Goal: Task Accomplishment & Management: Manage account settings

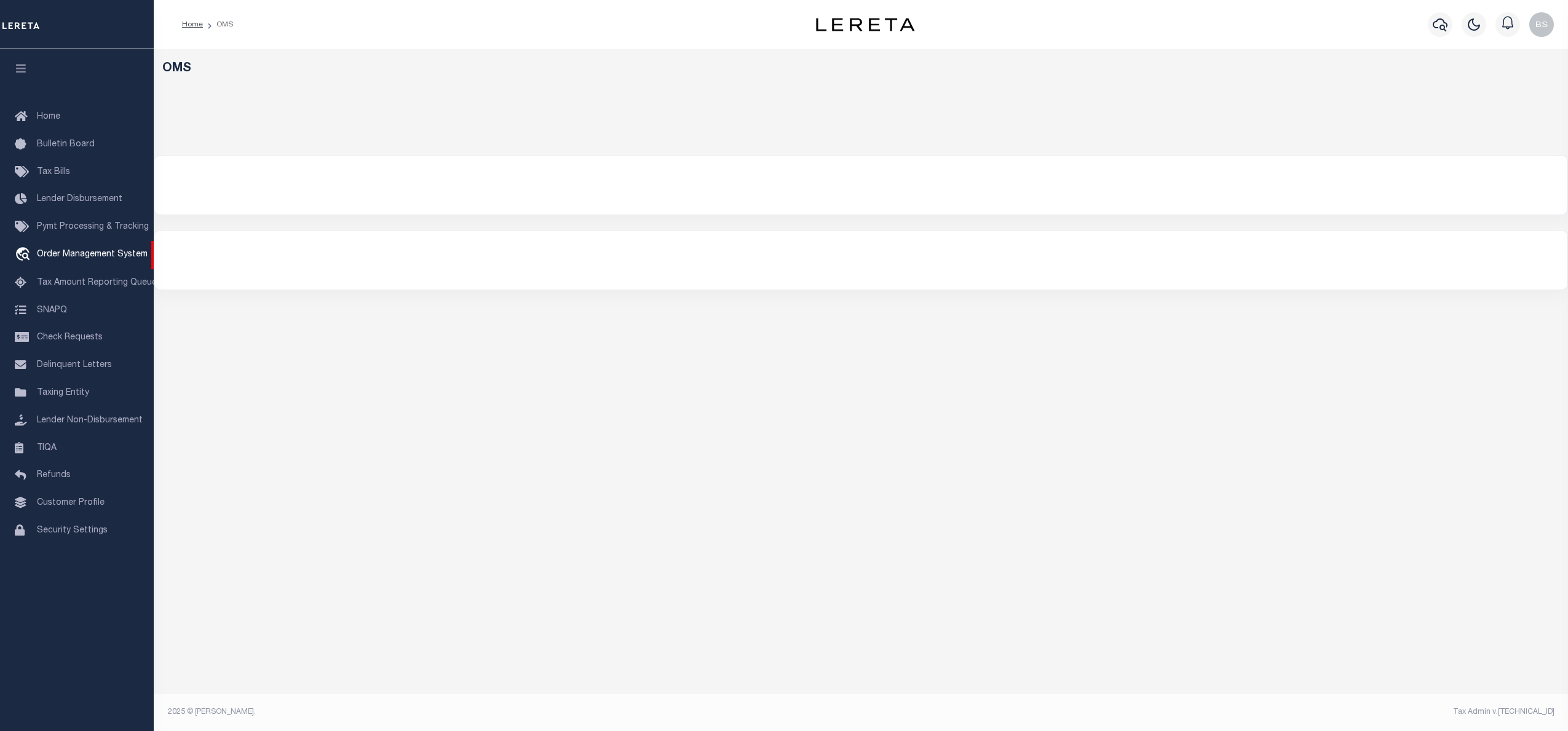
select select "200"
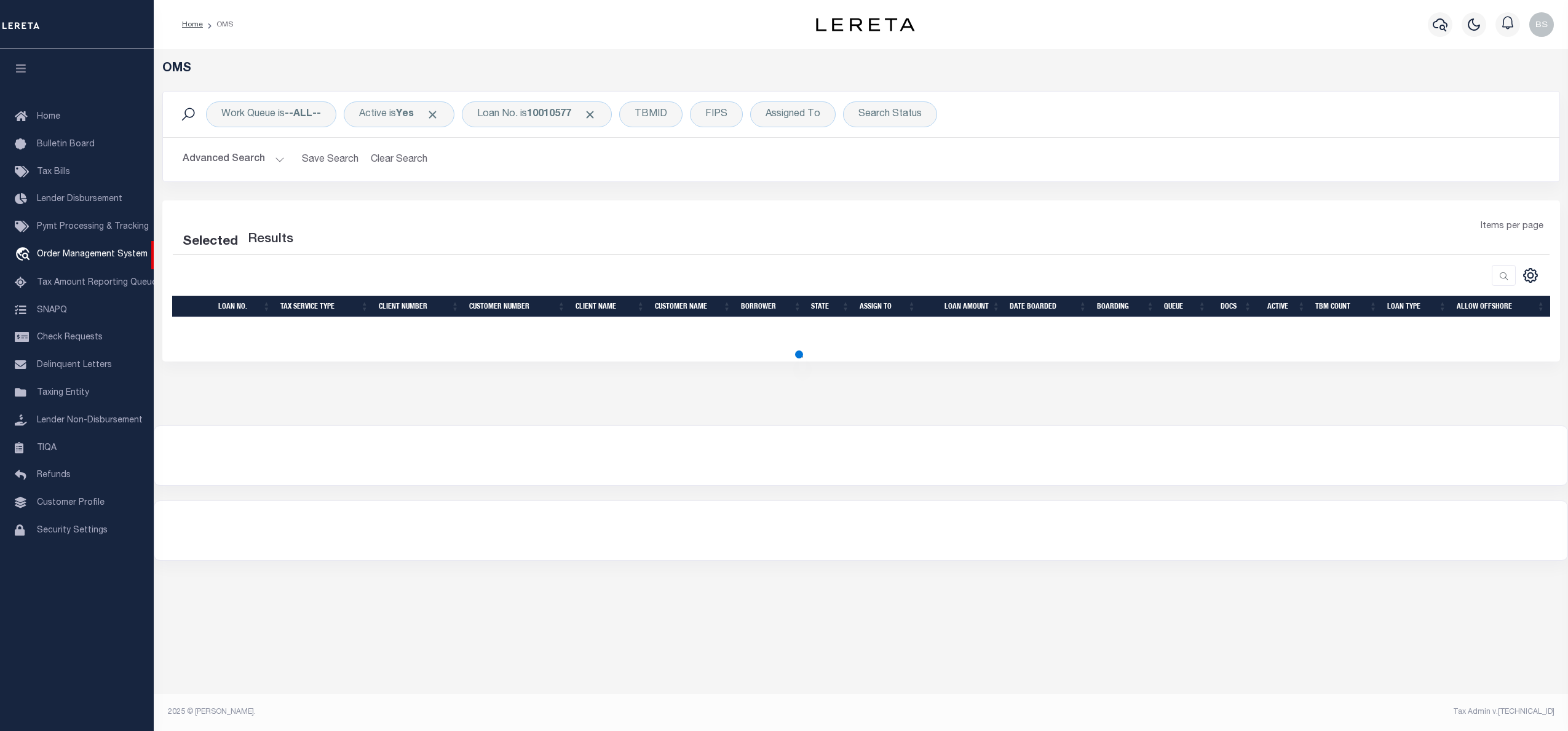
select select "200"
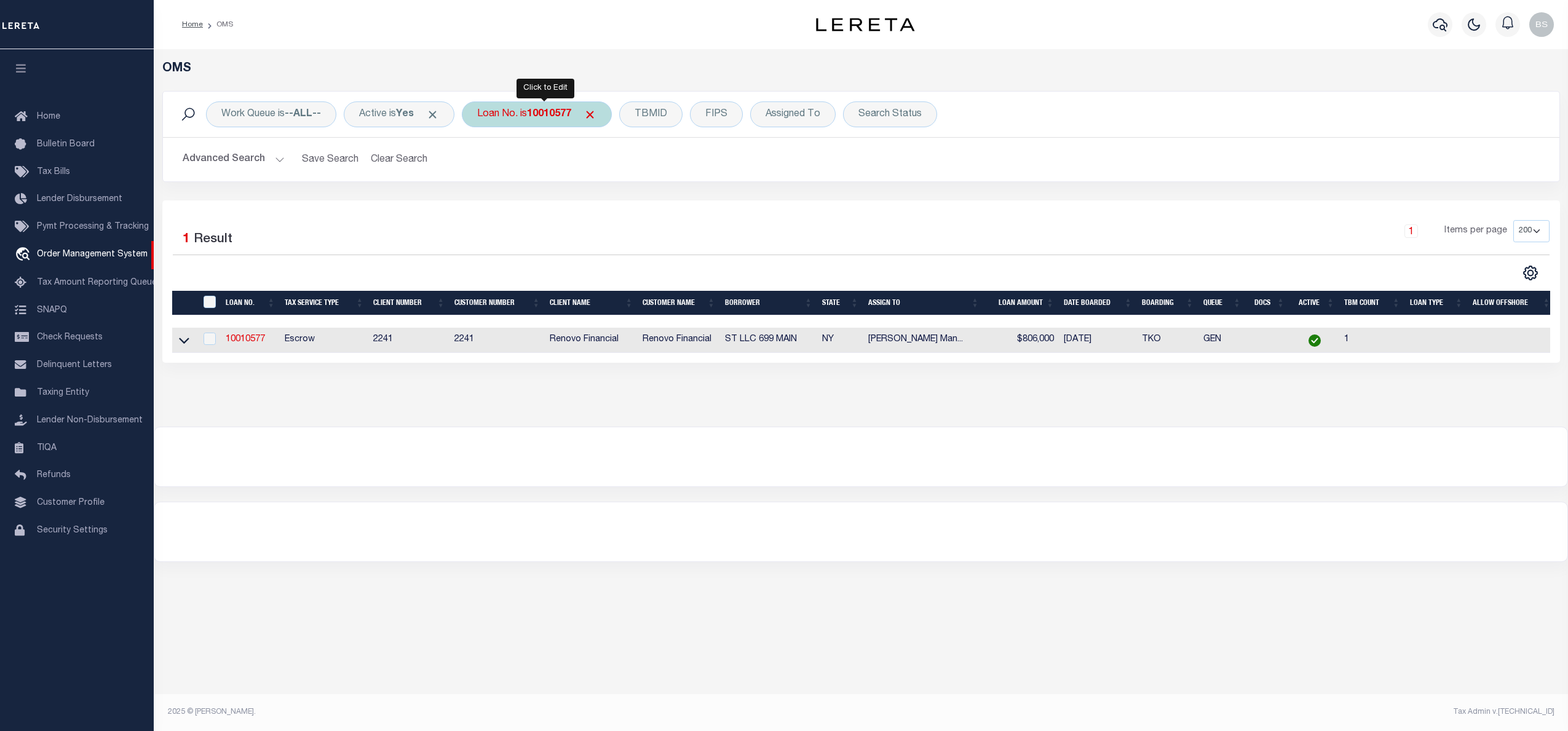
click at [535, 120] on div "Loan No. is 10010577" at bounding box center [537, 115] width 150 height 26
click at [558, 173] on input "10010577" at bounding box center [568, 175] width 180 height 23
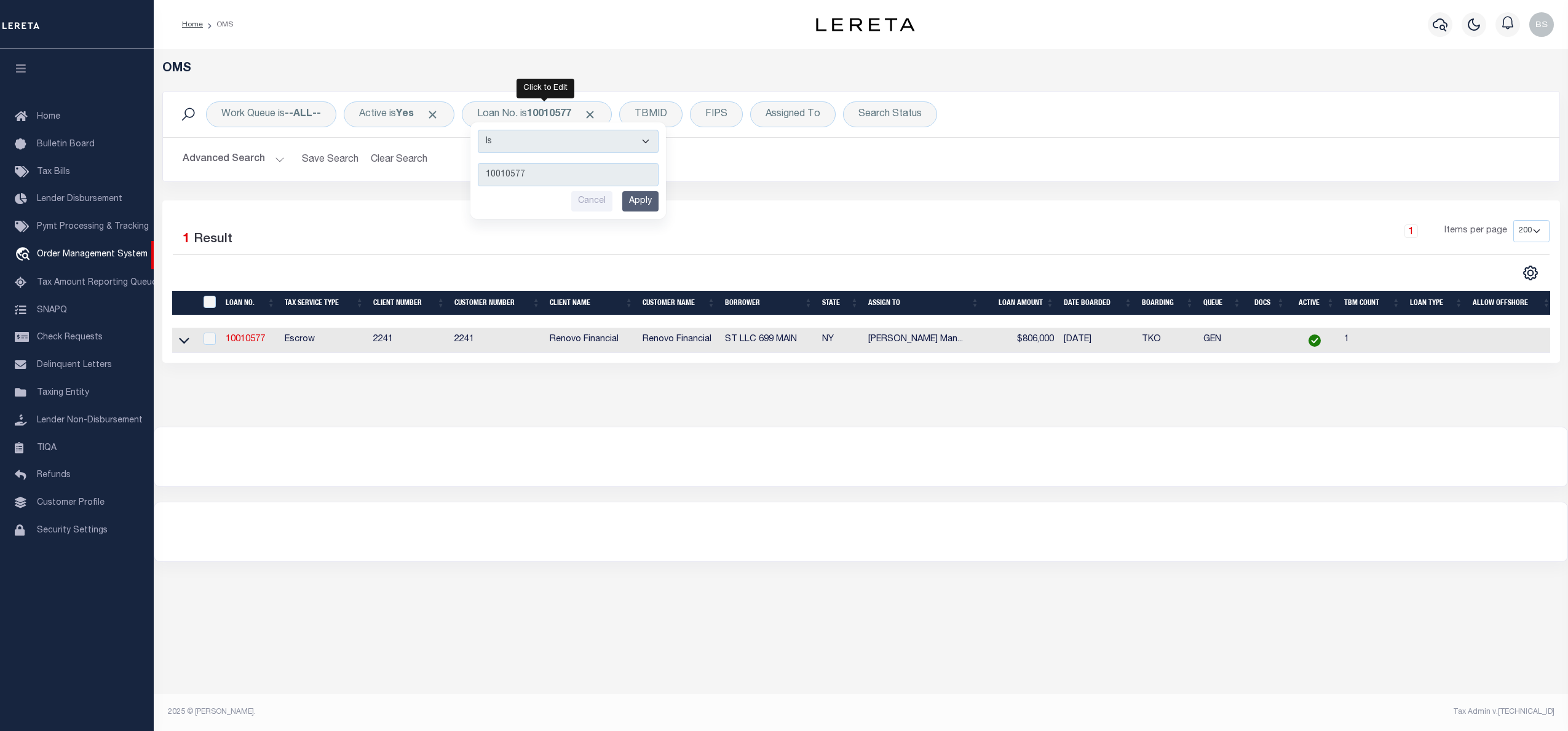
drag, startPoint x: 558, startPoint y: 173, endPoint x: 463, endPoint y: 173, distance: 95.0
click at [463, 173] on div "Work Queue is --ALL-- Active is Yes Loan No. is 10010577 Is Contains 10010577 C…" at bounding box center [861, 136] width 1398 height 91
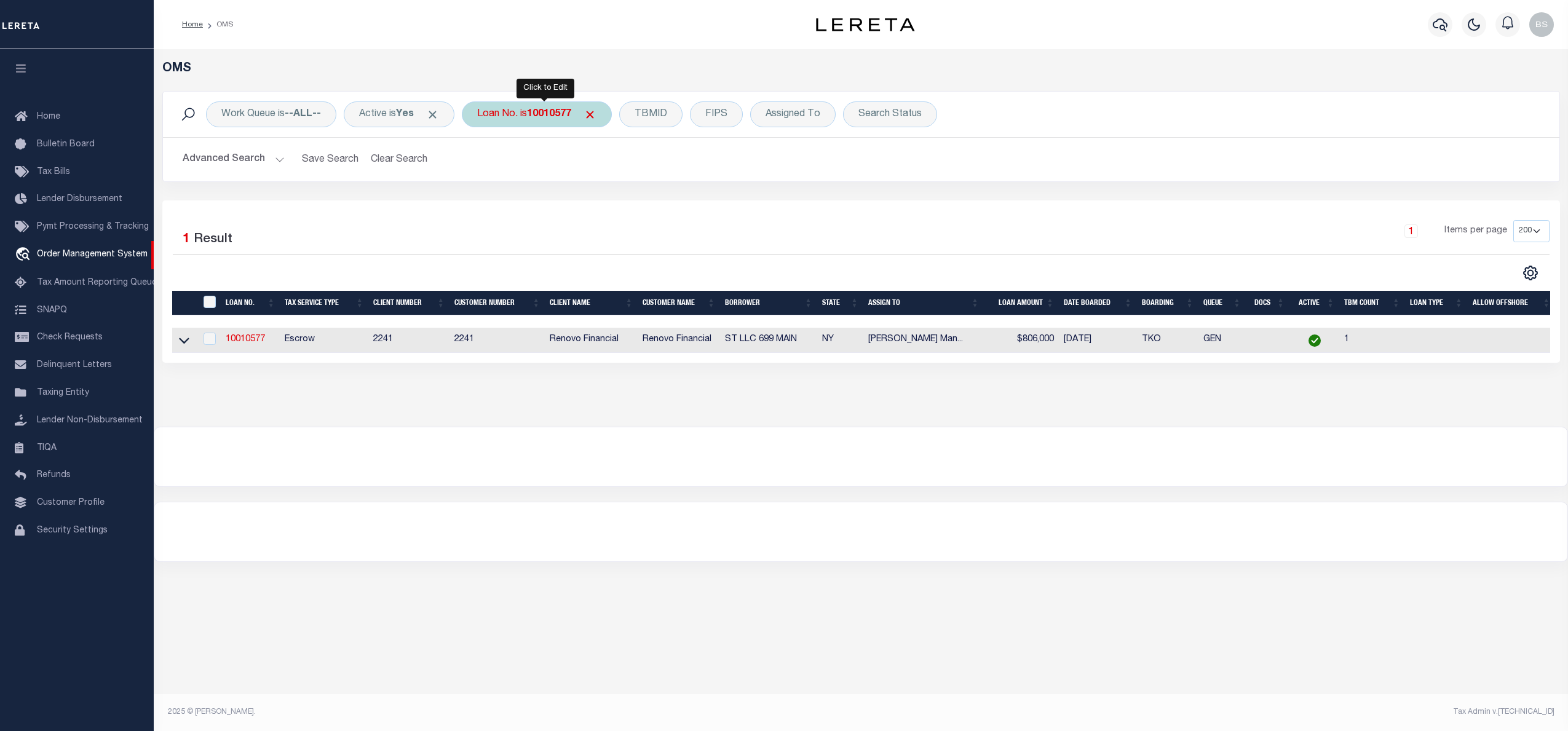
click at [559, 114] on b "10010577" at bounding box center [549, 115] width 44 height 10
type input "202488446"
click at [652, 206] on input "Apply" at bounding box center [640, 201] width 36 height 20
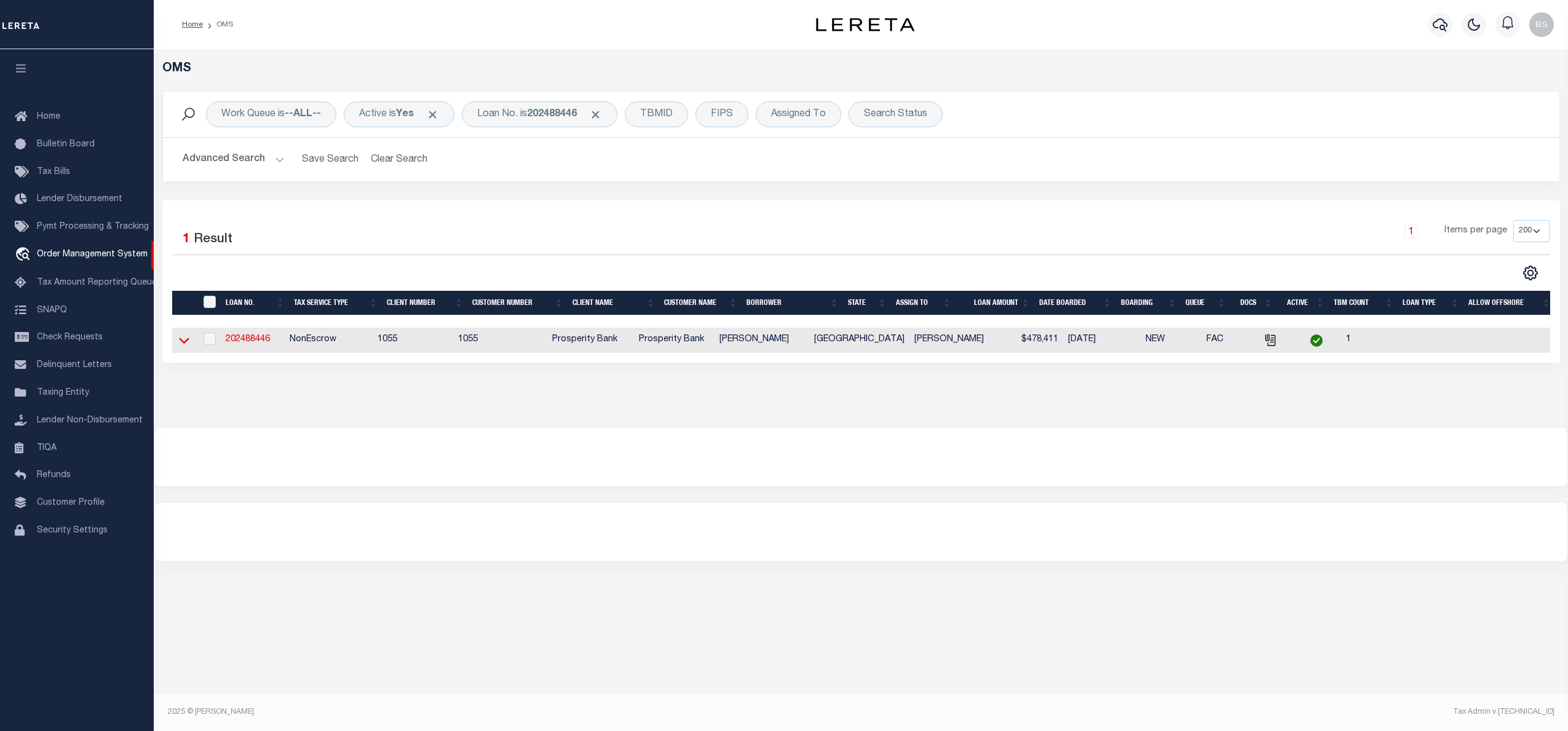
click at [183, 340] on icon at bounding box center [184, 341] width 10 height 13
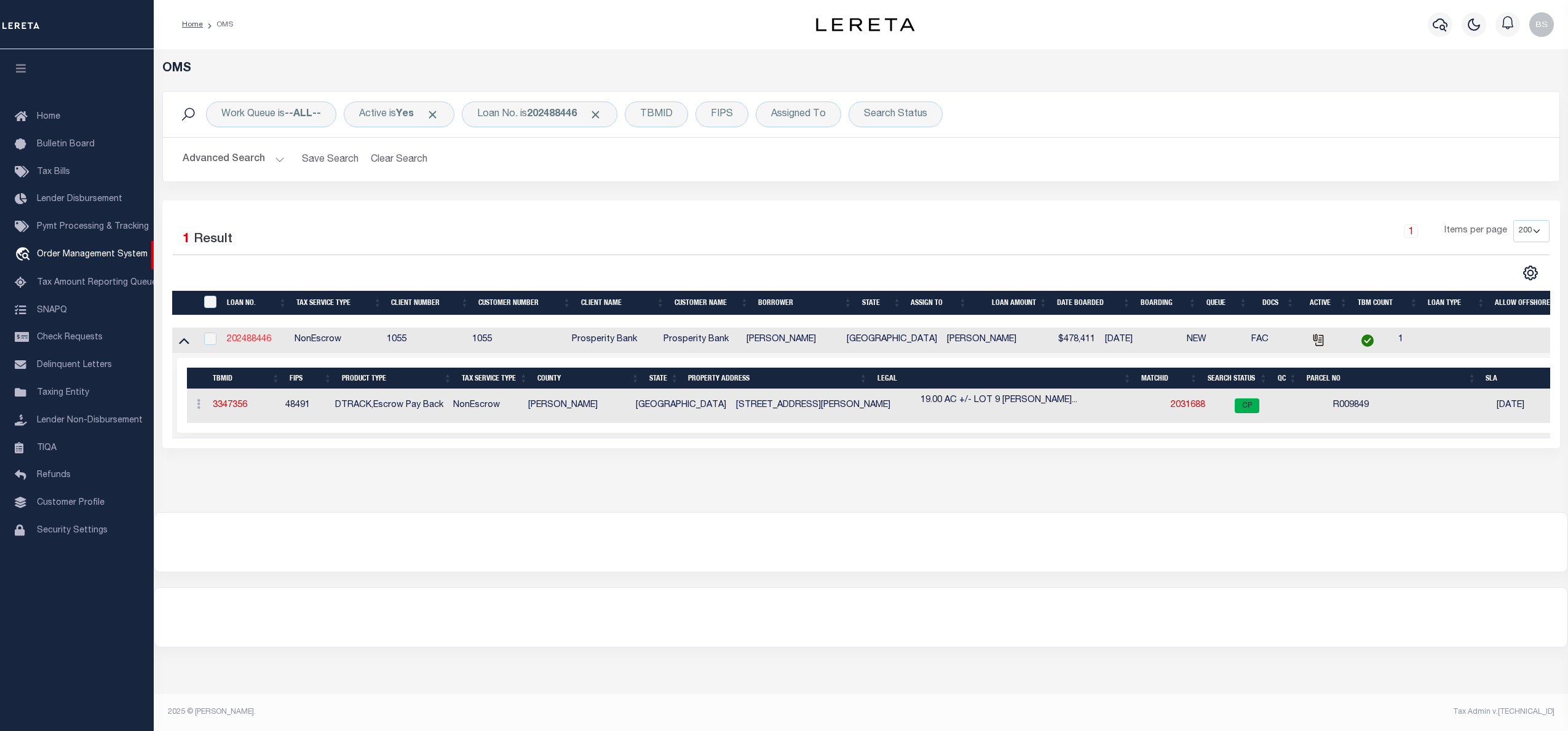
click at [261, 343] on link "202488446" at bounding box center [248, 339] width 44 height 9
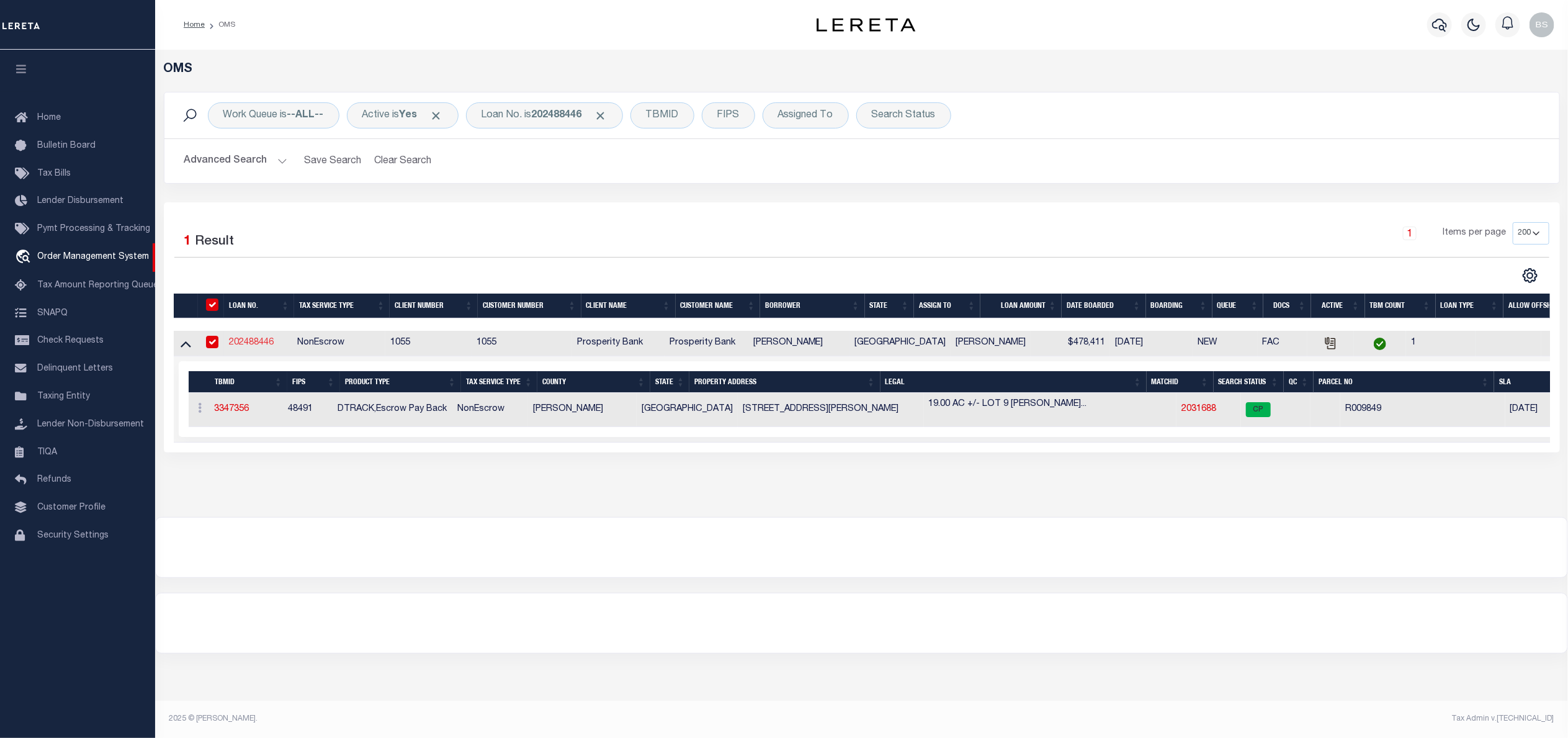
type input "202488446"
type input "BRIAN L BEKKER"
select select
type input "820 SUNSET VISTA DR"
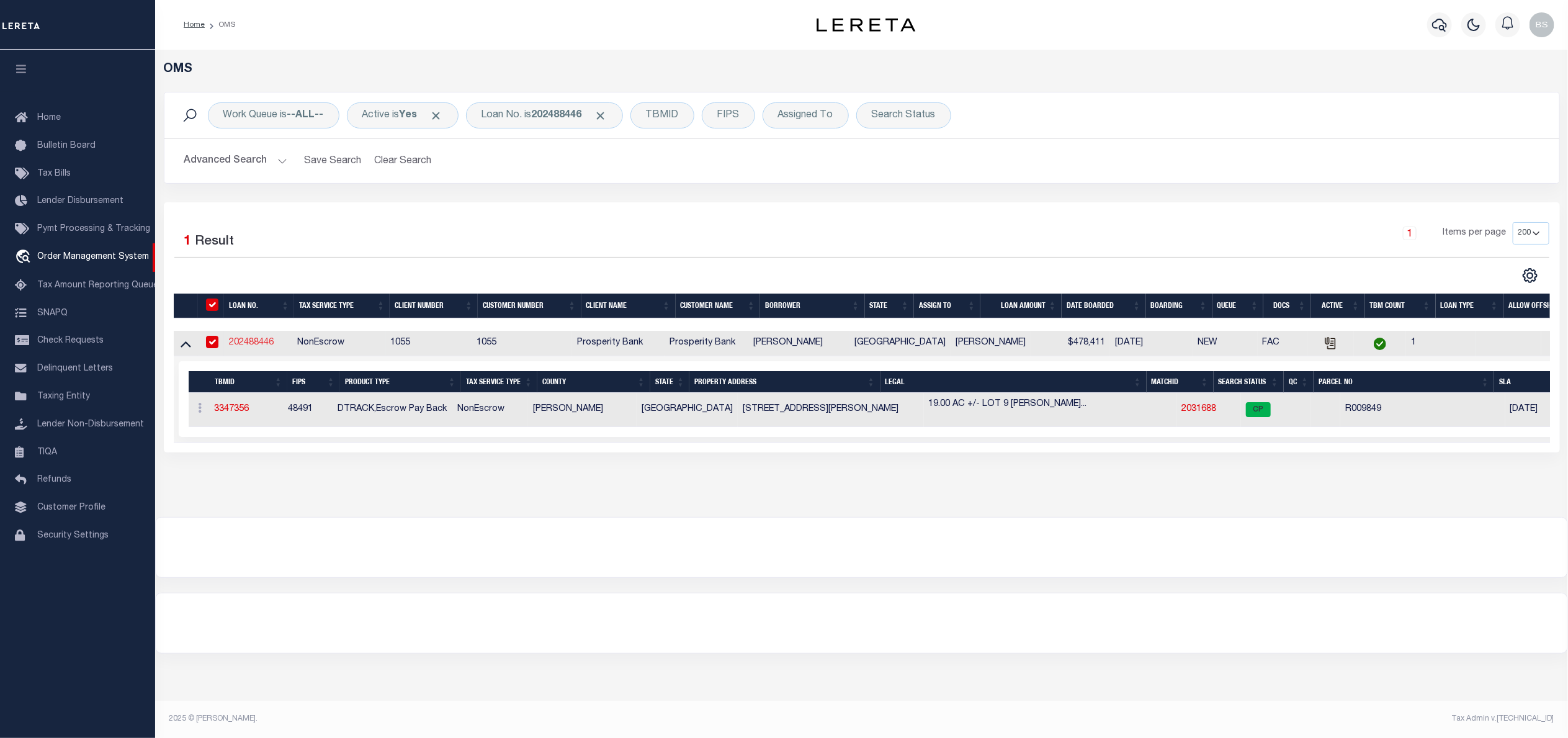
type input "GEORGETOWN TX 78628"
select select "100"
select select "NonEscrow"
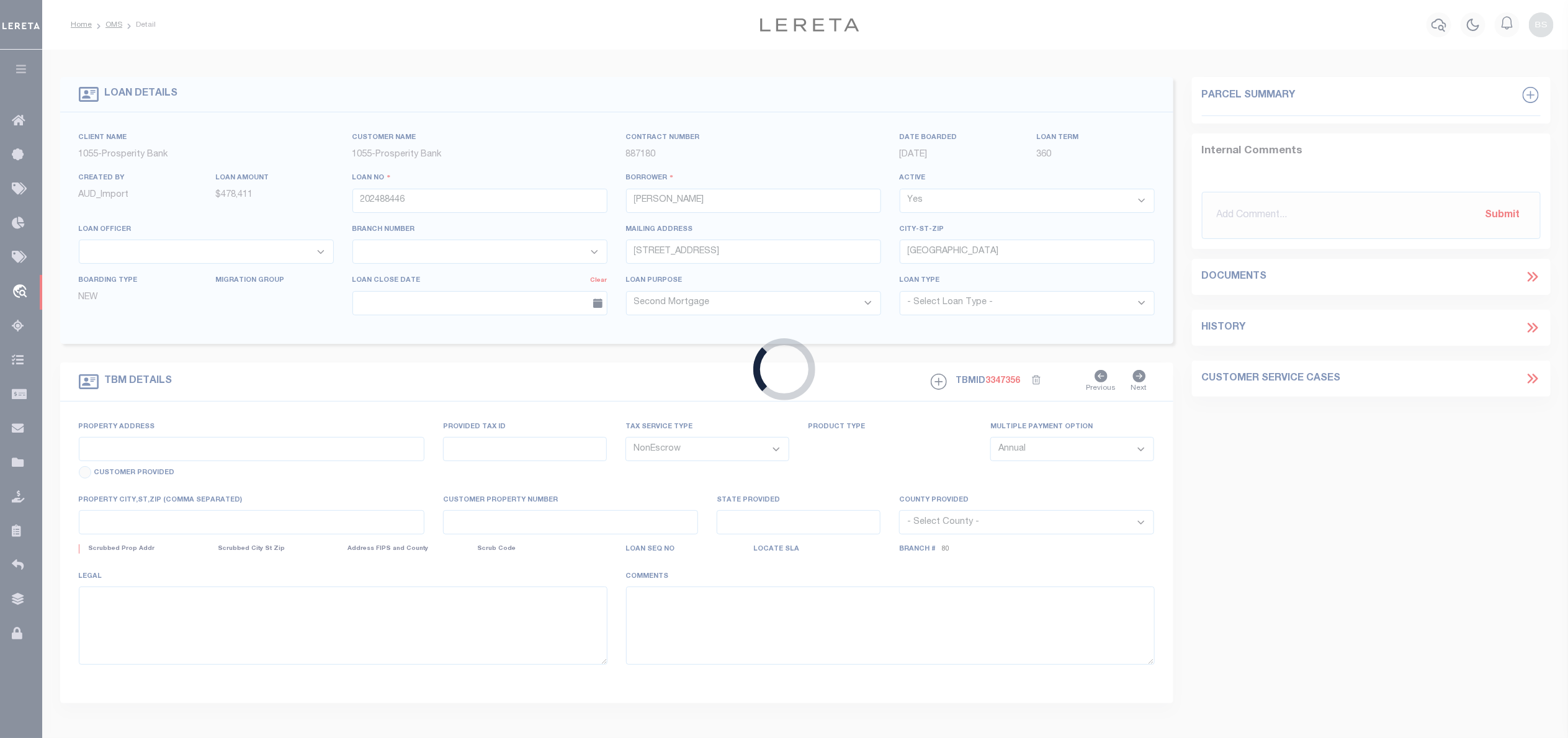
select select "10549"
select select "4020"
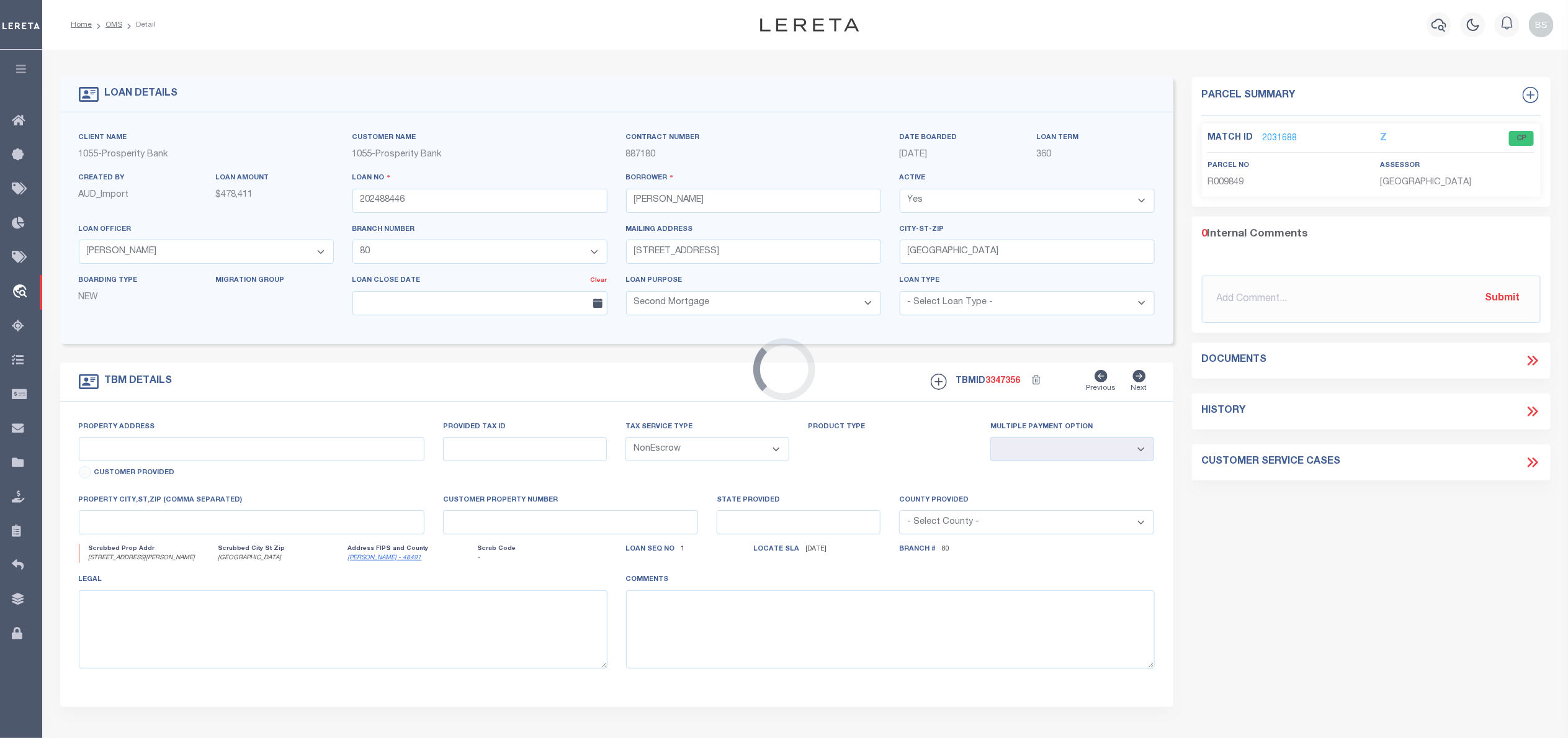
type input "701 SPANIEL HILL RD"
type input "TBD"
select select
type input "GEORGETOWN, TX 78633"
type input "TX"
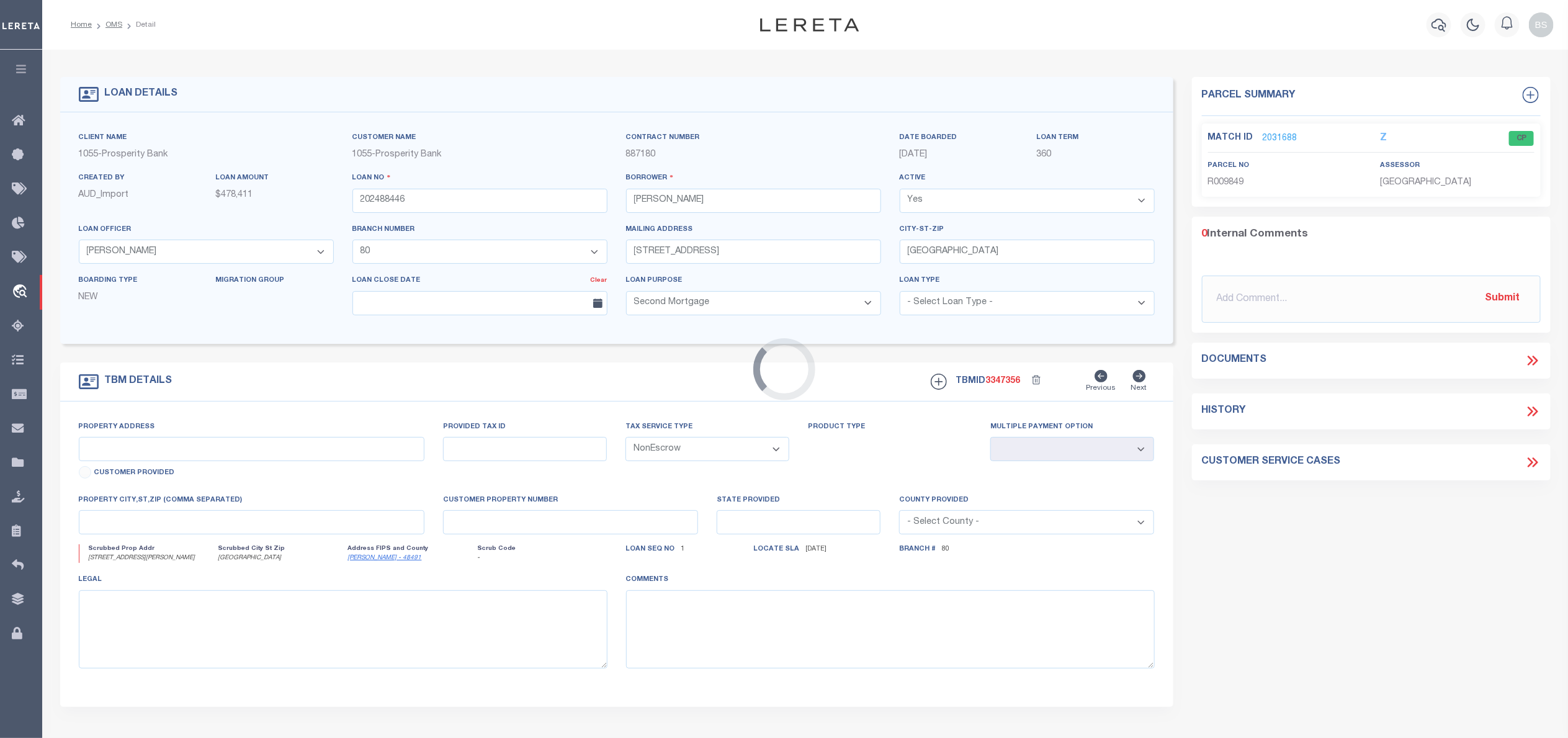
type textarea "19.00 AC +/- LOT 9 GEORGE W GLASSCOCK SRV A-243"
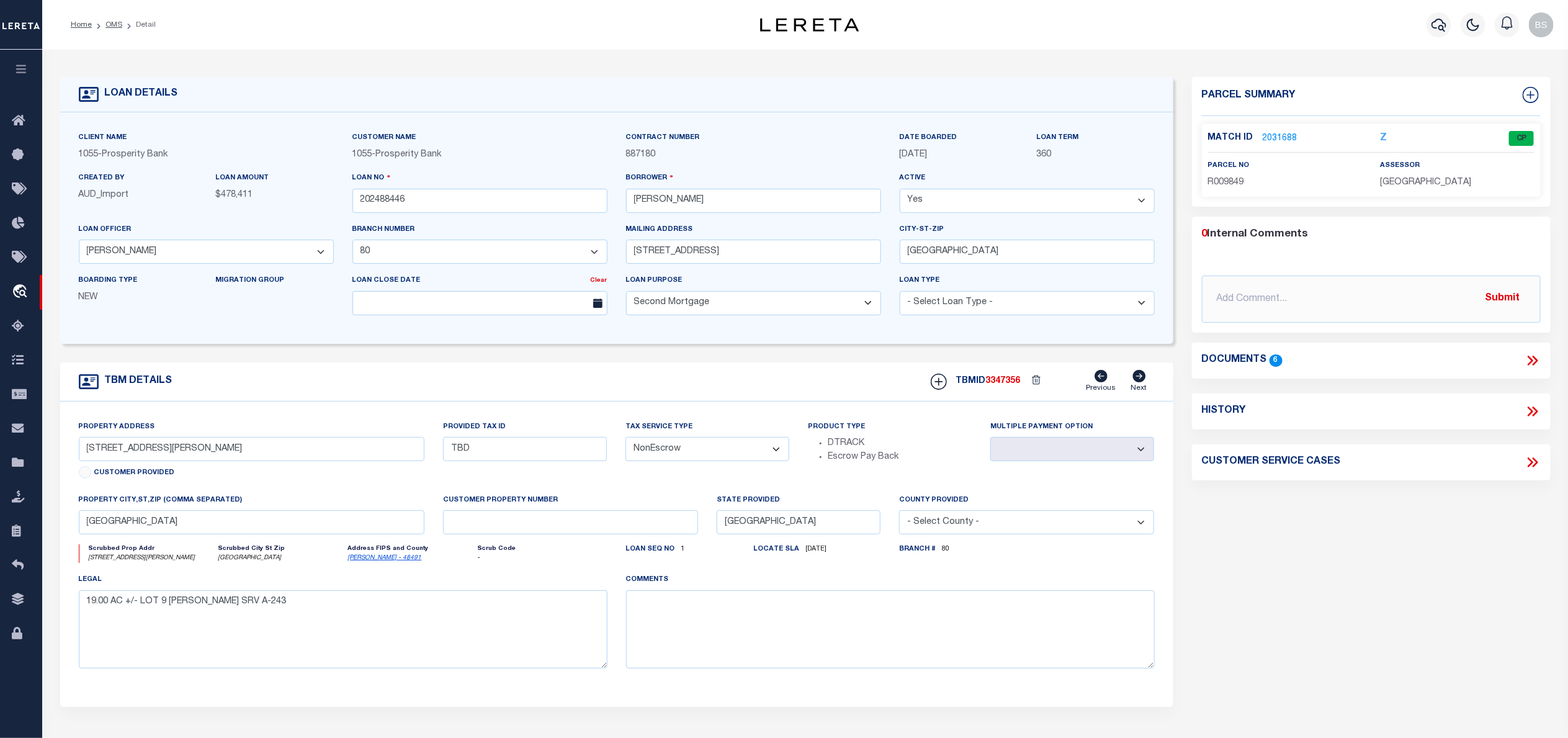
click at [1538, 359] on icon at bounding box center [1533, 361] width 16 height 16
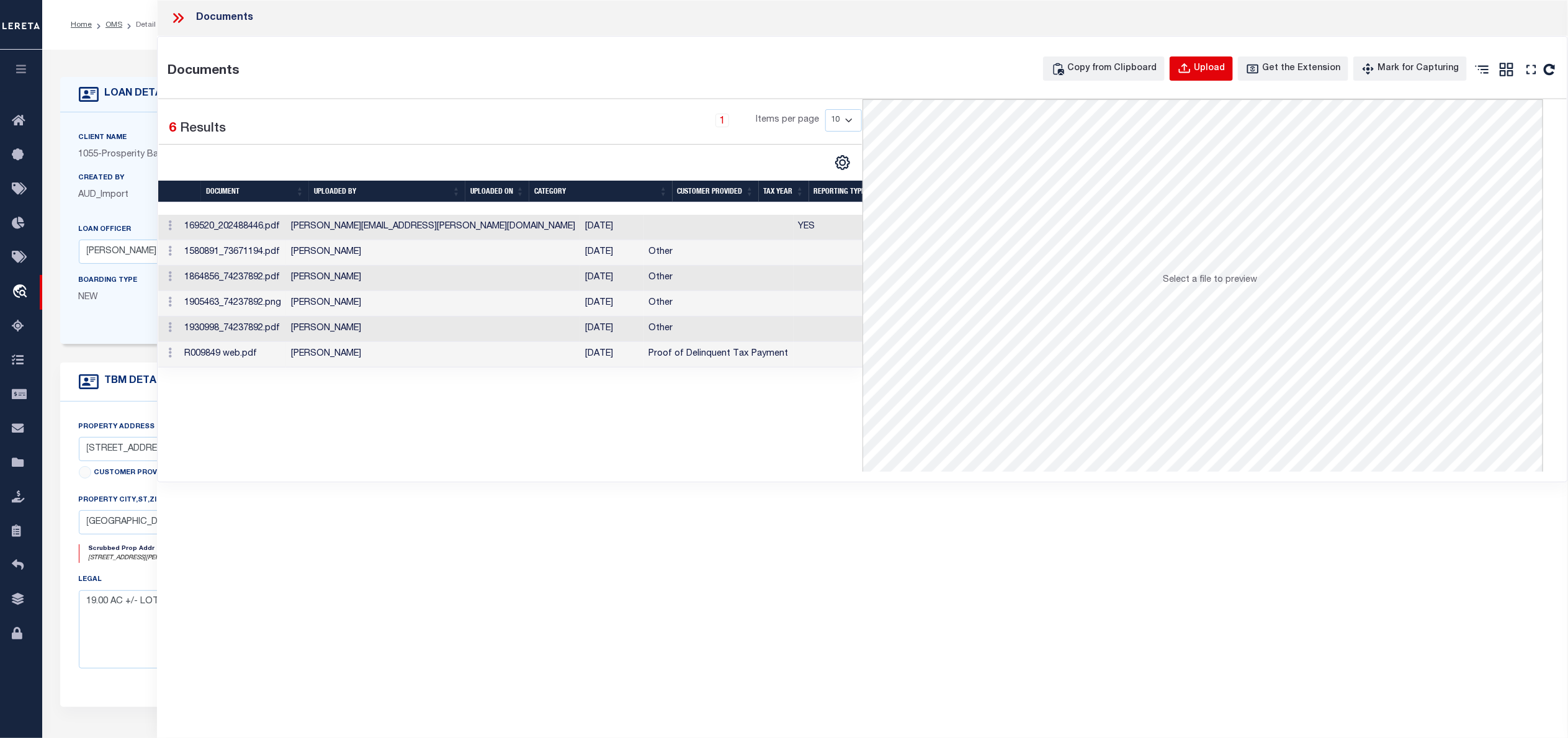
click at [1191, 64] on icon "button" at bounding box center [1185, 68] width 14 height 14
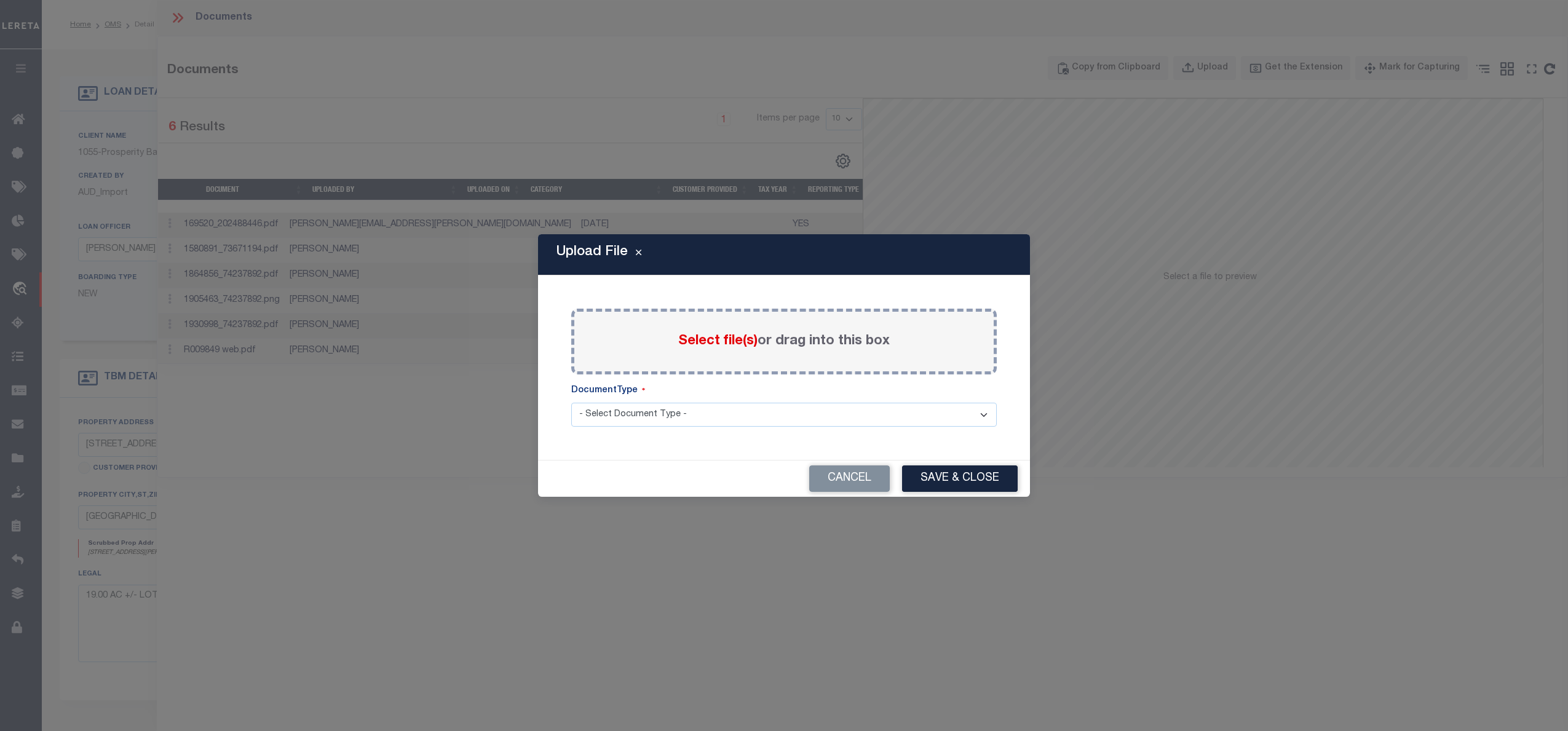
click at [720, 338] on span "Select file(s)" at bounding box center [718, 341] width 79 height 14
click at [0, 0] on input "Select file(s) or drag into this box" at bounding box center [0, 0] width 0 height 0
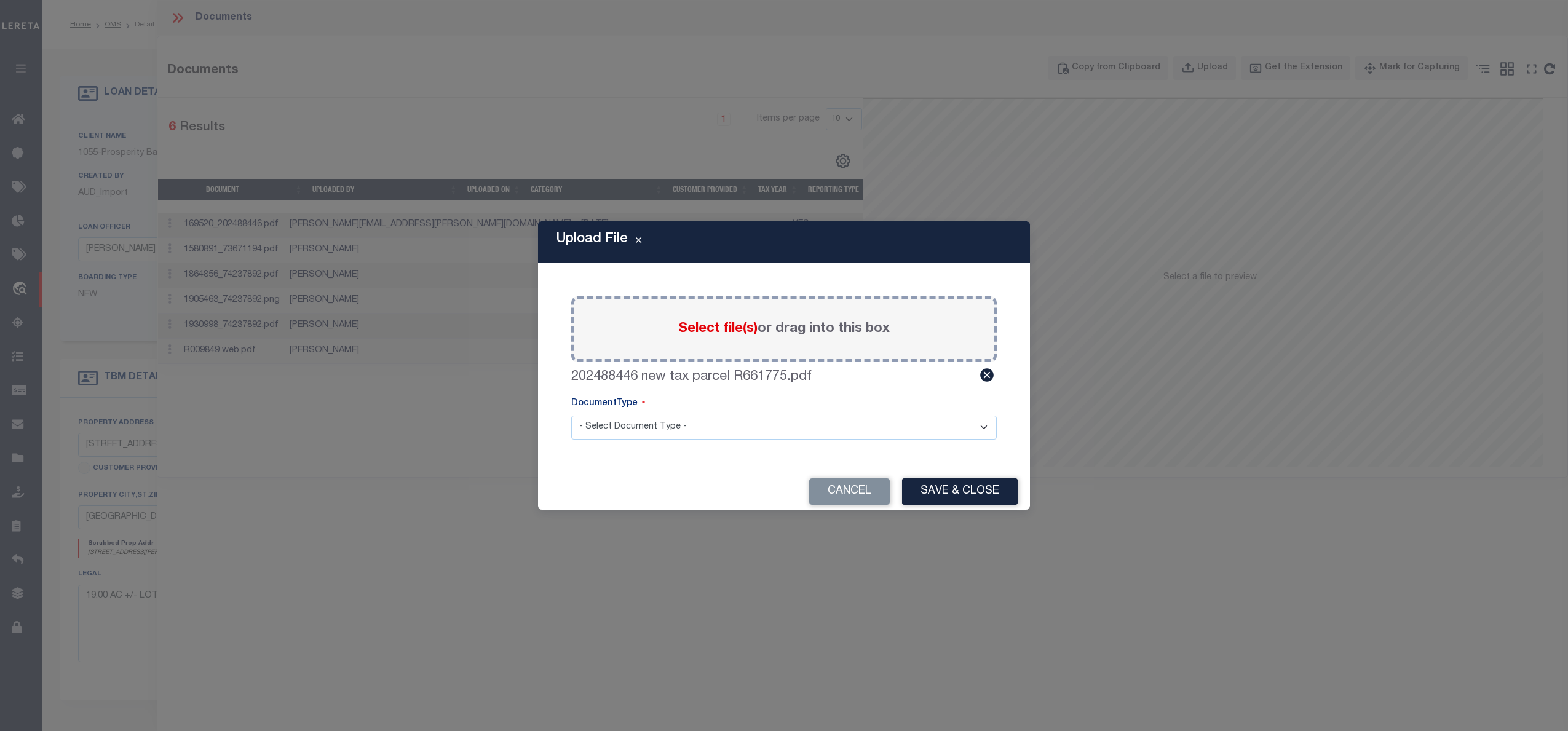
click at [915, 426] on select "- Select Document Type - Tax Service Documents" at bounding box center [783, 427] width 425 height 24
select select "TAX"
click at [571, 416] on select "- Select Document Type - Tax Service Documents" at bounding box center [783, 427] width 425 height 24
click at [965, 489] on button "Save & Close" at bounding box center [960, 491] width 116 height 27
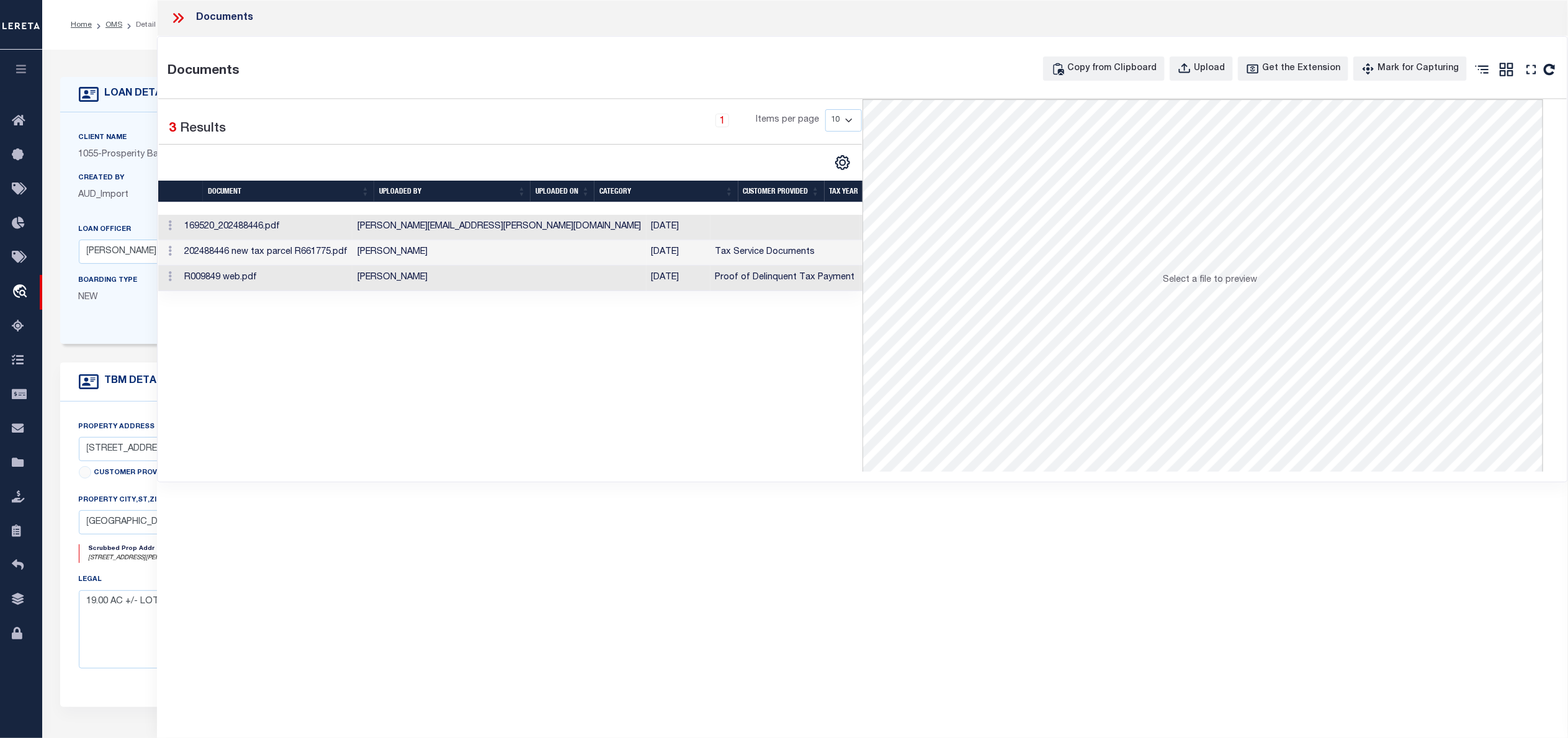
click at [181, 19] on icon at bounding box center [178, 18] width 16 height 16
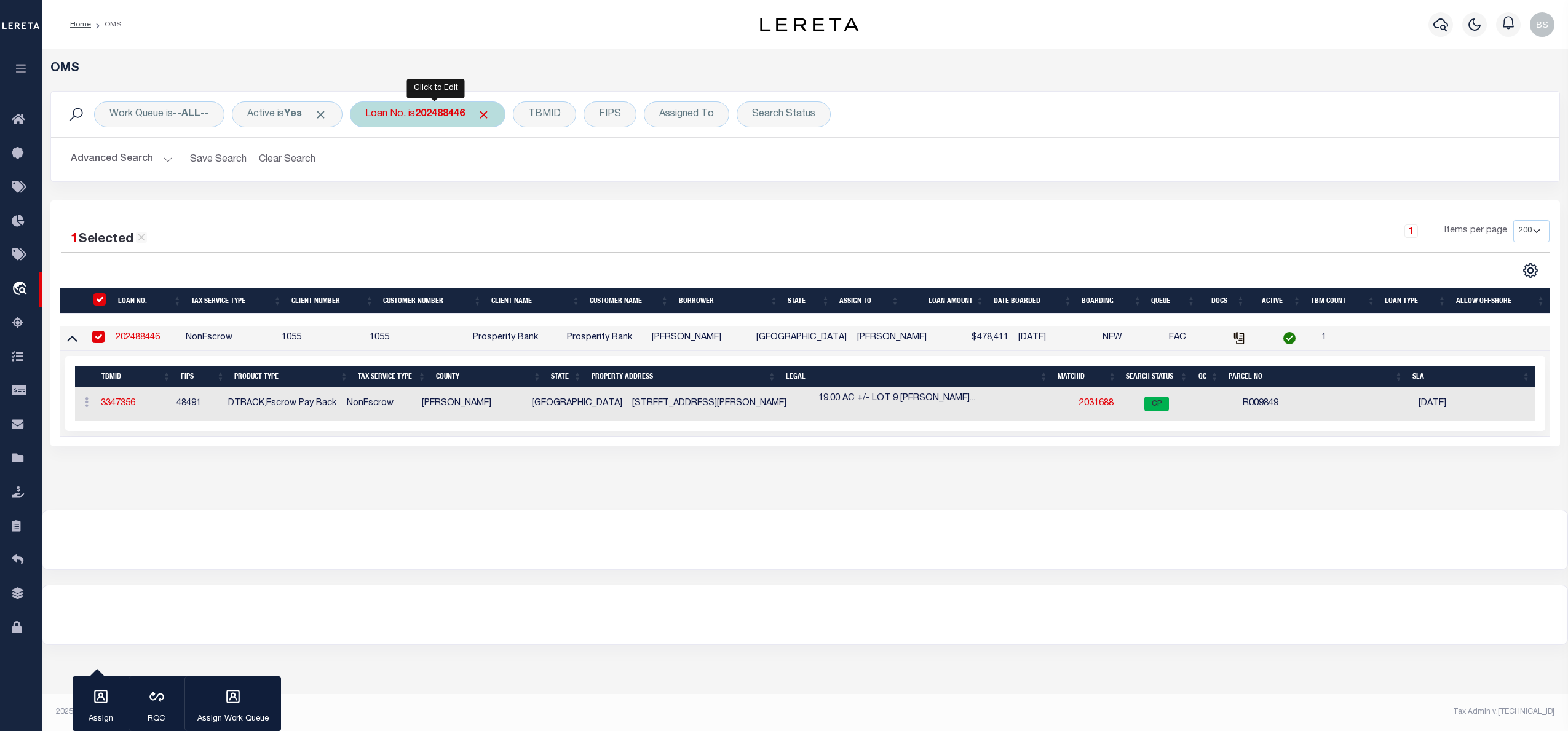
click at [429, 111] on b "202488446" at bounding box center [440, 115] width 50 height 10
type input "3508231481143"
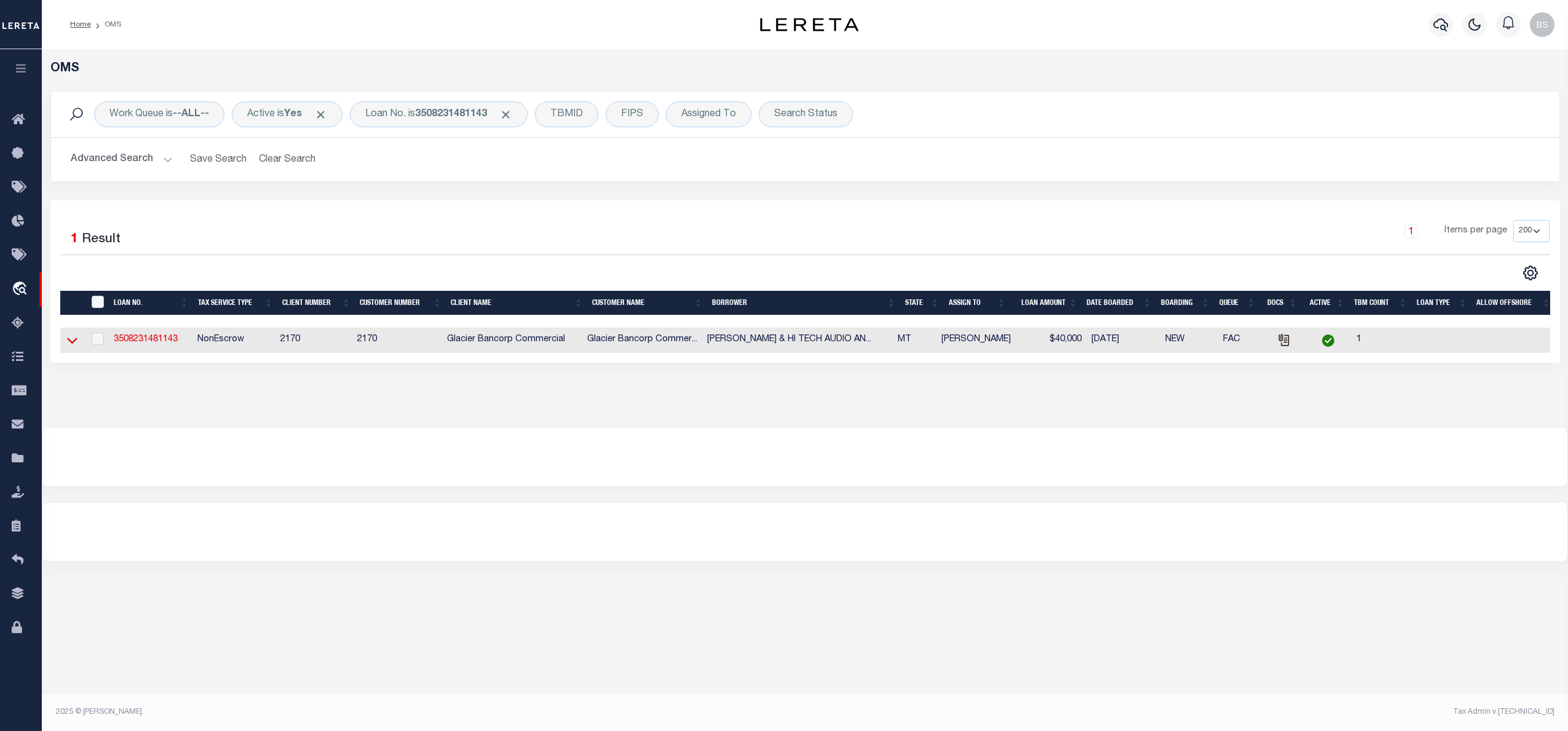
click at [70, 343] on icon at bounding box center [72, 341] width 10 height 6
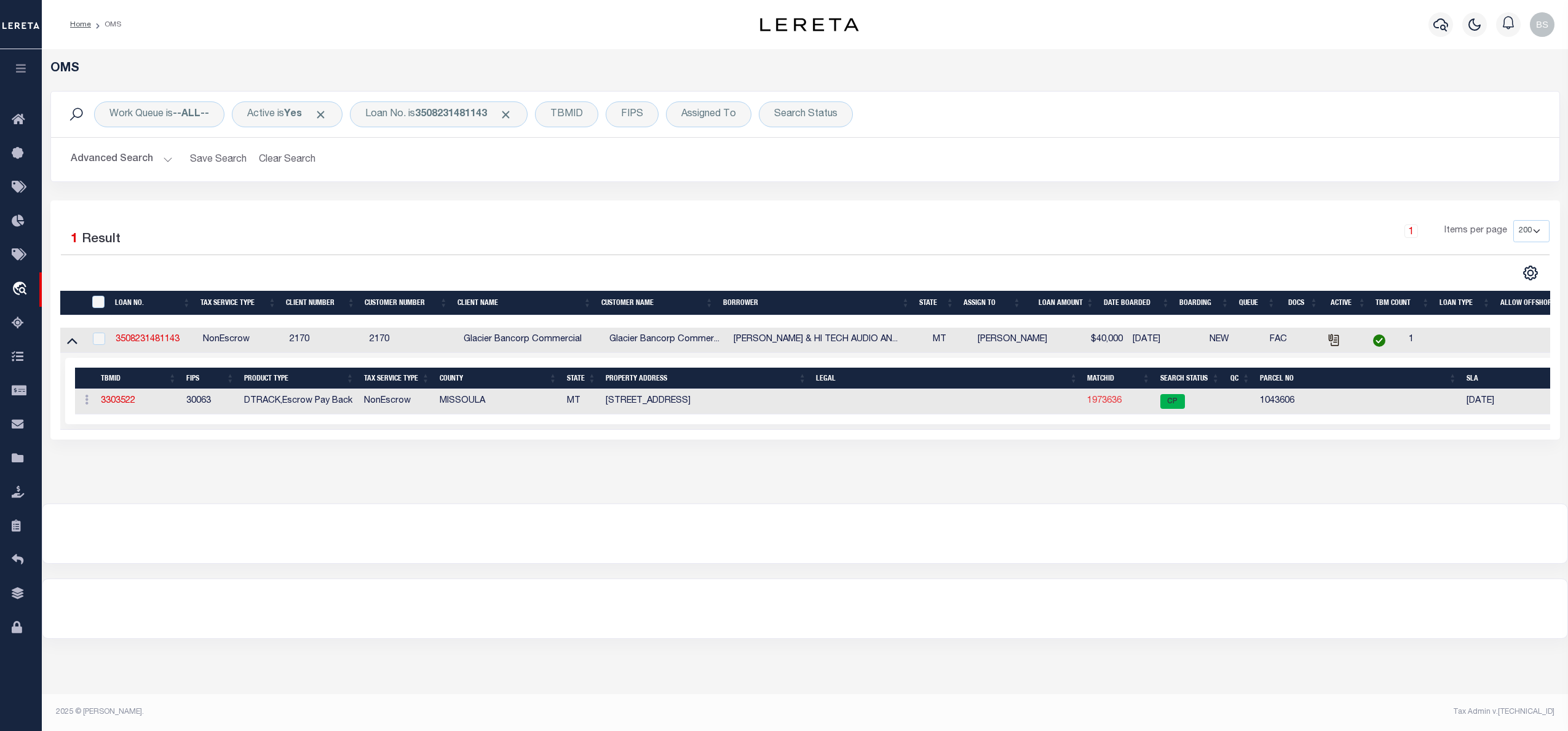
click at [1110, 405] on link "1973636" at bounding box center [1105, 400] width 35 height 9
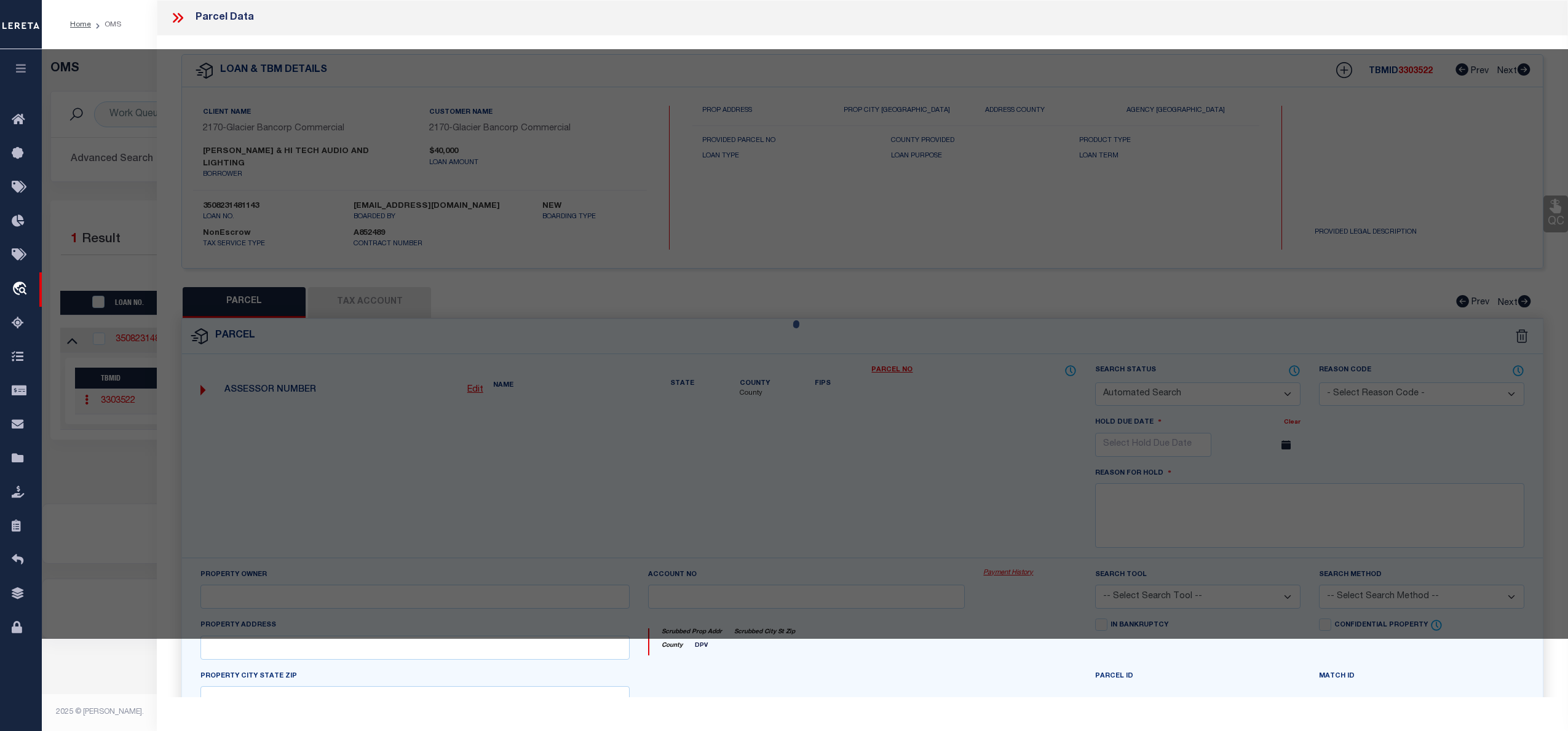
checkbox input "false"
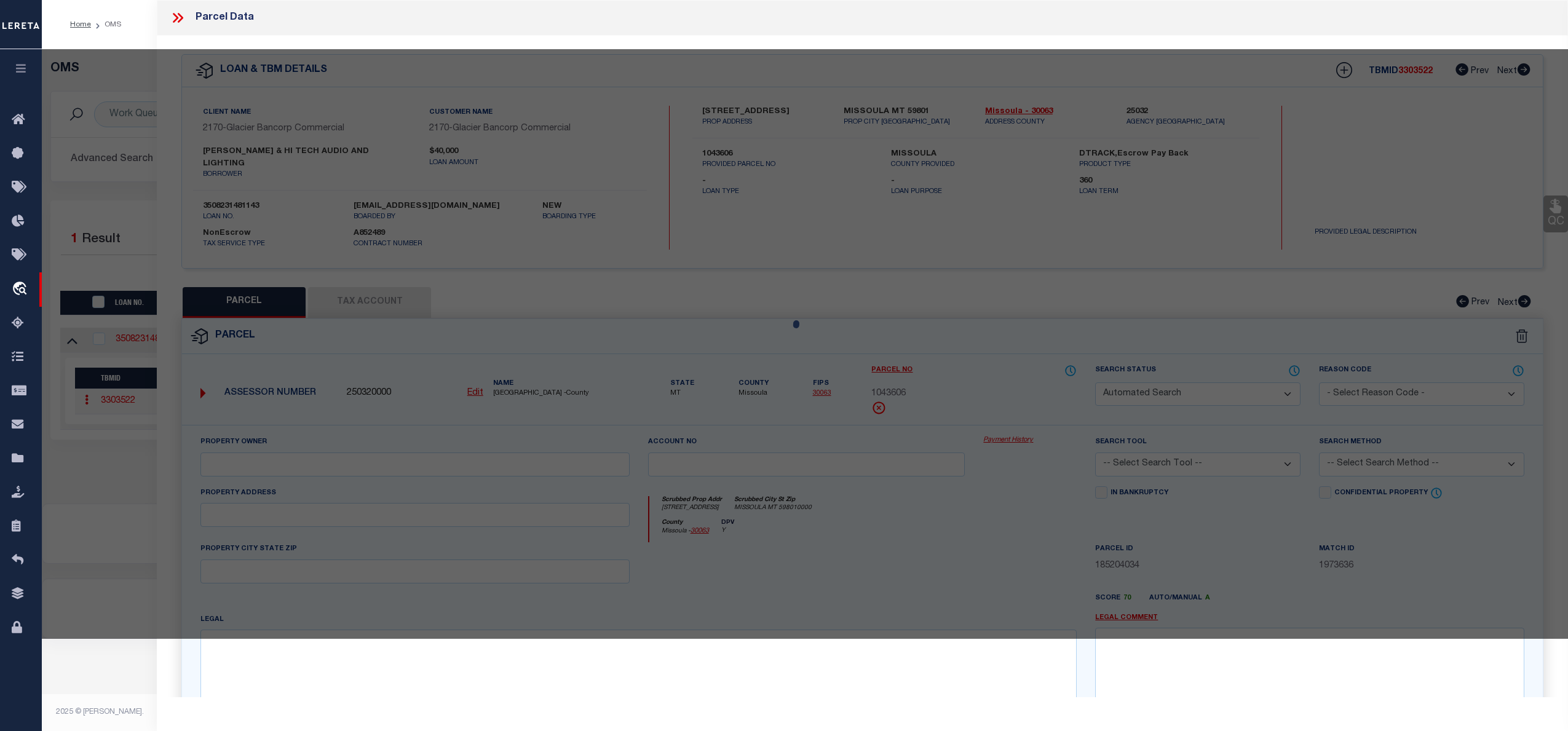
select select "CP"
type input "STRAW JACOB"
select select
type input "2307 S GRANT ST"
checkbox input "false"
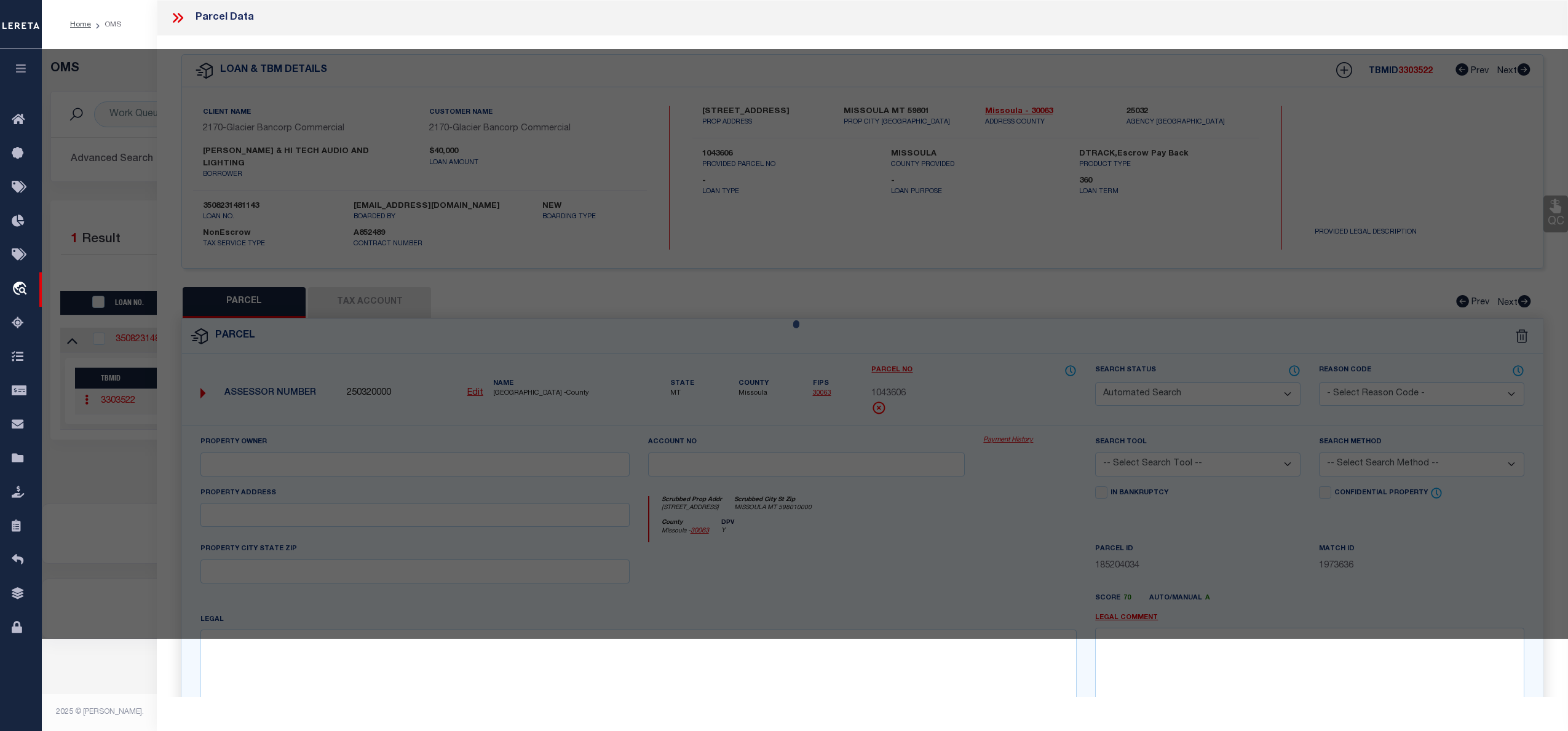
type textarea "BUTTE ADDITION, S29, T13 N, R19 W, BLOCK 15, Lot 12 - 15, N25' OF S50' OF ALL L…"
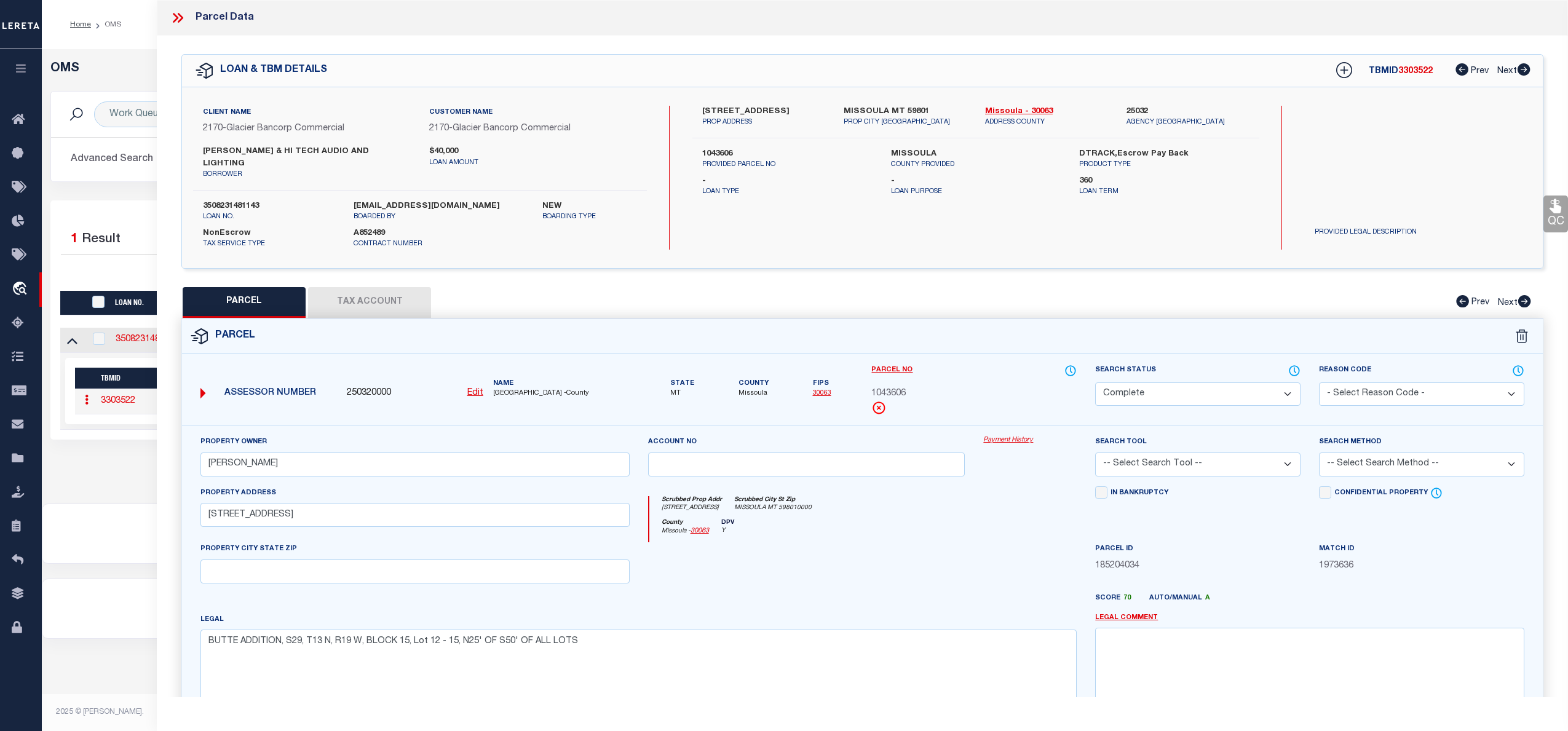
click at [1011, 435] on link "Payment History" at bounding box center [1029, 440] width 93 height 10
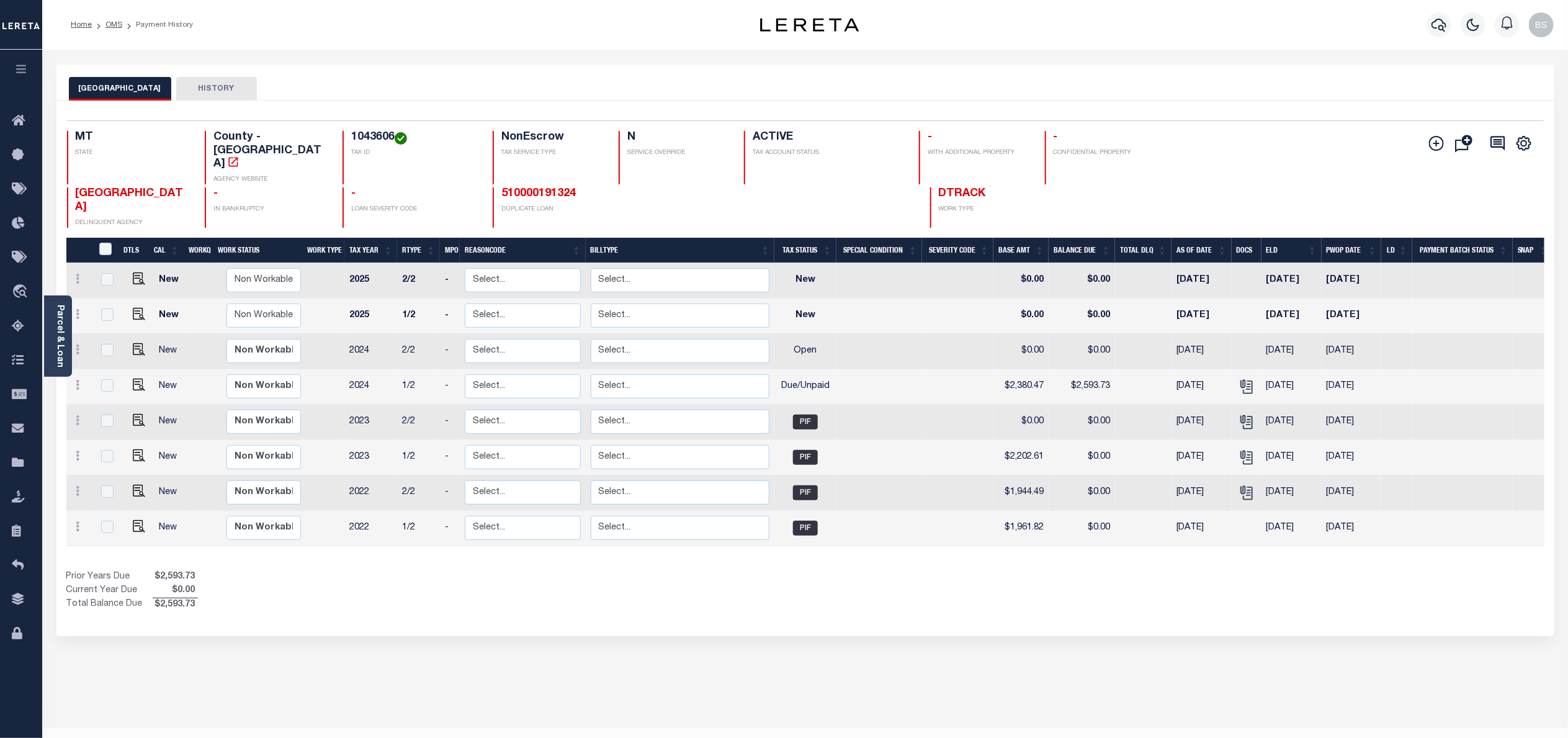
click at [358, 140] on h4 "1043606" at bounding box center [415, 138] width 127 height 14
copy h4 "1043606"
click at [136, 272] on img "" at bounding box center [138, 278] width 12 height 12
checkbox input "true"
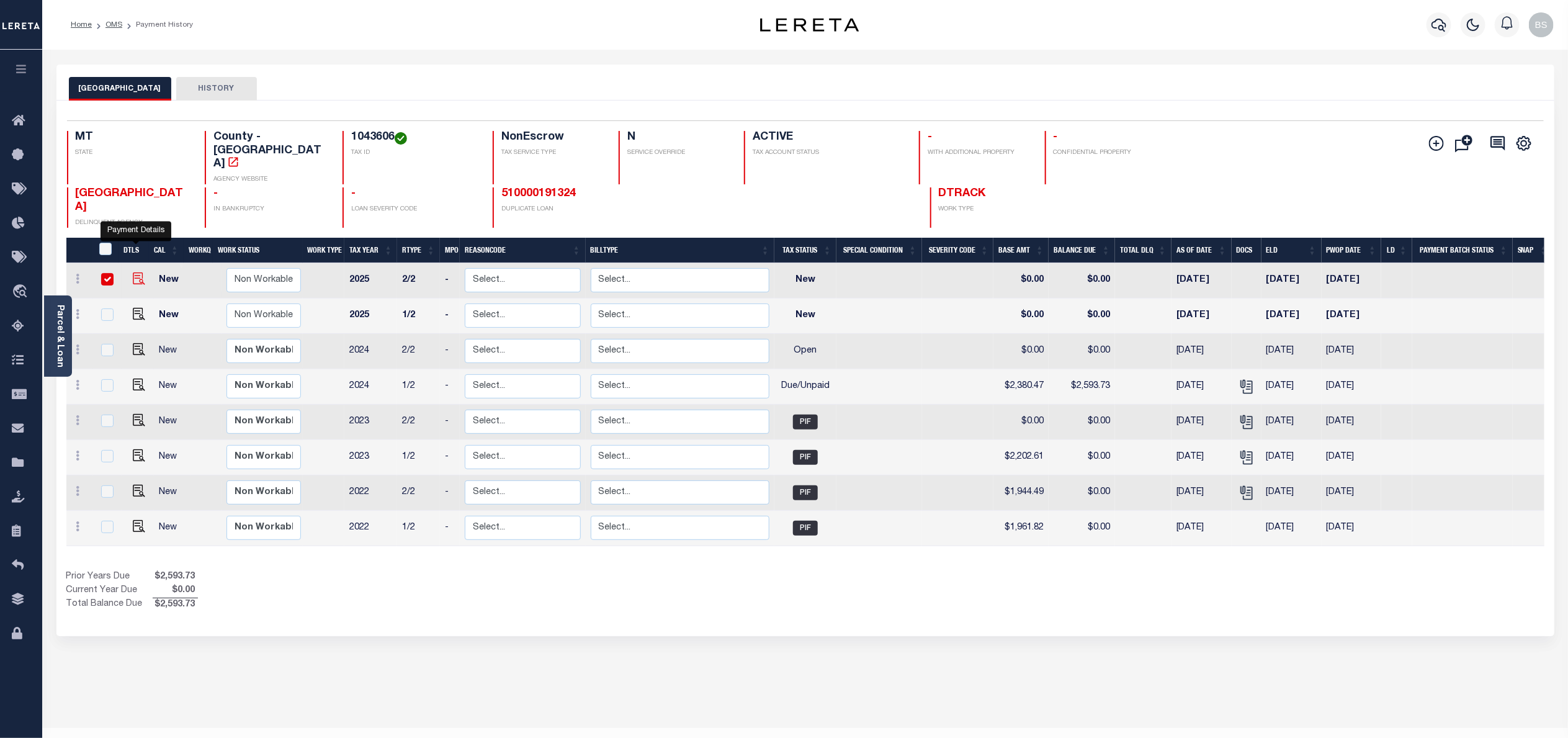
checkbox input "true"
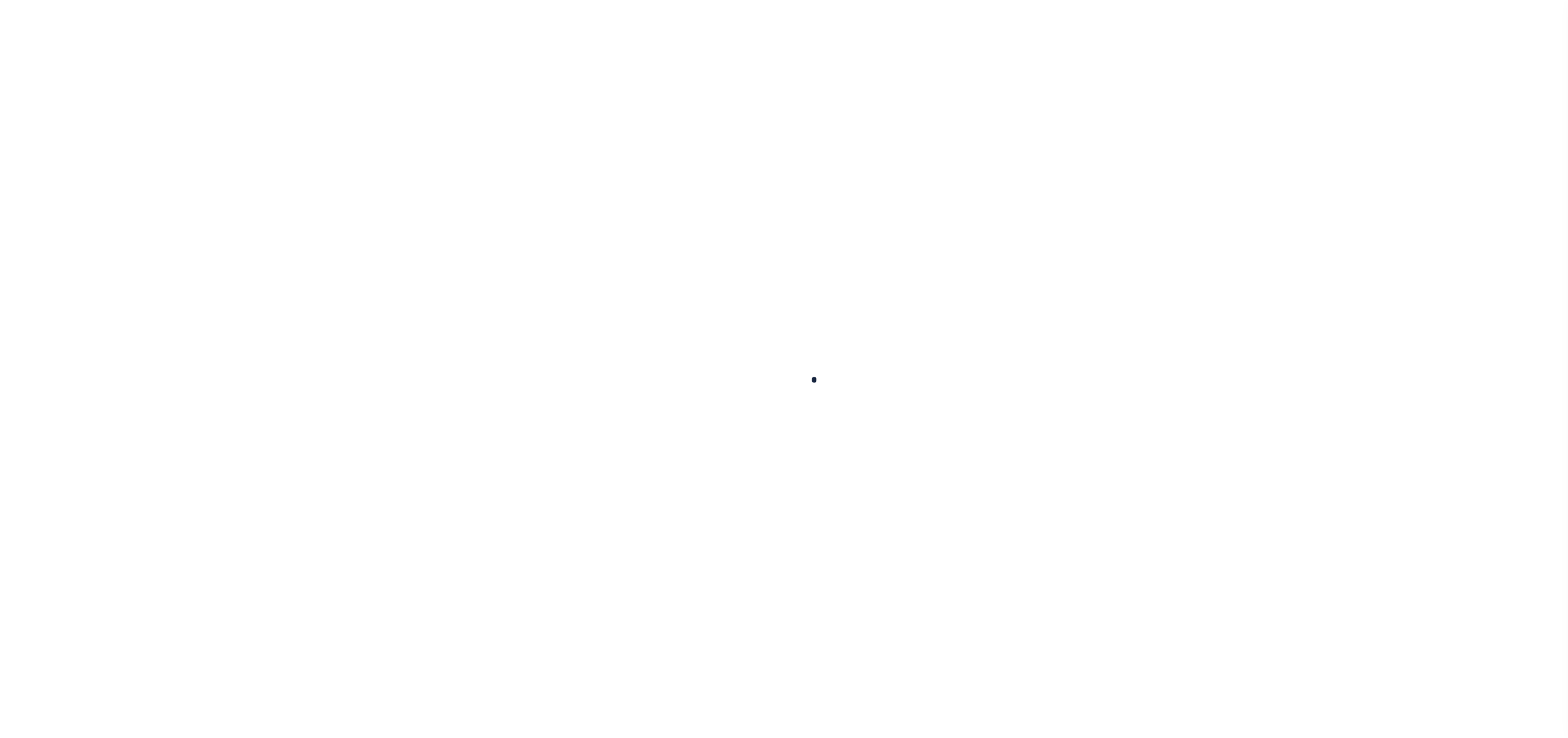
checkbox input "false"
type input "06/20/2025"
select select "NW2"
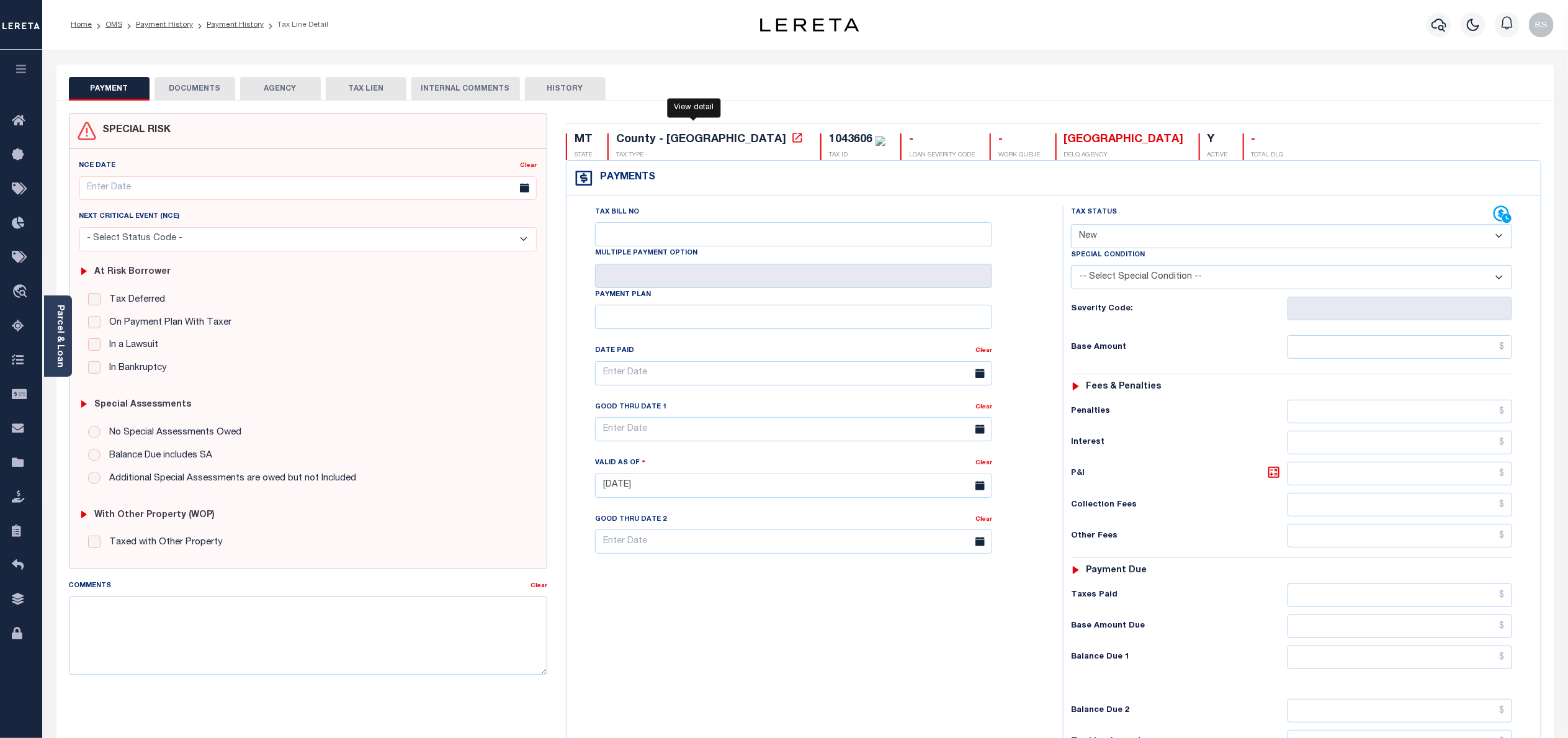
click at [793, 140] on icon at bounding box center [797, 137] width 9 height 9
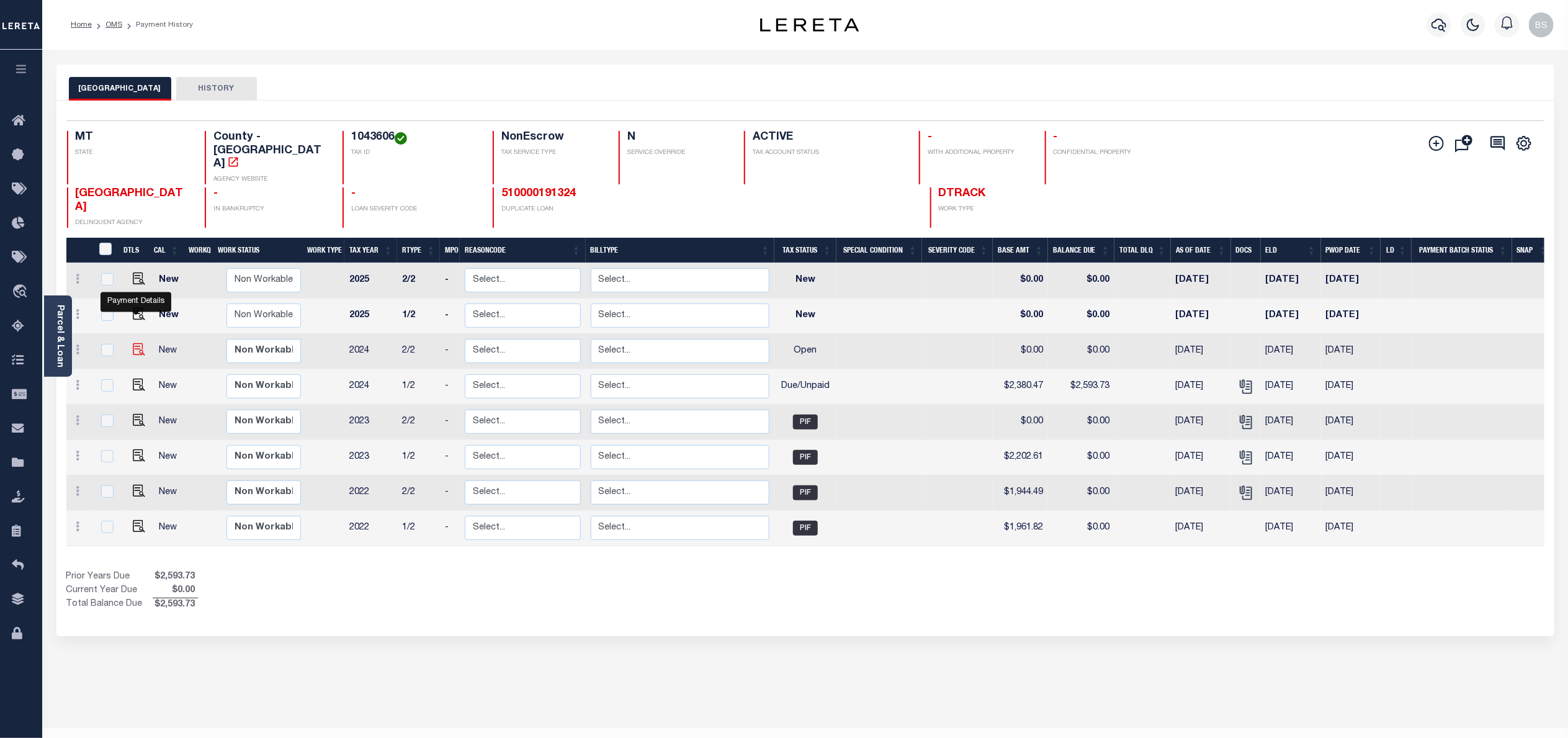
click at [136, 343] on img "" at bounding box center [138, 349] width 12 height 12
checkbox input "true"
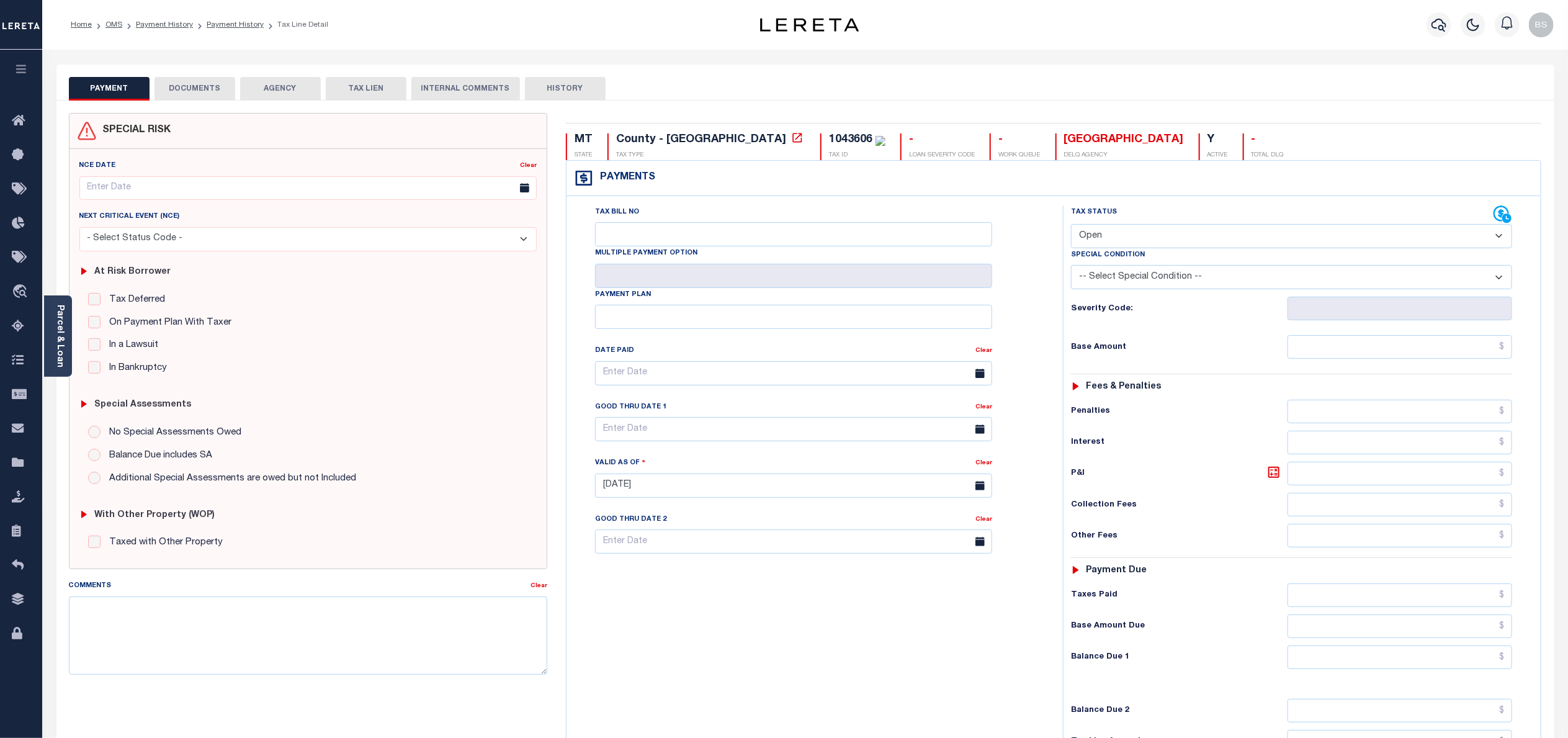
click at [1318, 235] on select "- Select Status Code - Open Due/Unpaid Paid Incomplete No Tax Due Internal Refu…" at bounding box center [1292, 235] width 442 height 24
select select "DUE"
click at [1071, 225] on select "- Select Status Code - Open Due/Unpaid Paid Incomplete No Tax Due Internal Refu…" at bounding box center [1292, 235] width 442 height 24
type input "[DATE]"
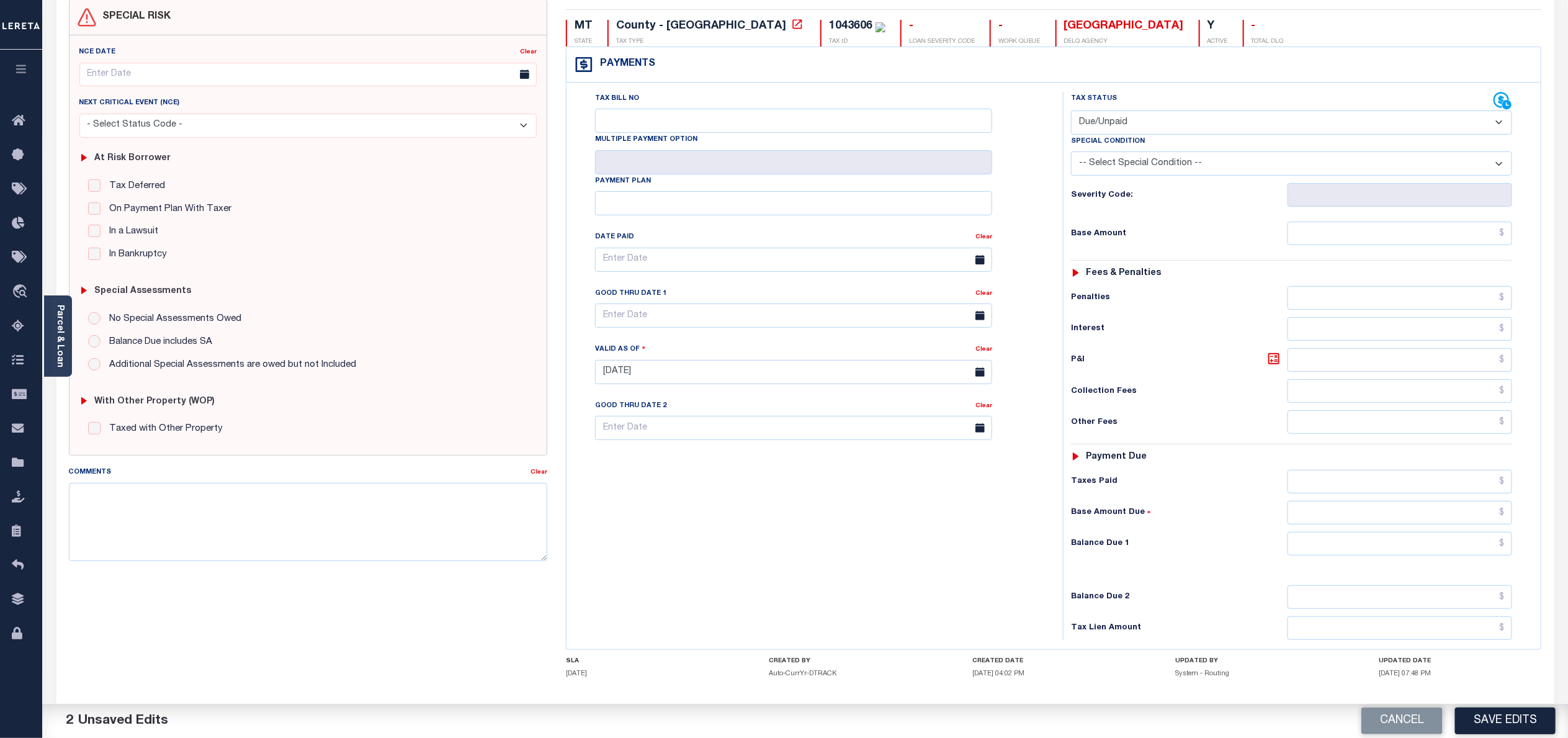
scroll to position [185, 0]
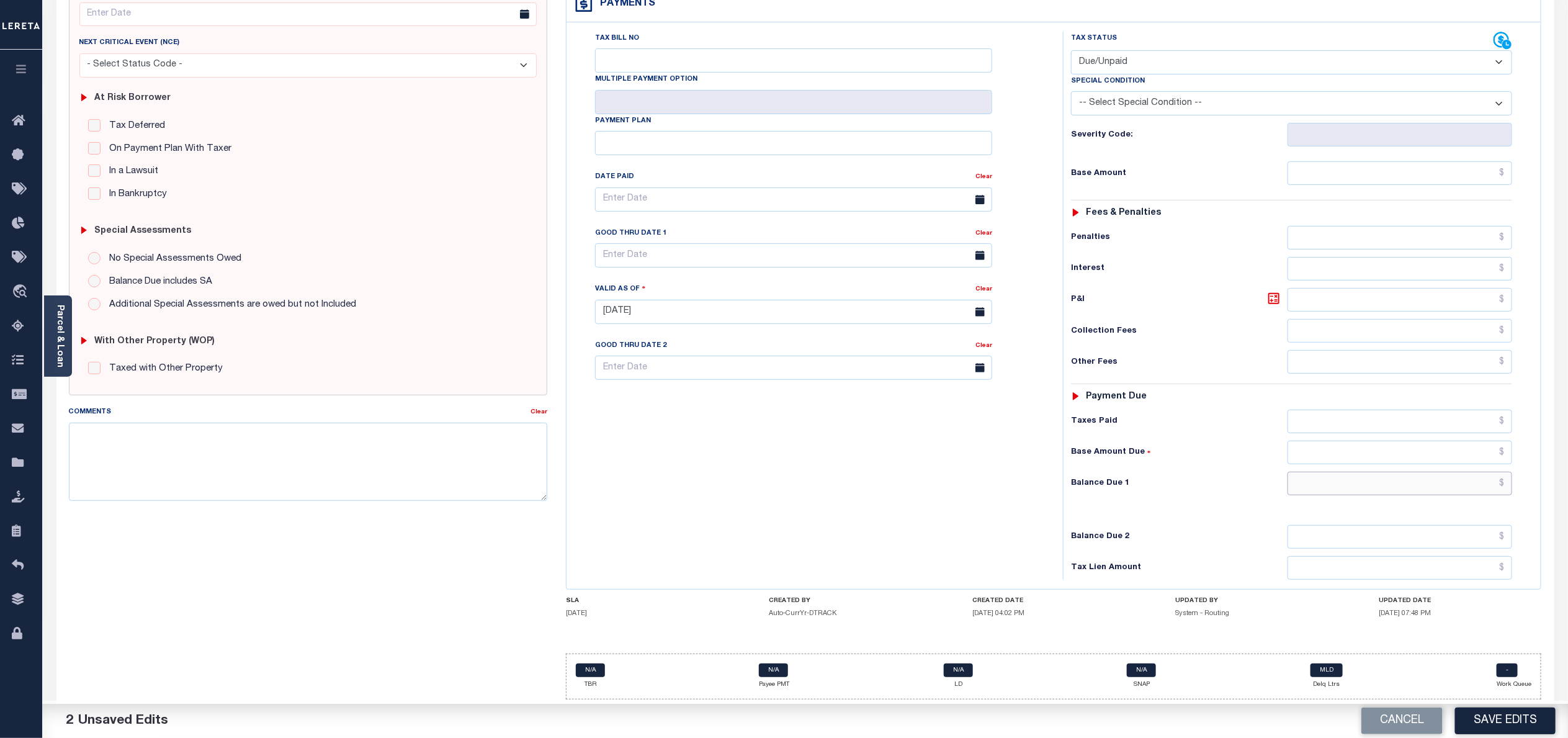
click at [1500, 492] on input "text" at bounding box center [1400, 483] width 224 height 23
type input "$2,438.15"
click at [1505, 723] on button "Save Edits" at bounding box center [1505, 721] width 101 height 27
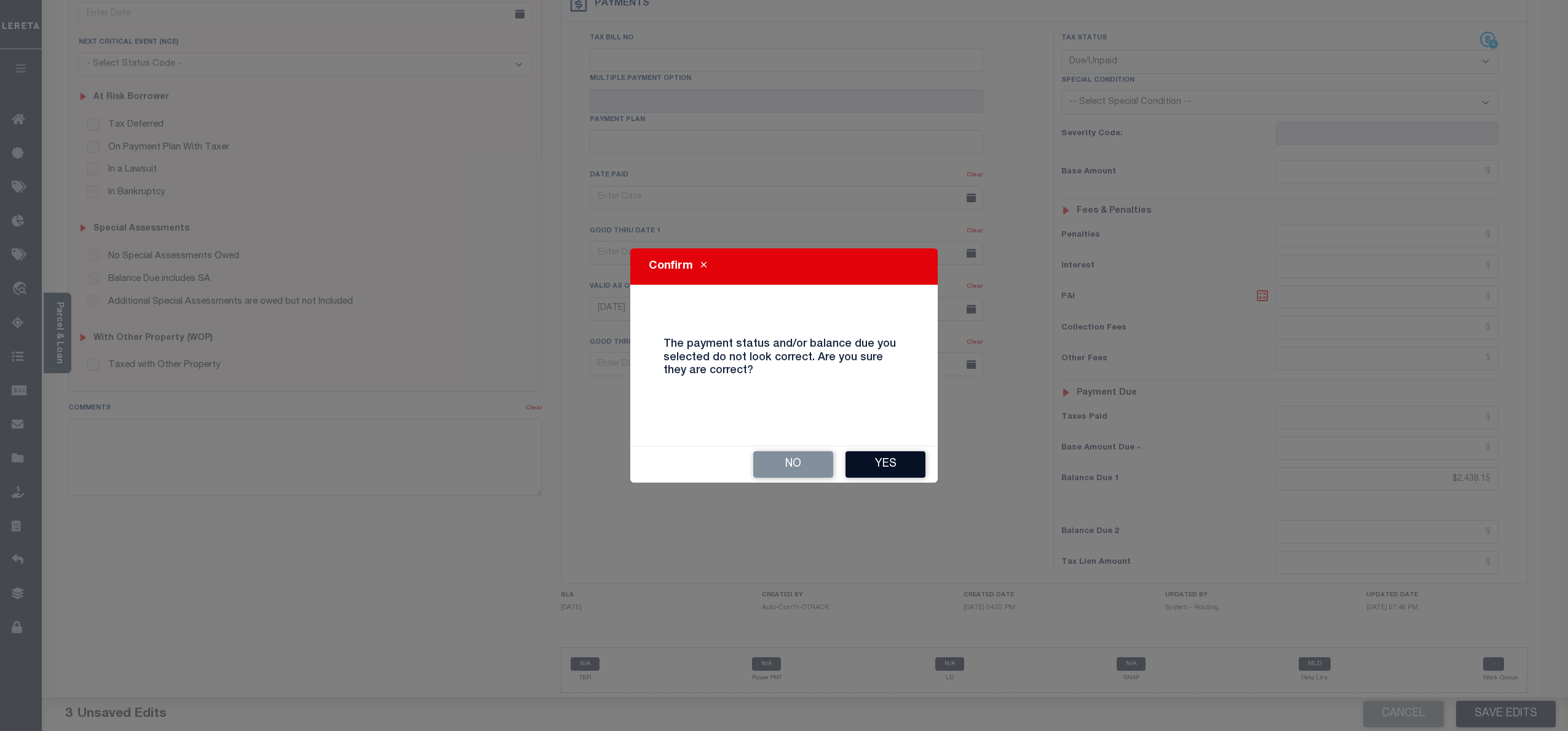
click at [871, 461] on button "Yes" at bounding box center [885, 464] width 80 height 27
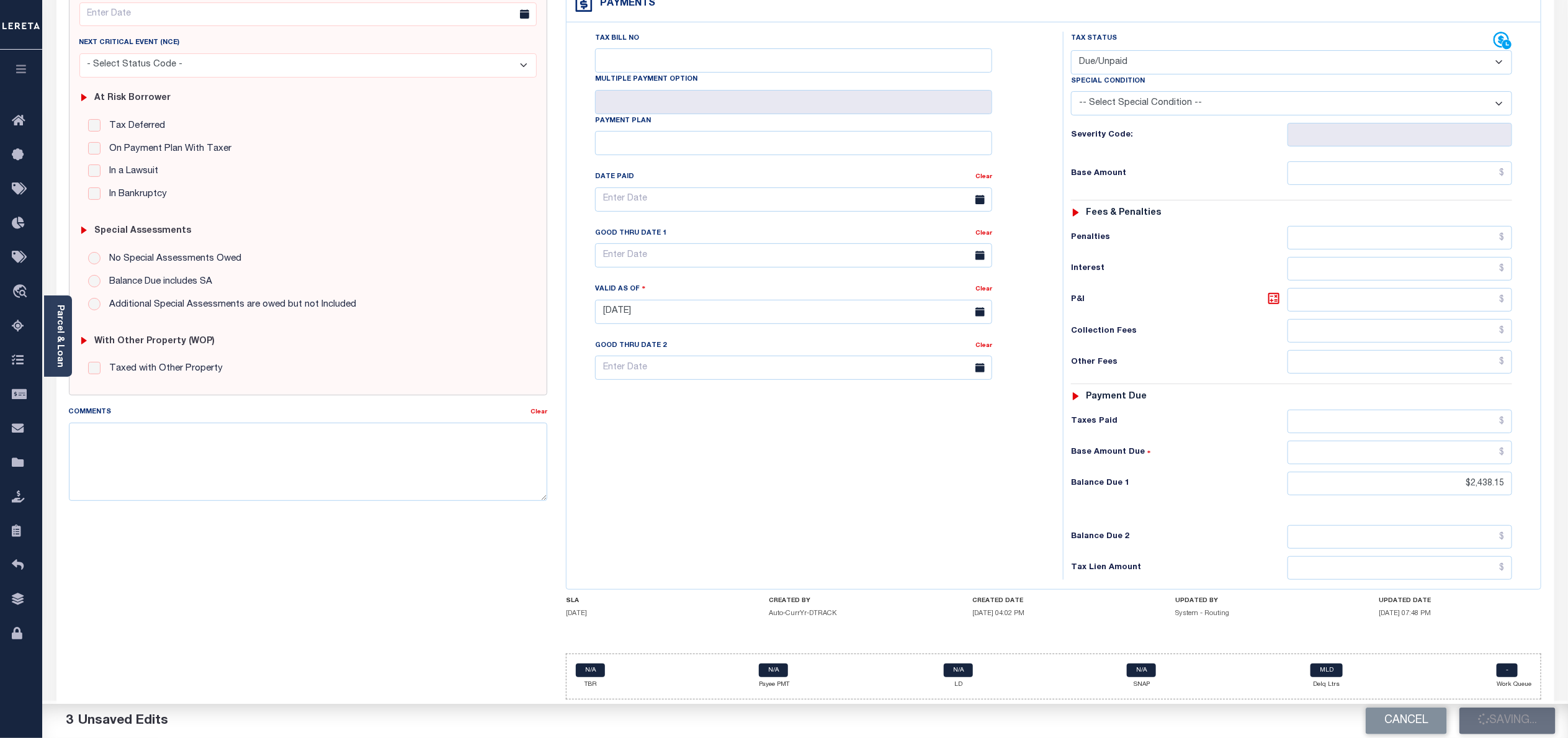
checkbox input "false"
type input "$2,438.15"
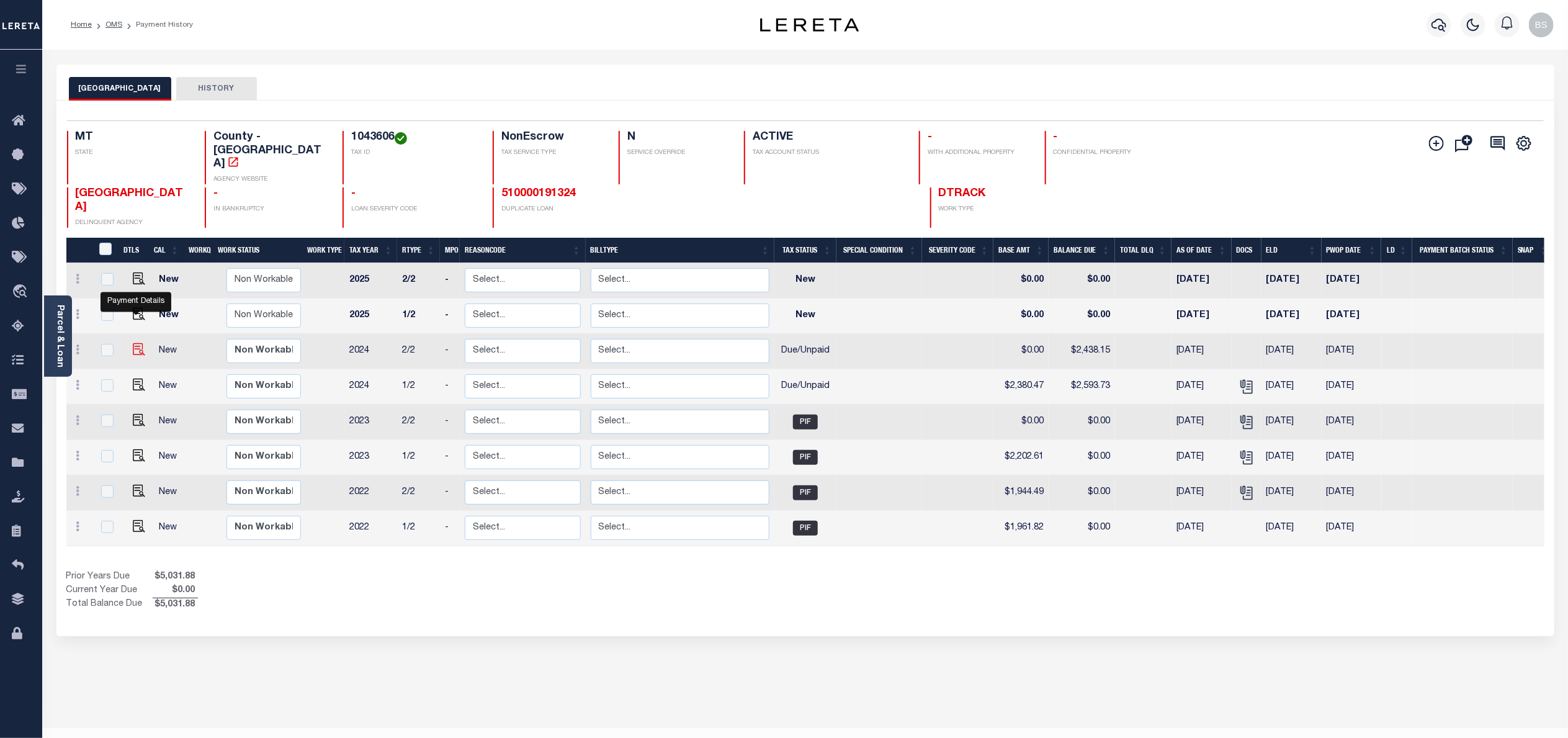
click at [138, 343] on img "" at bounding box center [138, 349] width 12 height 12
checkbox input "true"
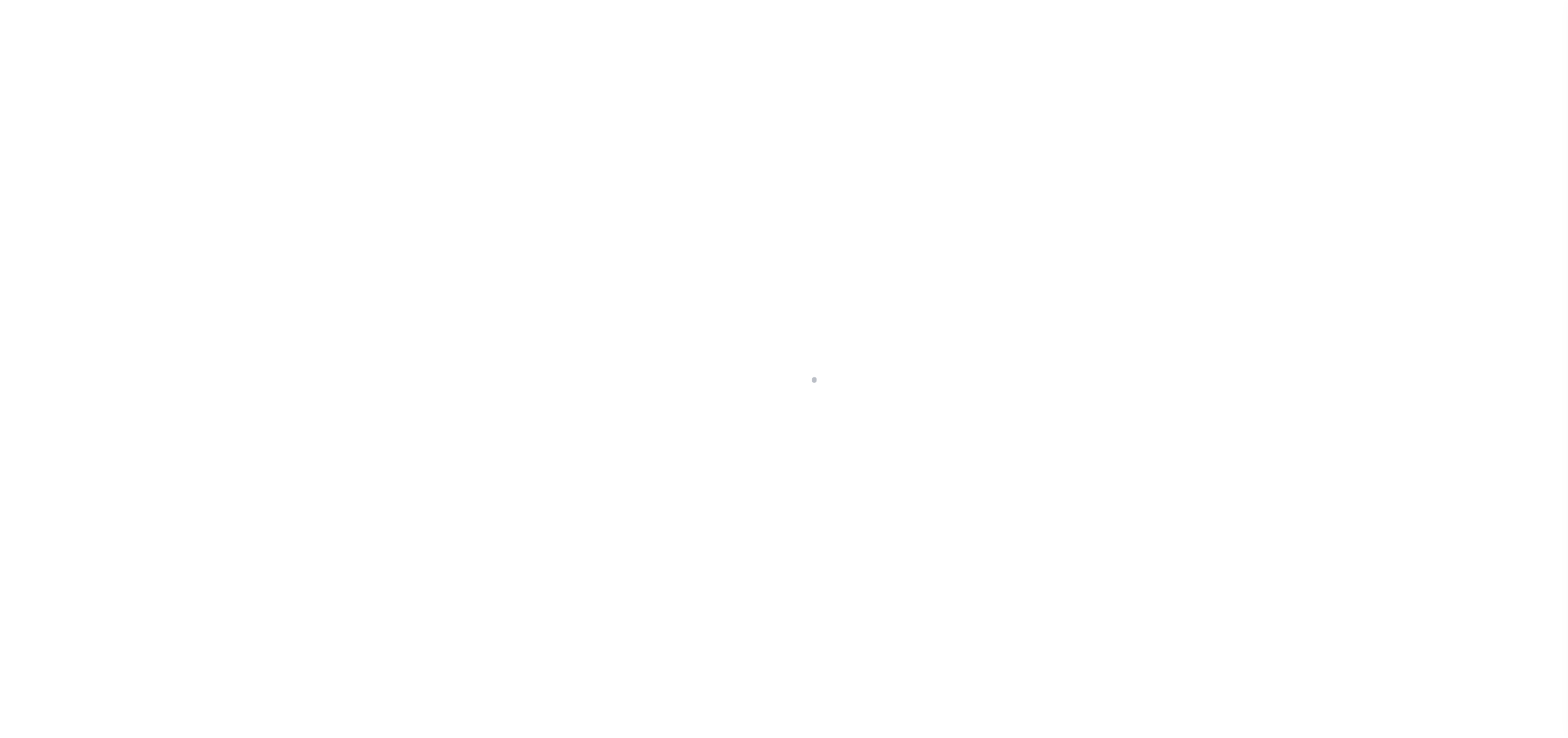
select select "DUE"
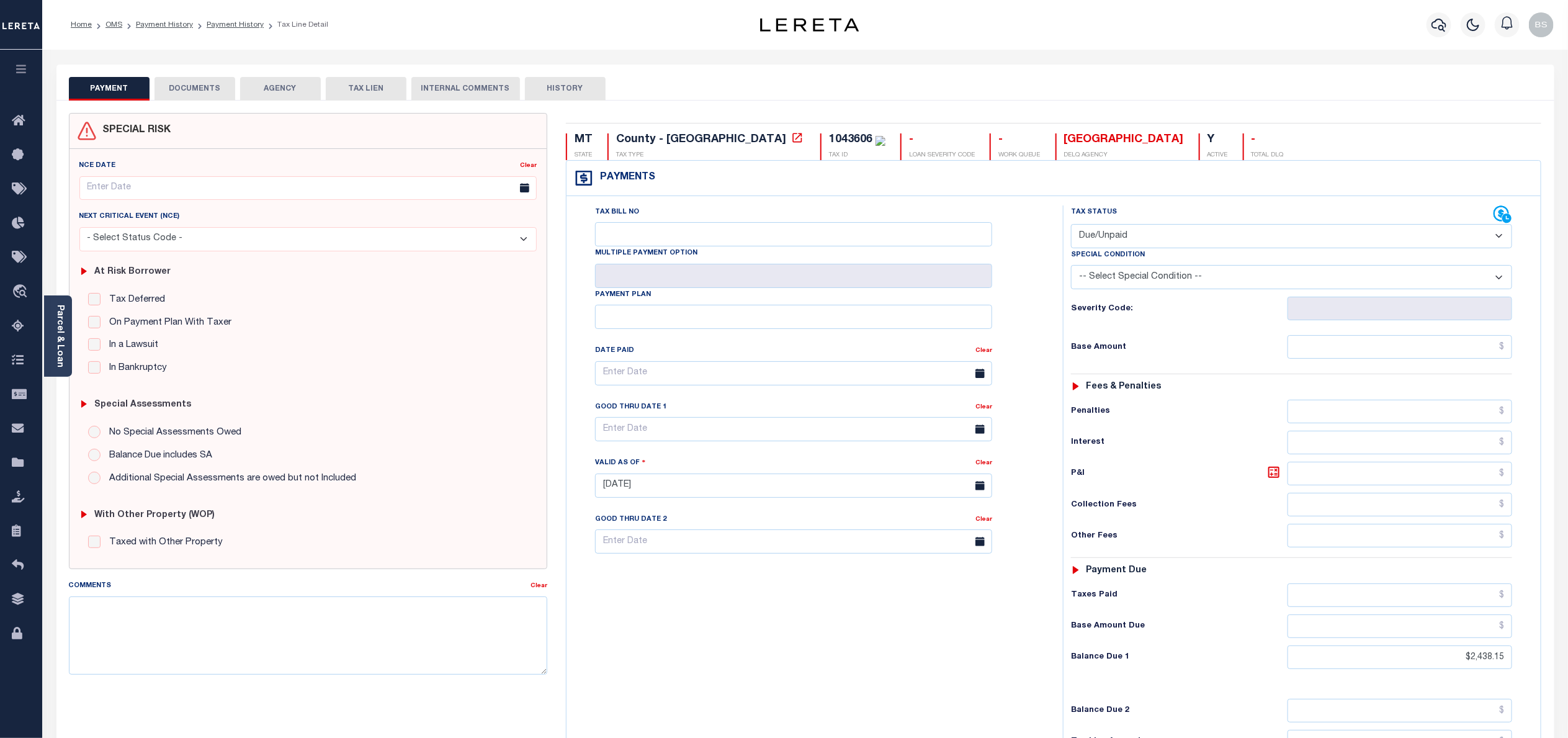
click at [203, 85] on button "DOCUMENTS" at bounding box center [195, 89] width 81 height 23
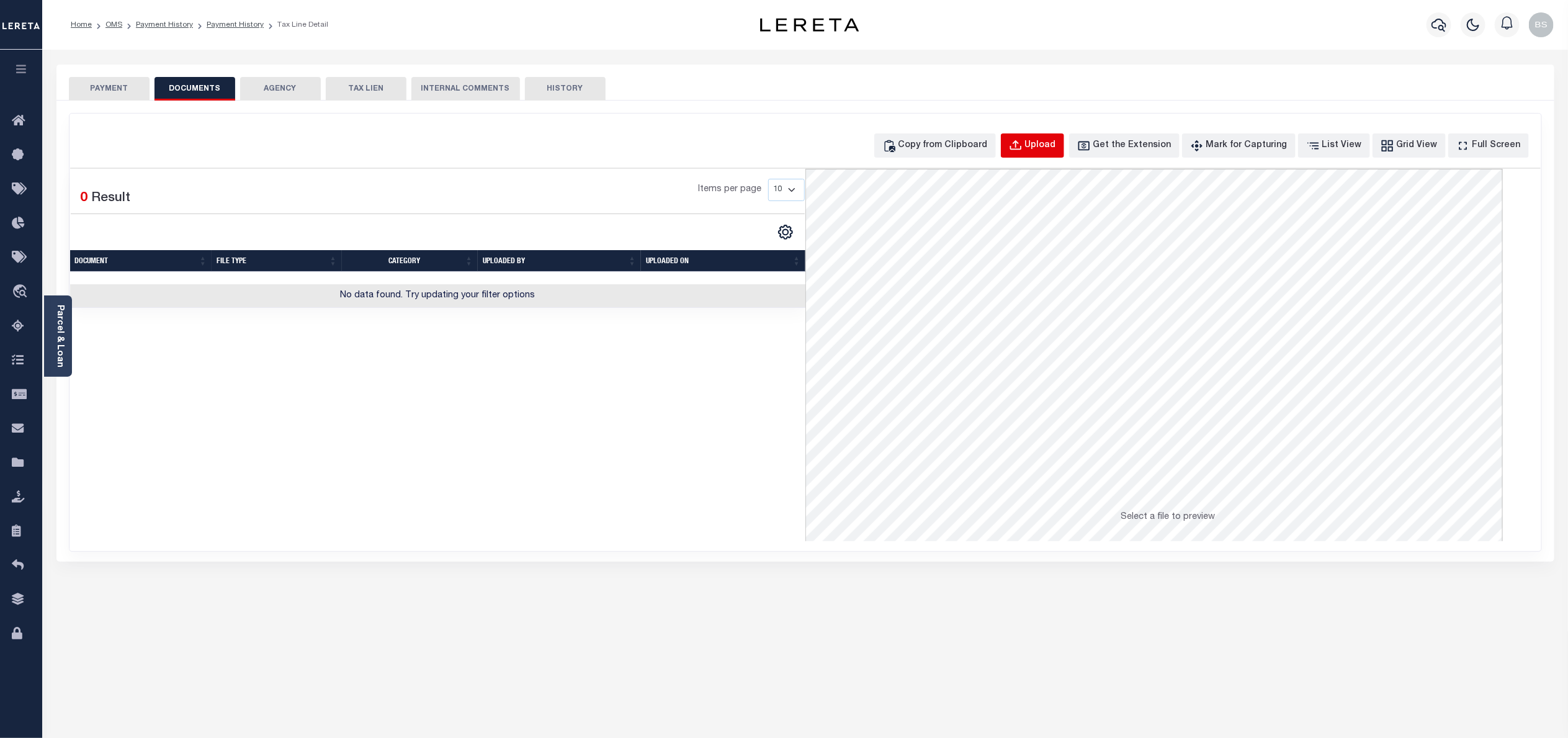
click at [1057, 140] on div "Upload" at bounding box center [1040, 146] width 31 height 14
select select "POP"
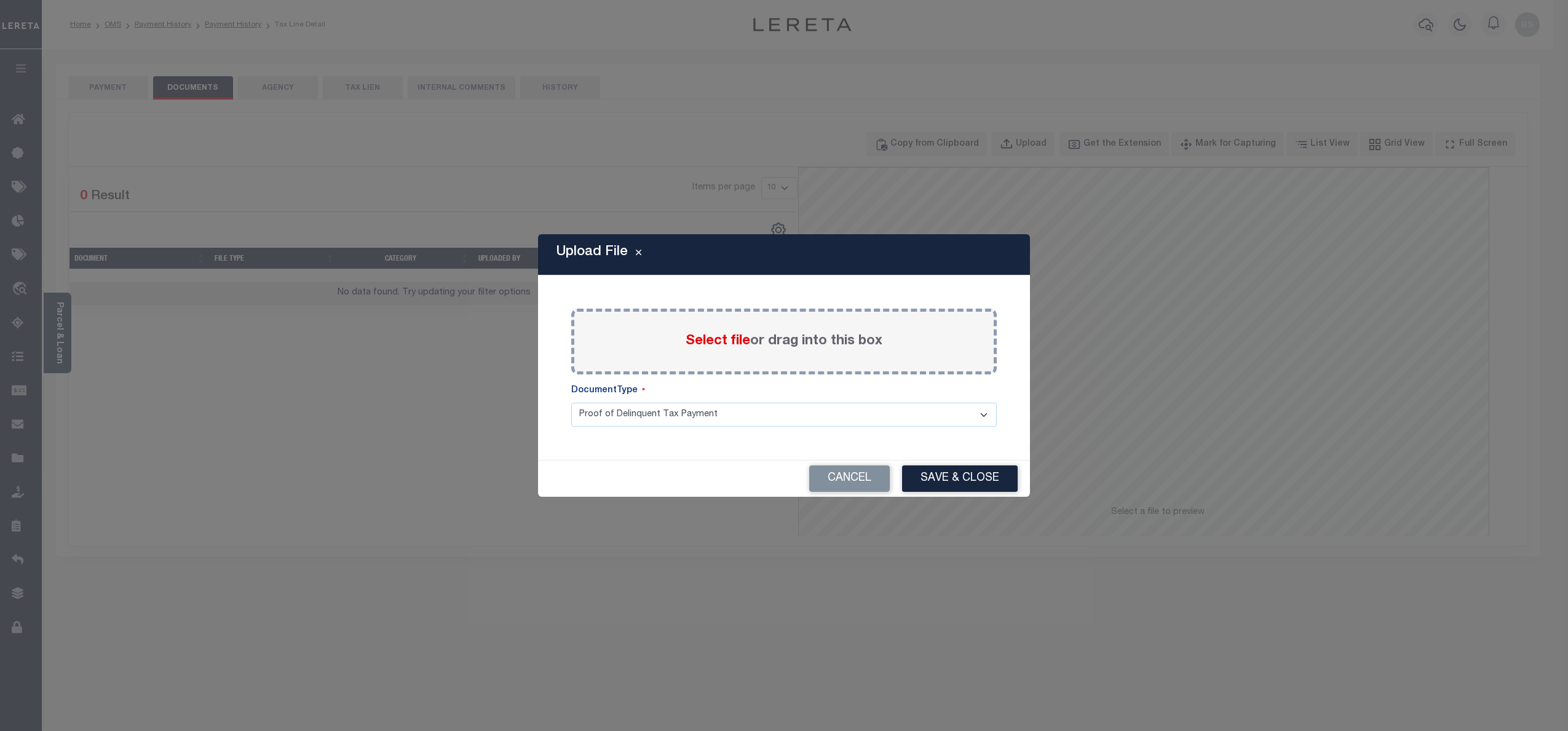
click at [731, 338] on span "Select file" at bounding box center [718, 341] width 64 height 14
click at [0, 0] on input "Select file or drag into this box" at bounding box center [0, 0] width 0 height 0
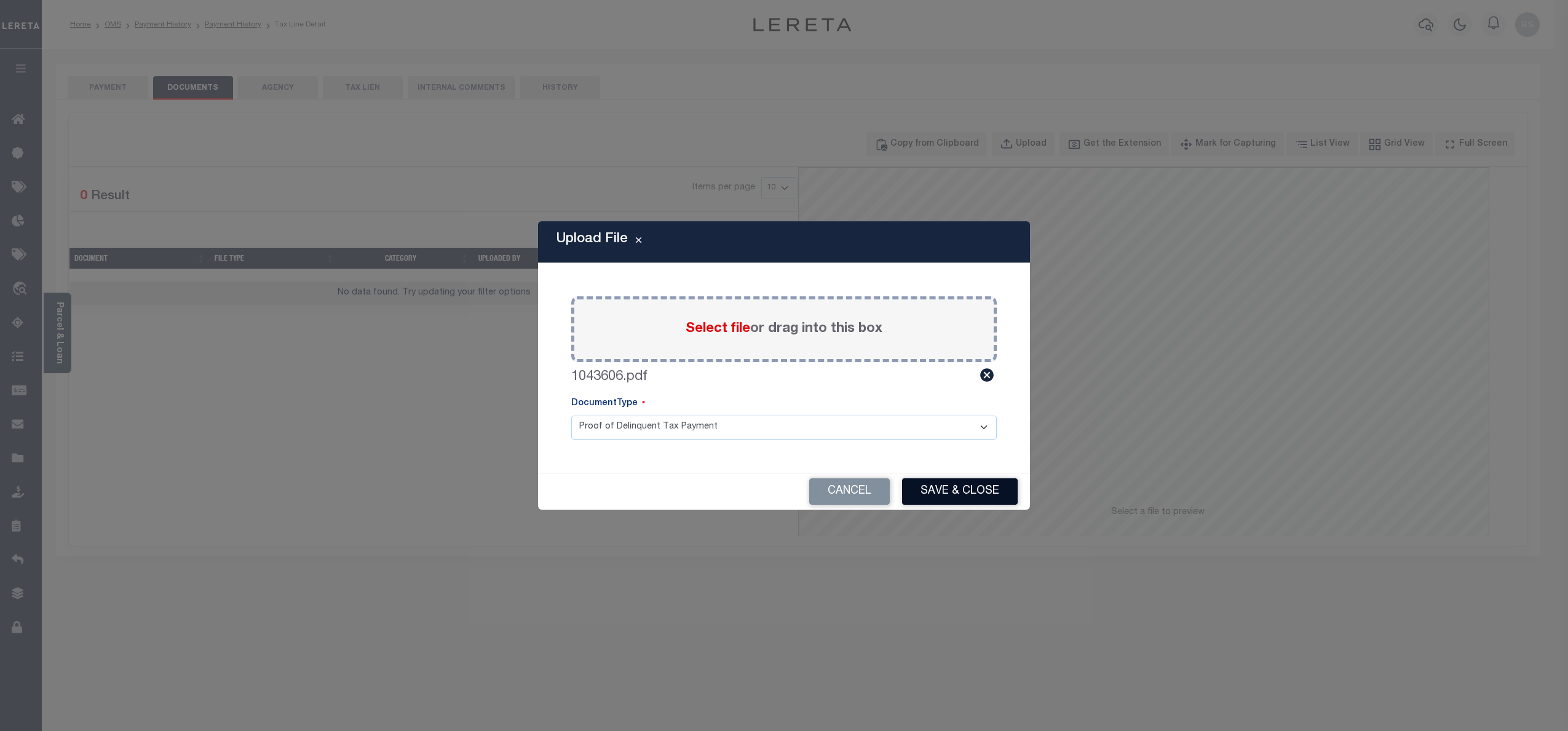
click at [945, 481] on button "Save & Close" at bounding box center [960, 491] width 116 height 27
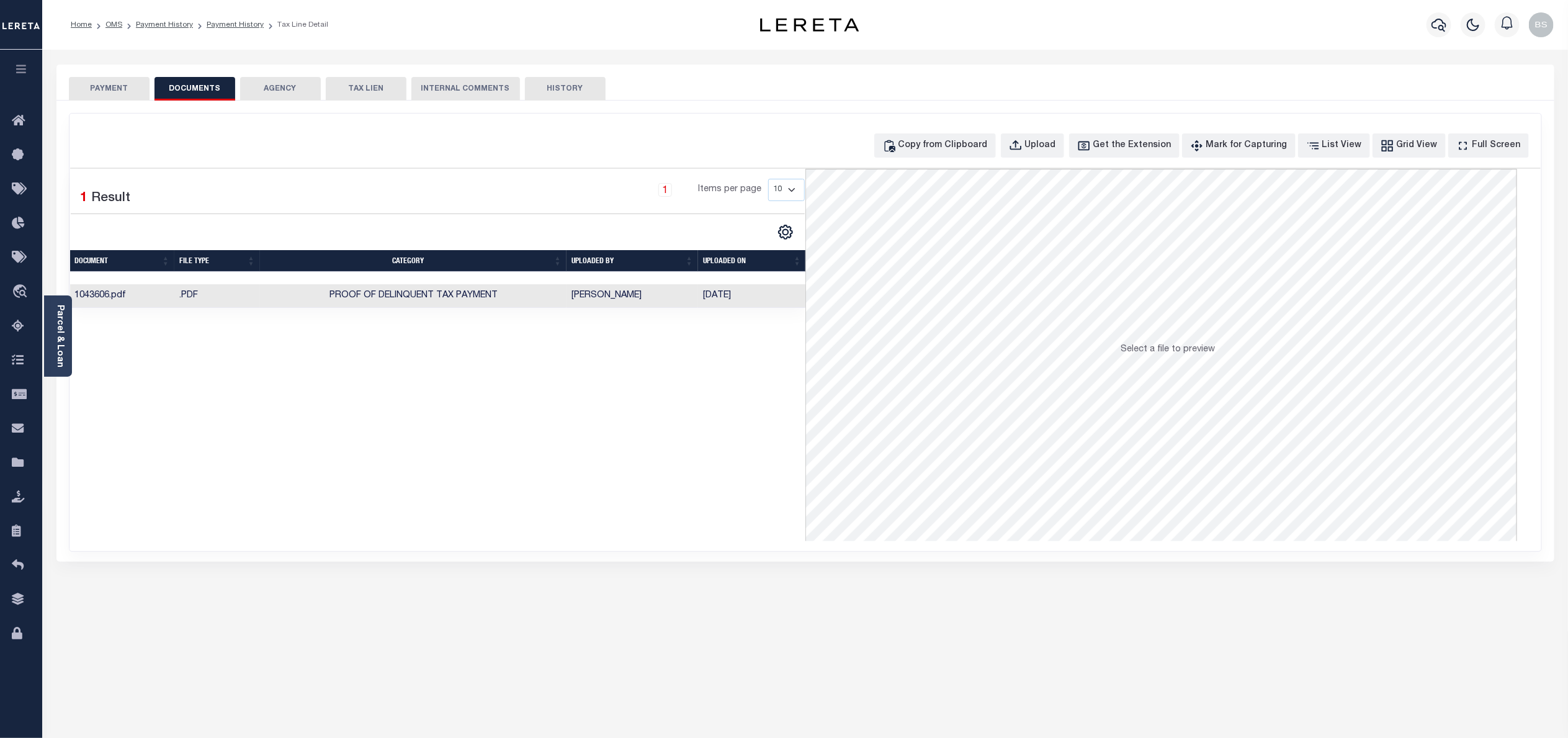
click at [637, 304] on td "[PERSON_NAME]" at bounding box center [632, 296] width 132 height 24
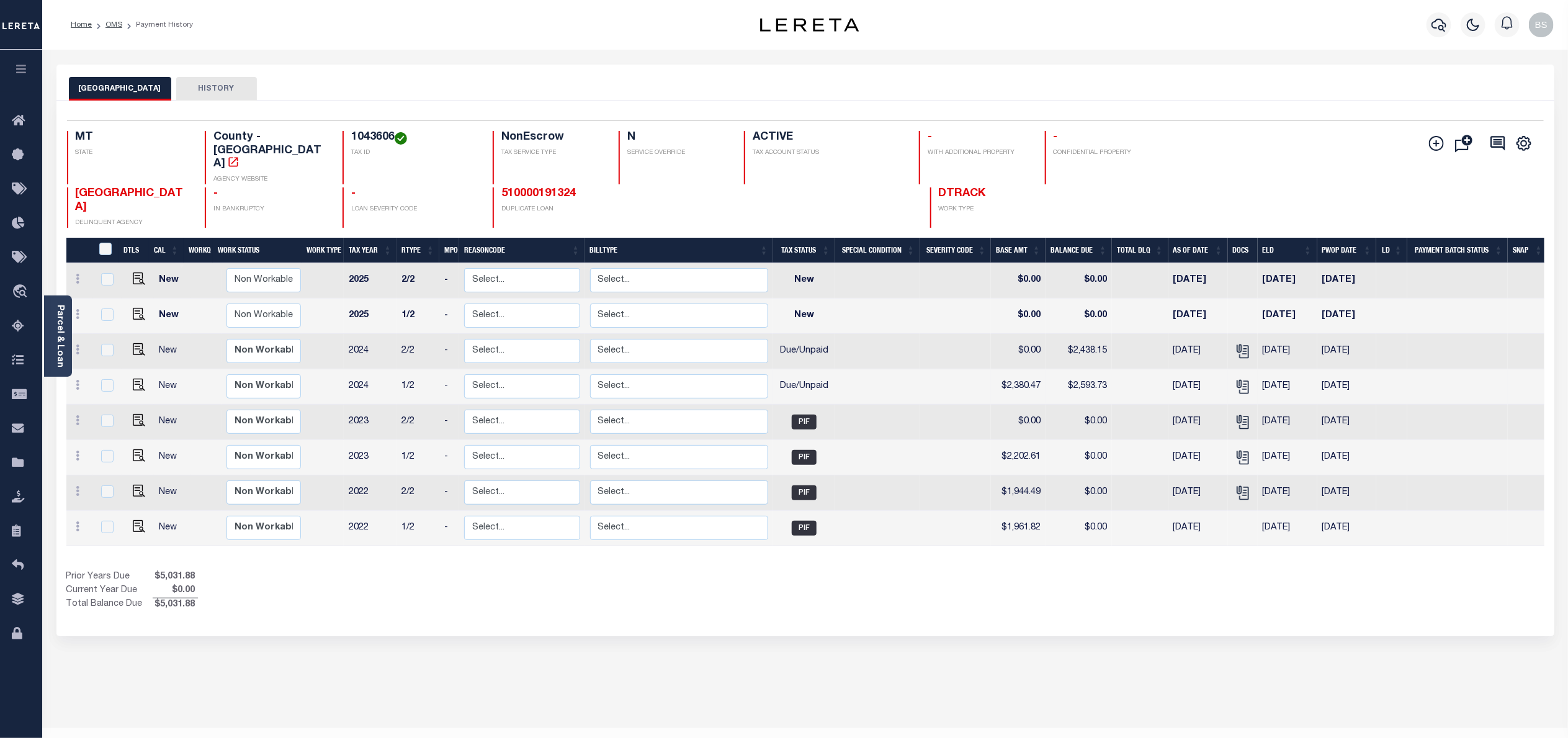
click at [925, 369] on td at bounding box center [956, 387] width 71 height 36
checkbox input "true"
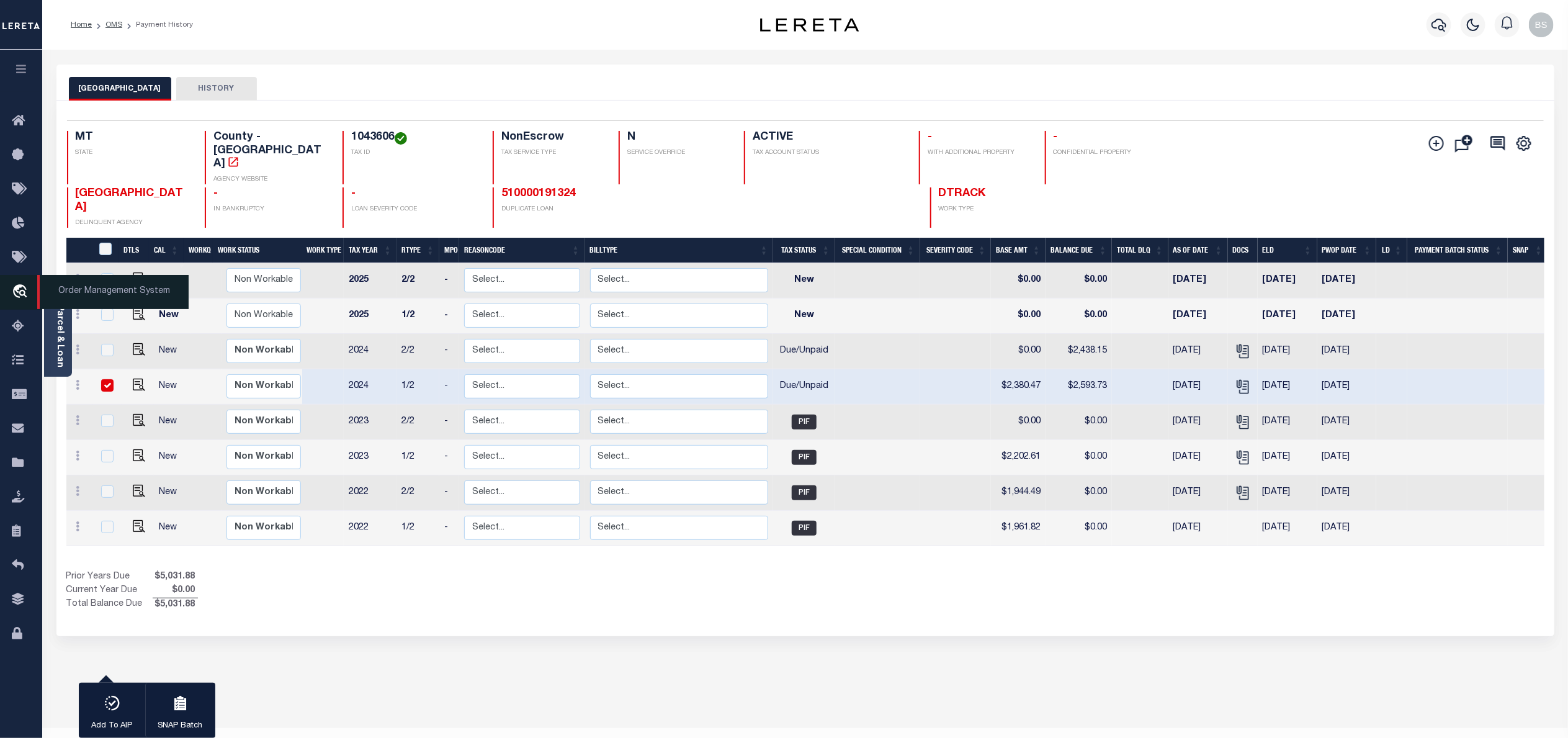
click at [92, 293] on span "Order Management System" at bounding box center [113, 291] width 152 height 34
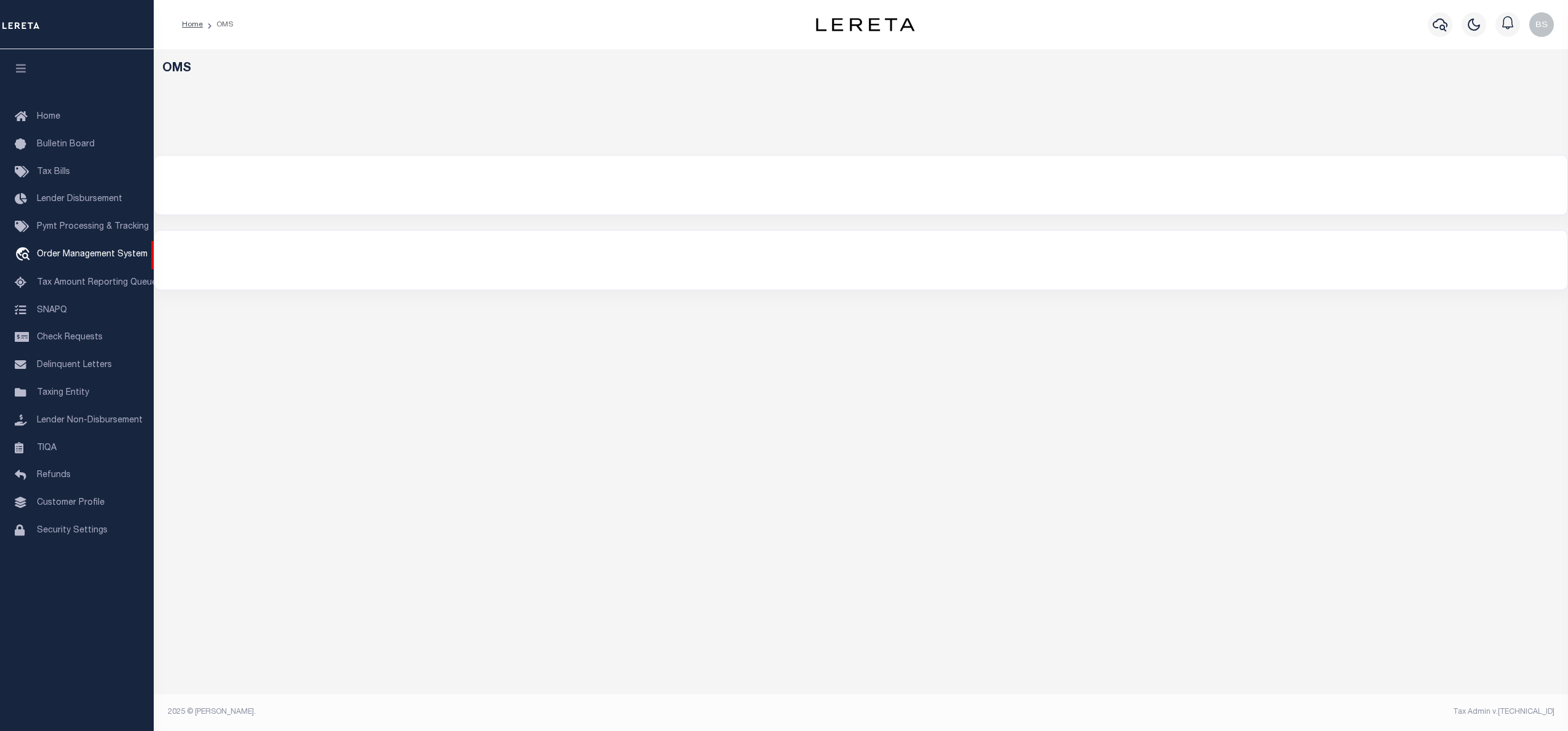
select select "200"
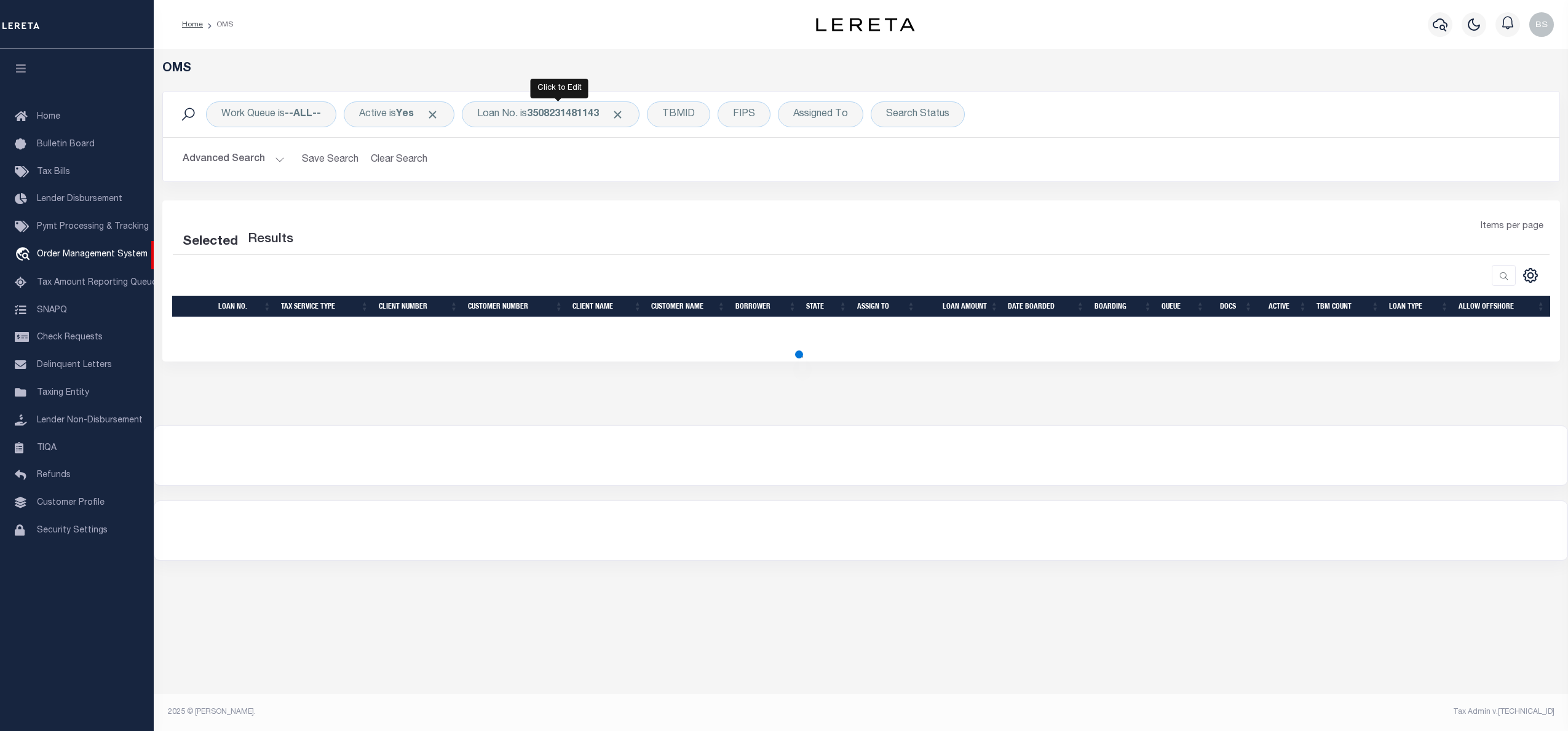
select select "200"
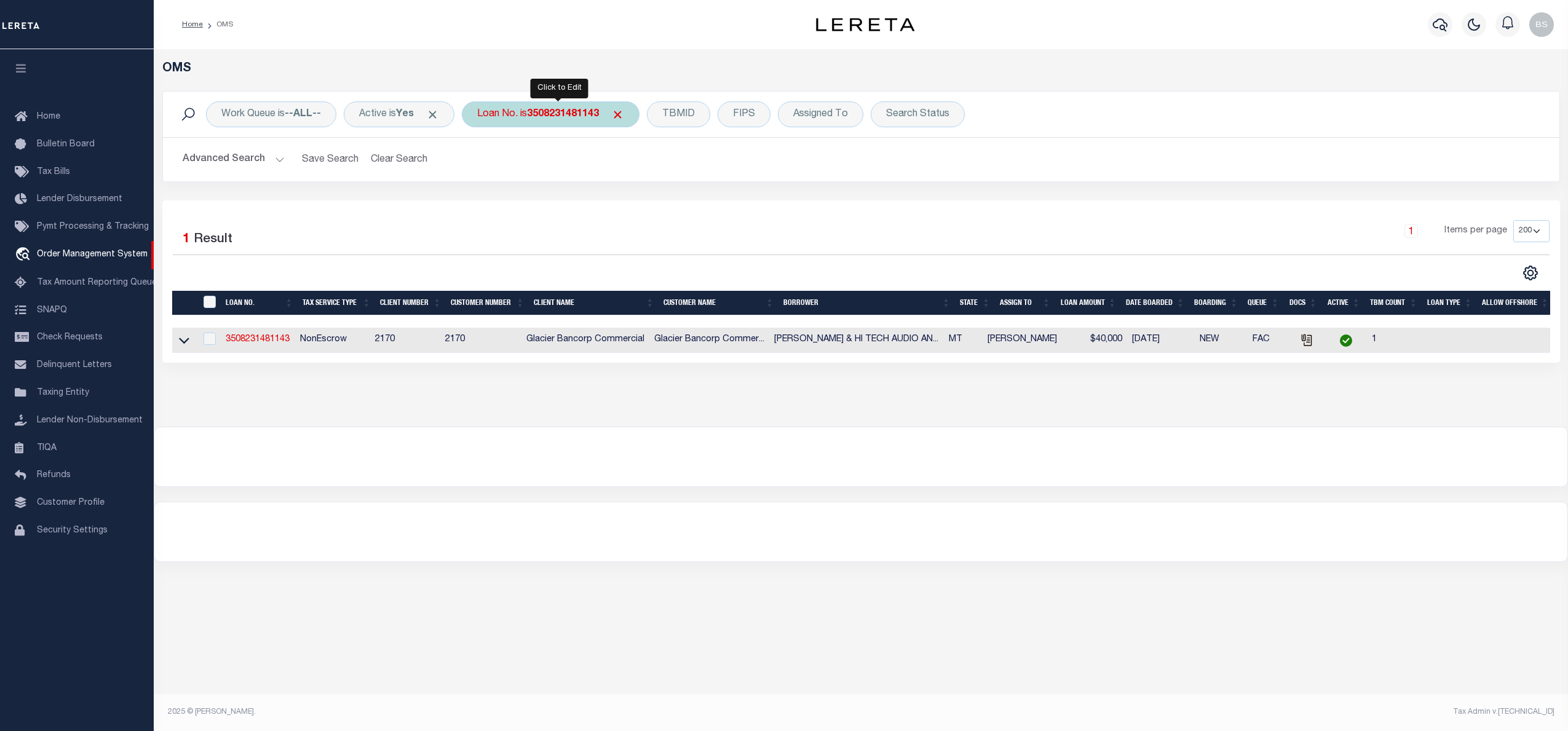
click at [556, 118] on b "3508231481143" at bounding box center [563, 115] width 72 height 10
type input "3504221481099"
click at [649, 203] on input "Apply" at bounding box center [640, 201] width 36 height 20
click at [187, 343] on icon at bounding box center [184, 341] width 10 height 6
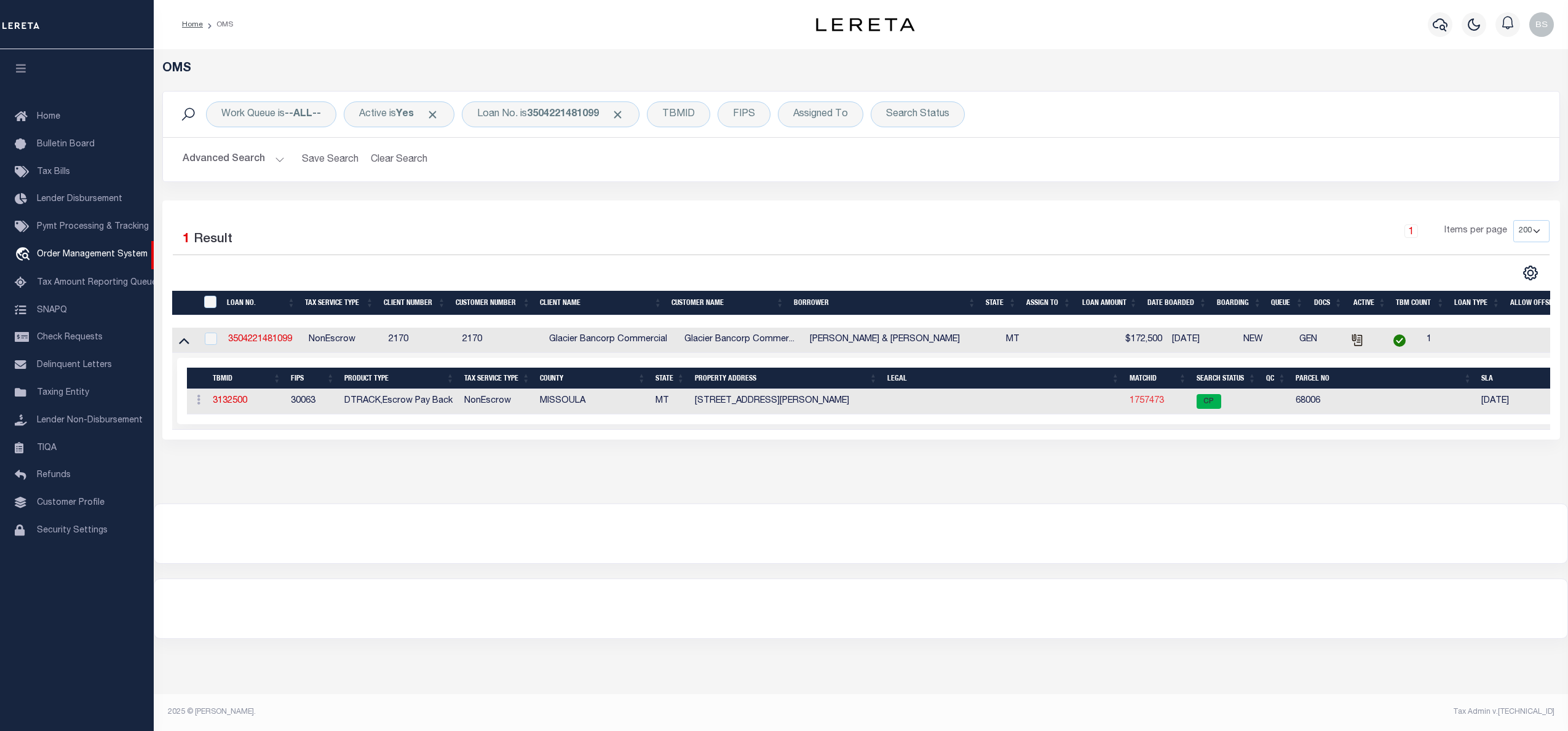
click at [1138, 403] on link "1757473" at bounding box center [1147, 400] width 35 height 9
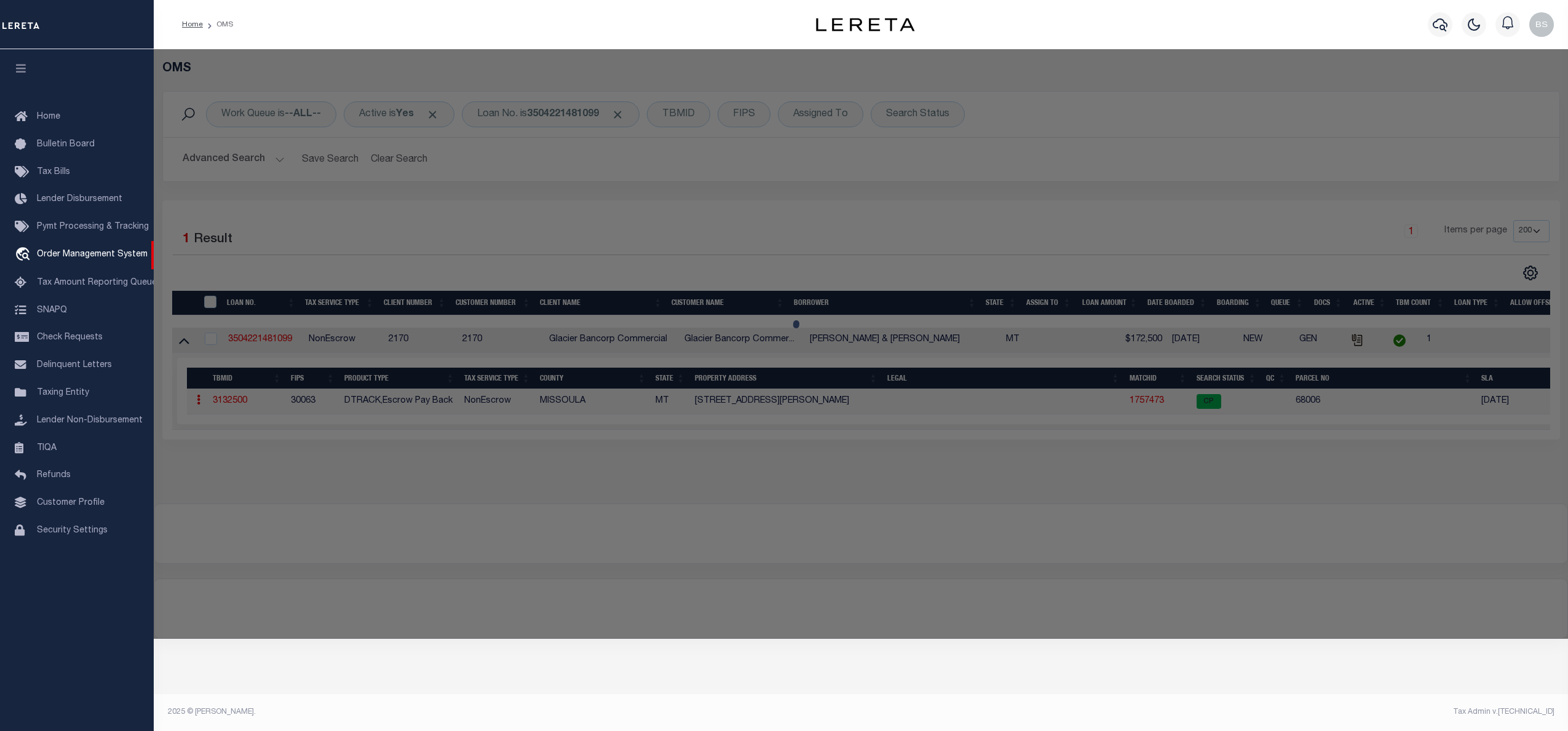
checkbox input "false"
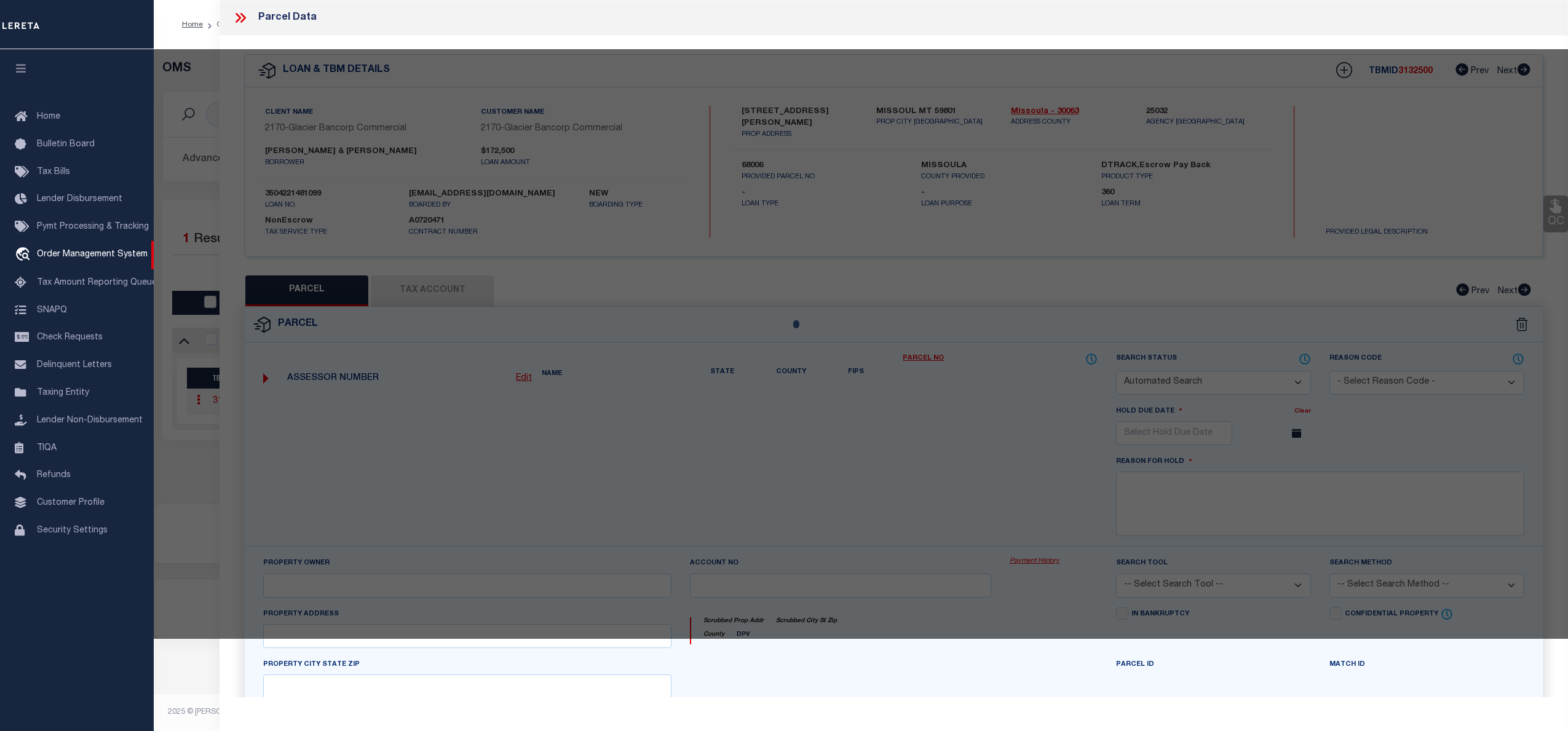
select select "CP"
type input "[PERSON_NAME]"
select select
type input "[STREET_ADDRESS][PERSON_NAME]"
type input "MISSOULA, MT 59801"
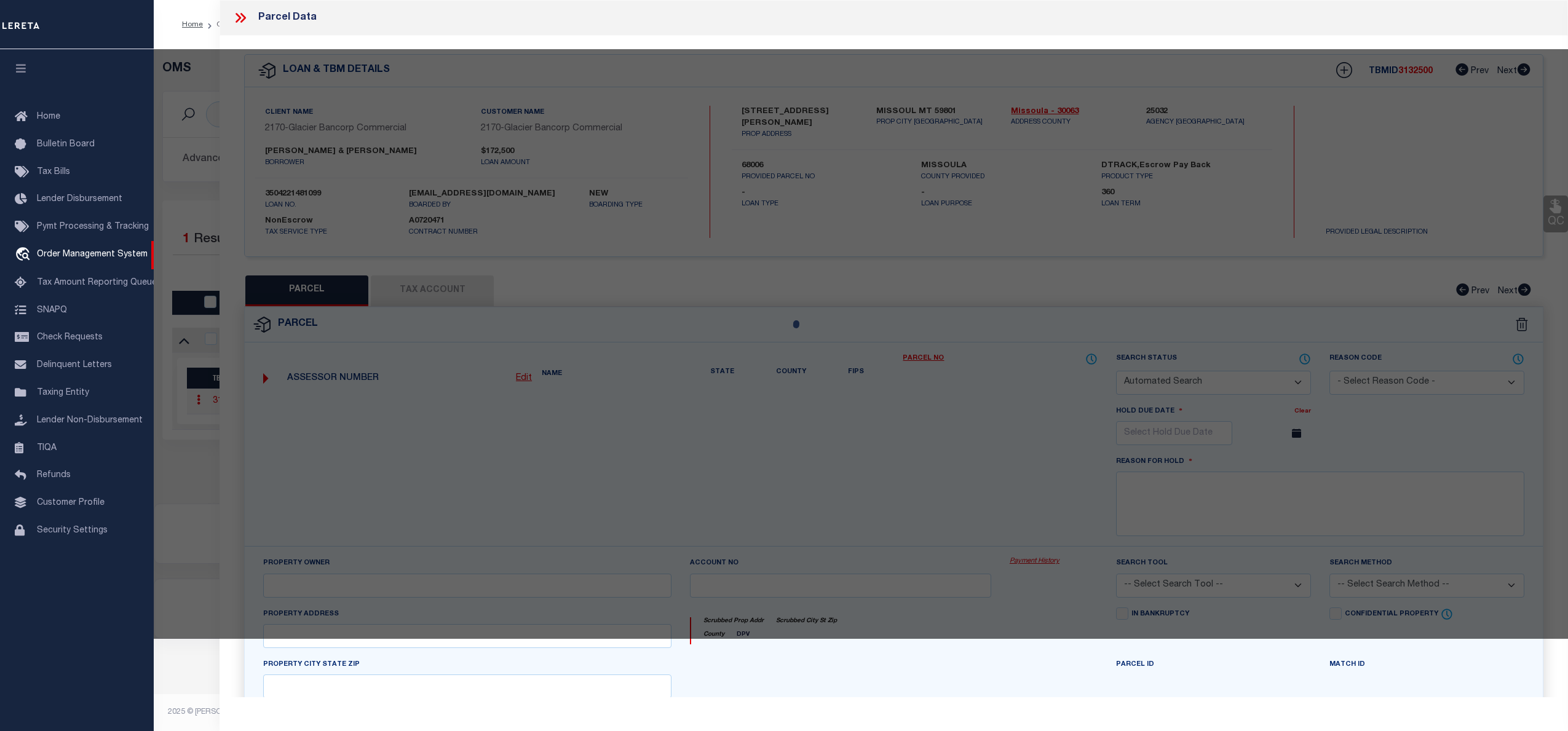
type textarea "UNION ADDITION, S28, T13 N, R19 W, BLOCK 37, Lot 11 - 12"
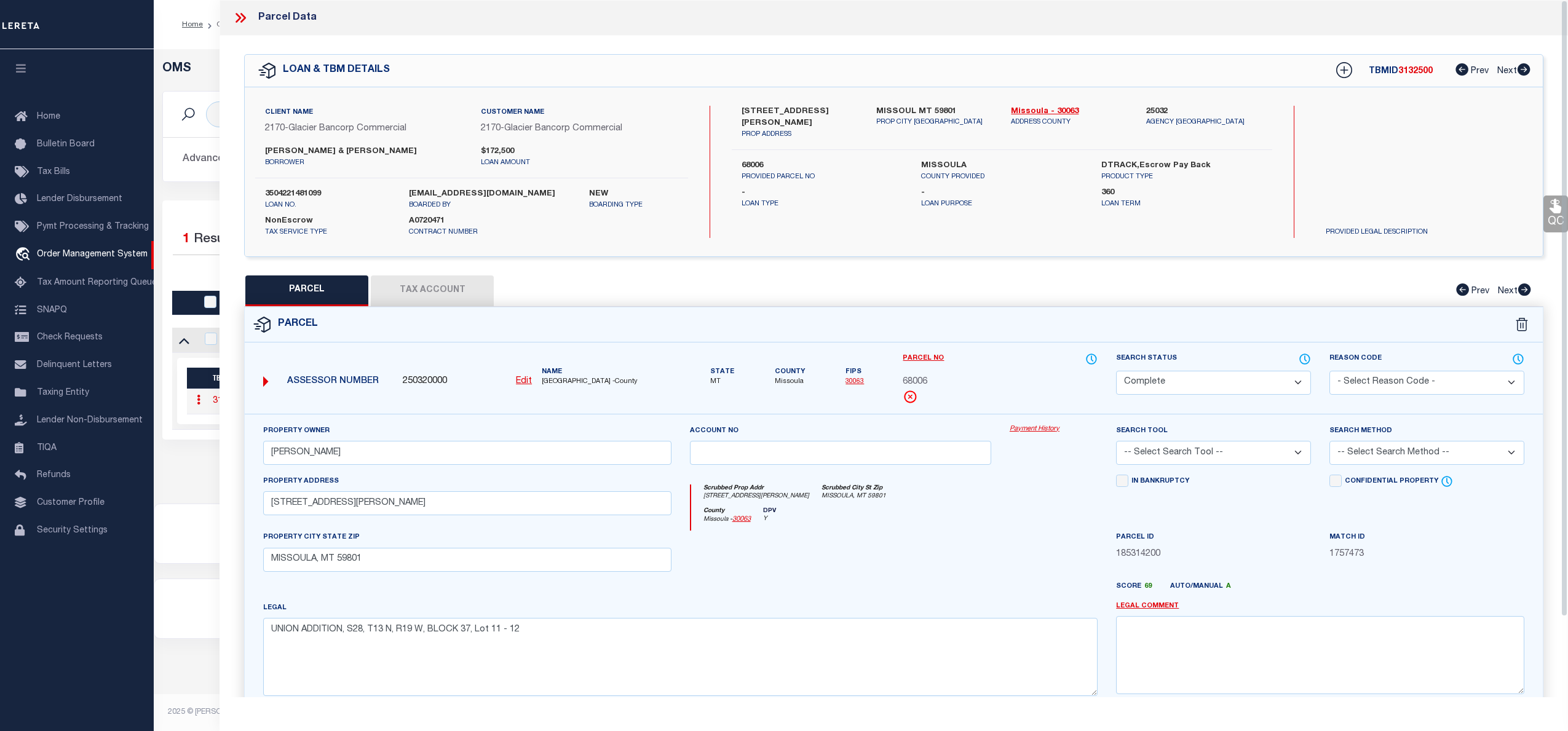
click at [1039, 428] on link "Payment History" at bounding box center [1054, 429] width 88 height 10
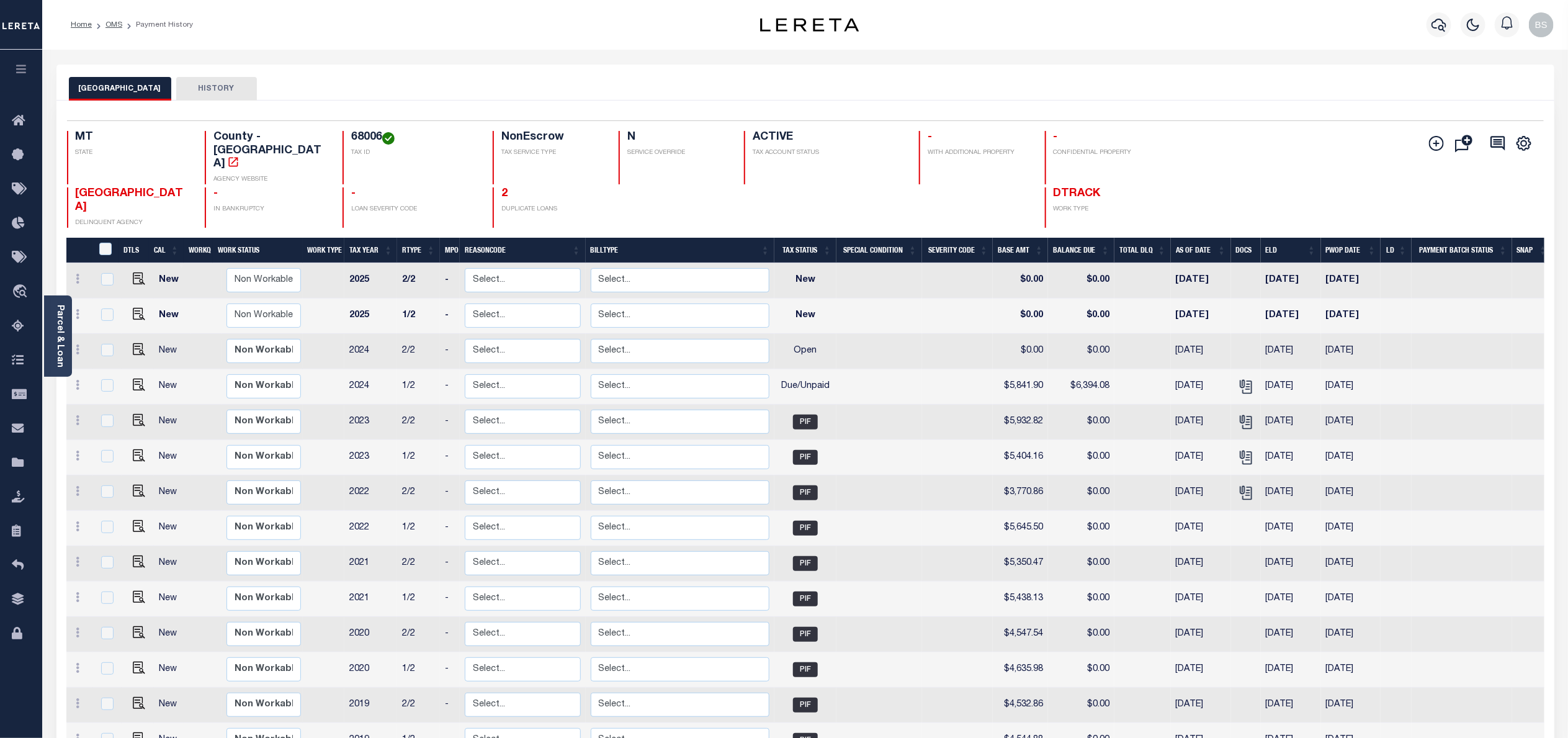
click at [352, 136] on h4 "68006" at bounding box center [415, 138] width 127 height 14
copy h4 "68006"
click at [136, 379] on img "" at bounding box center [138, 385] width 12 height 12
checkbox input "true"
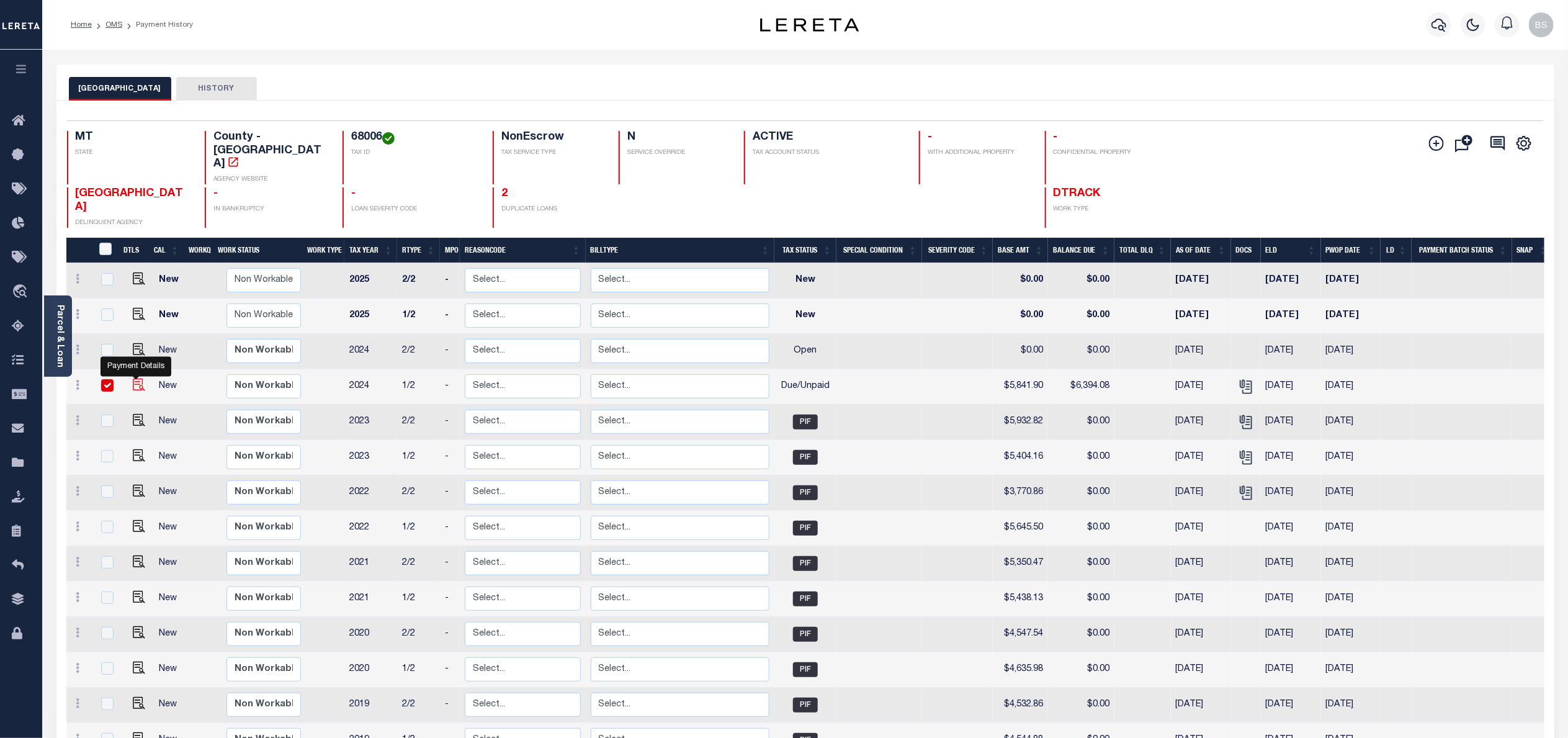
checkbox input "true"
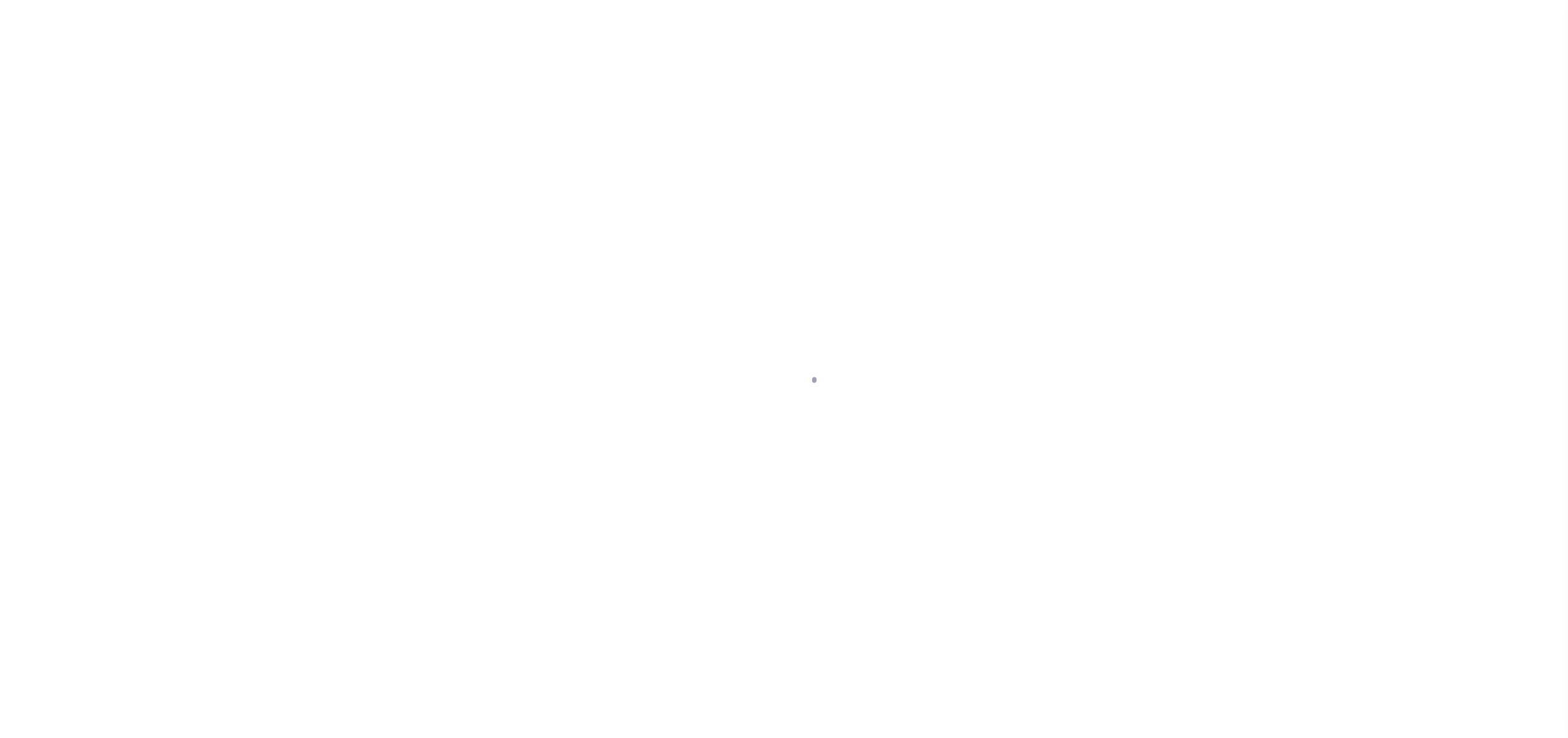
select select "DUE"
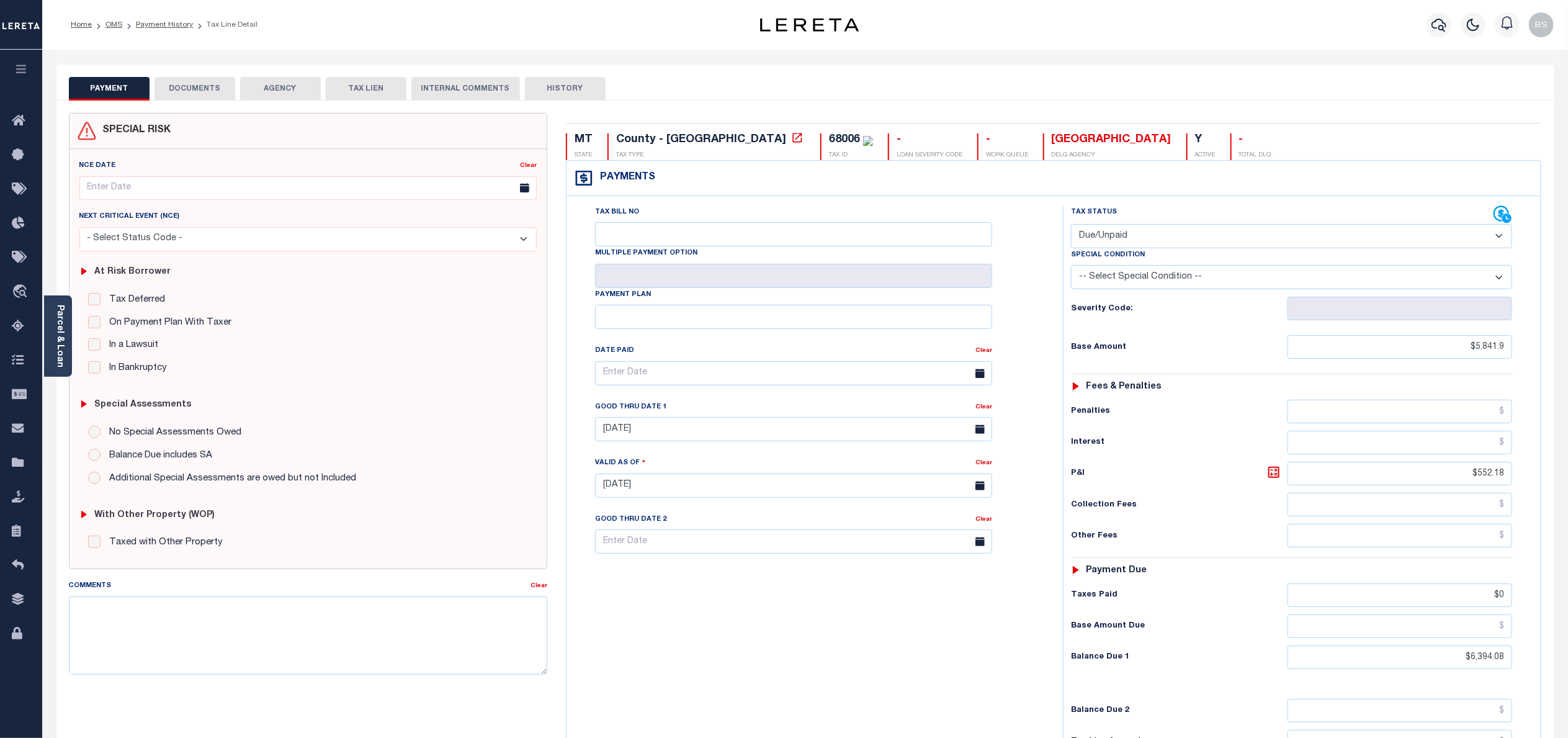
click at [1204, 237] on select "- Select Status Code - Open Due/Unpaid Paid Incomplete No Tax Due Internal Refu…" at bounding box center [1292, 235] width 442 height 24
click at [1071, 225] on select "- Select Status Code - Open Due/Unpaid Paid Incomplete No Tax Due Internal Refu…" at bounding box center [1292, 235] width 442 height 24
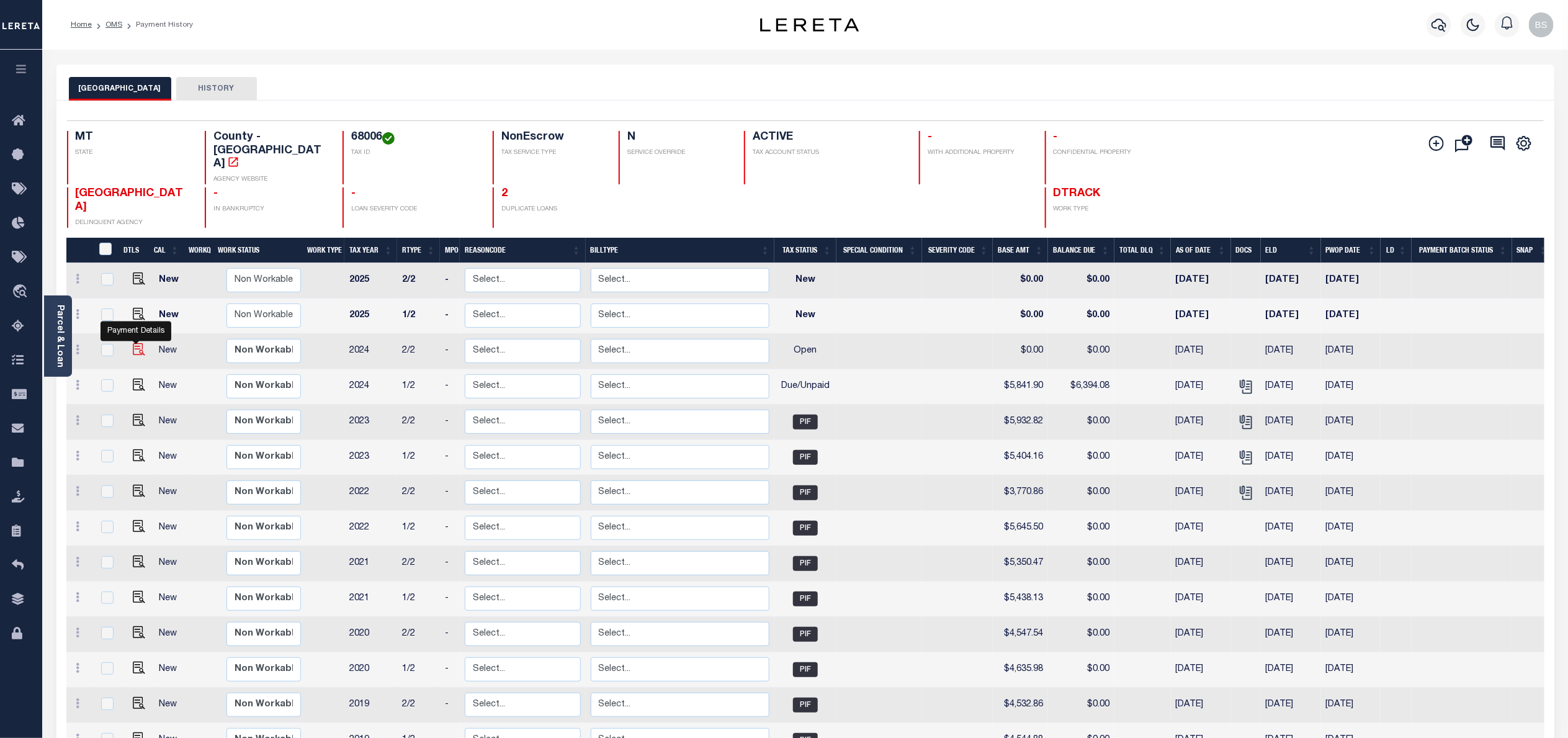
click at [140, 343] on img "" at bounding box center [138, 349] width 12 height 12
checkbox input "true"
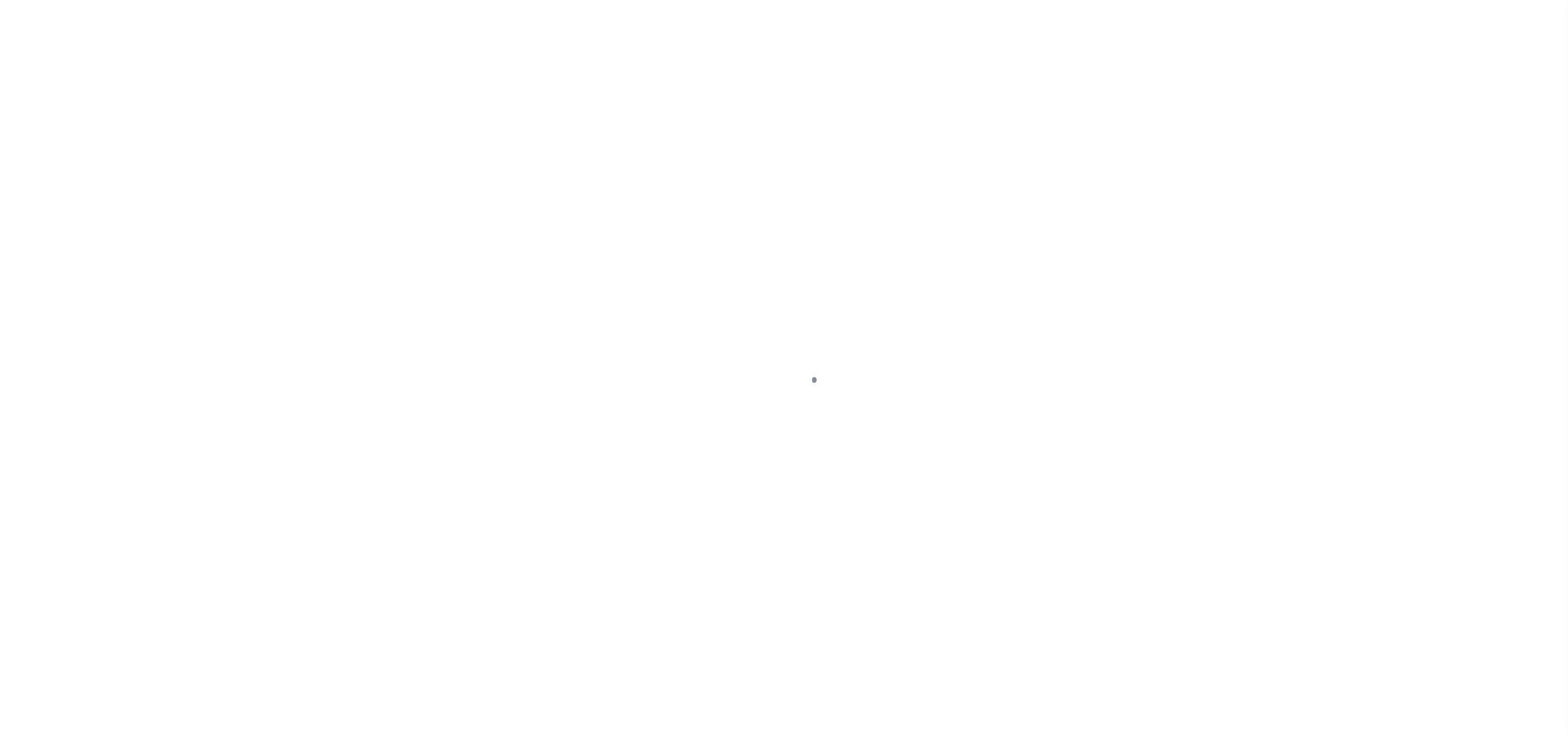
select select "OP2"
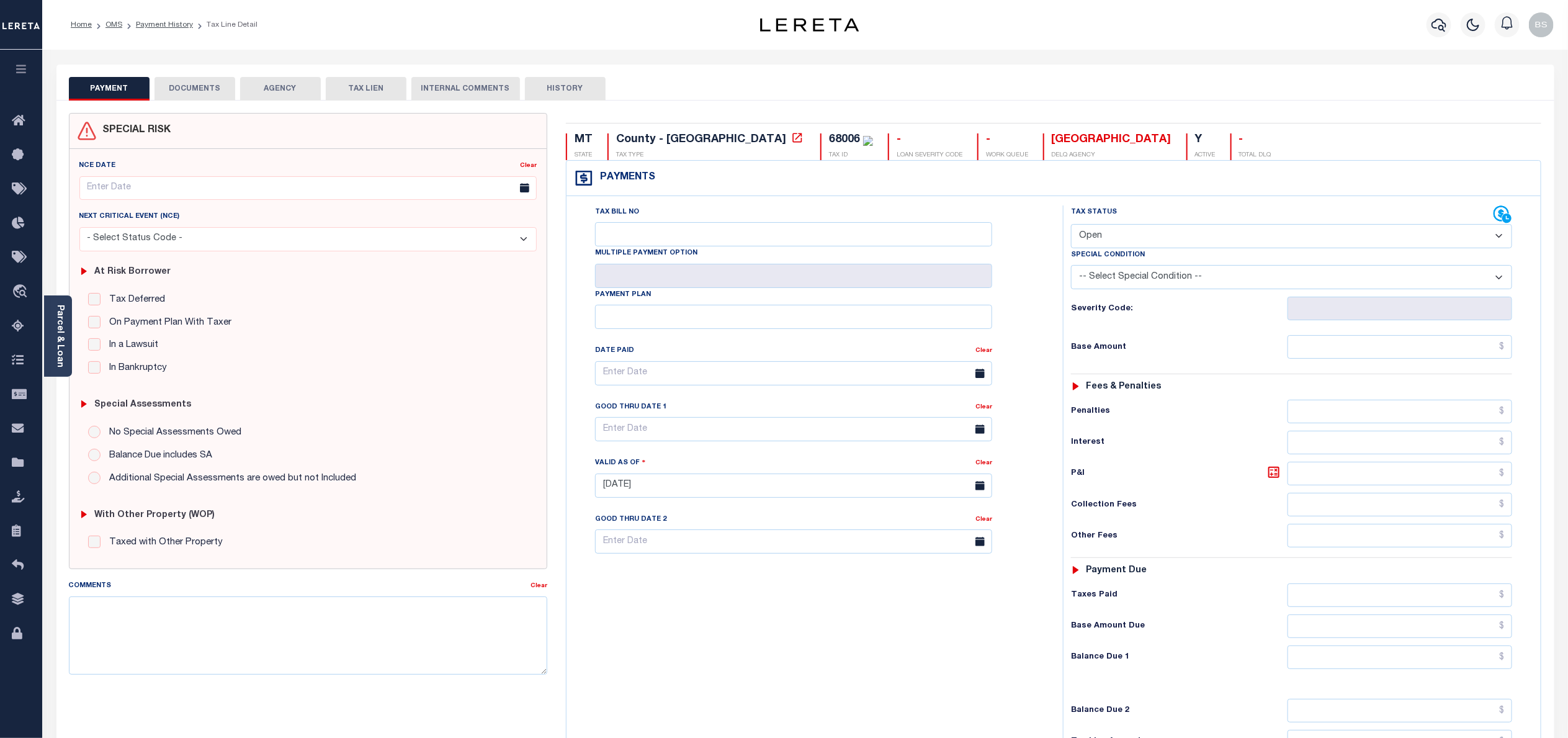
click at [194, 88] on button "DOCUMENTS" at bounding box center [195, 89] width 81 height 23
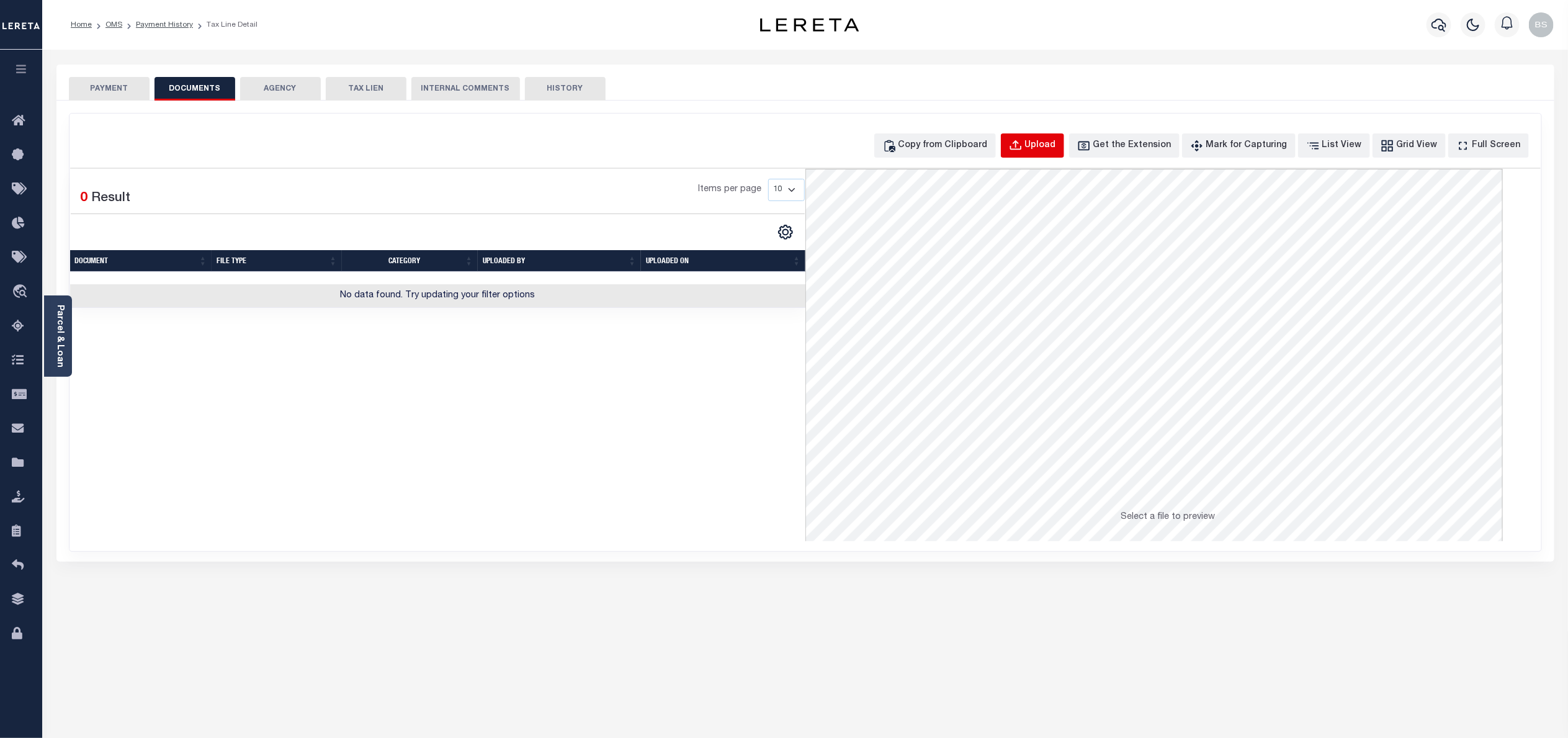
click at [1057, 144] on div "Upload" at bounding box center [1040, 146] width 31 height 14
select select "POP"
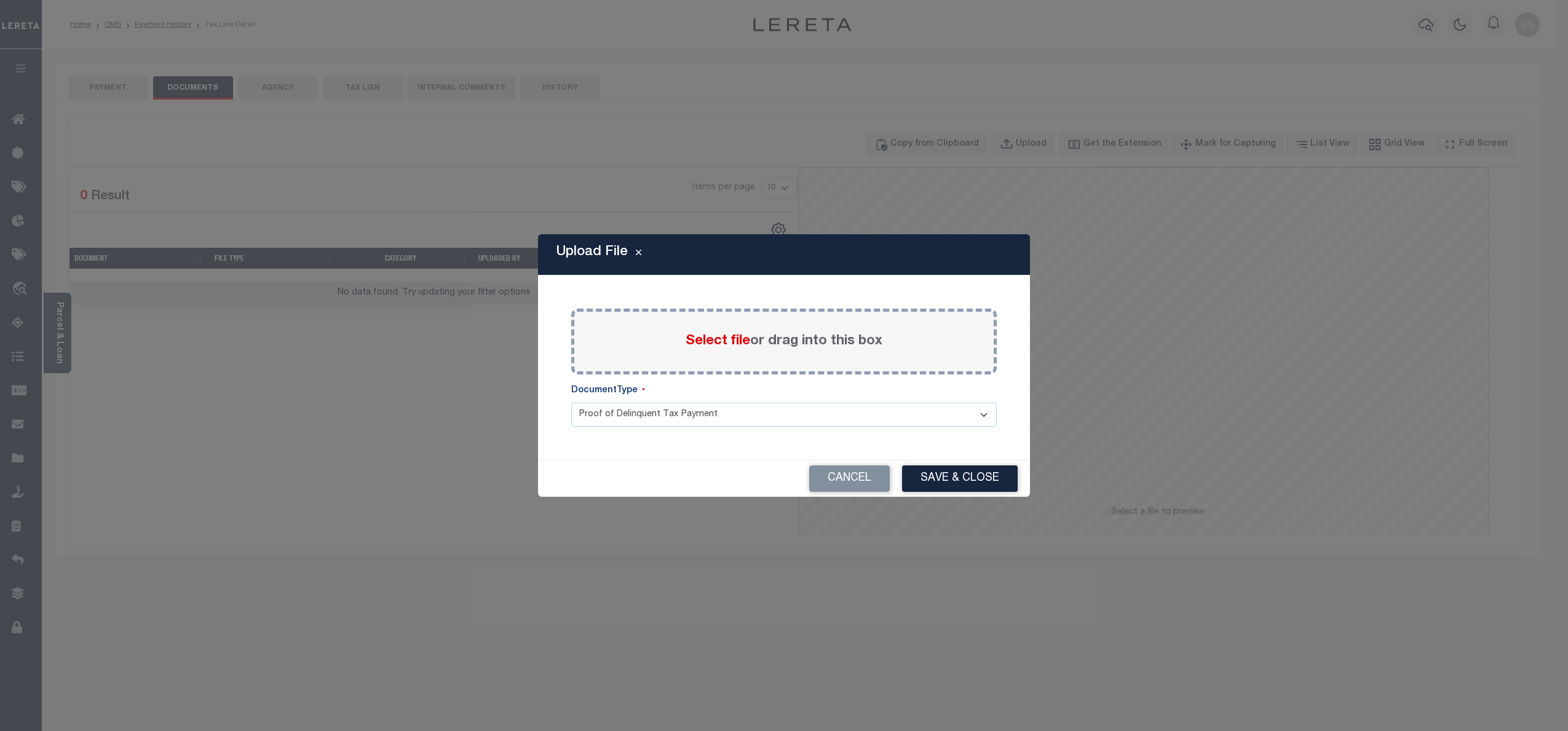
click at [732, 336] on span "Select file" at bounding box center [718, 341] width 64 height 14
click at [0, 0] on input "Select file or drag into this box" at bounding box center [0, 0] width 0 height 0
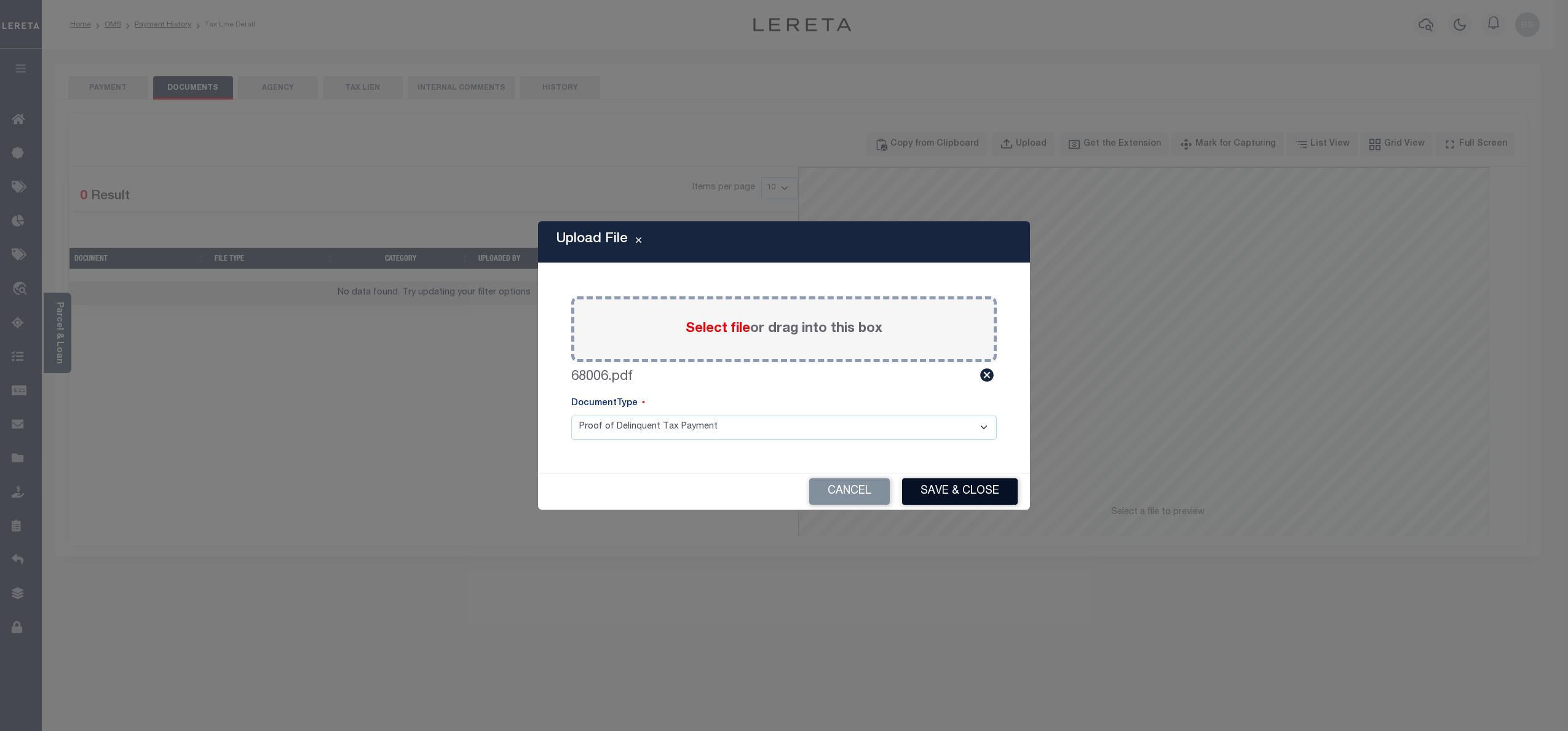
click at [964, 489] on button "Save & Close" at bounding box center [960, 491] width 116 height 27
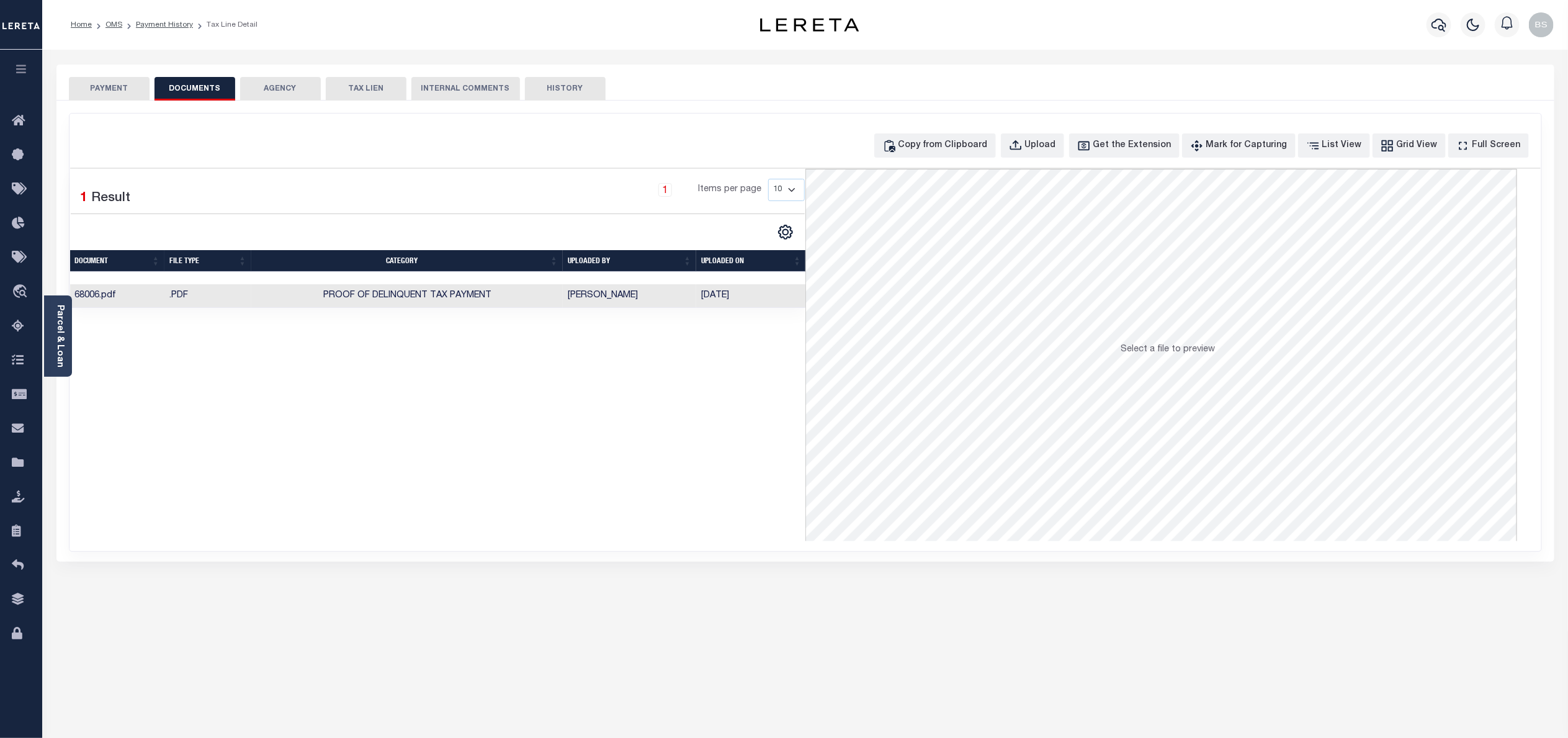
click at [111, 90] on button "PAYMENT" at bounding box center [109, 89] width 81 height 23
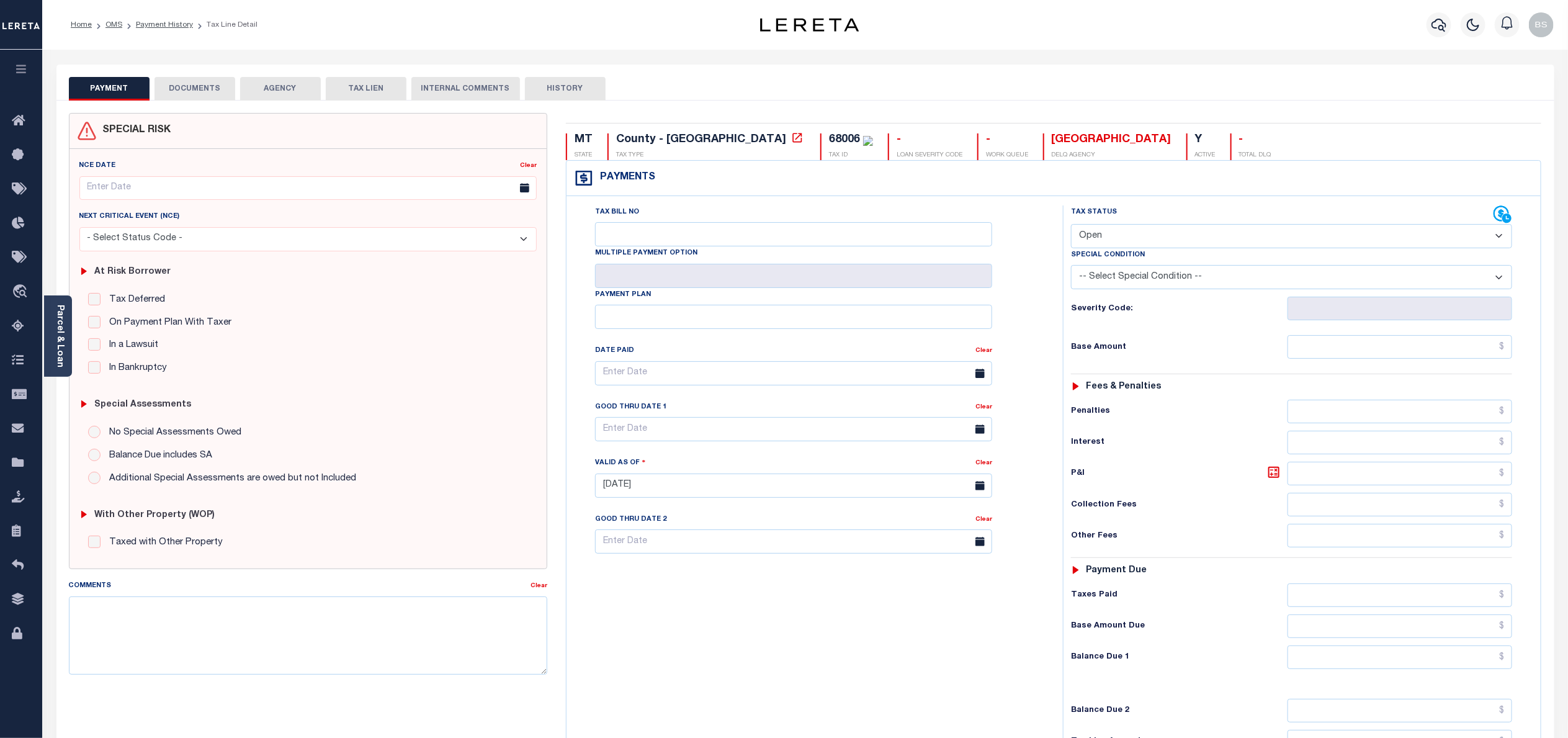
click at [1192, 235] on select "- Select Status Code - Open Due/Unpaid Paid Incomplete No Tax Due Internal Refu…" at bounding box center [1292, 235] width 442 height 24
select select "DUE"
click at [1071, 225] on select "- Select Status Code - Open Due/Unpaid Paid Incomplete No Tax Due Internal Refu…" at bounding box center [1292, 235] width 442 height 24
type input "10/11/2025"
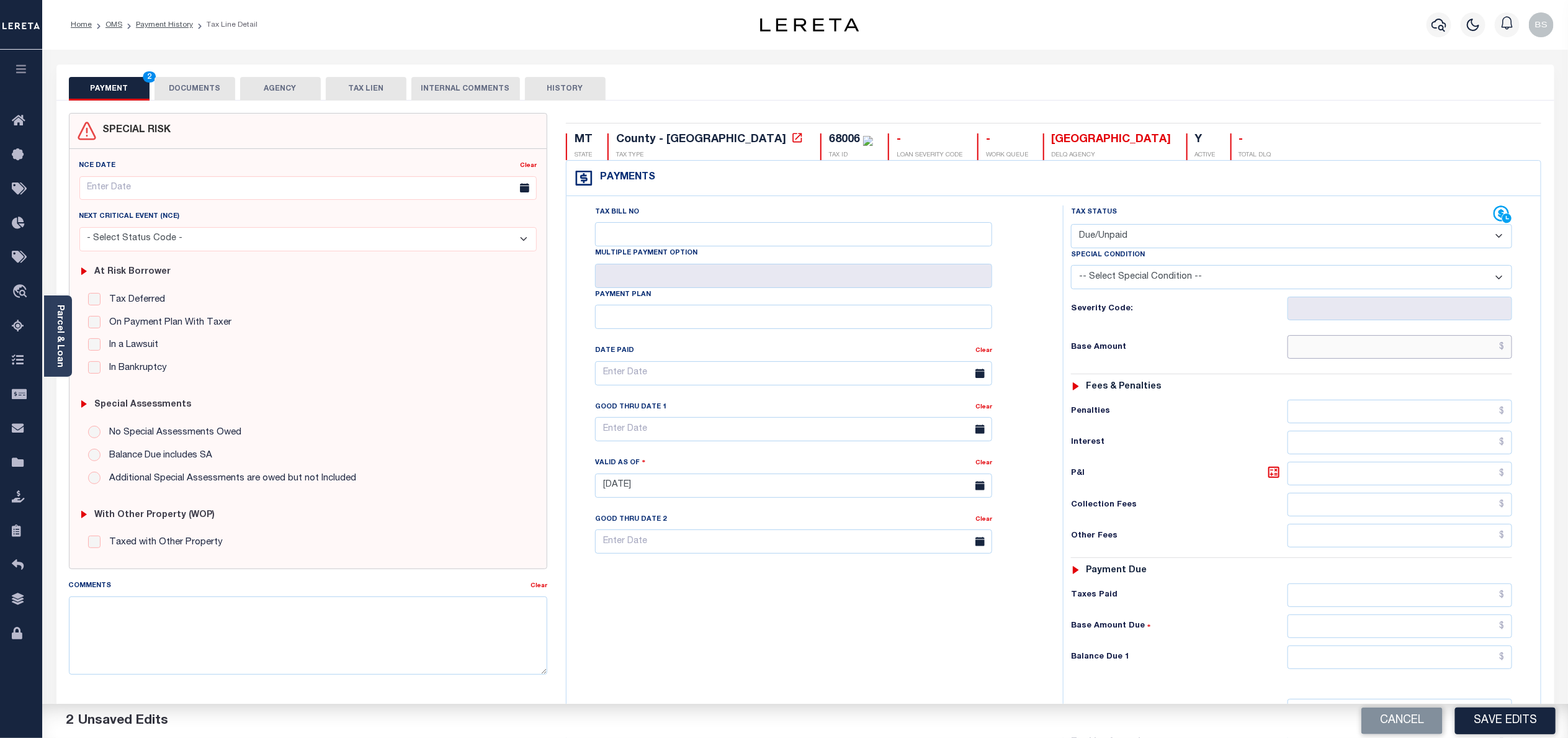
click at [1505, 353] on input "text" at bounding box center [1400, 347] width 224 height 23
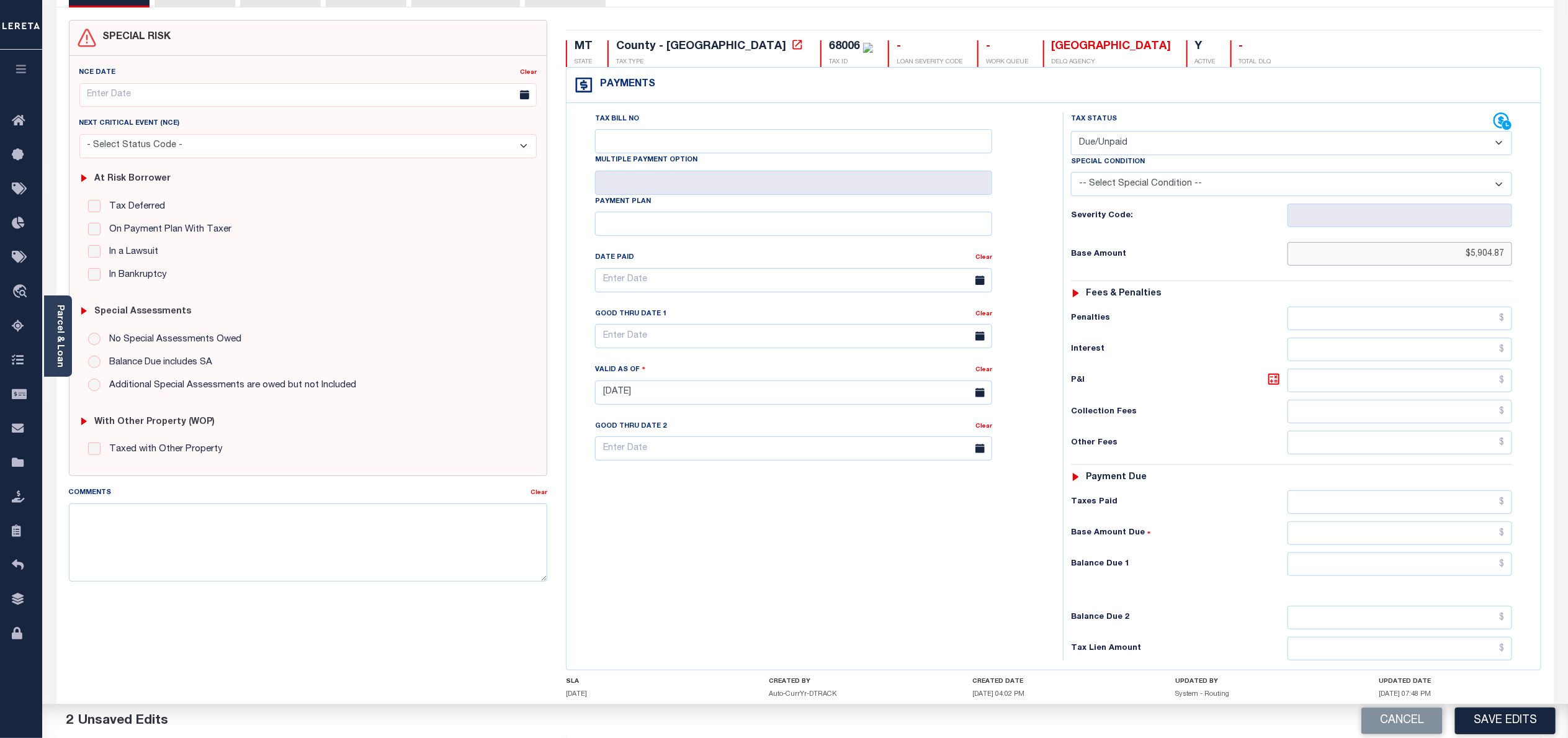
type input "$5,904.87"
click at [1395, 574] on input "text" at bounding box center [1400, 564] width 224 height 23
type input "$5,904.87"
click at [1479, 721] on button "Save Edits" at bounding box center [1505, 721] width 101 height 27
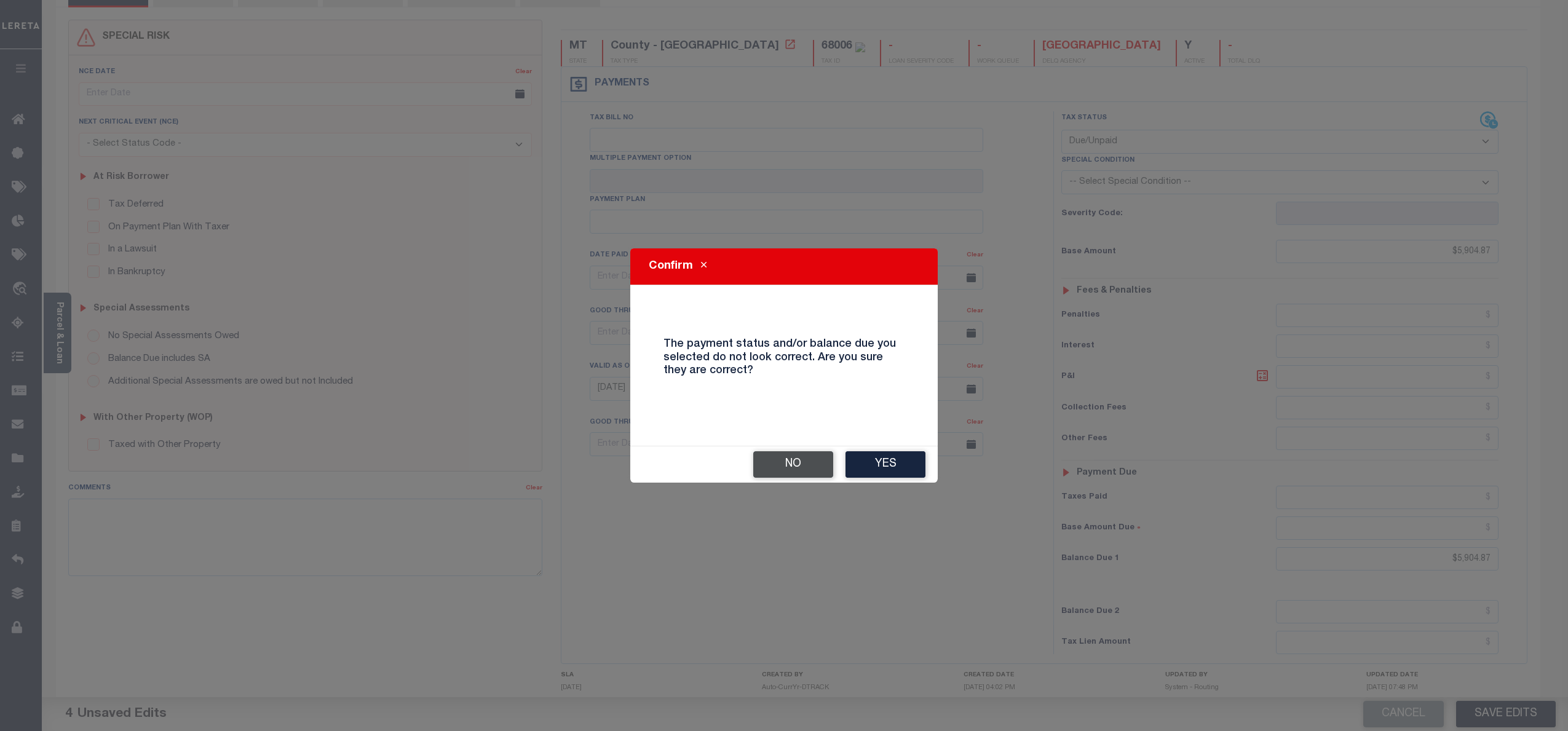
click at [792, 456] on button "No" at bounding box center [793, 464] width 80 height 27
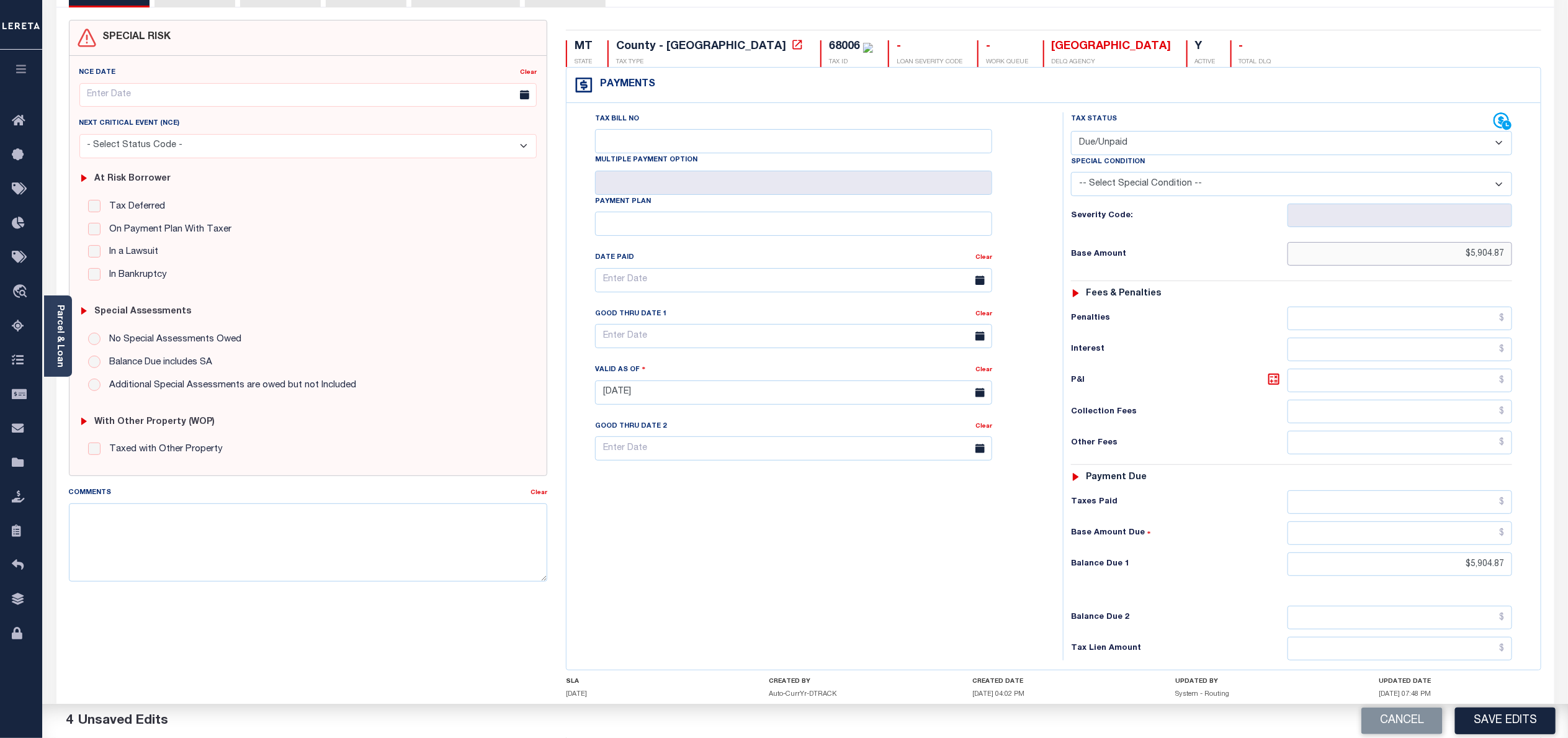
drag, startPoint x: 1509, startPoint y: 257, endPoint x: 1458, endPoint y: 262, distance: 51.2
click at [1458, 262] on input "$5,904.87" at bounding box center [1400, 254] width 224 height 23
click at [1501, 712] on button "Save Edits" at bounding box center [1505, 721] width 101 height 27
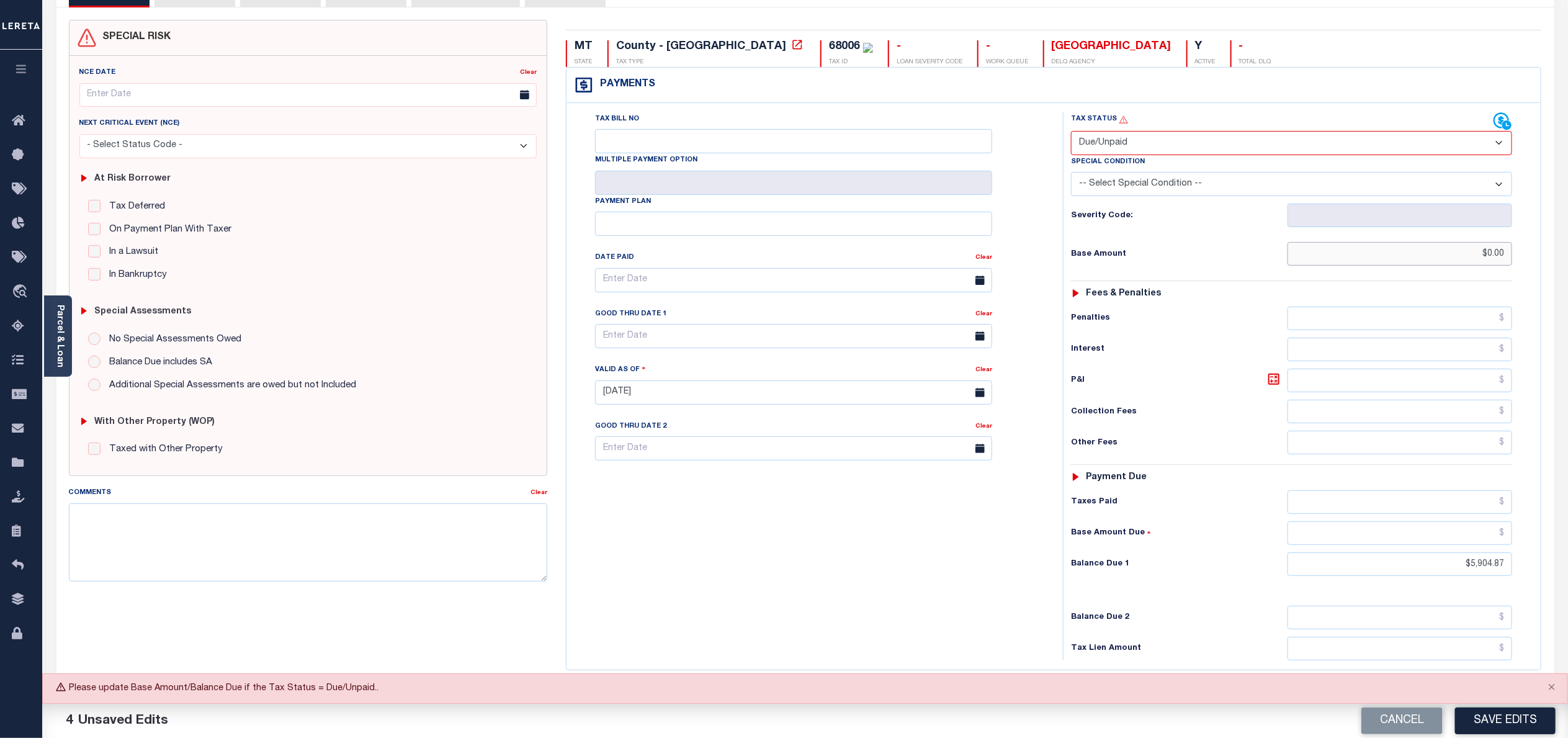
click at [1506, 262] on input "$0.00" at bounding box center [1400, 254] width 224 height 23
type input "$"
type input "$5,904.87"
click at [1477, 723] on button "Save Edits" at bounding box center [1505, 721] width 101 height 27
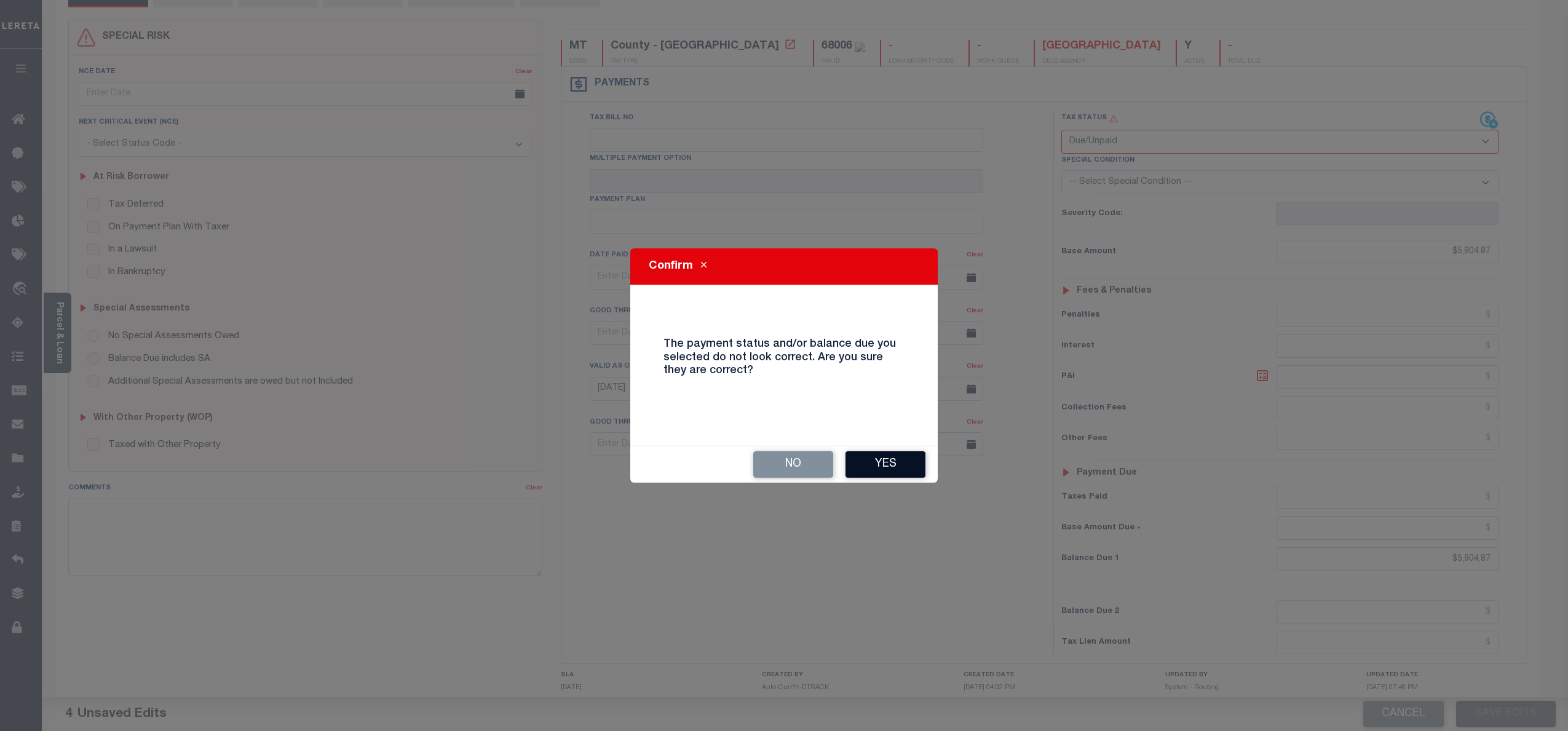
click at [900, 465] on button "Yes" at bounding box center [885, 464] width 80 height 27
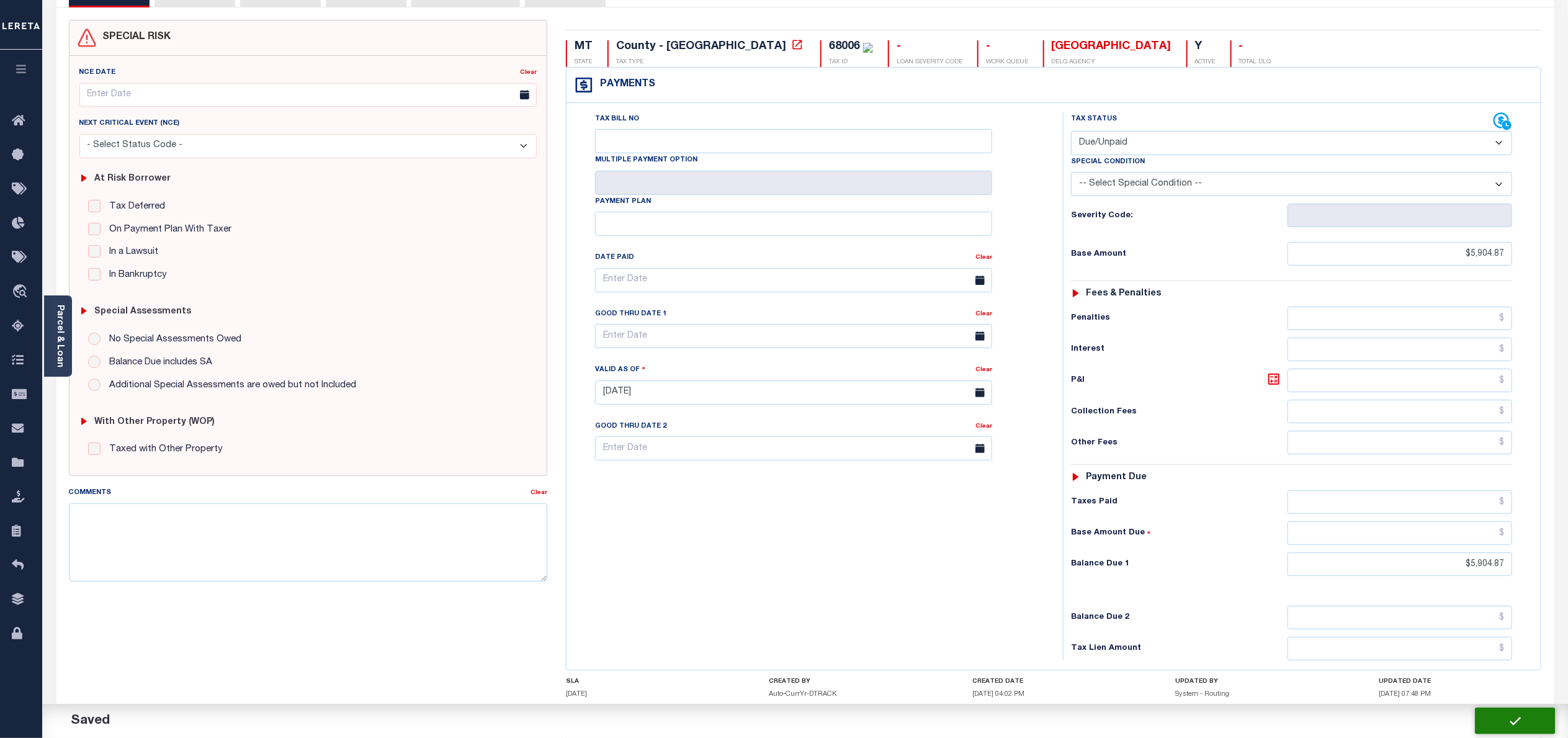
checkbox input "false"
type input "$5,904.87"
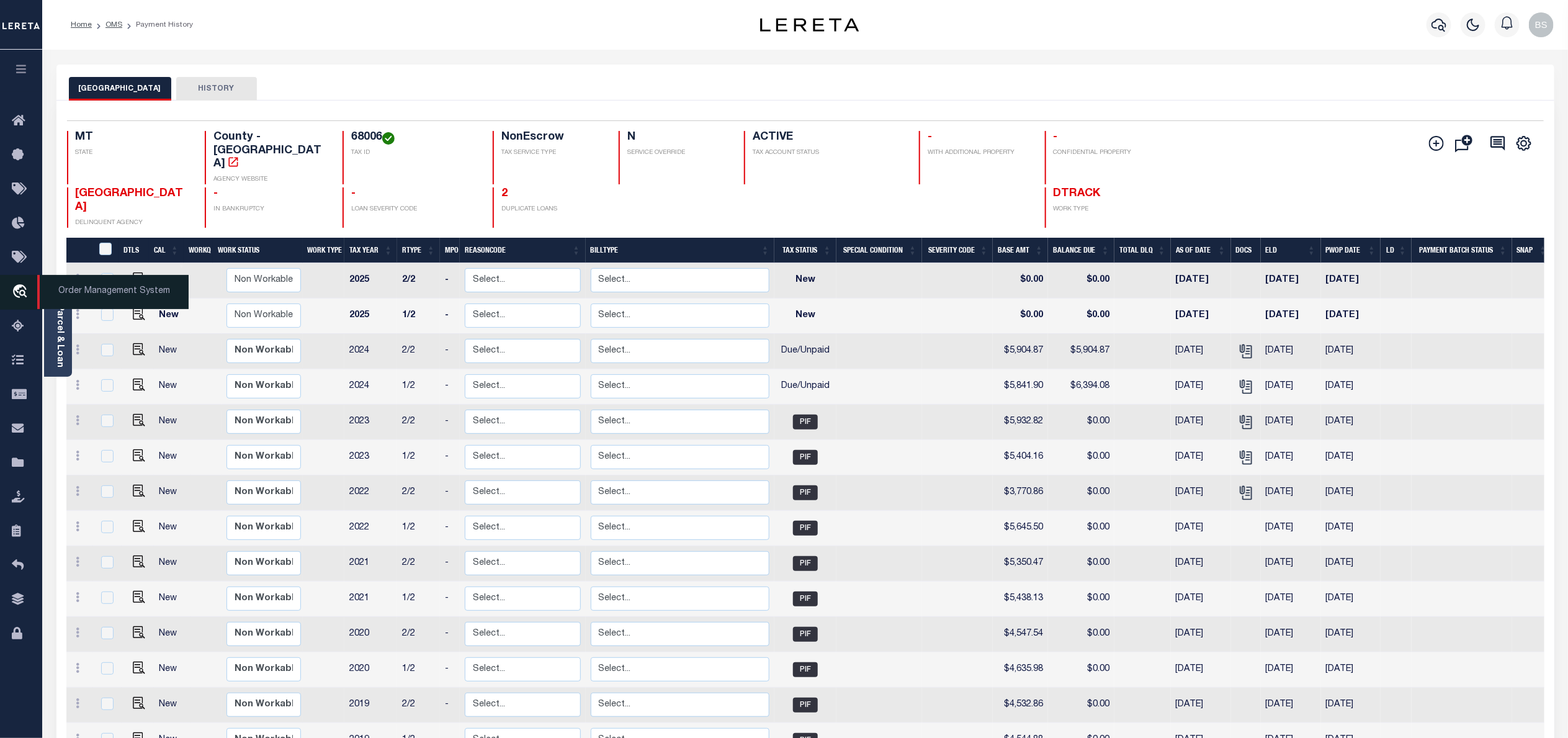
click at [90, 296] on span "Order Management System" at bounding box center [113, 291] width 152 height 34
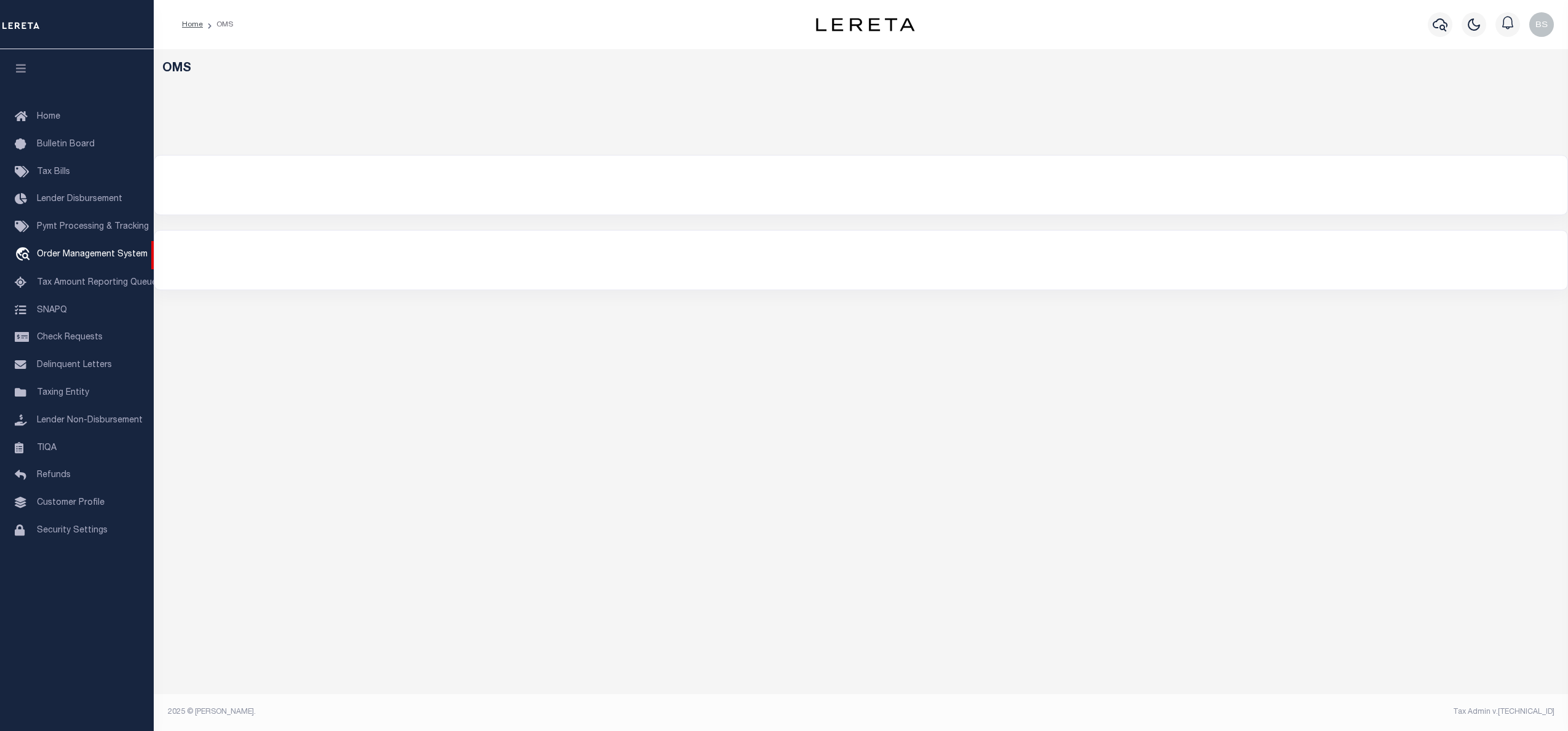
select select "200"
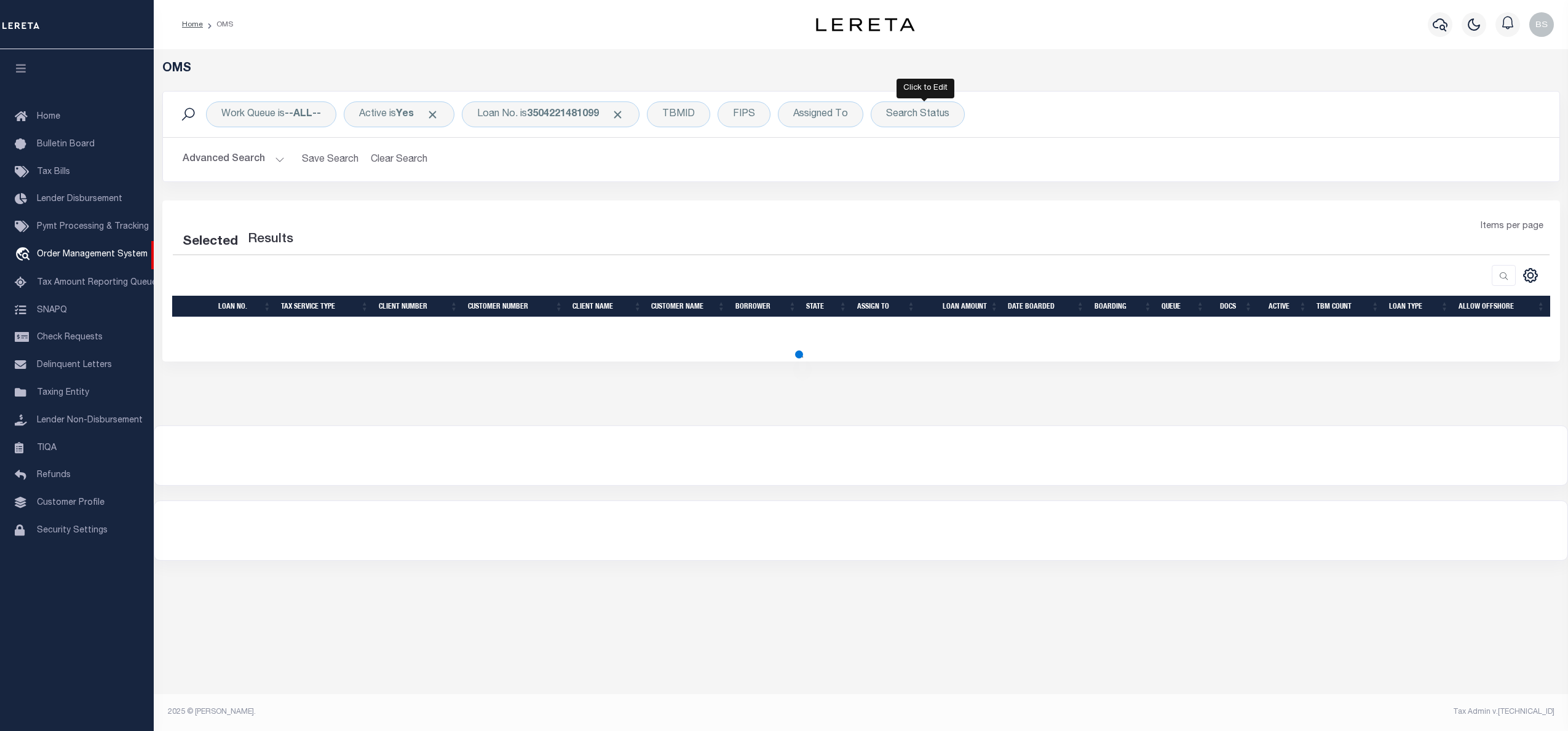
select select "200"
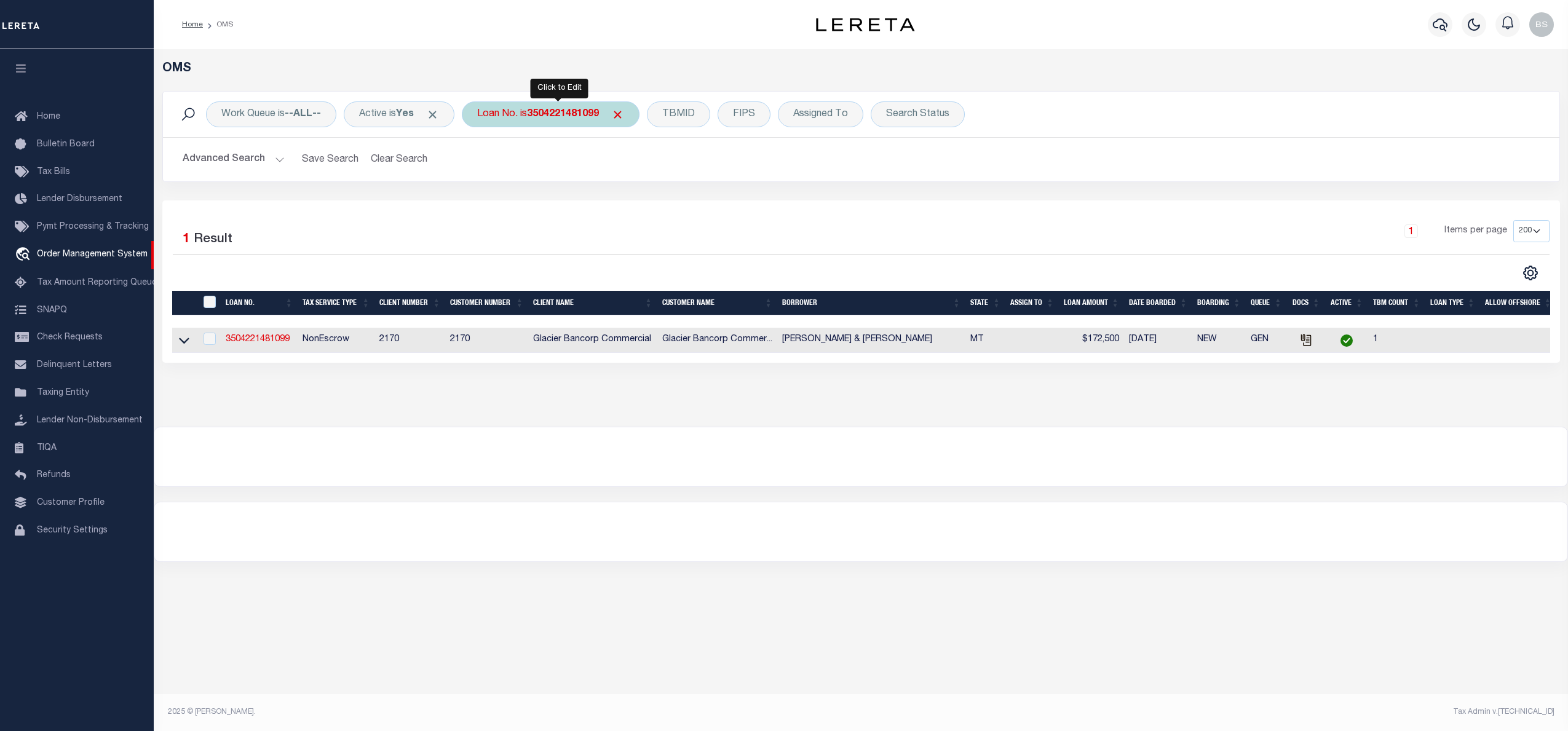
click at [562, 110] on b "3504221481099" at bounding box center [563, 115] width 72 height 10
type input "3504221481058"
click at [180, 343] on icon at bounding box center [184, 341] width 10 height 13
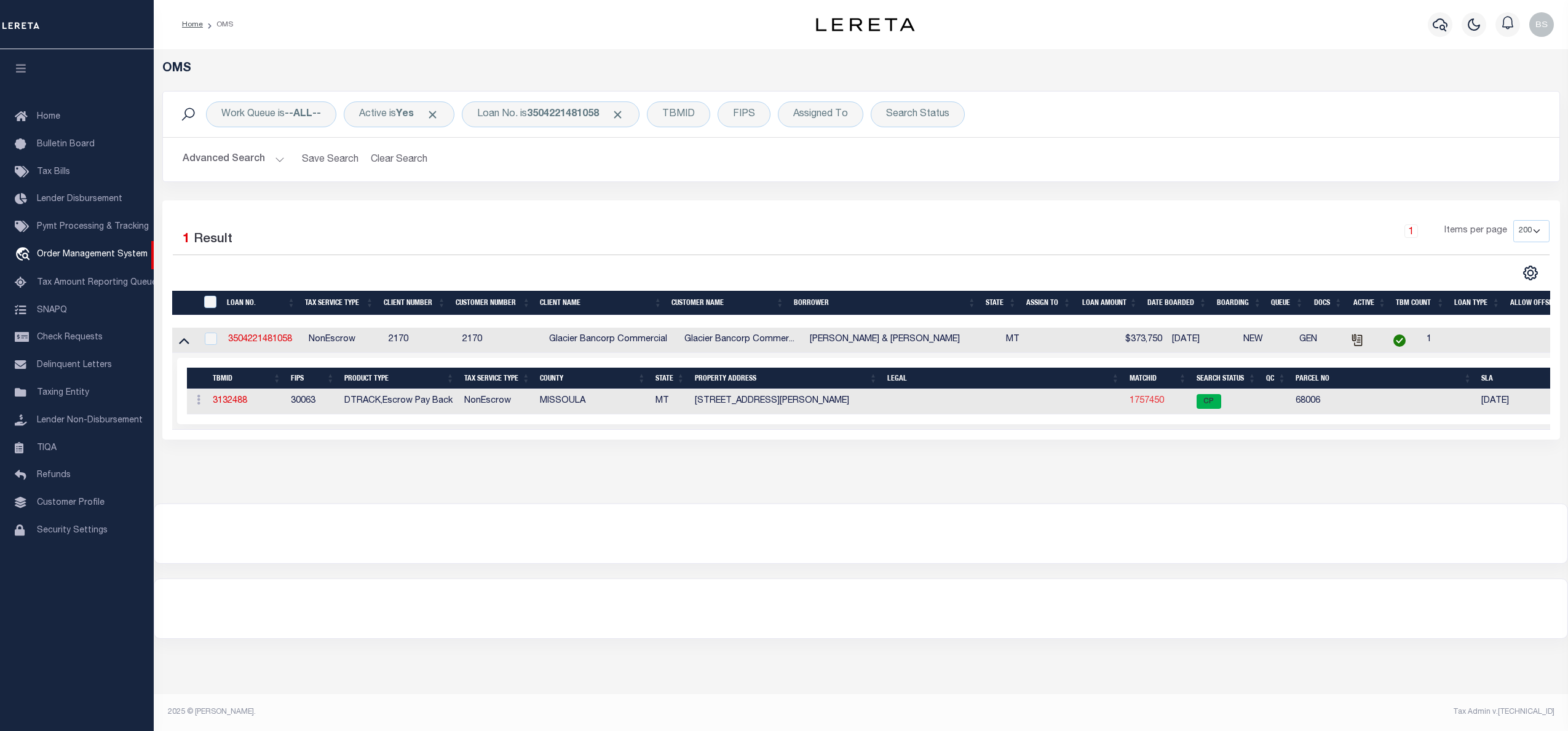
click at [1140, 400] on link "1757450" at bounding box center [1147, 400] width 35 height 9
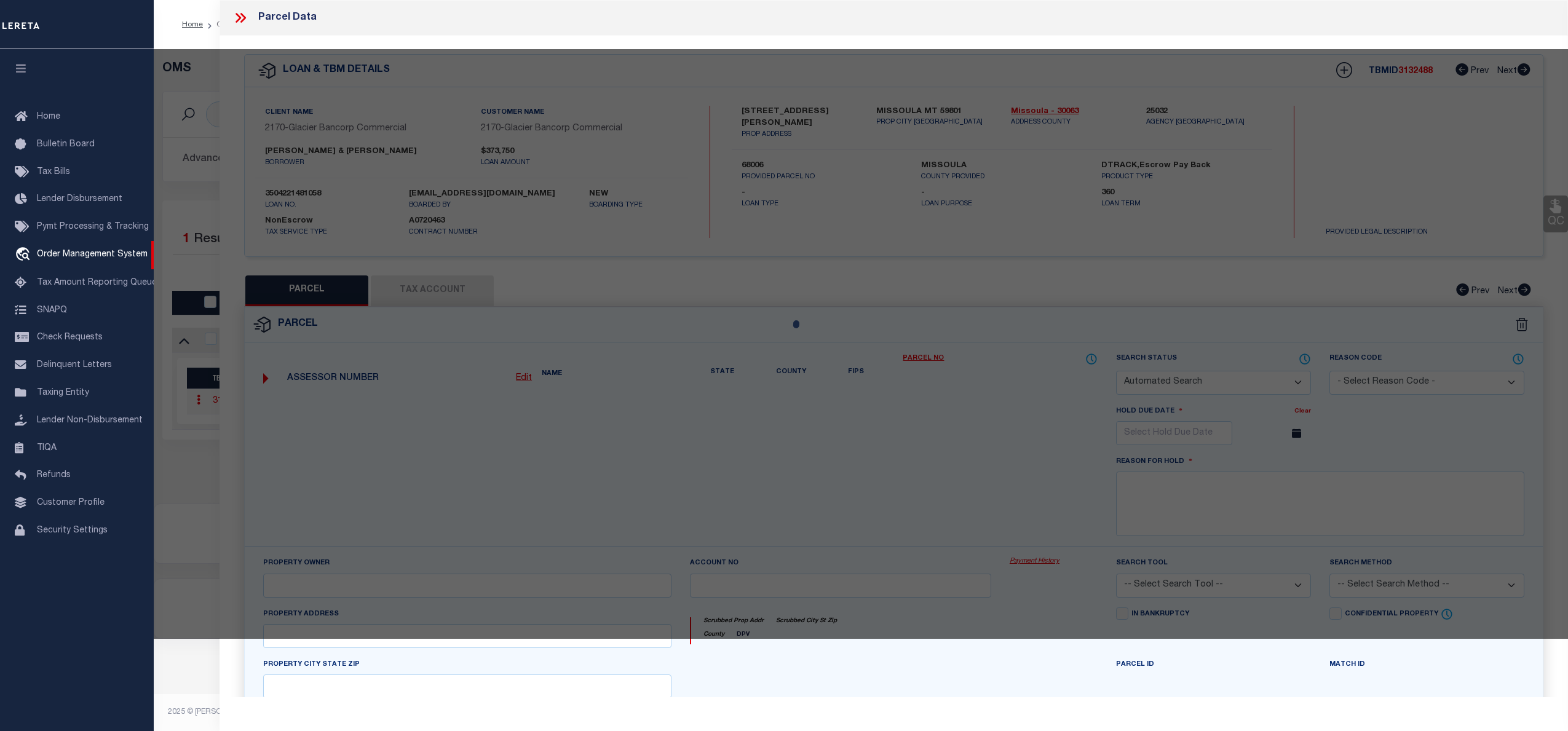
checkbox input "false"
select select "CP"
type input "[PERSON_NAME]"
select select
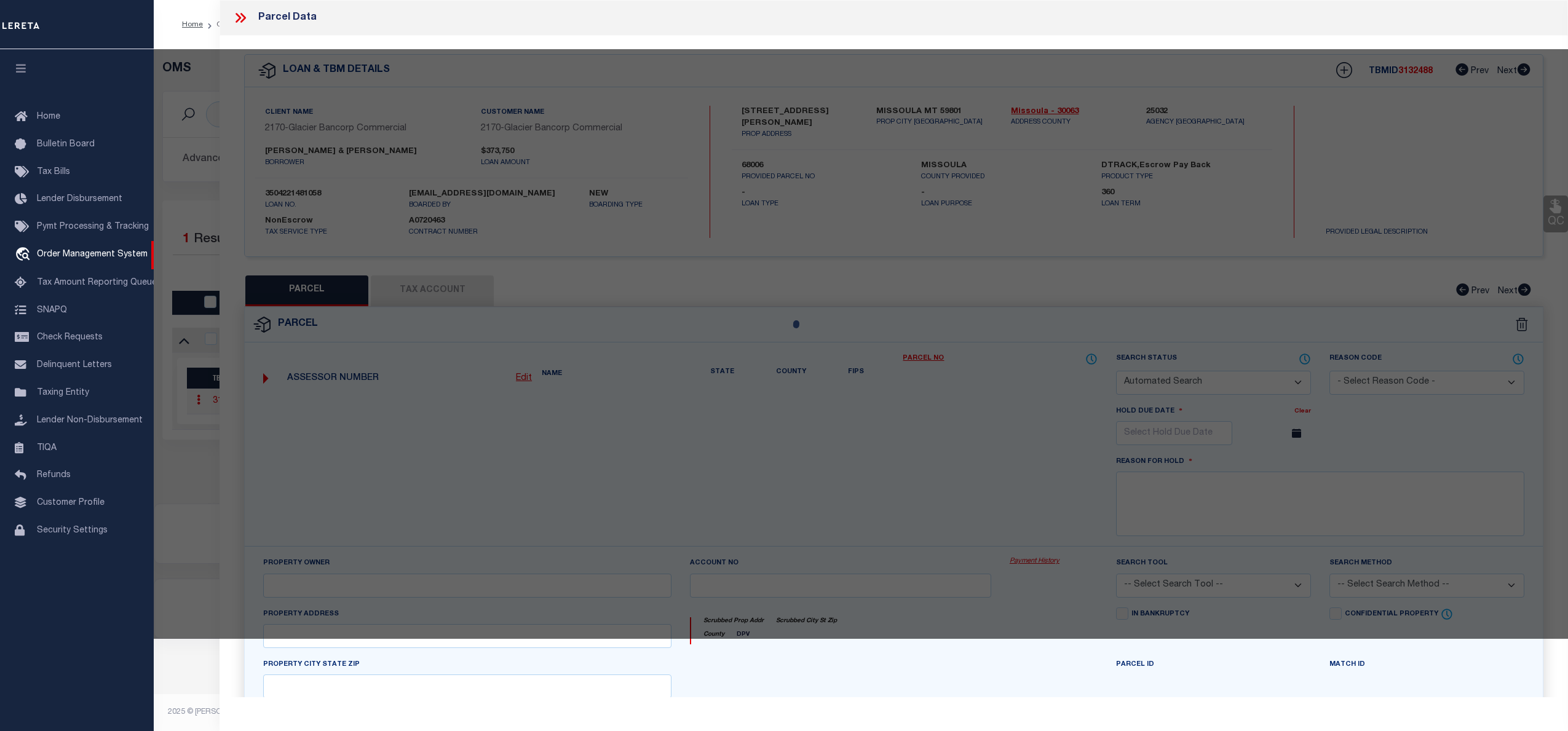
type input "[STREET_ADDRESS][PERSON_NAME]"
type input "MISSOULA, MT 59801"
type textarea "UNION ADDITION, S28, T13 N, R19 W, BLOCK 37, Lot 11 - 12"
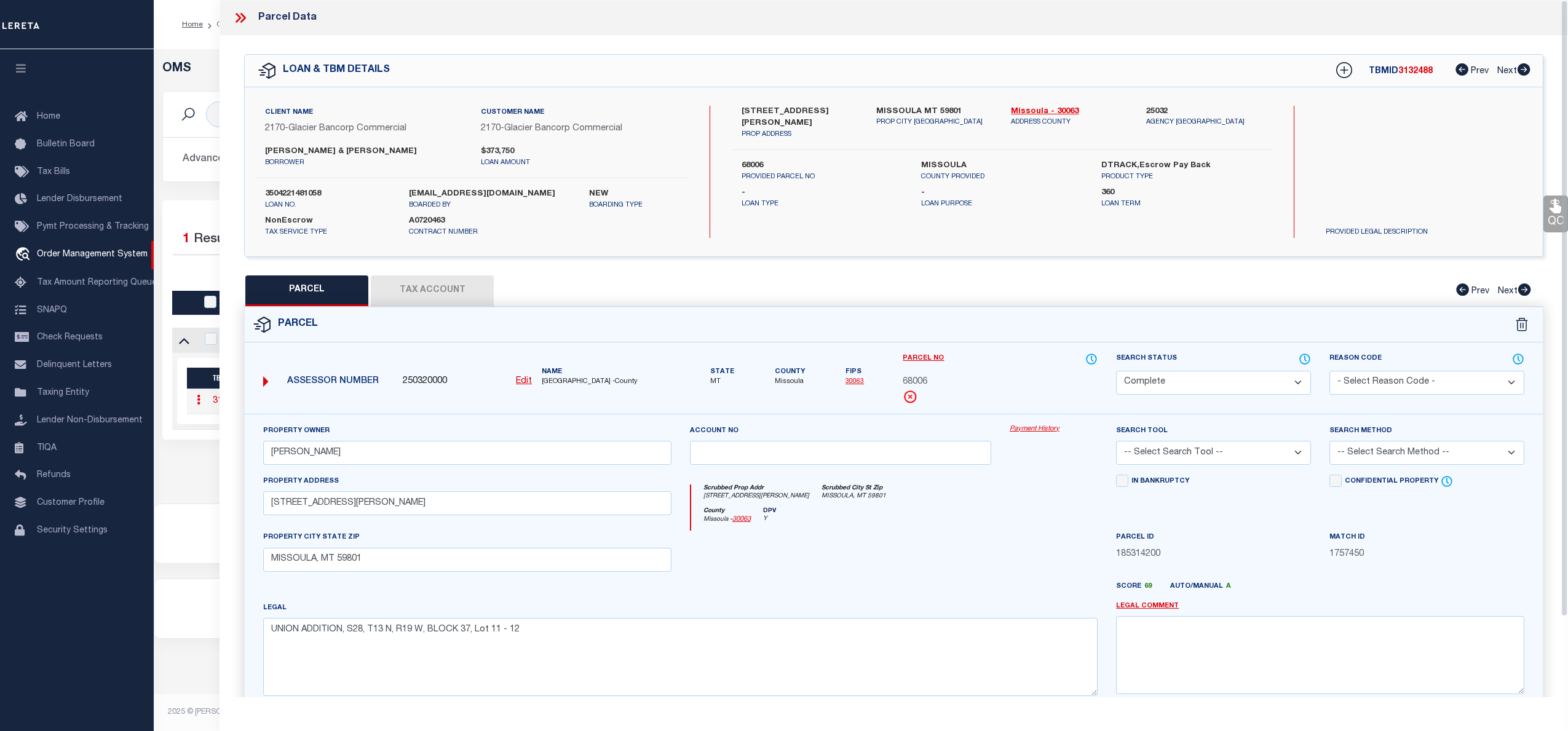
click at [1037, 432] on link "Payment History" at bounding box center [1054, 429] width 88 height 10
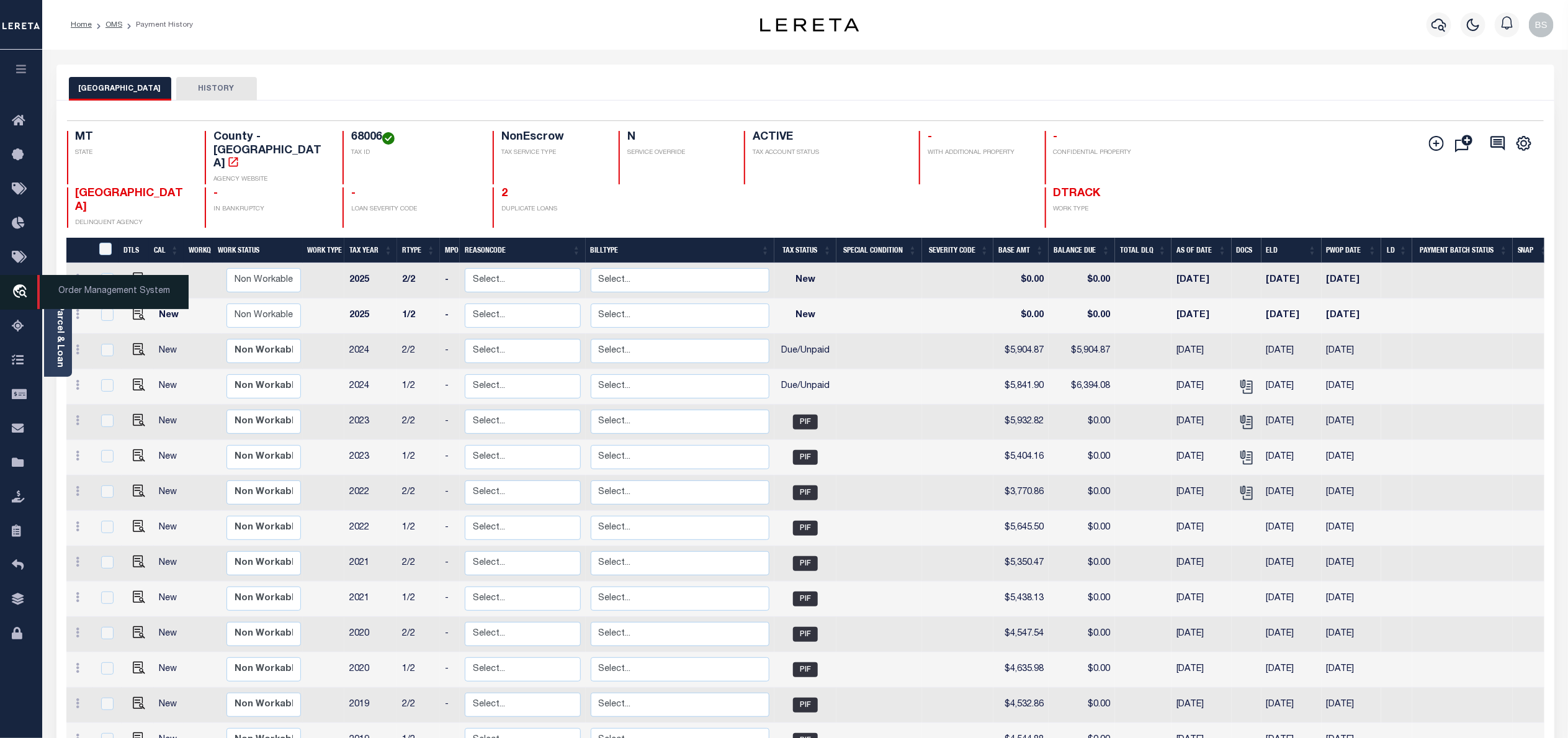
click at [94, 304] on span "Order Management System" at bounding box center [113, 291] width 152 height 34
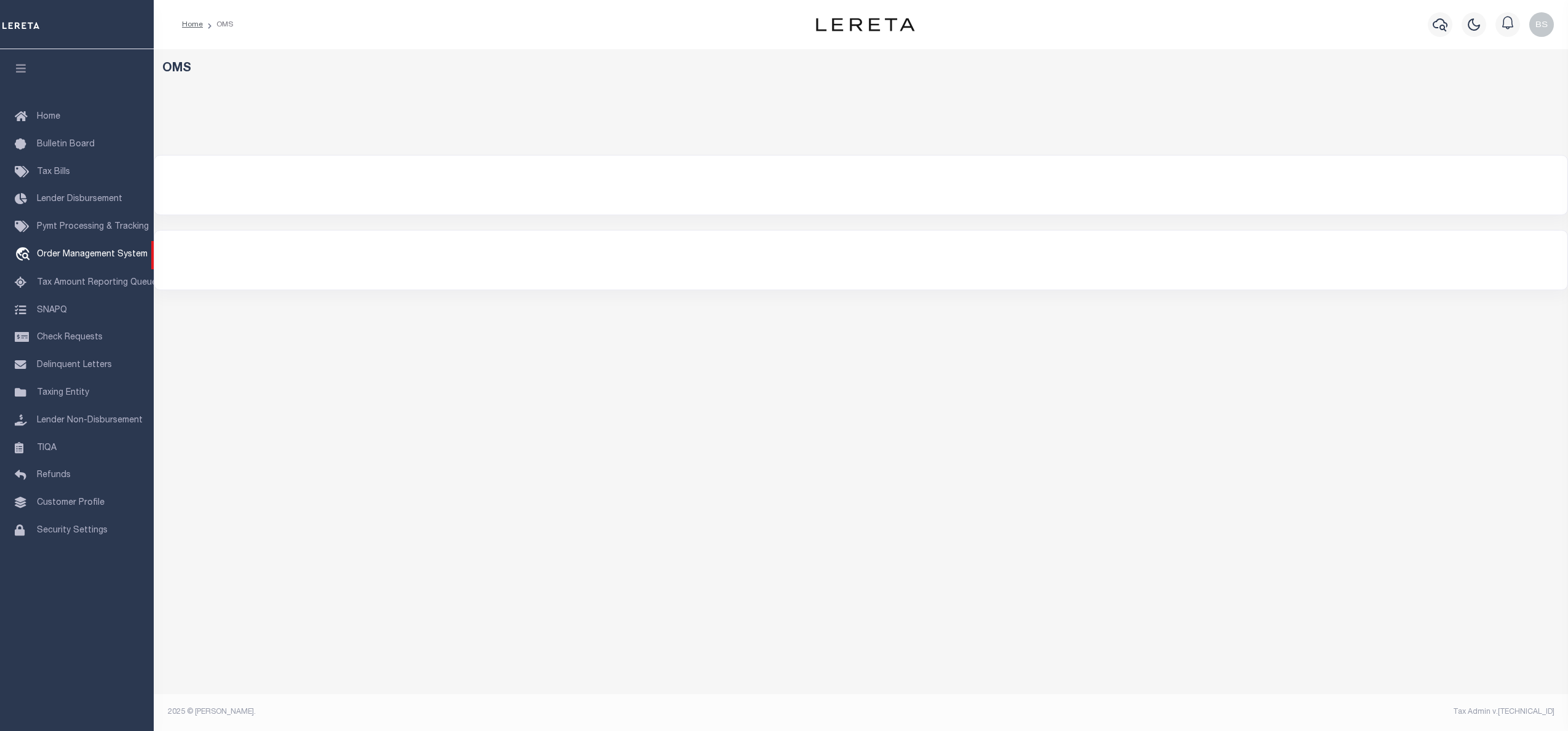
select select "200"
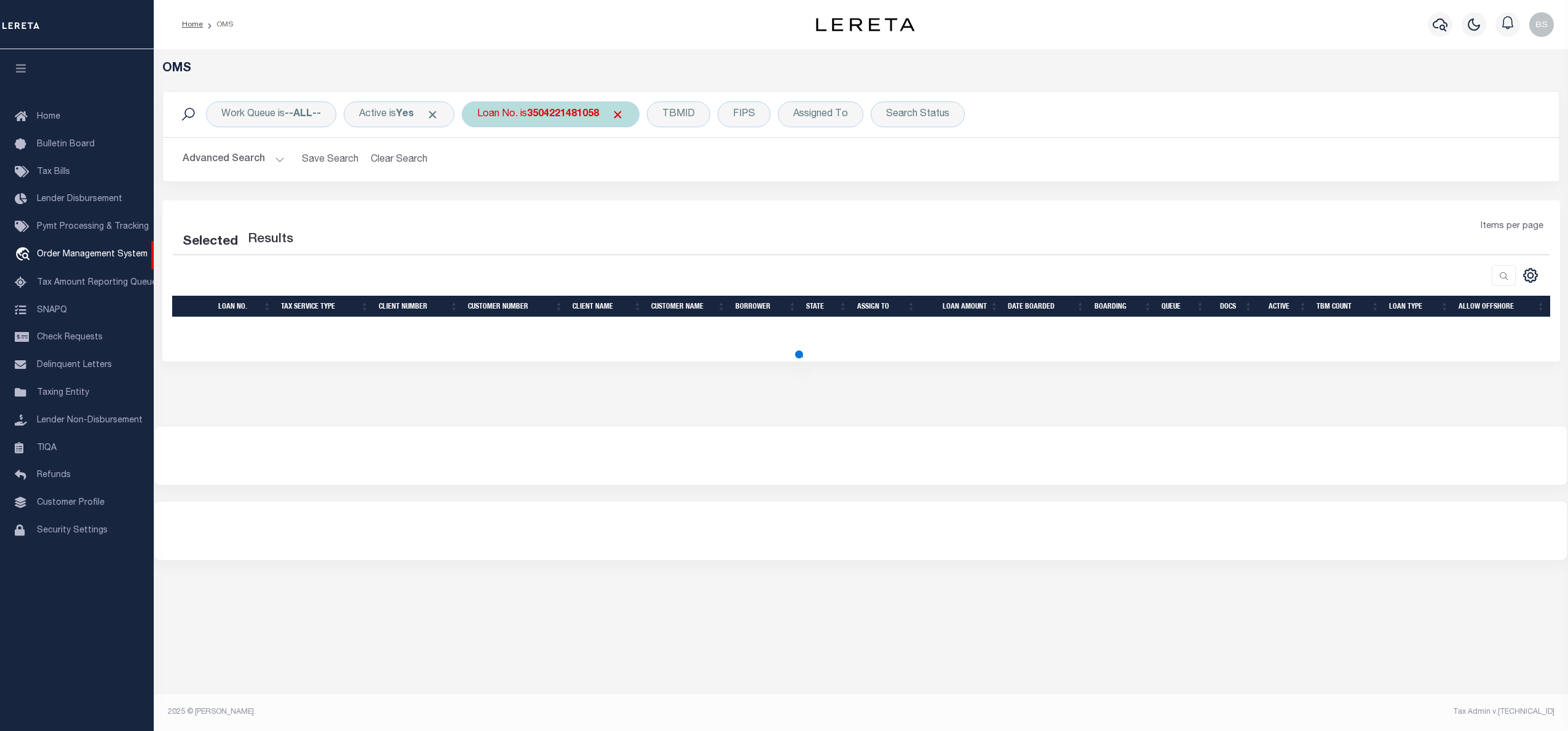
select select "200"
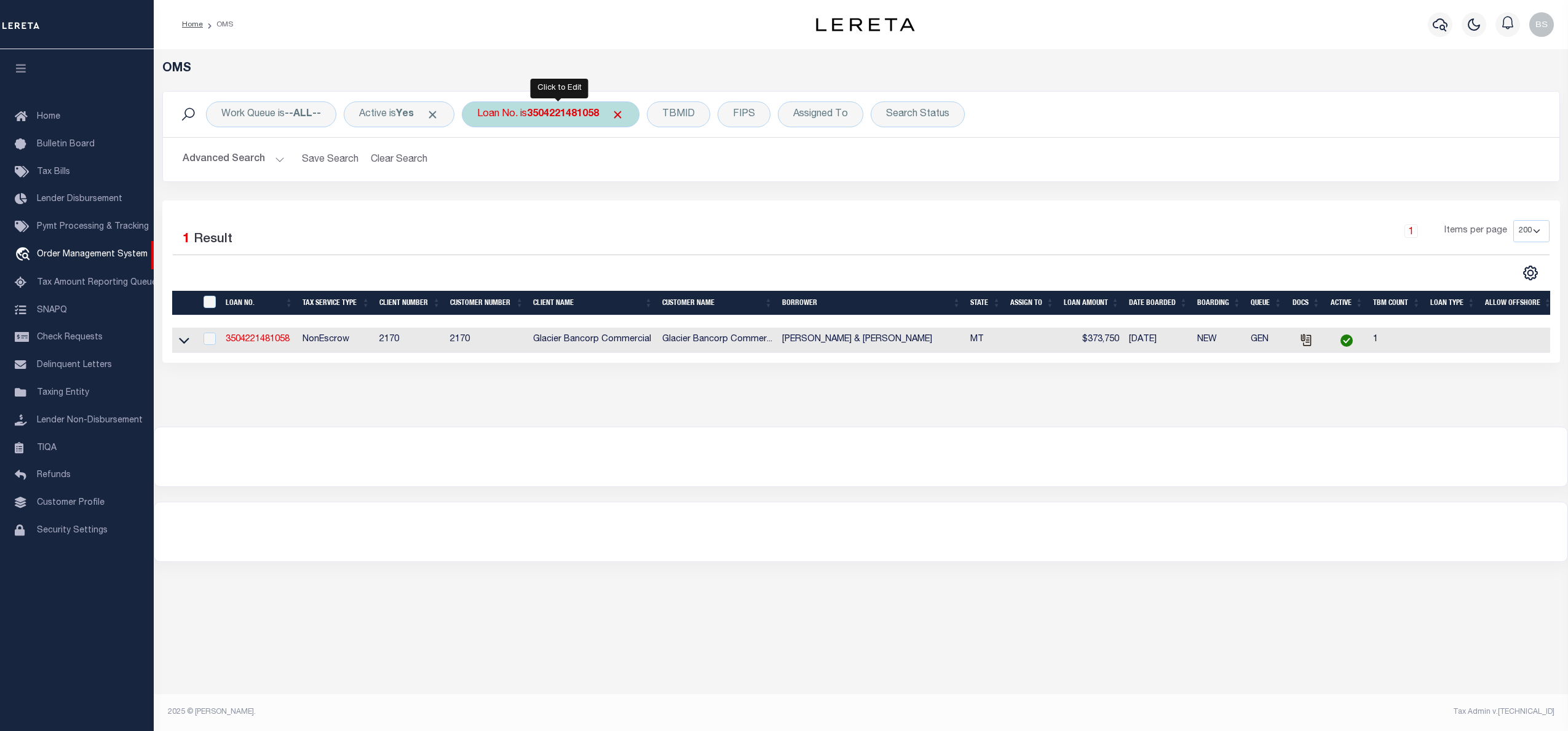
click at [536, 117] on b "3504221481058" at bounding box center [563, 115] width 72 height 10
type input "3503191481040"
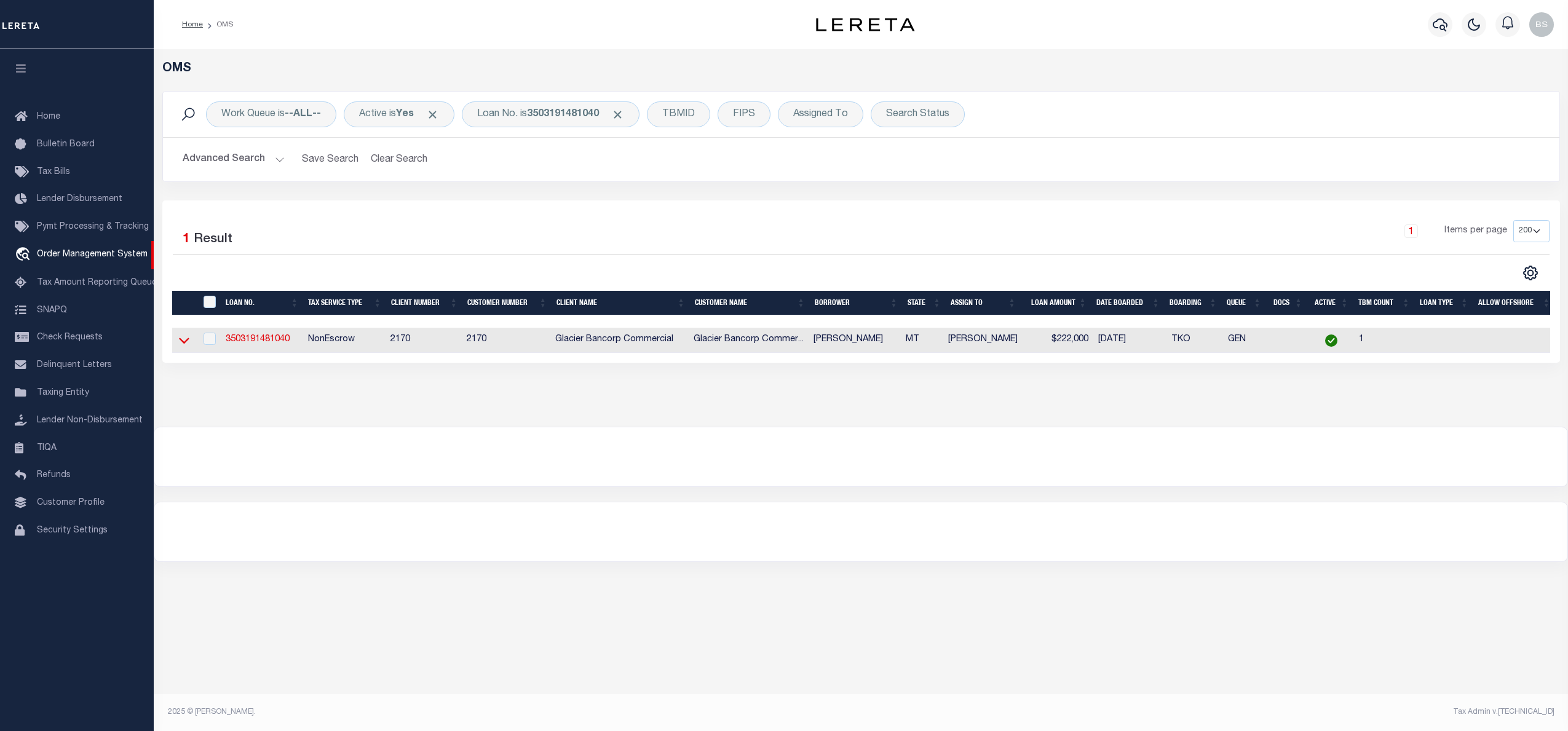
click at [185, 344] on icon at bounding box center [184, 341] width 10 height 6
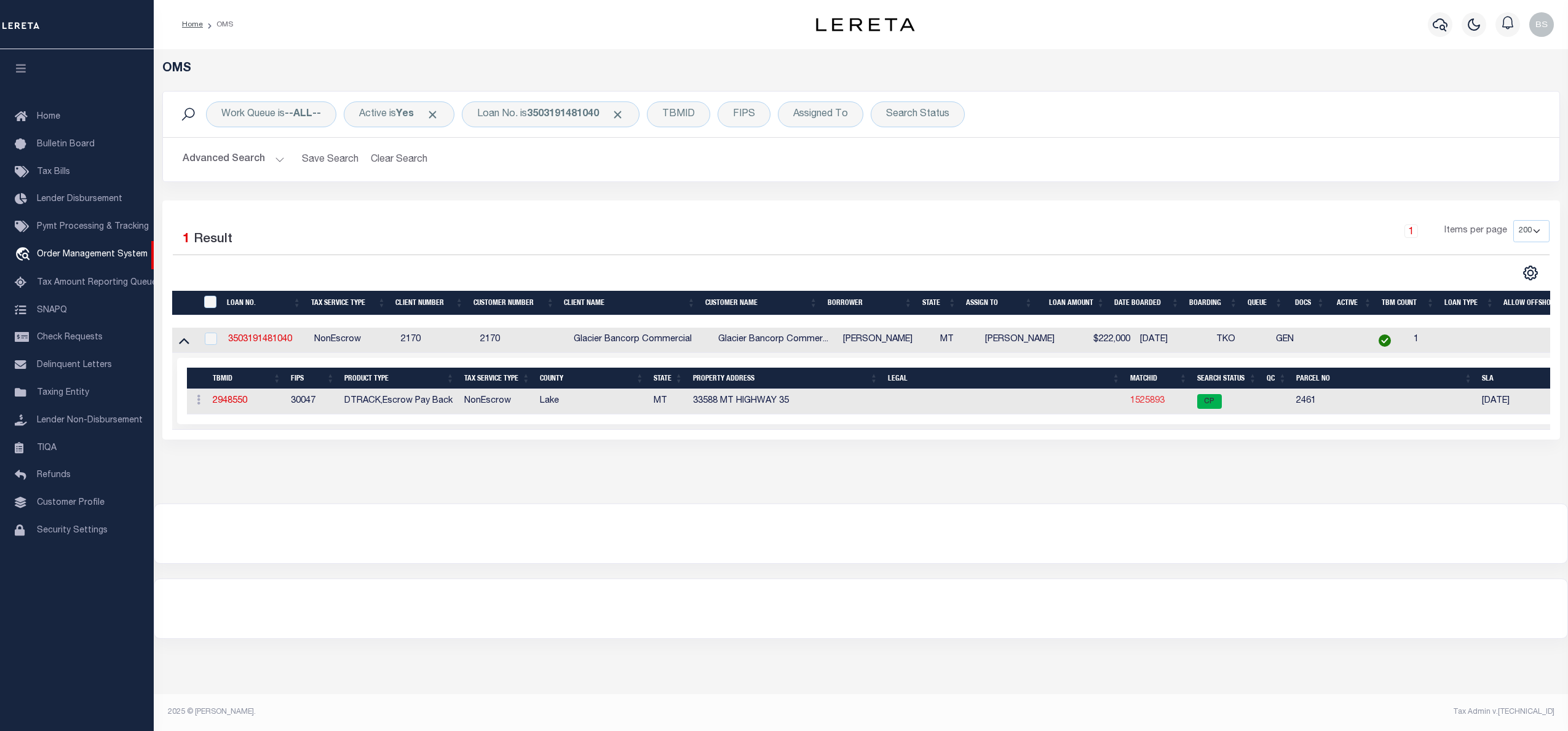
click at [1147, 404] on link "1525893" at bounding box center [1148, 400] width 35 height 9
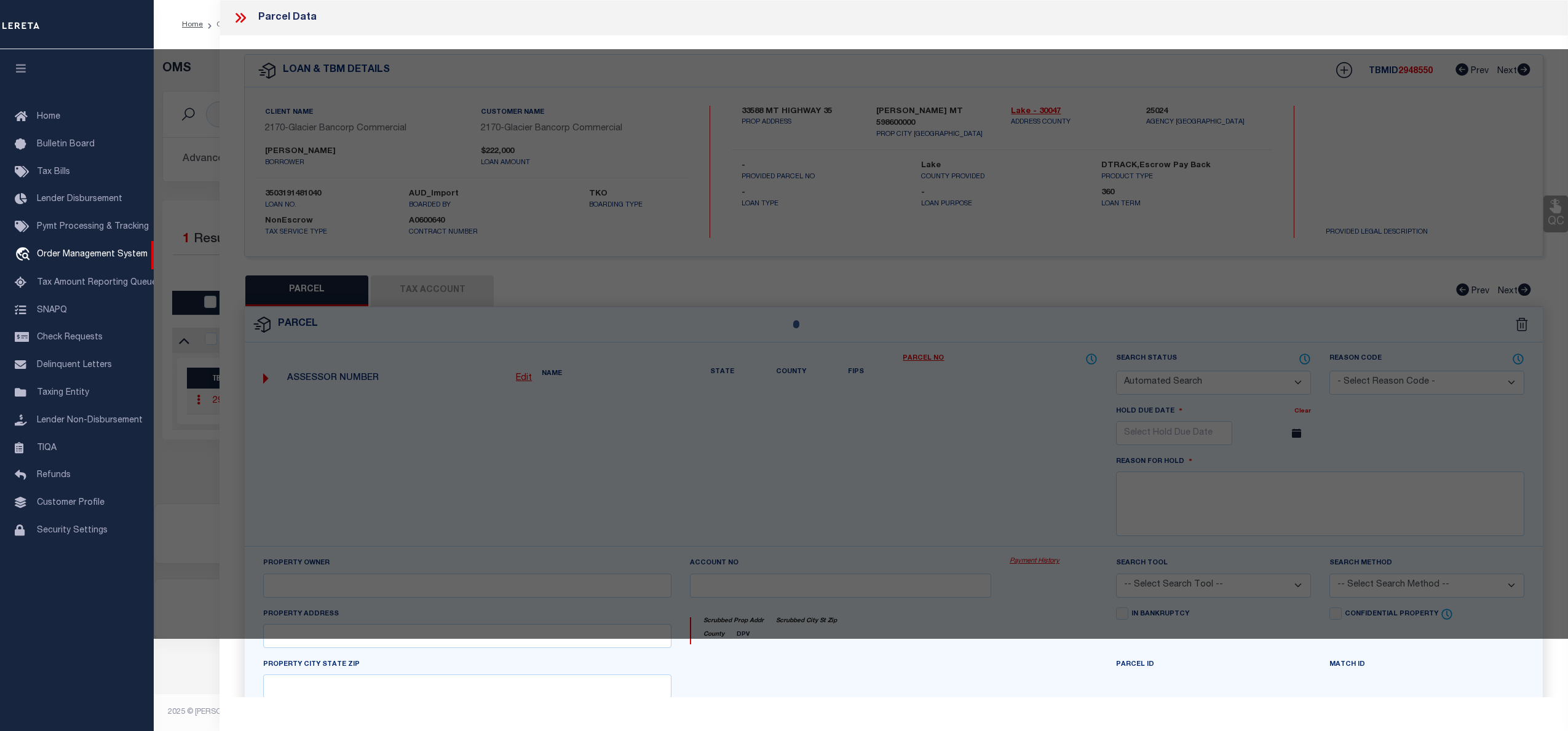
checkbox input "false"
select select "CP"
type input "[PERSON_NAME] & [PERSON_NAME] TRUSTEES"
select select
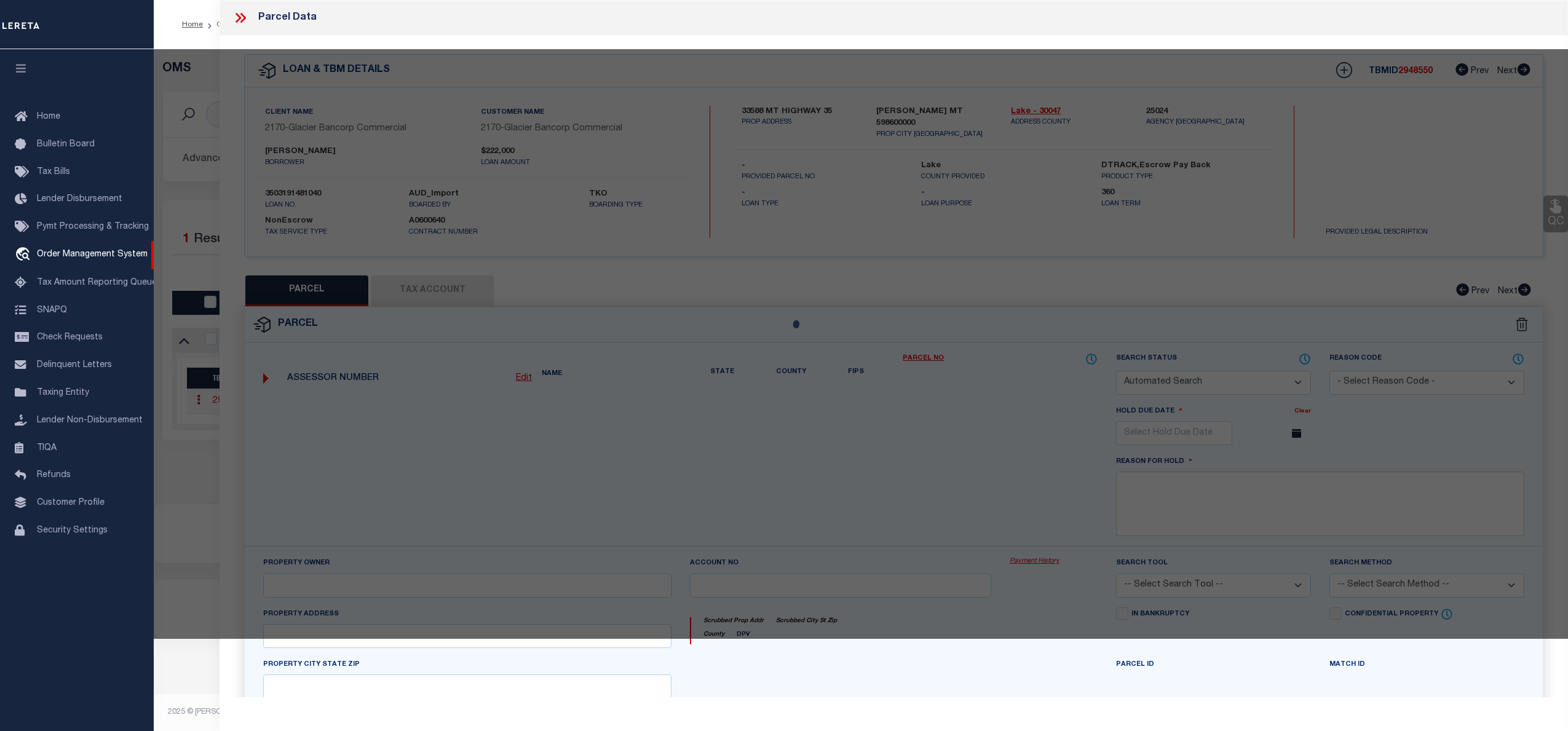
type input "33588 MT HIGHWAY 35"
checkbox input "false"
type input "POLSON MT 59860"
type textarea "S15, T23 N, R19 W, TR IN LT 4 EX 1647 3 ACRES ORCHARD"
type textarea "Tax ID Special Project"
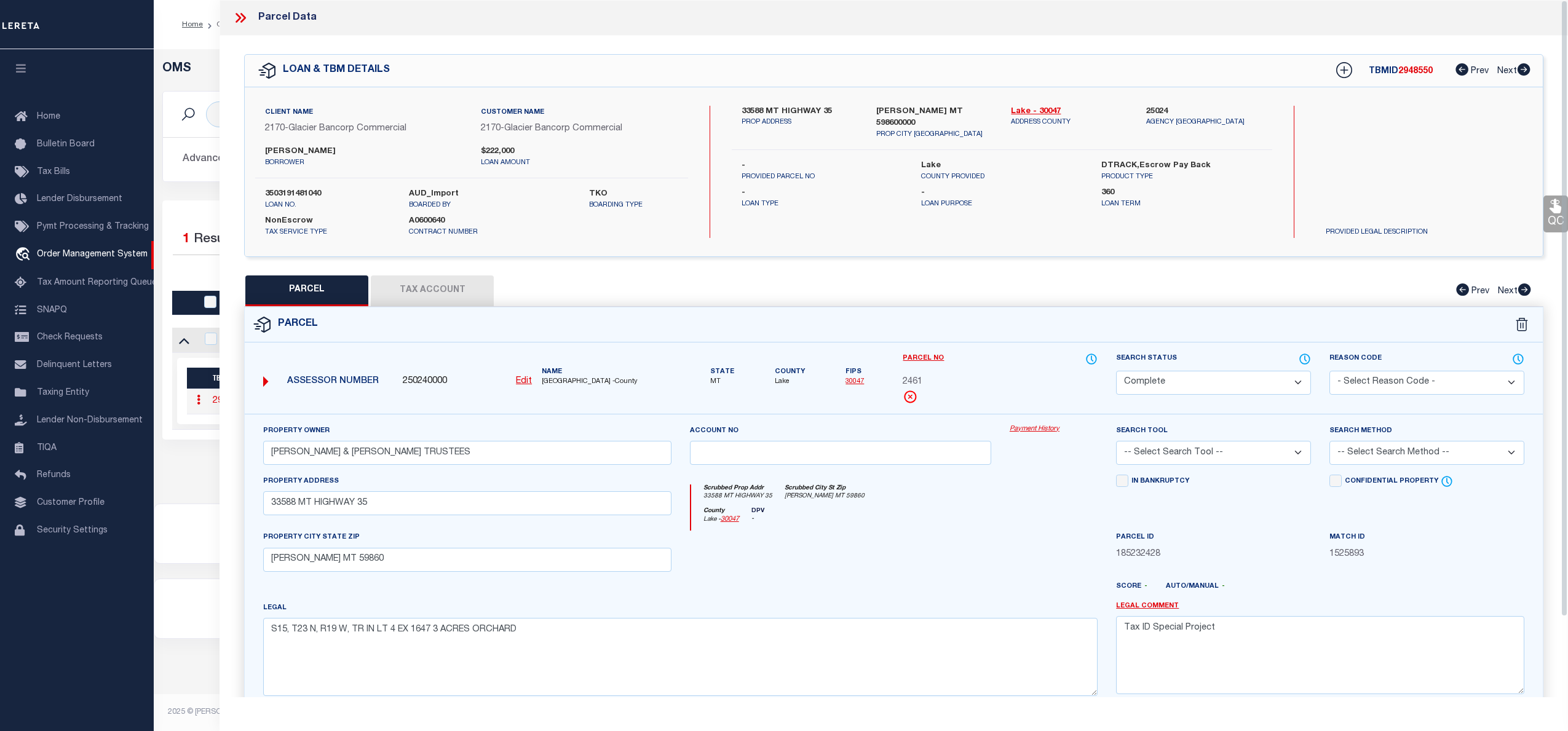
click at [1035, 425] on div "Property Owner GIBSON JAMES M & CAROLYN R TRUSTEES Account no Payment History S…" at bounding box center [894, 574] width 1298 height 321
click at [1035, 429] on link "Payment History" at bounding box center [1054, 429] width 88 height 10
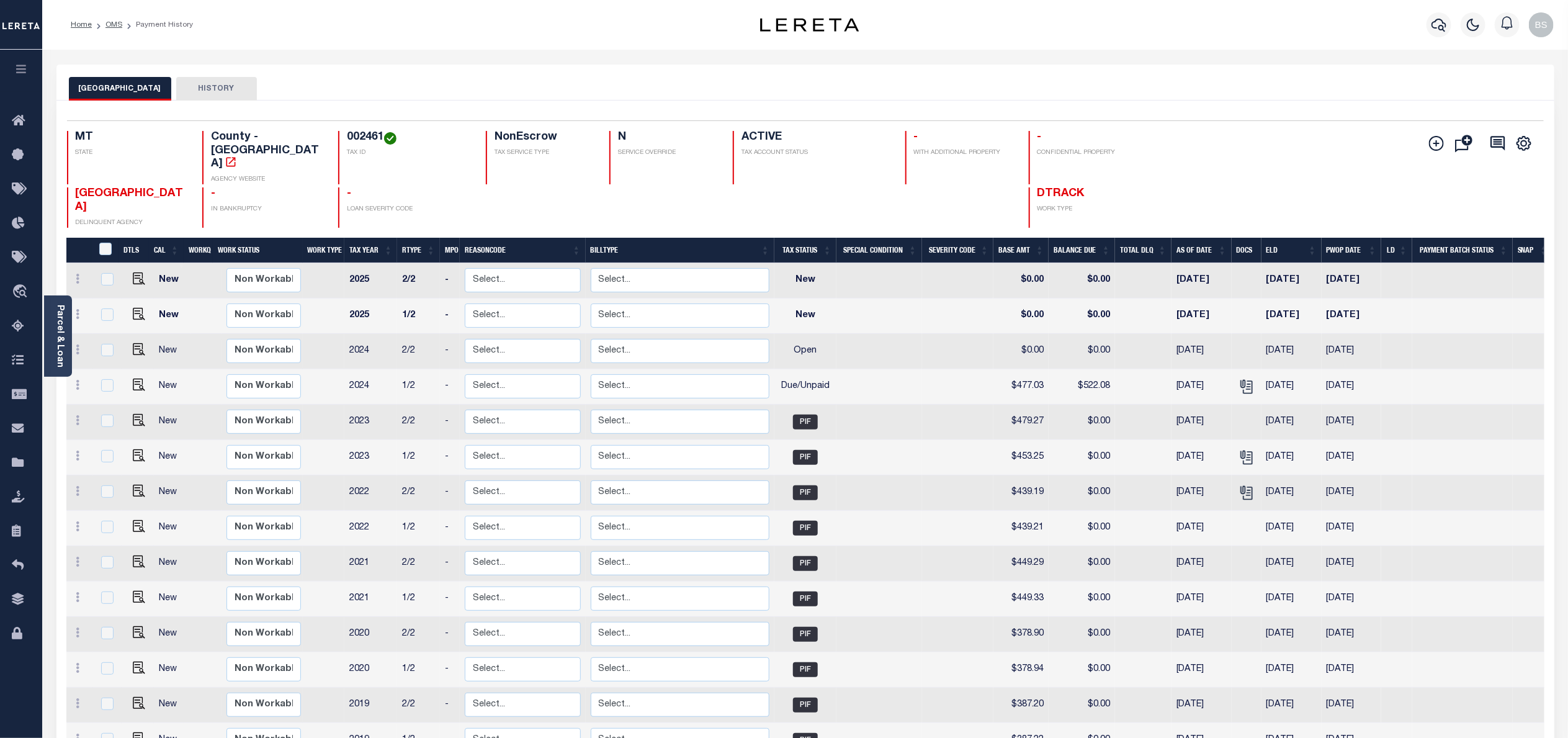
click at [347, 136] on h4 "002461" at bounding box center [409, 138] width 124 height 14
copy h4 "002461"
click at [135, 343] on img "" at bounding box center [138, 349] width 12 height 12
checkbox input "true"
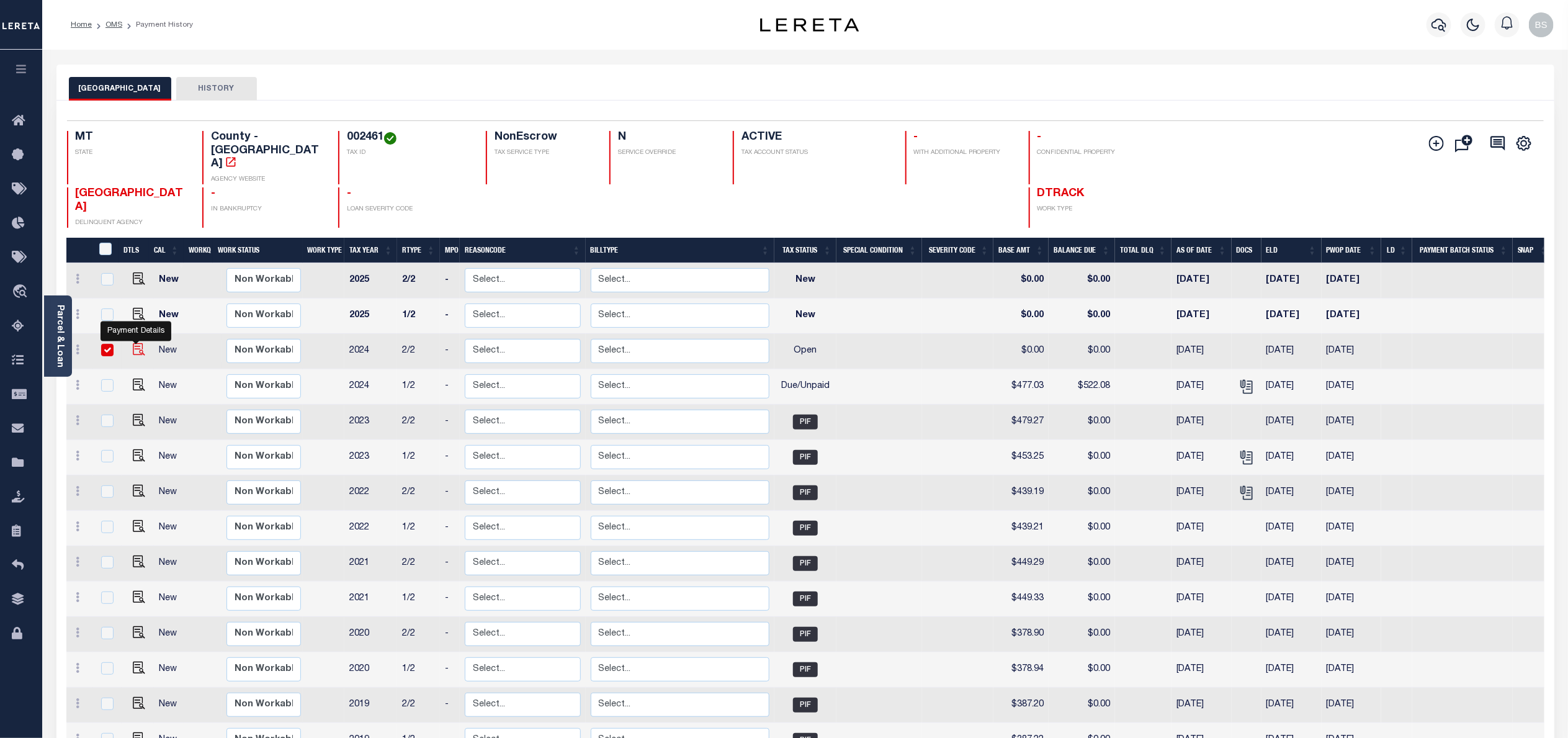
checkbox input "true"
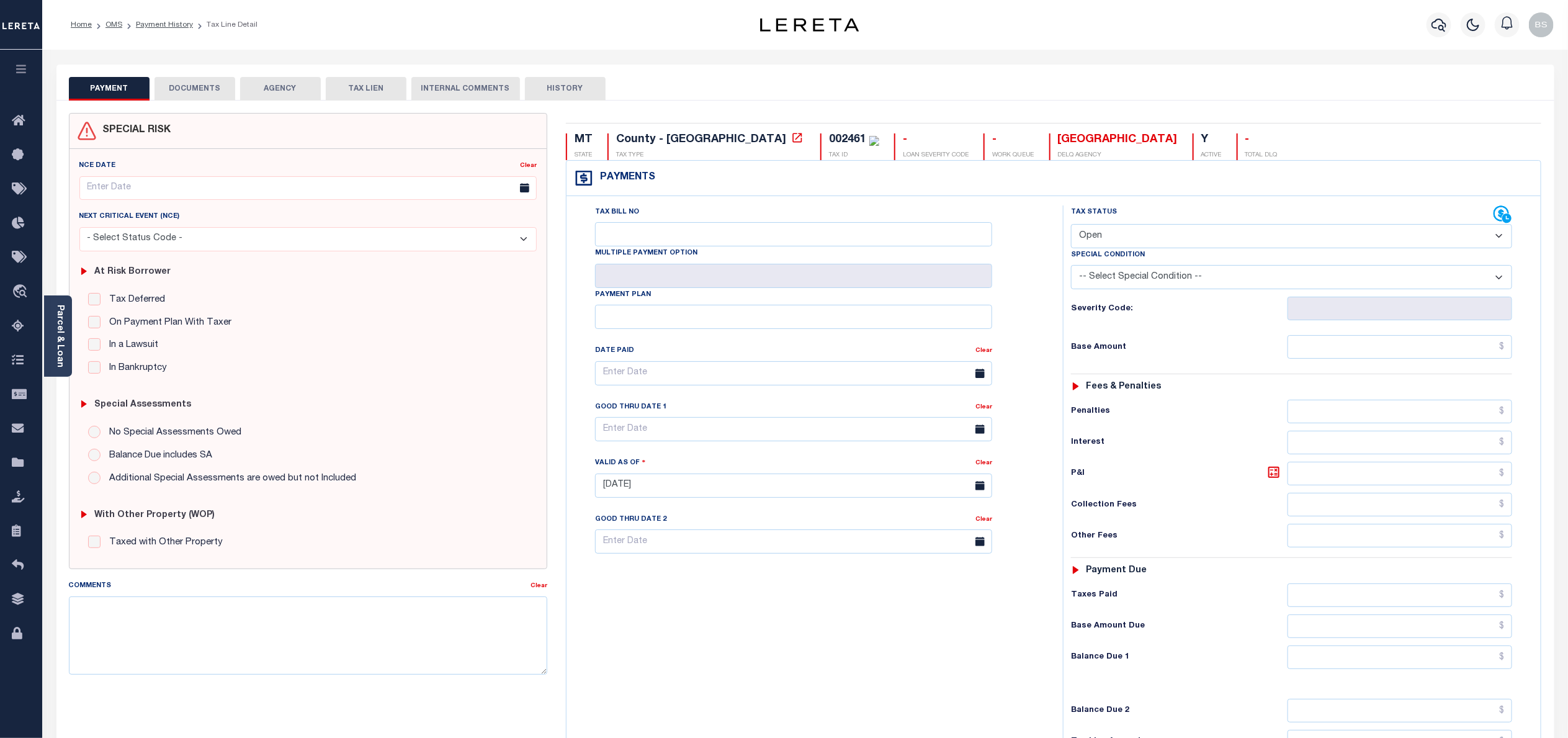
click at [1171, 235] on select "- Select Status Code - Open Due/Unpaid Paid Incomplete No Tax Due Internal Refu…" at bounding box center [1292, 235] width 442 height 24
select select "DUE"
click at [1071, 225] on select "- Select Status Code - Open Due/Unpaid Paid Incomplete No Tax Due Internal Refu…" at bounding box center [1292, 235] width 442 height 24
type input "10/11/2025"
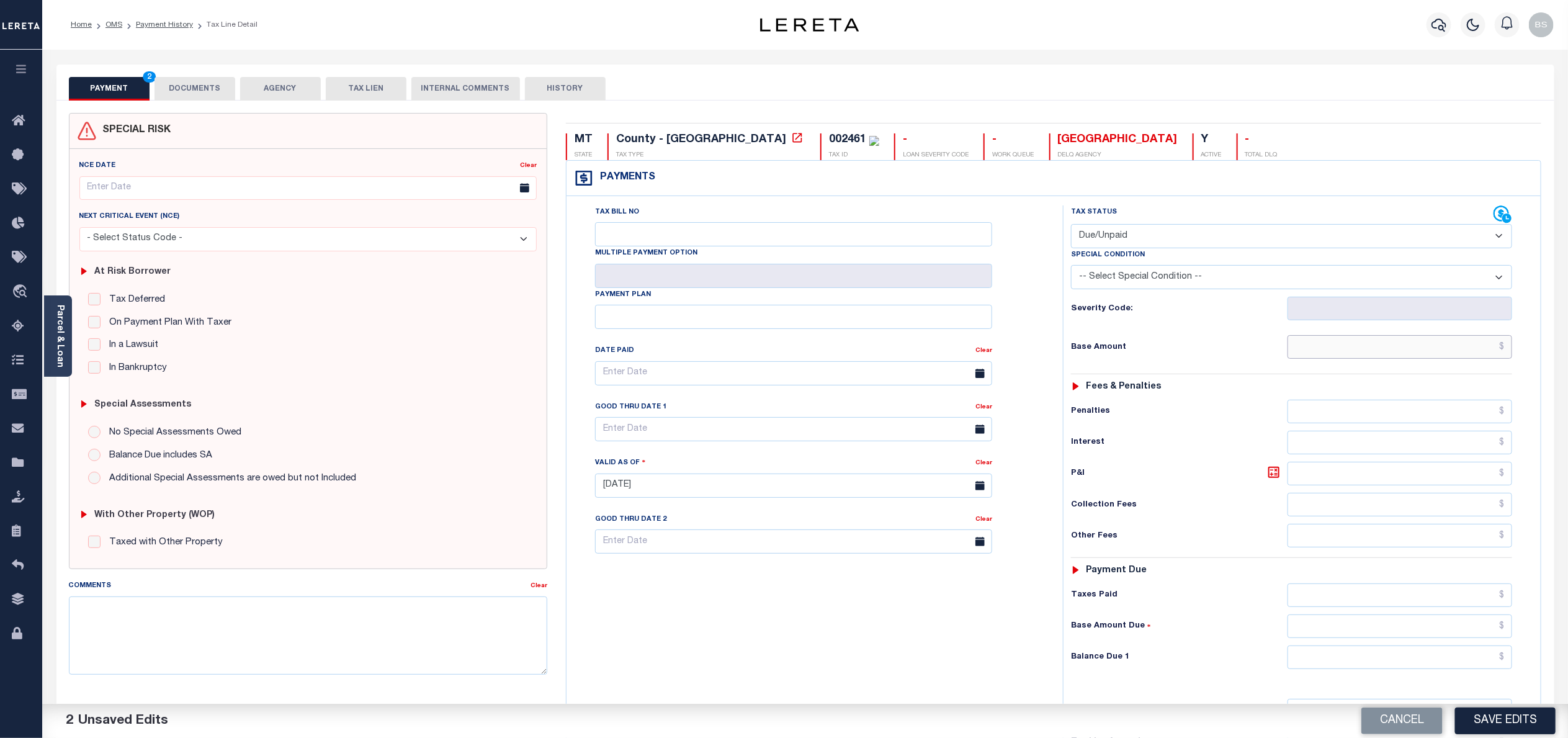
click at [1446, 341] on input "text" at bounding box center [1400, 347] width 224 height 23
type input "$477.01"
click at [1486, 417] on input "text" at bounding box center [1400, 412] width 224 height 23
type input "$9.53"
click at [1400, 449] on input "text" at bounding box center [1400, 442] width 224 height 23
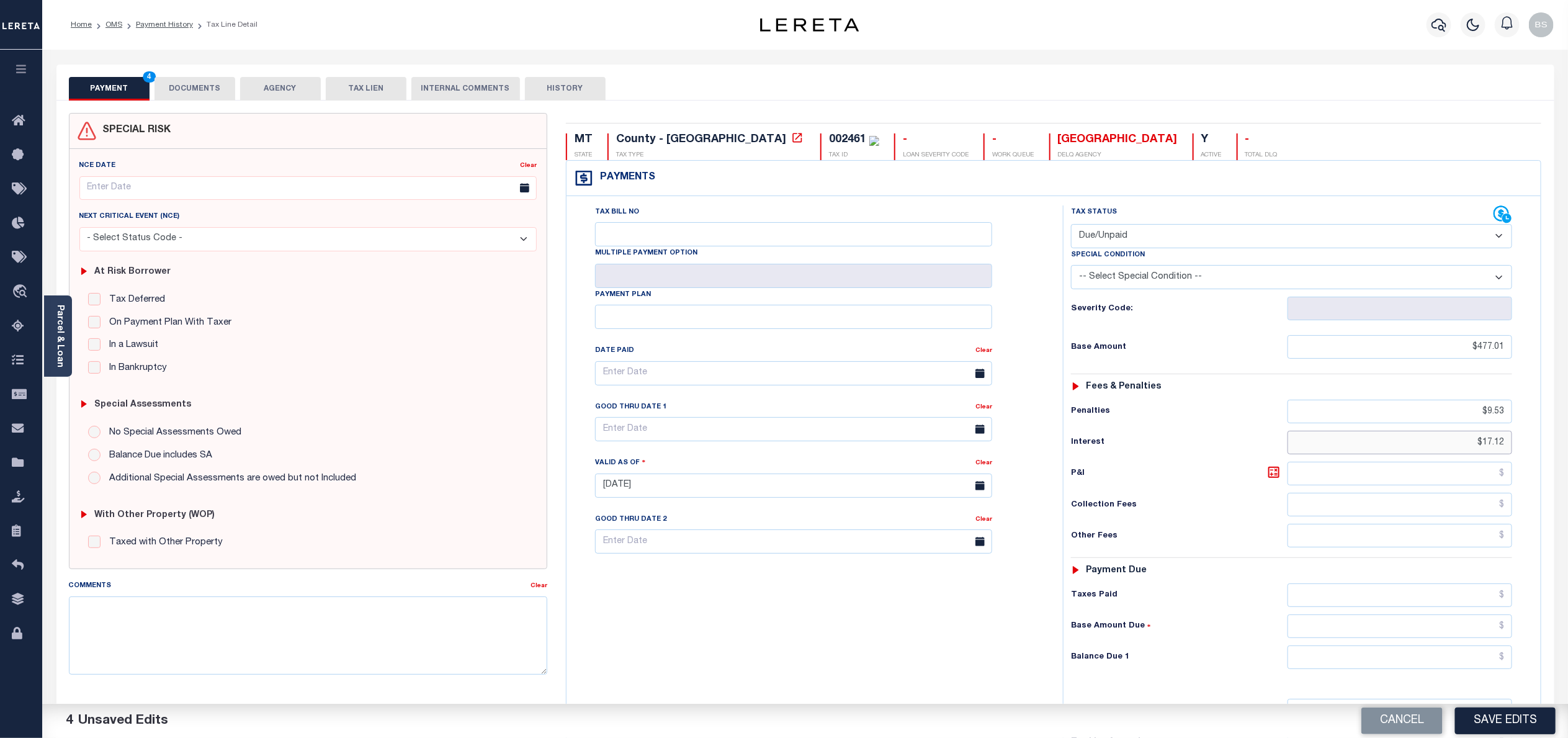
type input "$17.12"
click at [1180, 541] on h6 "Other Fees" at bounding box center [1179, 536] width 216 height 10
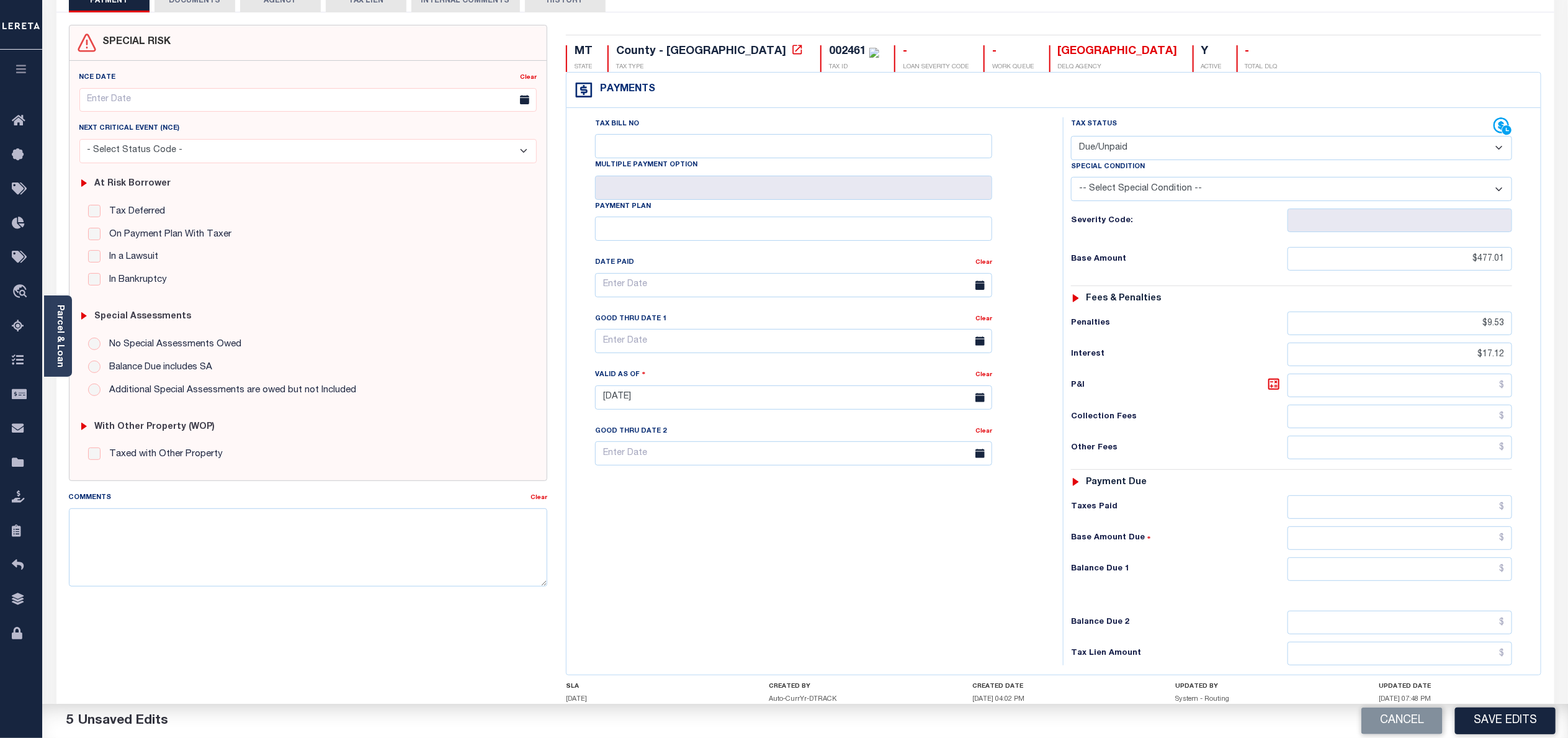
scroll to position [93, 0]
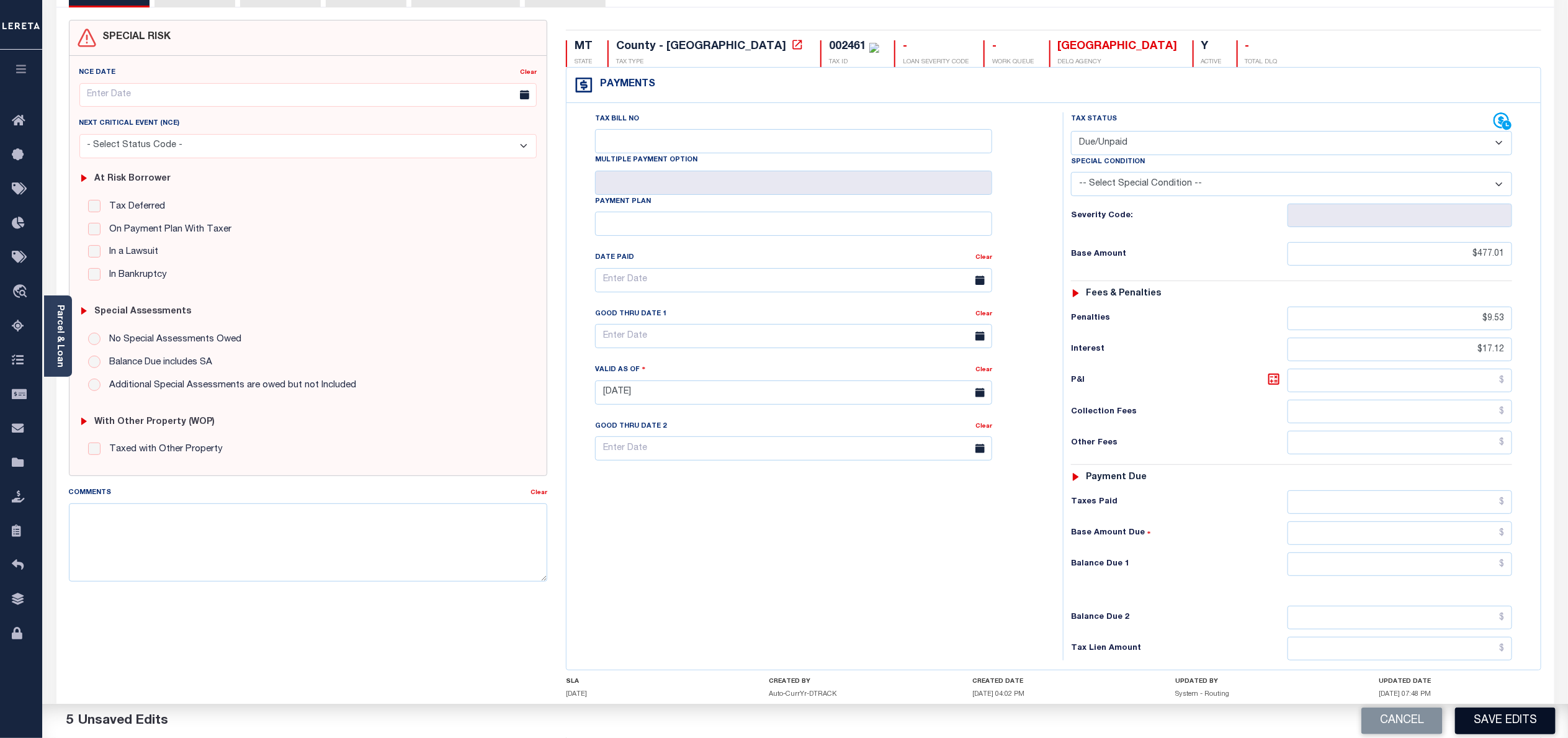
click at [1523, 711] on button "Save Edits" at bounding box center [1505, 721] width 101 height 27
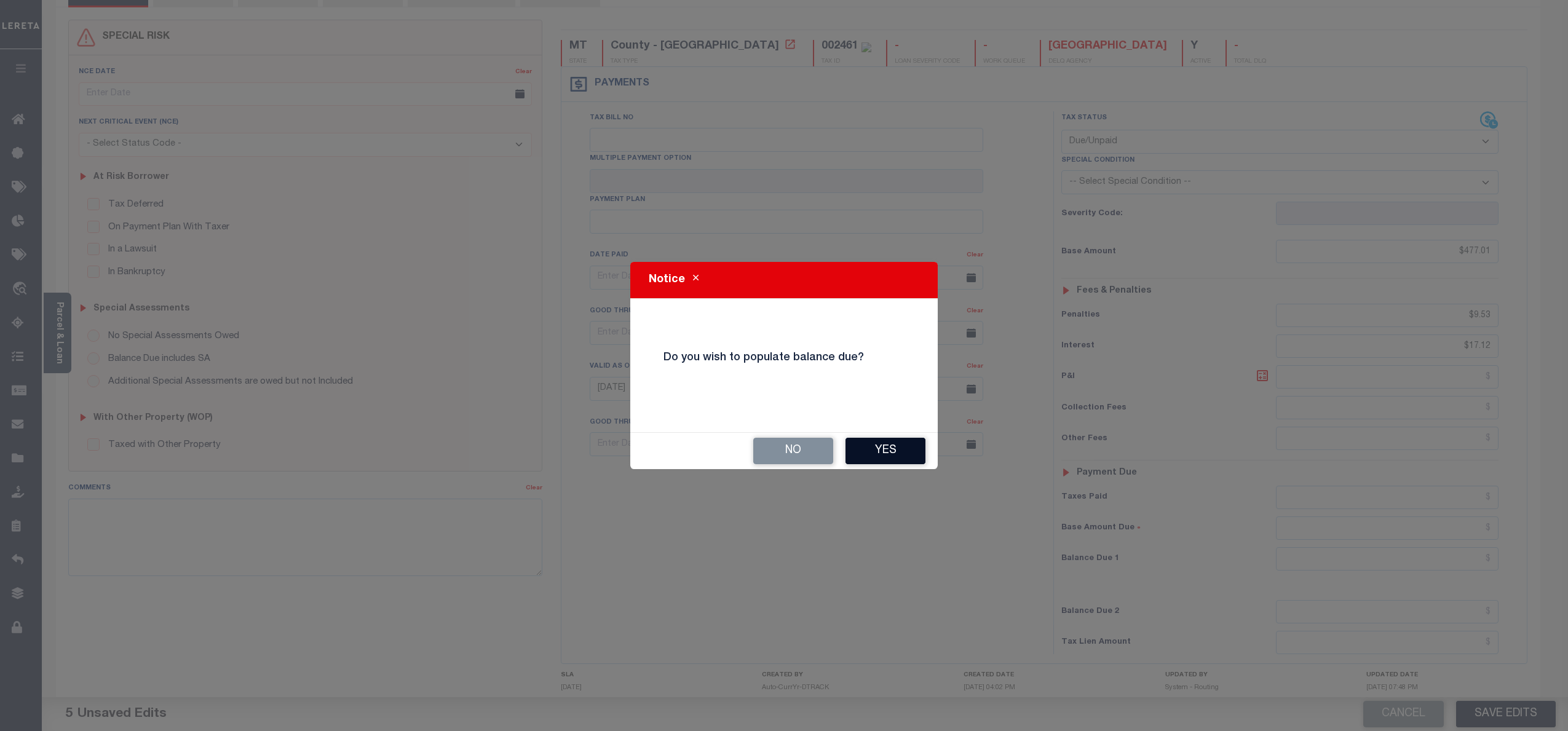
click at [886, 454] on button "Yes" at bounding box center [885, 450] width 80 height 27
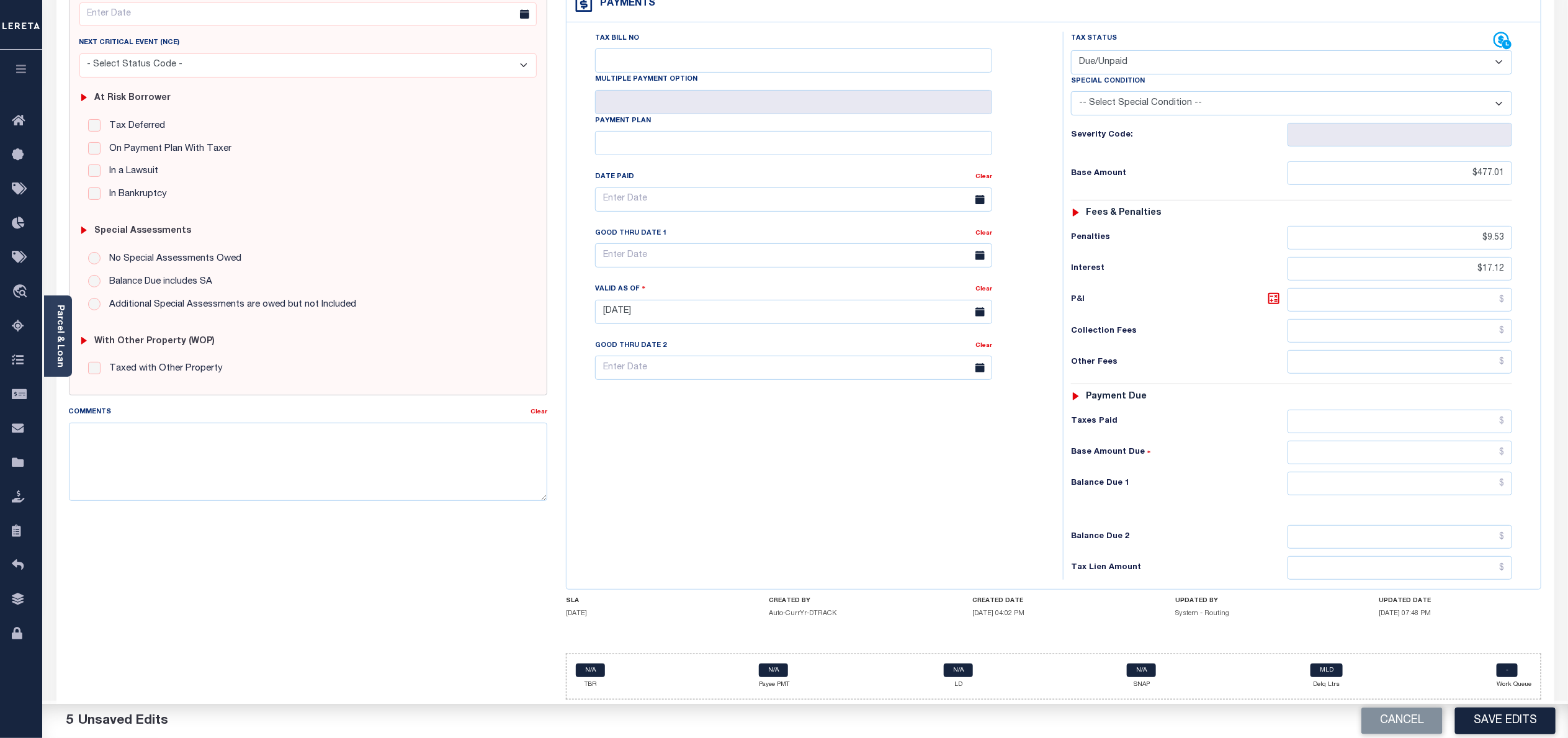
scroll to position [185, 0]
click at [1500, 479] on input "text" at bounding box center [1400, 483] width 224 height 23
type input "$503.66"
click at [1173, 498] on div "Tax Status Status - Select Status Code -" at bounding box center [1295, 305] width 466 height 548
click at [1495, 721] on button "Save Edits" at bounding box center [1505, 721] width 101 height 27
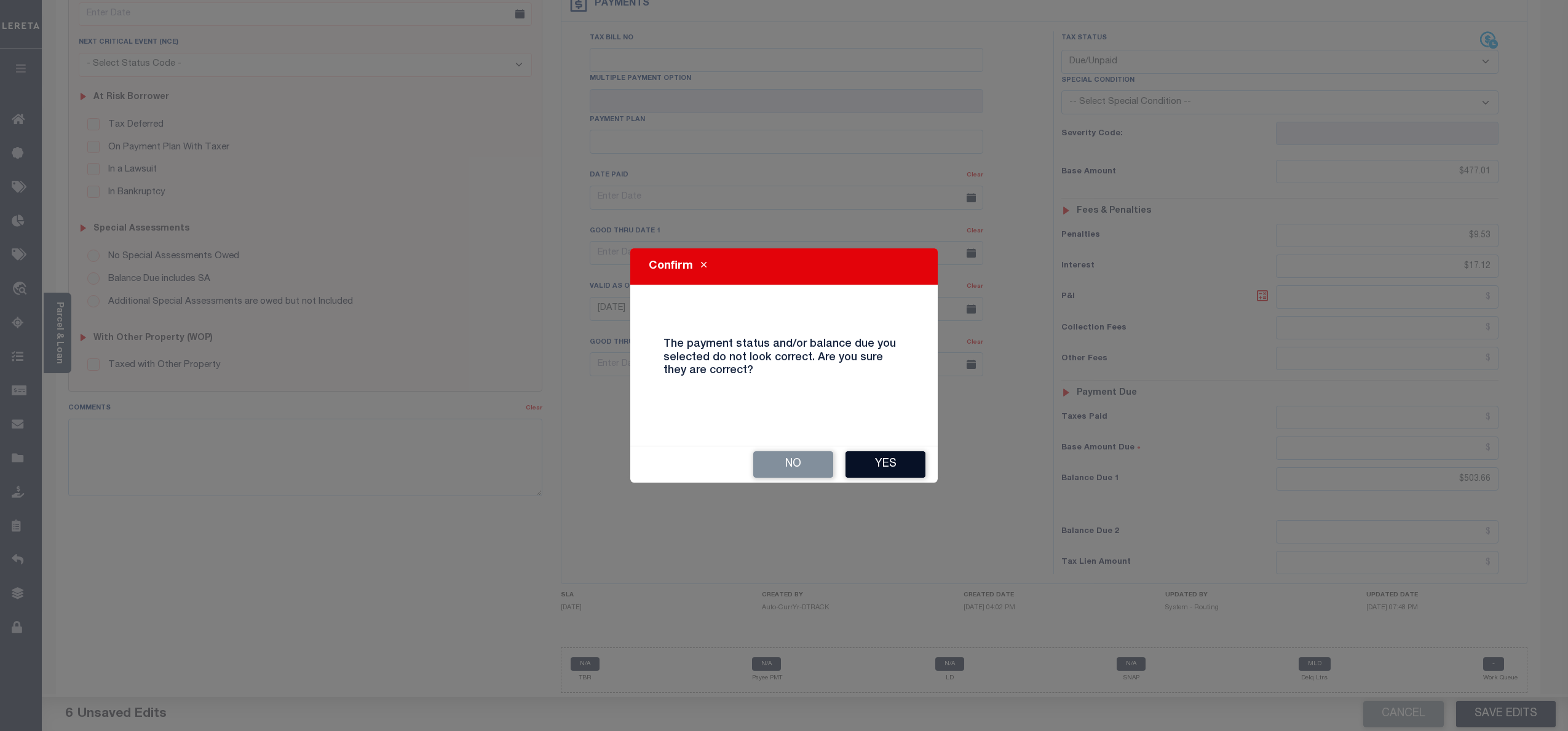
click at [886, 465] on button "Yes" at bounding box center [885, 464] width 80 height 27
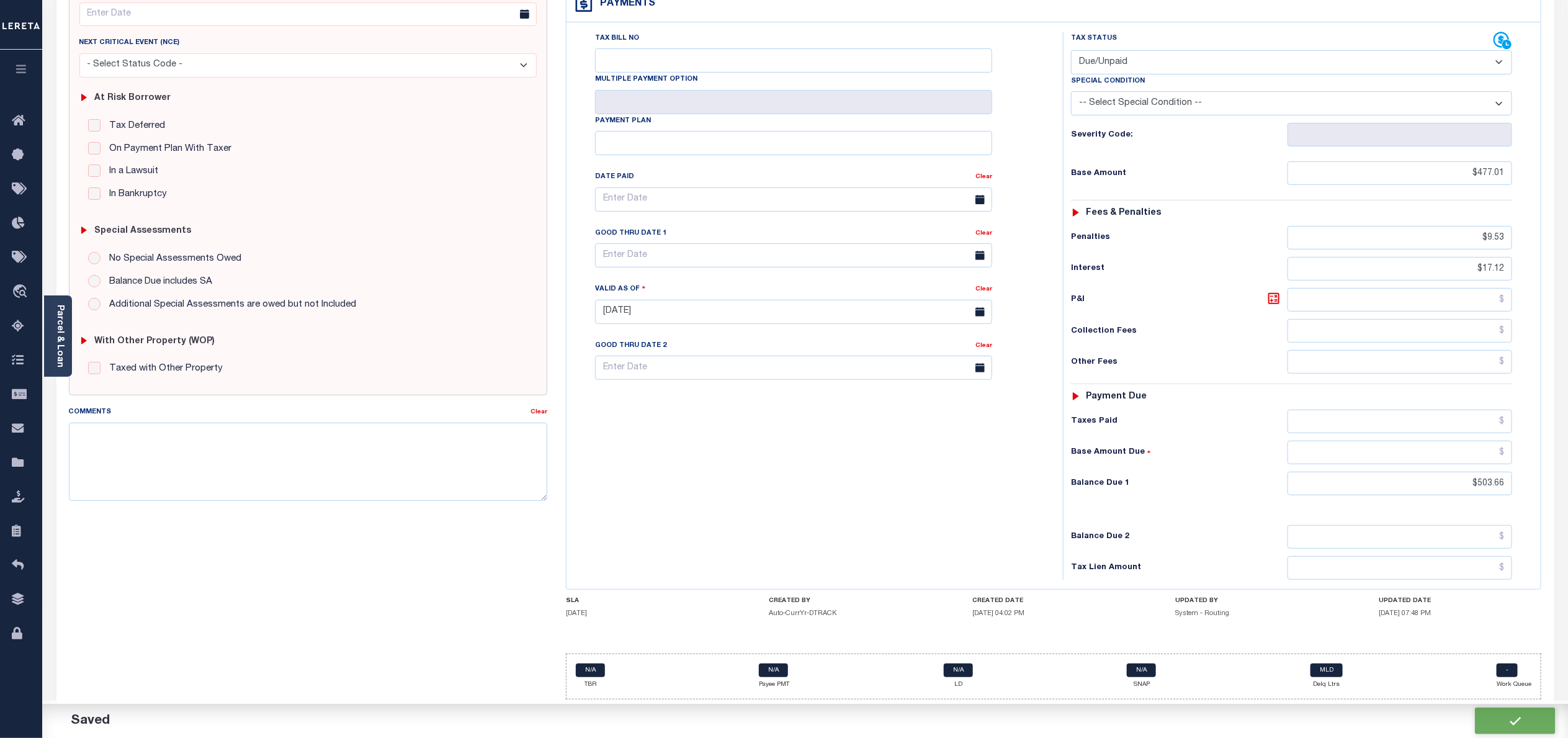
checkbox input "false"
type input "$477.01"
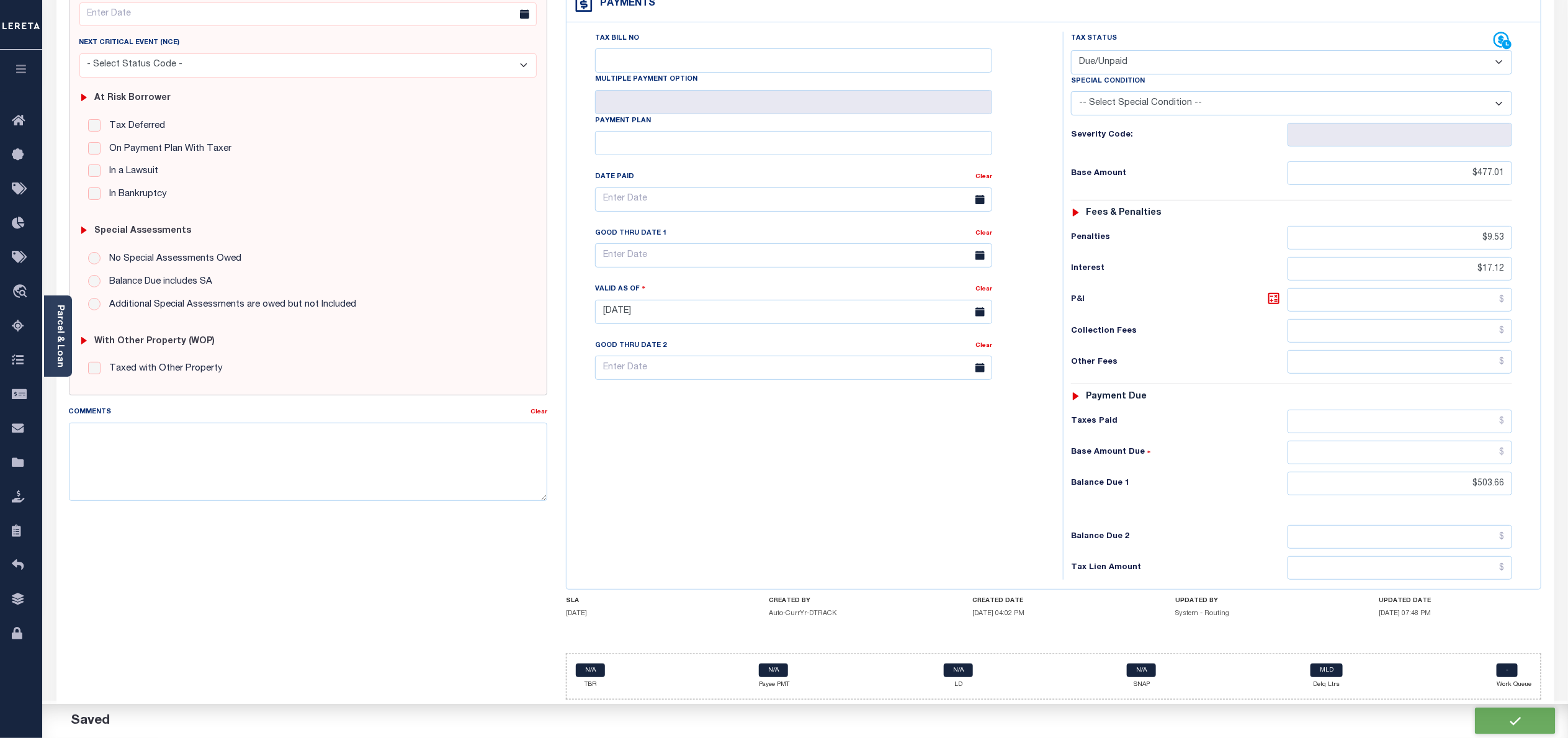
type input "$9.53"
type input "$17.12"
type input "$503.66"
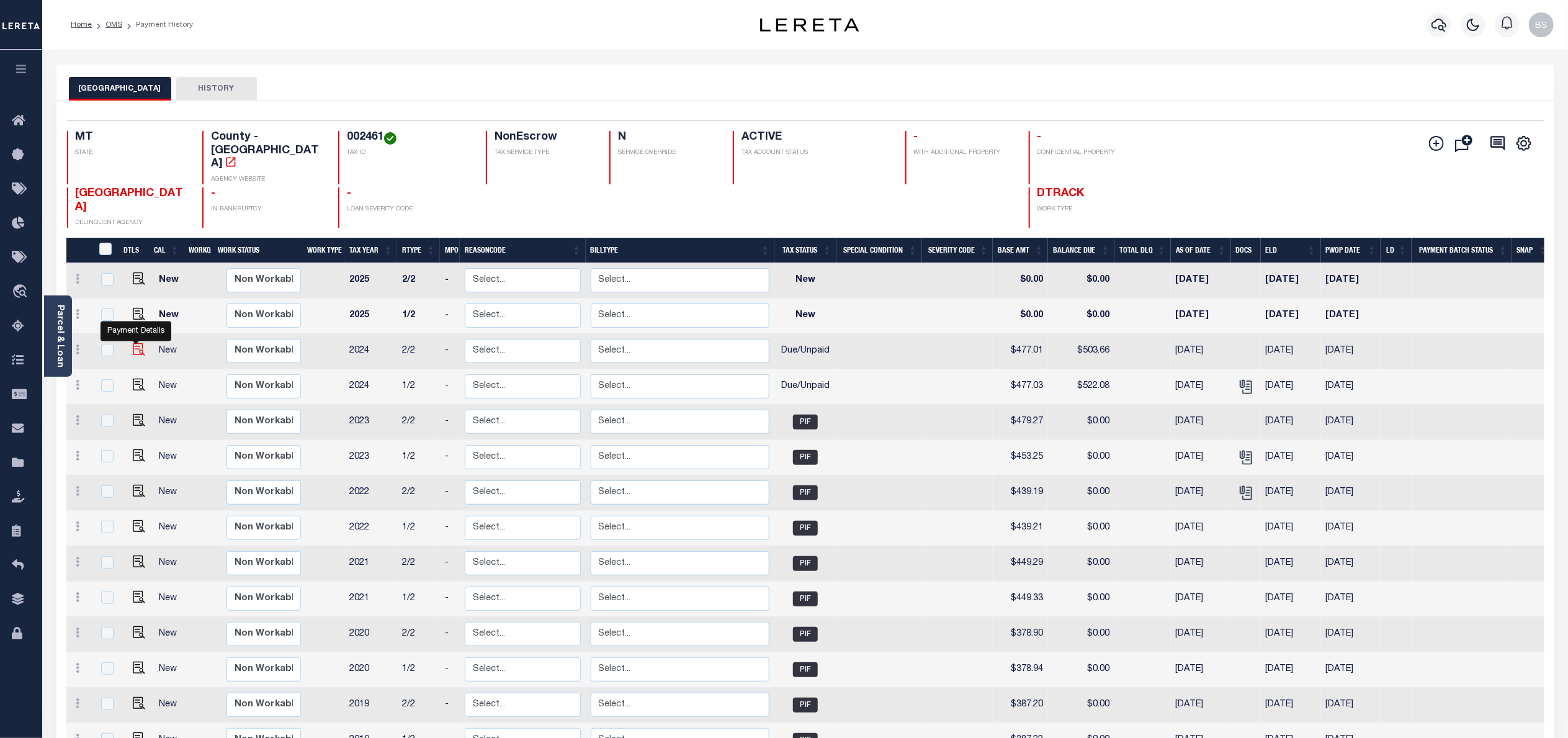
click at [133, 343] on img "" at bounding box center [138, 349] width 12 height 12
checkbox input "true"
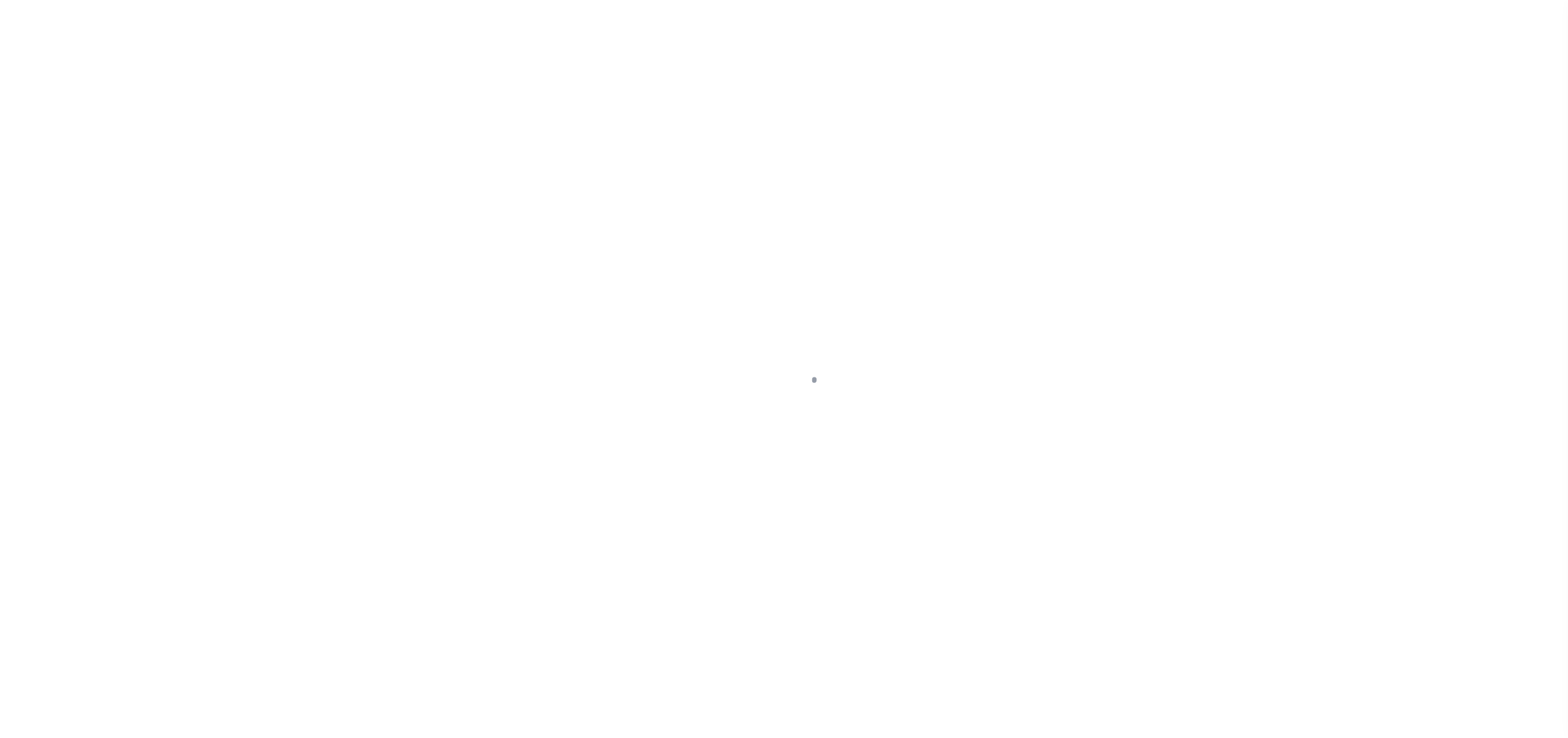
select select "DUE"
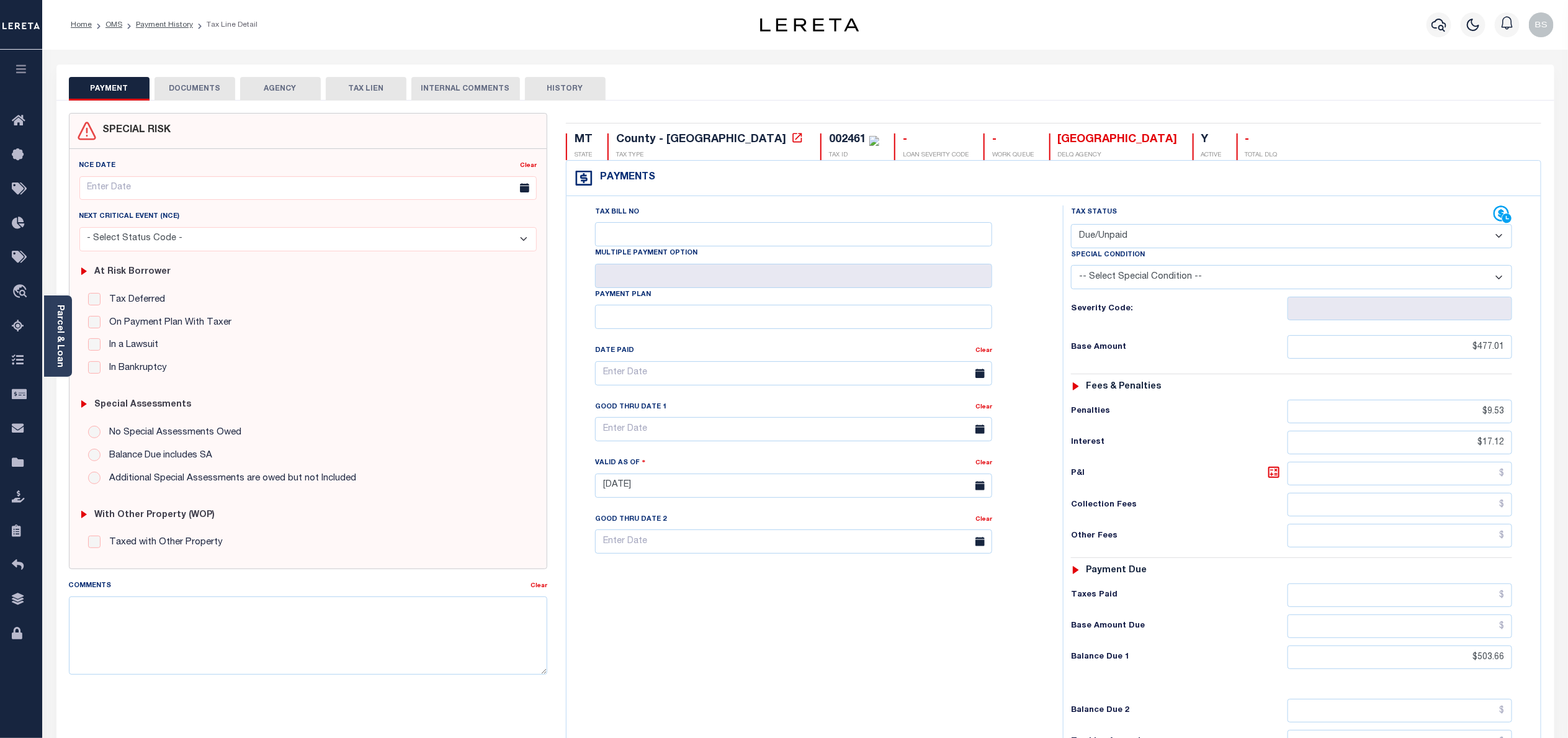
click at [195, 88] on button "DOCUMENTS" at bounding box center [195, 89] width 81 height 23
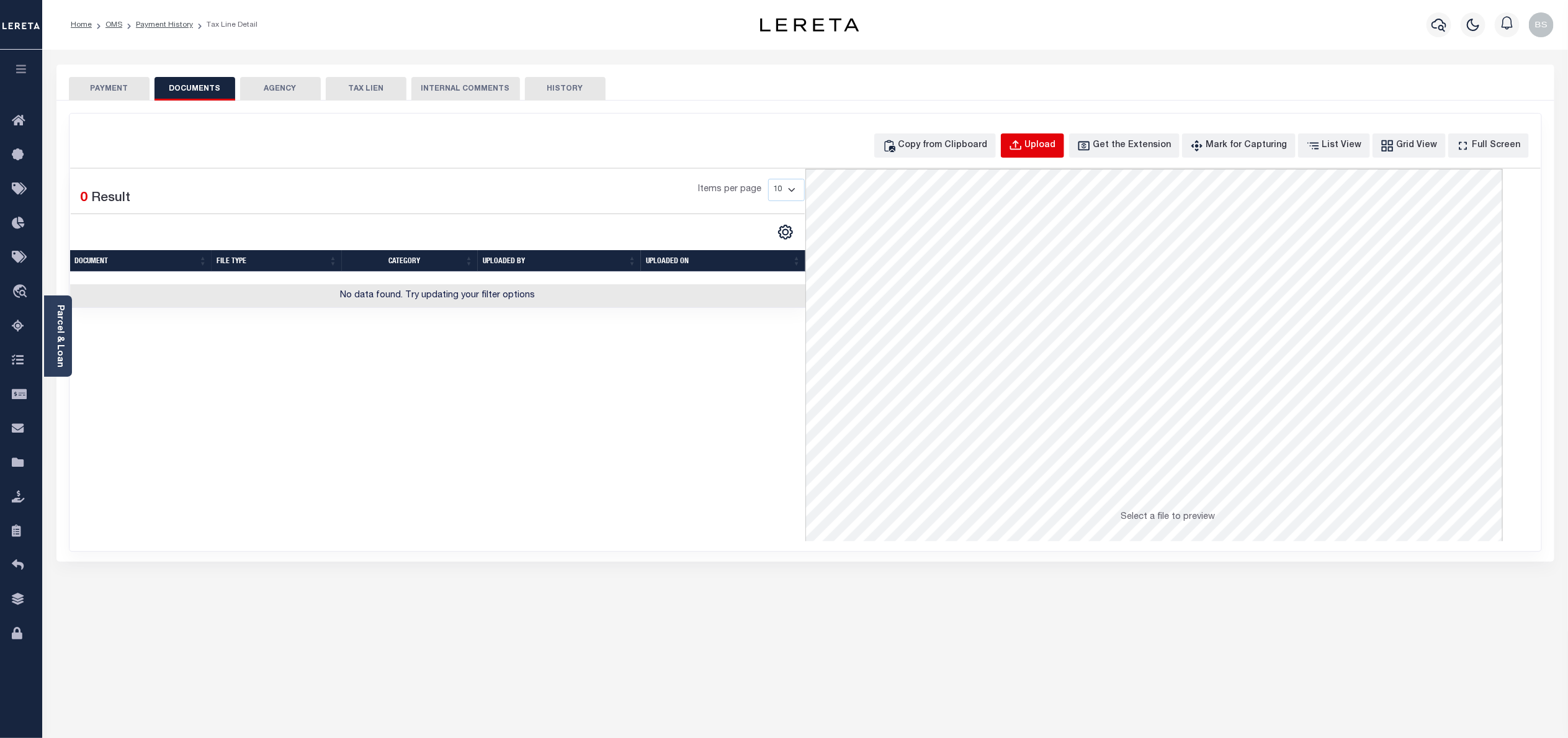
click at [1057, 144] on div "Upload" at bounding box center [1040, 146] width 31 height 14
select select "POP"
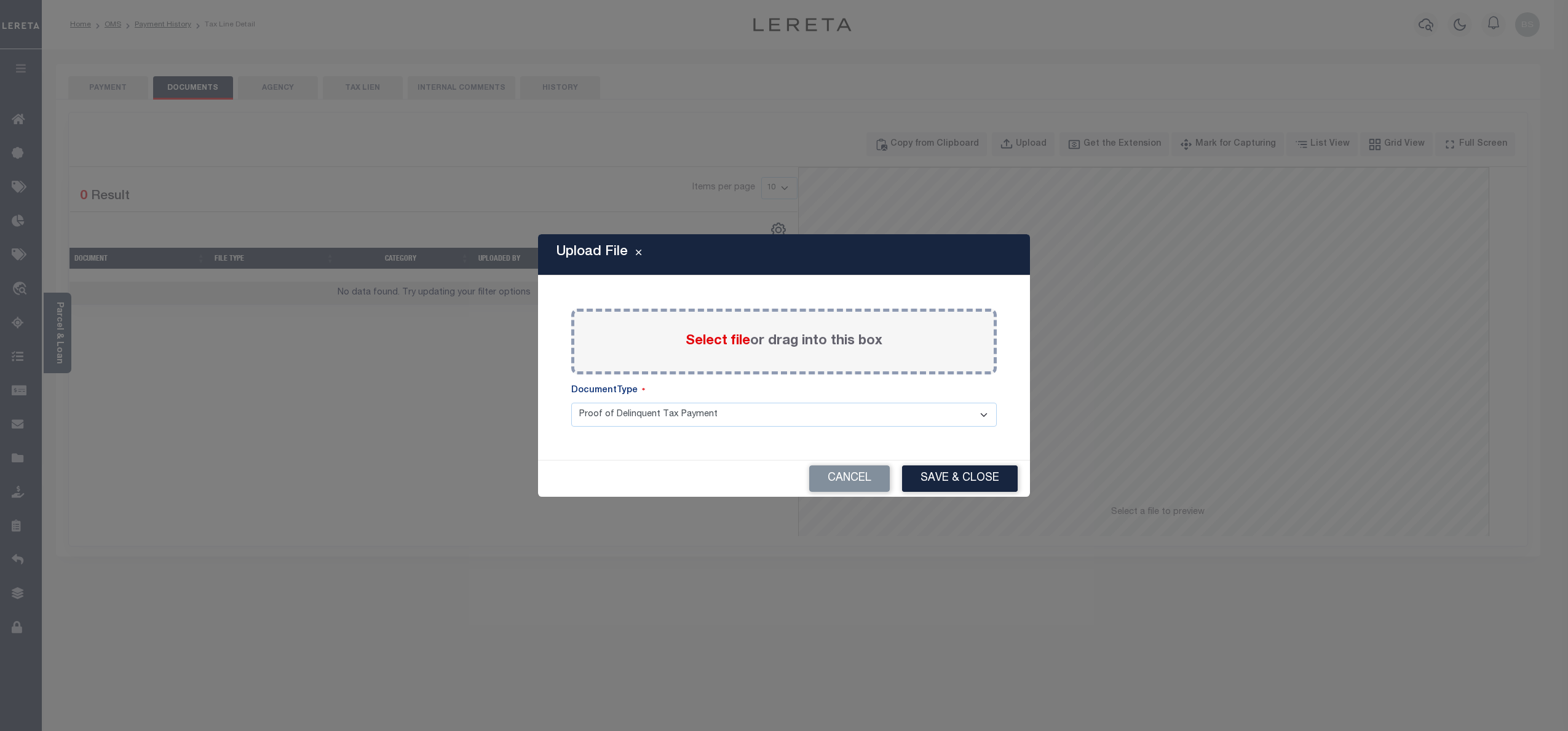
click at [722, 338] on span "Select file" at bounding box center [718, 341] width 64 height 14
click at [0, 0] on input "Select file or drag into this box" at bounding box center [0, 0] width 0 height 0
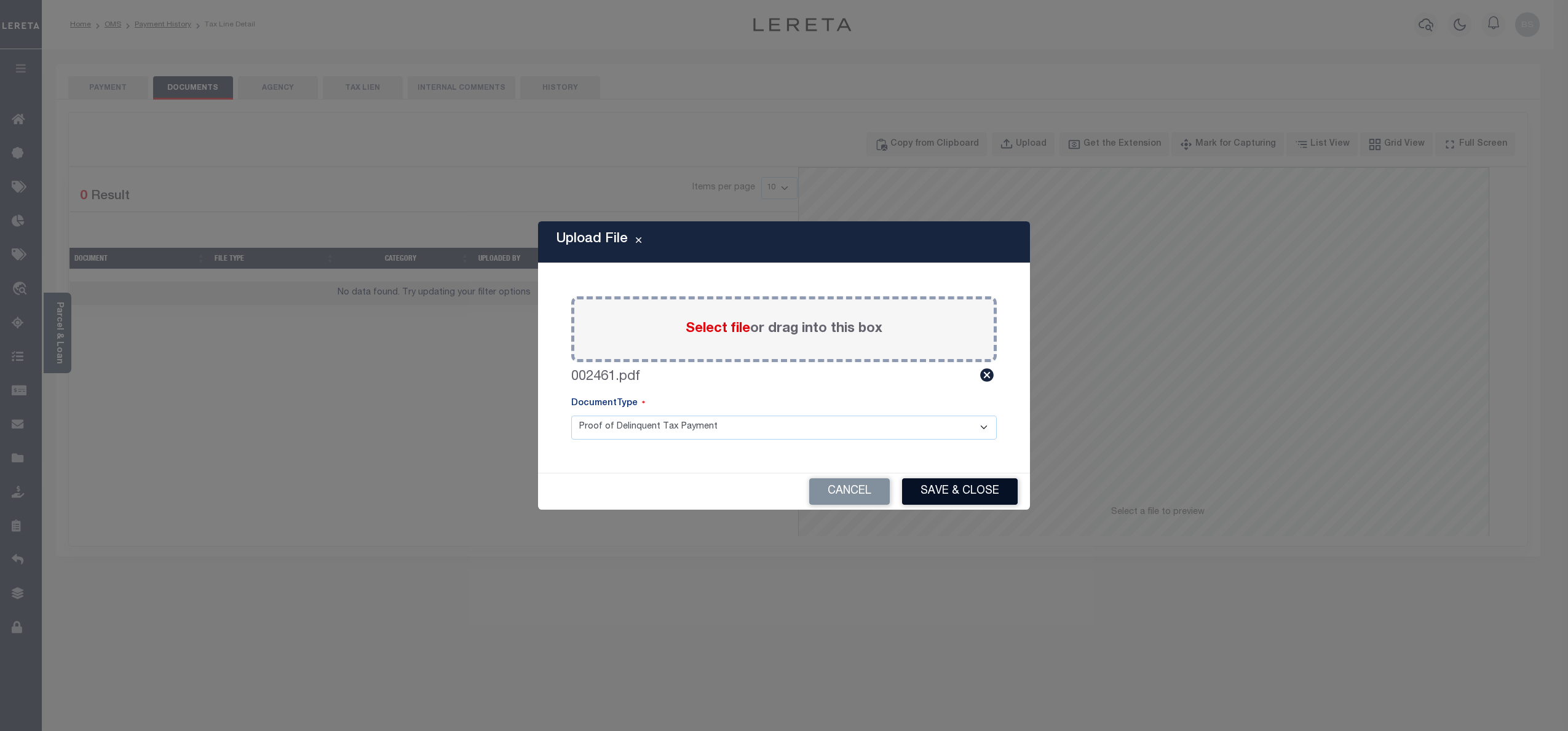
click at [969, 487] on button "Save & Close" at bounding box center [960, 491] width 116 height 27
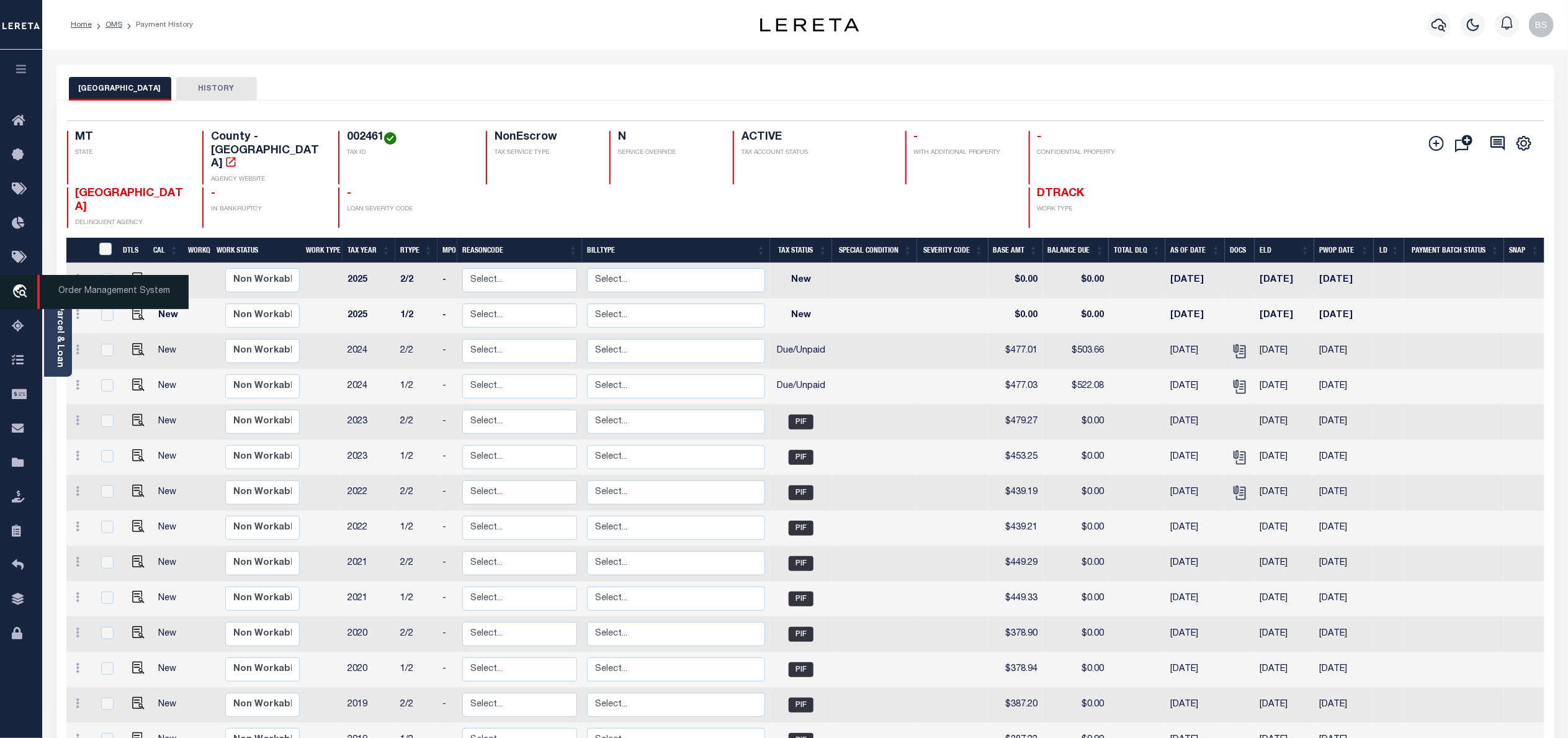
click at [78, 289] on span "Order Management System" at bounding box center [113, 291] width 152 height 34
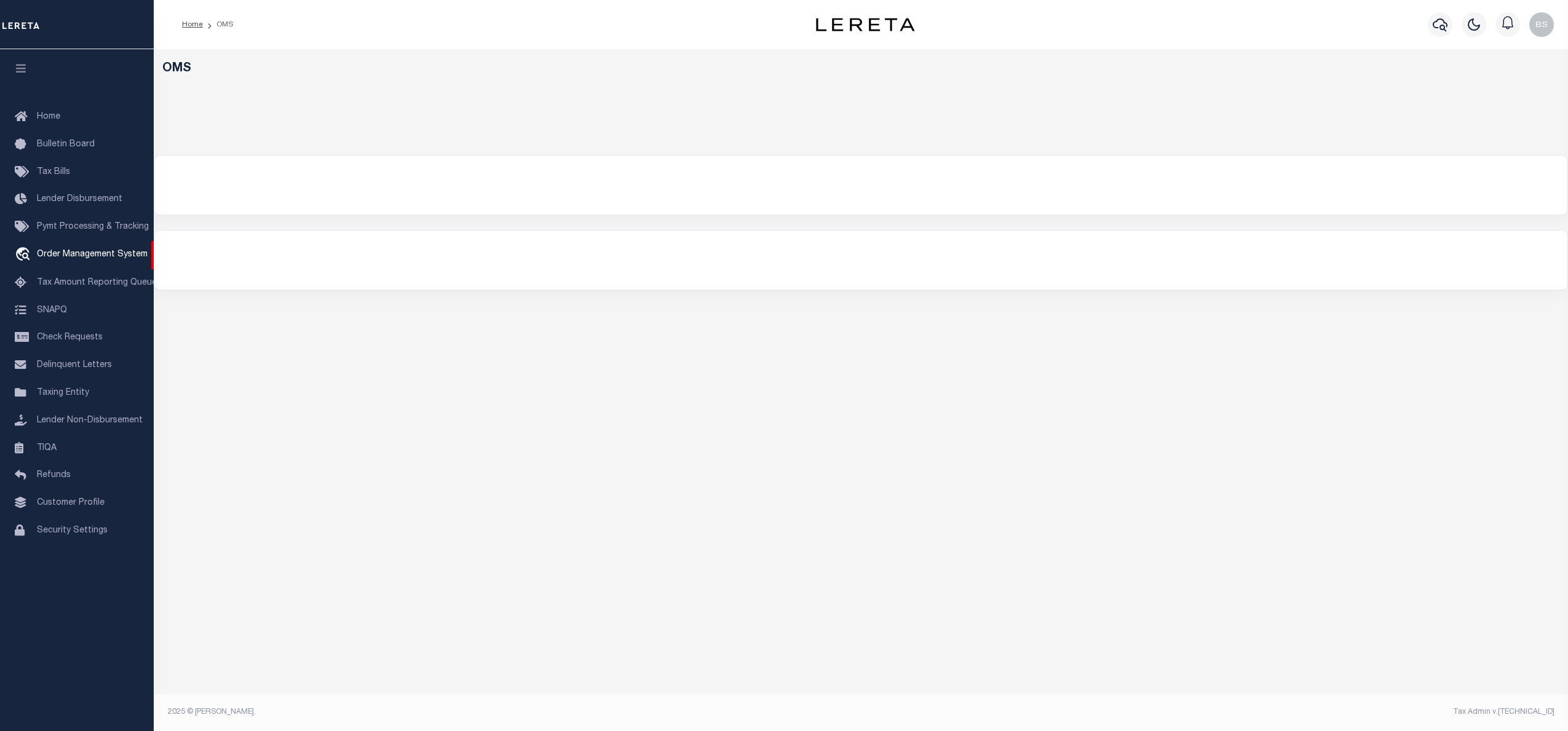
select select "200"
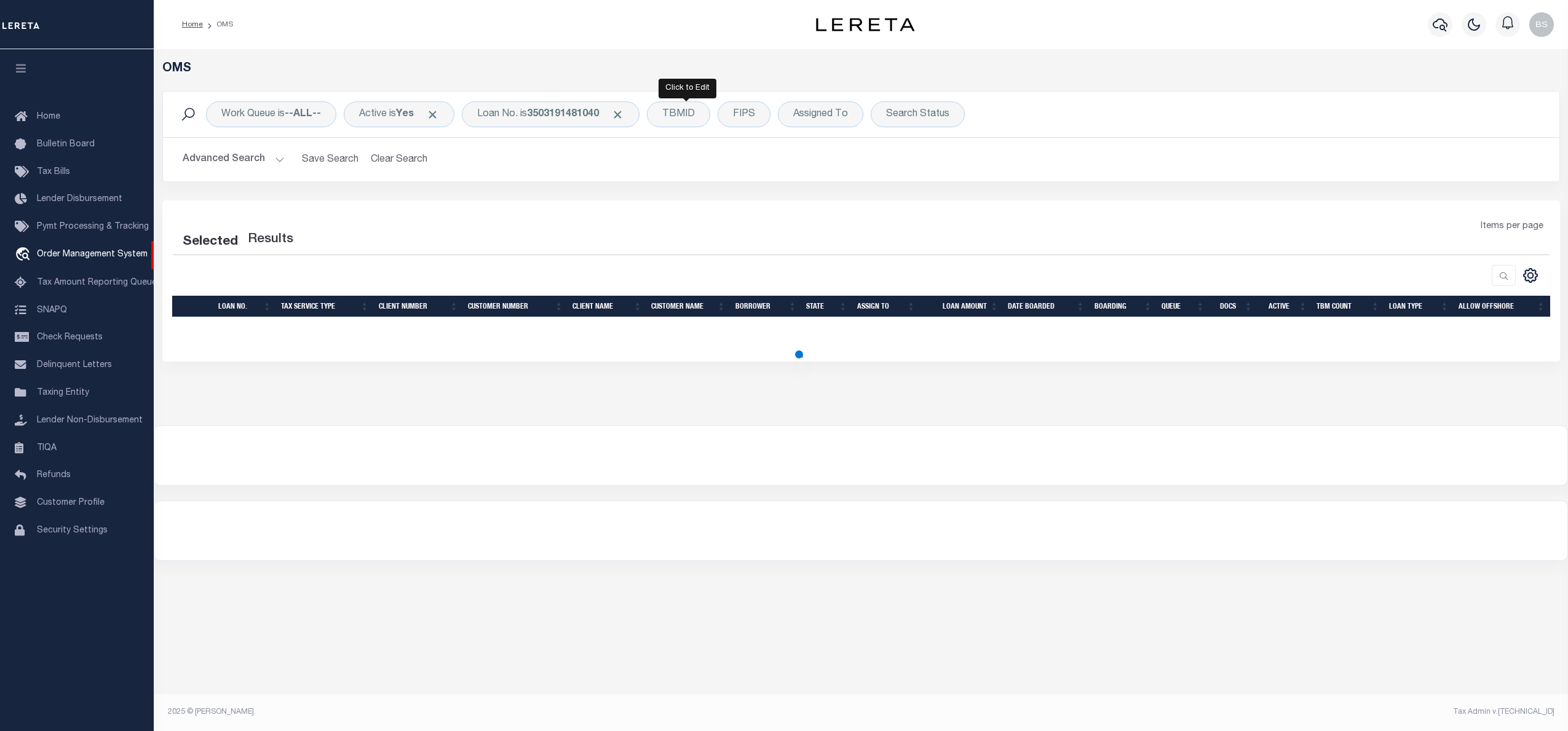
select select "200"
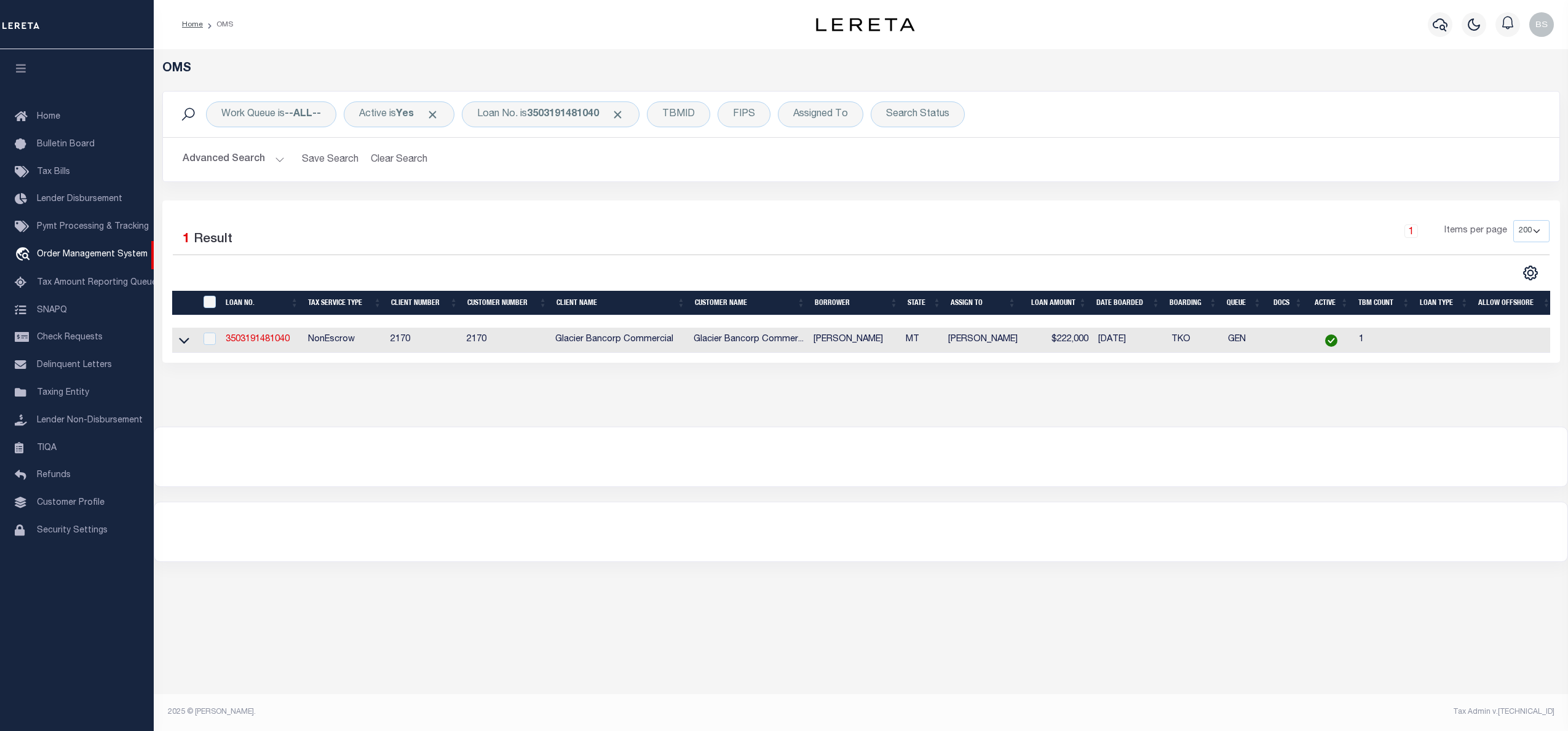
click at [557, 102] on div at bounding box center [558, 100] width 8 height 4
click at [561, 113] on b "3503191481040" at bounding box center [563, 115] width 72 height 10
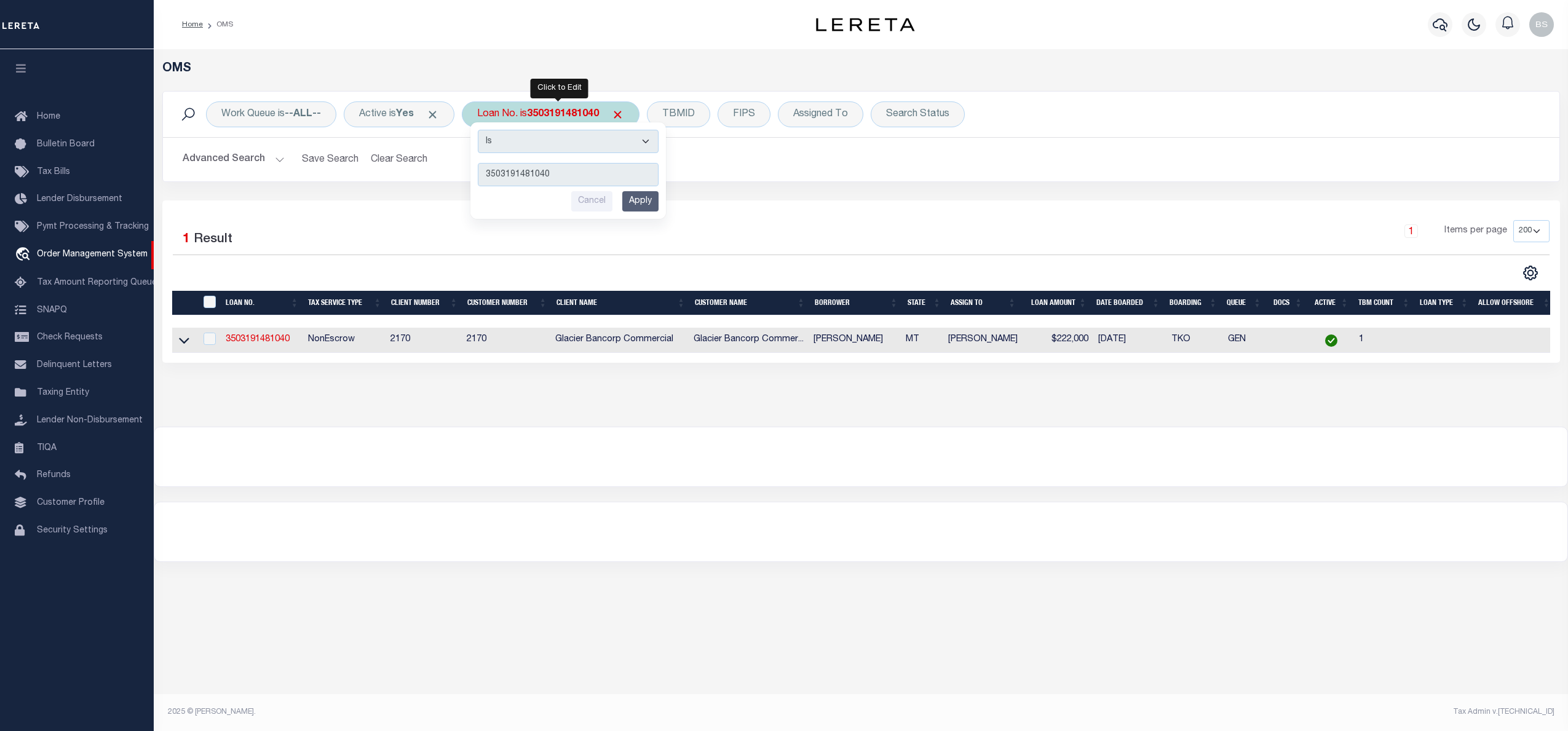
type input "13948"
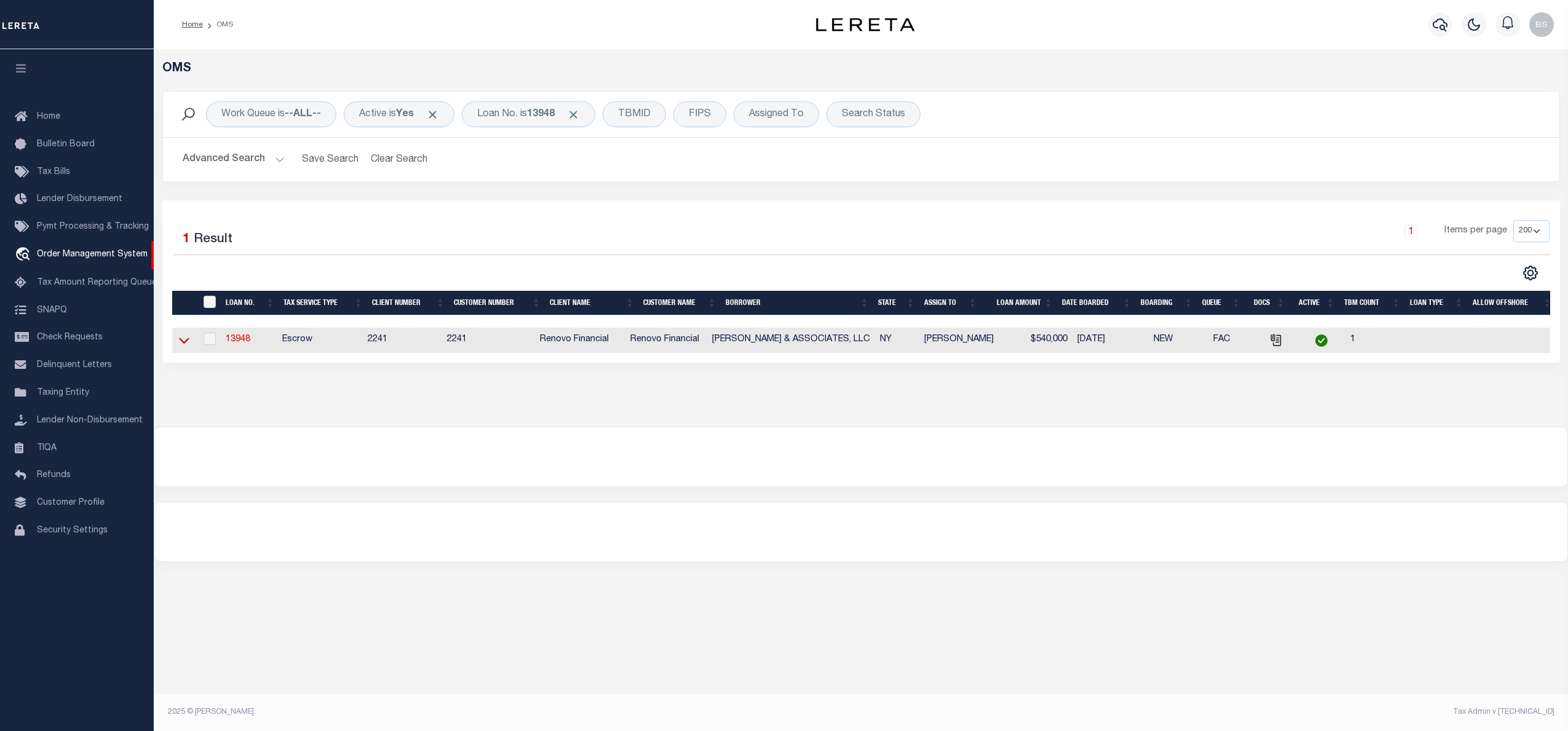
click at [183, 345] on icon at bounding box center [184, 341] width 10 height 13
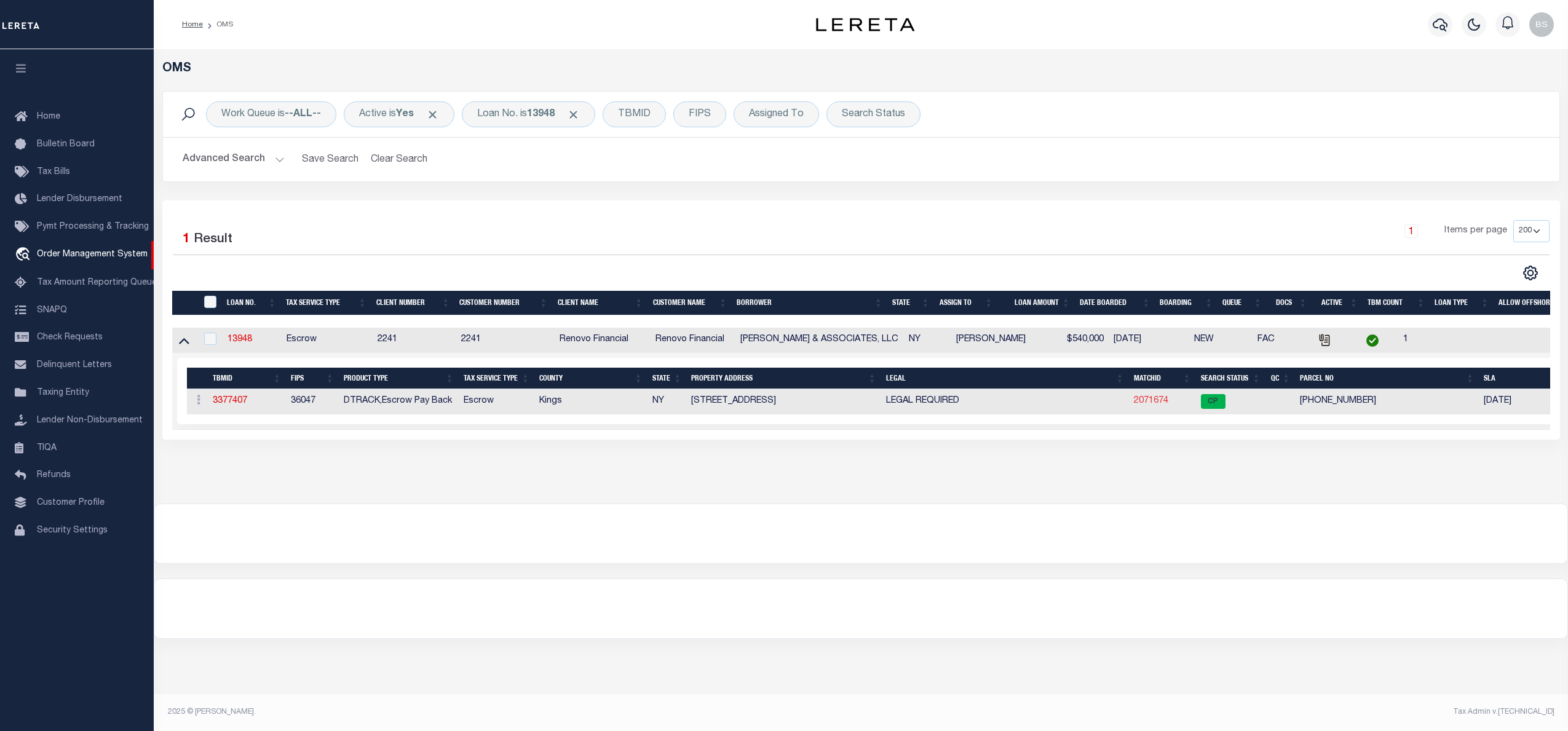
click at [1148, 402] on link "2071674" at bounding box center [1151, 400] width 35 height 9
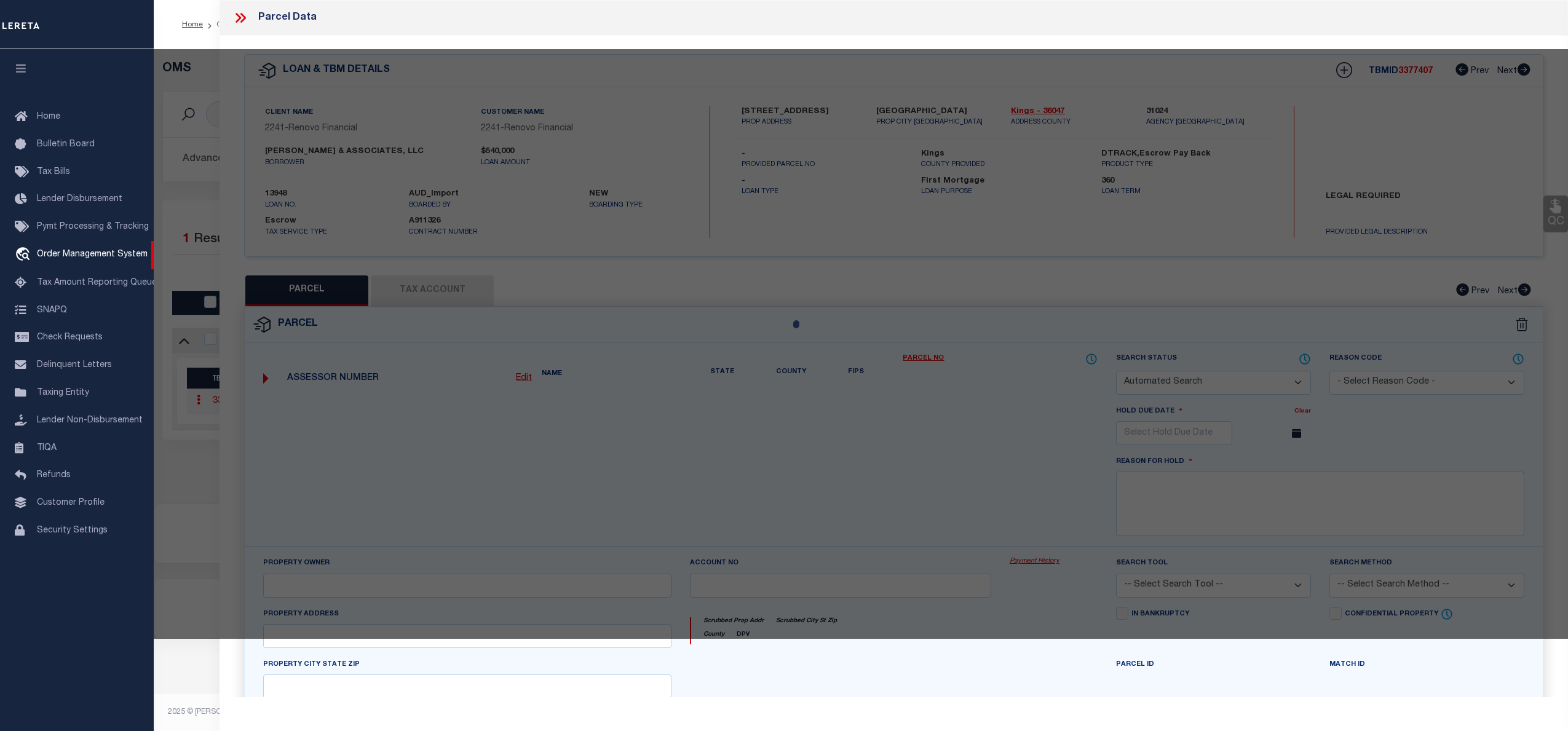
checkbox input "false"
select select "CP"
type input "[PERSON_NAME] & ASSOCIATES, LLC"
select select
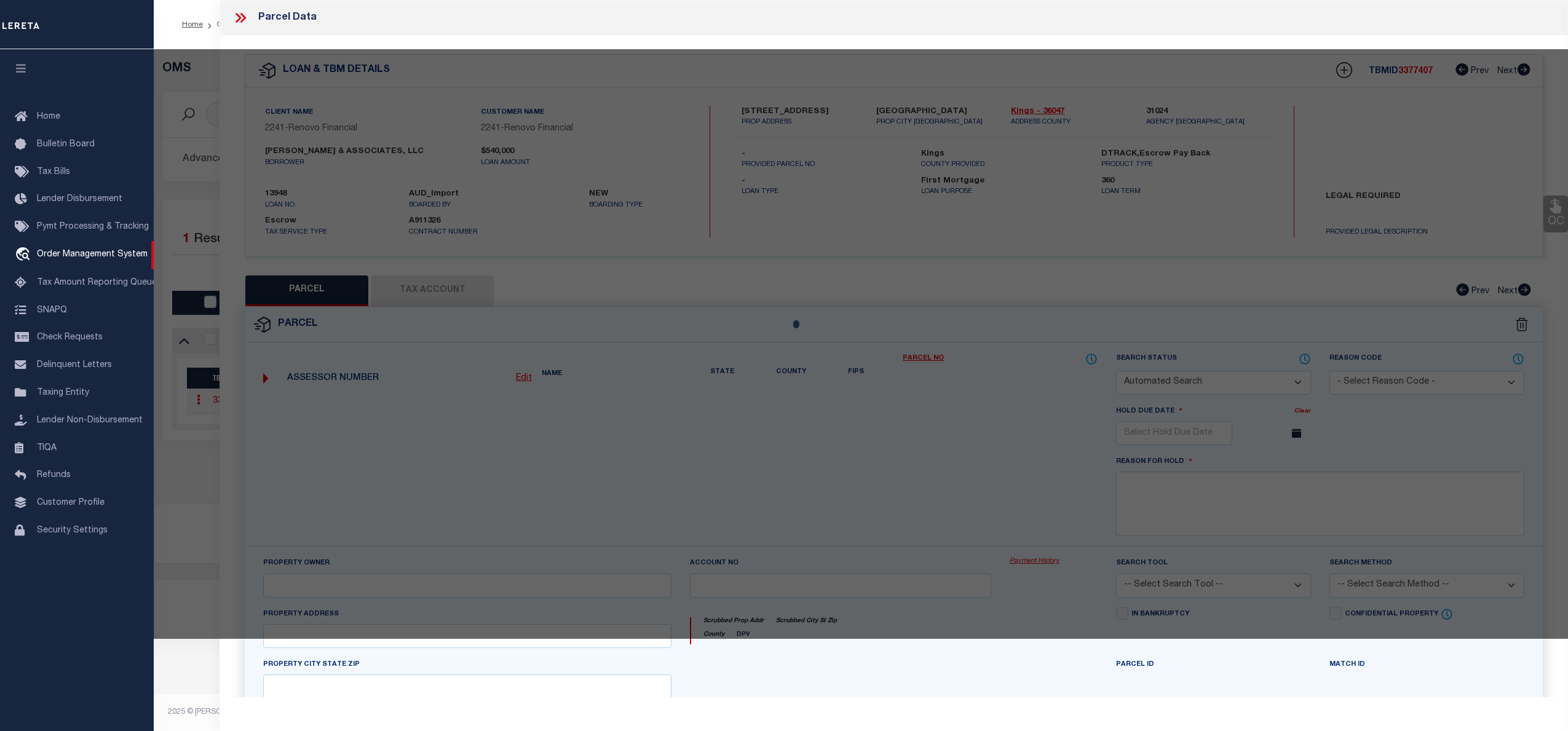
type input "945 METROPOLITAN AVENUE"
checkbox input "false"
type input "[GEOGRAPHIC_DATA]"
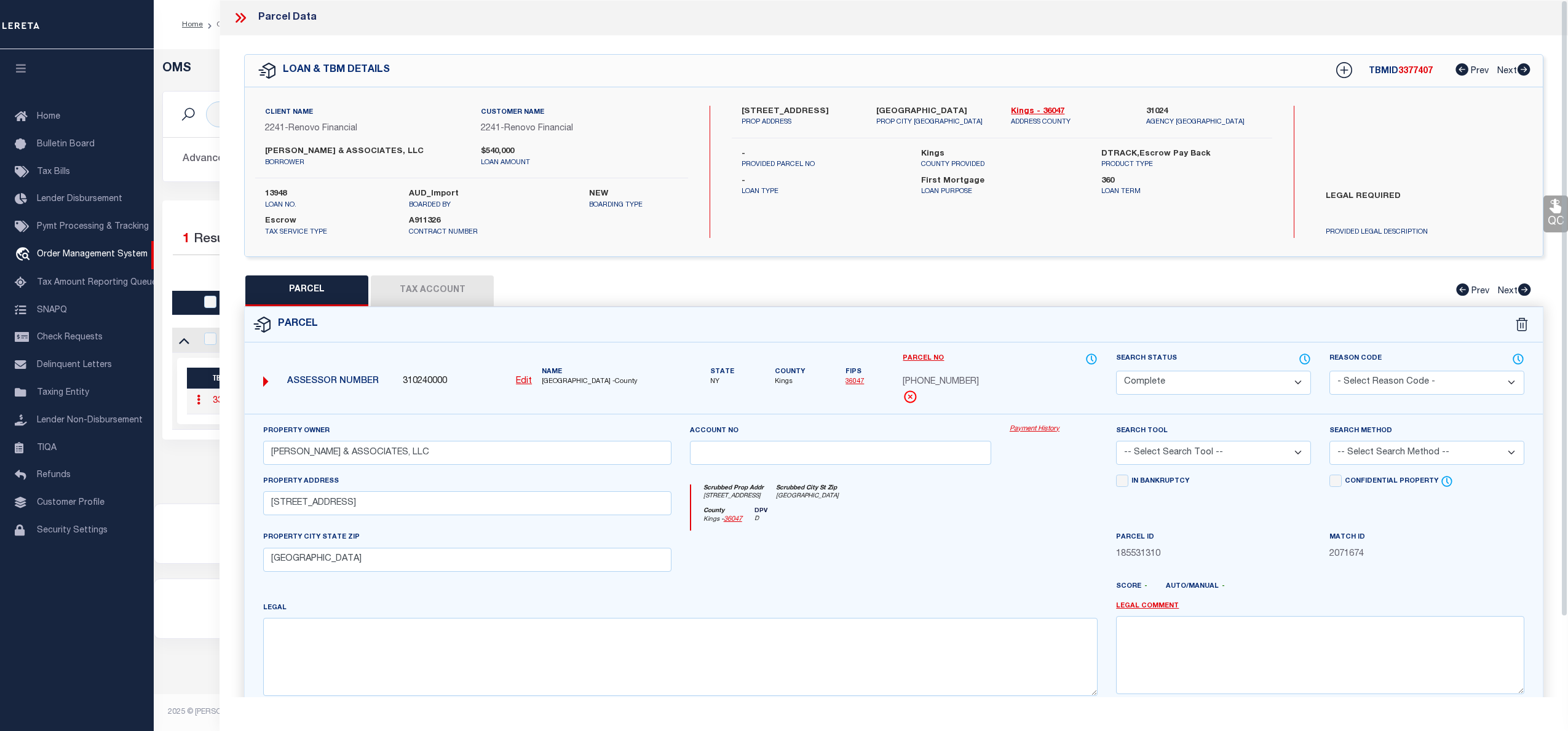
click at [1039, 423] on div "Property Owner SONNY & ASSOCIATES, LLC Account no Payment History Search Tool -…" at bounding box center [894, 574] width 1298 height 321
click at [1039, 434] on link "Payment History" at bounding box center [1054, 429] width 88 height 10
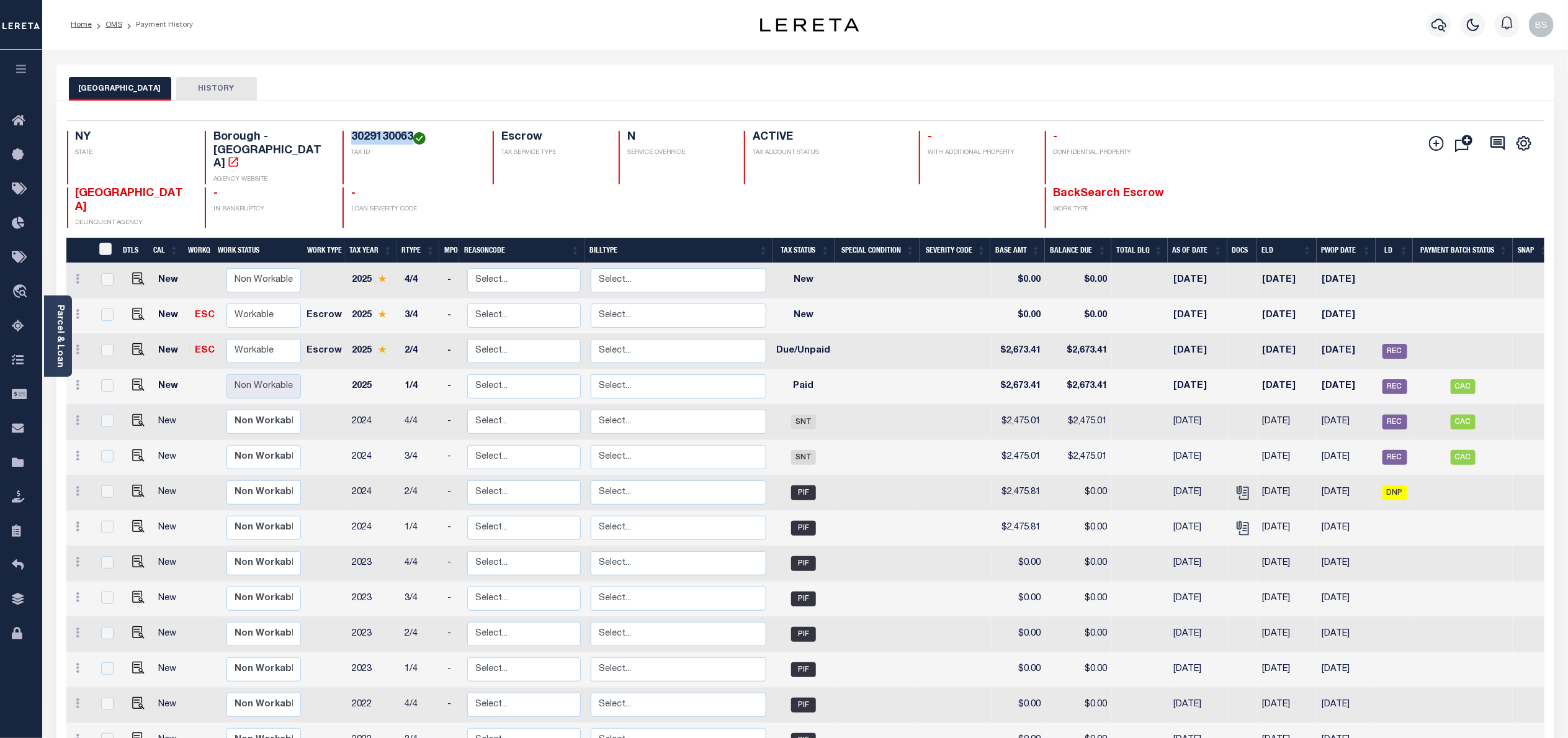
drag, startPoint x: 400, startPoint y: 135, endPoint x: 339, endPoint y: 135, distance: 61.0
click at [351, 135] on h4 "3029130063" at bounding box center [415, 138] width 127 height 14
copy h4 "3029130063"
click at [1395, 344] on span "REC" at bounding box center [1395, 351] width 25 height 15
checkbox input "true"
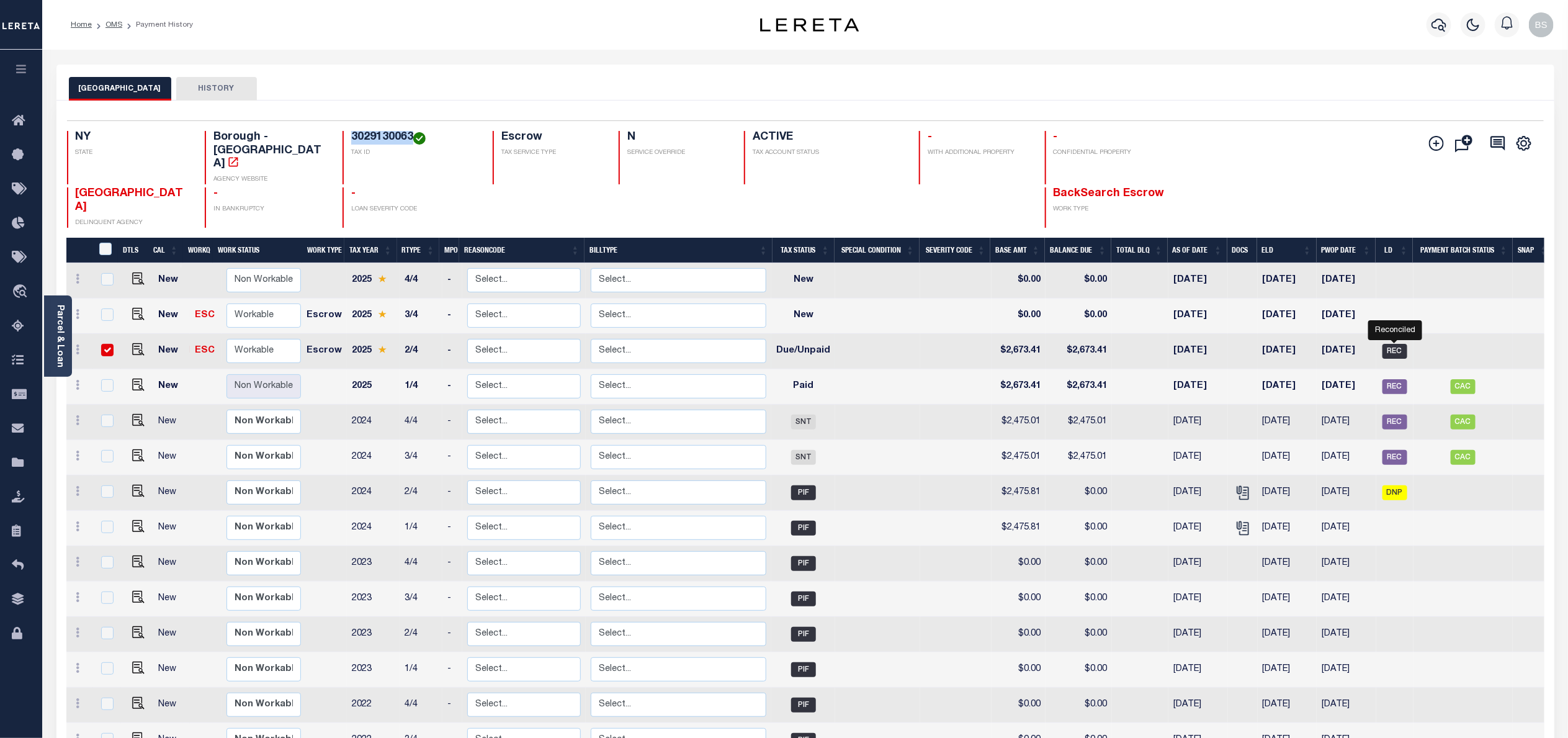
checkbox input "true"
click at [138, 343] on img "" at bounding box center [138, 349] width 12 height 12
checkbox input "true"
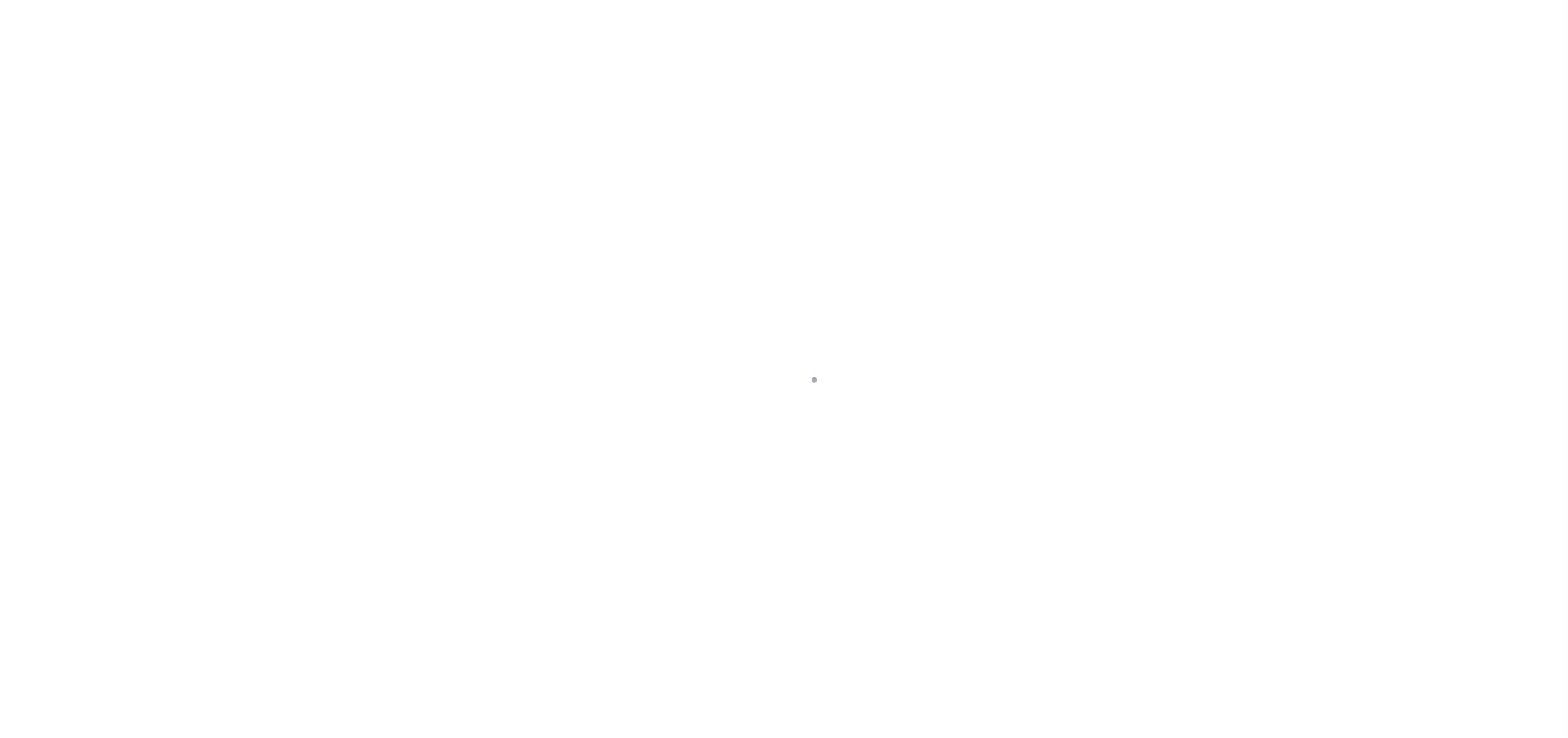
select select "DUE"
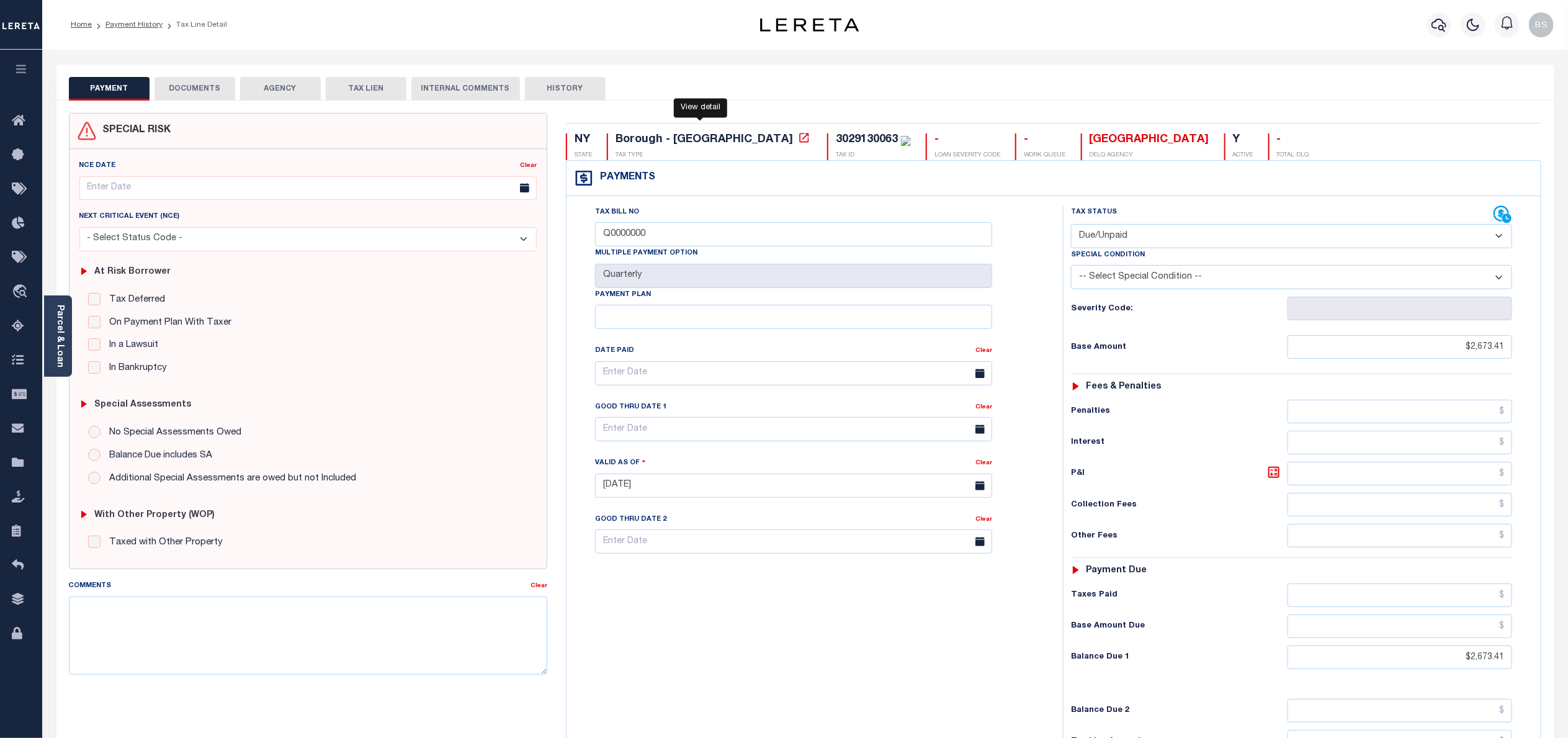
click at [796, 138] on link at bounding box center [804, 139] width 16 height 11
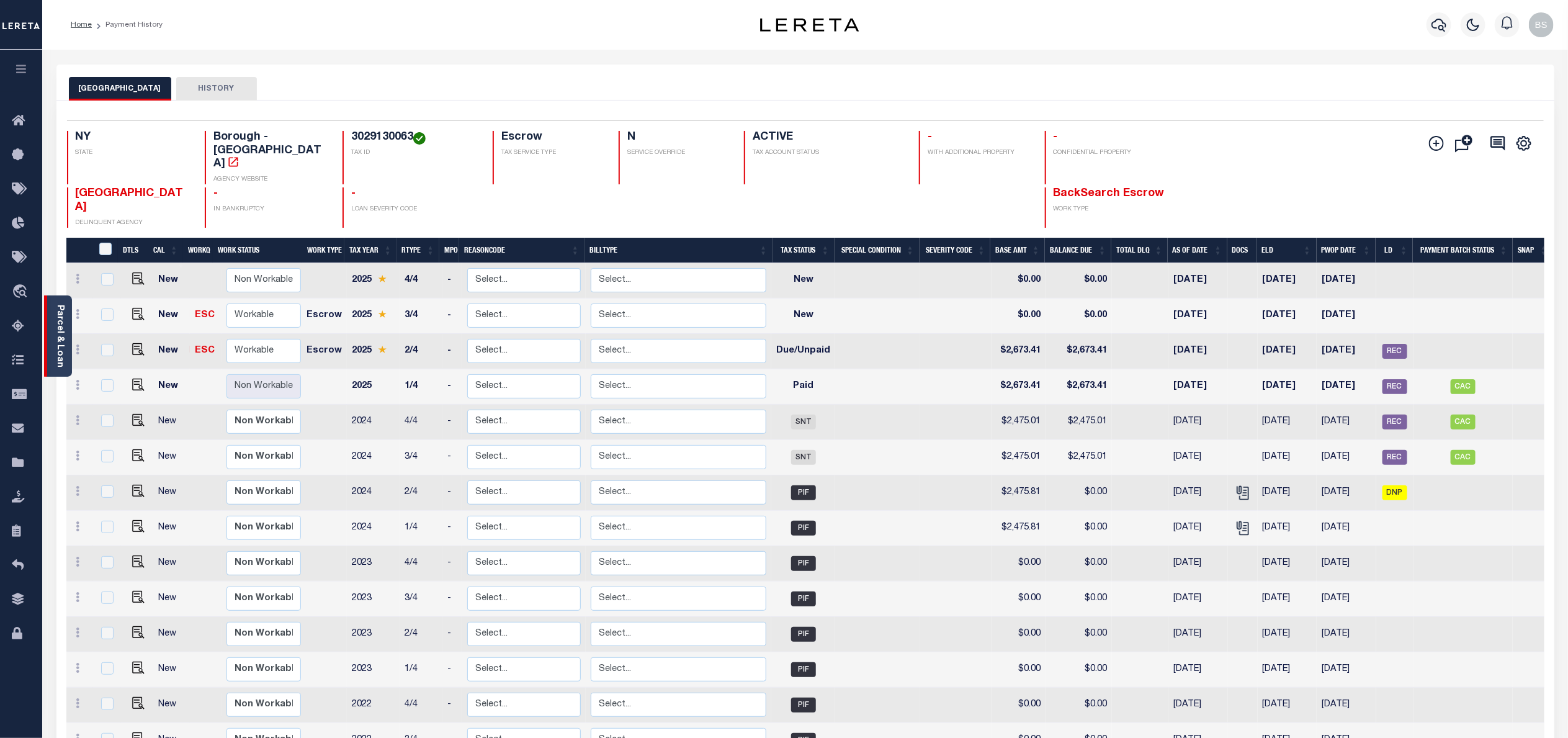
click at [56, 312] on link "Parcel & Loan" at bounding box center [60, 336] width 9 height 63
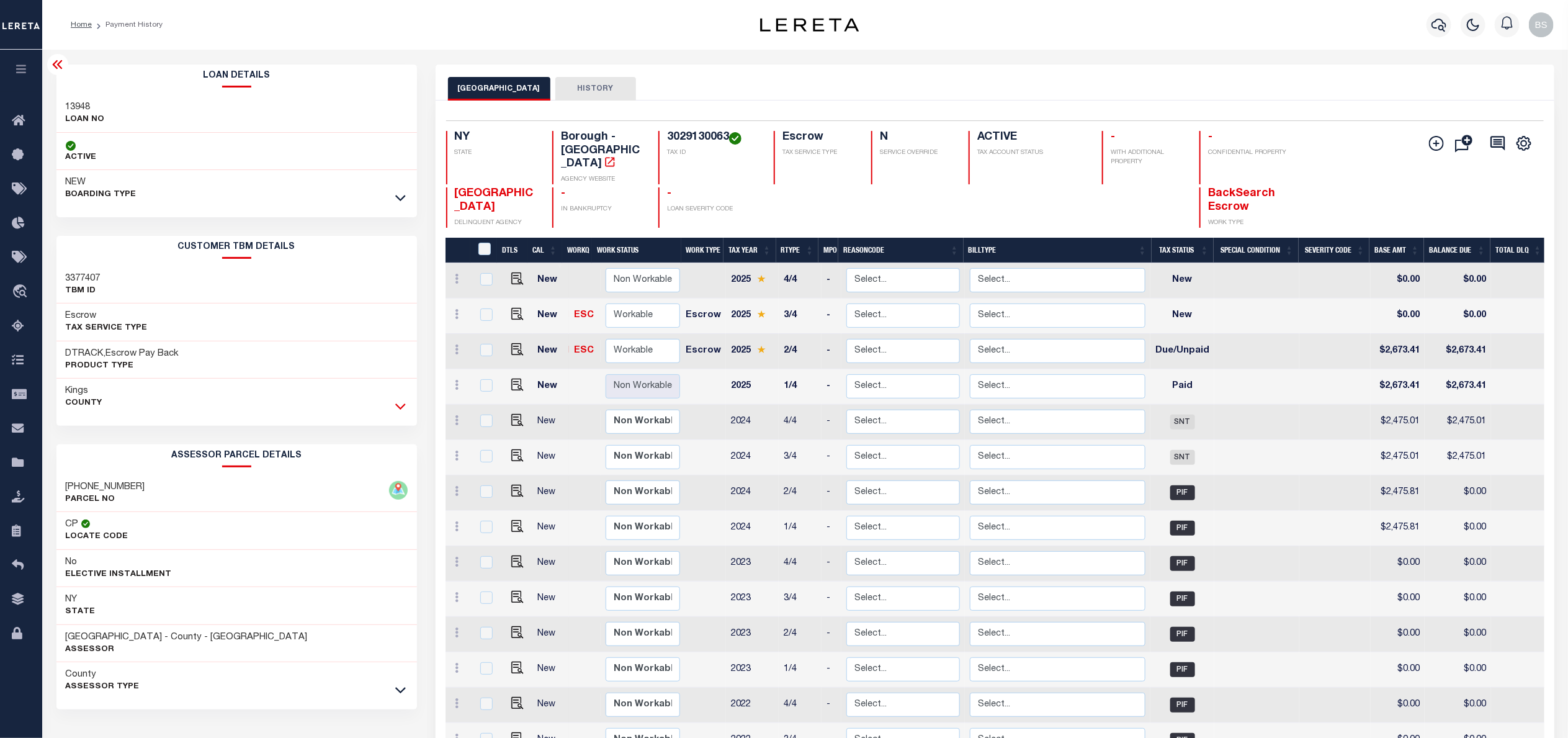
click at [399, 409] on icon at bounding box center [401, 407] width 10 height 7
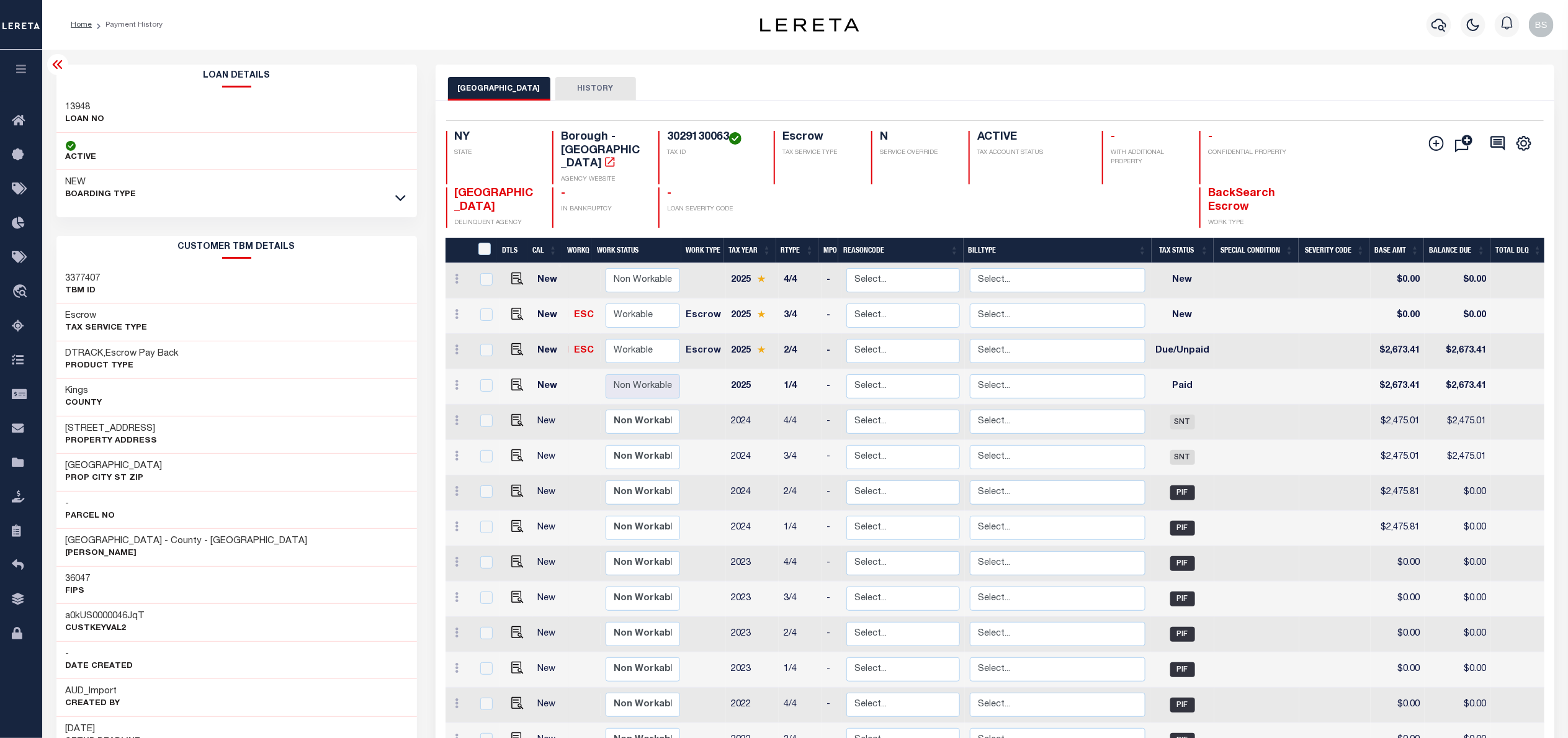
click at [54, 64] on icon at bounding box center [58, 65] width 10 height 9
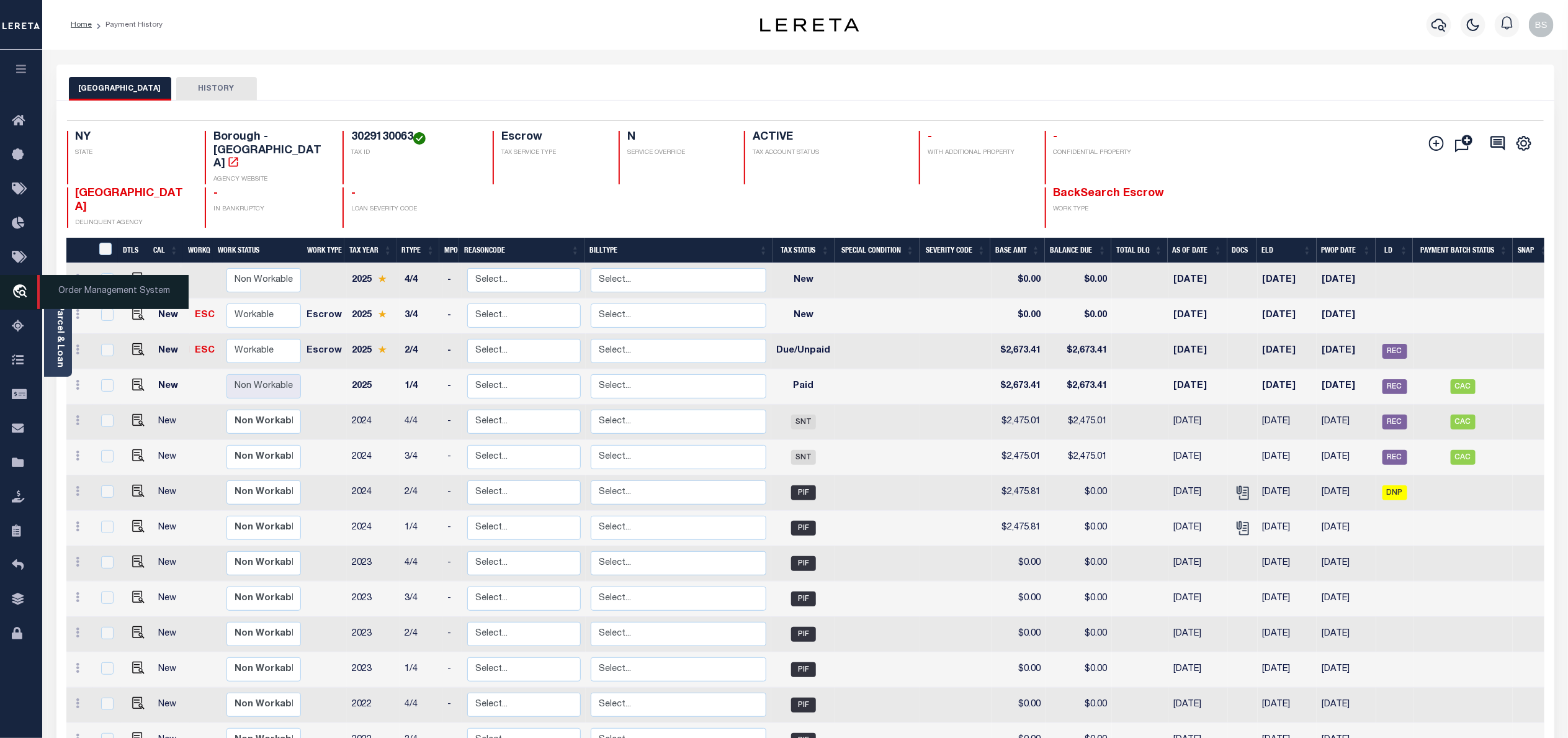
click at [71, 293] on span "Order Management System" at bounding box center [113, 291] width 152 height 34
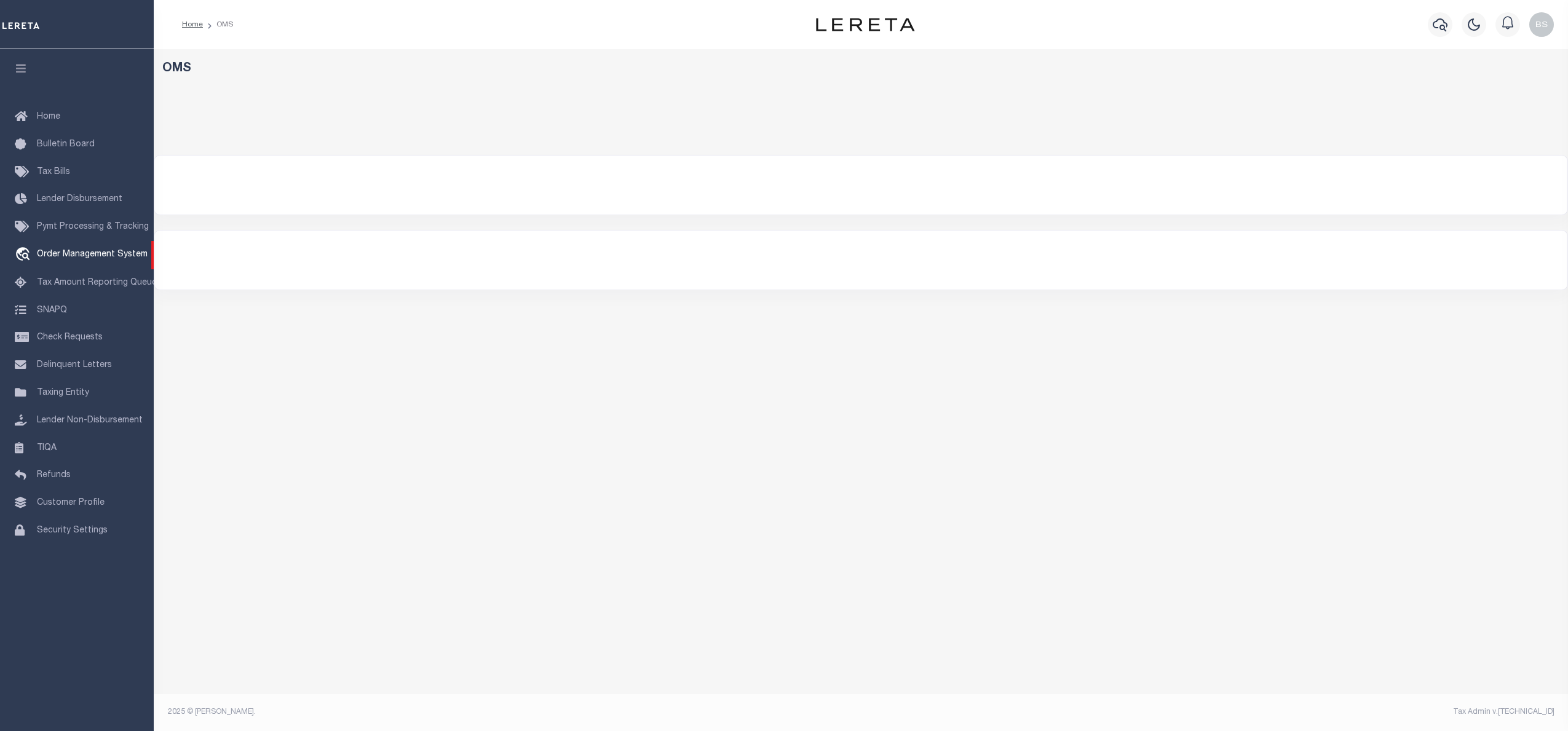
select select "200"
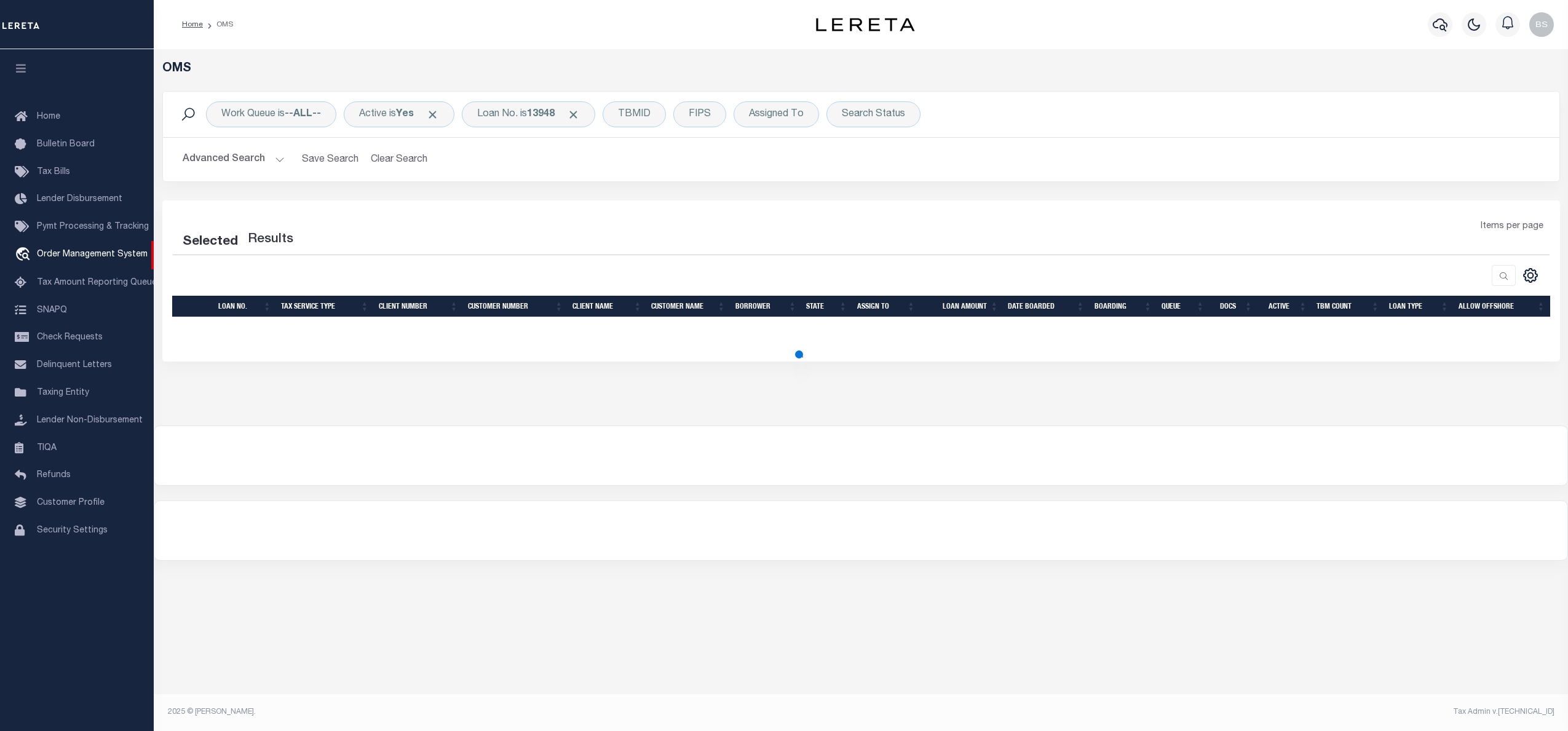
select select "200"
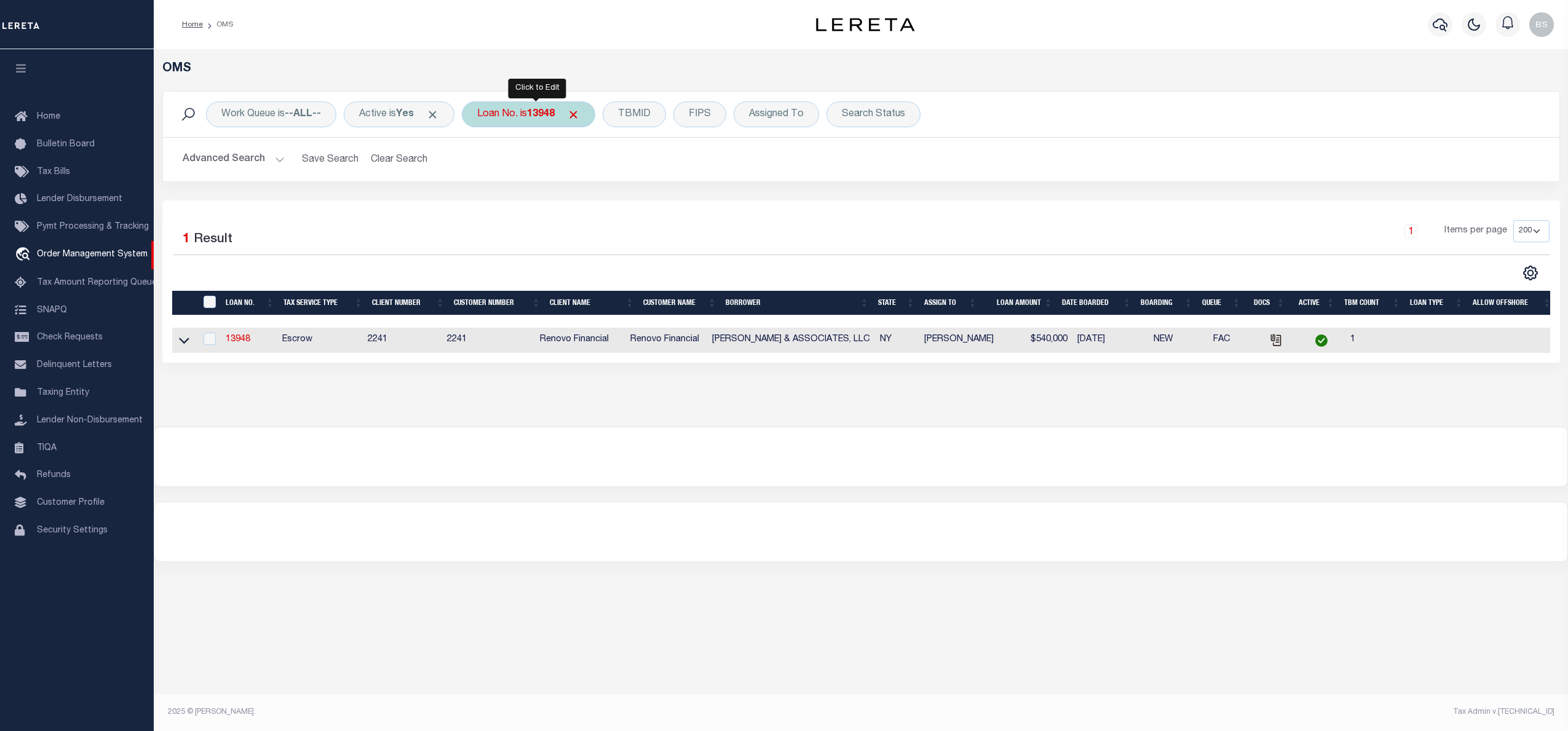
click at [530, 118] on div "Loan No. is 13948" at bounding box center [528, 115] width 134 height 26
type input "3506191481107"
click at [650, 205] on input "Apply" at bounding box center [640, 201] width 36 height 20
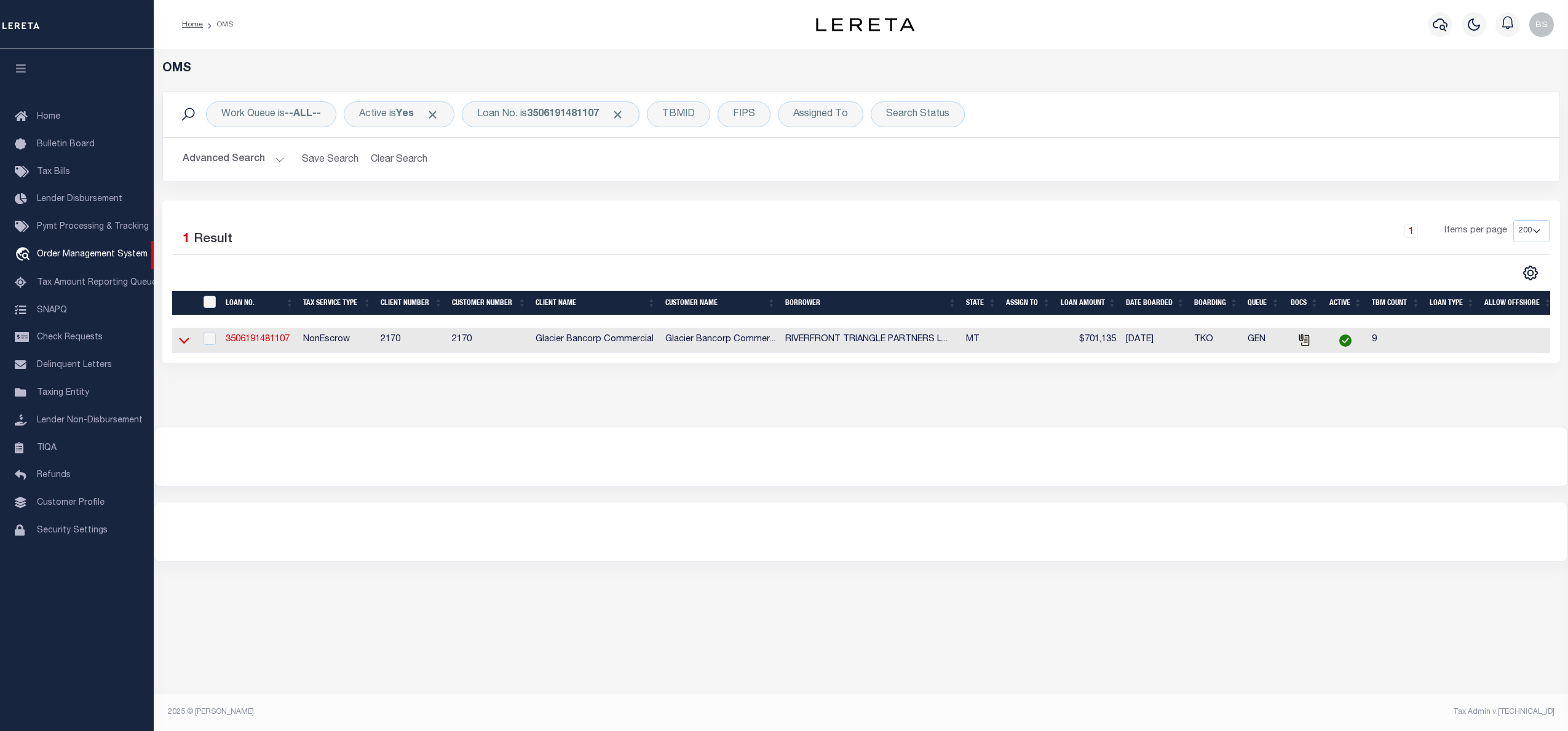
click at [179, 340] on icon at bounding box center [184, 341] width 10 height 13
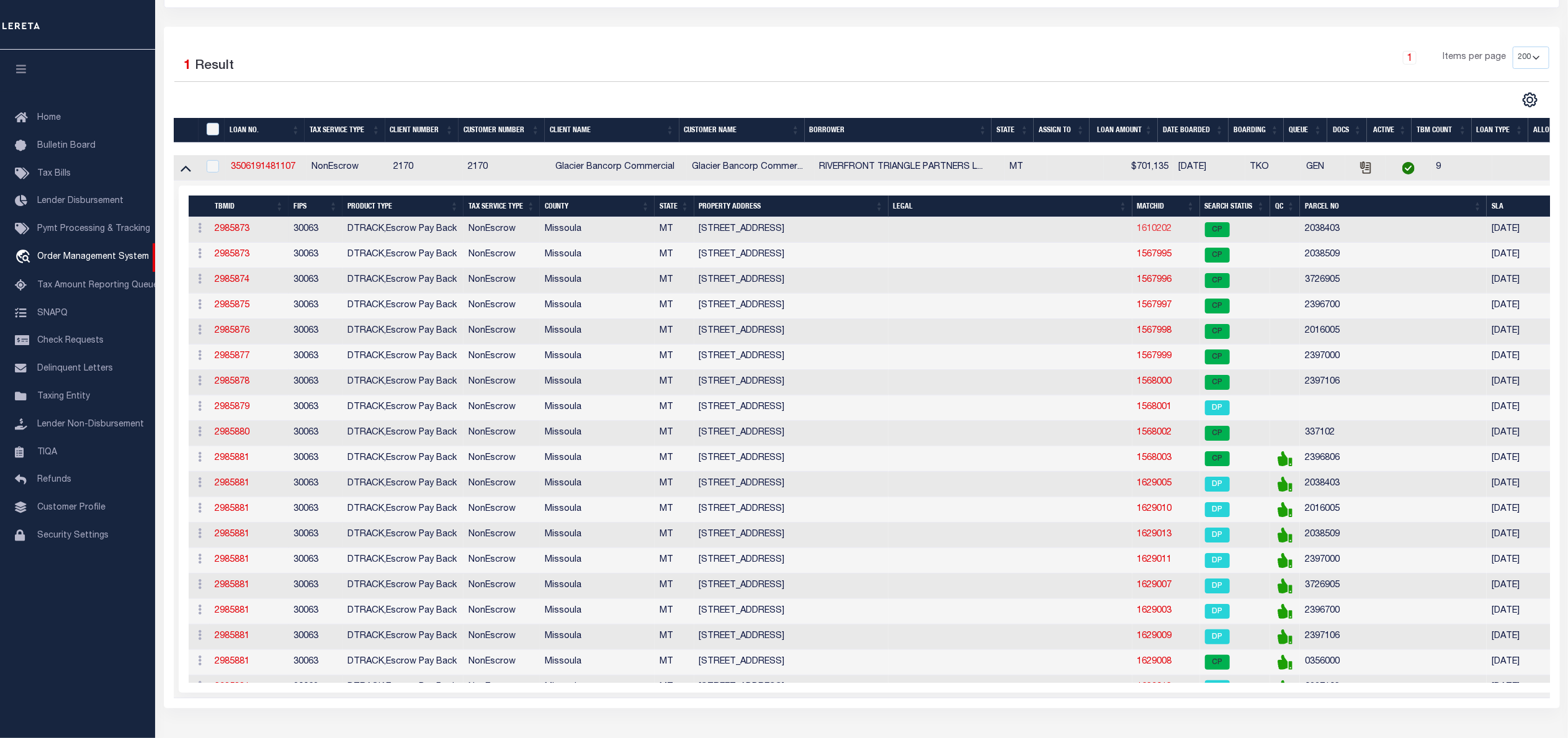
click at [1161, 232] on link "1610202" at bounding box center [1155, 229] width 35 height 9
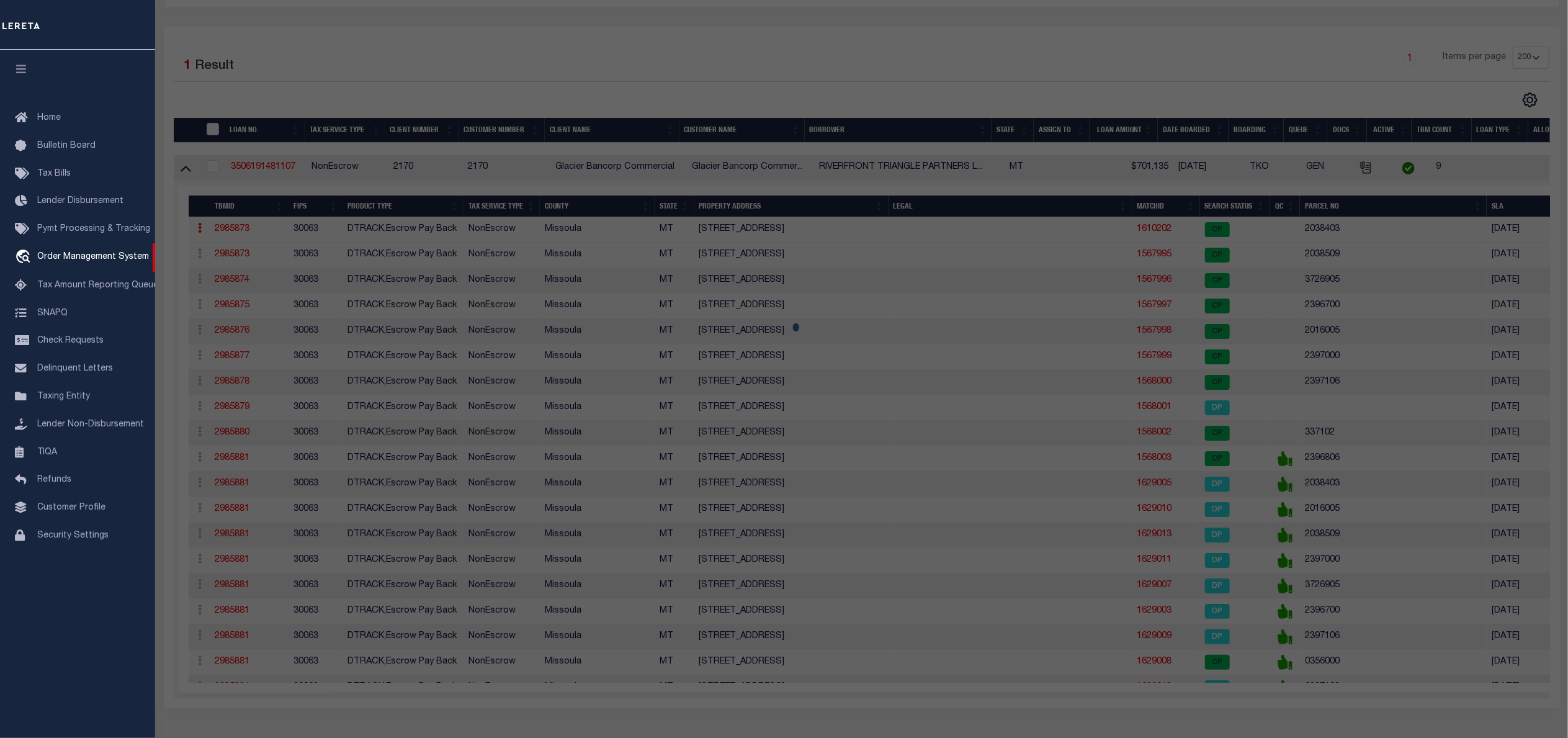
checkbox input "false"
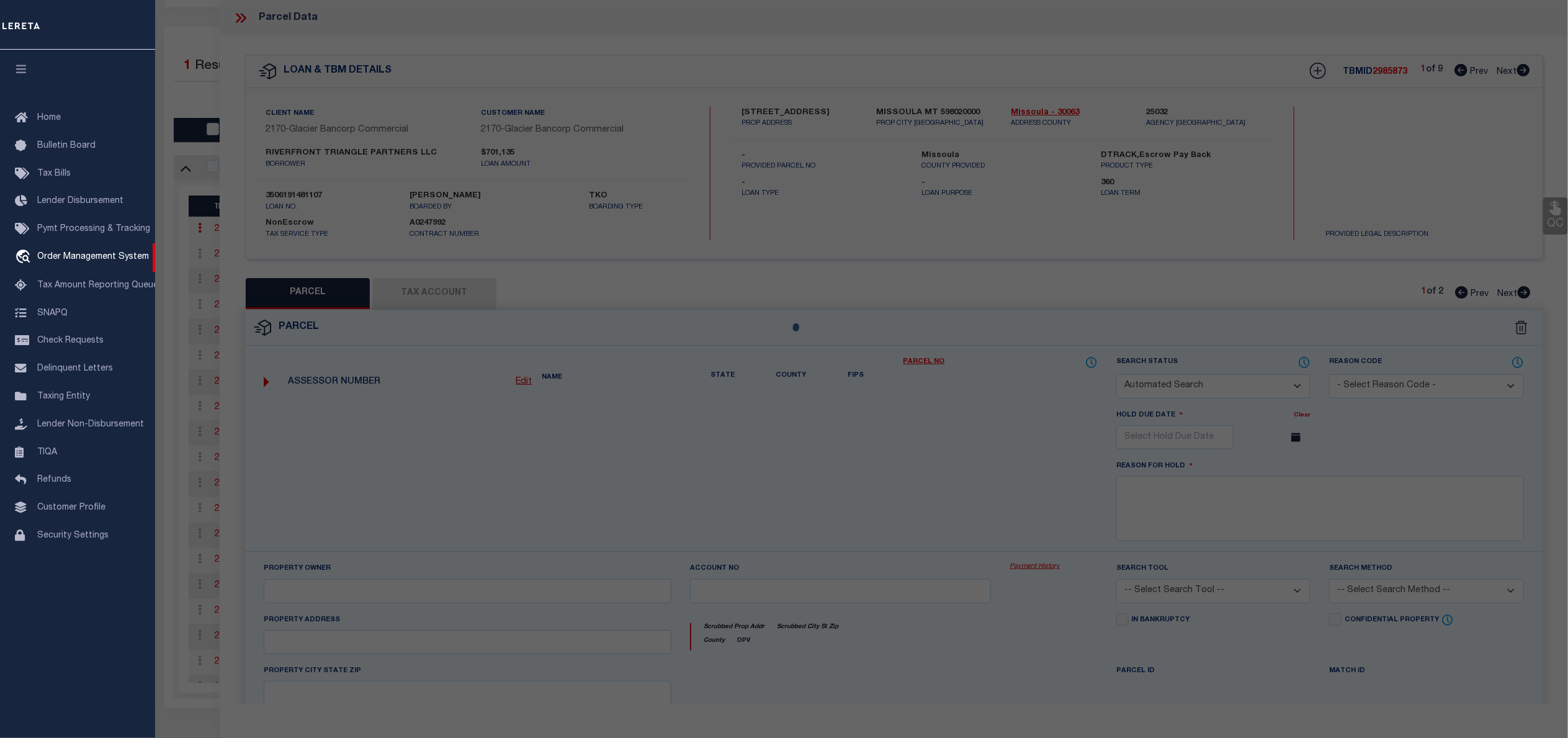
select select "CP"
type input "RIVERFRONT TRIANGLE PARTNERS LLC"
type input "04-2200-21-1-13-08-0000"
select select
type input "[STREET_ADDRESS]"
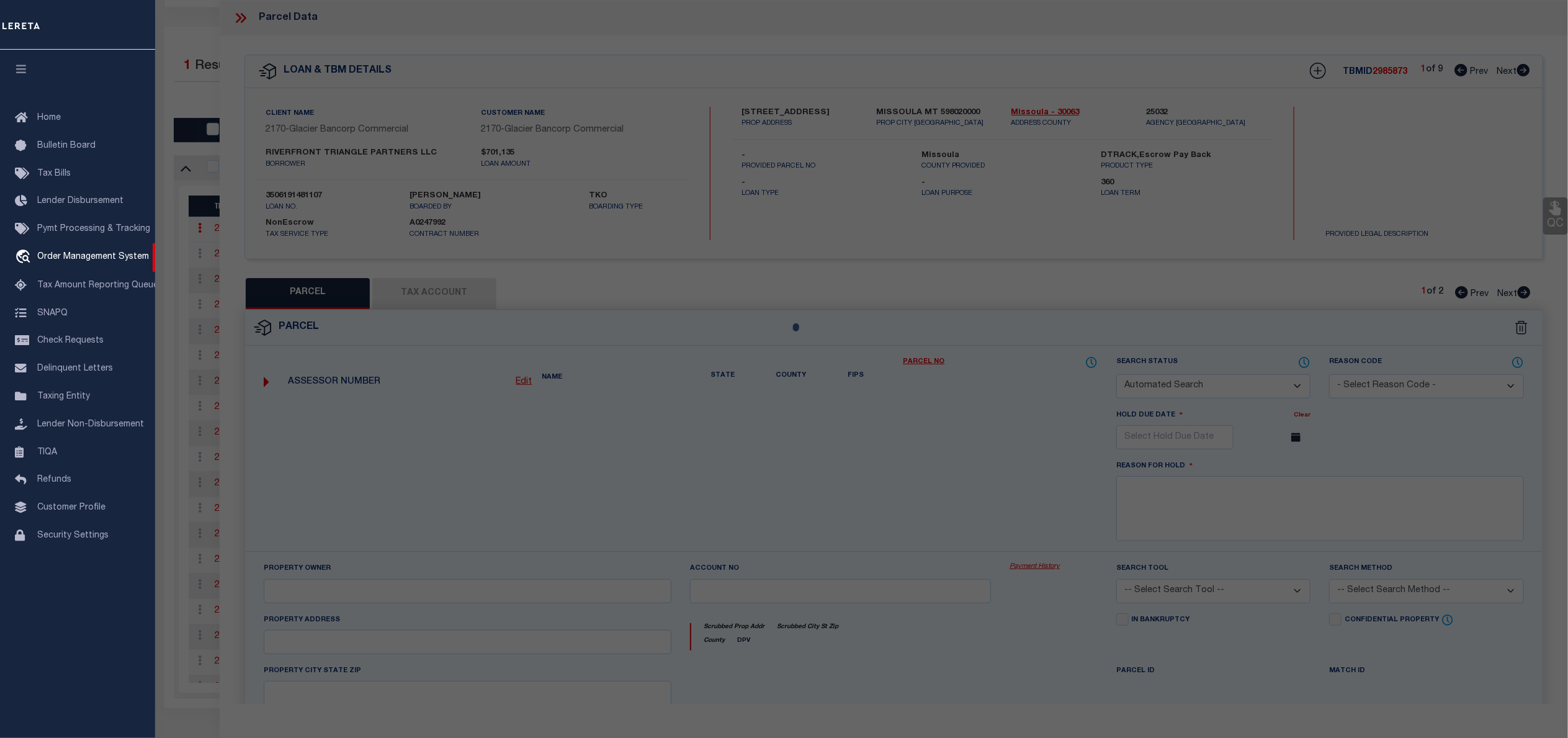
checkbox input "false"
type input "MISSOULA MT 59802"
type textarea "WJ MCCORMICKS ADDITION, S21, T13 N, R19 W, BLOCK 56, Lot 46, POR VAC FRONT ST"
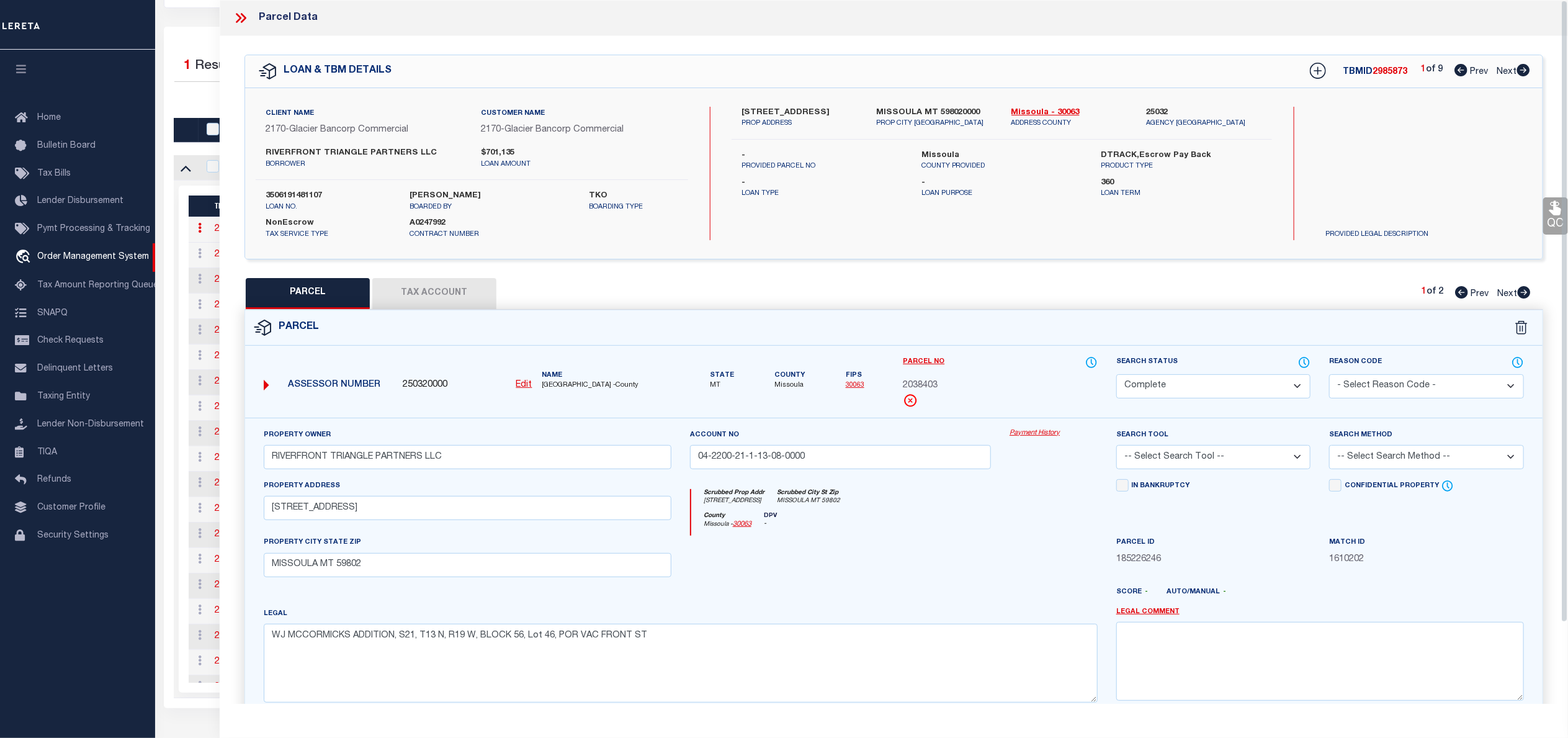
click at [1030, 431] on link "Payment History" at bounding box center [1054, 433] width 88 height 10
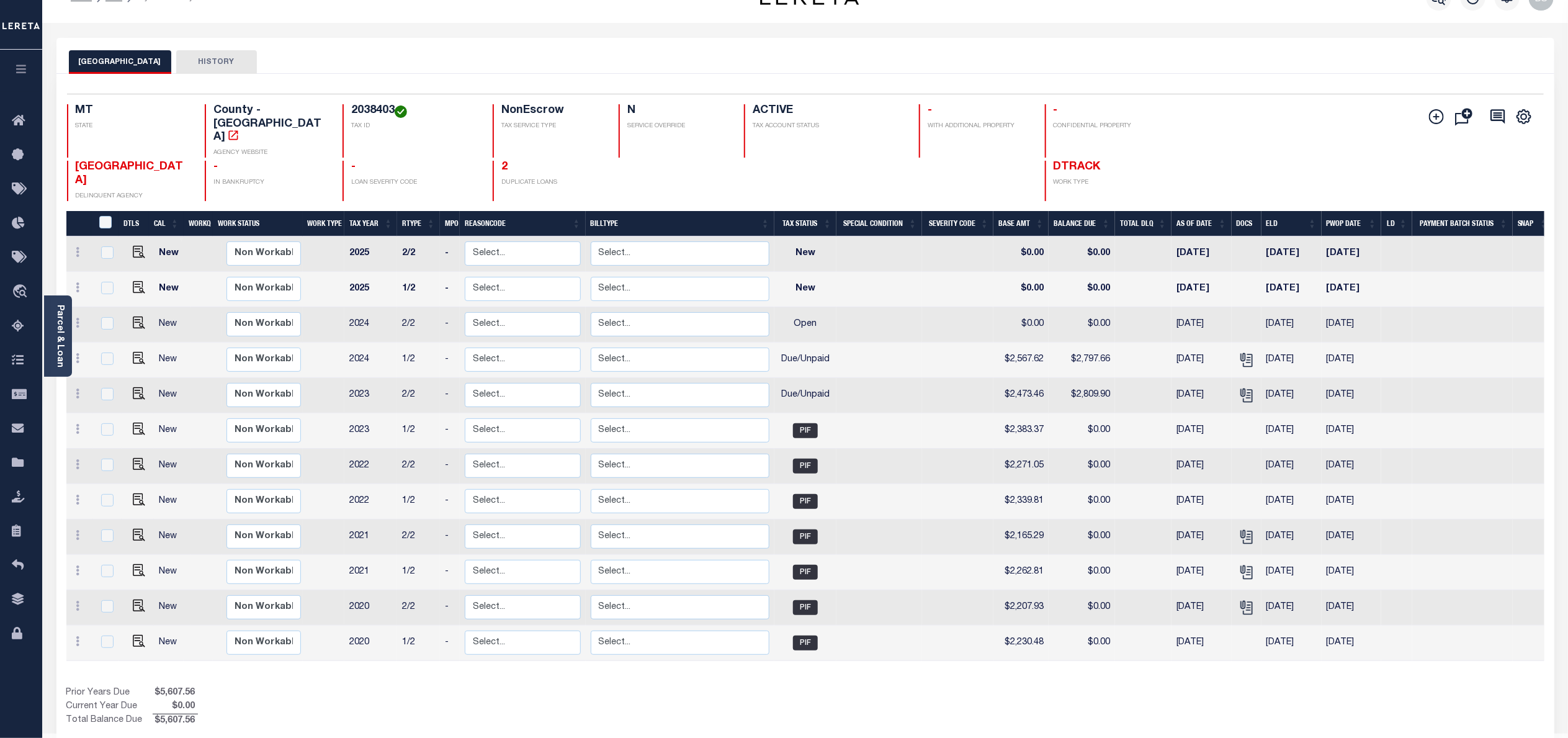
scroll to position [36, 0]
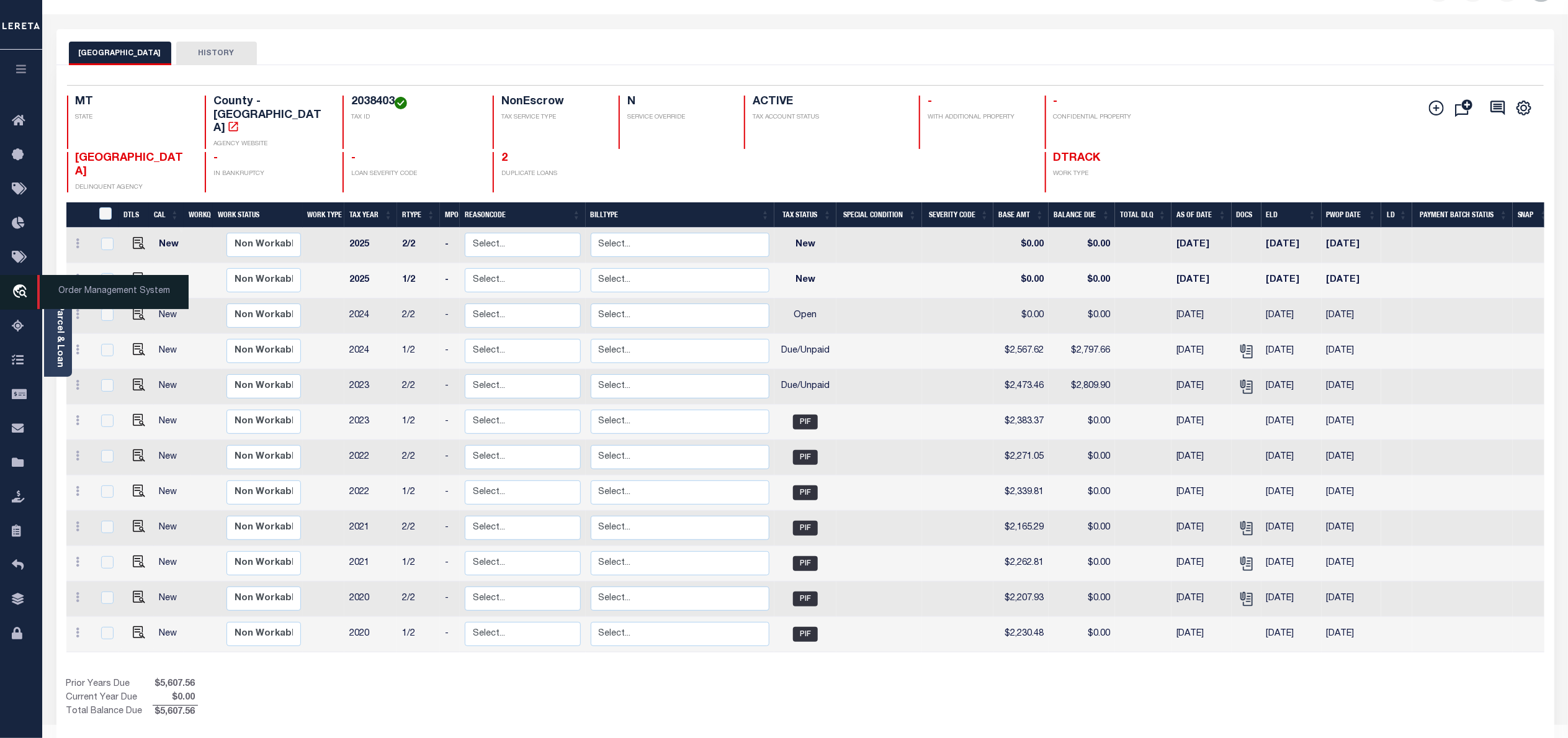
click at [74, 293] on span "Order Management System" at bounding box center [113, 291] width 152 height 34
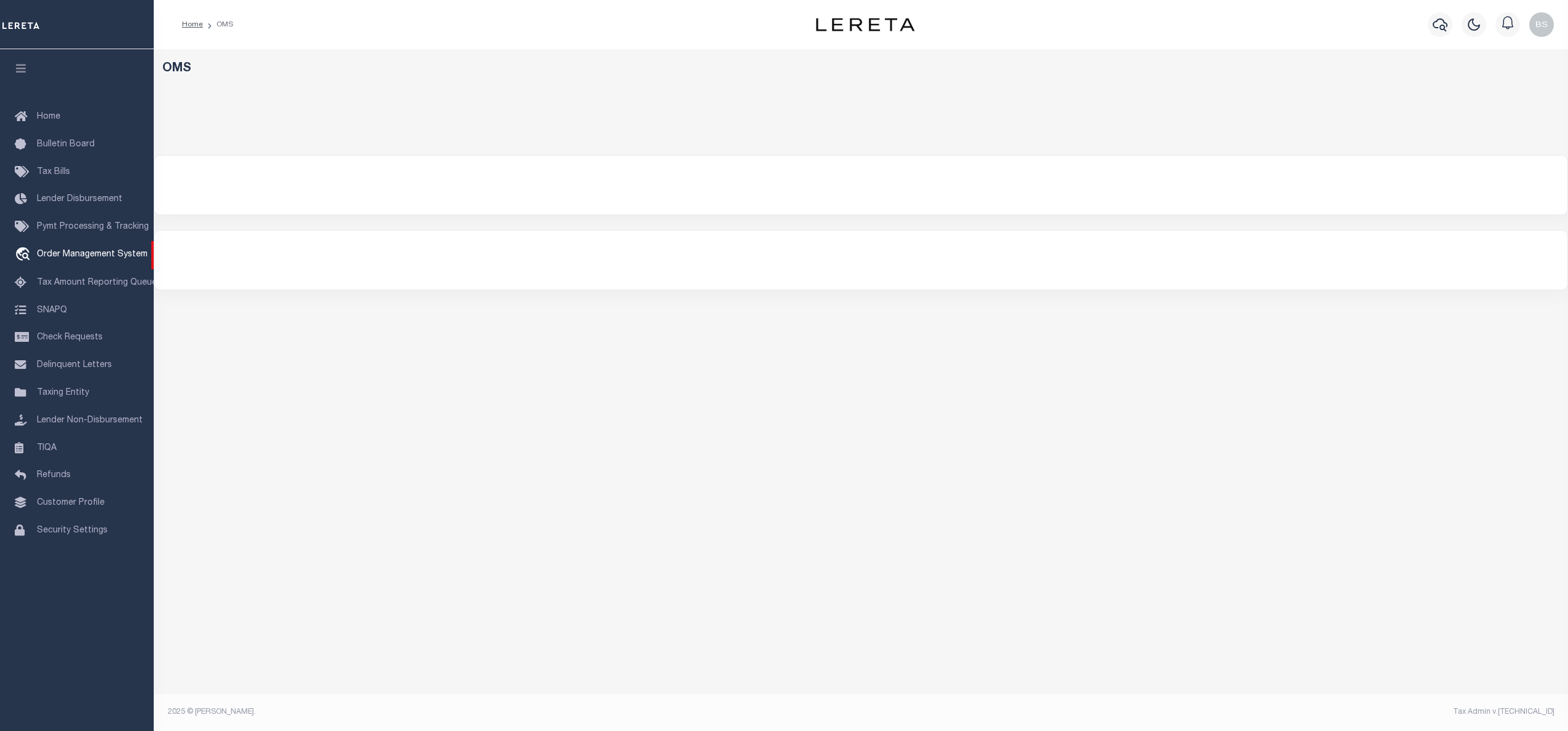
select select "200"
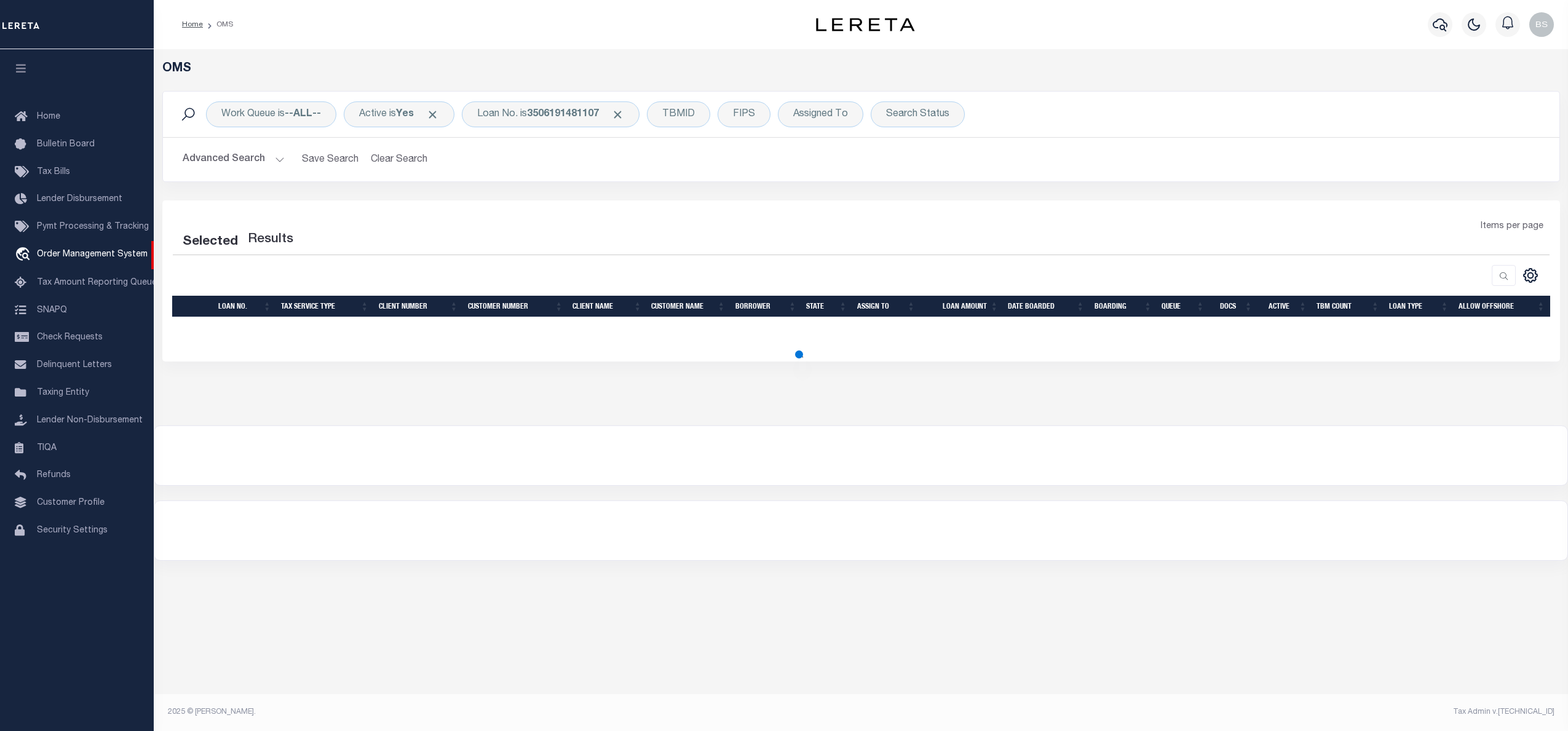
select select "200"
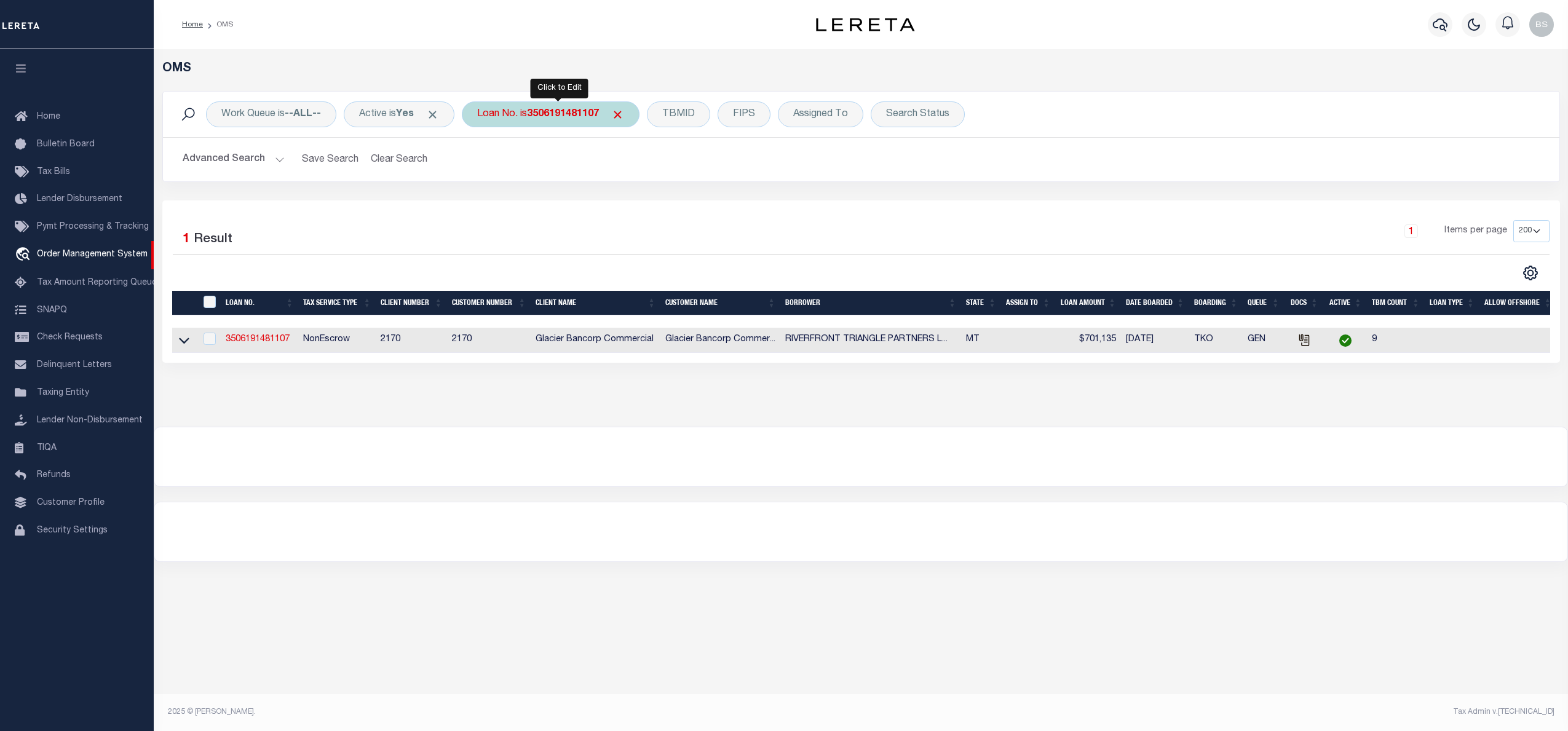
click at [543, 122] on div "Loan No. is 3506191481107" at bounding box center [551, 115] width 178 height 26
type input "24176ND"
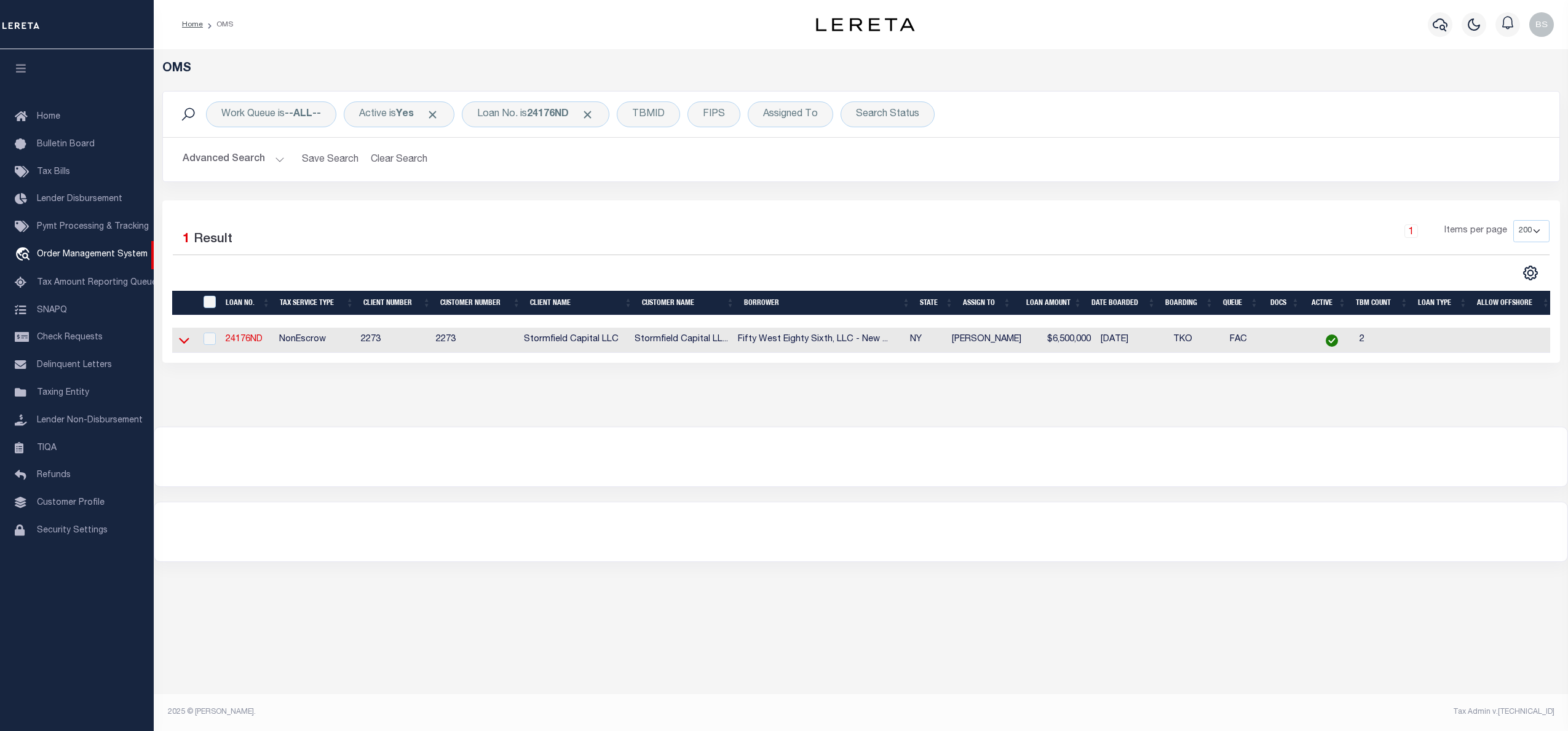
click at [181, 343] on icon at bounding box center [184, 341] width 10 height 6
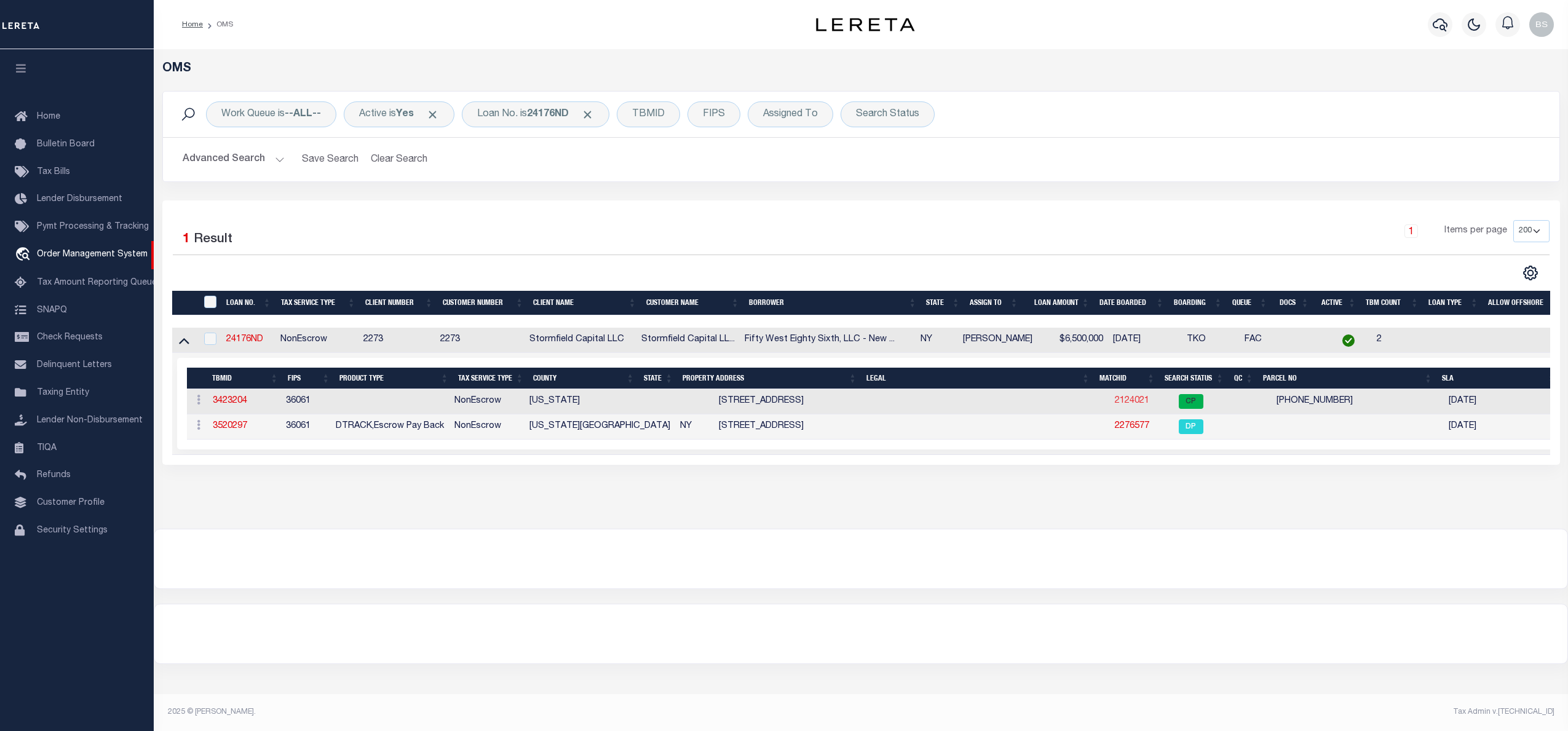
click at [1117, 403] on link "2124021" at bounding box center [1132, 400] width 35 height 9
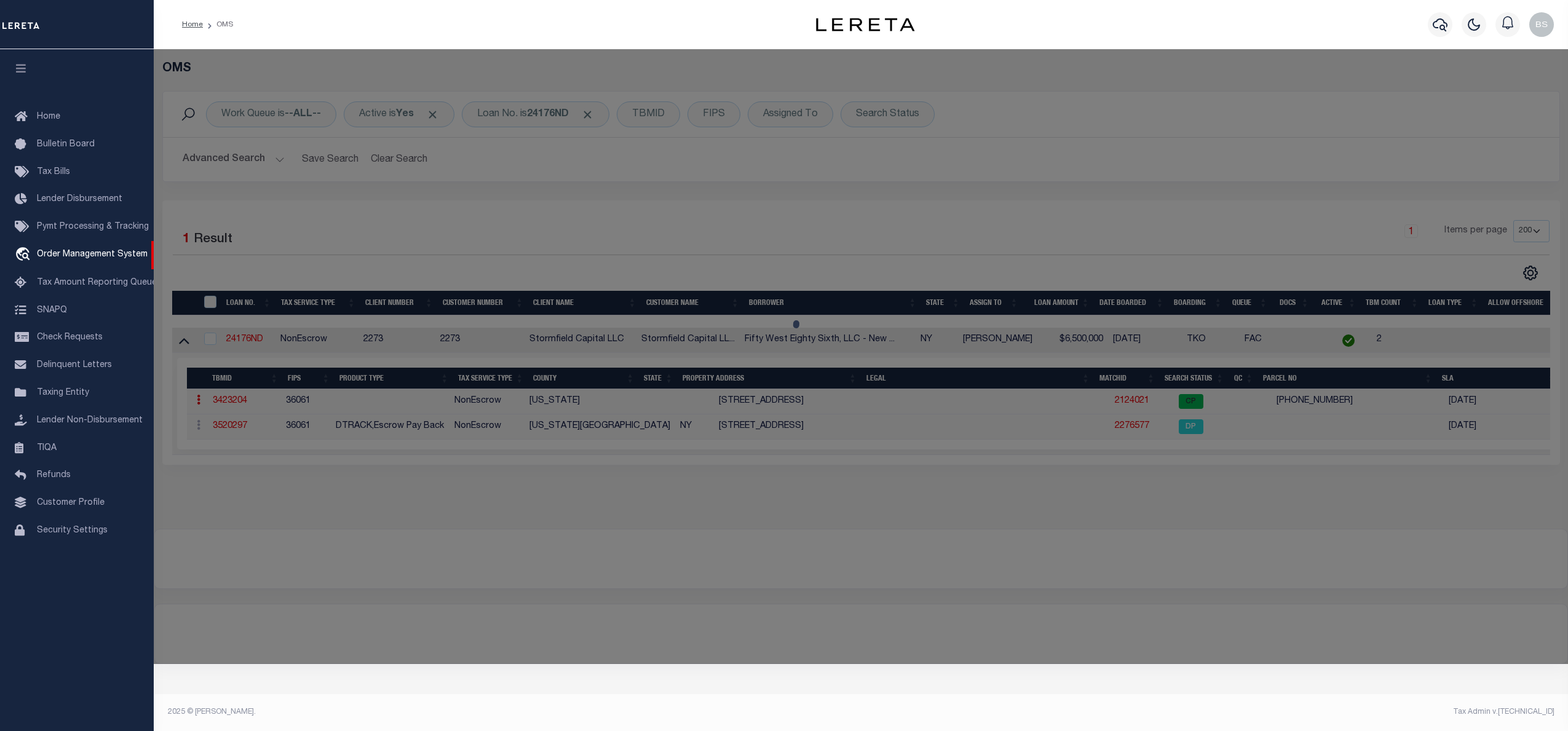
checkbox input "false"
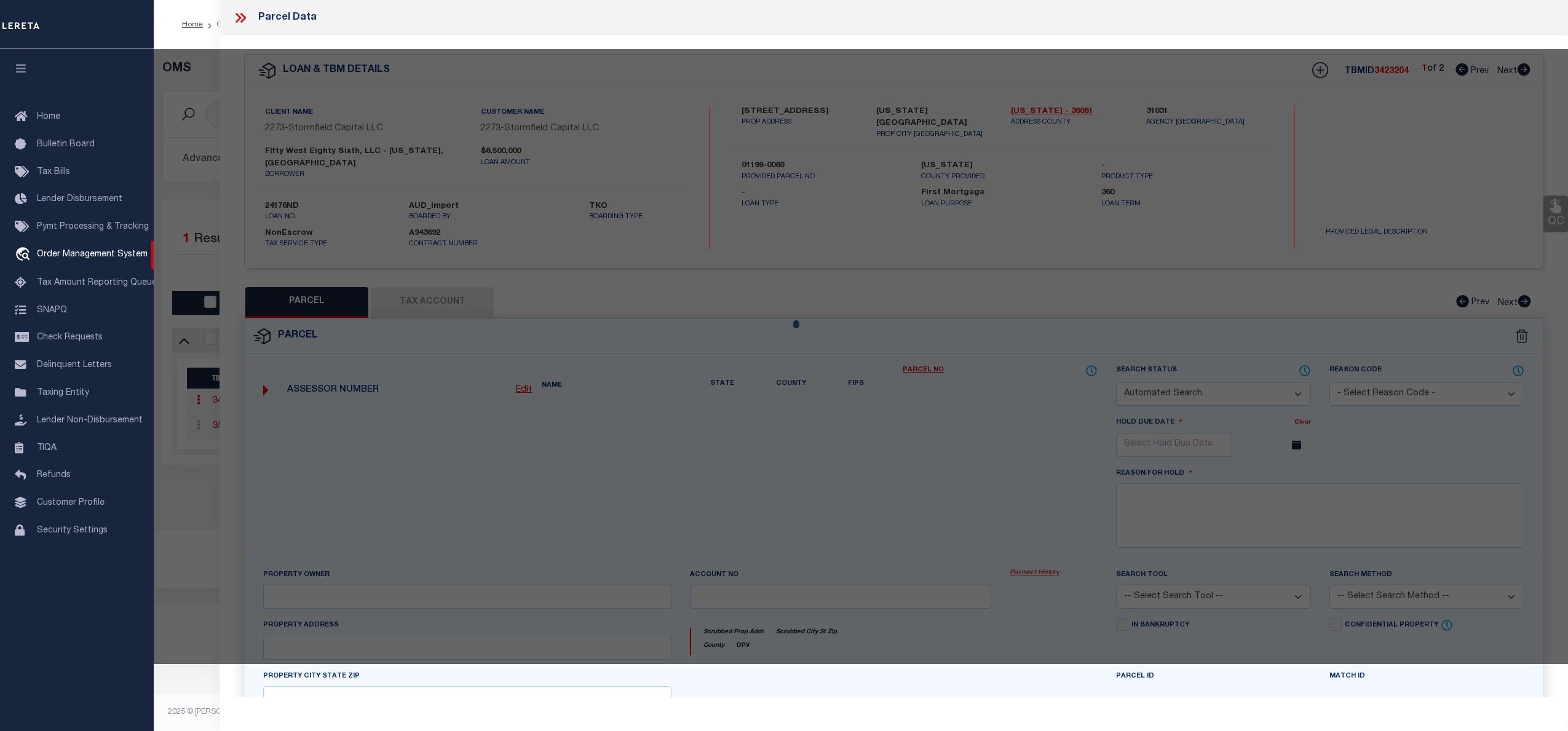
select select "CP"
type input "FIFTH WEST EIGHTY SIXTH, LLC"
select select "AGW"
select select
type input "[STREET_ADDRESS]"
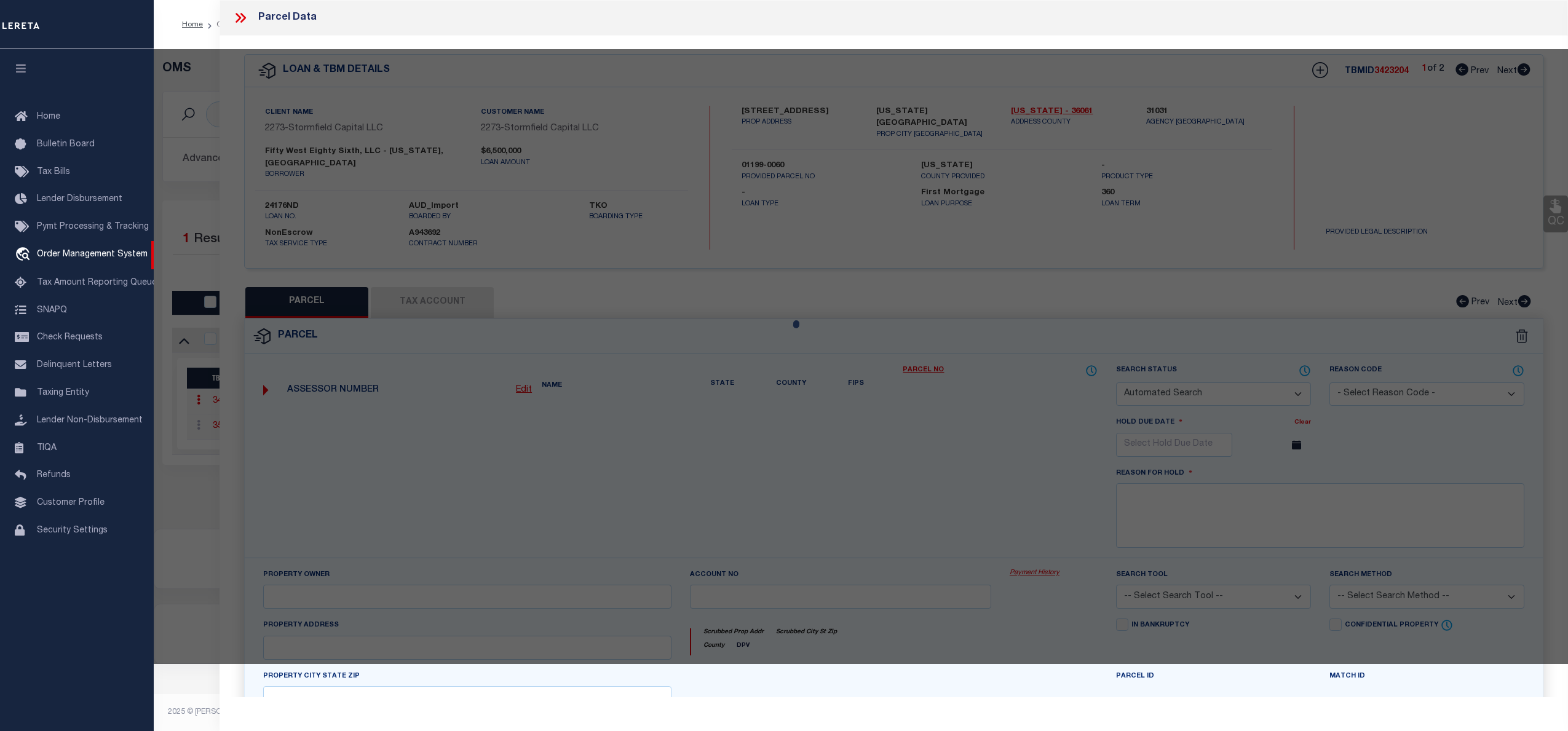
checkbox input "false"
type input "[US_STATE][GEOGRAPHIC_DATA]"
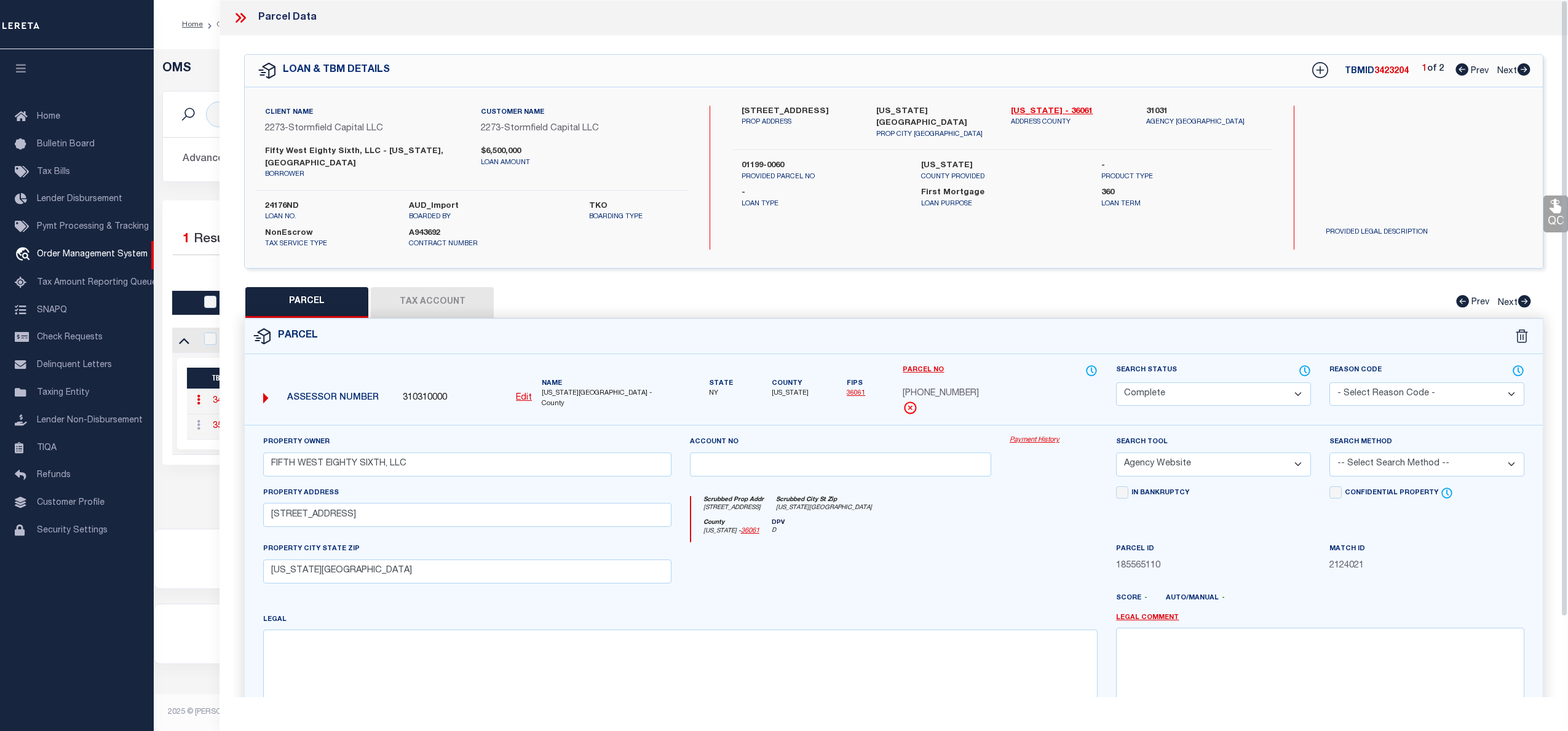
click at [1037, 435] on link "Payment History" at bounding box center [1054, 440] width 88 height 10
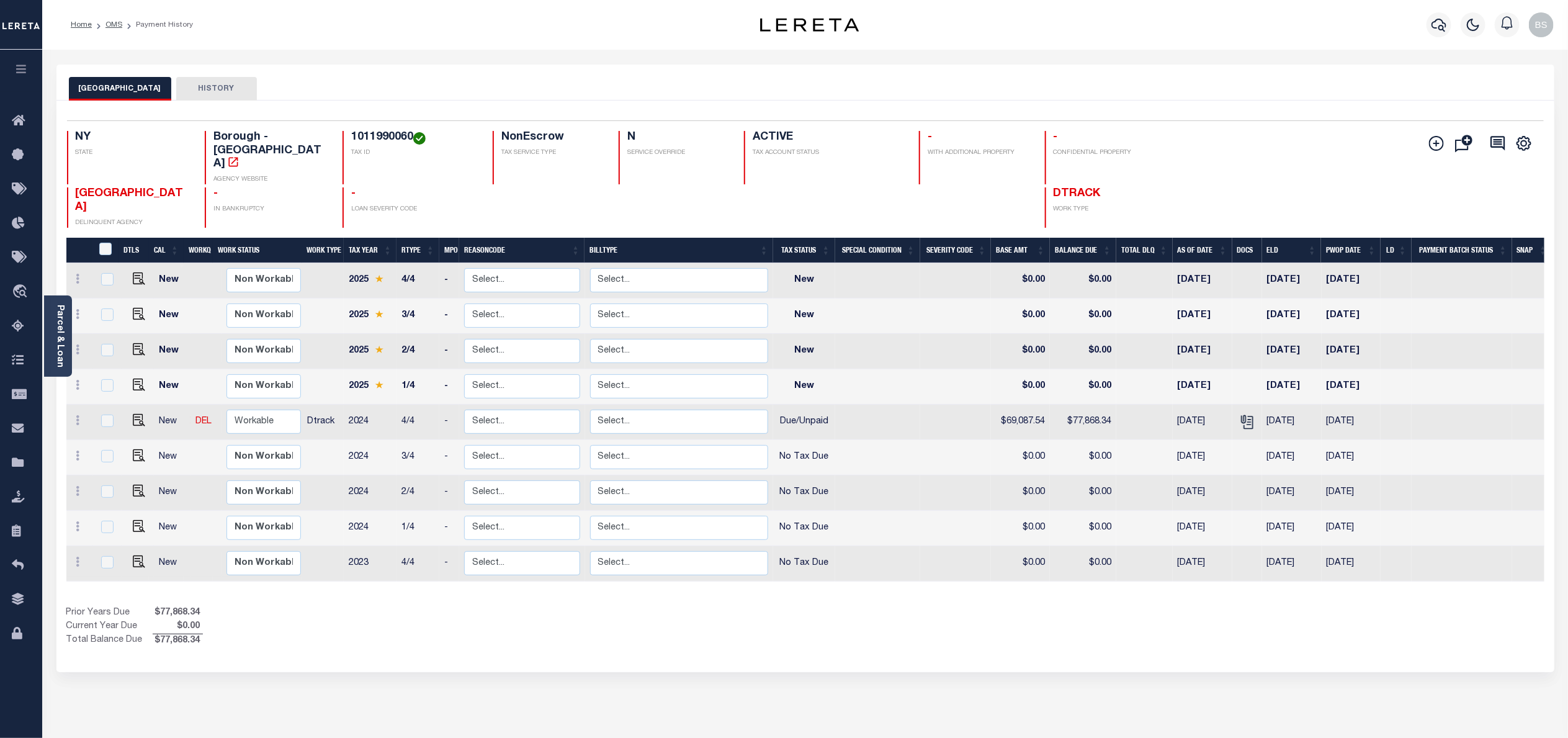
click at [366, 141] on h4 "1011990060" at bounding box center [415, 138] width 127 height 14
copy h4 "1011990060"
click at [365, 135] on h4 "1011990060" at bounding box center [415, 138] width 127 height 14
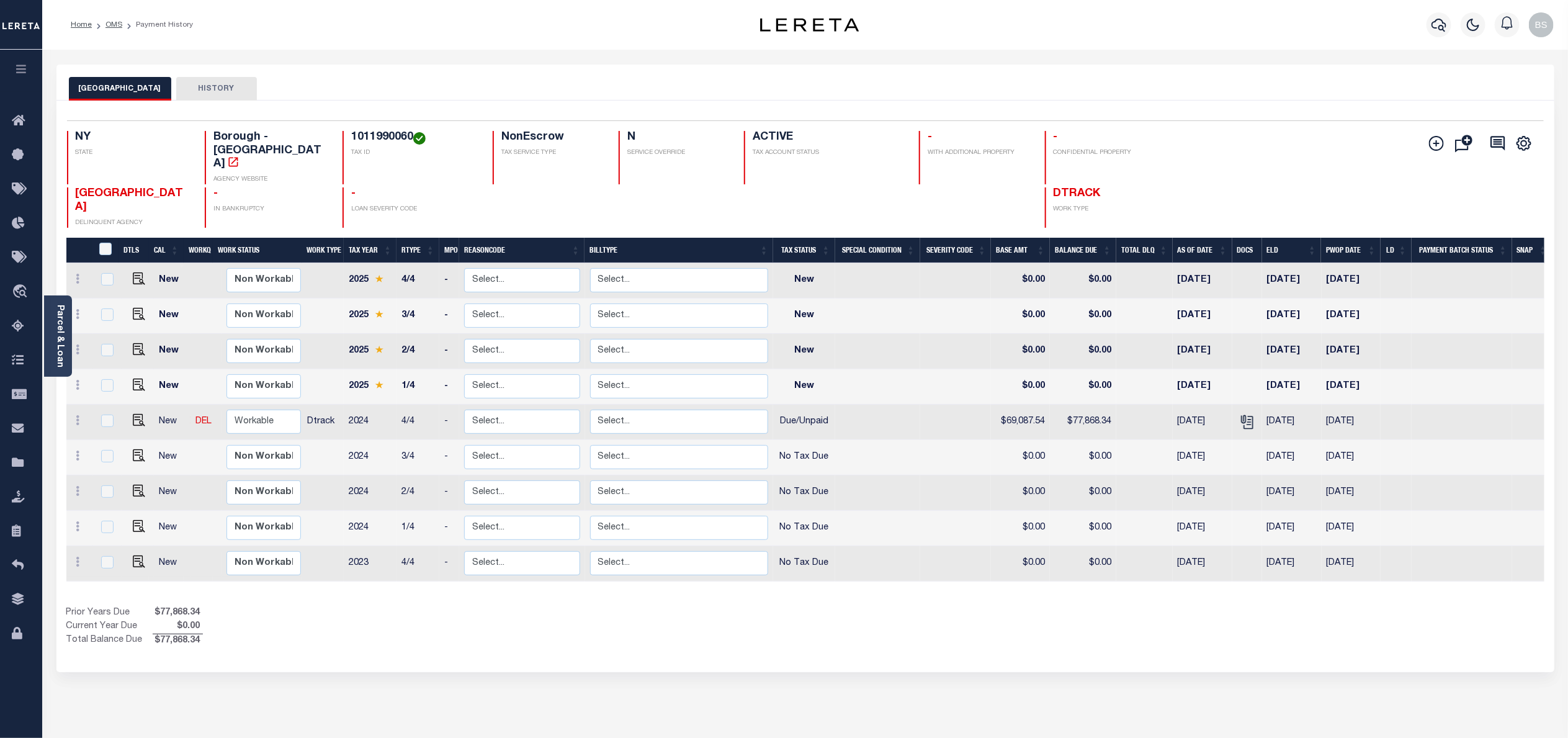
copy h4 "1011990060"
click at [138, 414] on img "" at bounding box center [138, 420] width 12 height 12
checkbox input "true"
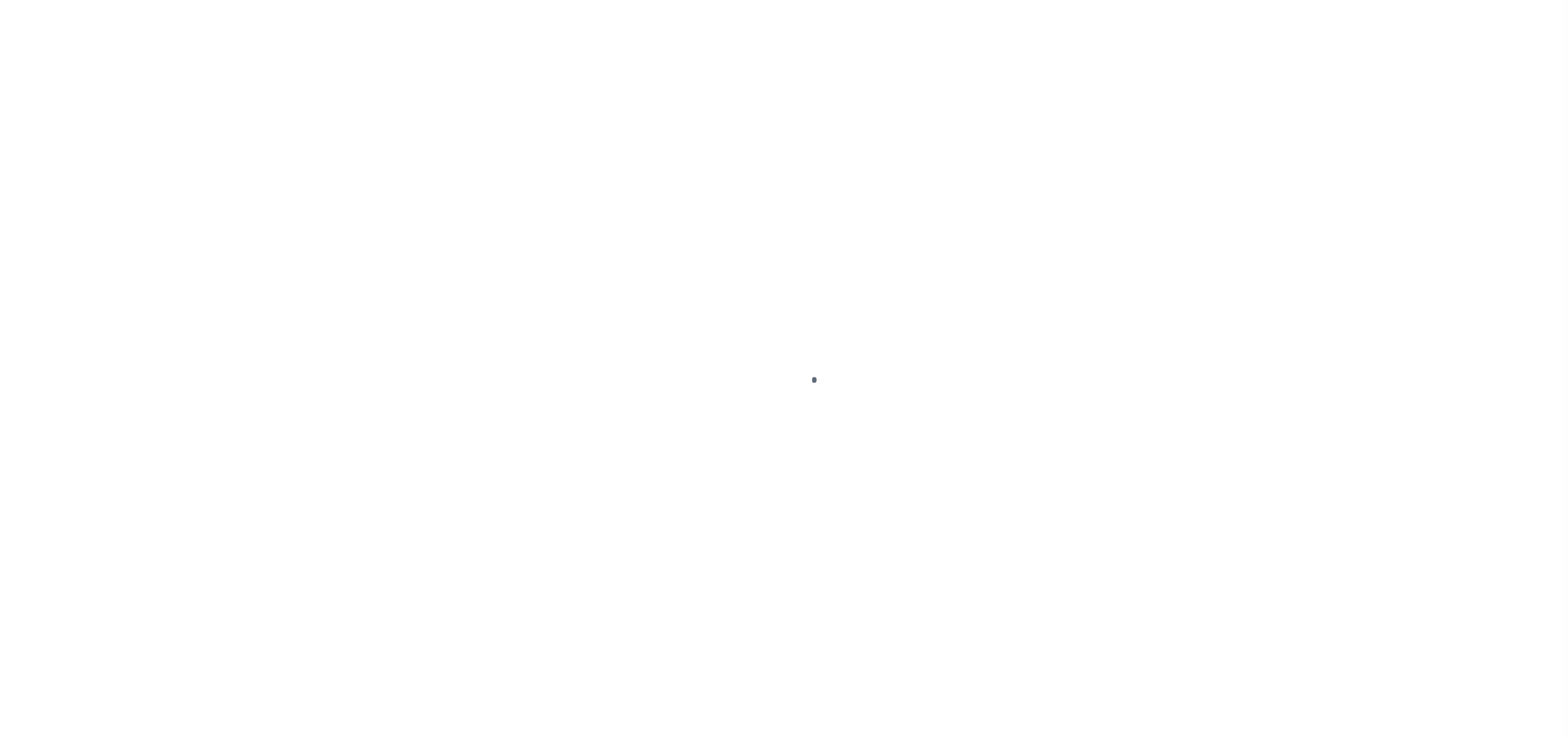
checkbox input "false"
type textarea "2024 3/4 DELQ"
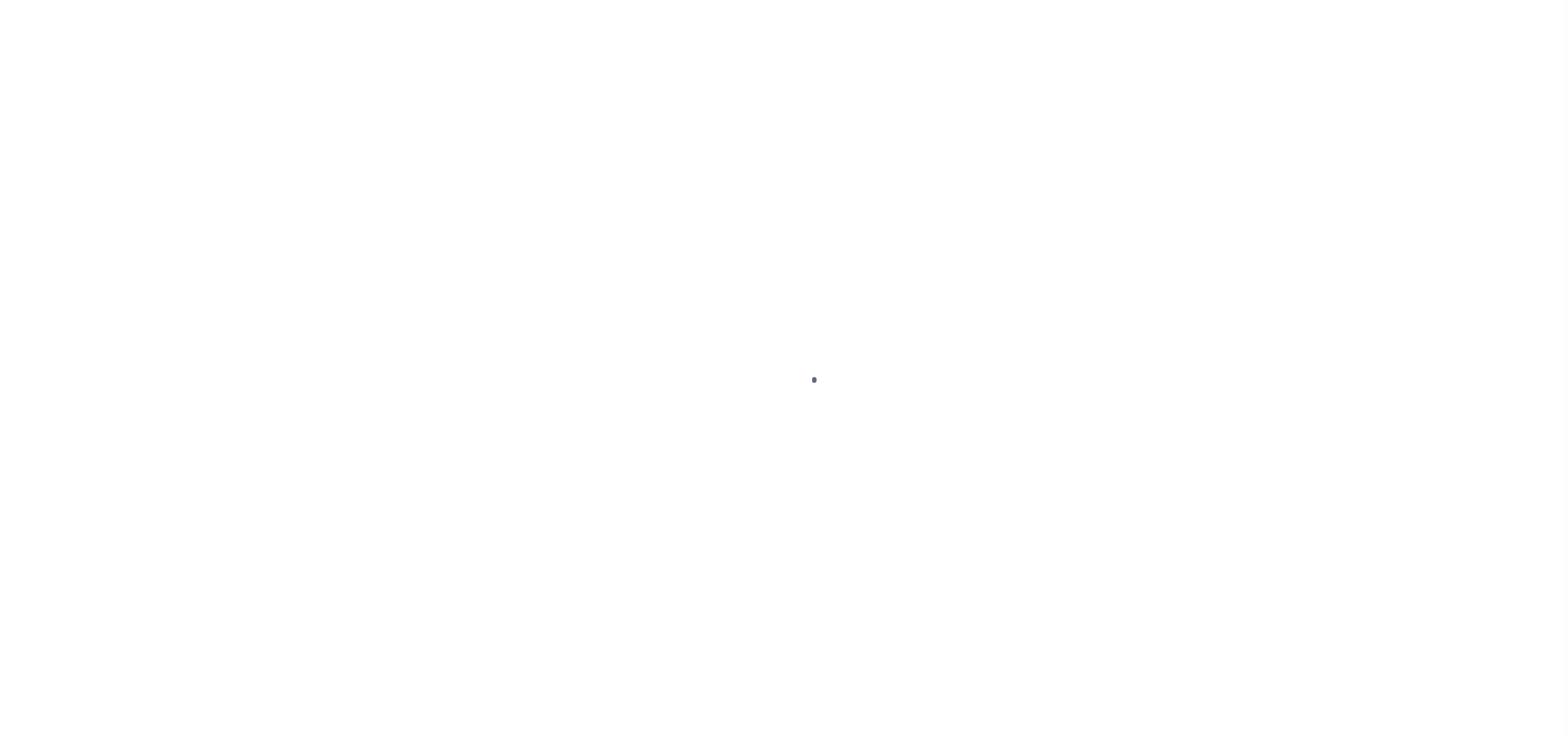
type input "Quarterly"
type input "[DATE]"
select select "DUE"
type input "$69,087.54"
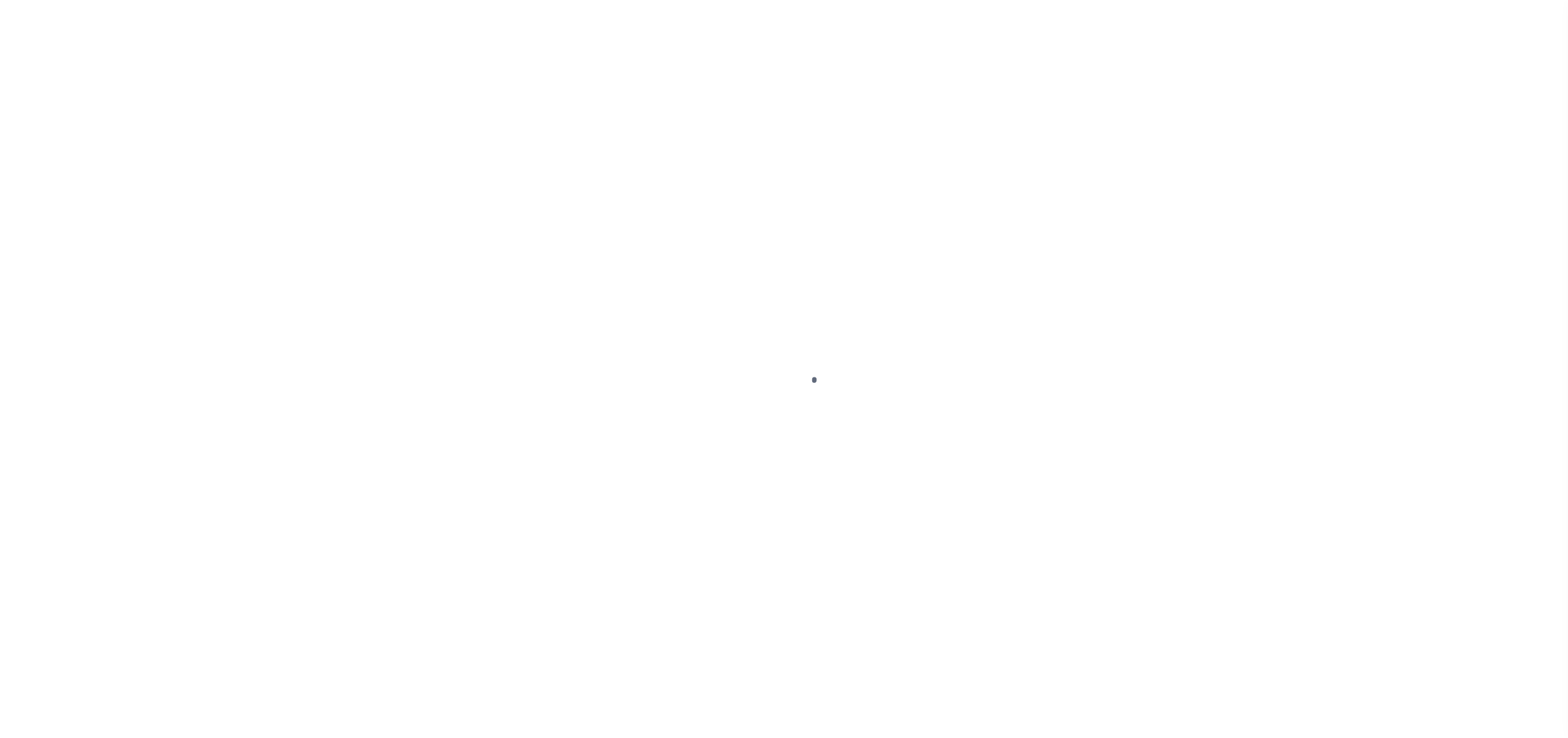
type input "$8,780.8"
type input "$77,868.34"
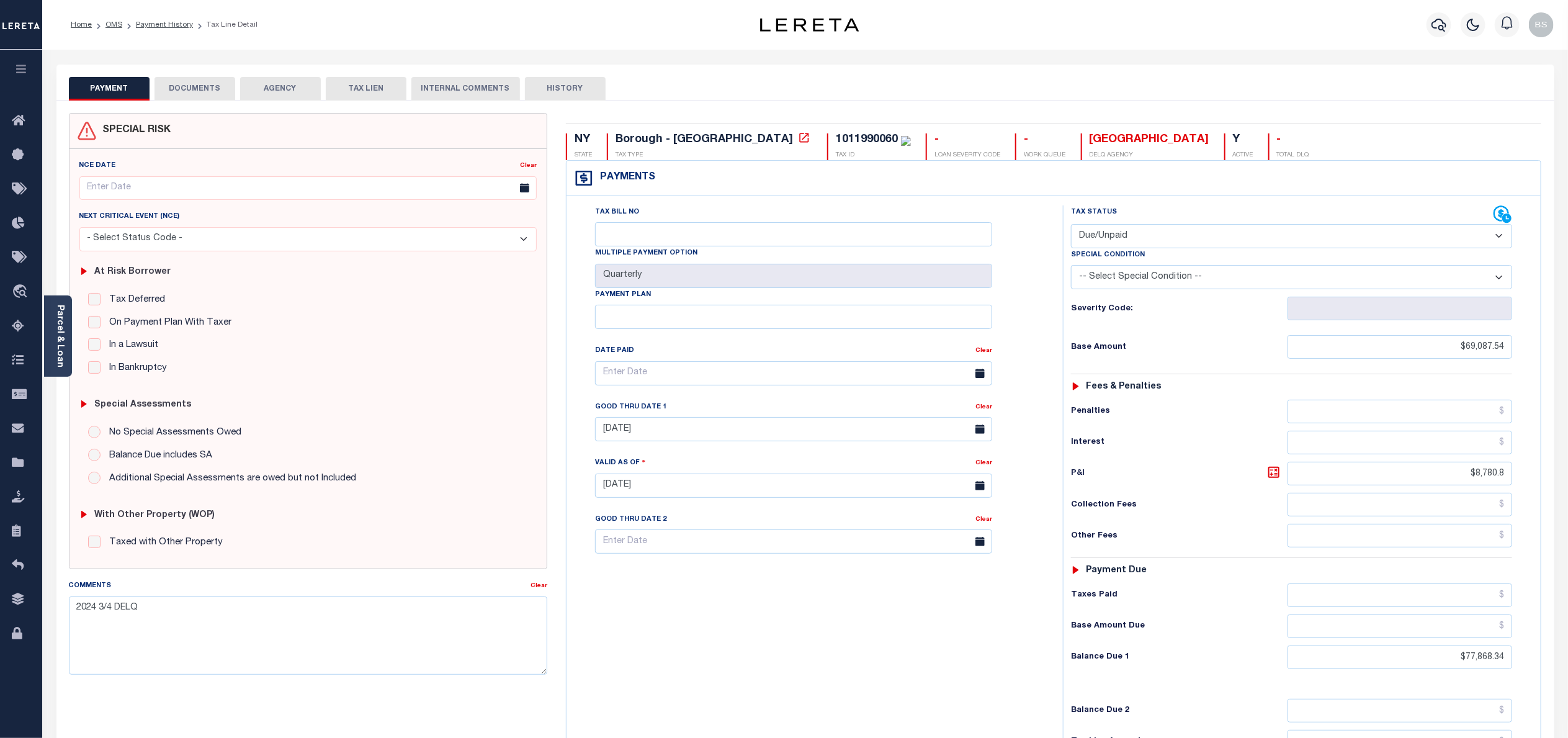
click at [1255, 237] on select "- Select Status Code - Open Due/Unpaid Paid Incomplete No Tax Due Internal Refu…" at bounding box center [1292, 235] width 442 height 24
select select "PYD"
click at [1071, 225] on select "- Select Status Code - Open Due/Unpaid Paid Incomplete No Tax Due Internal Refu…" at bounding box center [1292, 235] width 442 height 24
type input "[DATE]"
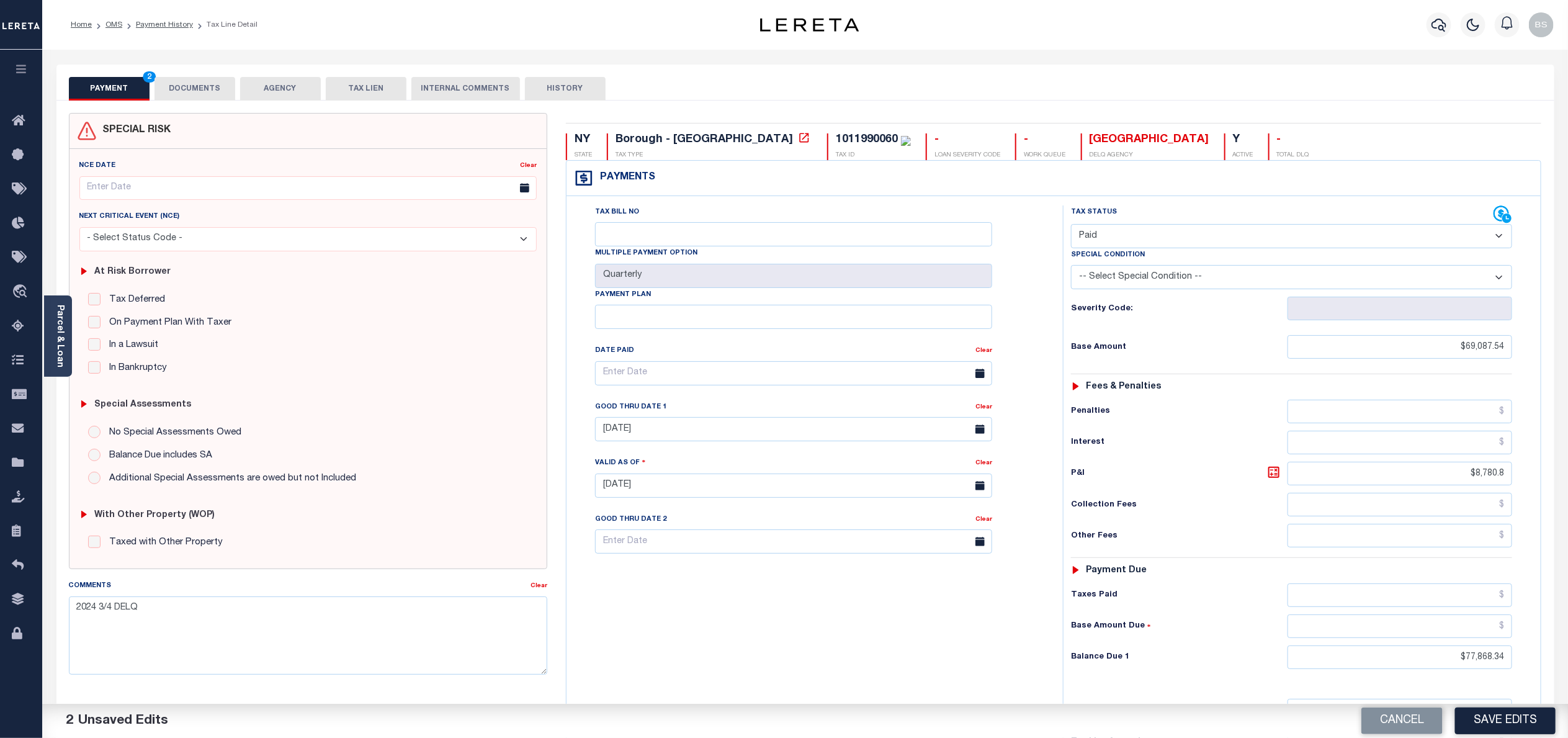
scroll to position [185, 0]
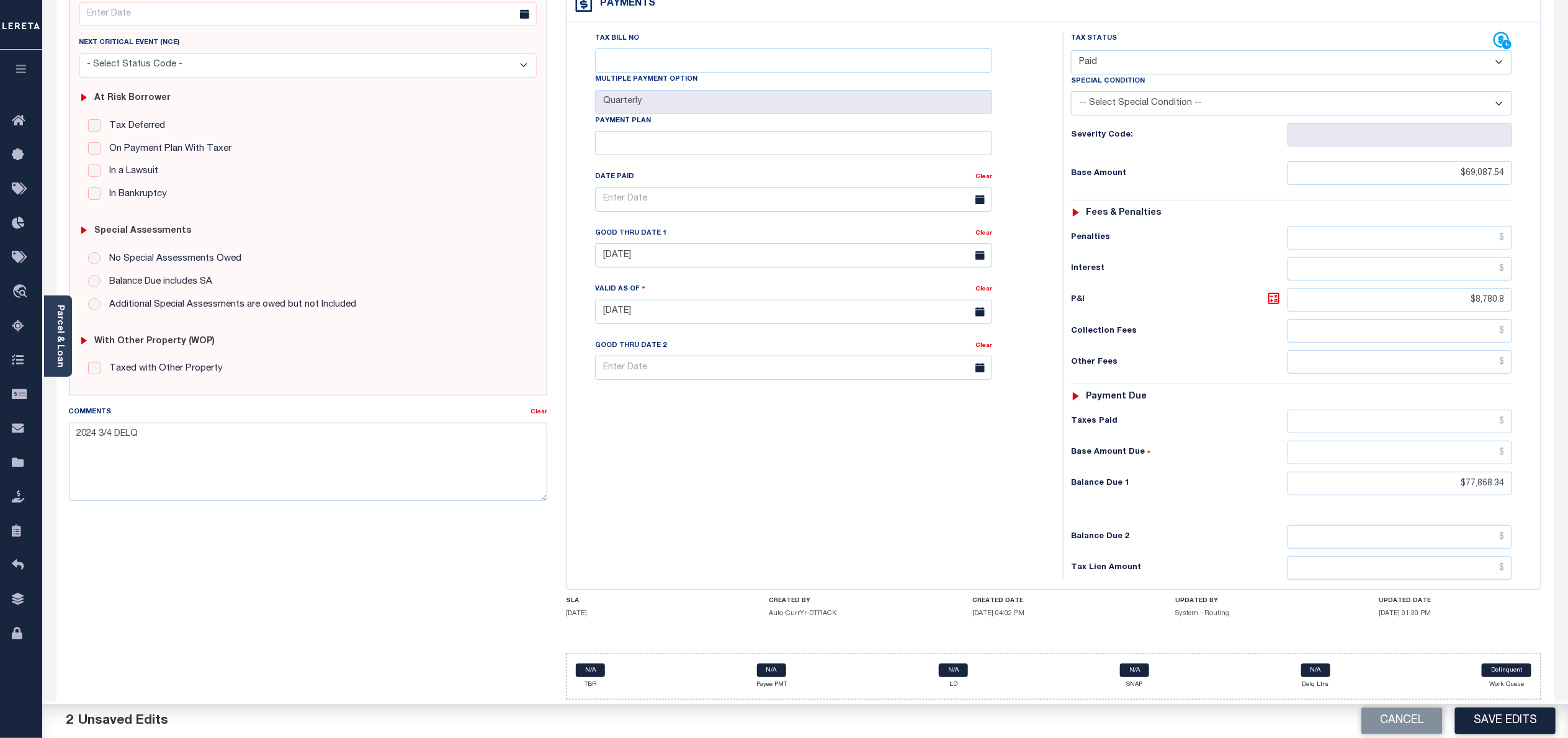
drag, startPoint x: 1514, startPoint y: 476, endPoint x: 1457, endPoint y: 490, distance: 58.7
click at [1457, 490] on div "Tax Status Status - Select Status Code -" at bounding box center [1295, 305] width 466 height 548
click at [1499, 484] on input "$77,868.34" at bounding box center [1400, 483] width 224 height 23
drag, startPoint x: 1510, startPoint y: 479, endPoint x: 1434, endPoint y: 496, distance: 77.9
click at [1434, 496] on div "Tax Status Status - Select Status Code -" at bounding box center [1295, 305] width 466 height 548
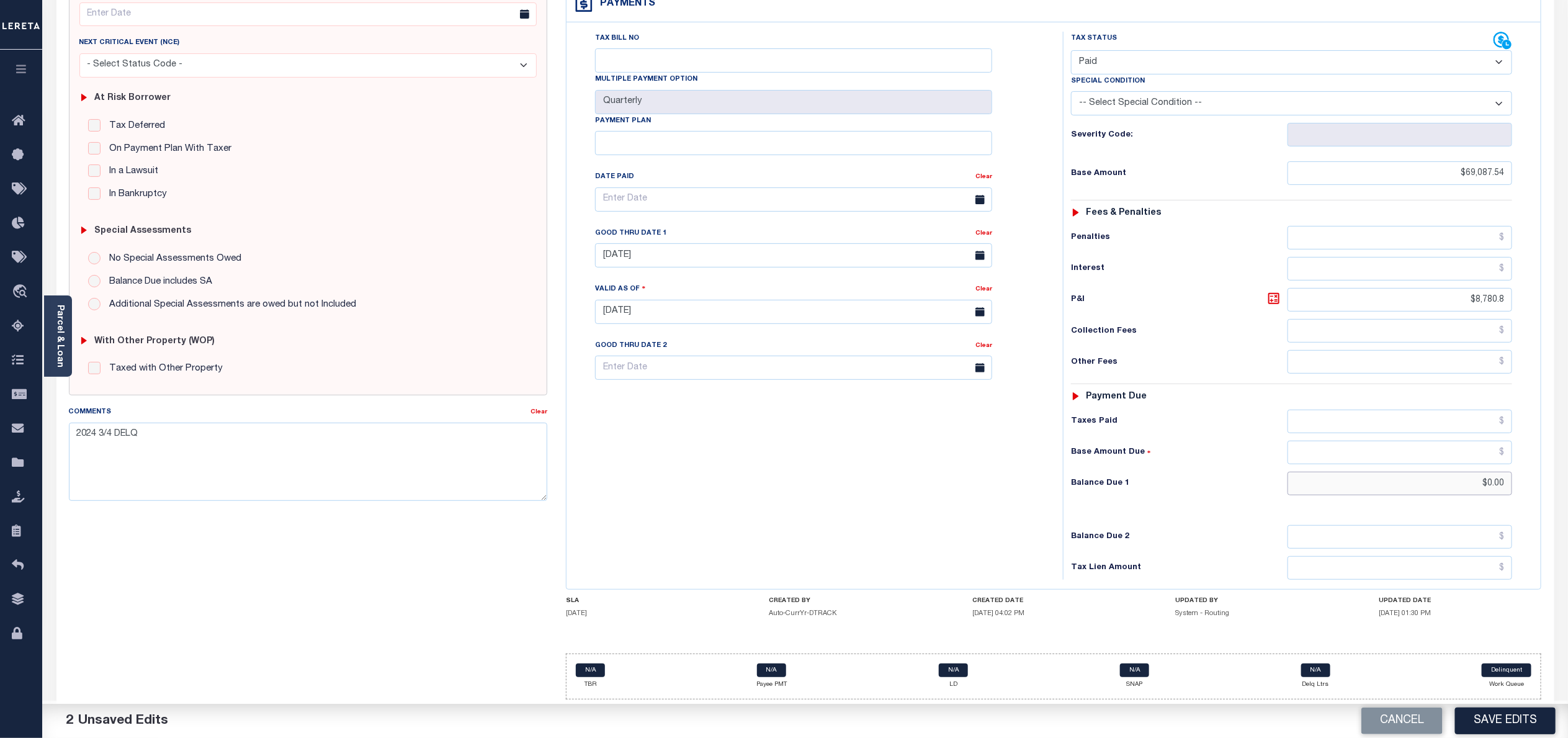
type input "$0.00"
click at [1250, 500] on div "Tax Status Status - Select Status Code -" at bounding box center [1295, 305] width 466 height 548
click at [1502, 726] on button "Save Edits" at bounding box center [1505, 721] width 101 height 27
checkbox input "false"
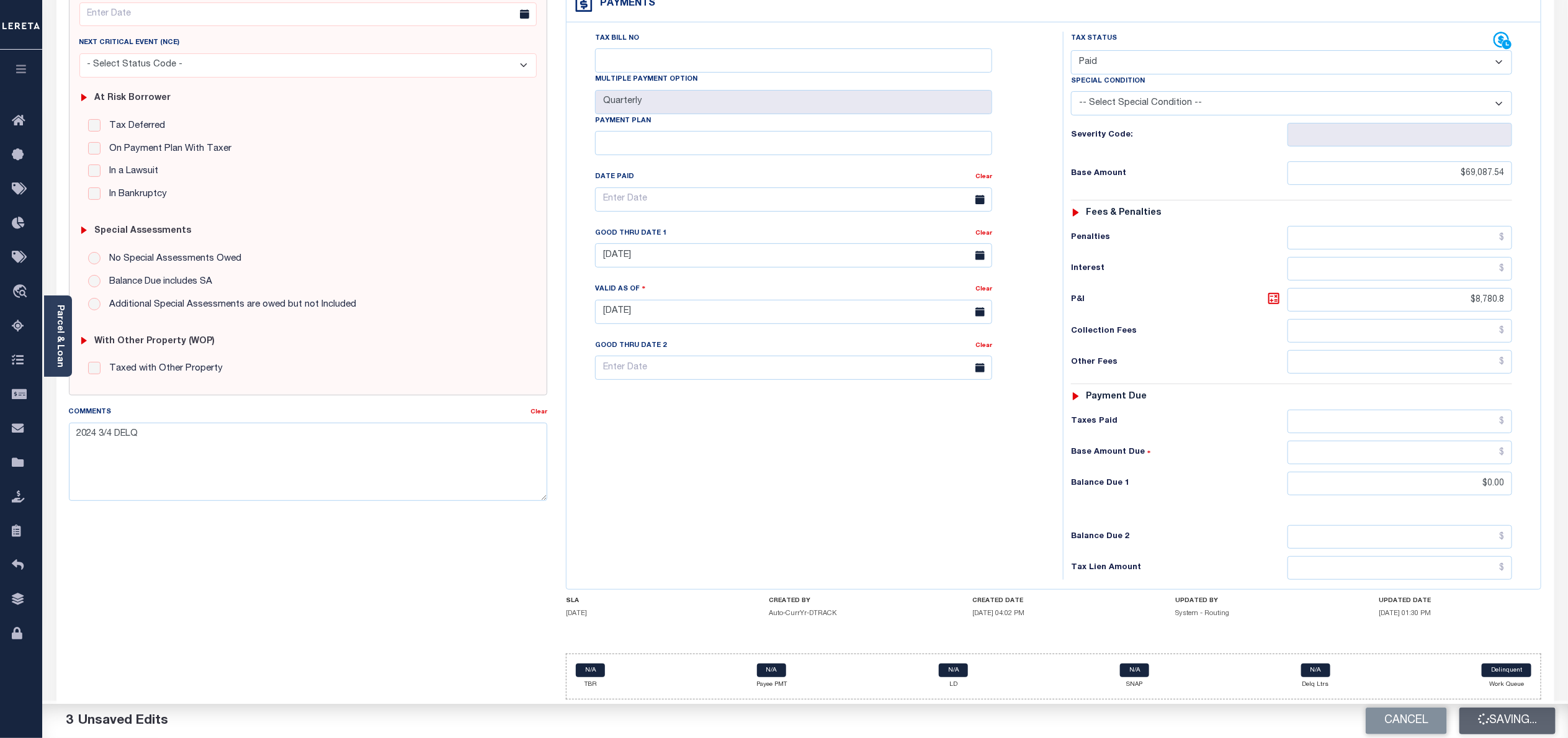
checkbox input "false"
type input "$69,087.54"
type input "$8,780.8"
type input "$0"
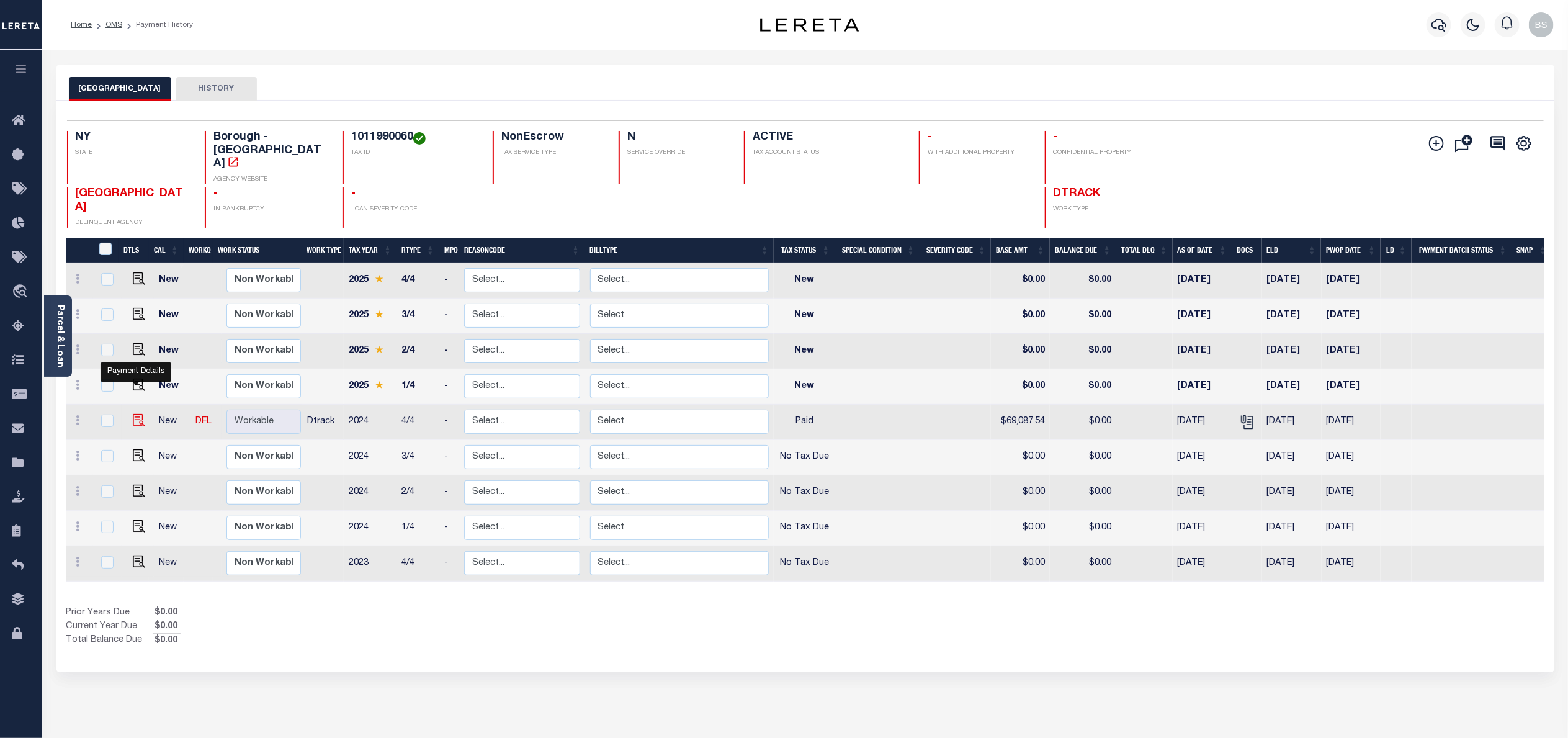
click at [133, 414] on img "" at bounding box center [138, 420] width 12 height 12
checkbox input "true"
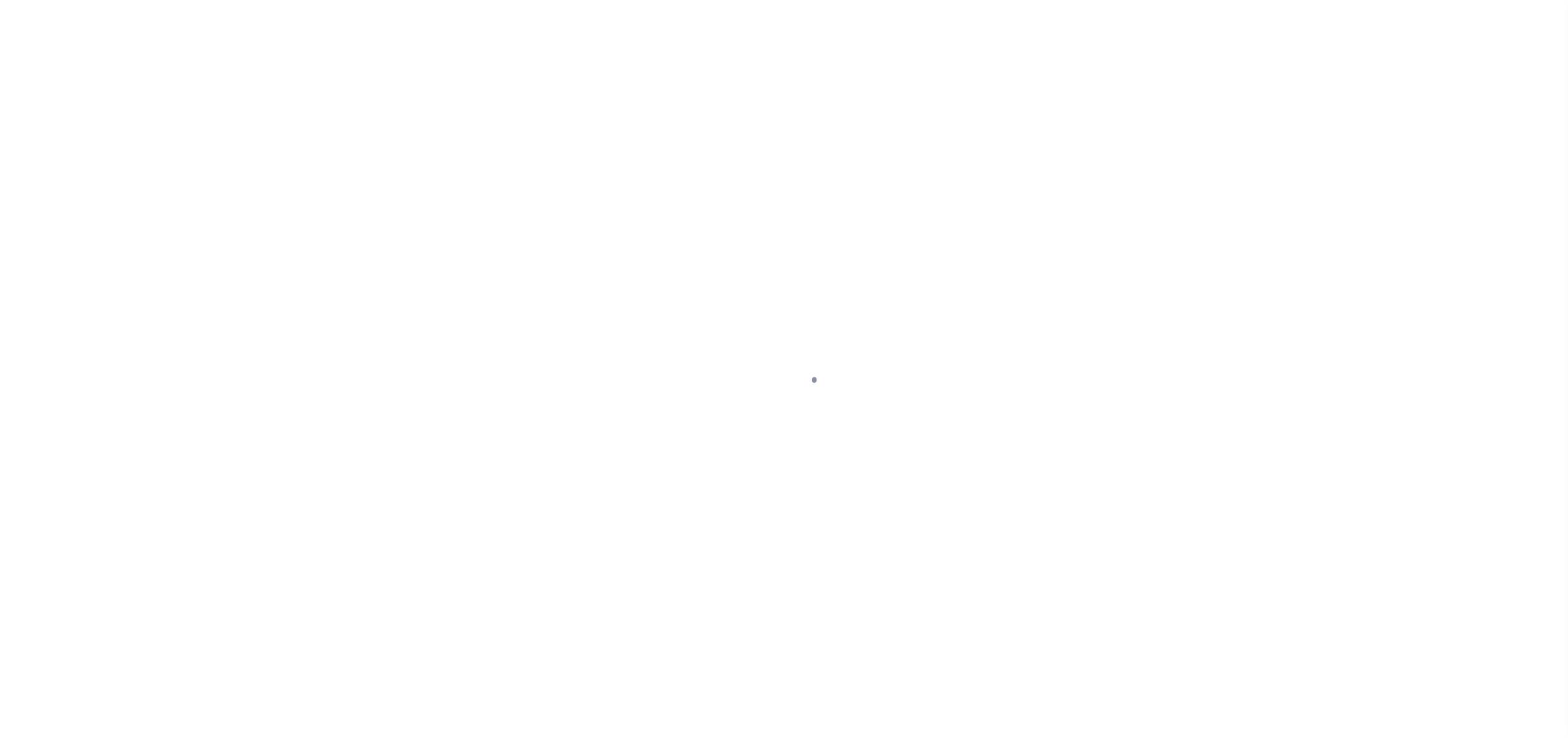
select select "PYD"
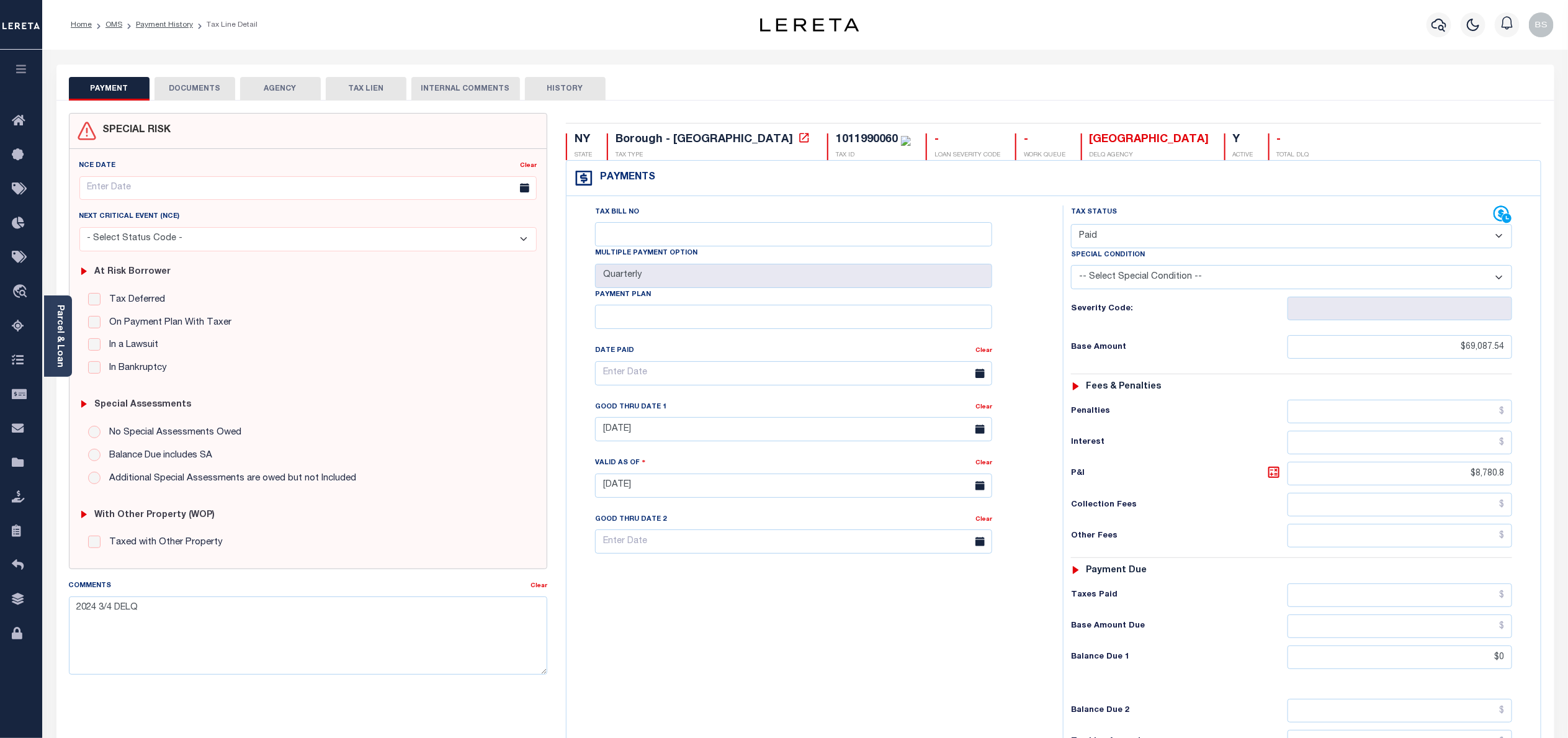
click at [896, 683] on div "Tax Bill No Multiple Payment Option Quarterly Payment Plan" at bounding box center [812, 479] width 484 height 548
click at [200, 86] on button "DOCUMENTS" at bounding box center [195, 89] width 81 height 23
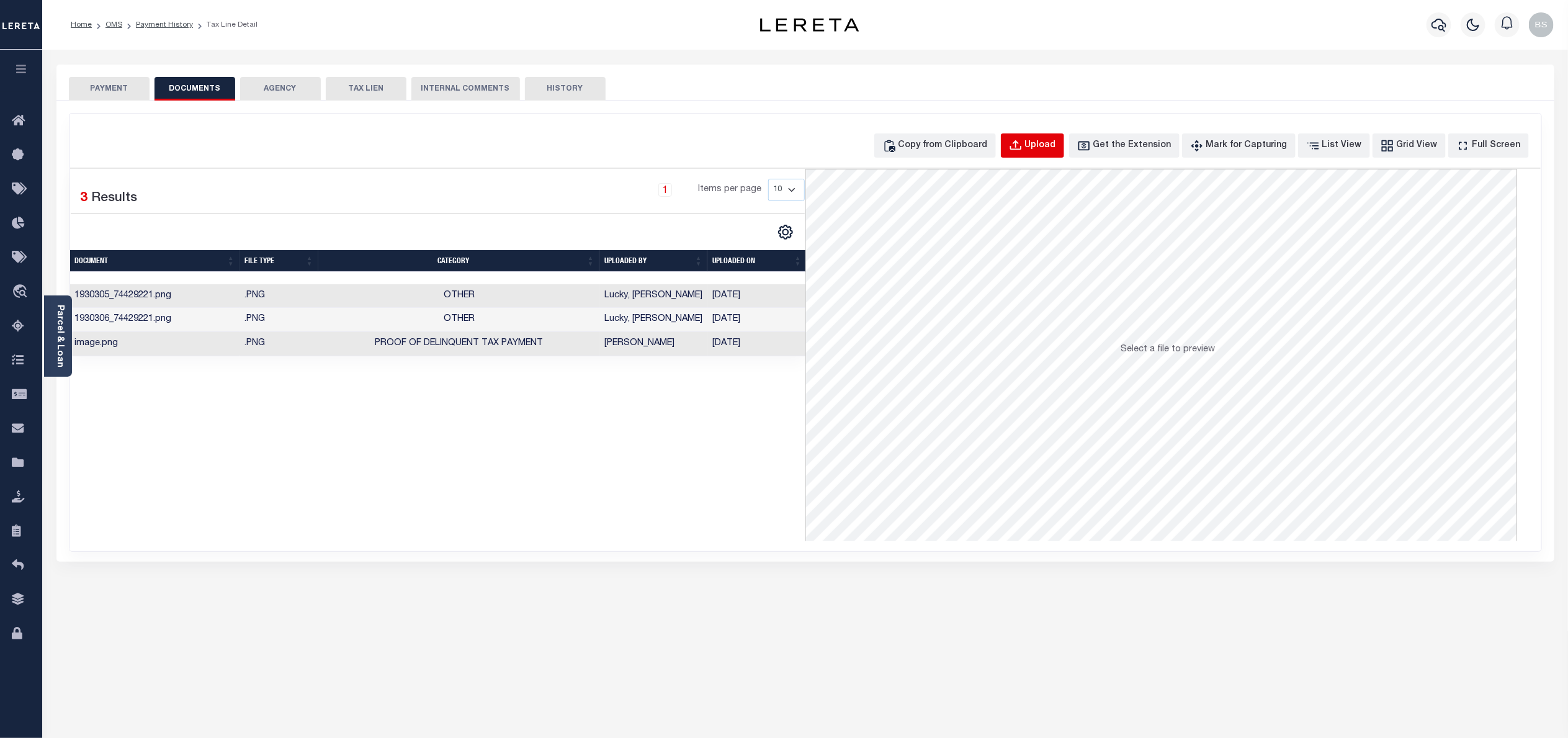
click at [1057, 145] on div "Upload" at bounding box center [1040, 146] width 31 height 14
select select "POP"
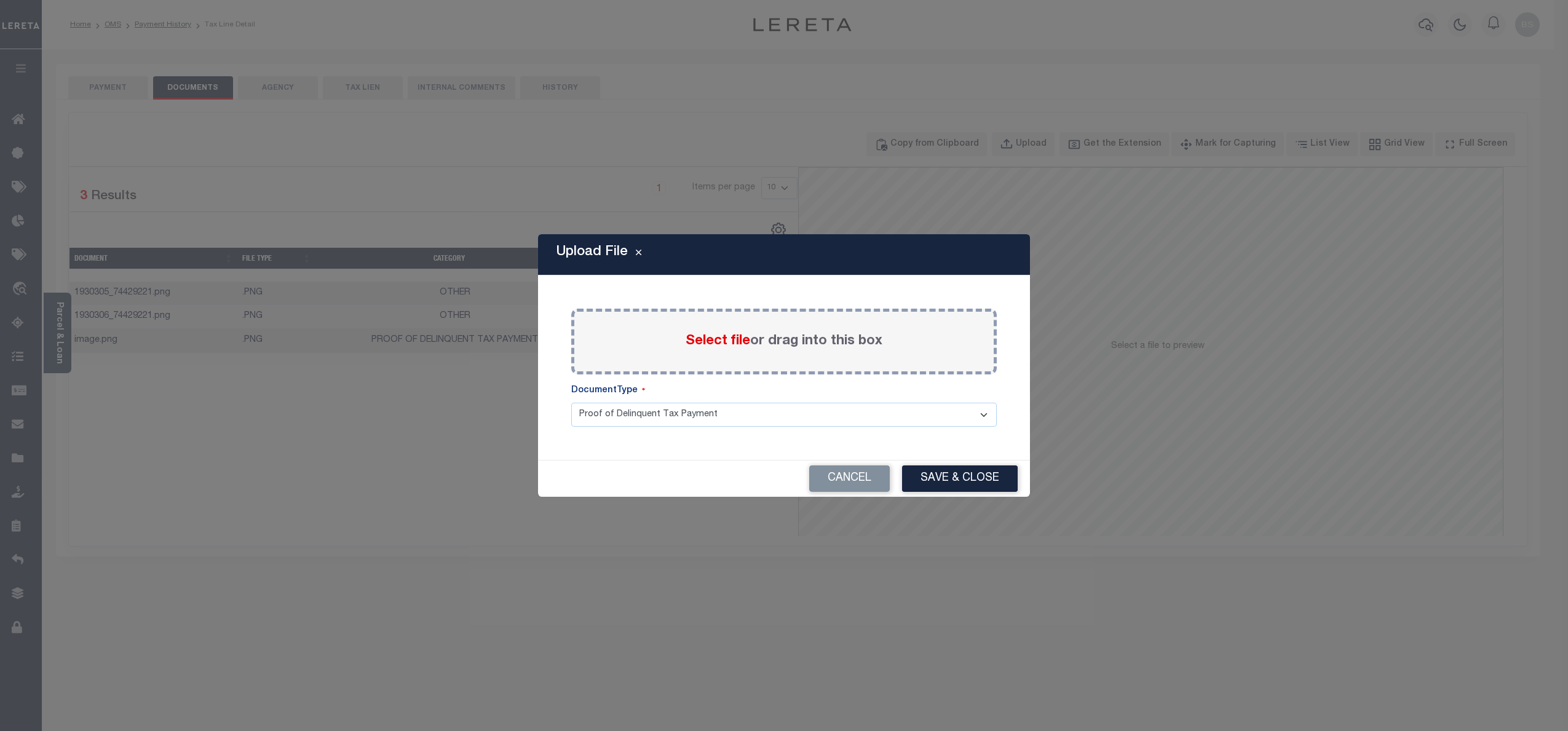
click at [710, 346] on span "Select file" at bounding box center [718, 341] width 64 height 14
click at [0, 0] on input "Select file or drag into this box" at bounding box center [0, 0] width 0 height 0
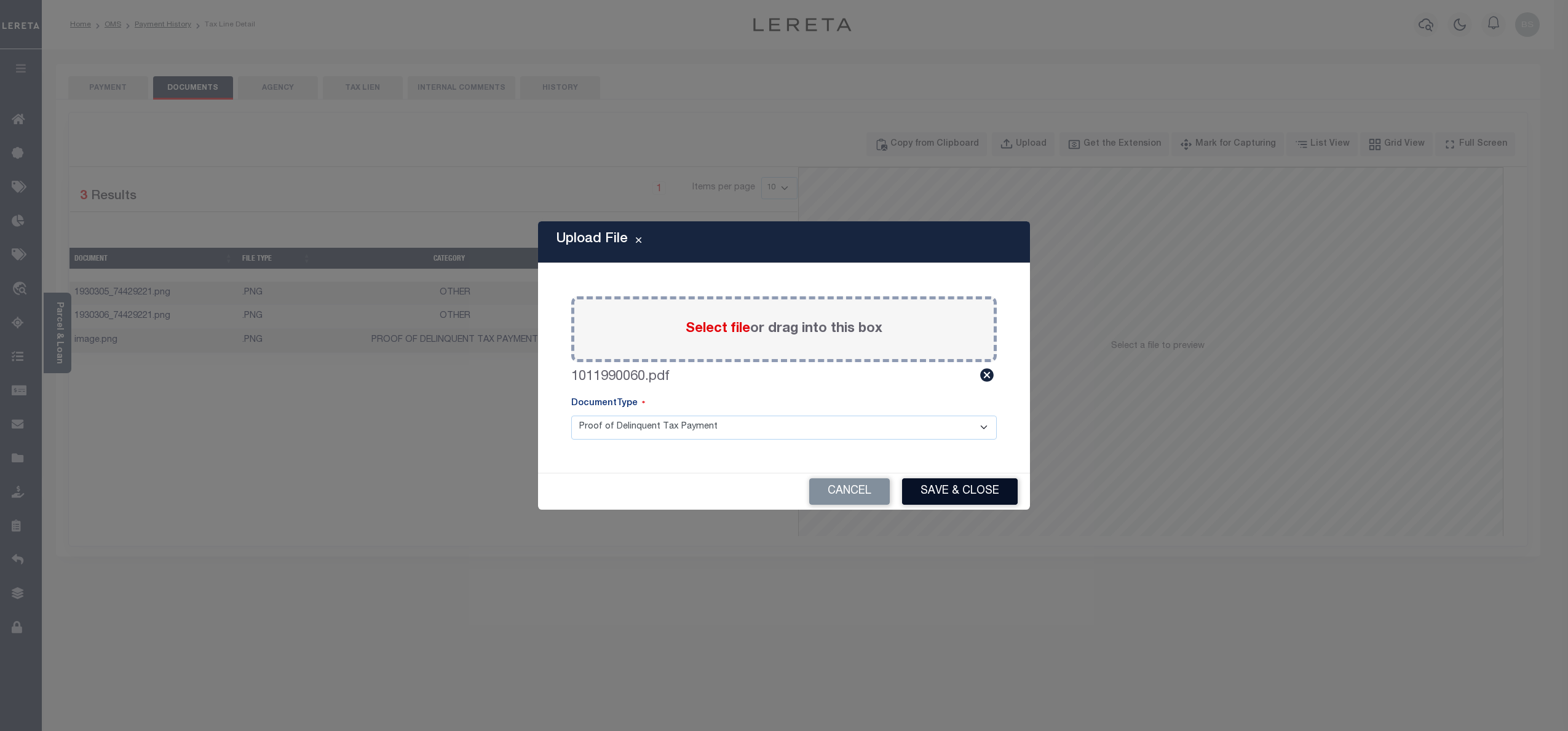
click at [957, 489] on button "Save & Close" at bounding box center [960, 491] width 116 height 27
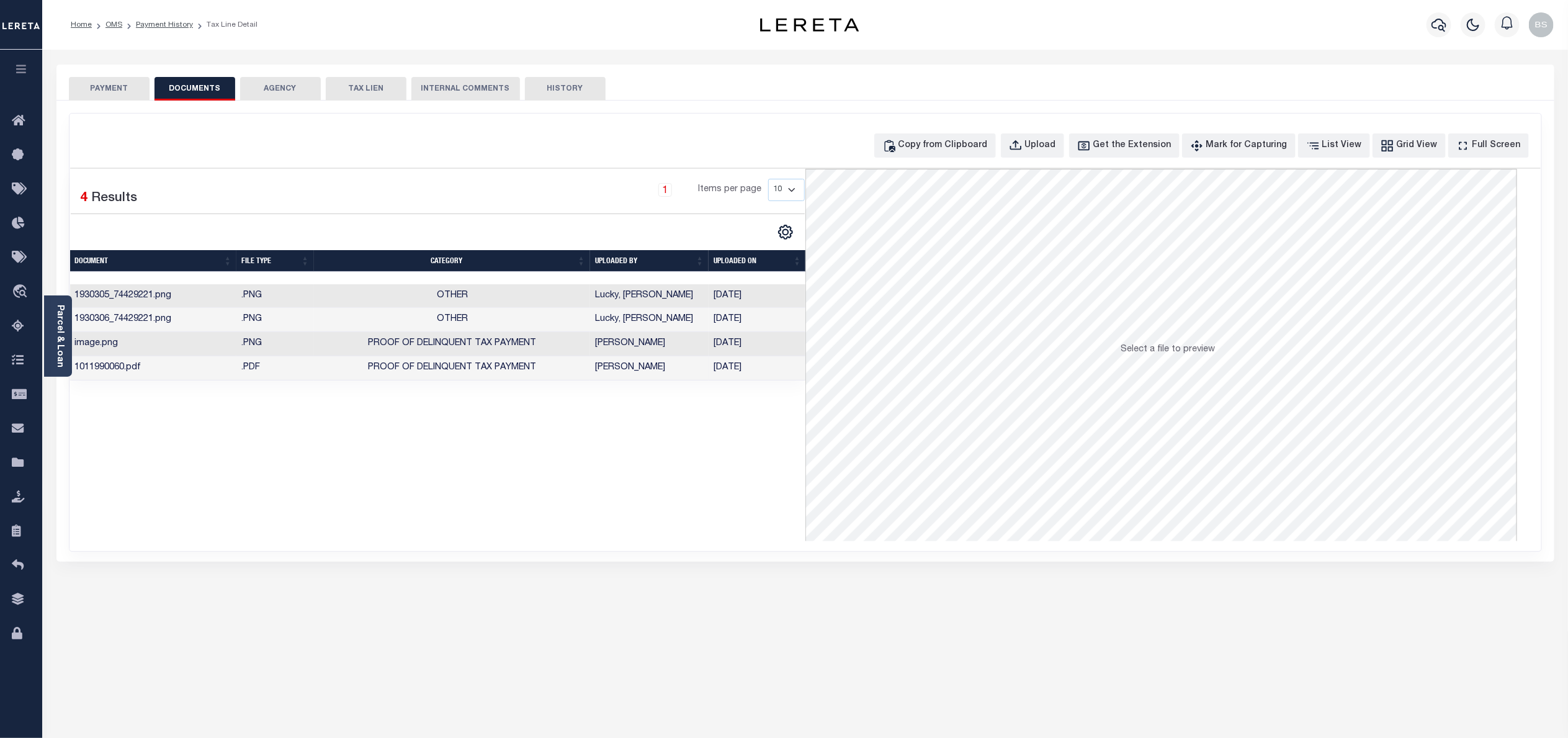
click at [648, 369] on td "[PERSON_NAME]" at bounding box center [649, 368] width 119 height 24
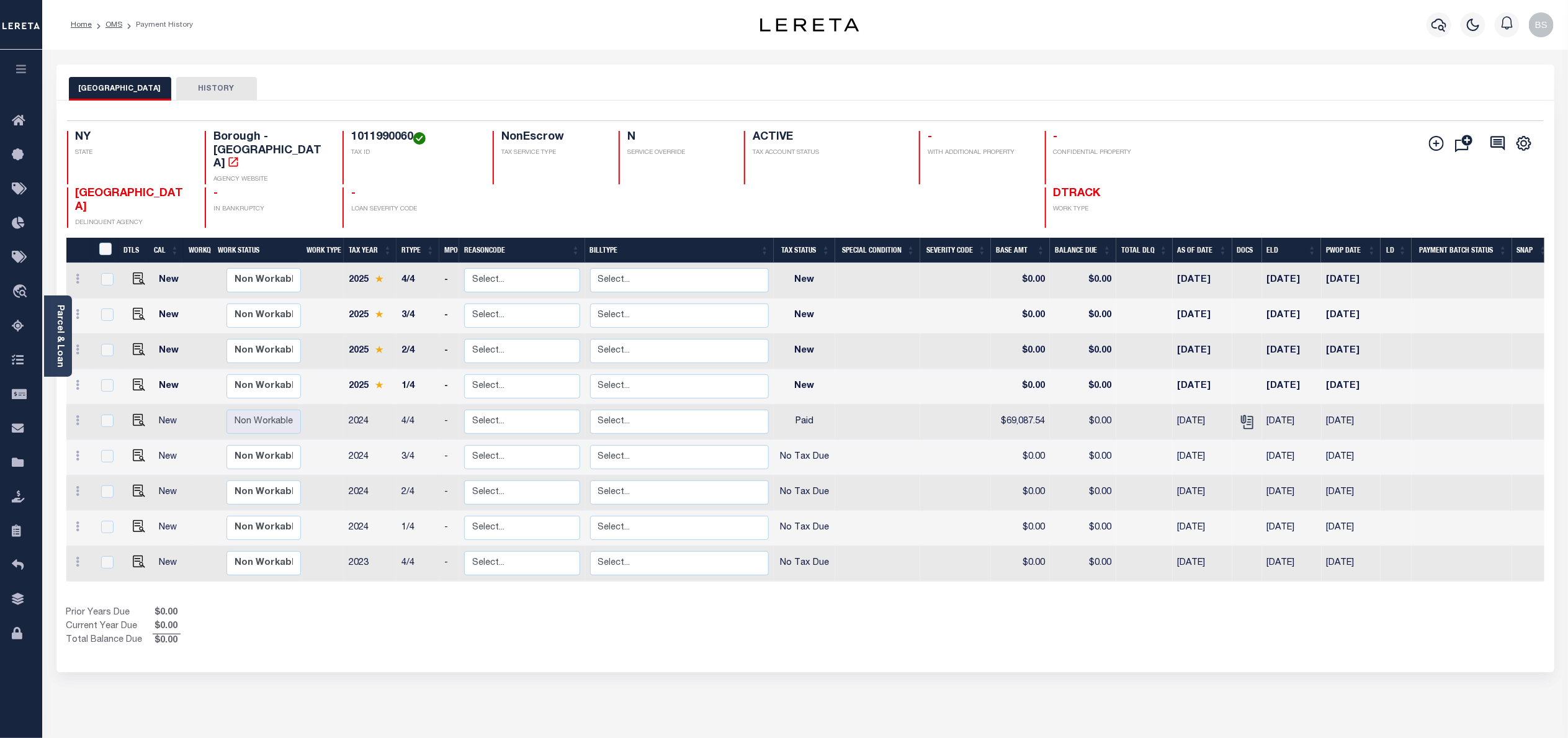
click at [566, 697] on div "MANHATTAN CITY HISTORY Selected 9 Results" at bounding box center [806, 421] width 1517 height 713
click at [86, 293] on span "Order Management System" at bounding box center [113, 291] width 152 height 34
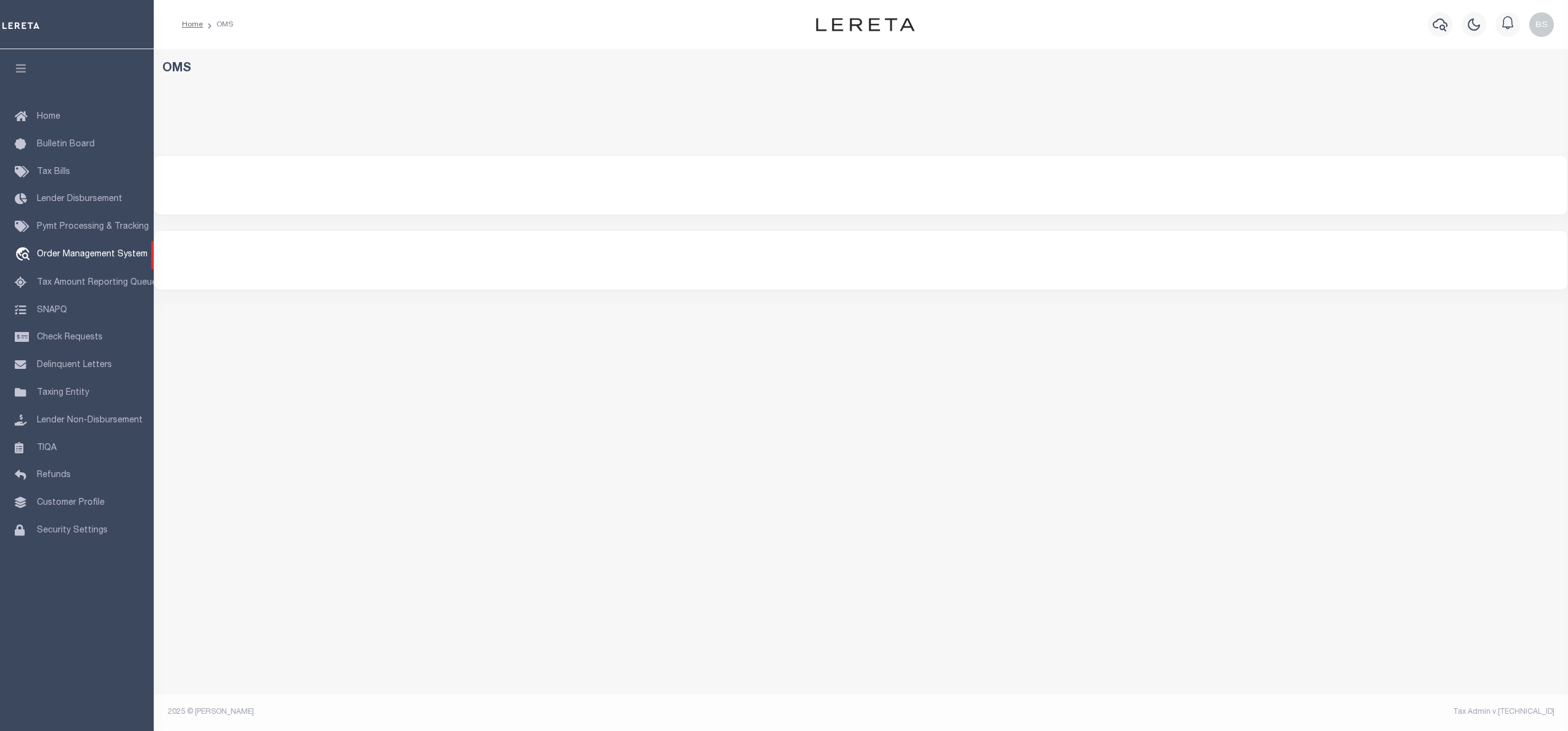
select select "200"
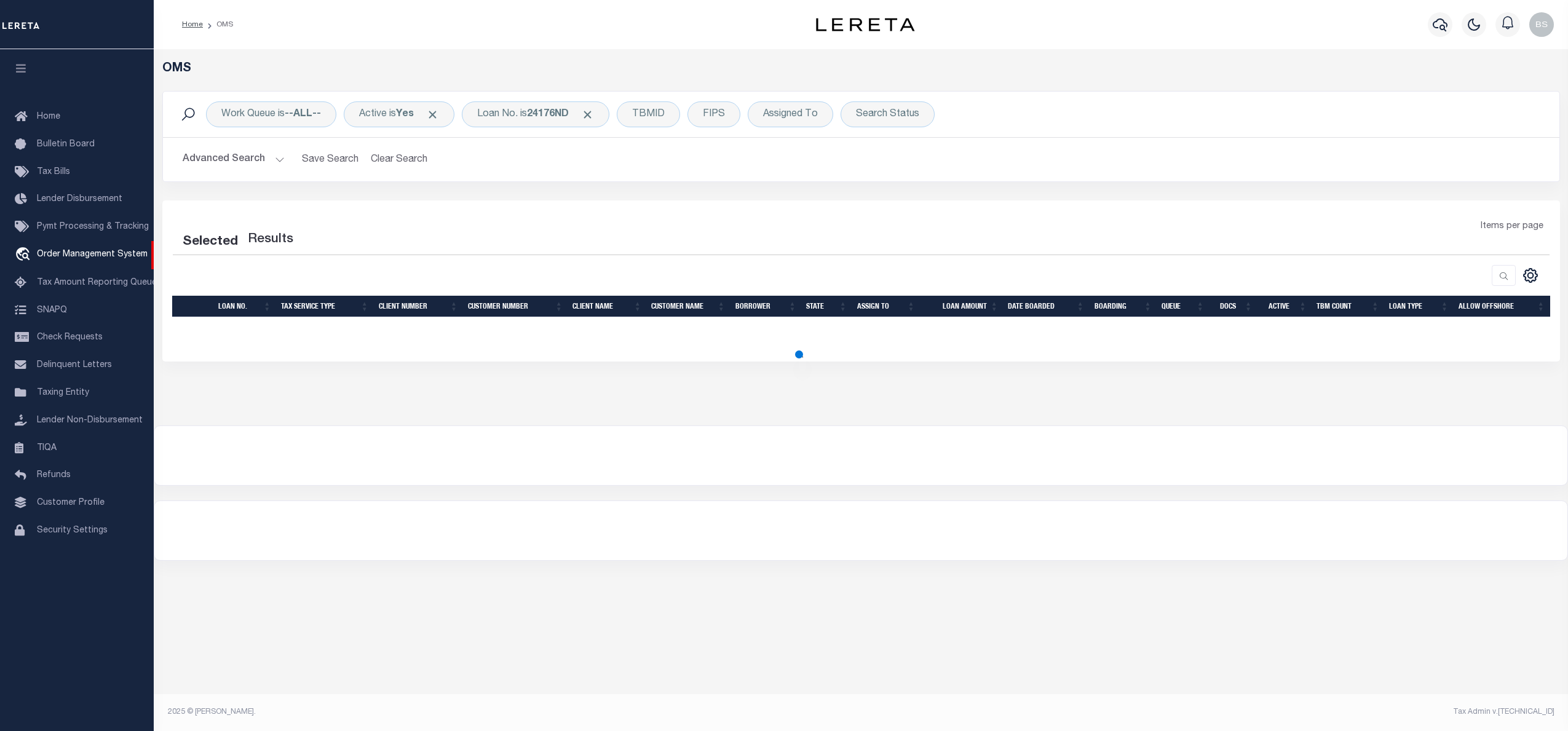
select select "200"
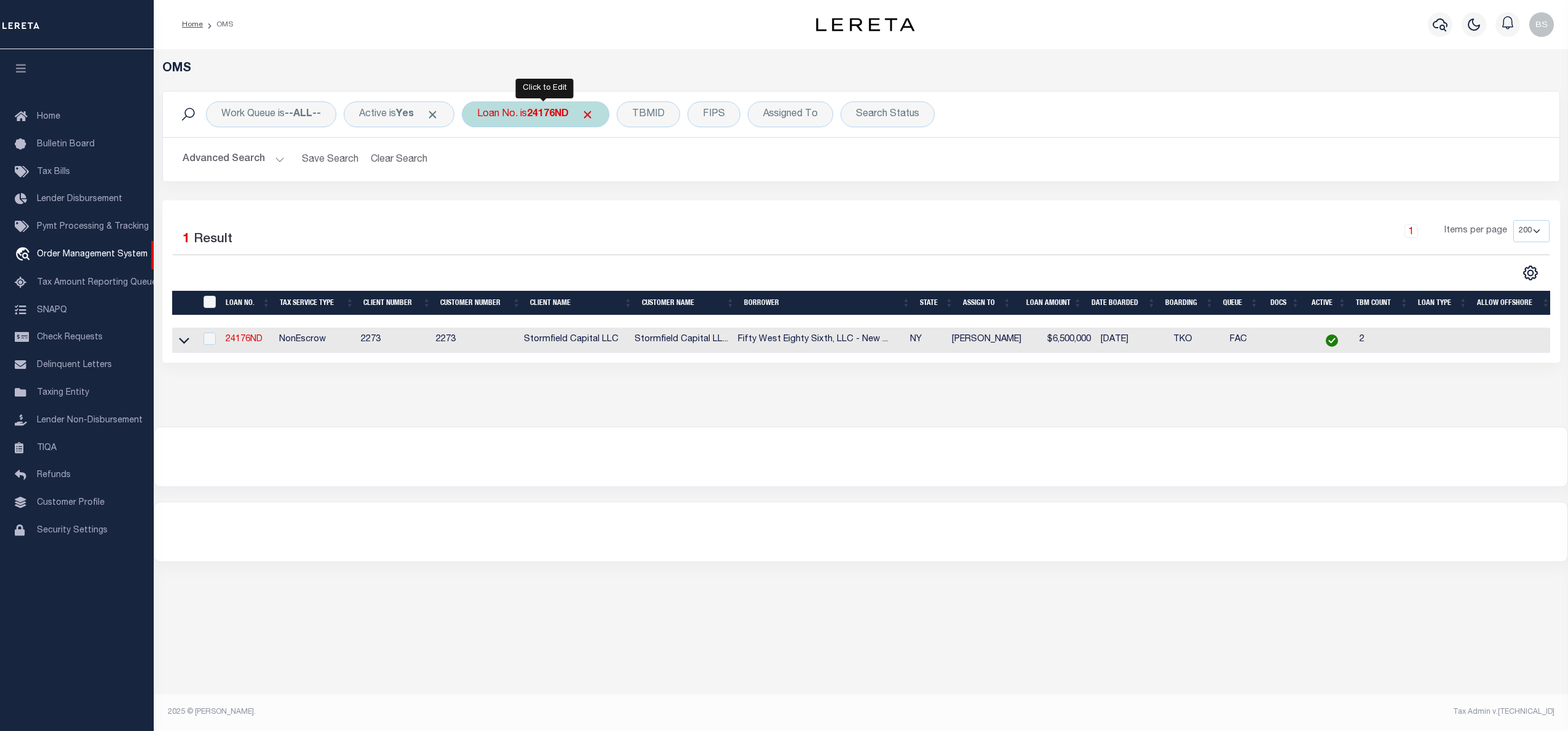
click at [545, 113] on b "24176ND" at bounding box center [548, 115] width 42 height 10
type input "10021070"
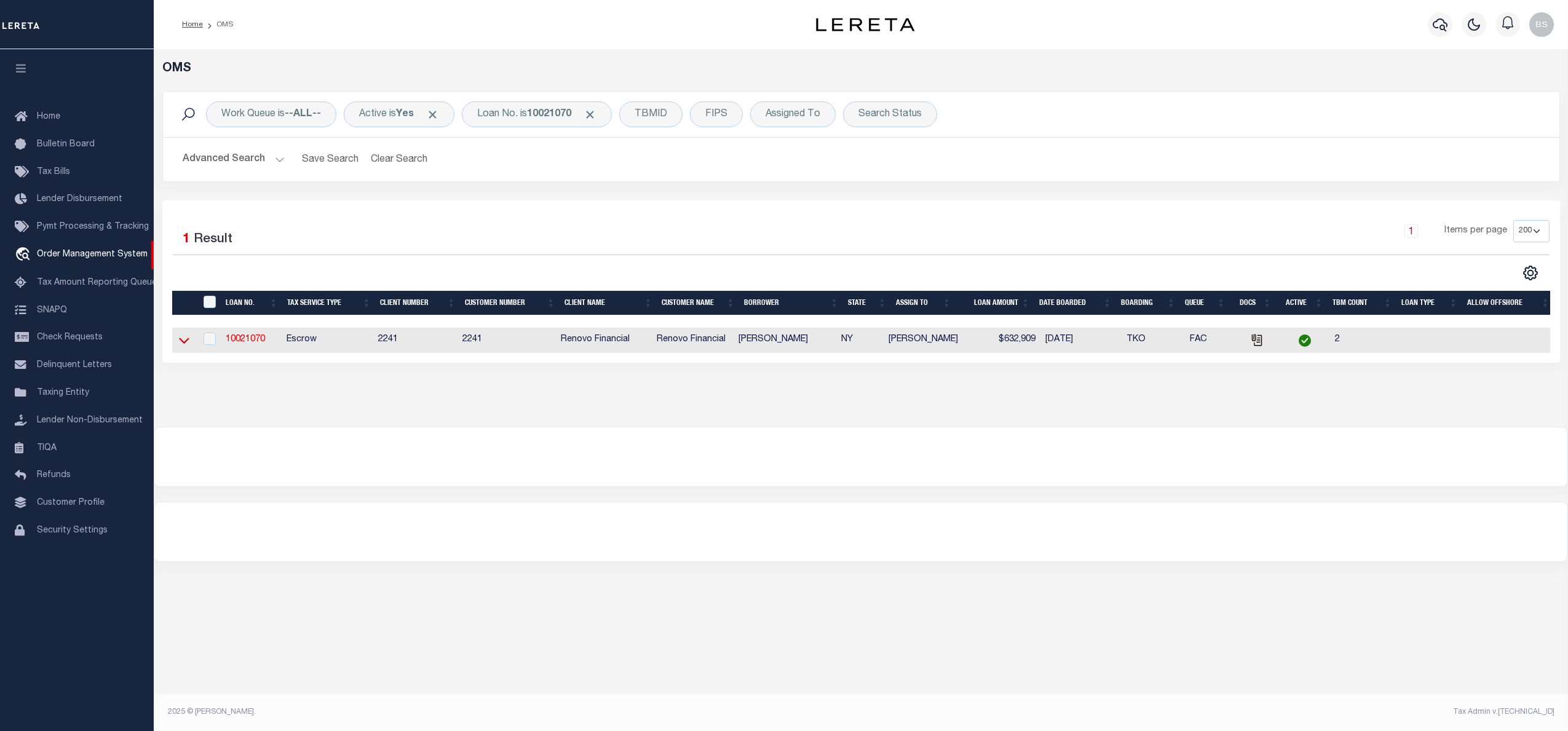
click at [181, 343] on icon at bounding box center [184, 341] width 10 height 13
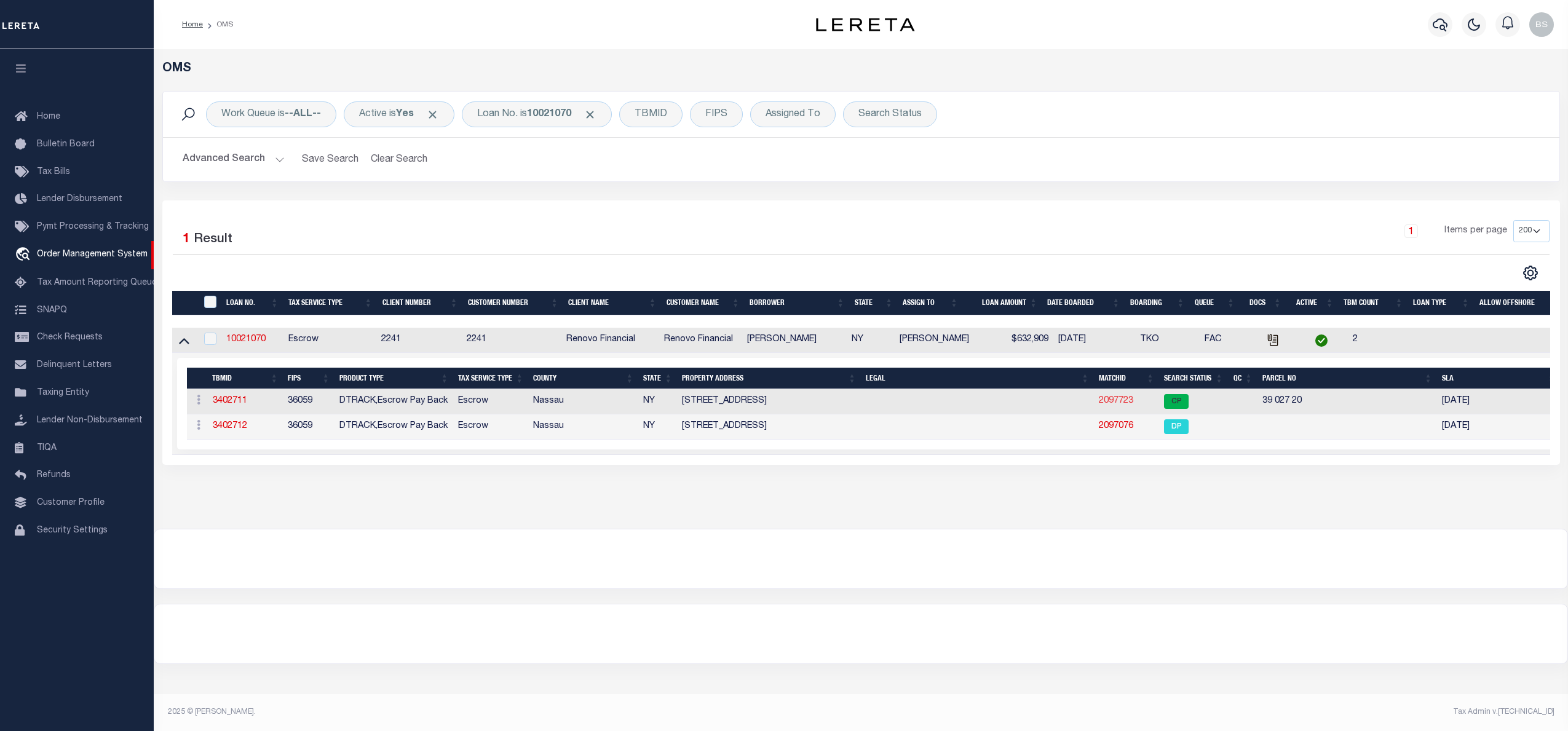
click at [1118, 404] on link "2097723" at bounding box center [1116, 400] width 35 height 9
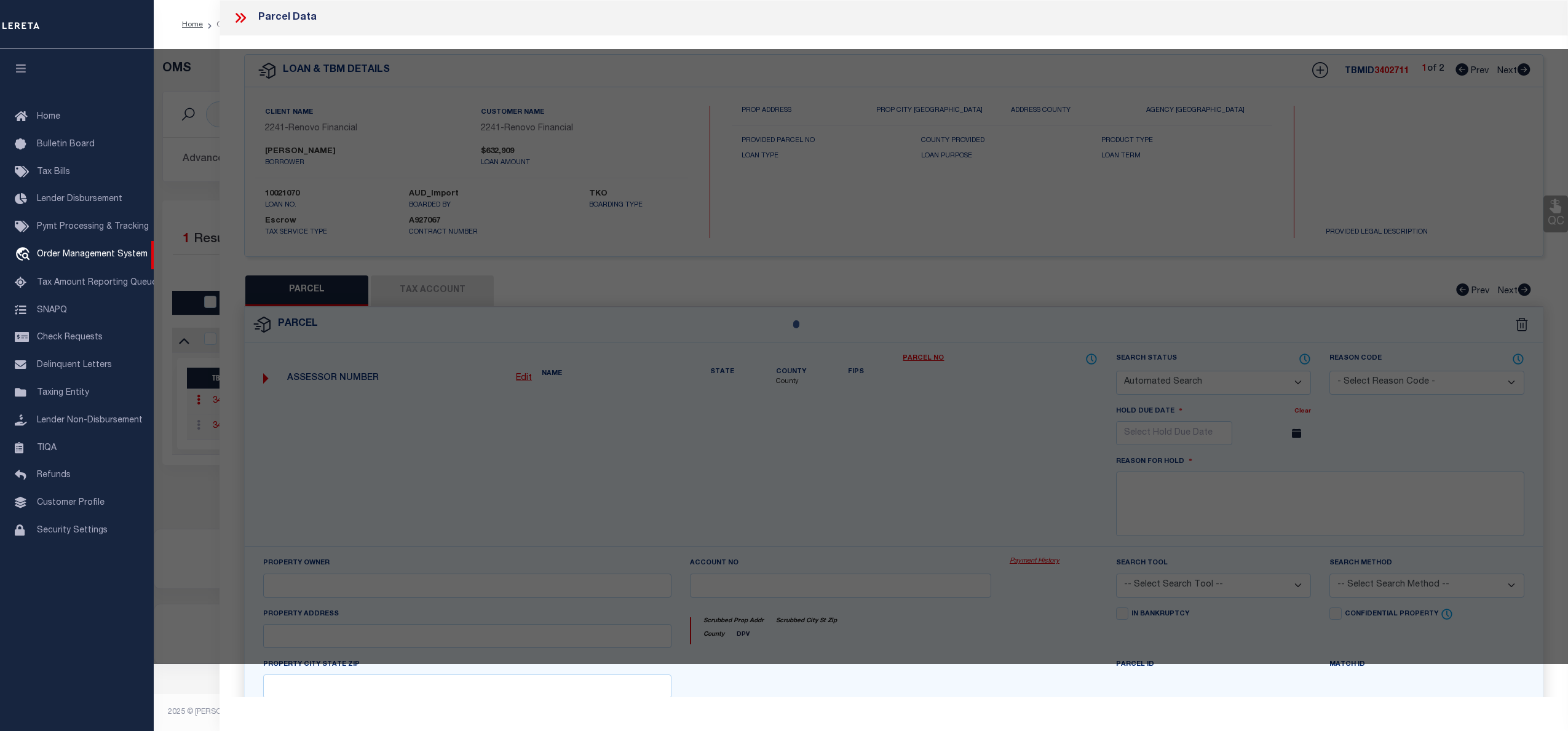
checkbox input "false"
select select "CP"
select select
type input "38 FIFTH ST."
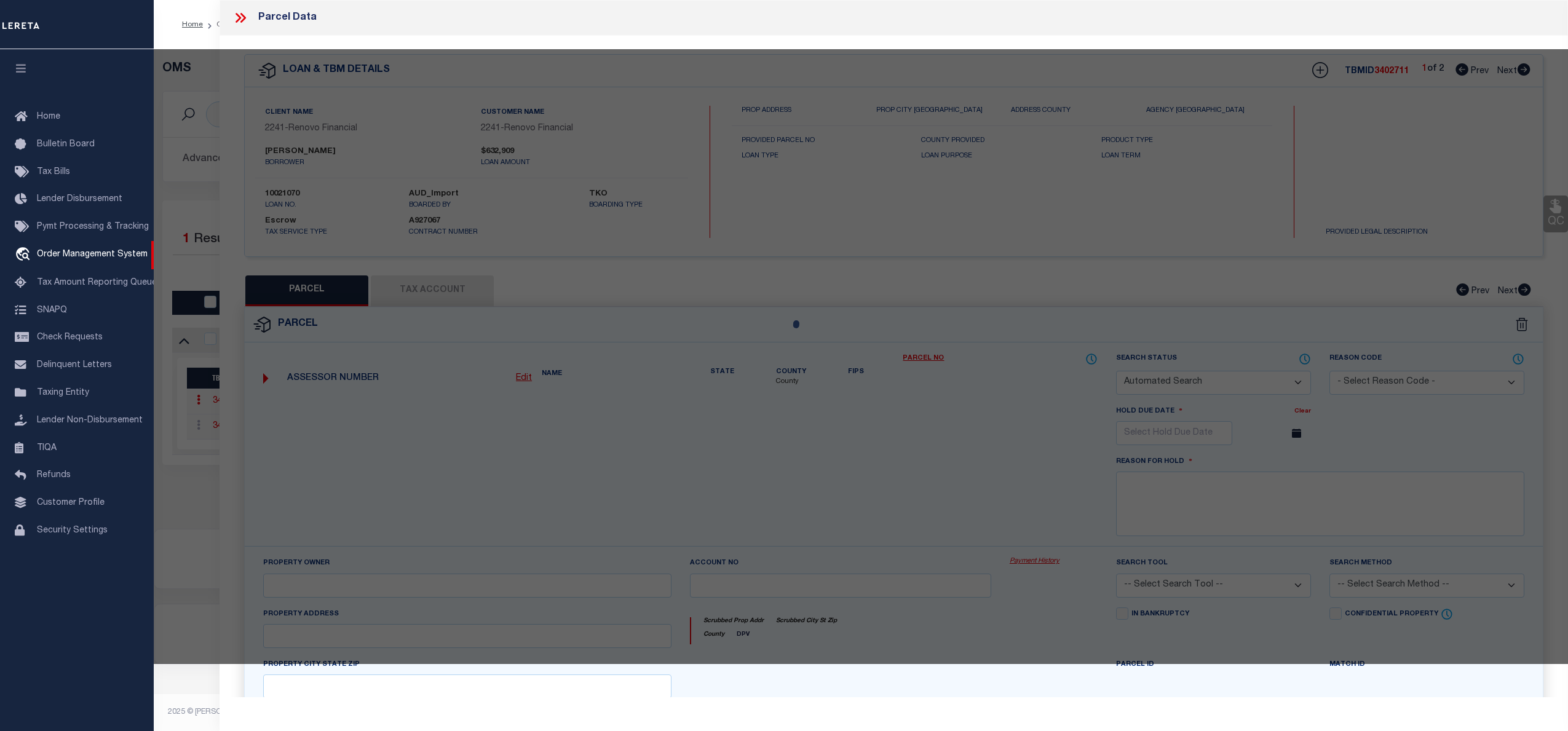
type input "VALLEY STREAM, NY 11581"
type textarea "TaxID should be "39027 20" (five spaces). MLC 12/31/2024 Unable to add Valley S…"
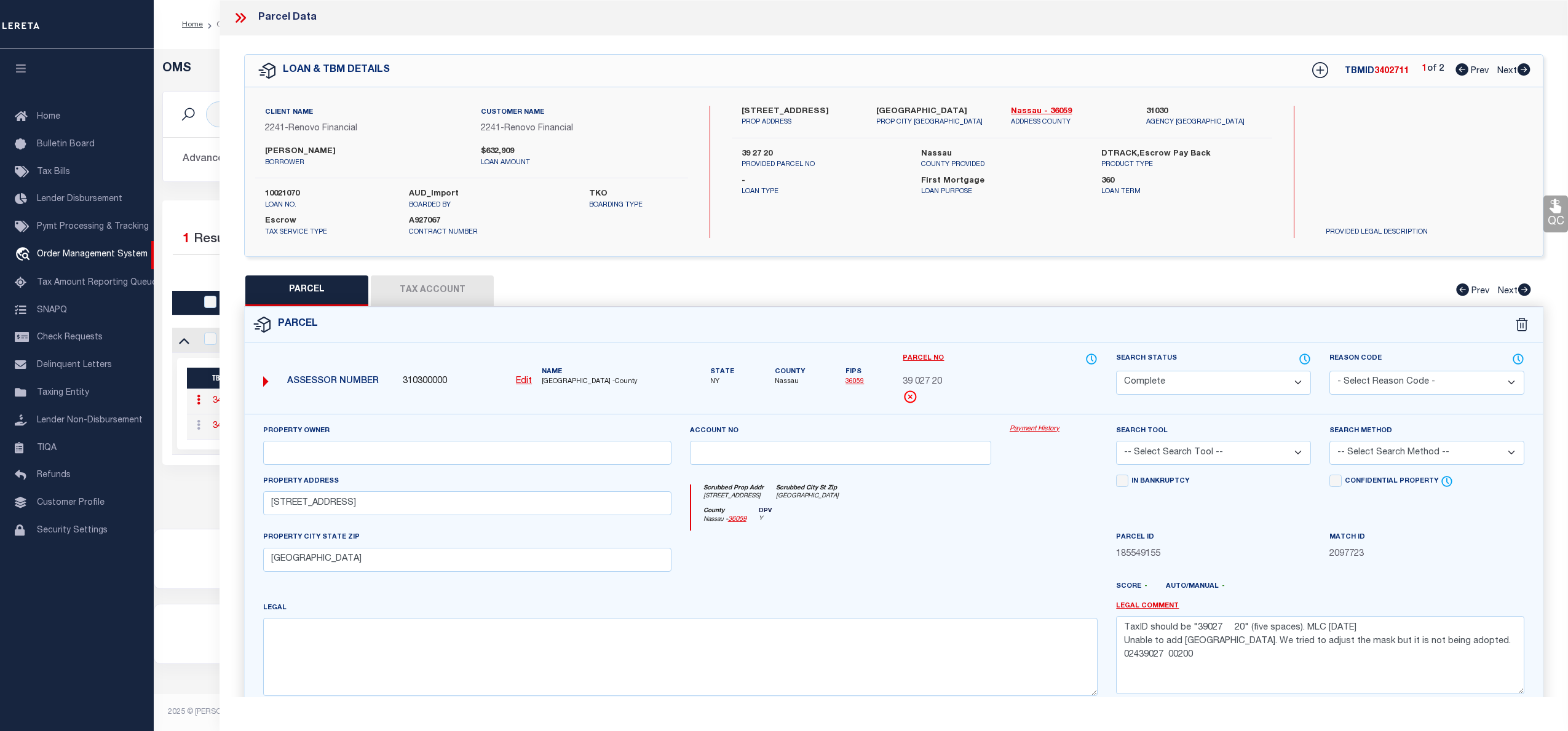
click at [1042, 428] on link "Payment History" at bounding box center [1054, 429] width 88 height 10
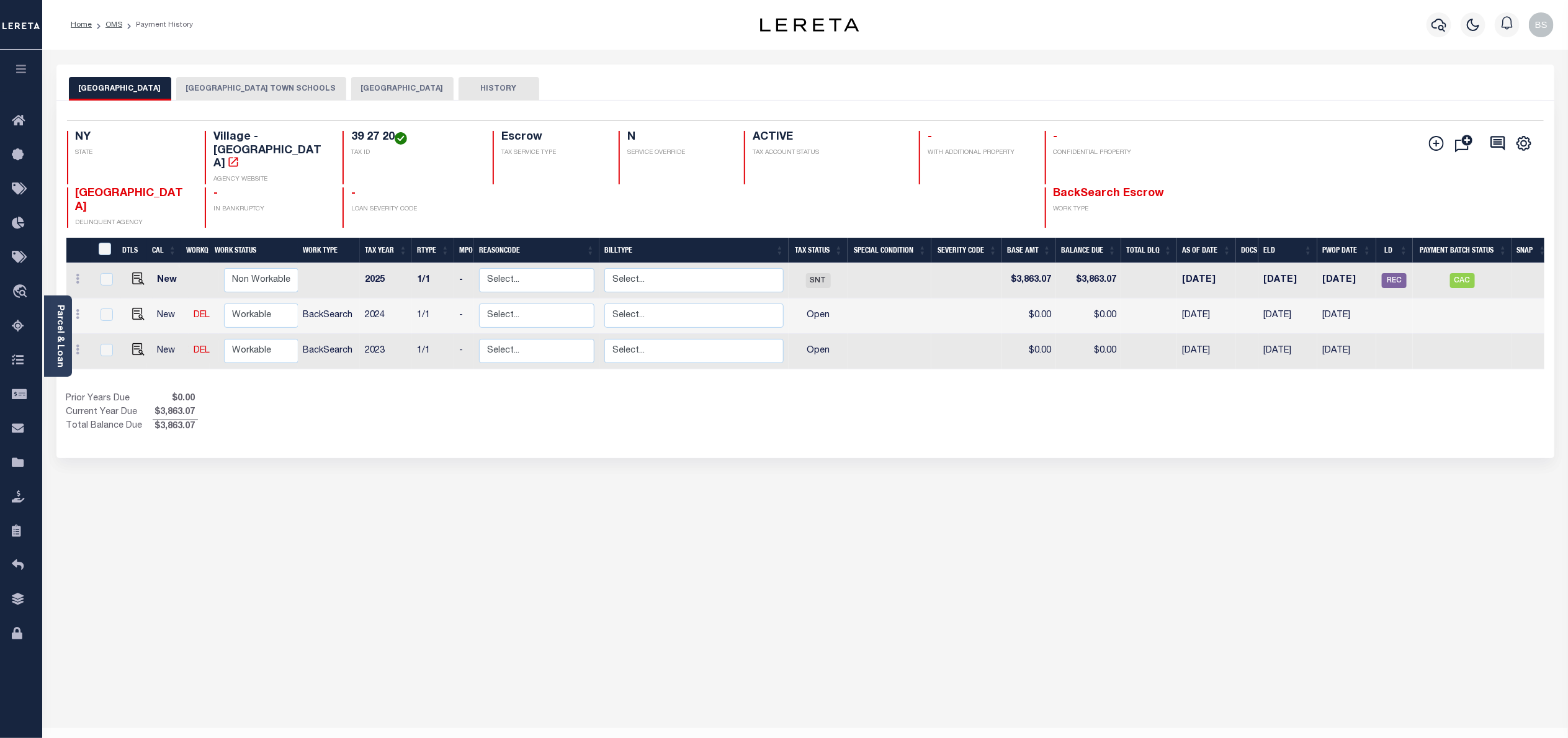
click at [246, 88] on button "[GEOGRAPHIC_DATA] TOWN SCHOOLS" at bounding box center [261, 89] width 170 height 23
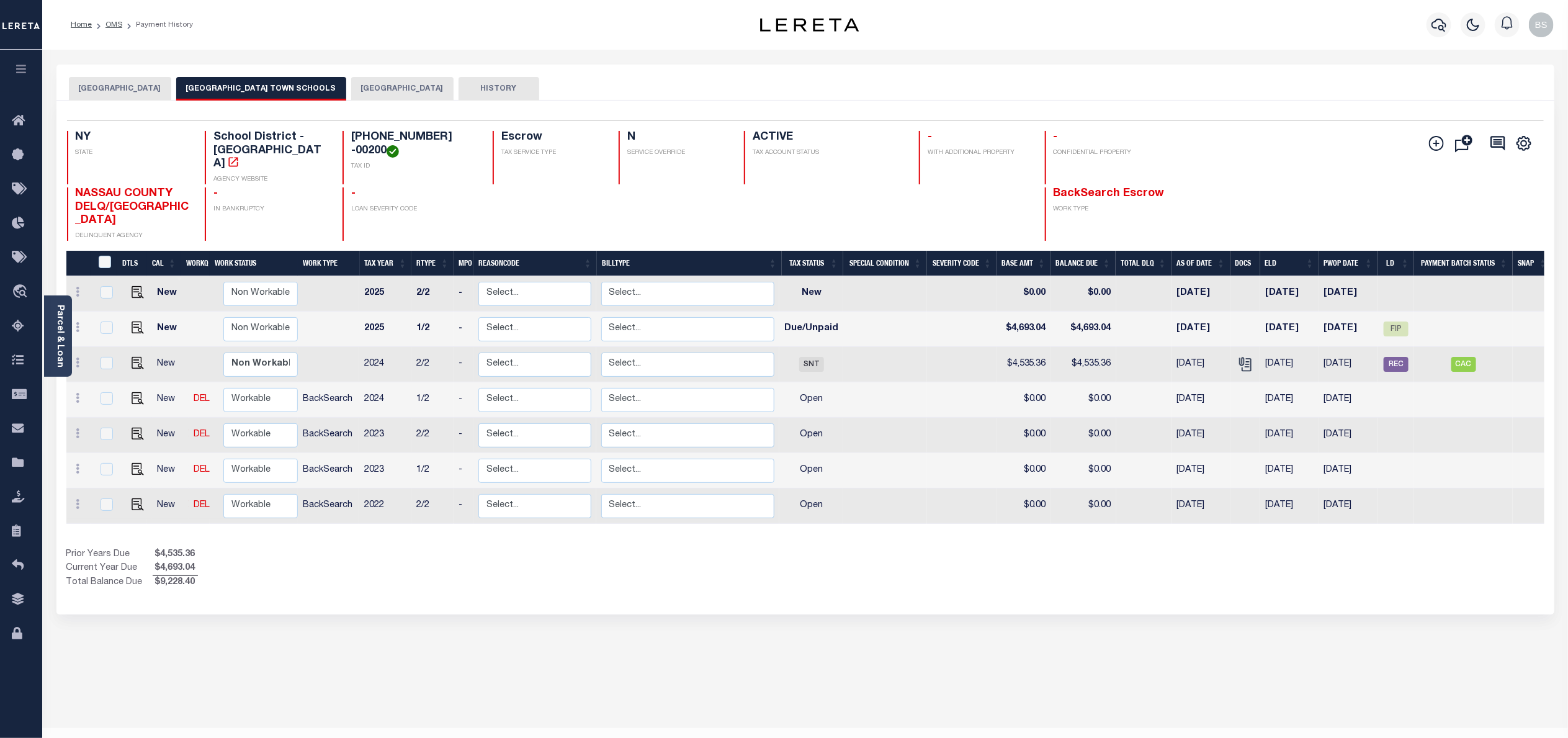
click at [375, 91] on button "[GEOGRAPHIC_DATA]" at bounding box center [402, 89] width 103 height 23
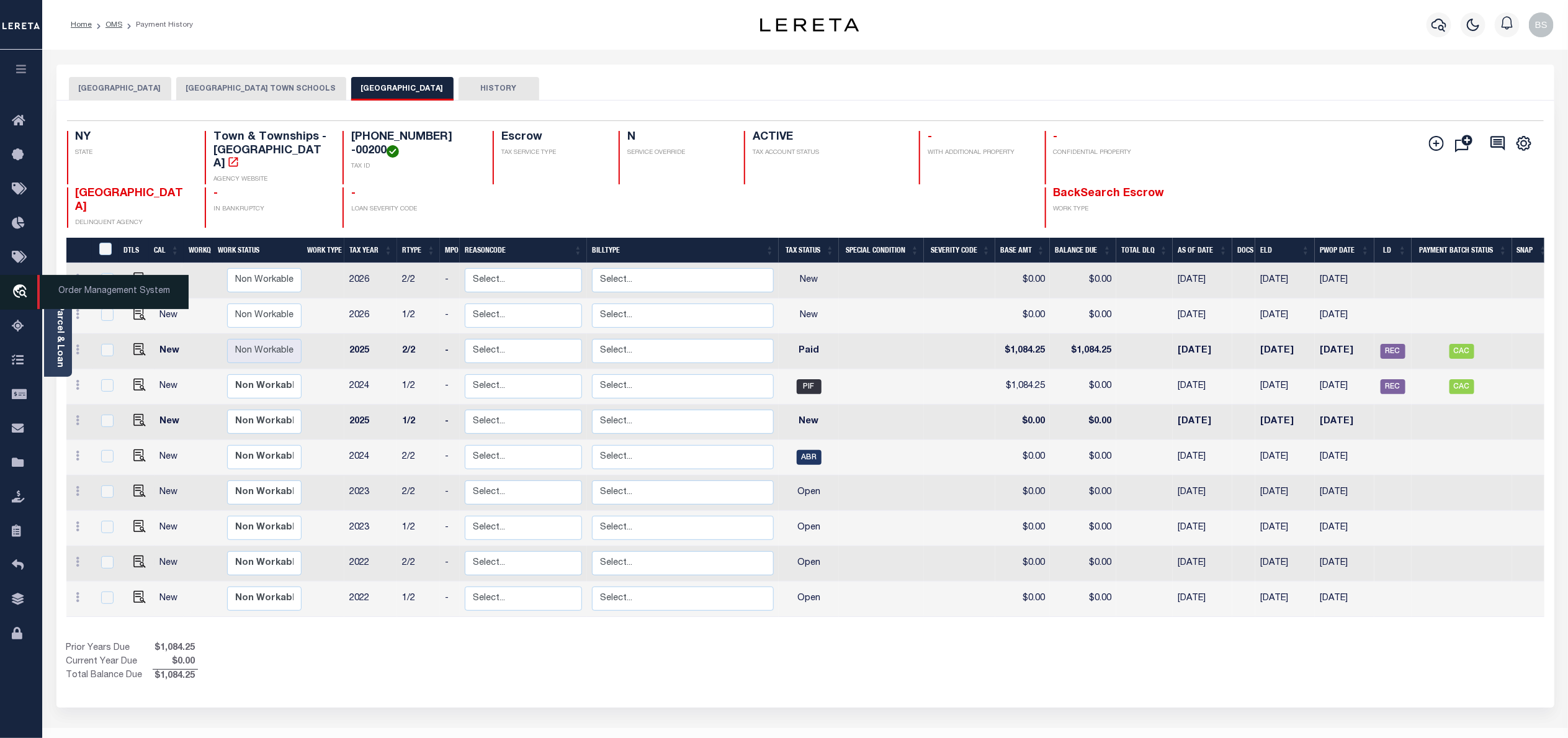
click at [114, 292] on span "Order Management System" at bounding box center [113, 291] width 152 height 34
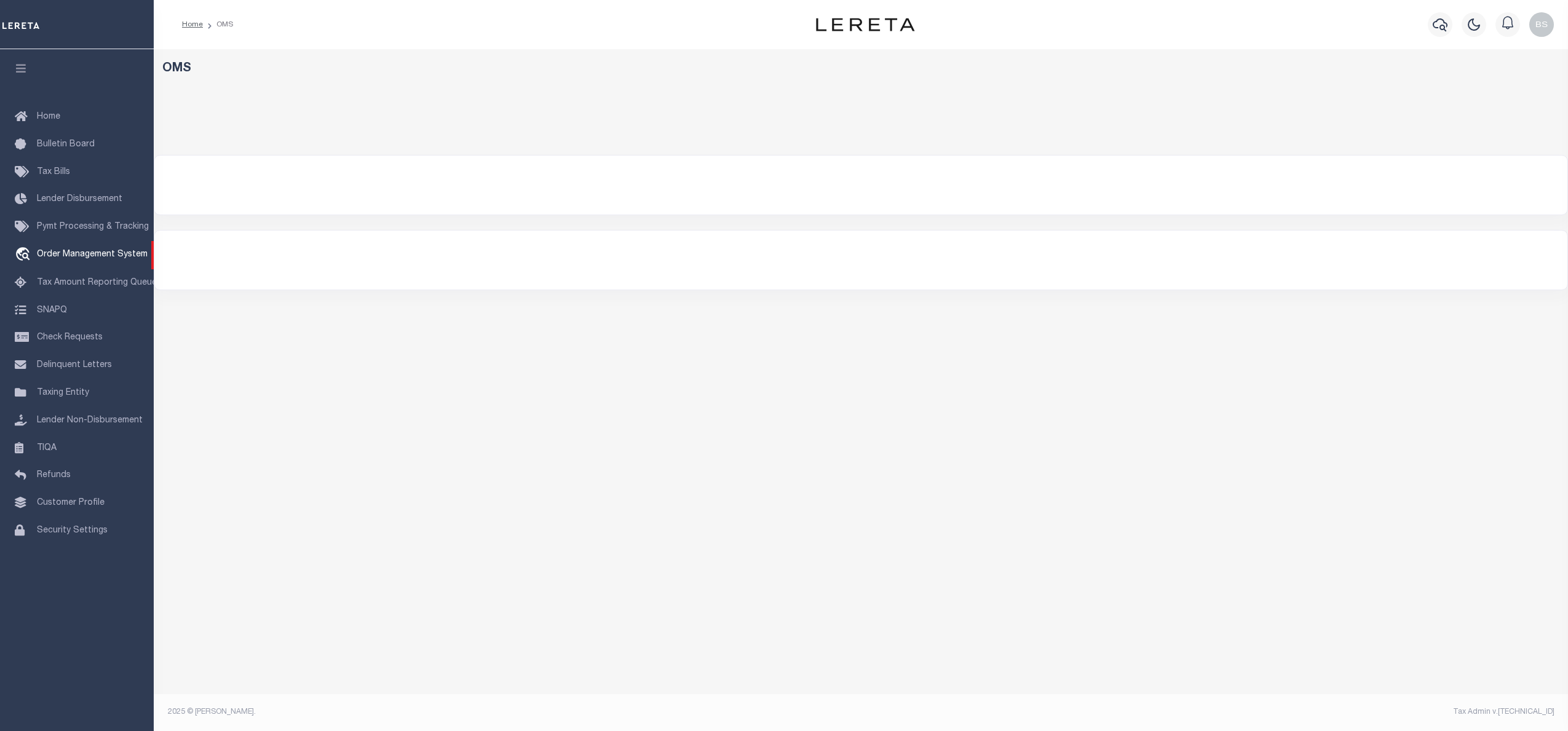
select select "200"
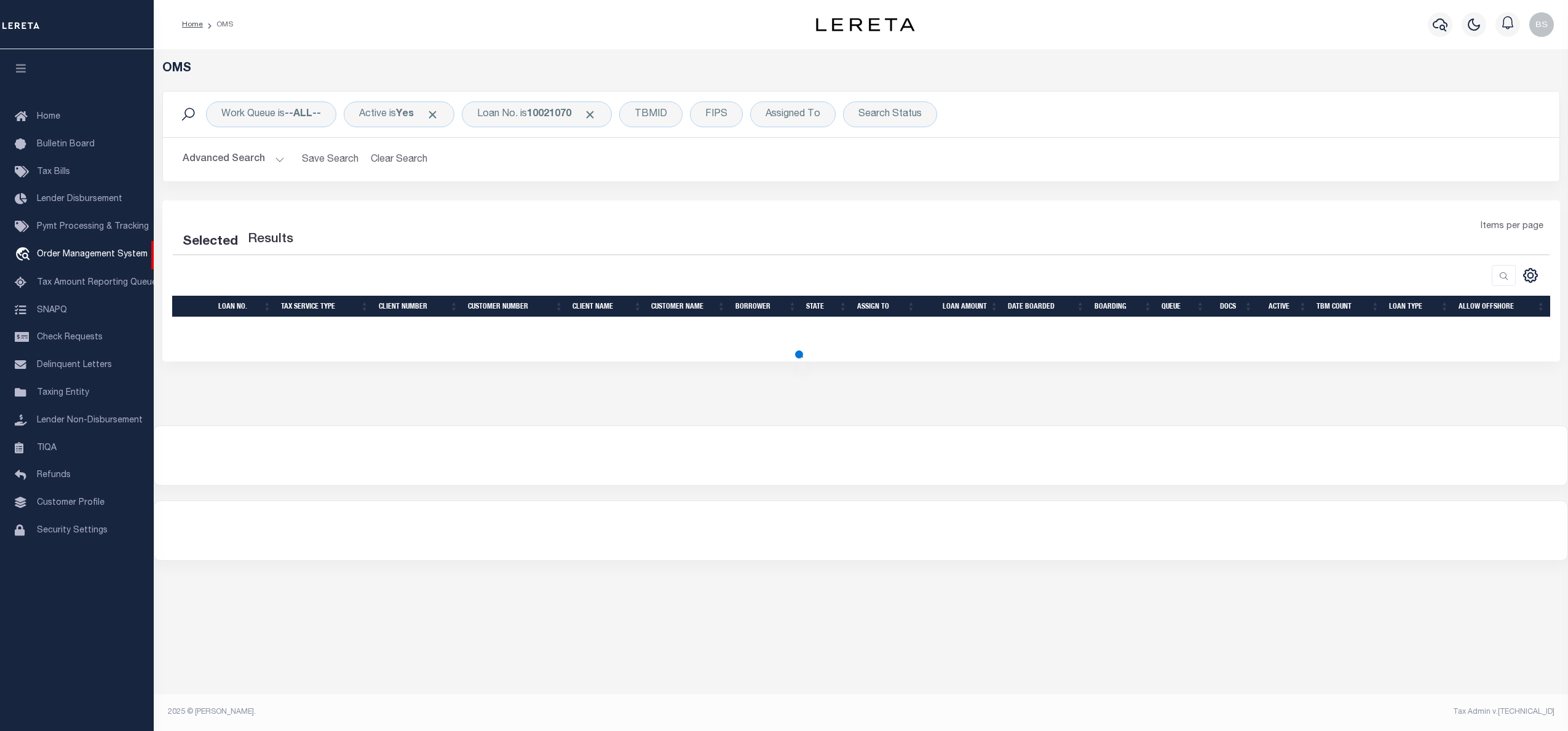
select select "200"
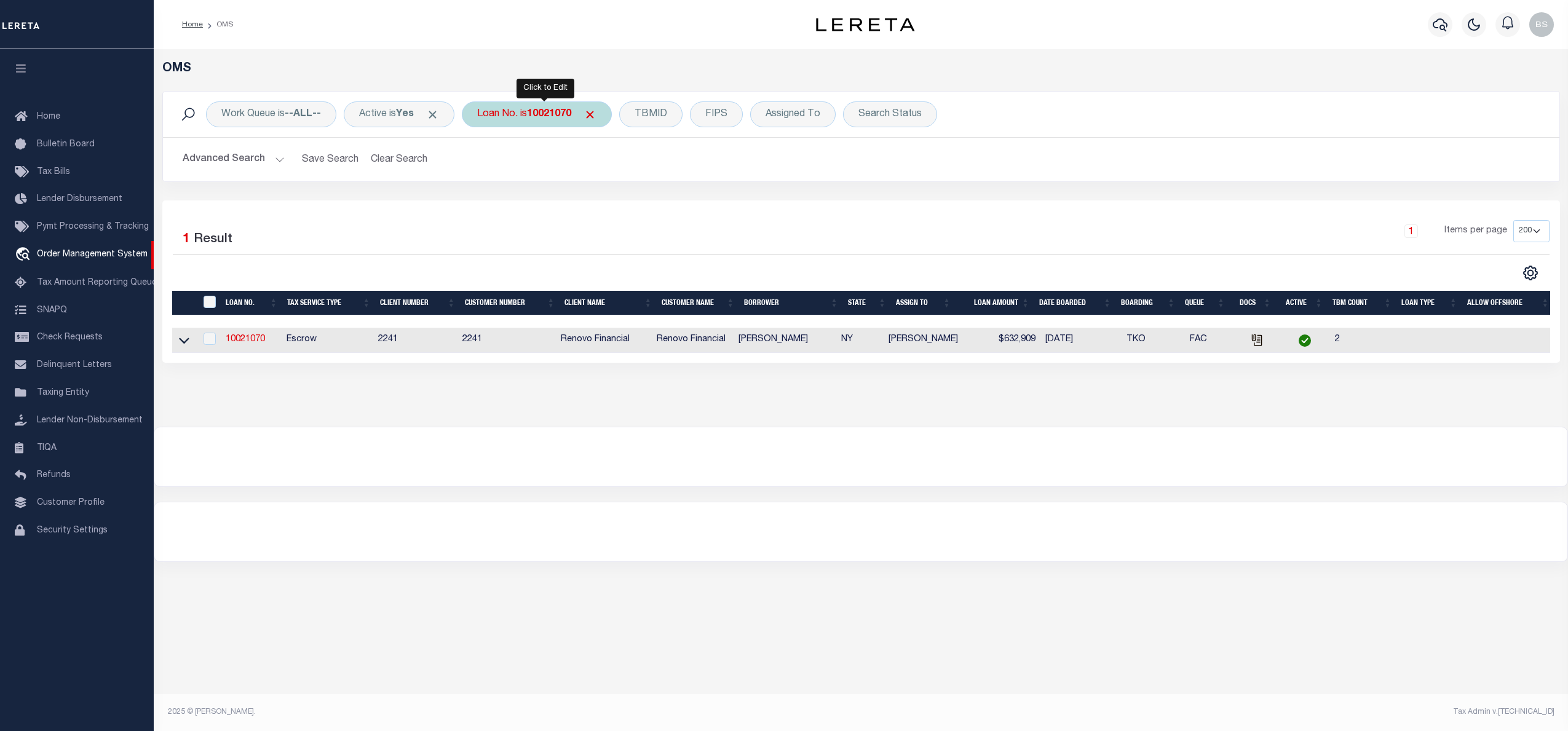
click at [537, 118] on b "10021070" at bounding box center [549, 115] width 44 height 10
type input "251012439"
click at [180, 341] on icon at bounding box center [184, 341] width 10 height 13
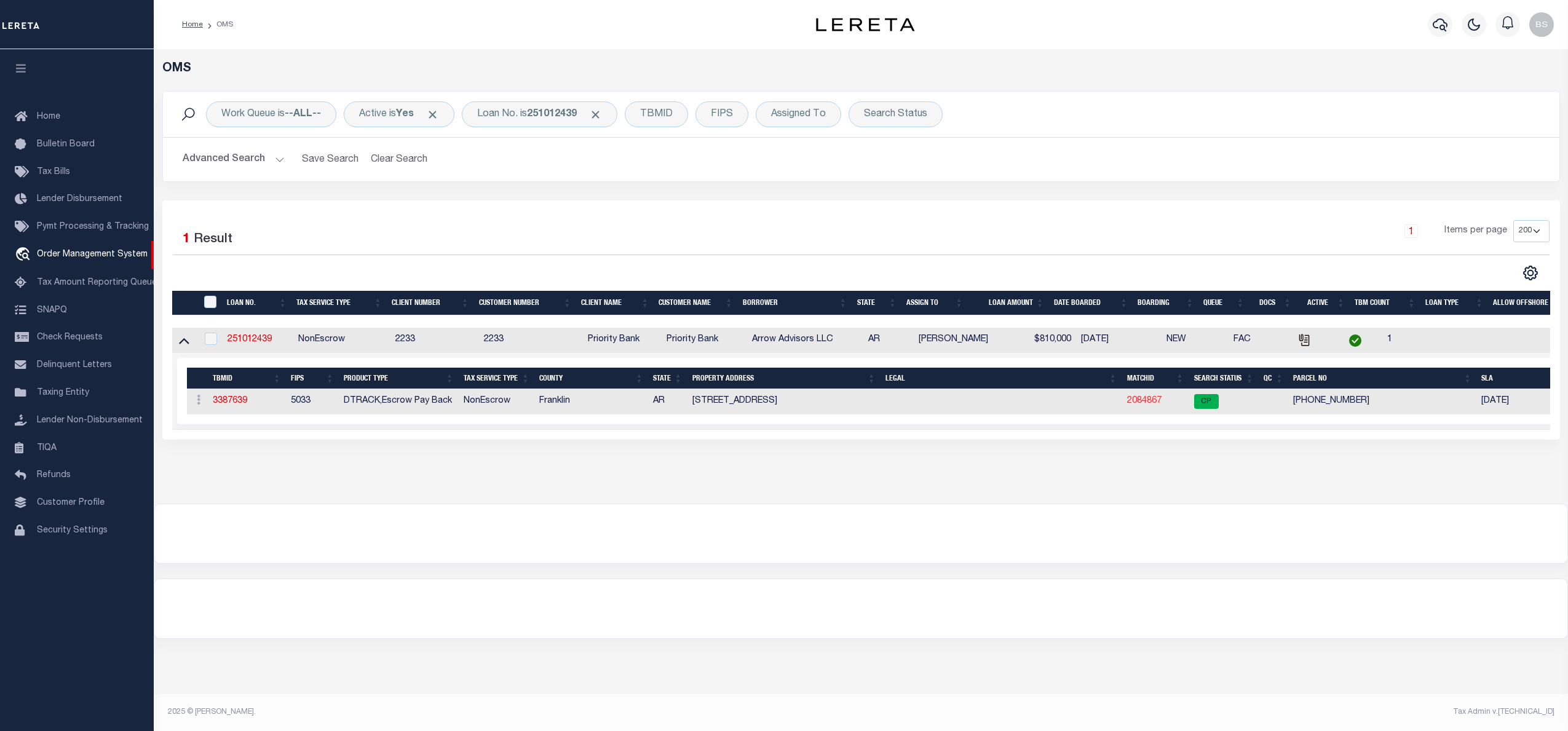
click at [1143, 402] on link "2084867" at bounding box center [1144, 400] width 35 height 9
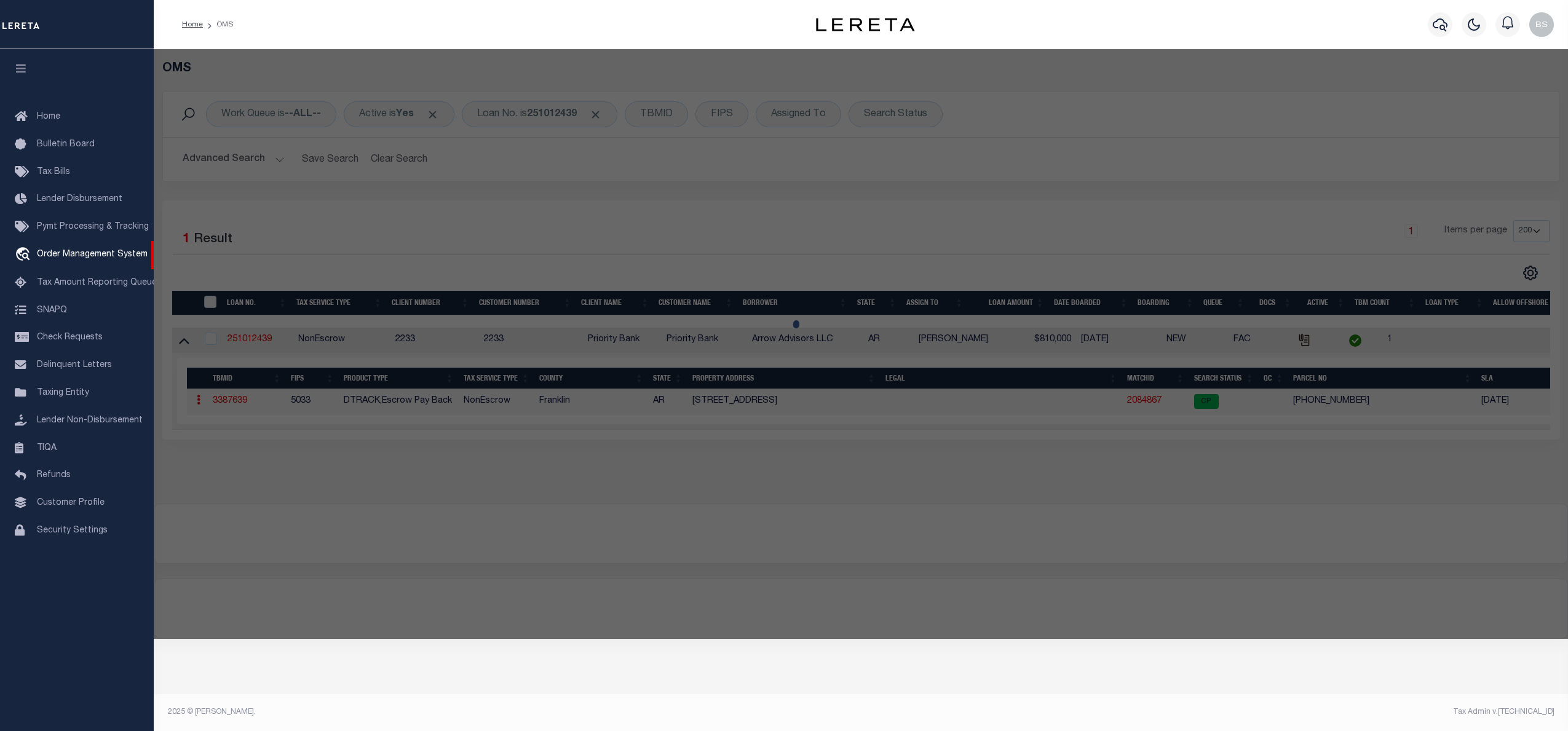
checkbox input "false"
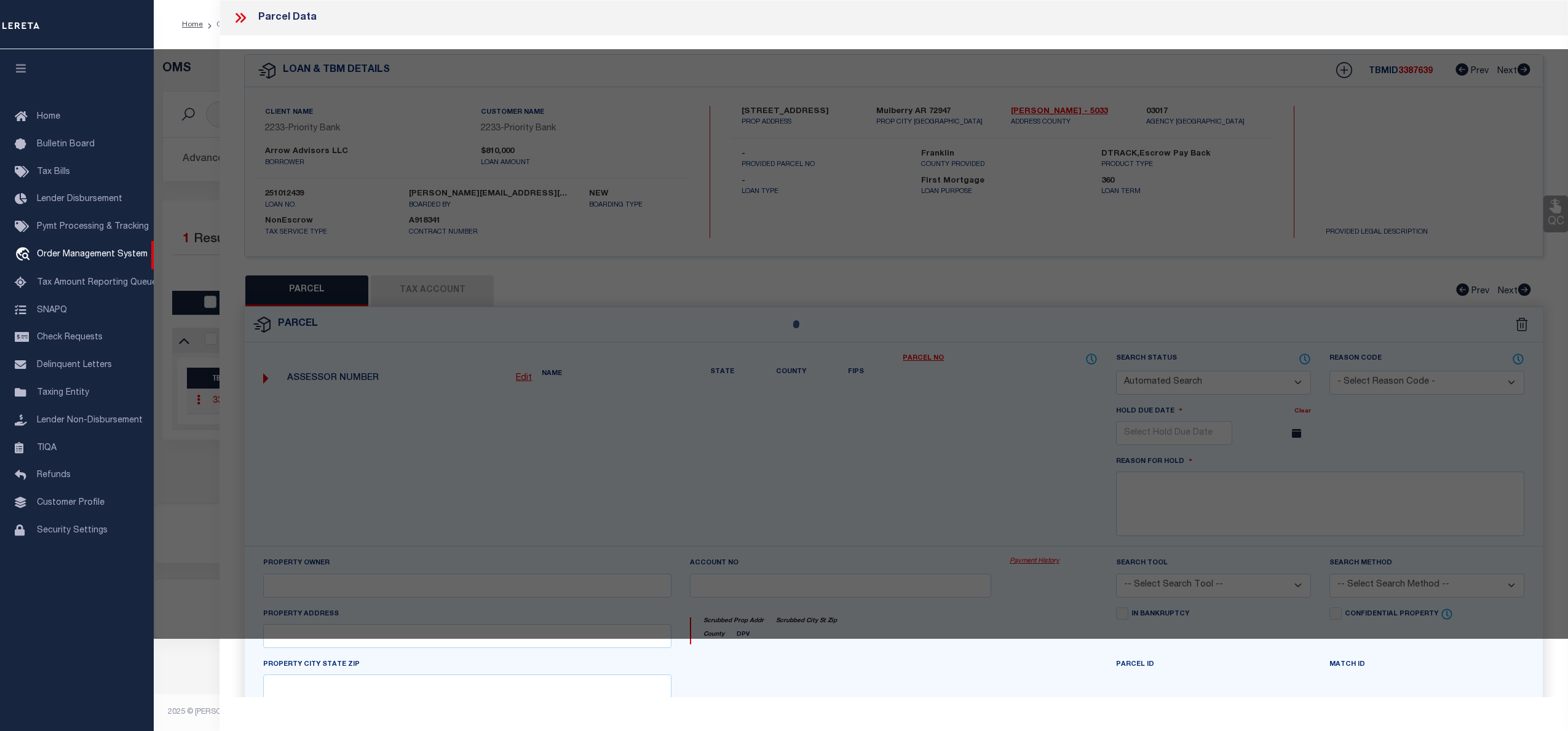
select select "CP"
type input "ARROW ADVISORS LLC"
select select "AGW"
select select
type input "[STREET_ADDRESS]"
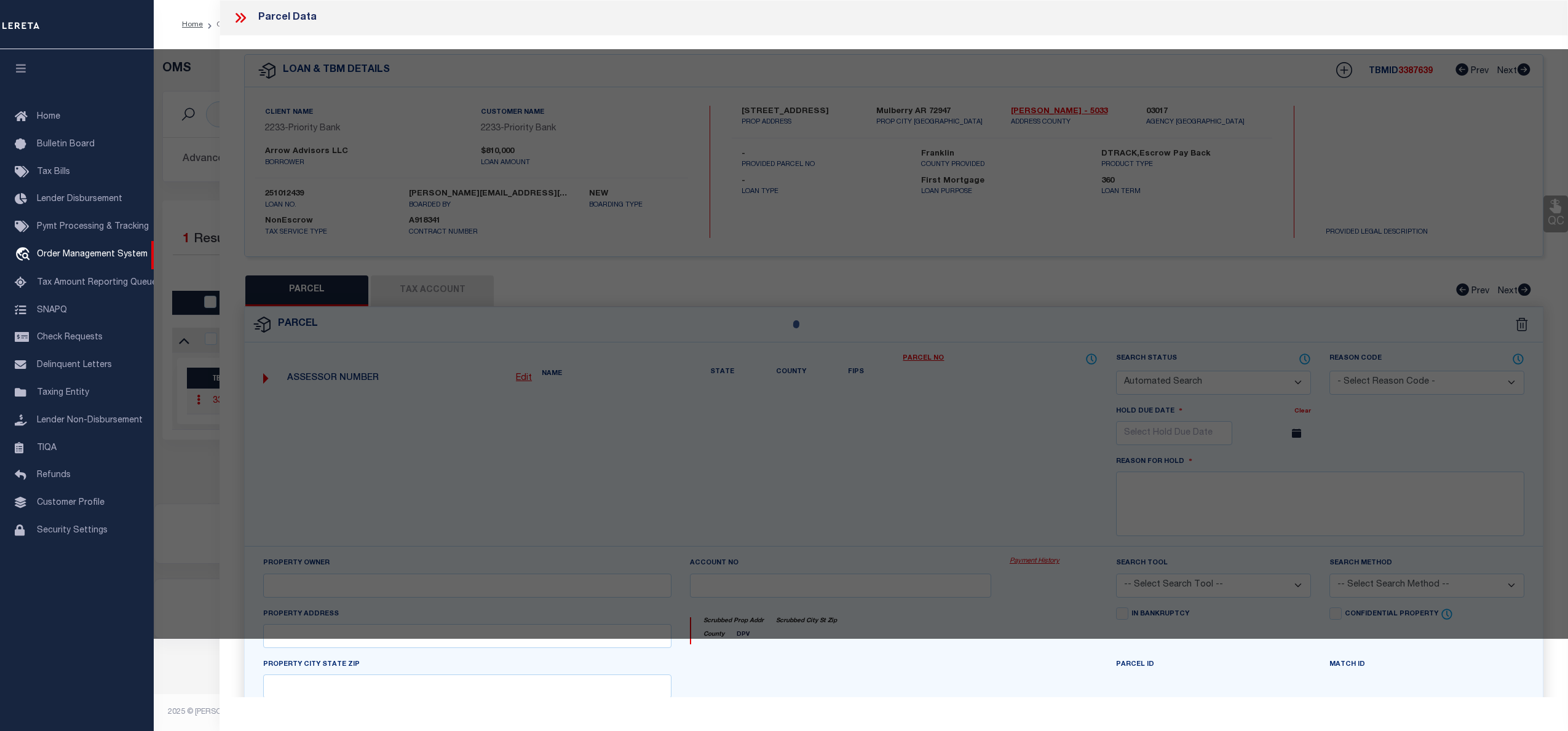
checkbox input "false"
type input "Mulberry AR 72947"
type textarea "PER DOC# 2022011813 FILED ON [DATE] PART OF THE NORTH HALF OF SECTION 17, TOWNS…"
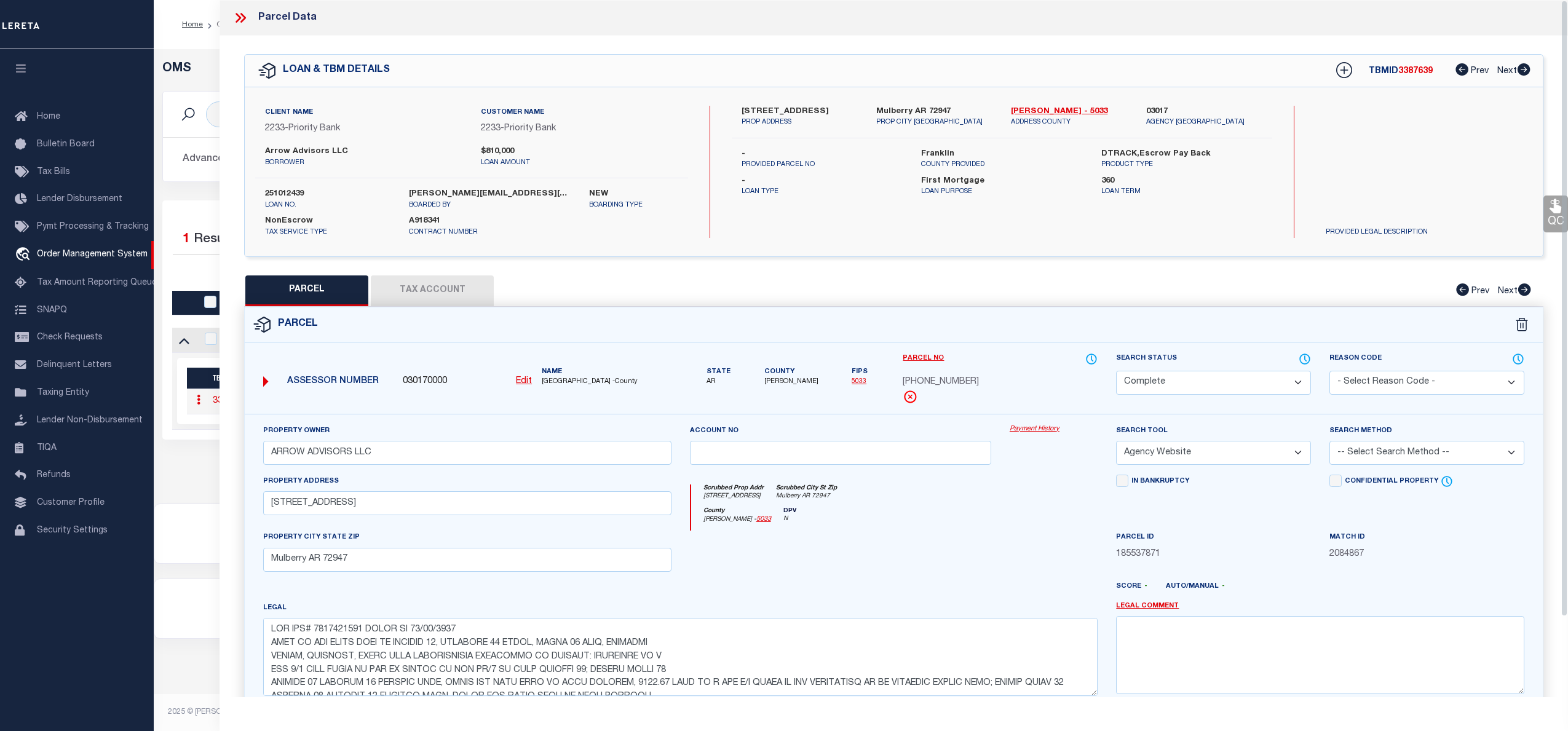
click at [1032, 429] on link "Payment History" at bounding box center [1054, 429] width 88 height 10
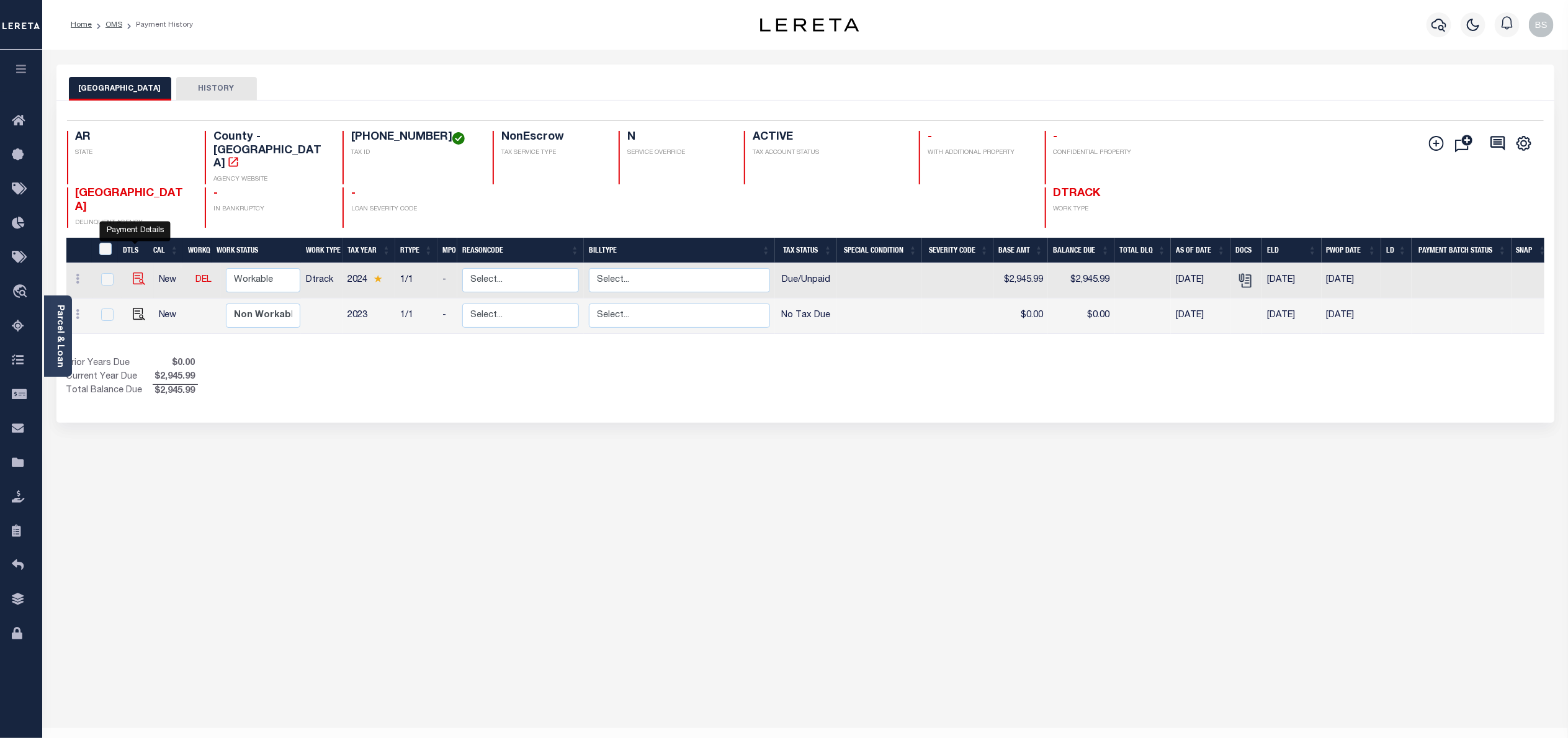
click at [136, 272] on img "" at bounding box center [138, 278] width 12 height 12
checkbox input "true"
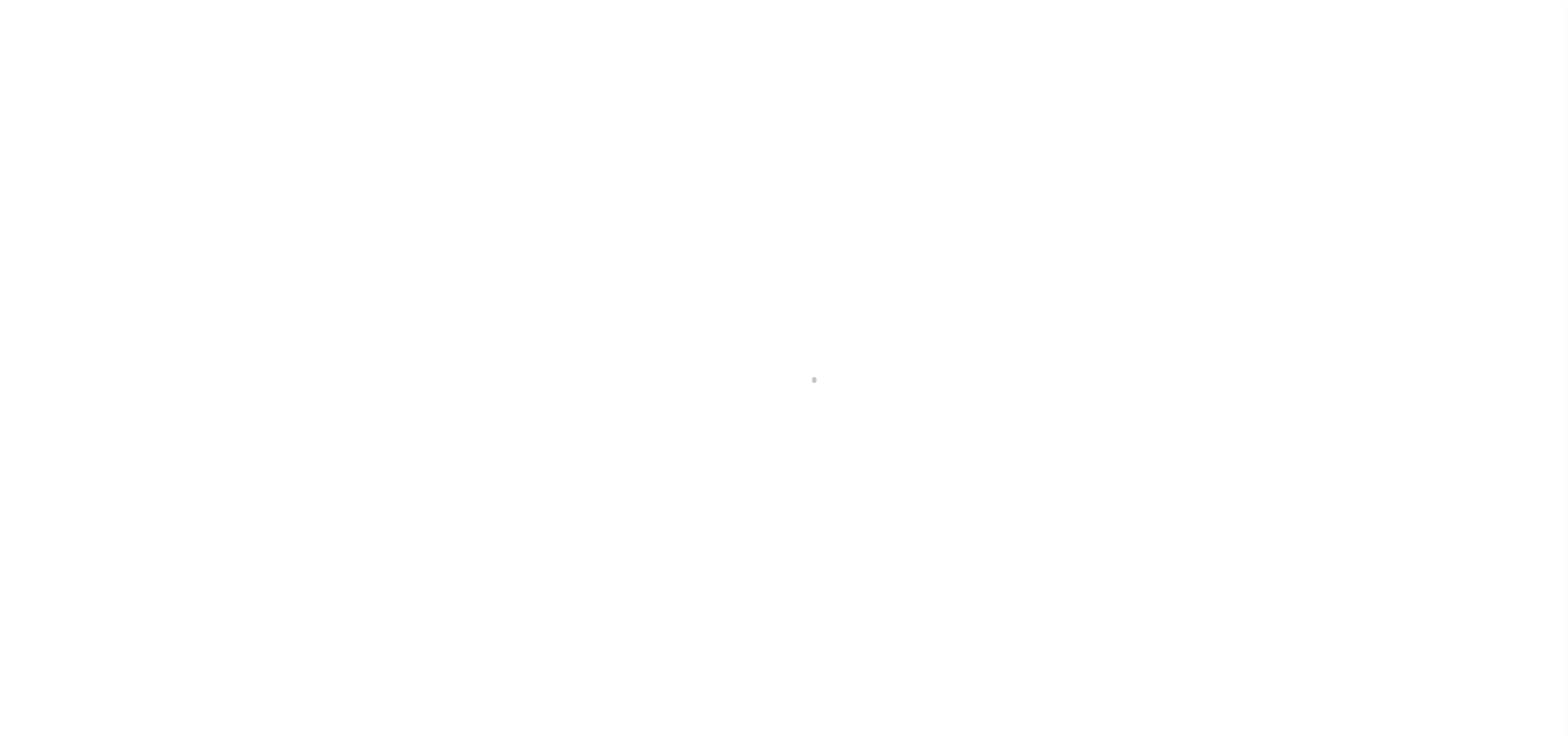
select select "DUE"
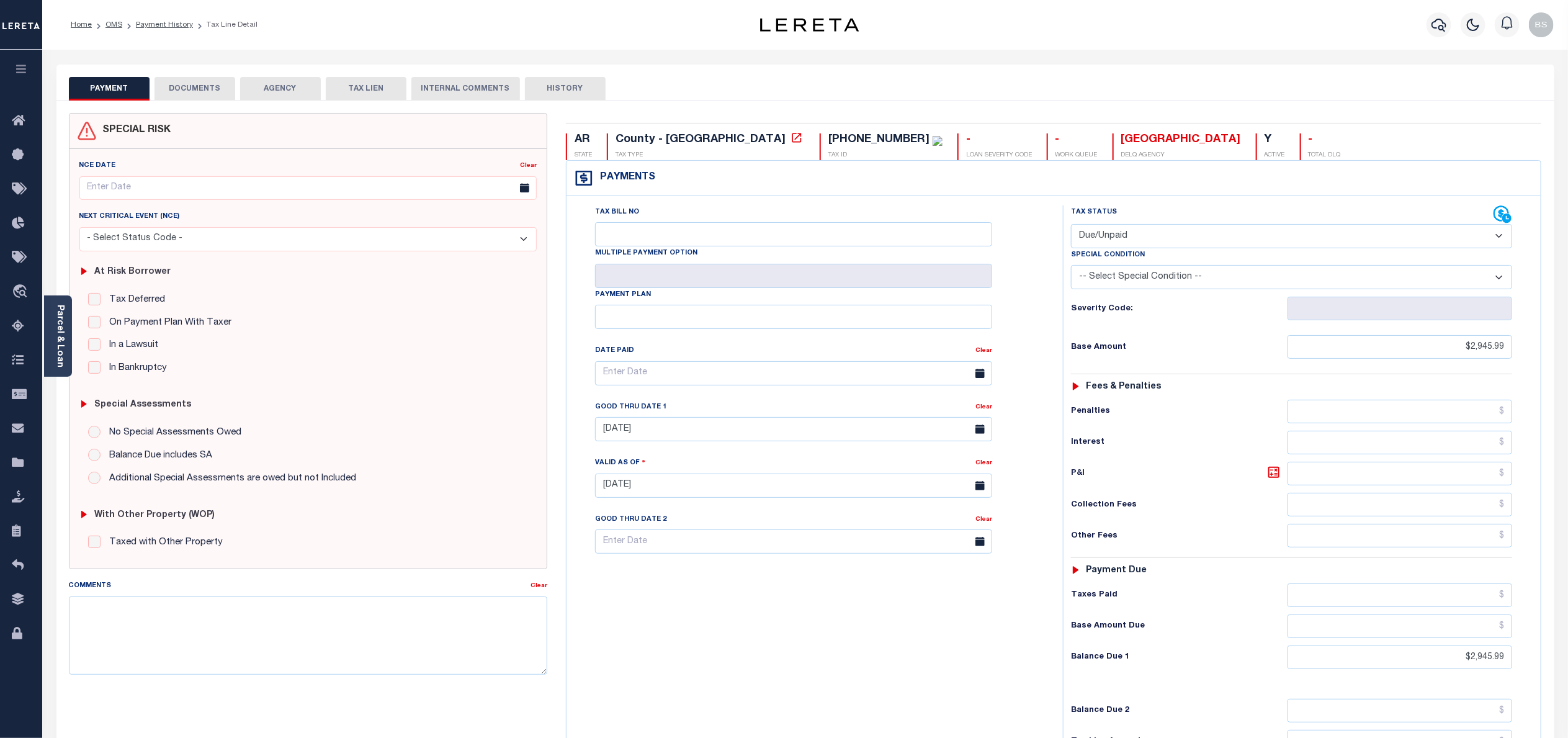
click at [208, 90] on button "DOCUMENTS" at bounding box center [195, 89] width 81 height 23
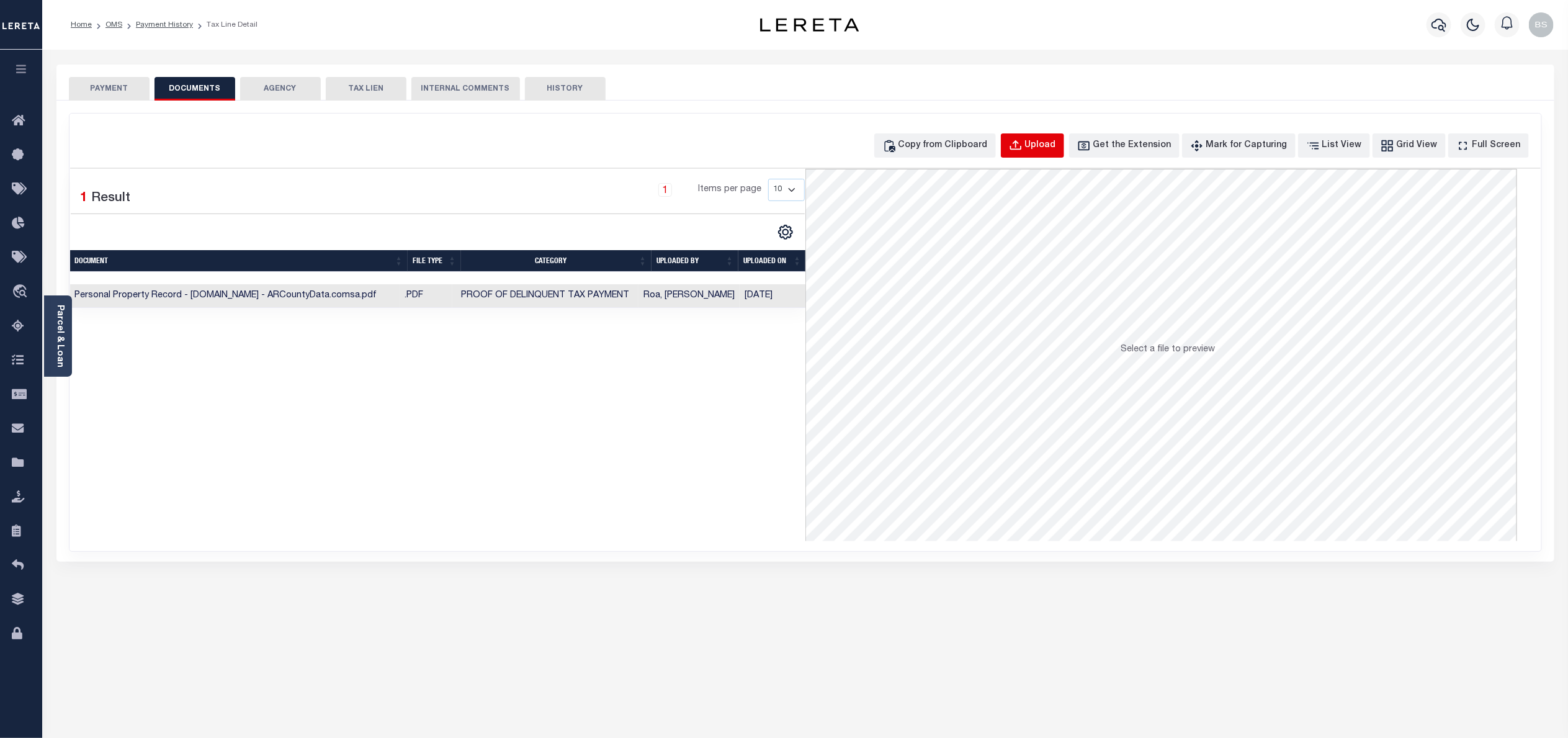
click at [1056, 147] on div "Upload" at bounding box center [1040, 146] width 31 height 14
select select "POP"
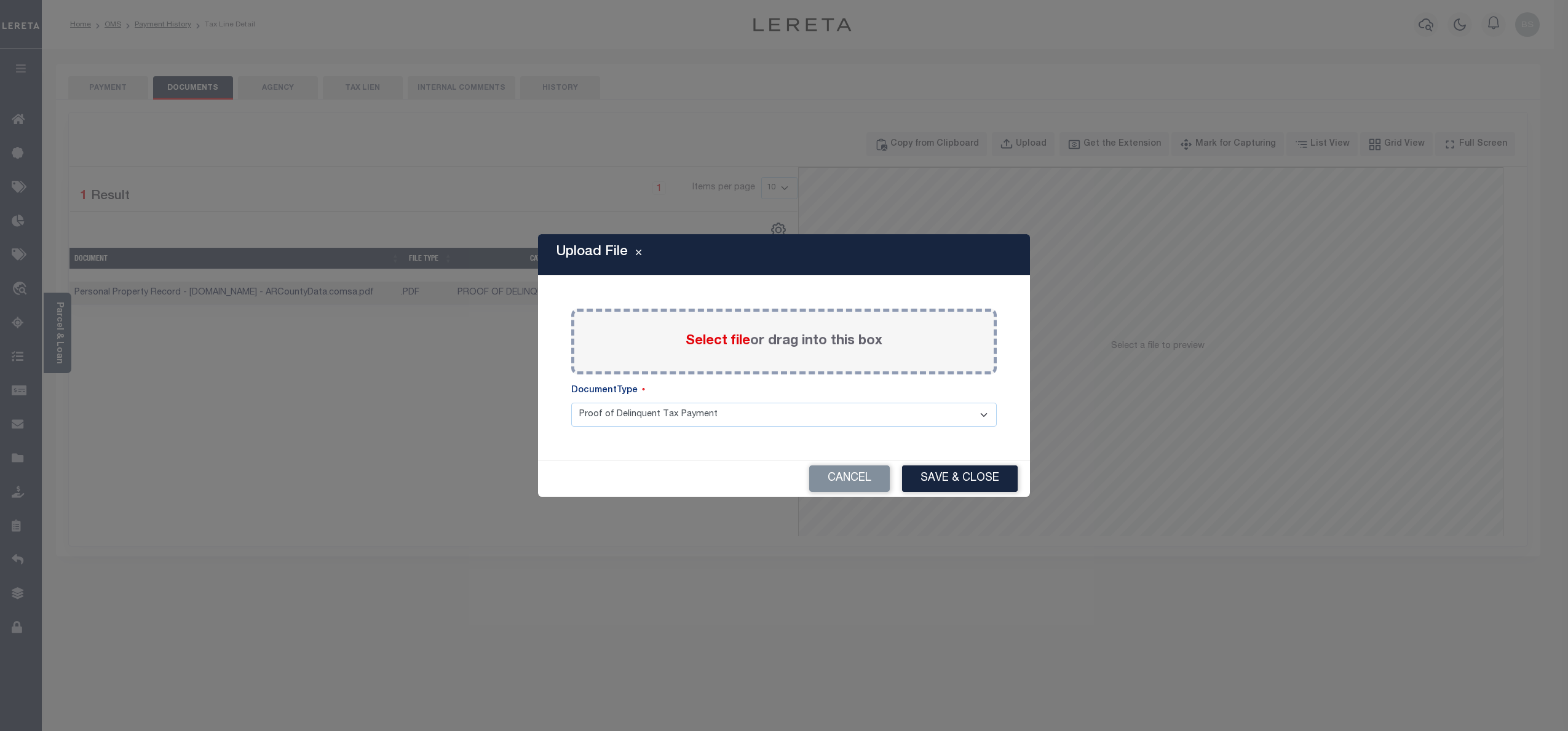
click at [724, 341] on span "Select file" at bounding box center [718, 341] width 64 height 14
click at [0, 0] on input "Select file or drag into this box" at bounding box center [0, 0] width 0 height 0
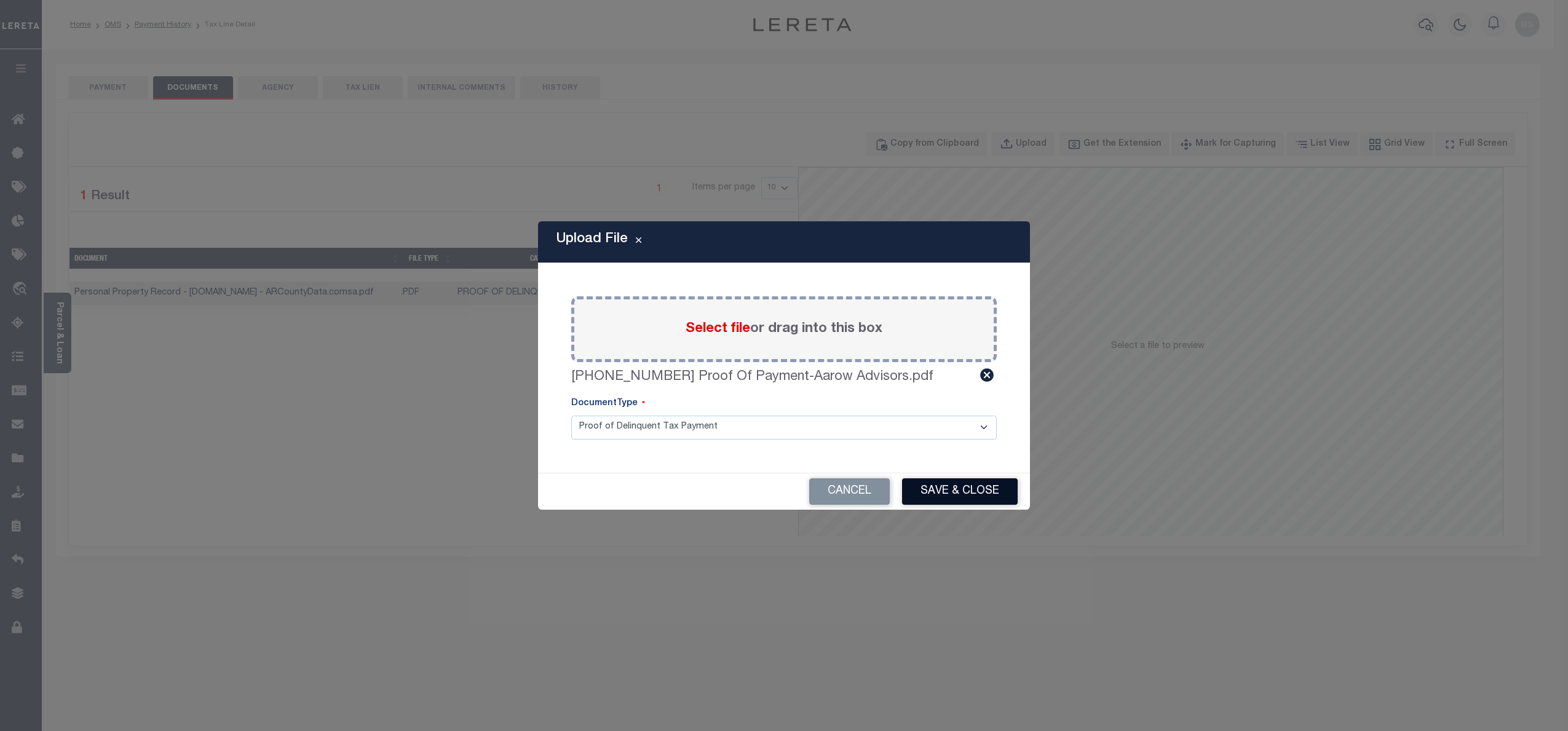
click at [959, 480] on button "Save & Close" at bounding box center [960, 491] width 116 height 27
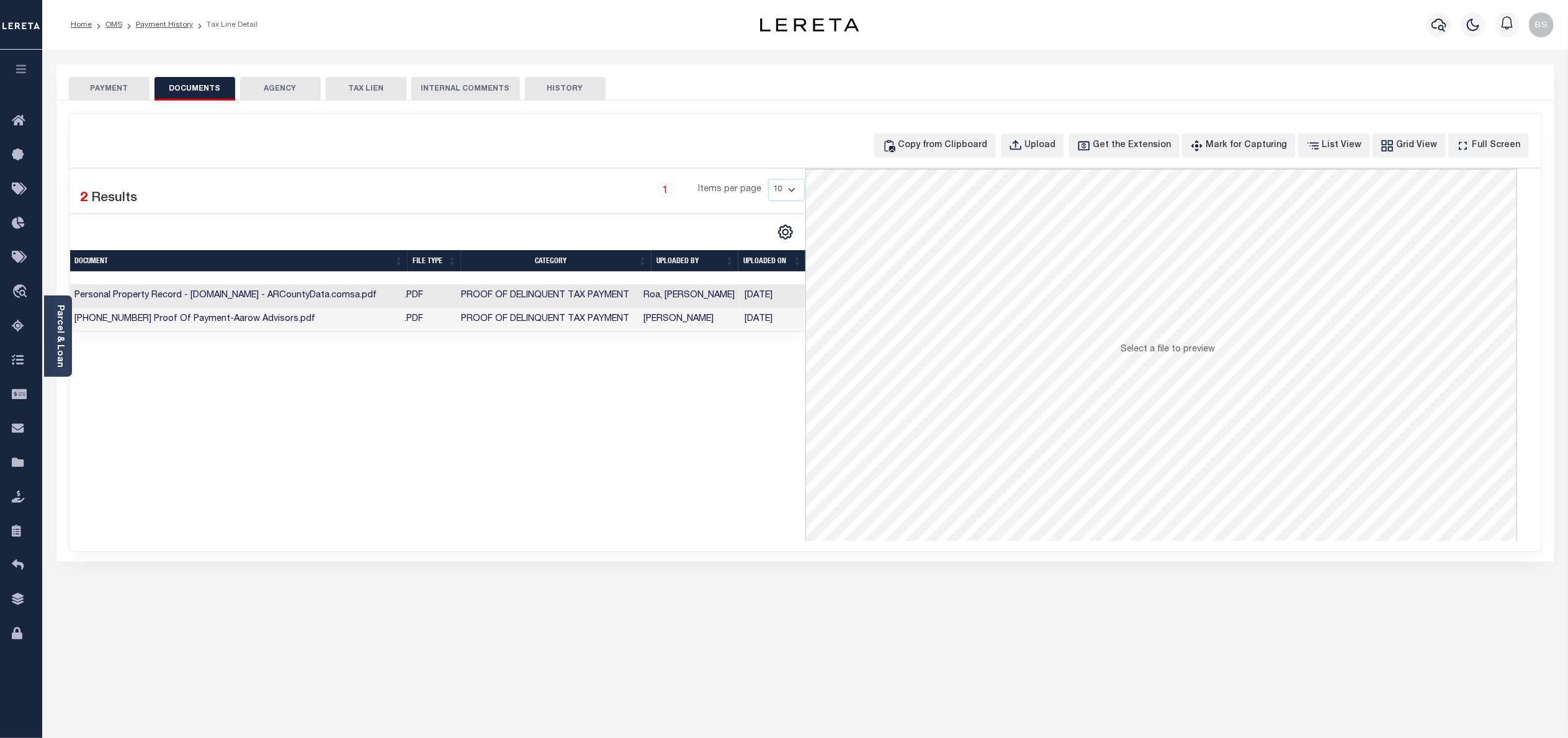
click at [114, 88] on button "PAYMENT" at bounding box center [109, 89] width 81 height 23
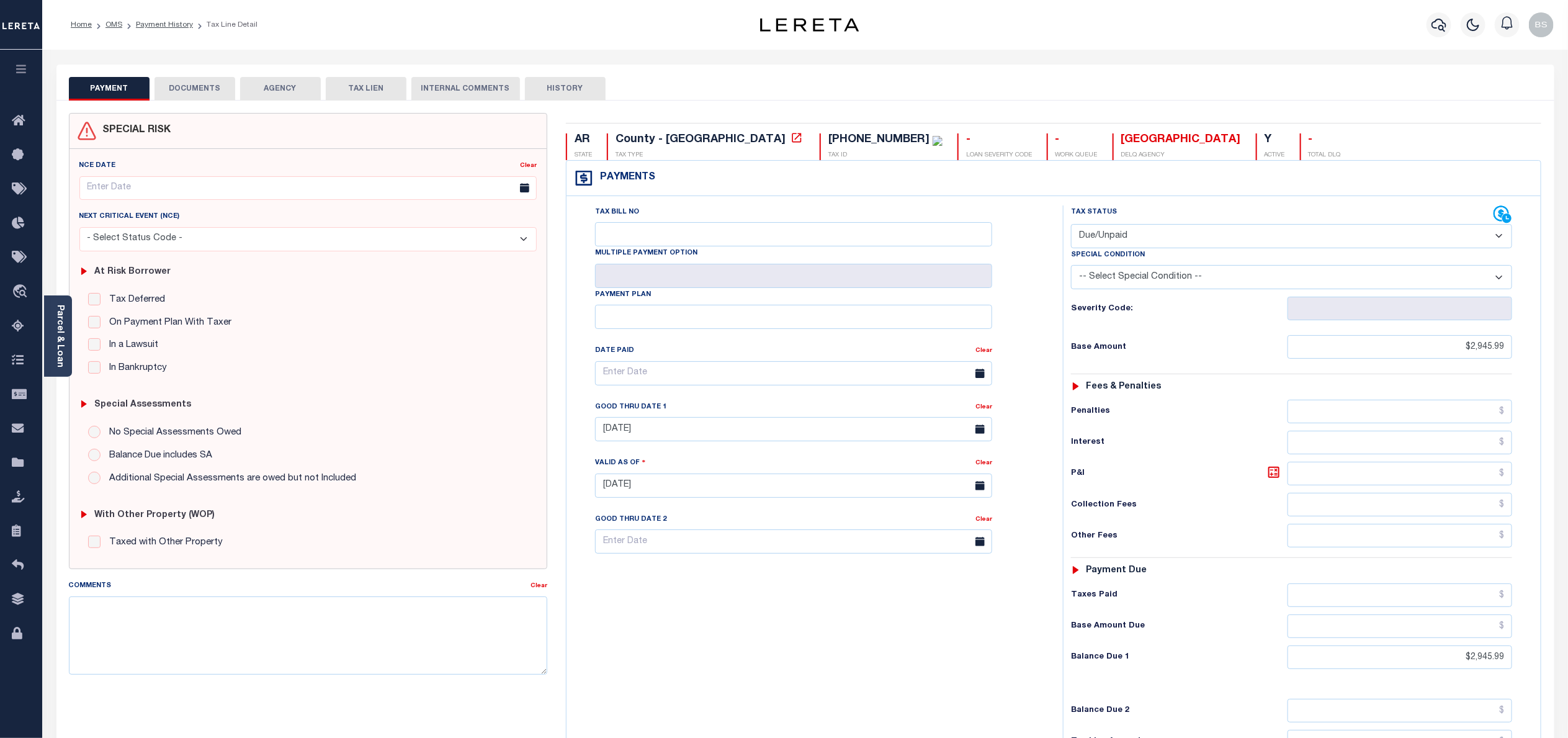
click at [1145, 231] on select "- Select Status Code - Open Due/Unpaid Paid Incomplete No Tax Due Internal Refu…" at bounding box center [1292, 235] width 442 height 24
select select "PYD"
click at [1071, 225] on select "- Select Status Code - Open Due/Unpaid Paid Incomplete No Tax Due Internal Refu…" at bounding box center [1292, 235] width 442 height 24
type input "10/11/2025"
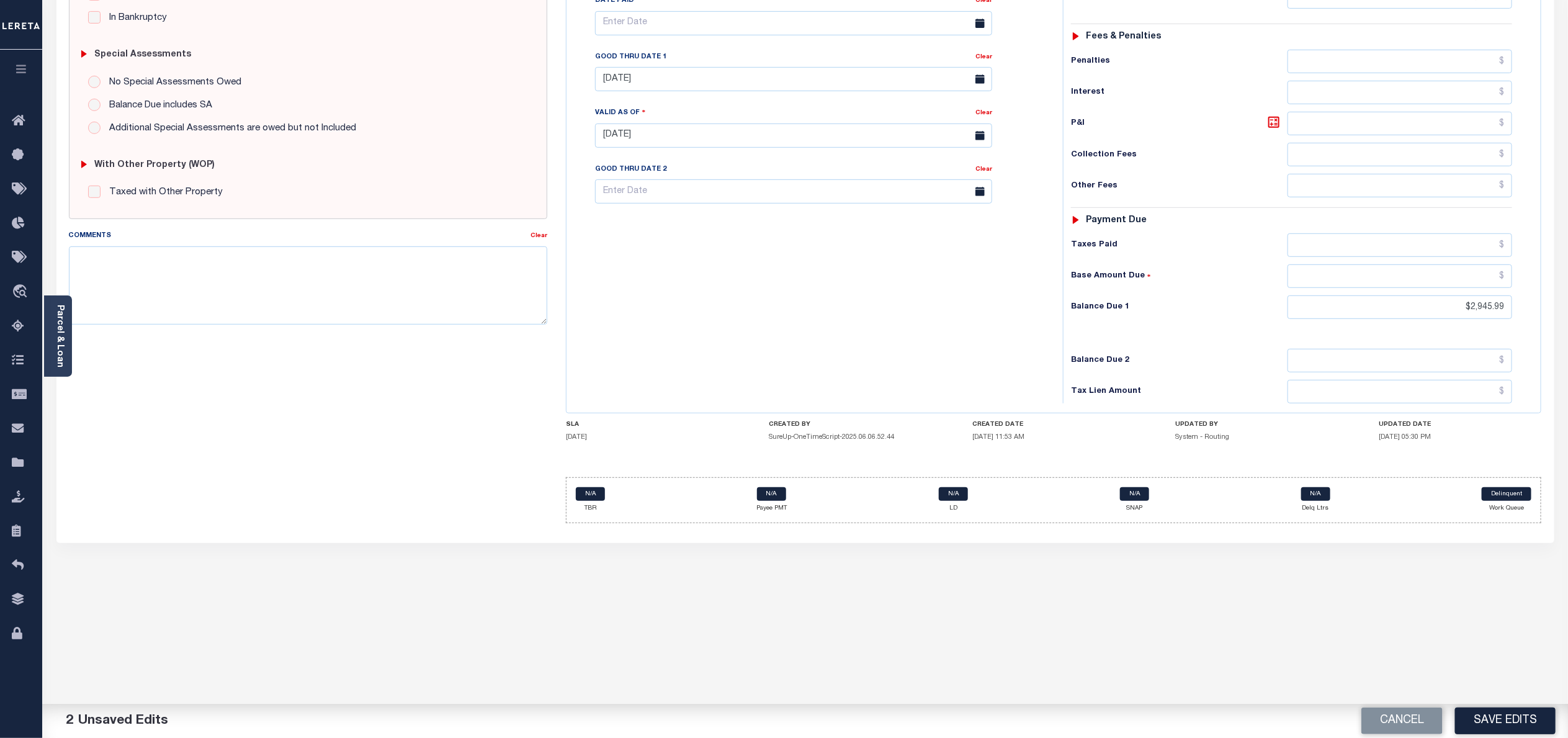
scroll to position [372, 0]
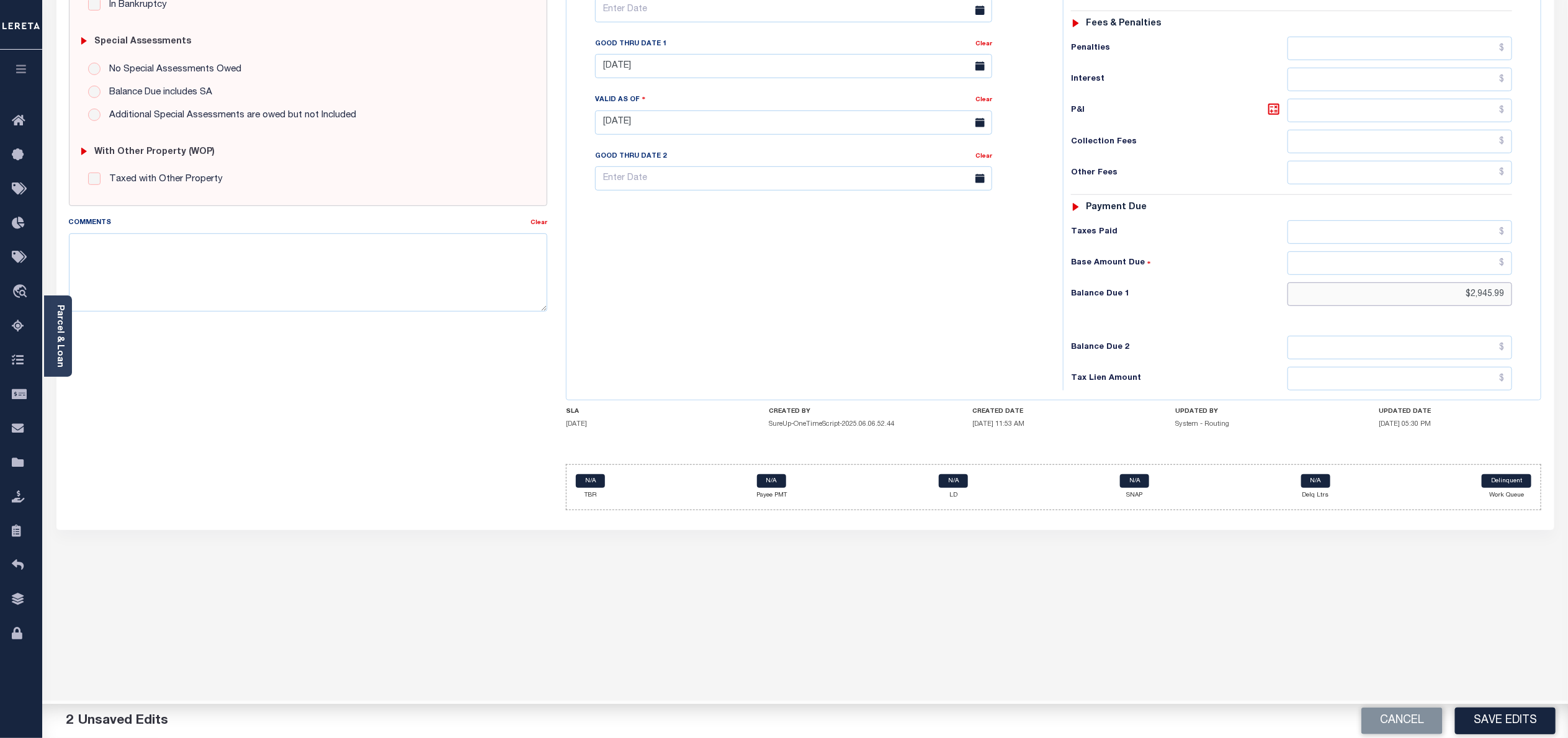
drag, startPoint x: 1508, startPoint y: 293, endPoint x: 1453, endPoint y: 298, distance: 55.2
click at [1453, 298] on input "$2,945.99" at bounding box center [1400, 294] width 224 height 23
type input "$0.00"
click at [1220, 329] on div "Tax Status Status - Select Status Code -" at bounding box center [1295, 117] width 466 height 548
click at [1502, 711] on button "Save Edits" at bounding box center [1505, 721] width 101 height 27
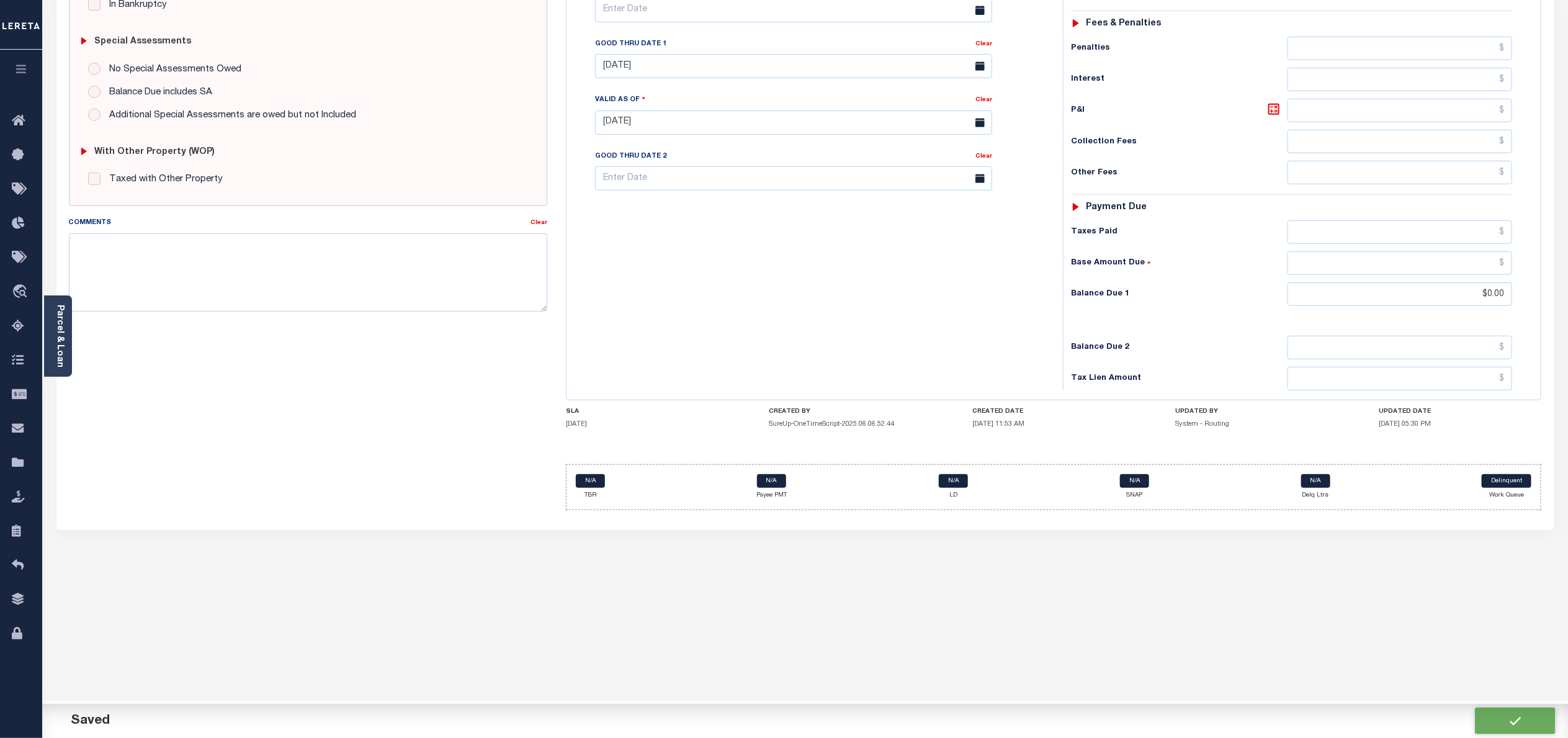
checkbox input "false"
type input "$2,945.99"
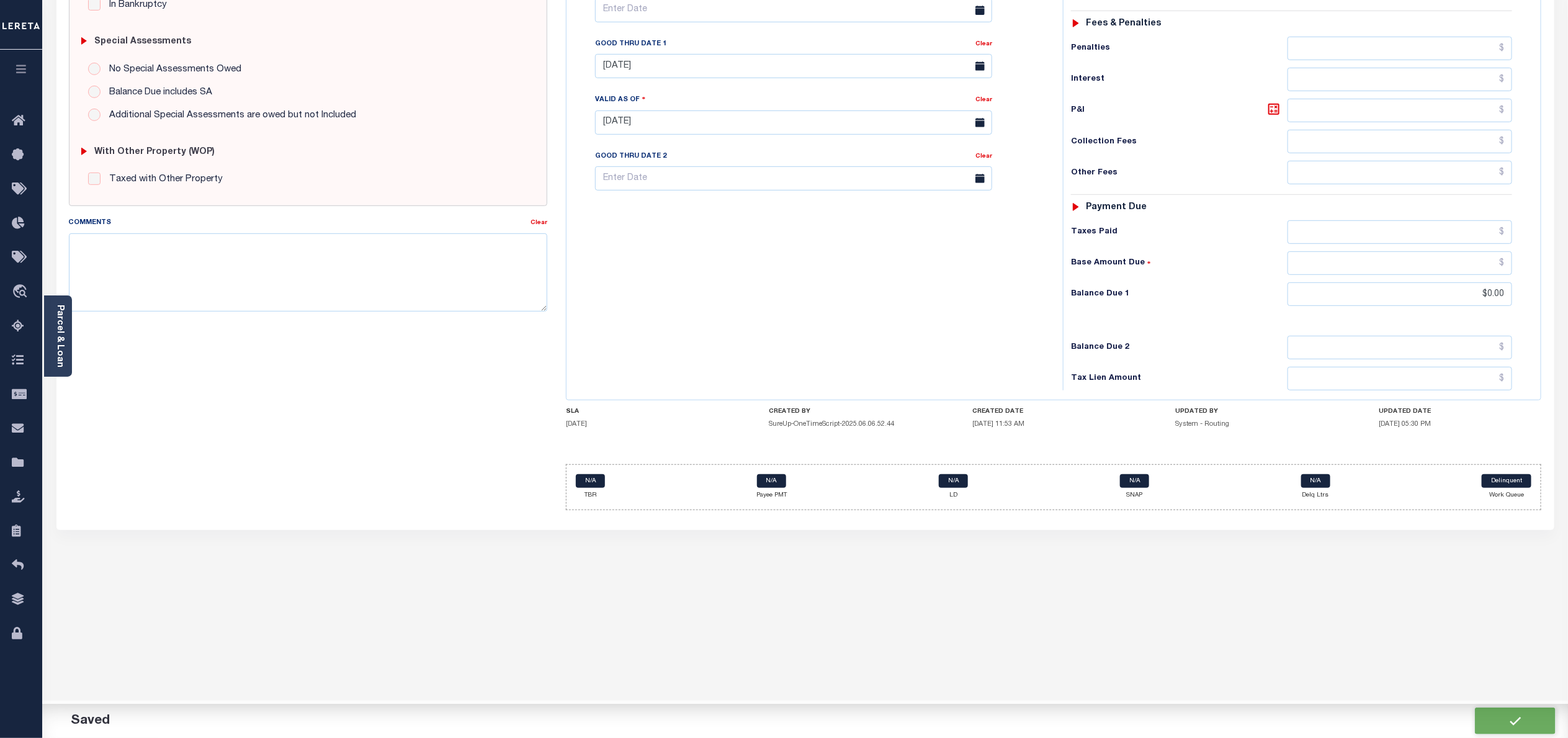
type input "$0"
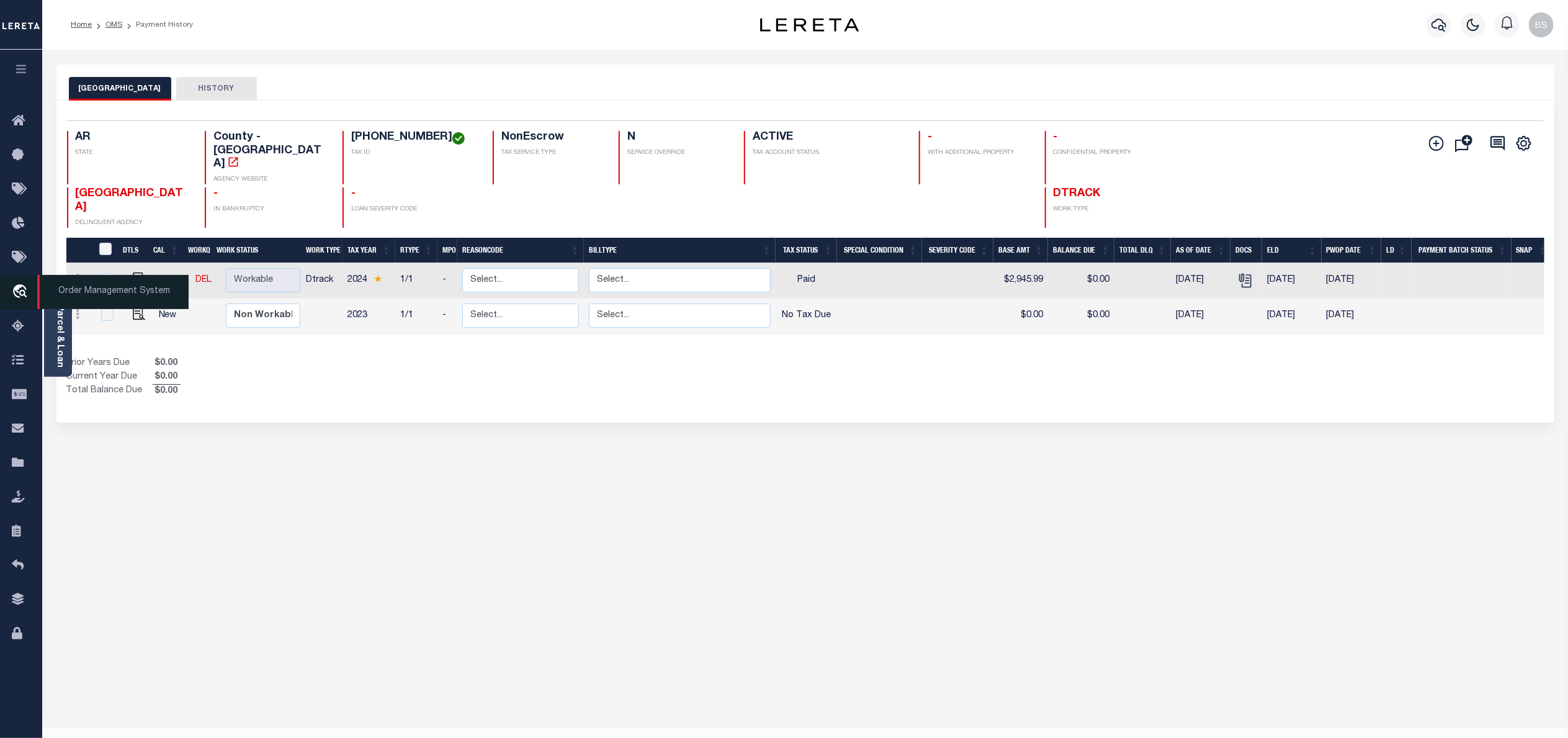
click at [85, 288] on span "Order Management System" at bounding box center [113, 291] width 152 height 34
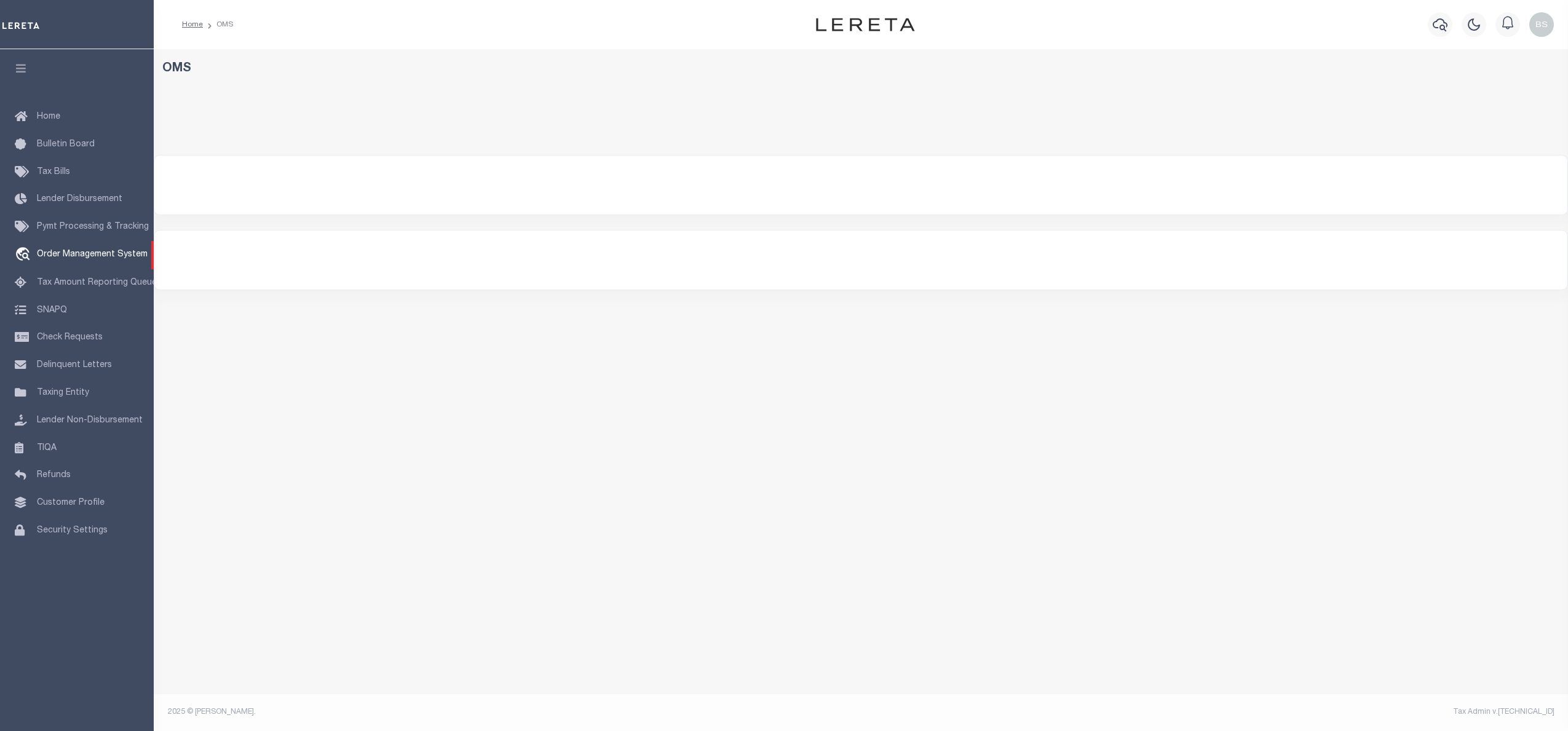
select select "200"
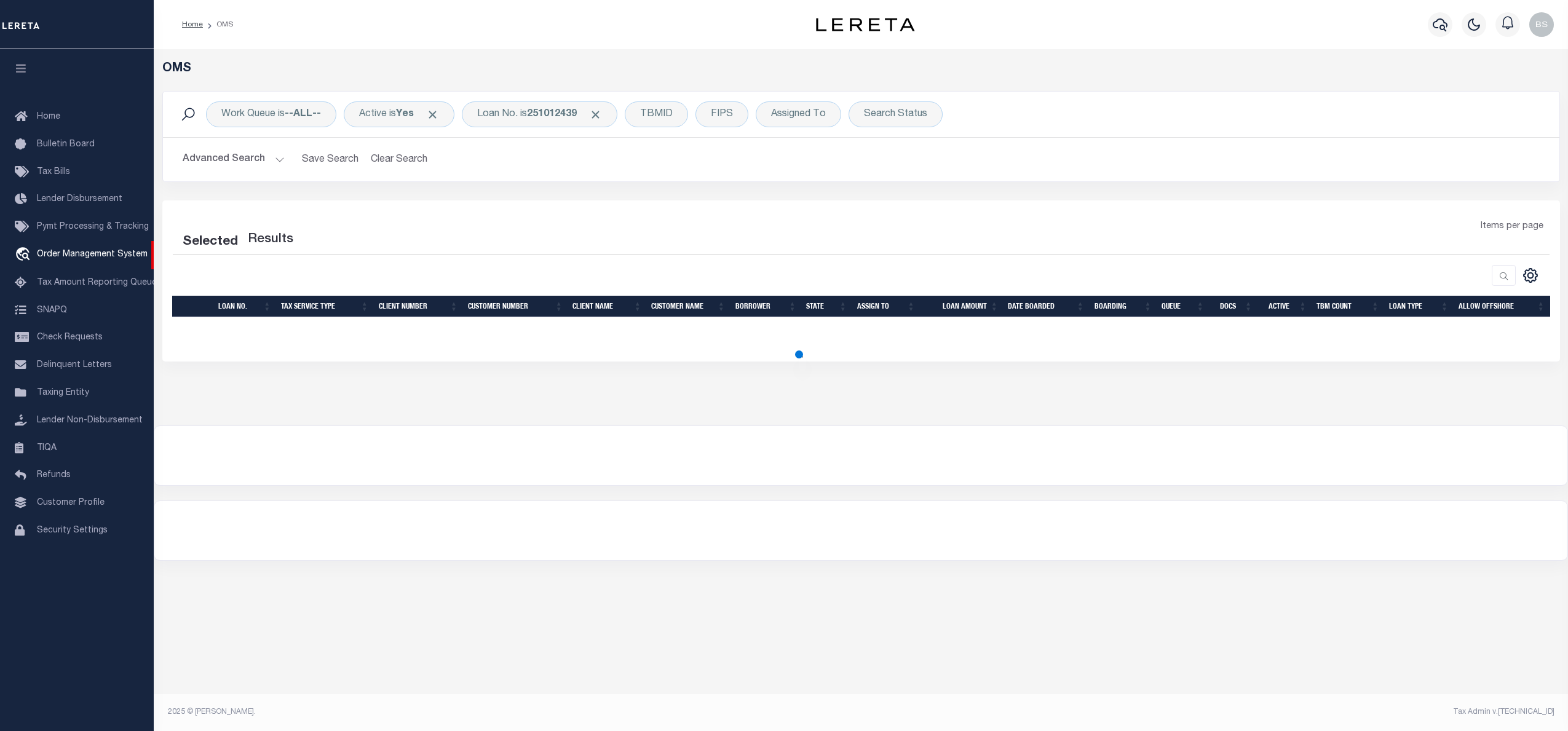
select select "200"
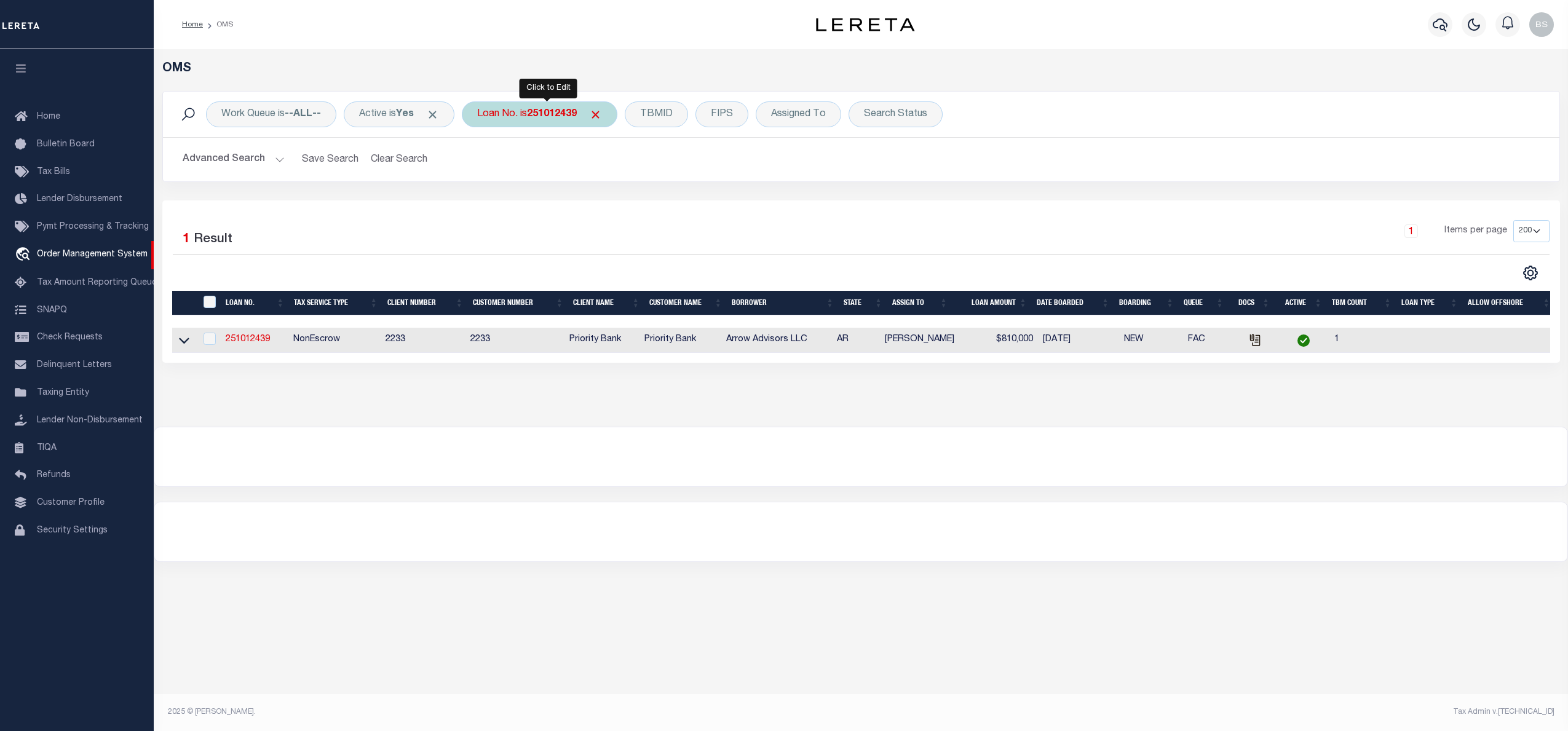
click at [552, 118] on b "251012439" at bounding box center [552, 115] width 50 height 10
type input "79960880900"
click at [655, 209] on input "Apply" at bounding box center [640, 201] width 36 height 20
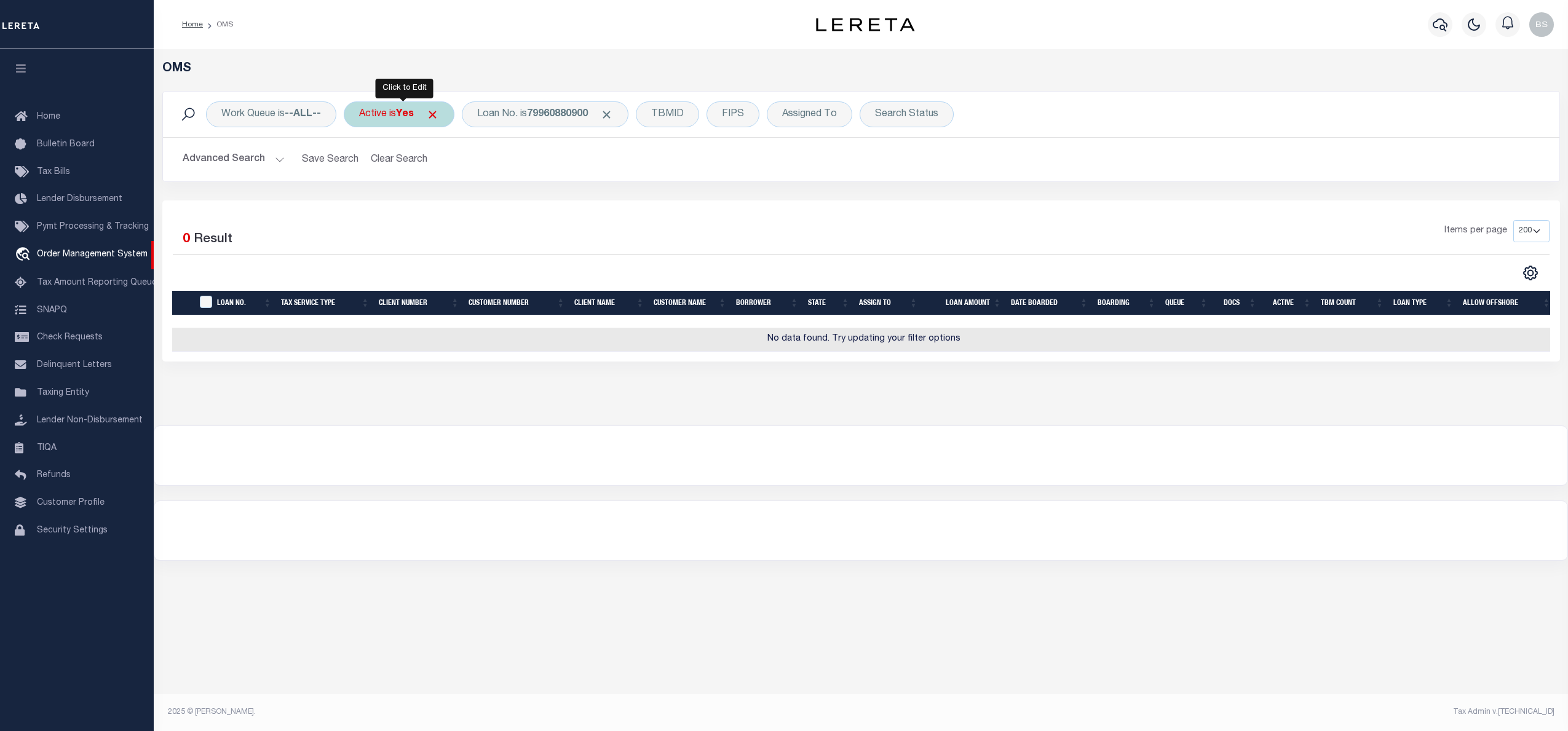
click at [393, 117] on div "Active is Yes" at bounding box center [398, 115] width 110 height 26
click at [413, 168] on select "Yes No" at bounding box center [450, 175] width 180 height 23
select select "false"
click at [363, 164] on select "Yes No" at bounding box center [450, 175] width 180 height 23
click at [521, 201] on input "Apply" at bounding box center [522, 201] width 36 height 20
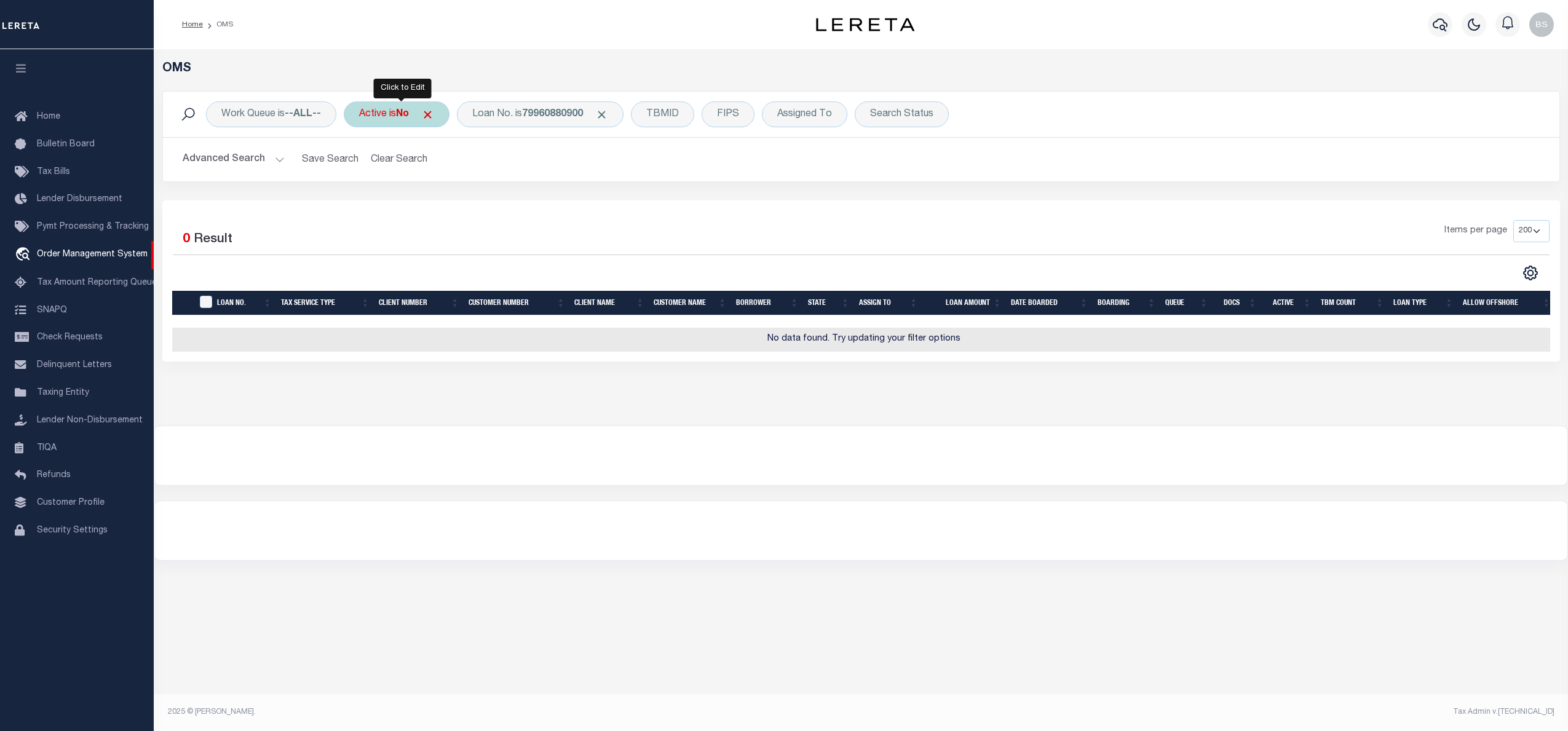
click at [404, 116] on b "No" at bounding box center [403, 115] width 13 height 10
click at [411, 174] on select "Yes No" at bounding box center [450, 175] width 180 height 23
select select "true"
click at [363, 164] on select "Yes No" at bounding box center [450, 175] width 180 height 23
click at [526, 200] on input "Apply" at bounding box center [522, 201] width 36 height 20
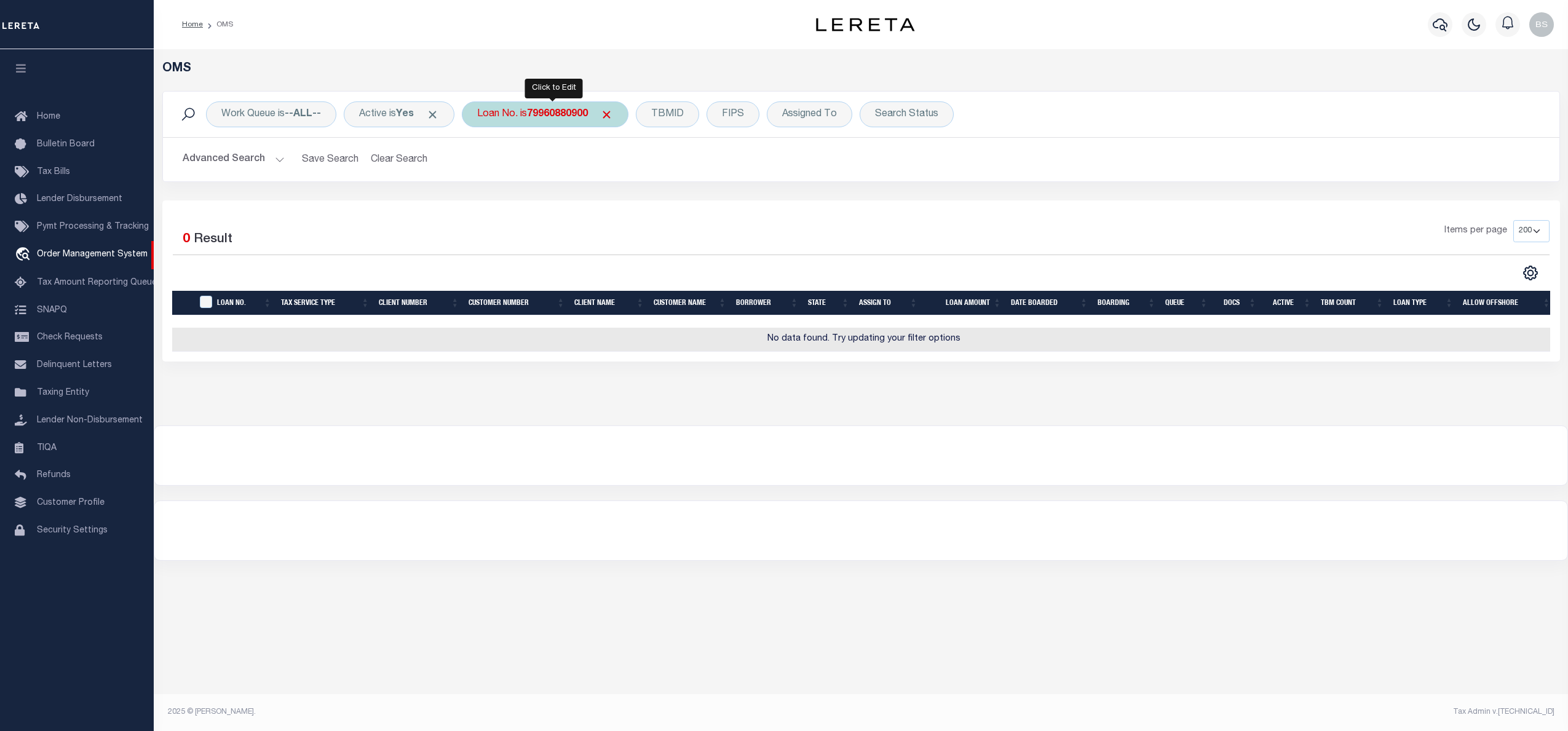
click at [561, 118] on b "79960880900" at bounding box center [557, 115] width 61 height 10
click at [557, 167] on input "79960880900" at bounding box center [568, 175] width 180 height 23
drag, startPoint x: 566, startPoint y: 173, endPoint x: 469, endPoint y: 183, distance: 97.5
click at [469, 183] on div "Work Queue is --ALL-- Active is Yes Loan No. is 79960880900 Is Contains 7996088…" at bounding box center [861, 146] width 1416 height 110
click at [533, 121] on div "Loan No. is 79960880900 Is Contains 79960880900 Cancel Apply" at bounding box center [545, 115] width 167 height 26
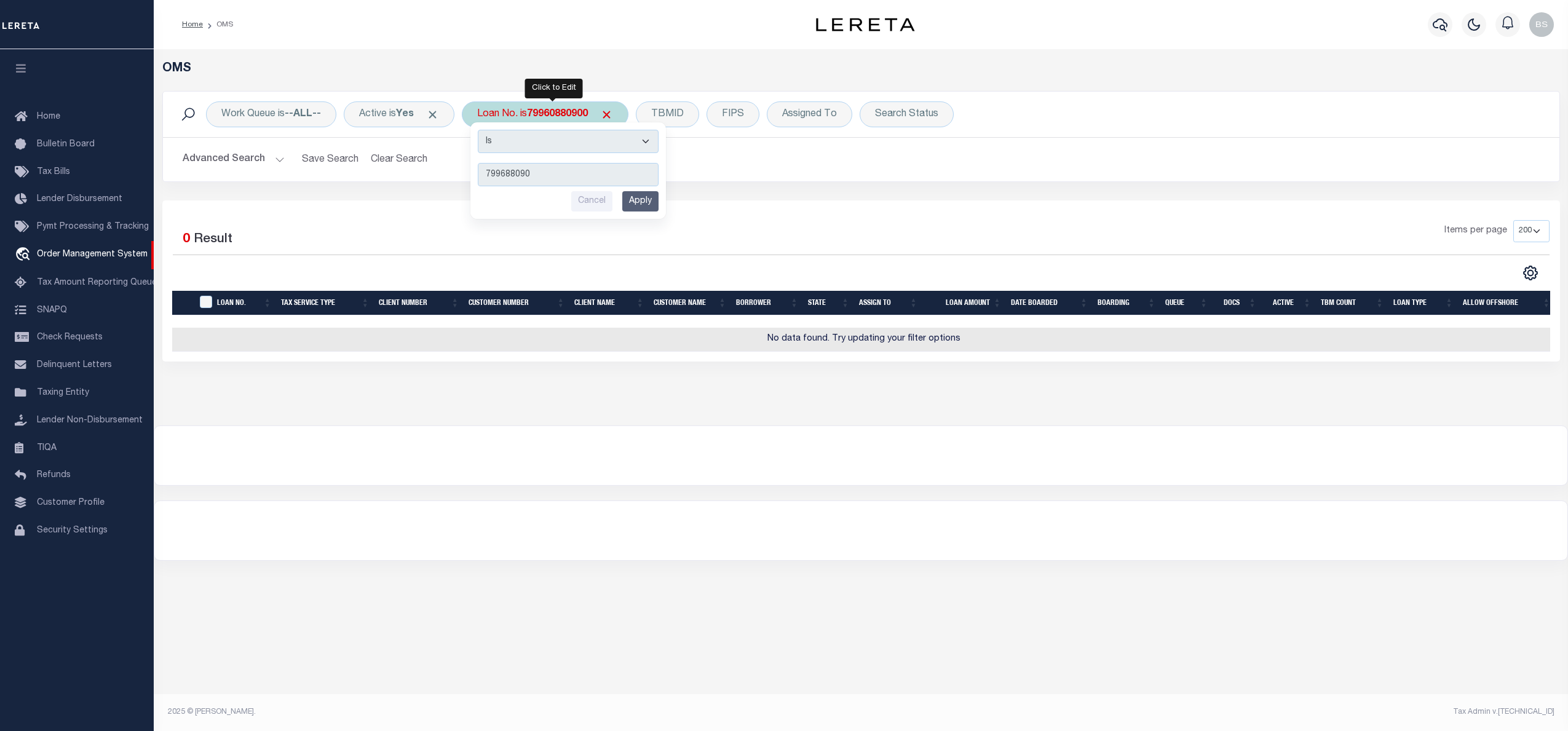
type input "7996880900"
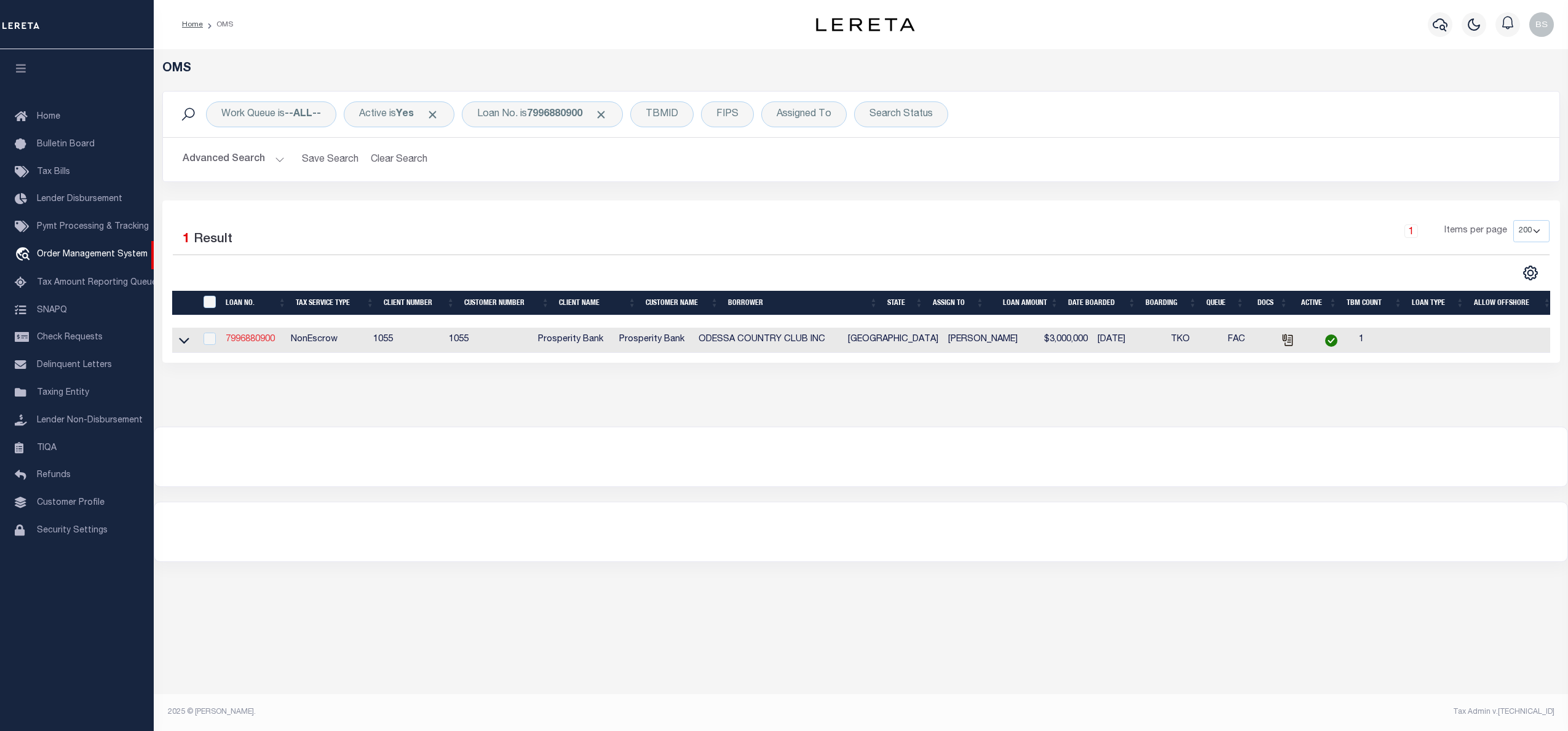
click at [258, 343] on link "7996880900" at bounding box center [251, 339] width 49 height 9
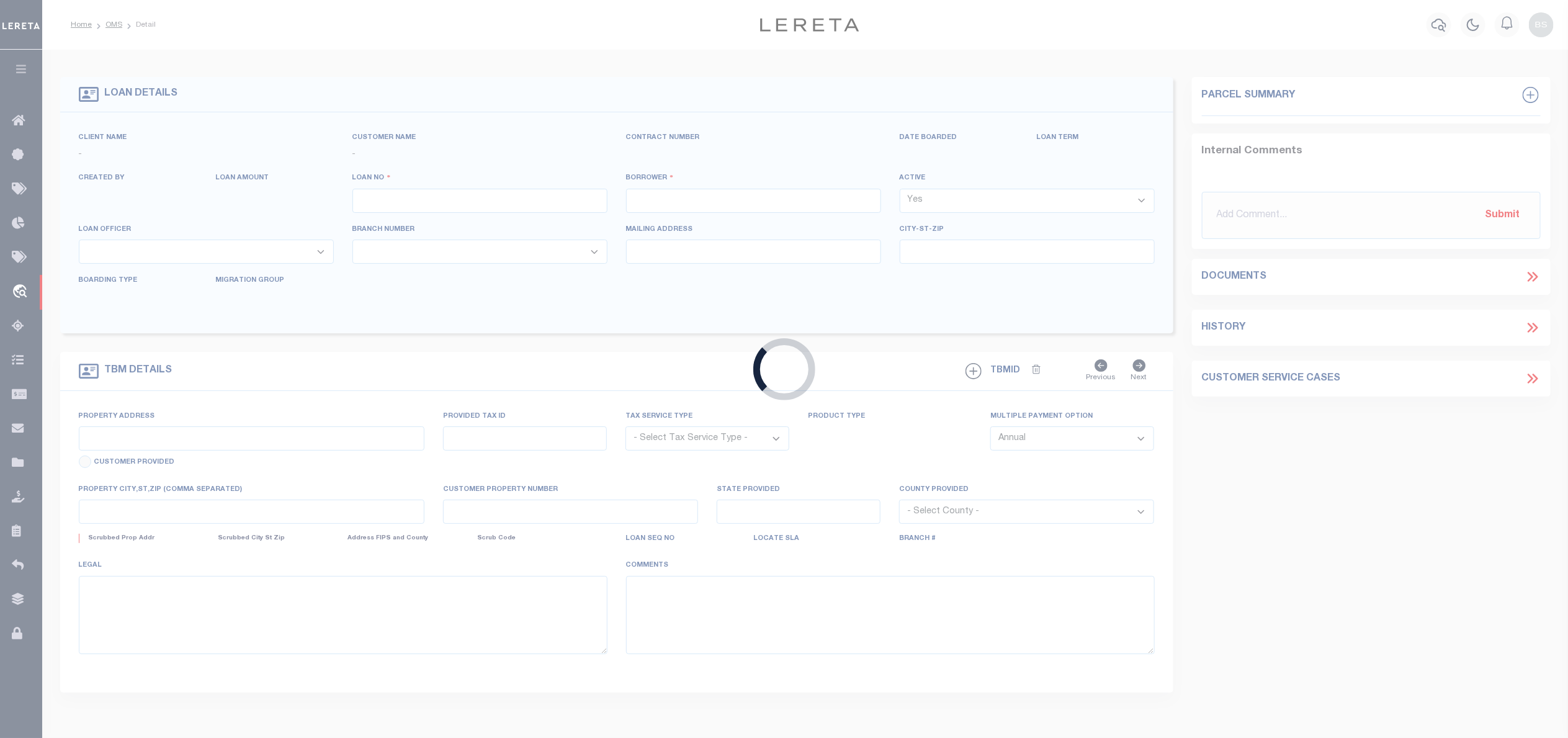
type input "7996880900"
type input "ODESSA COUNTRY CLUB INC"
select select
type input "1 FAIRWAY DR"
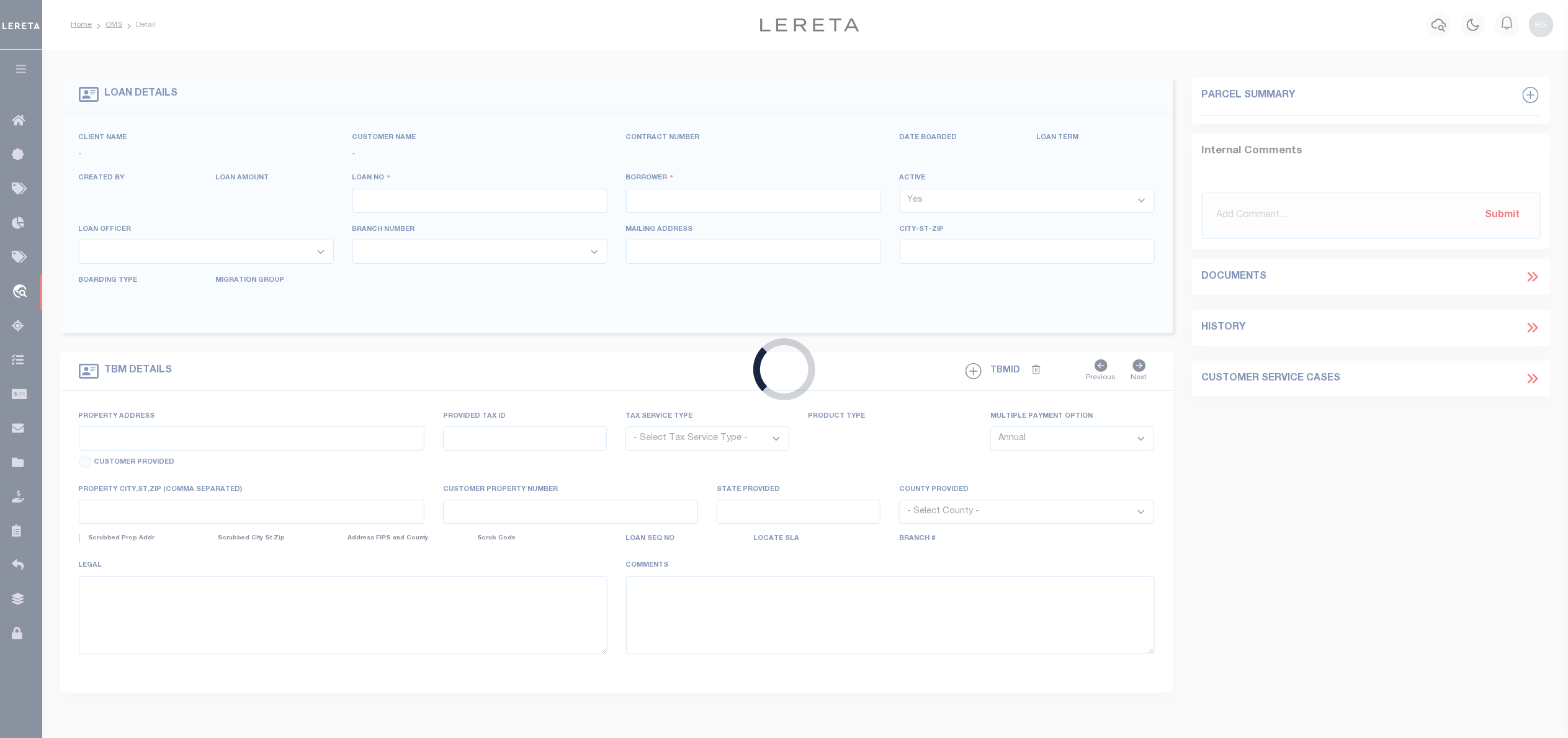
type input "ODESSA TX 79765"
select select "400"
select select "NonEscrow"
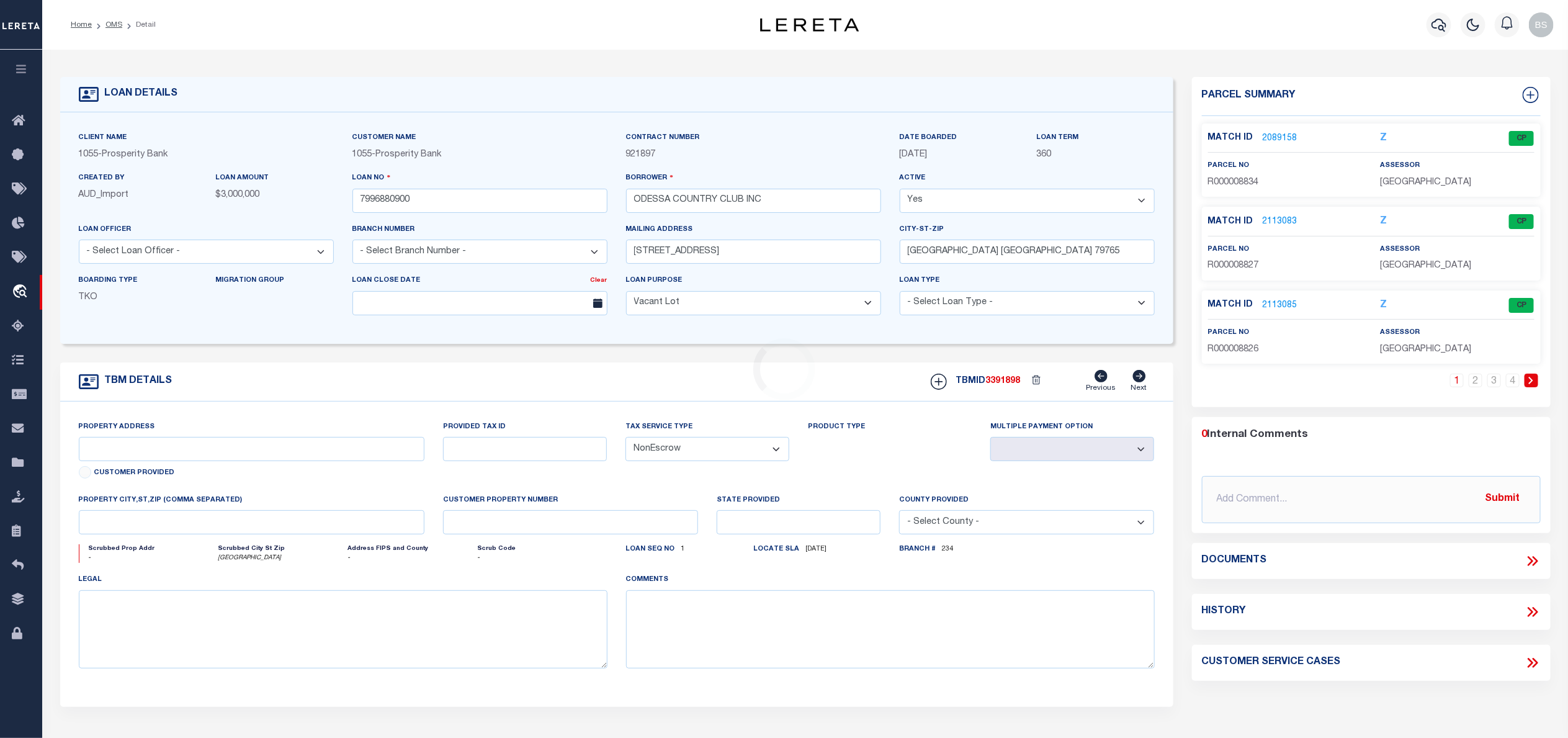
select select "4000"
select select
type input "ODESSA, TX 79762"
type input "TX"
type textarea "FLDT 1 FAIRWAY DRIVE ECTOR CTY ODESSA TX 79762"
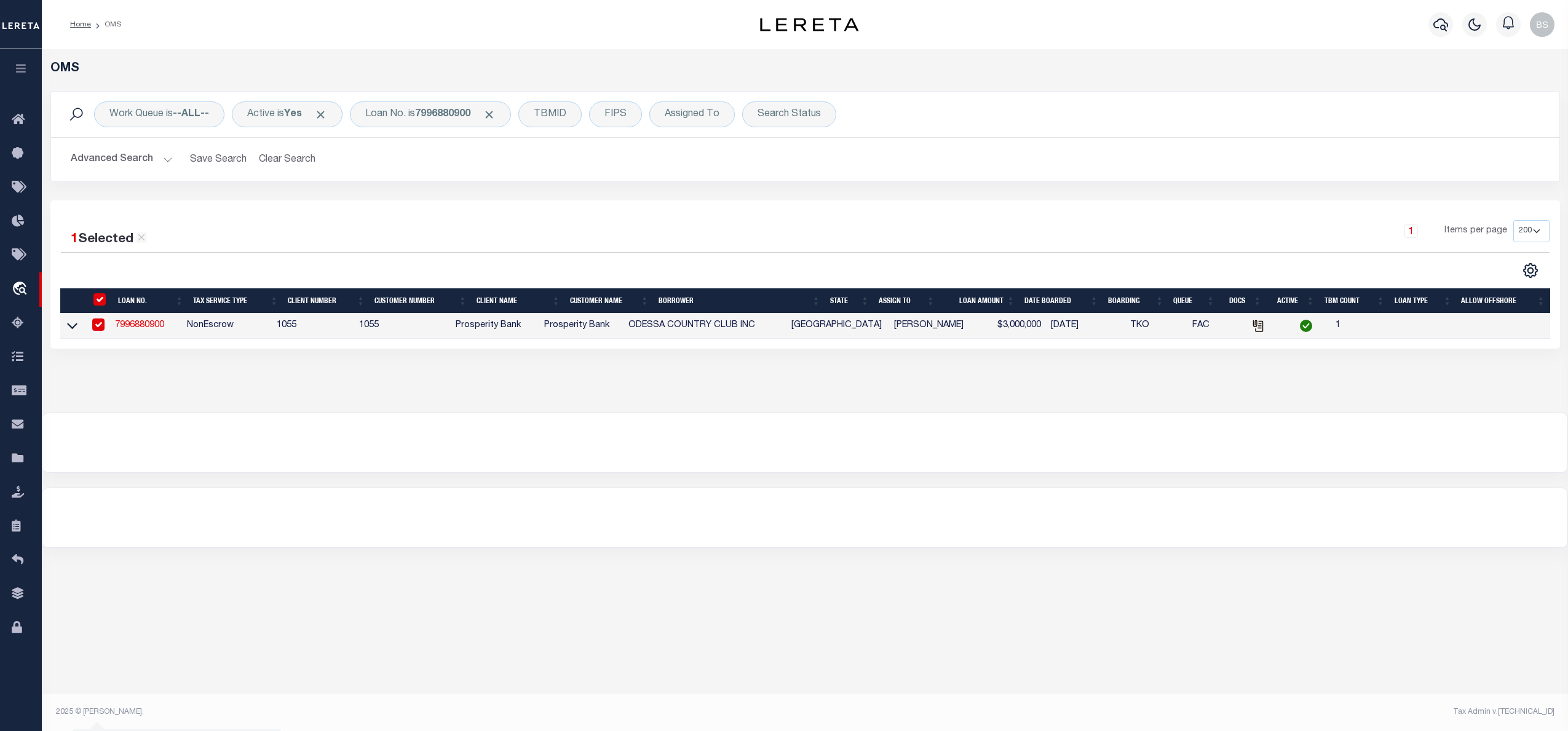
click at [153, 328] on link "7996880900" at bounding box center [139, 325] width 49 height 9
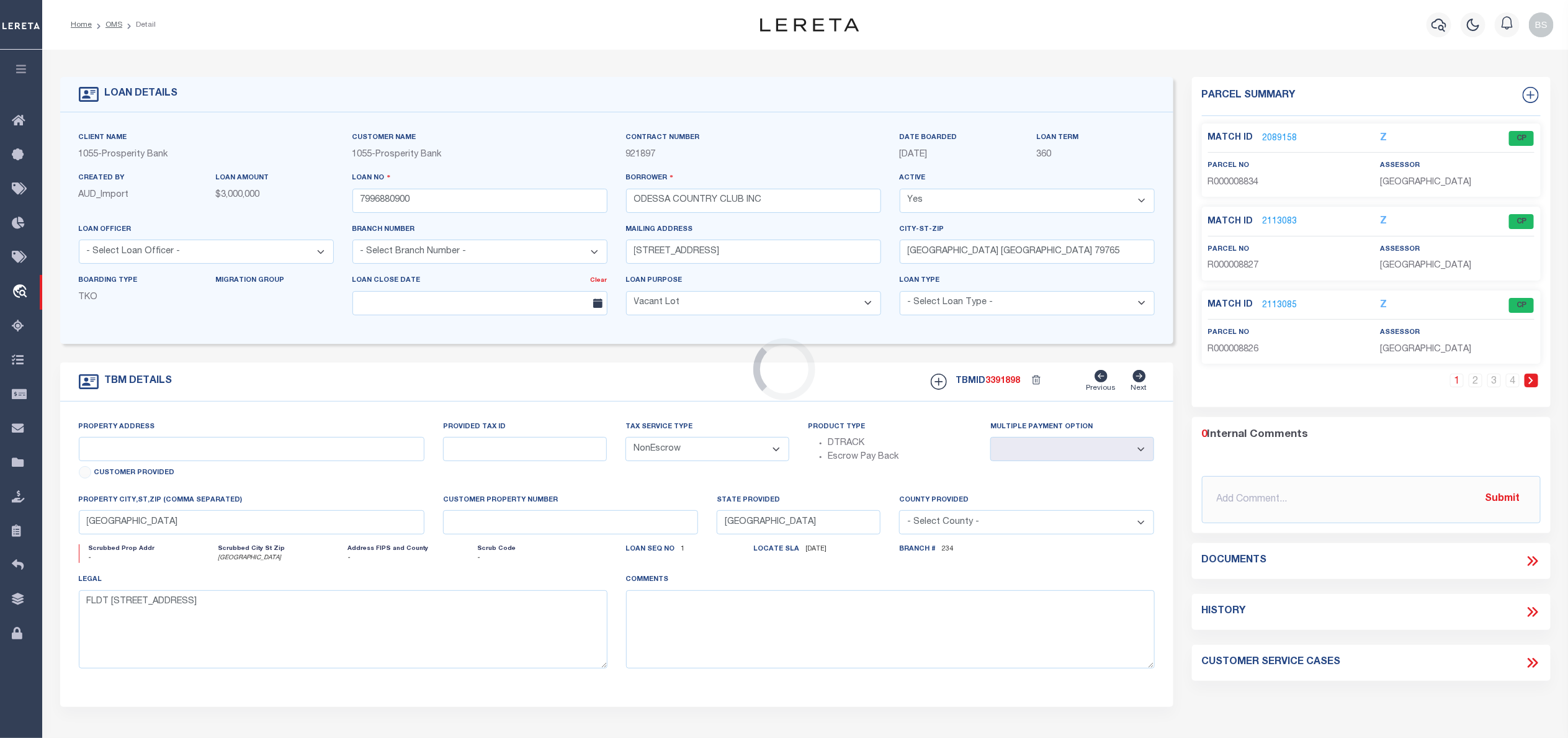
select select "4000"
select select
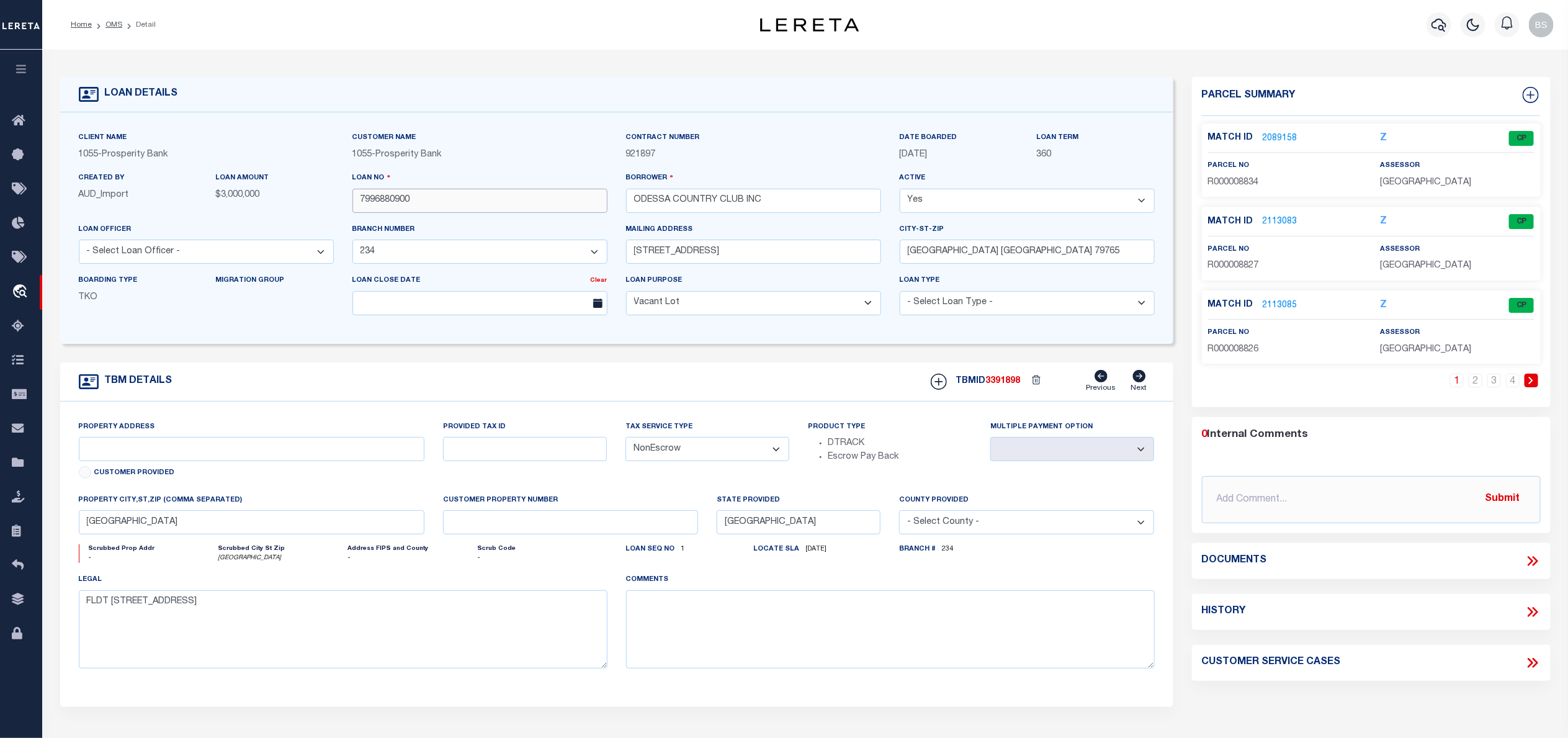
drag, startPoint x: 436, startPoint y: 195, endPoint x: 339, endPoint y: 195, distance: 97.0
click at [339, 195] on div "Client Name 1055 - Prosperity Bank Customer Name 1055 - Prosperity Bank" at bounding box center [616, 228] width 1094 height 195
click at [1534, 561] on icon at bounding box center [1535, 561] width 6 height 10
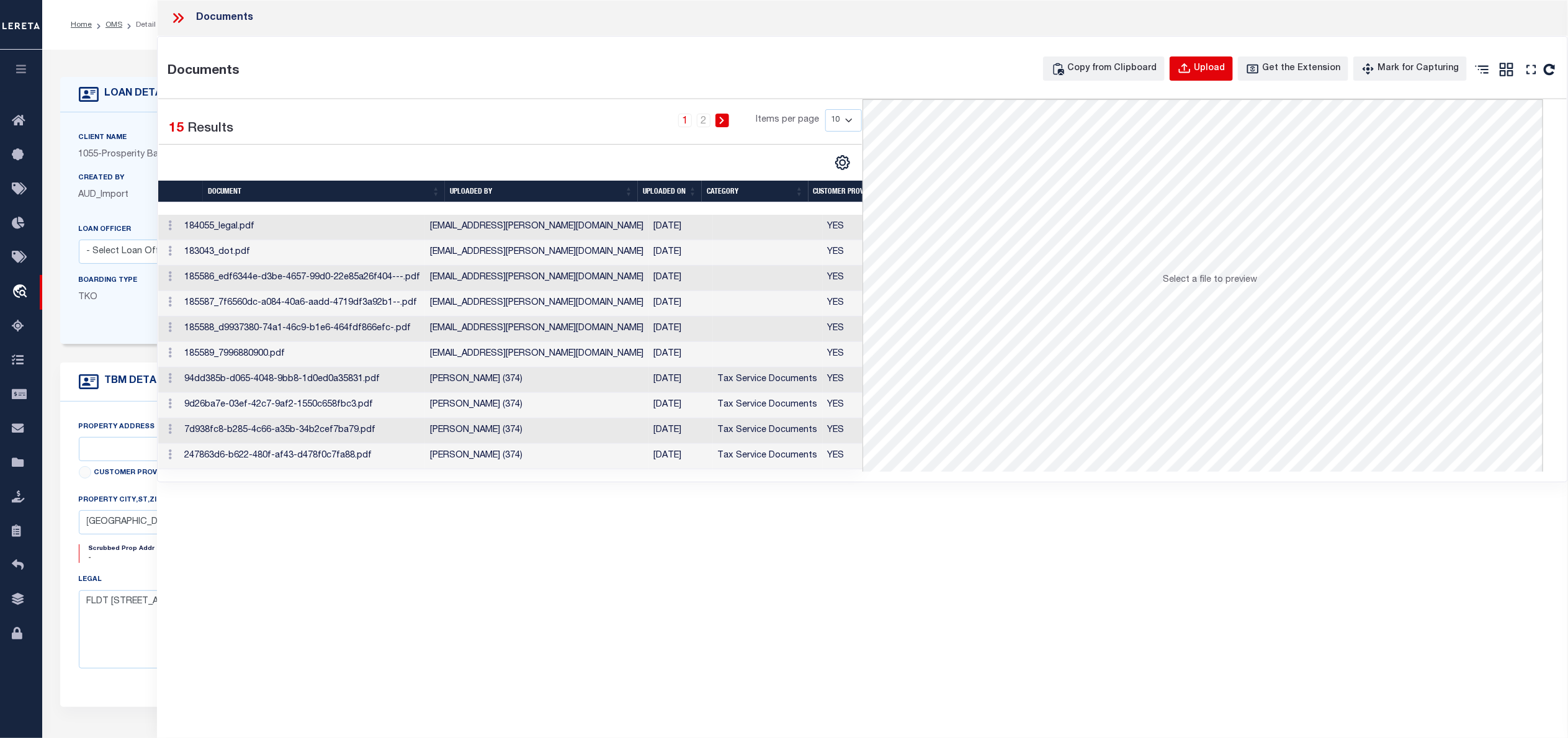
click at [1211, 71] on div "Upload" at bounding box center [1210, 68] width 31 height 14
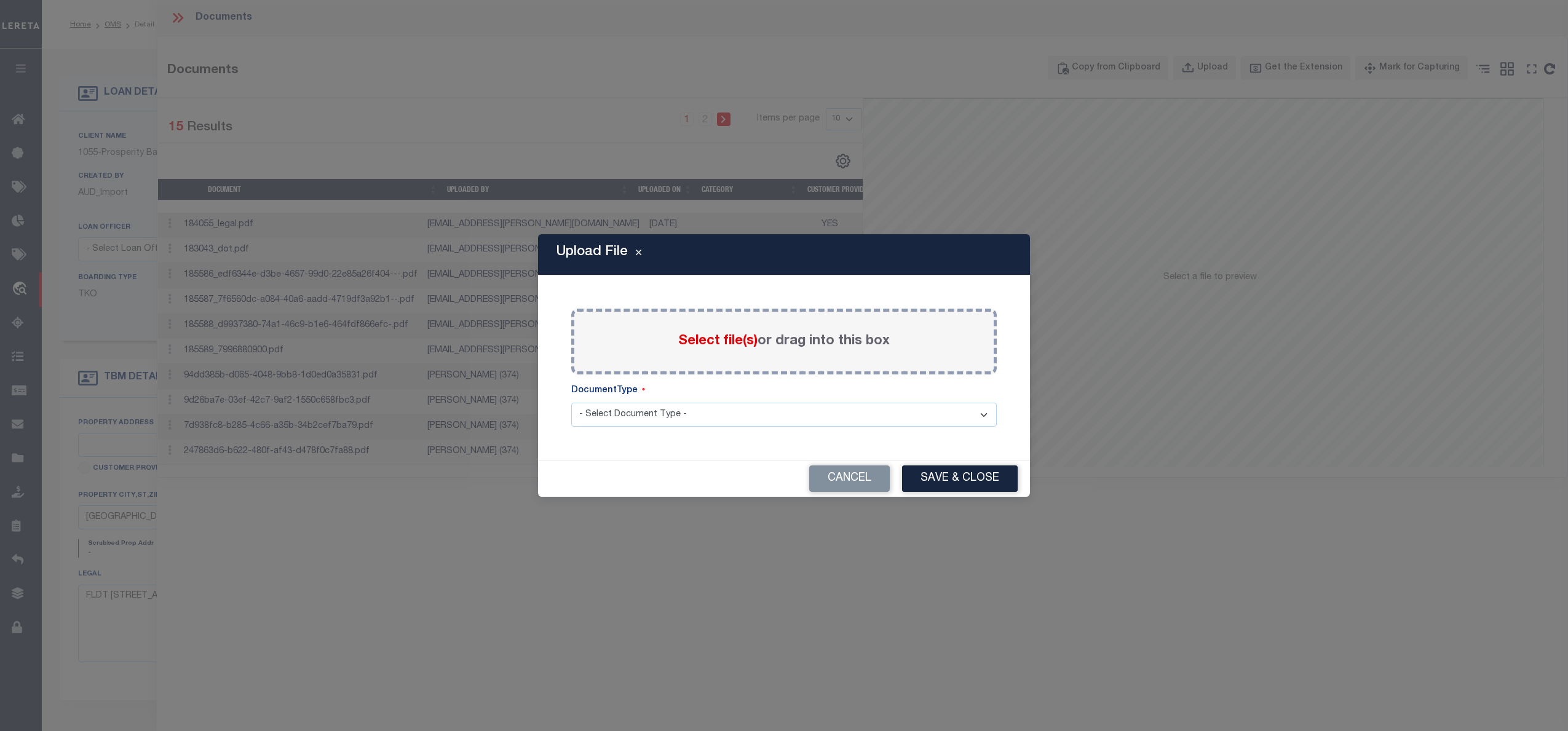
click at [723, 341] on span "Select file(s)" at bounding box center [718, 341] width 79 height 14
click at [0, 0] on input "Select file(s) or drag into this box" at bounding box center [0, 0] width 0 height 0
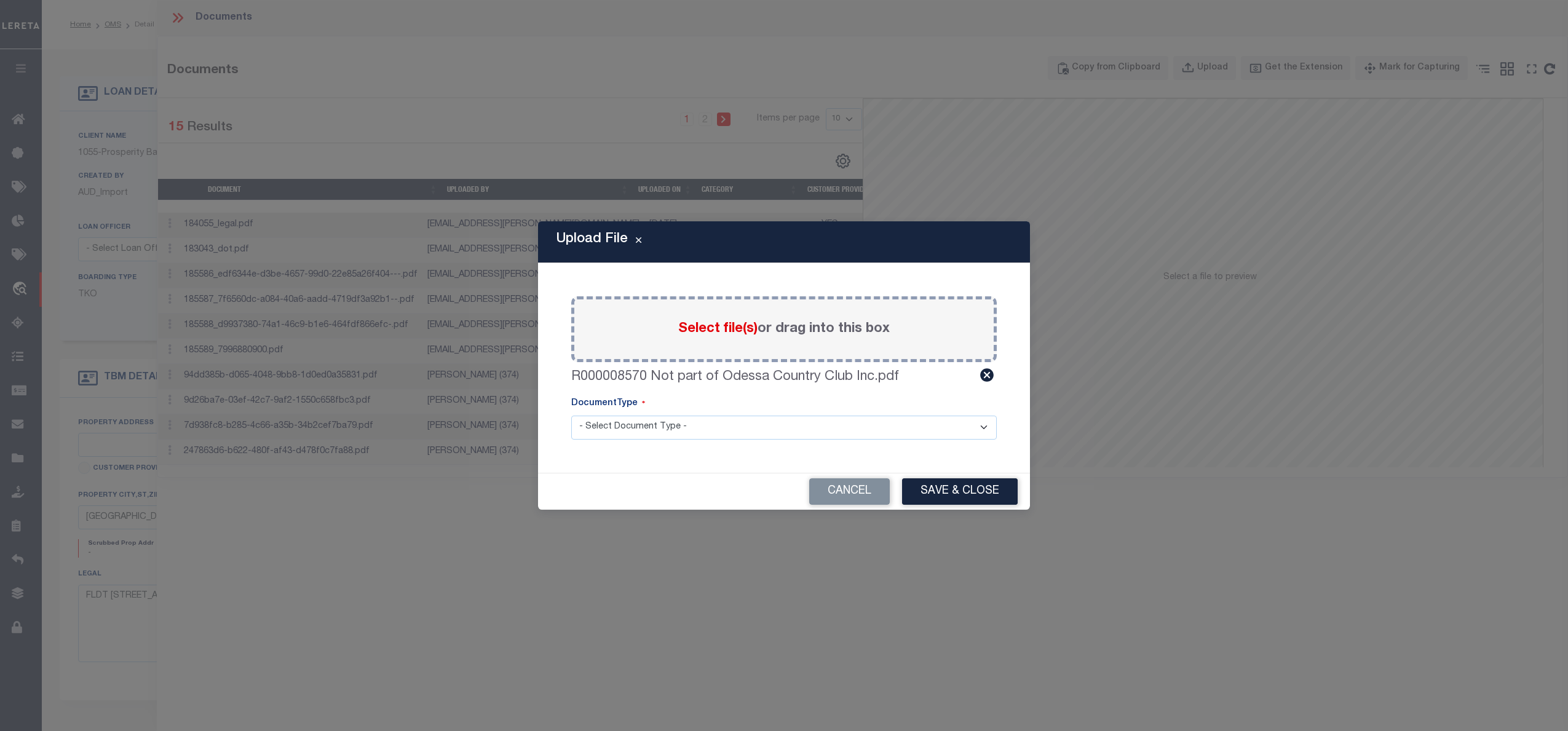
click at [751, 437] on select "- Select Document Type - Tax Service Documents" at bounding box center [783, 427] width 425 height 24
select select "TAX"
click at [571, 416] on select "- Select Document Type - Tax Service Documents" at bounding box center [783, 427] width 425 height 24
click at [975, 495] on button "Save & Close" at bounding box center [960, 491] width 116 height 27
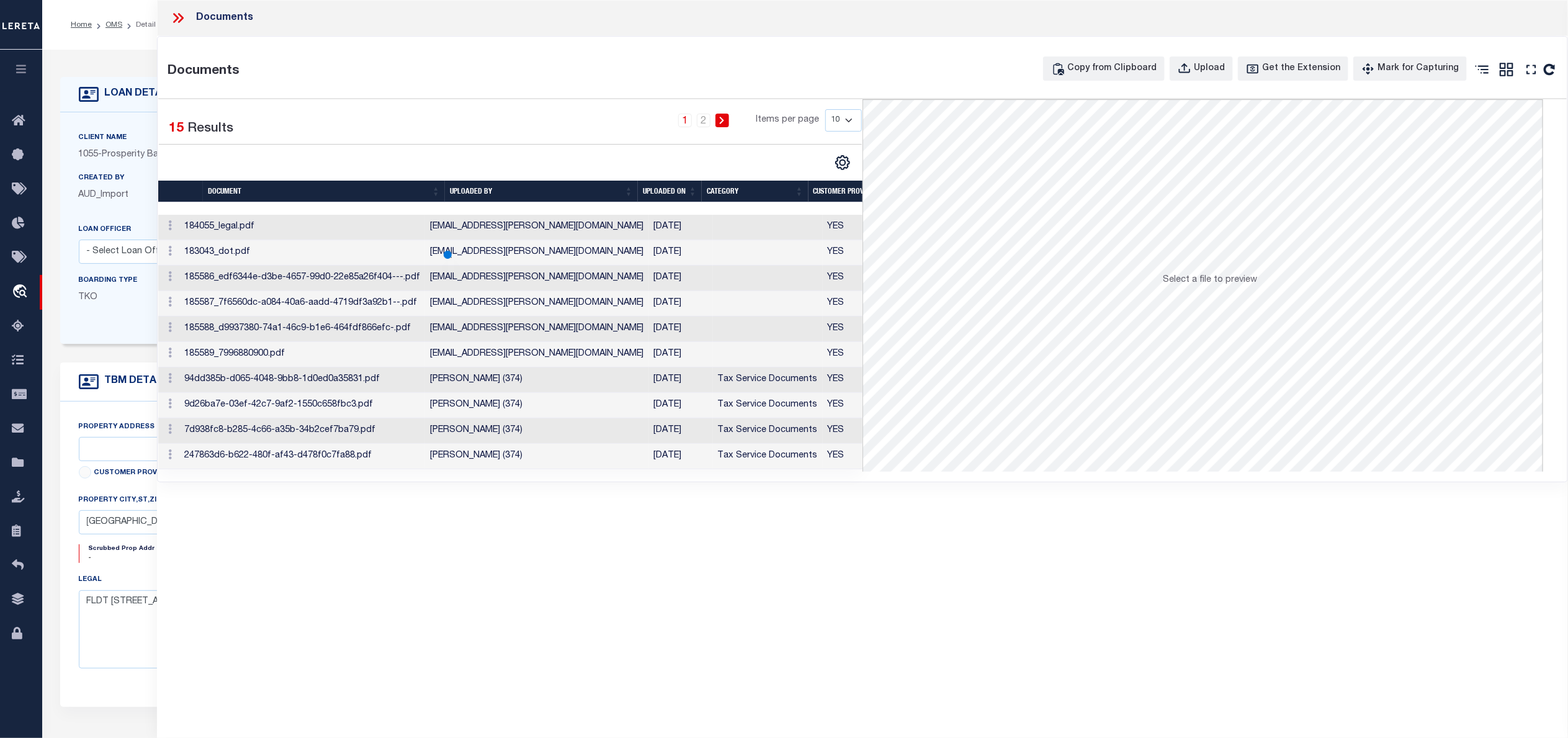
click at [732, 586] on div "Documents Documents Copy from Clipboard Upload Get the Extension Mark for Captu…" at bounding box center [862, 352] width 1411 height 704
click at [179, 17] on icon at bounding box center [178, 18] width 16 height 16
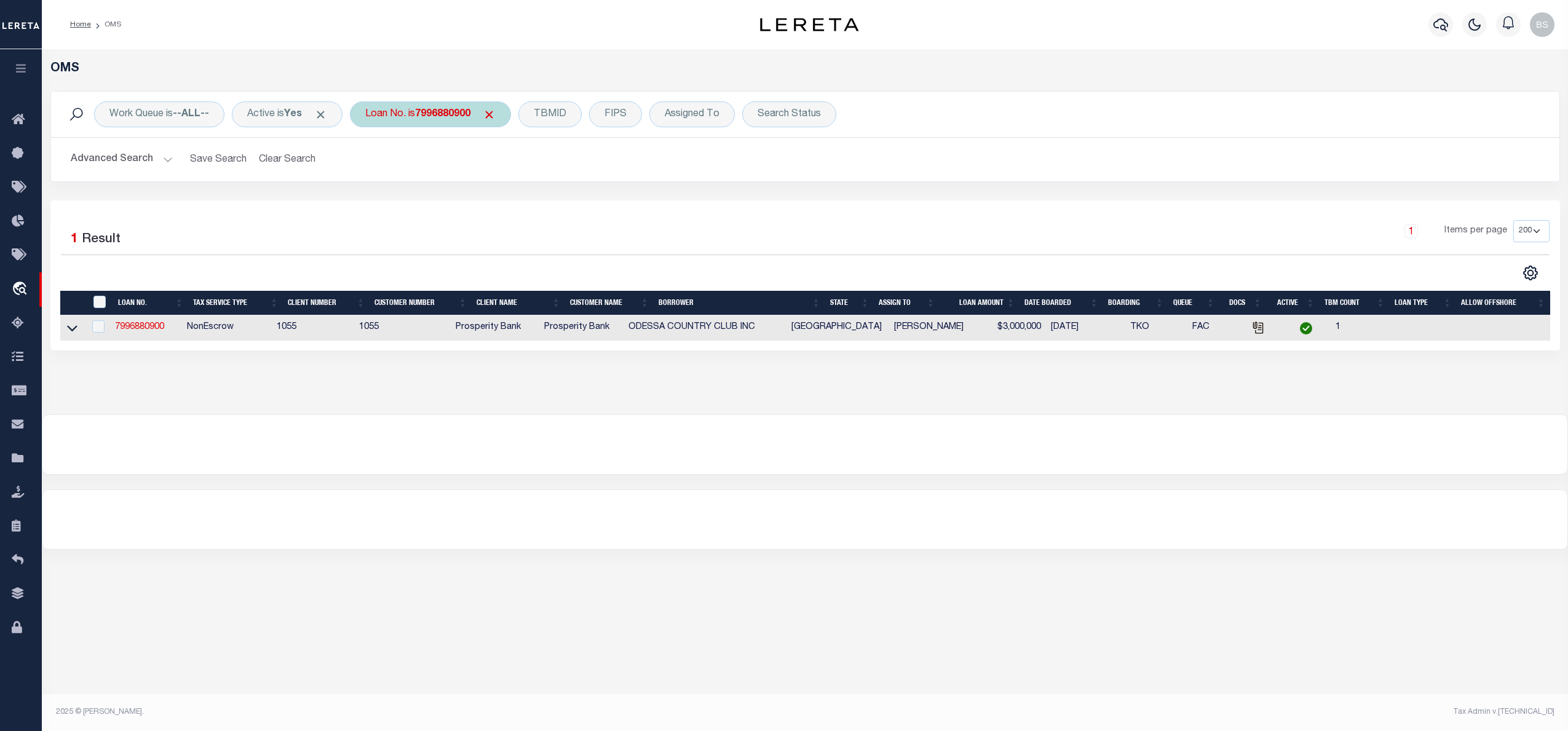
click at [422, 108] on div "Loan No. is 7996880900" at bounding box center [430, 115] width 161 height 26
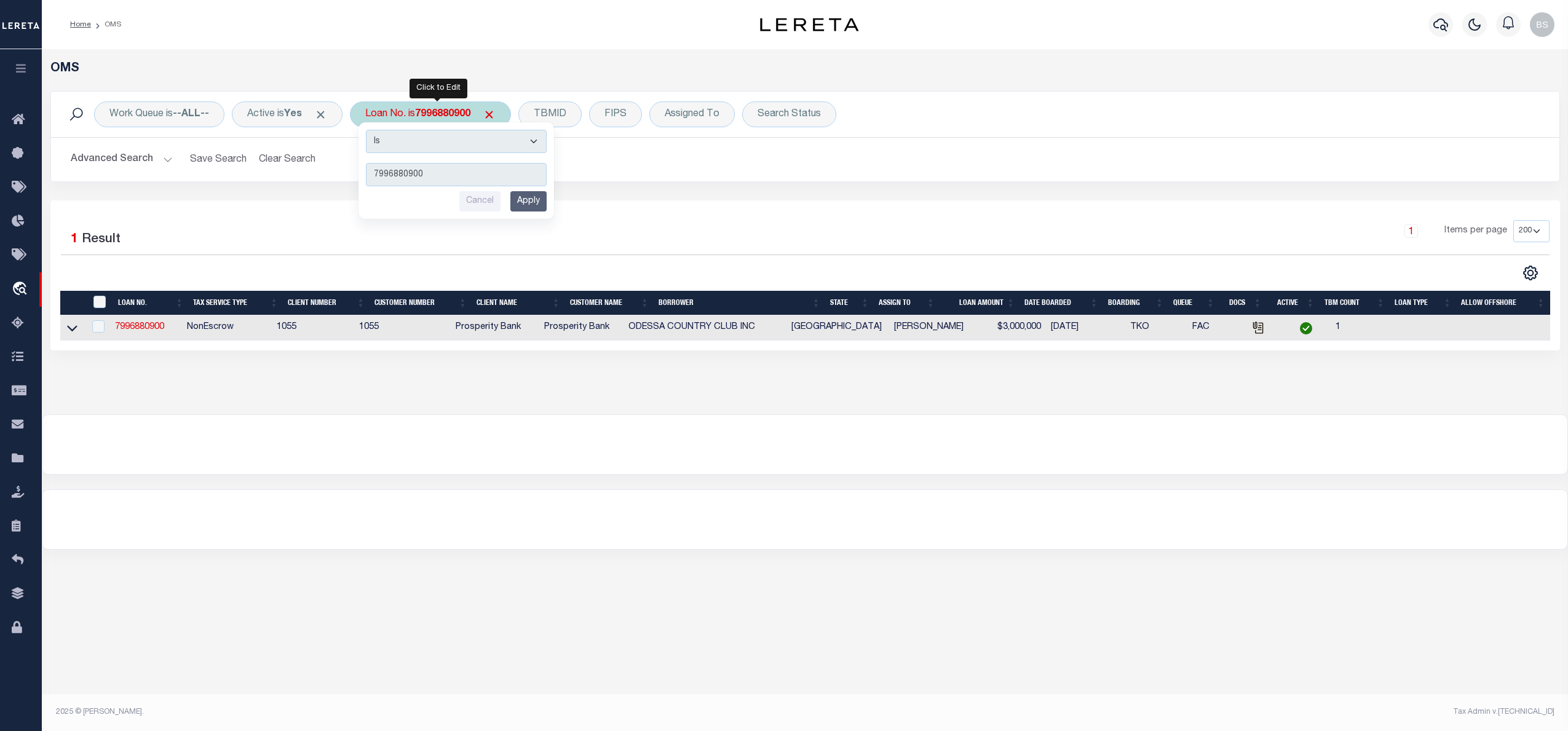
type input "250200785"
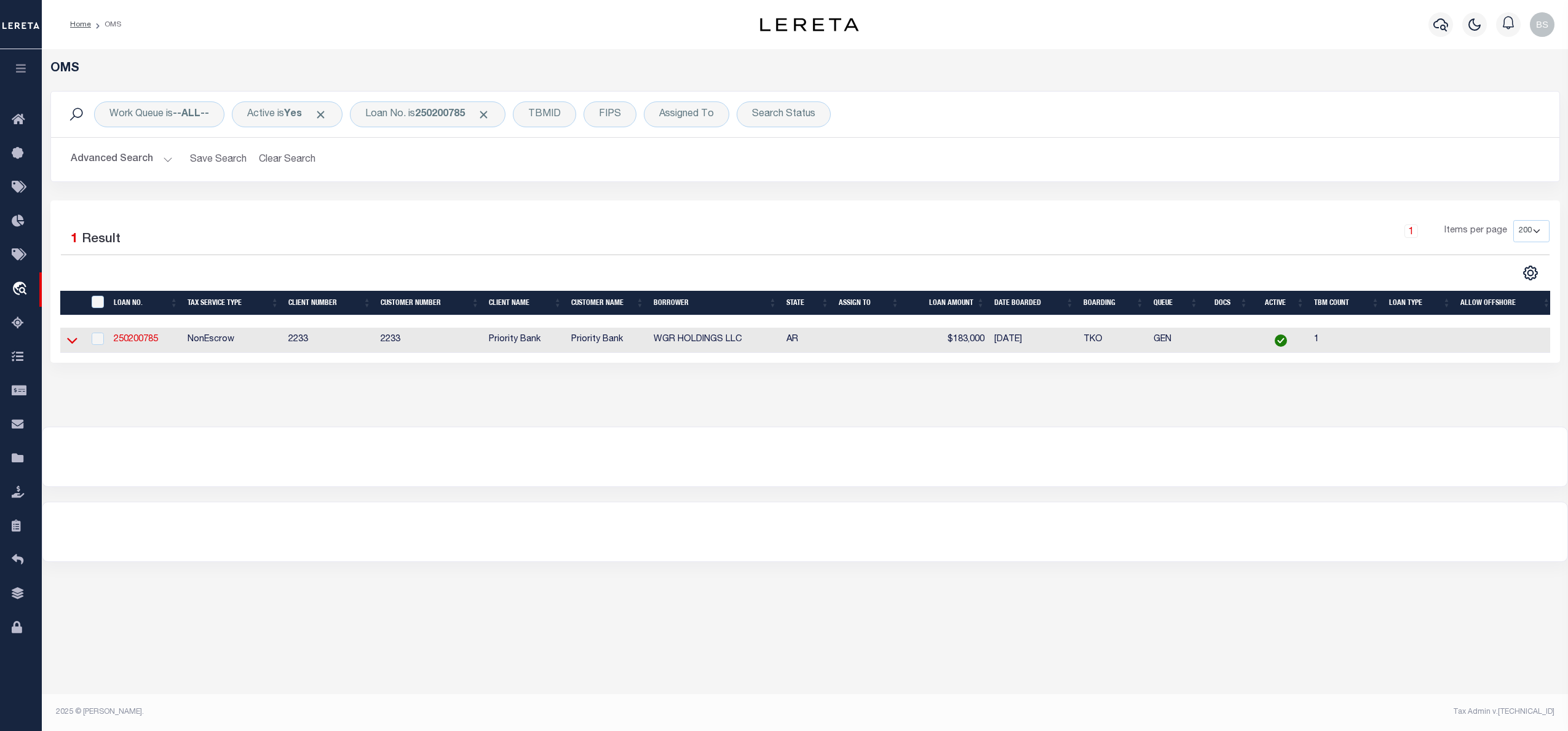
click at [69, 345] on icon at bounding box center [72, 341] width 10 height 13
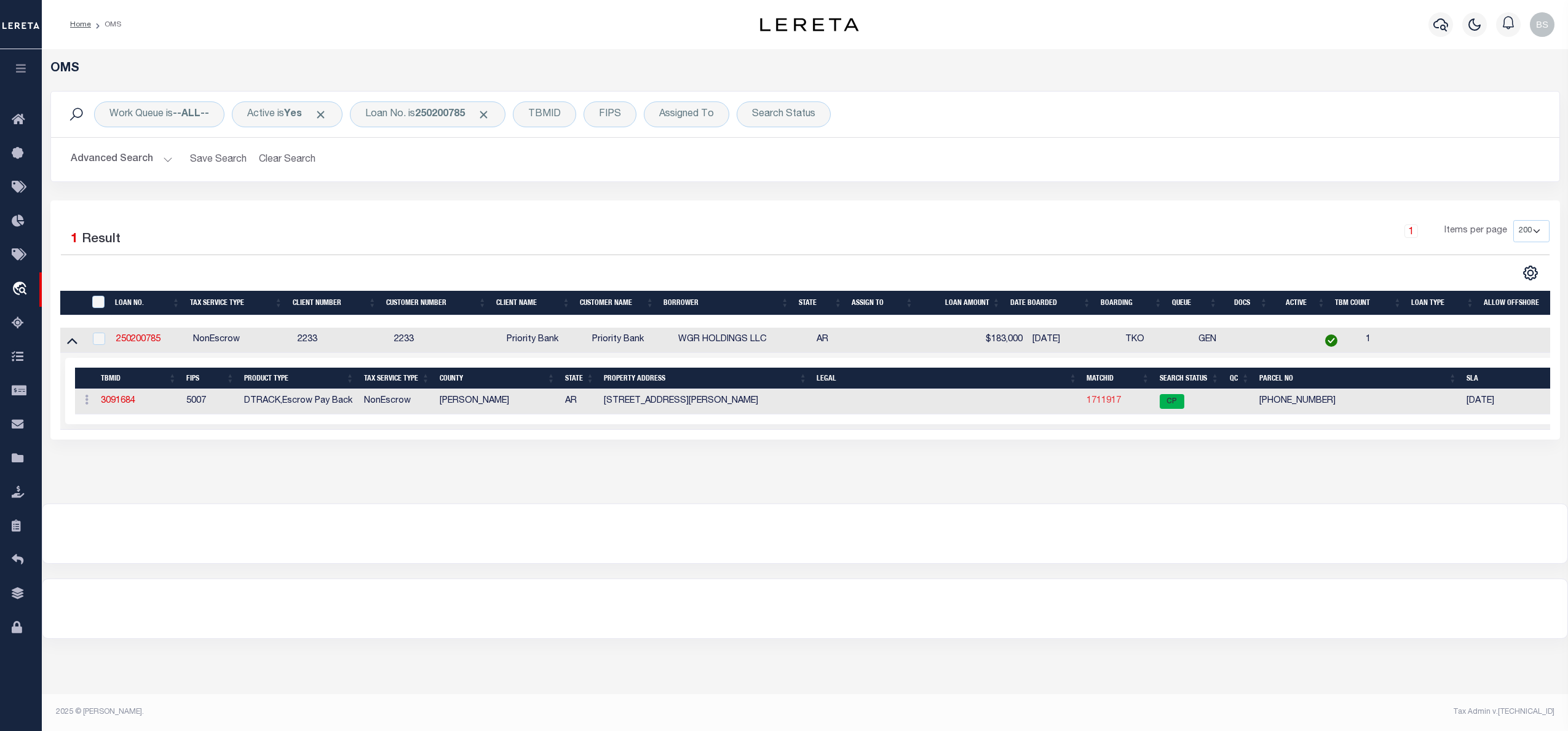
click at [1103, 404] on link "1711917" at bounding box center [1104, 400] width 35 height 9
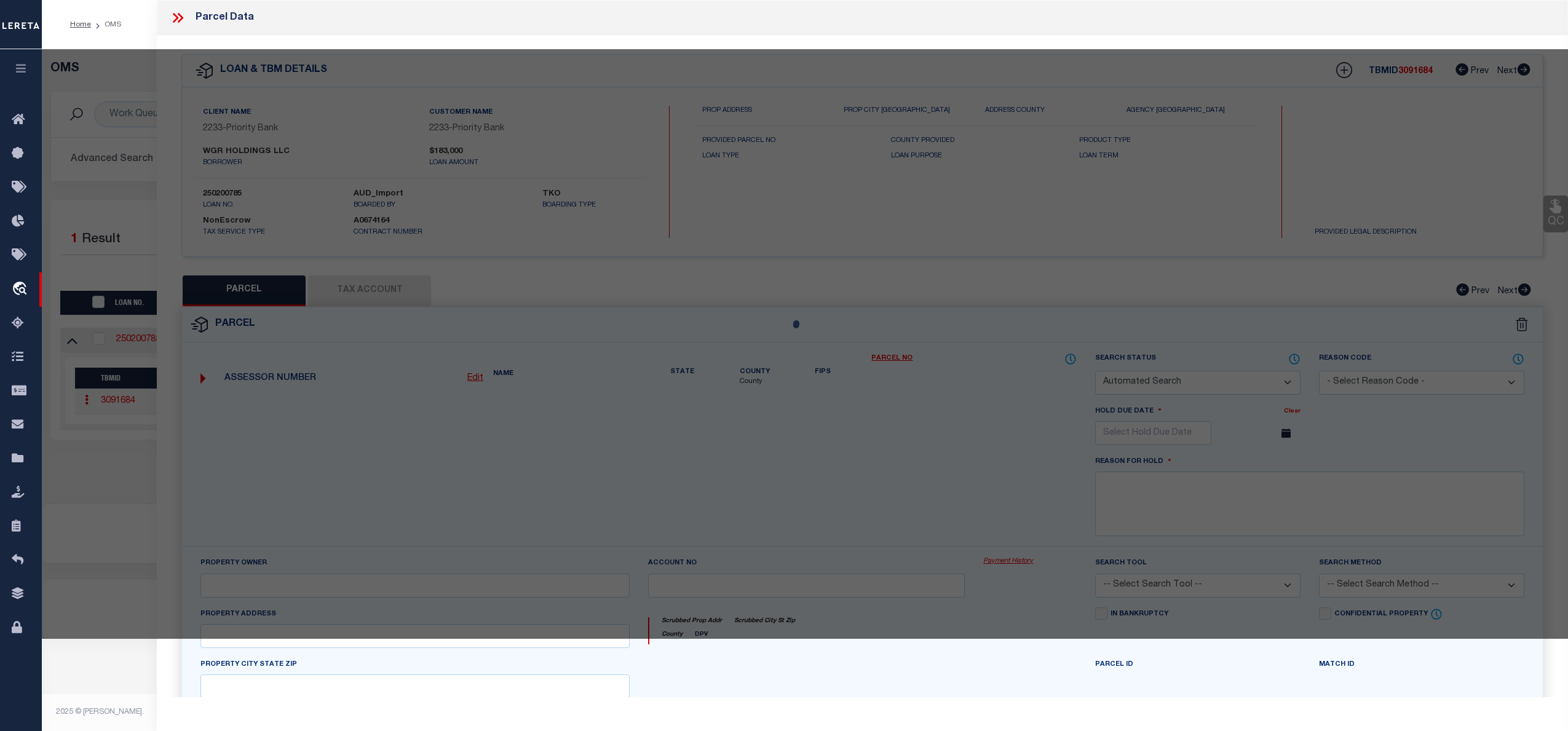
checkbox input "false"
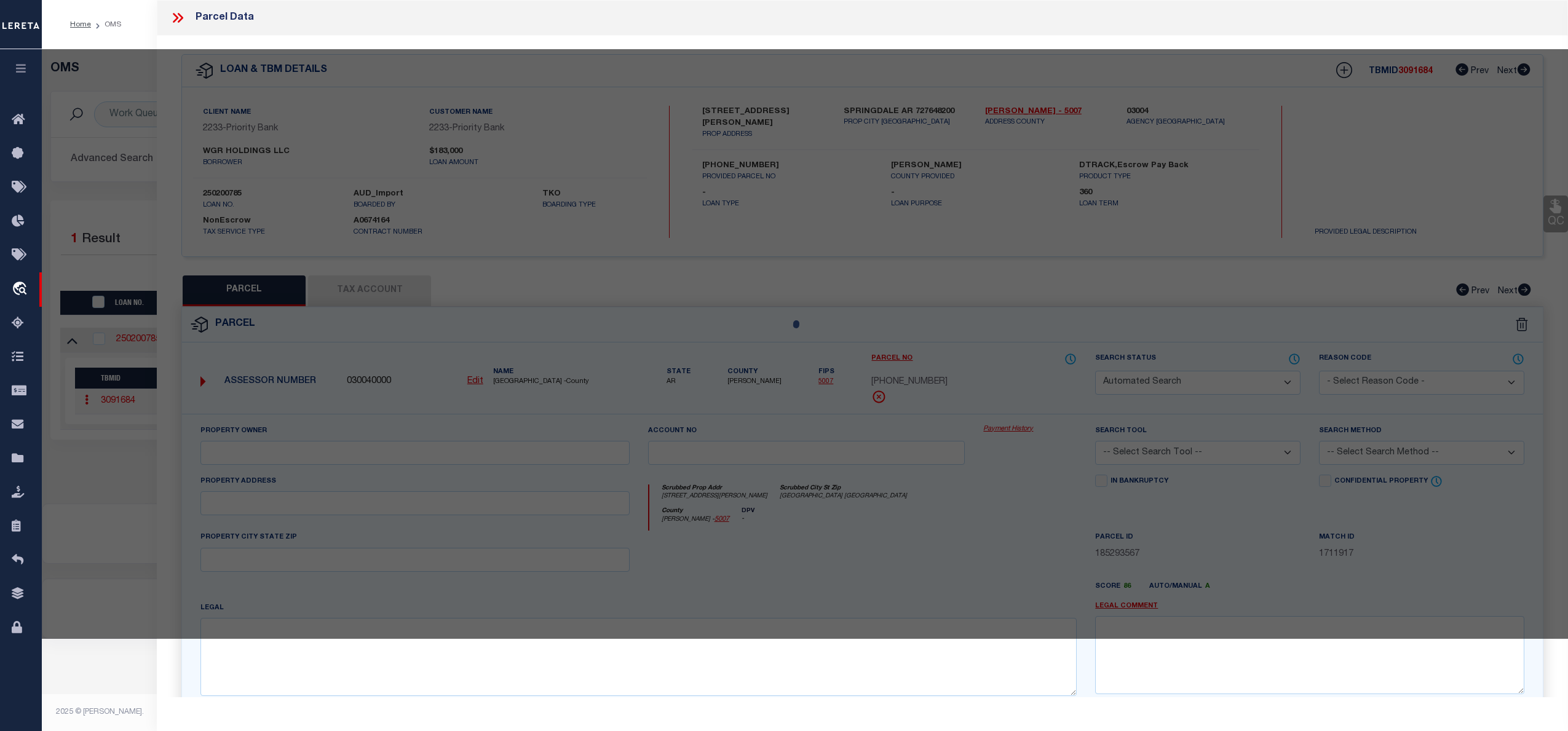
select select "CP"
type input "WGR HOLDING LLC"
type input "4264 N THOMPSON ST"
checkbox input "false"
type input "STSPRINGDALE AR"
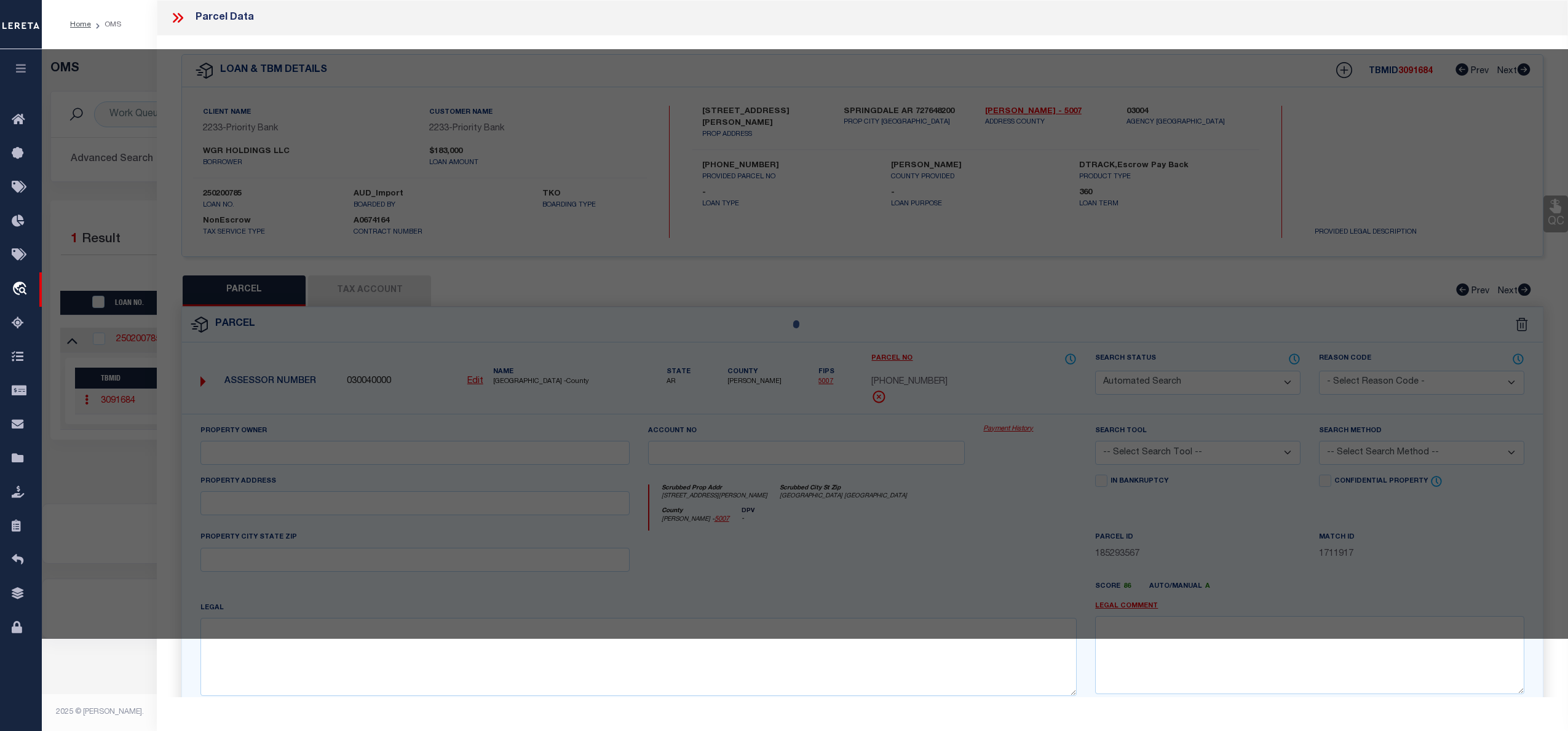
type textarea "P4-371"
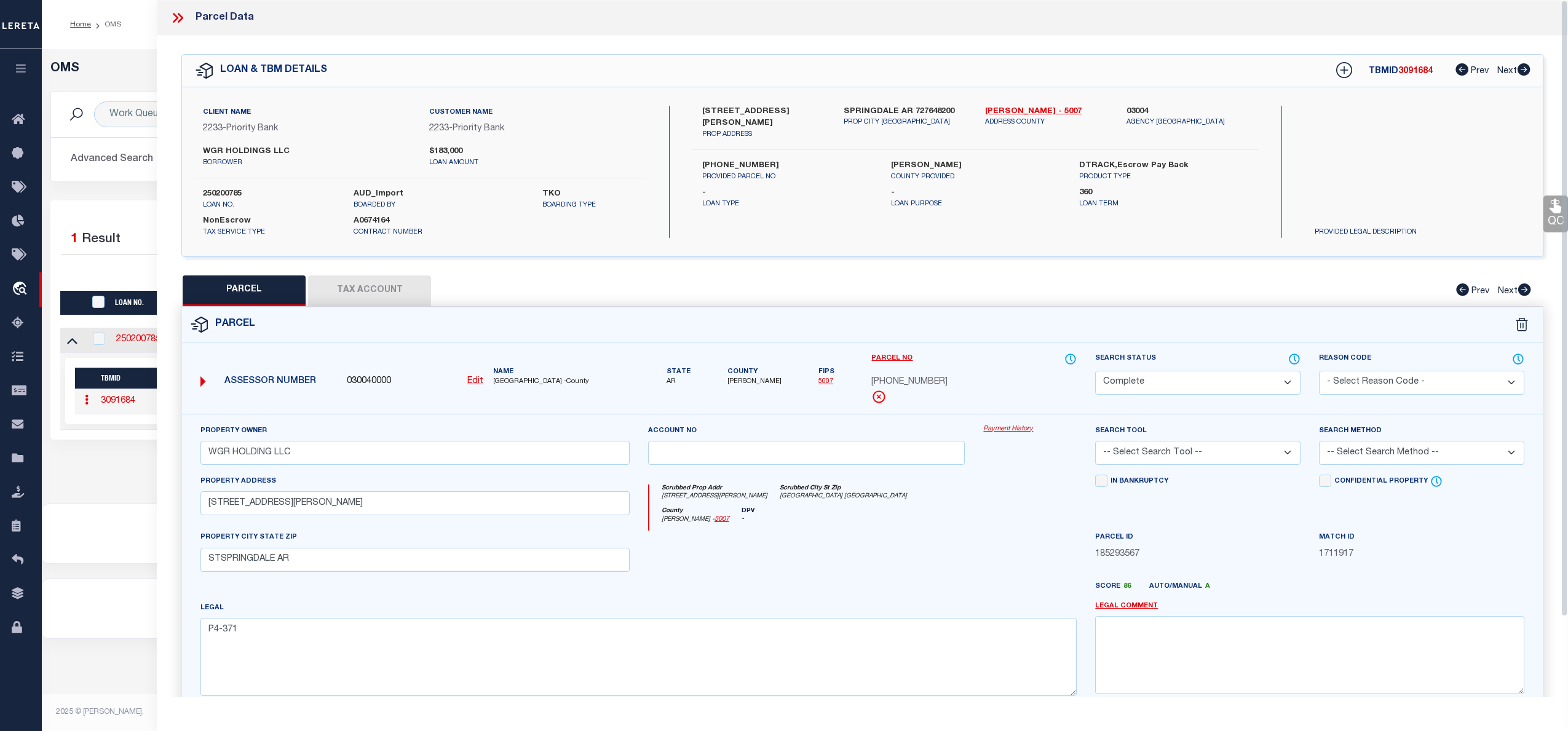
click at [1019, 429] on link "Payment History" at bounding box center [1029, 429] width 93 height 10
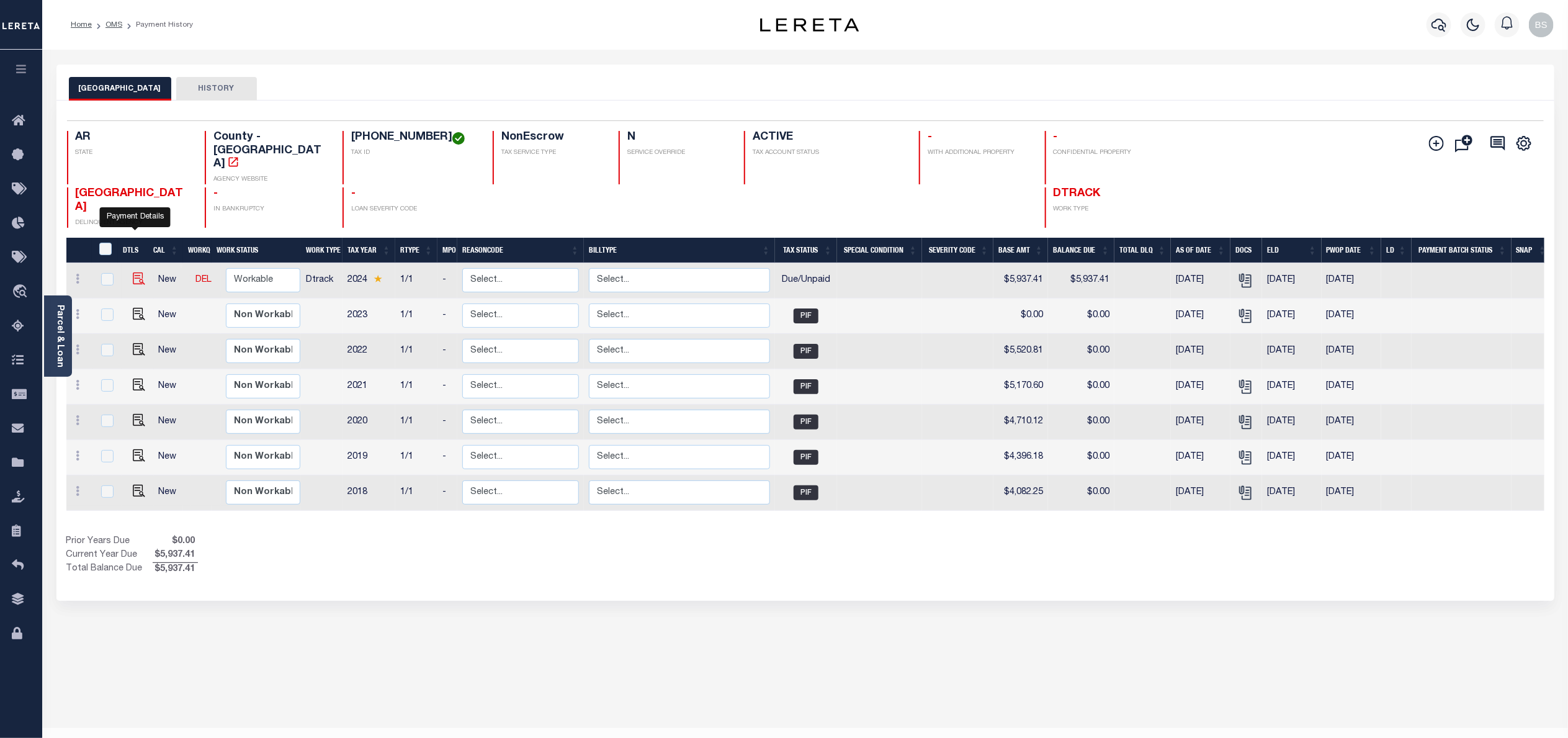
click at [138, 272] on img "" at bounding box center [138, 278] width 12 height 12
checkbox input "true"
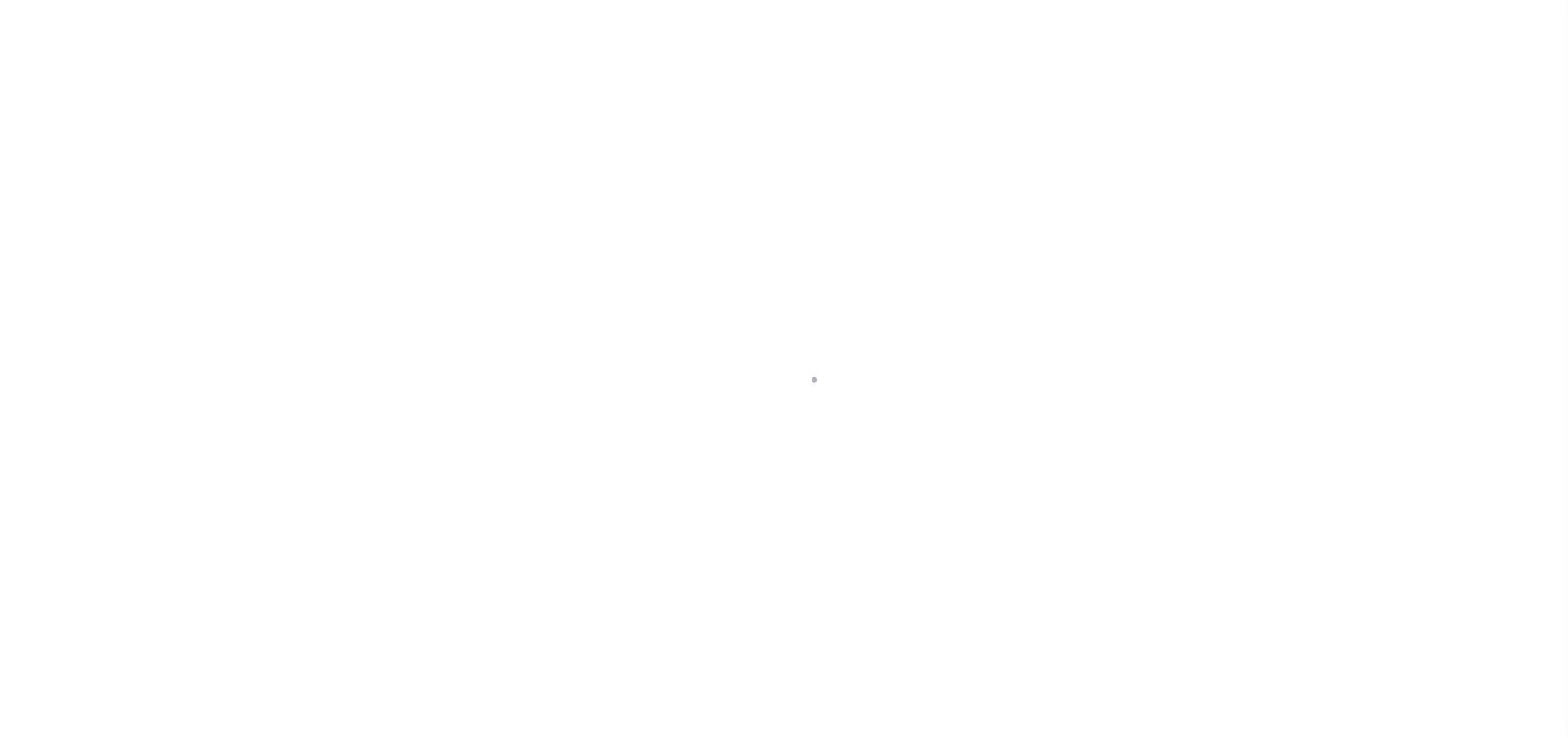
select select "DUE"
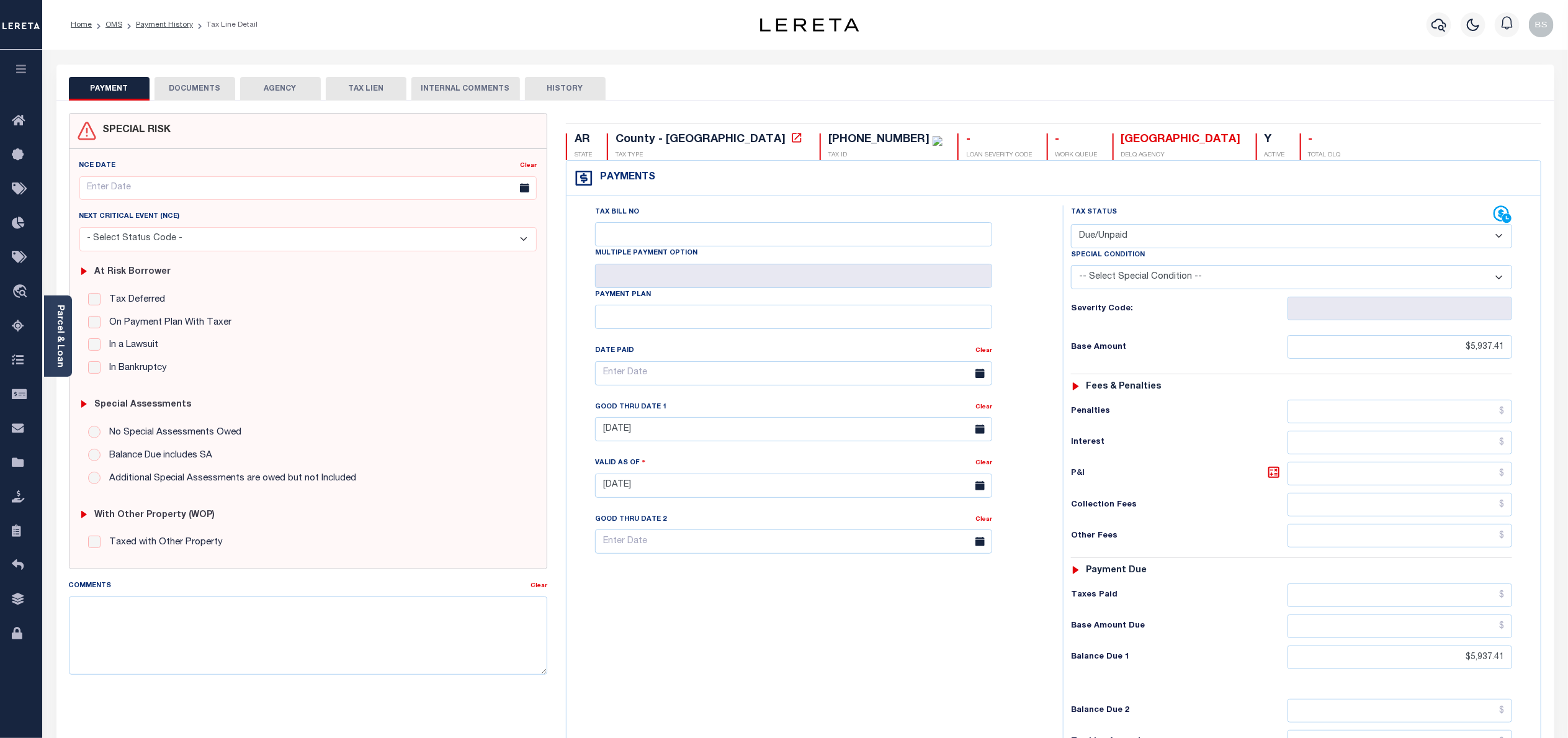
click at [209, 86] on button "DOCUMENTS" at bounding box center [195, 89] width 81 height 23
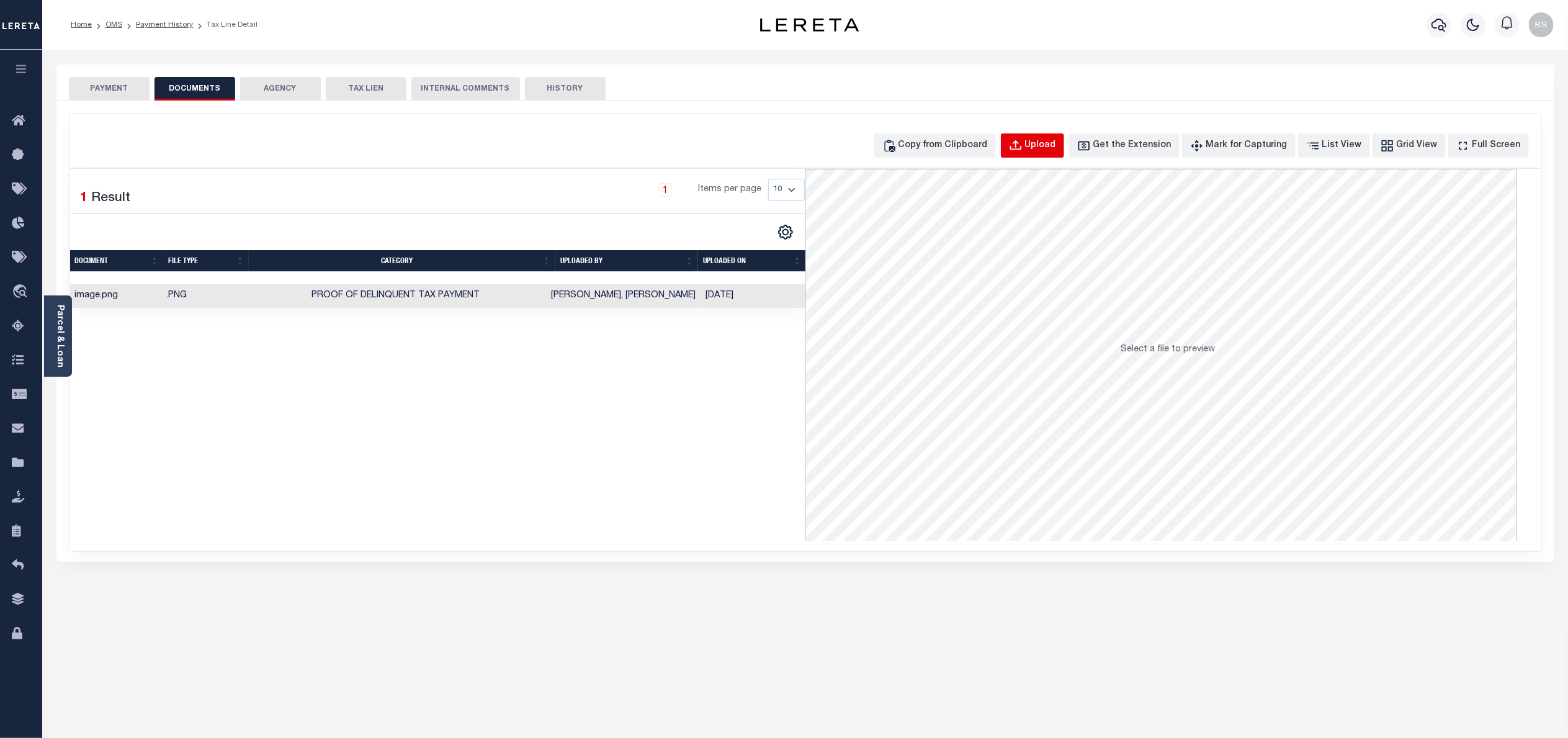
click at [1052, 141] on div "Upload" at bounding box center [1040, 146] width 31 height 14
select select "POP"
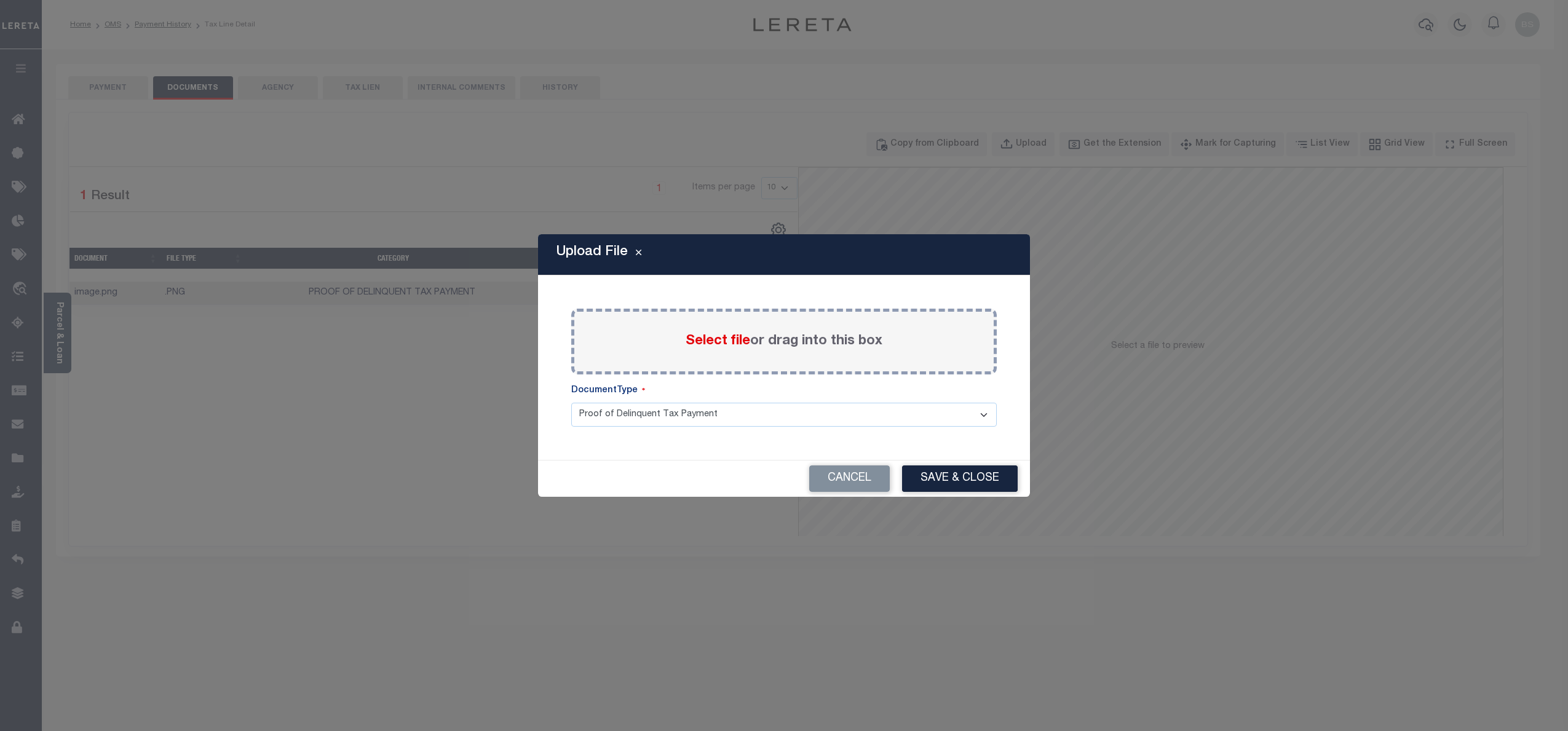
click at [715, 338] on span "Select file" at bounding box center [718, 341] width 64 height 14
click at [0, 0] on input "Select file or drag into this box" at bounding box center [0, 0] width 0 height 0
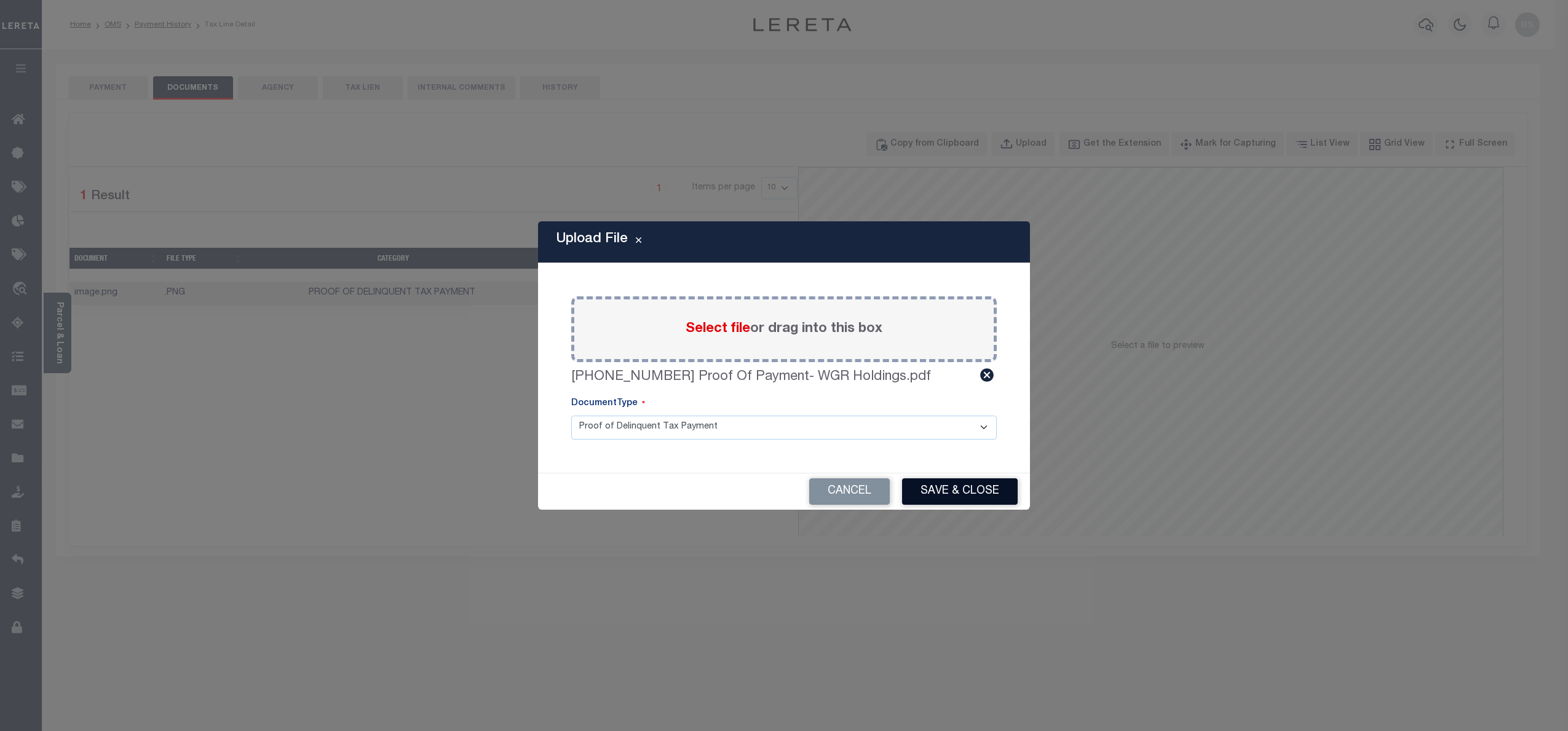
click at [949, 486] on button "Save & Close" at bounding box center [960, 491] width 116 height 27
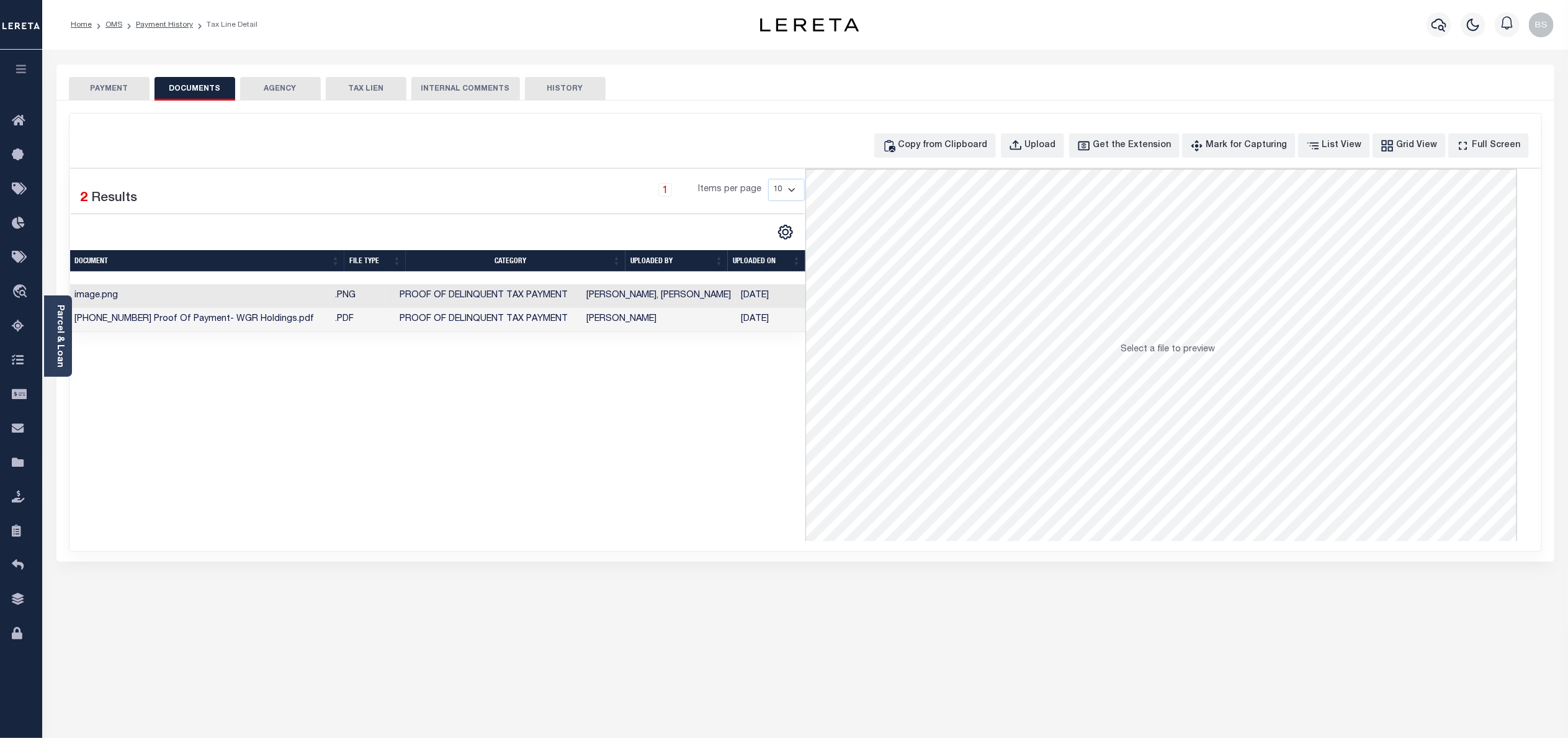
click at [103, 84] on button "PAYMENT" at bounding box center [109, 89] width 81 height 23
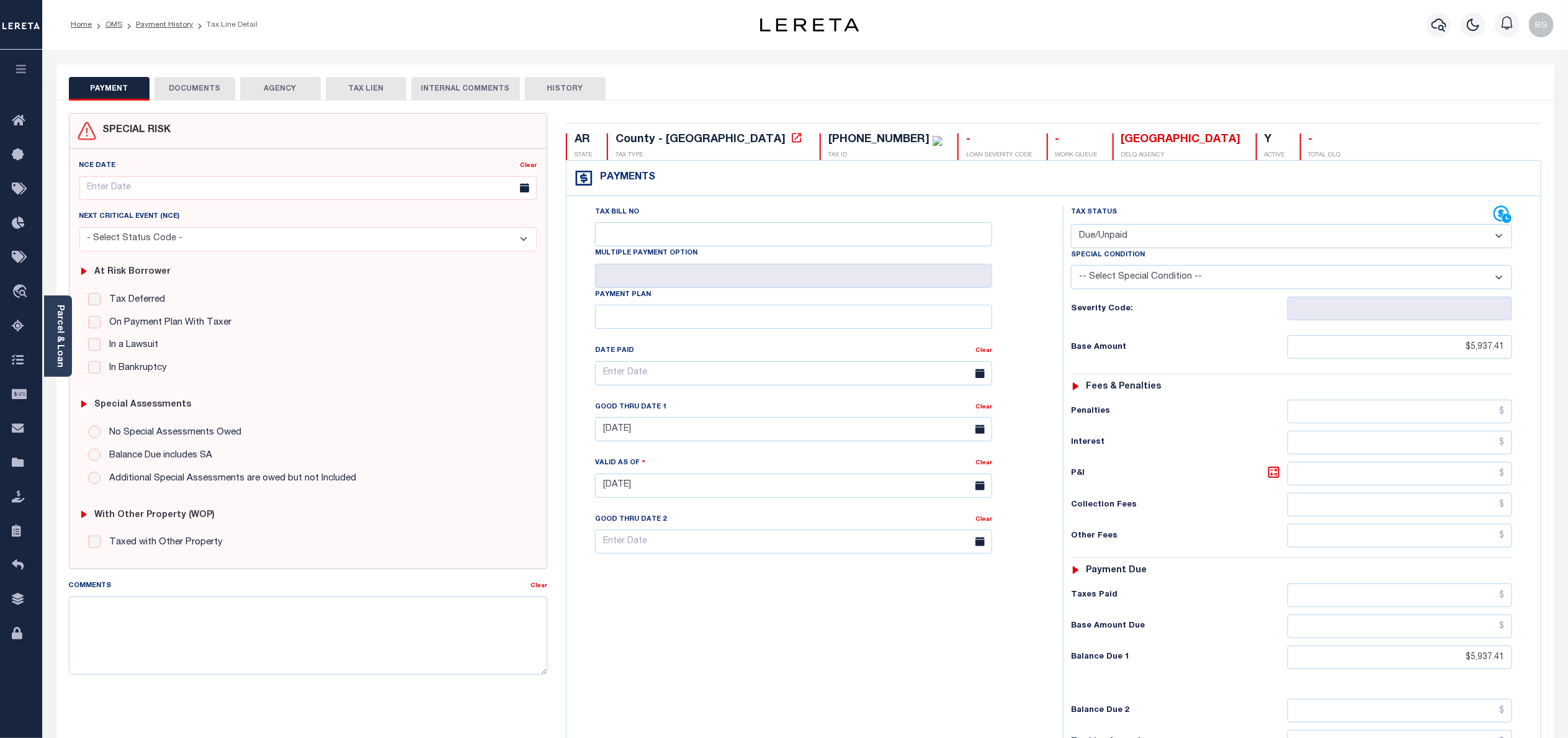
click at [1223, 225] on select "- Select Status Code - Open Due/Unpaid Paid Incomplete No Tax Due Internal Refu…" at bounding box center [1292, 235] width 442 height 24
select select "PYD"
click at [1071, 225] on select "- Select Status Code - Open Due/Unpaid Paid Incomplete No Tax Due Internal Refu…" at bounding box center [1292, 235] width 442 height 24
type input "10/11/2025"
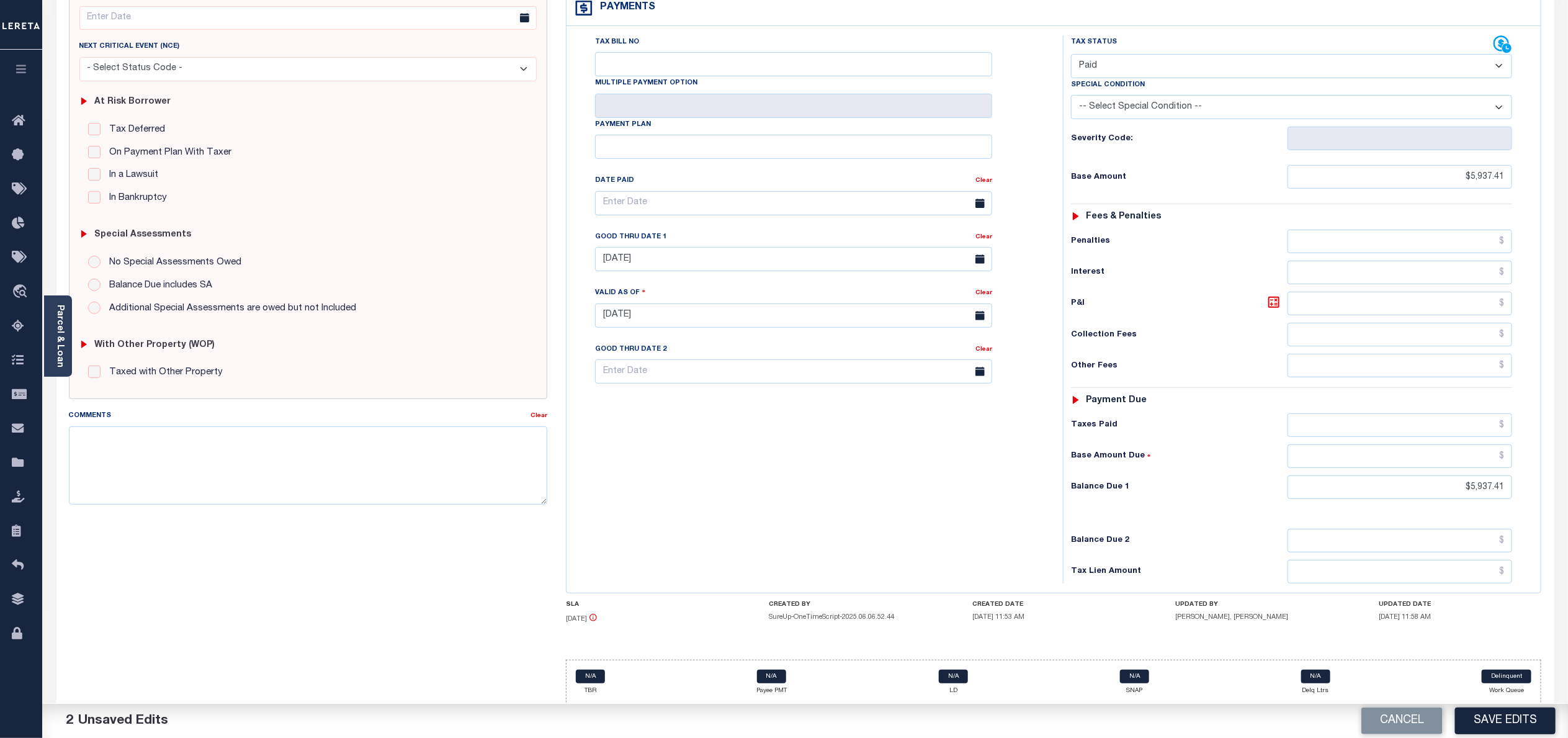
scroll to position [183, 0]
drag, startPoint x: 1508, startPoint y: 482, endPoint x: 1446, endPoint y: 486, distance: 62.1
click at [1446, 486] on input "$5,937.41" at bounding box center [1400, 484] width 224 height 23
type input "$0.00"
click at [1160, 526] on div "Balance Due 2" at bounding box center [1292, 538] width 442 height 23
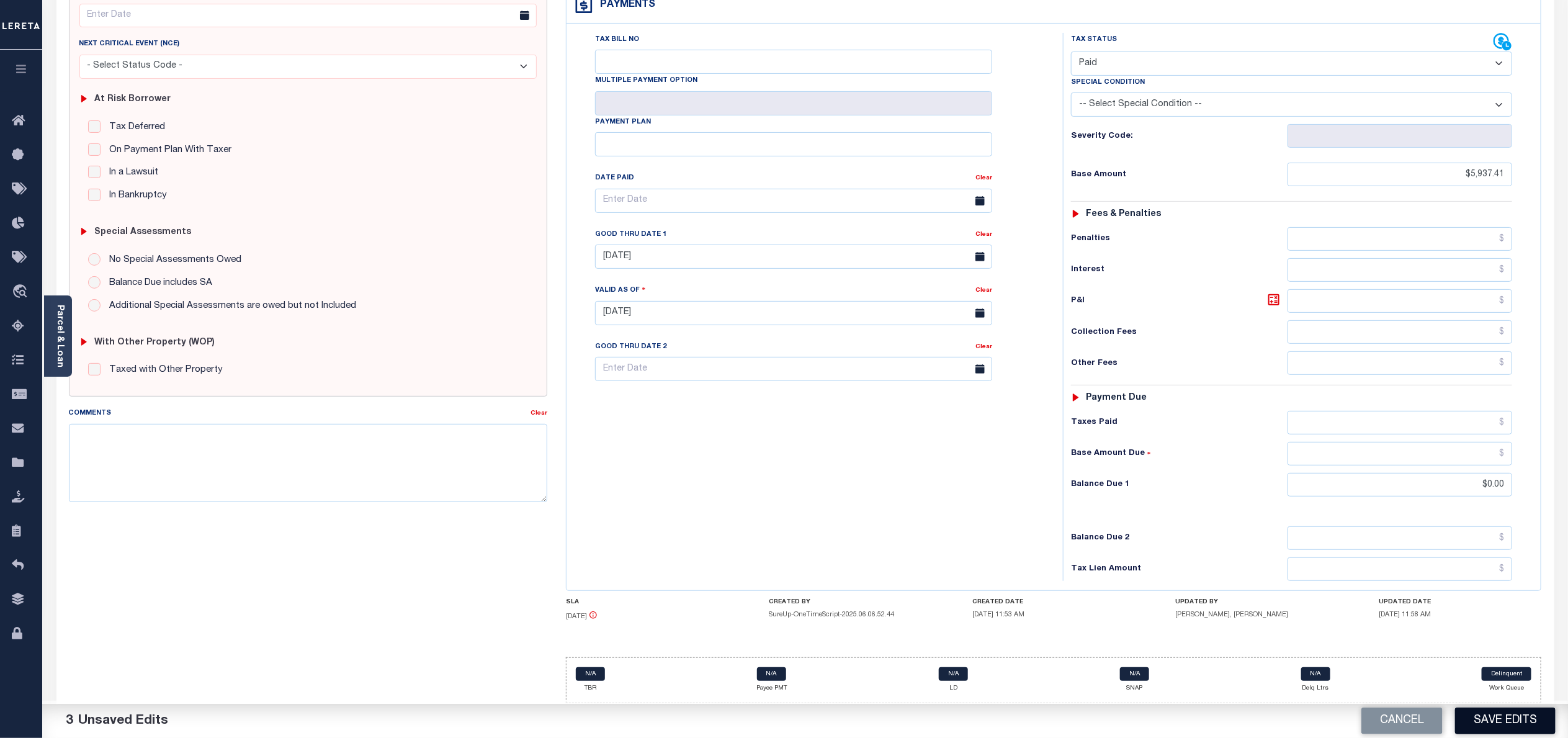
click at [1496, 723] on button "Save Edits" at bounding box center [1505, 721] width 101 height 27
checkbox input "false"
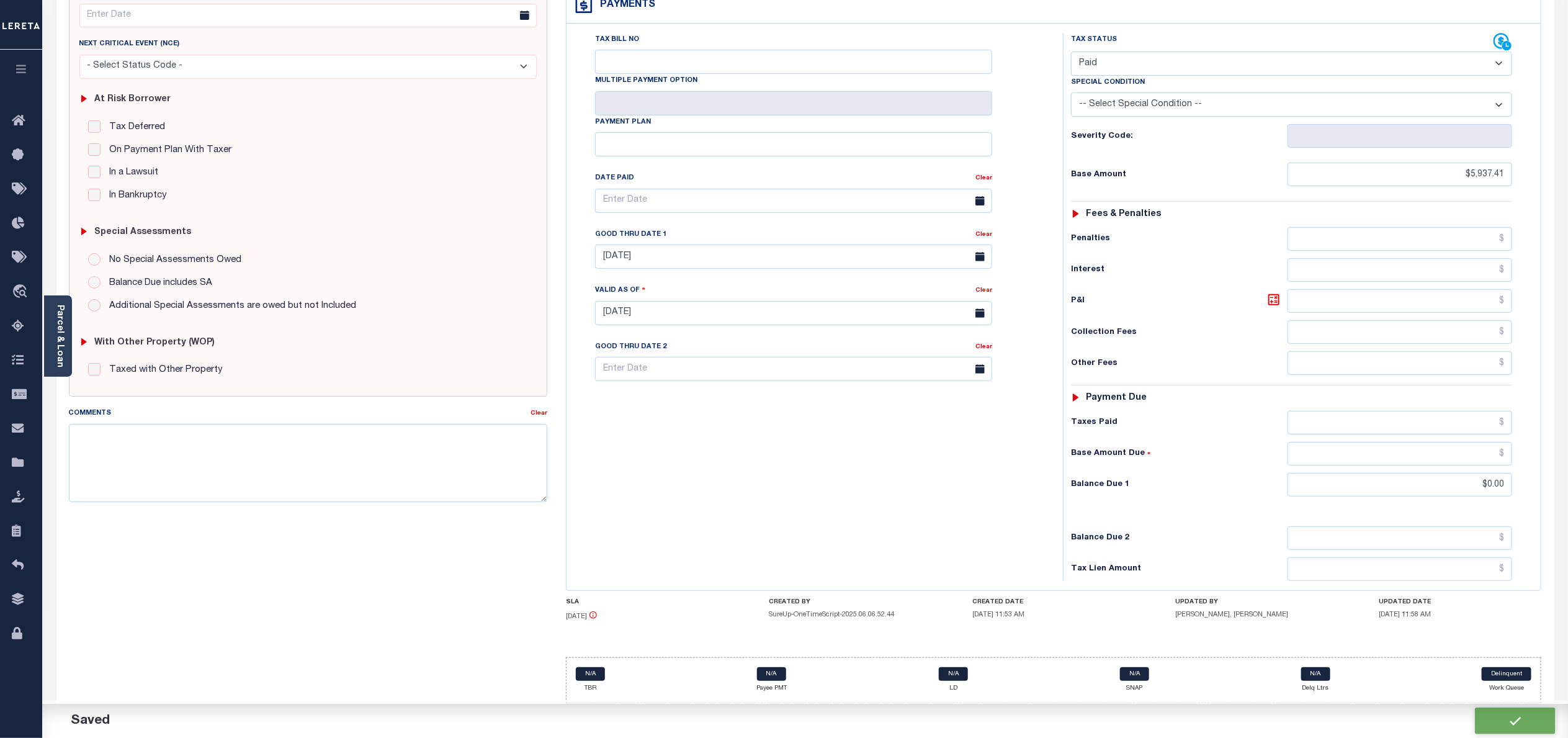
type input "$5,937.41"
type input "$0"
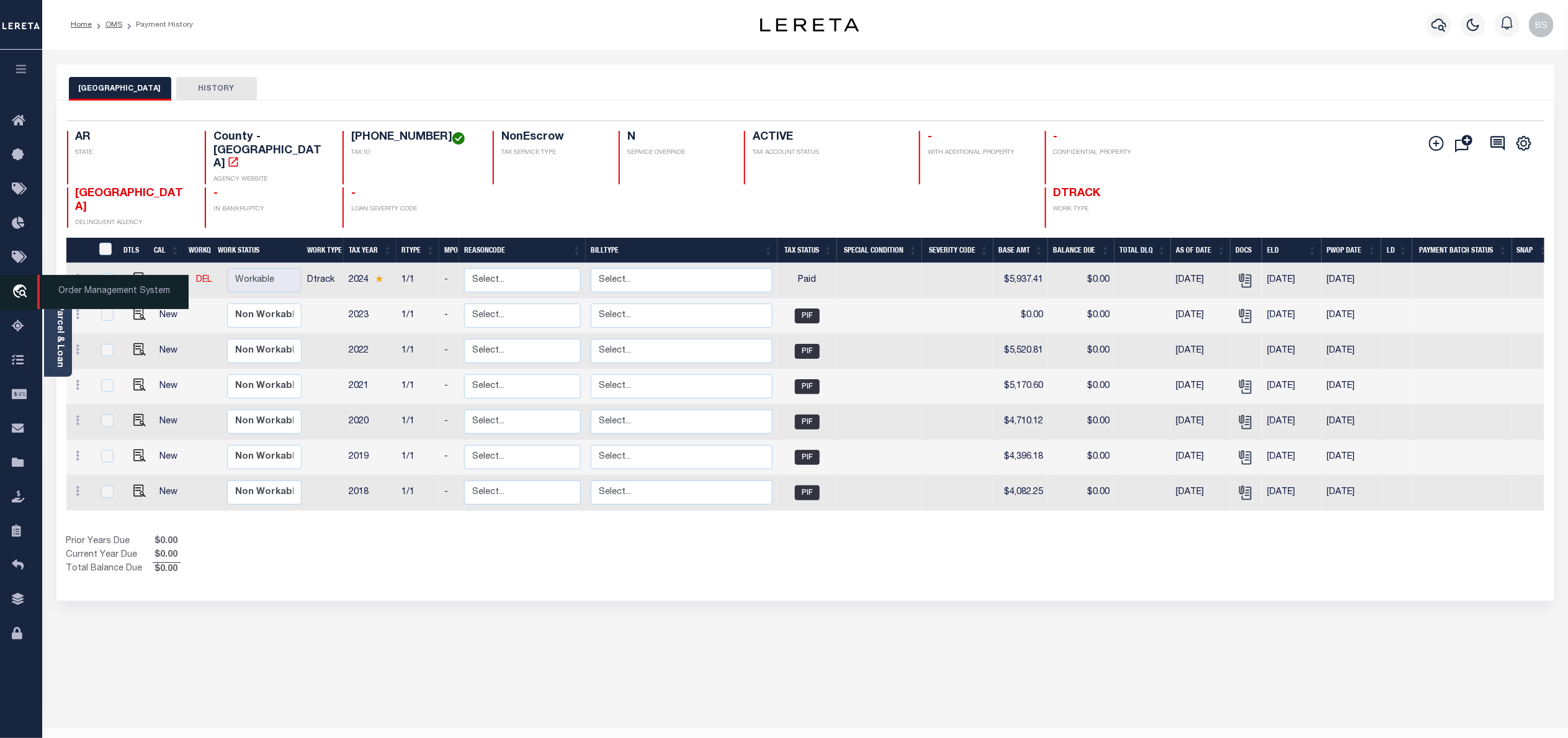
click at [97, 295] on span "Order Management System" at bounding box center [113, 291] width 152 height 34
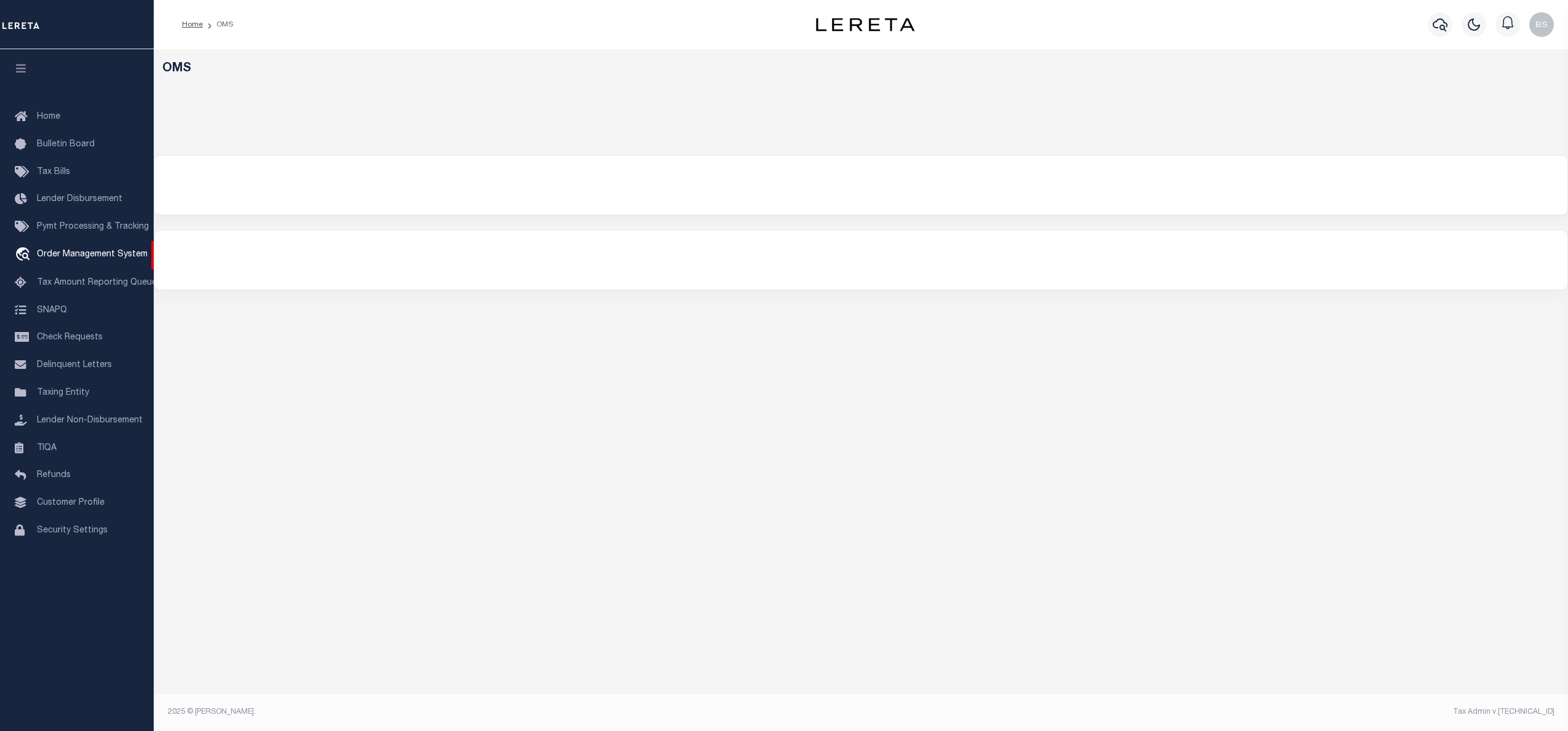
select select "200"
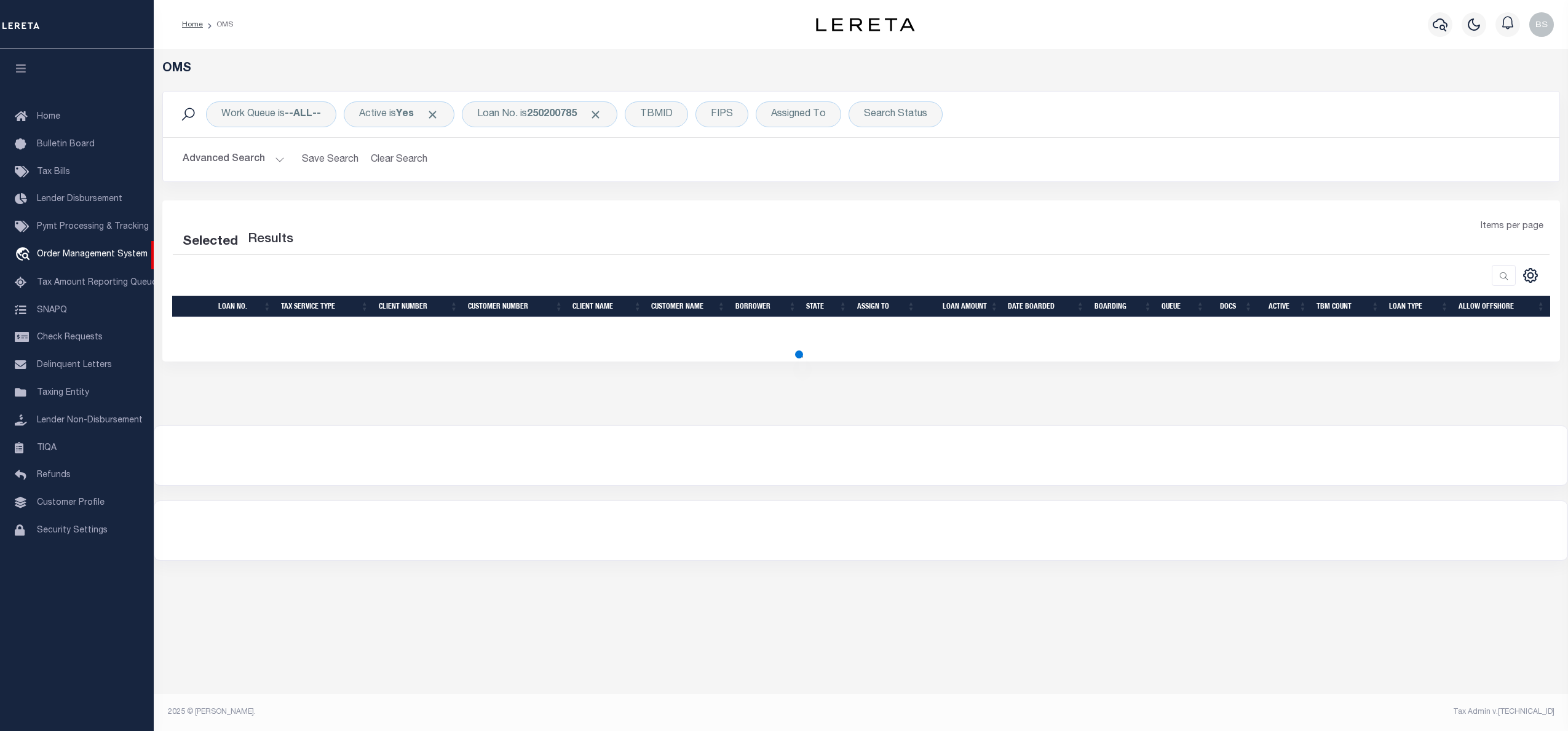
select select "200"
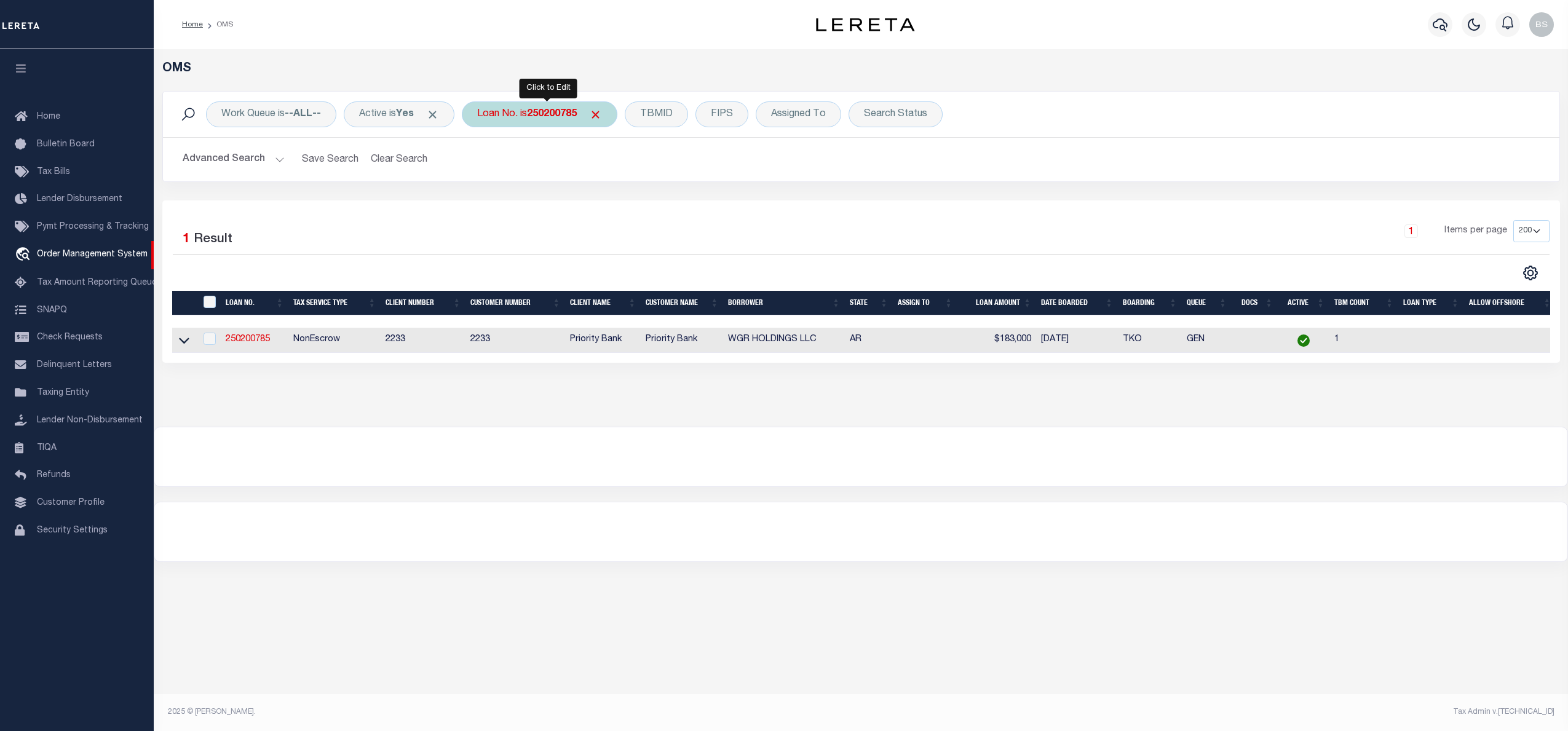
click at [562, 115] on b "250200785" at bounding box center [552, 115] width 50 height 10
type input "900007742"
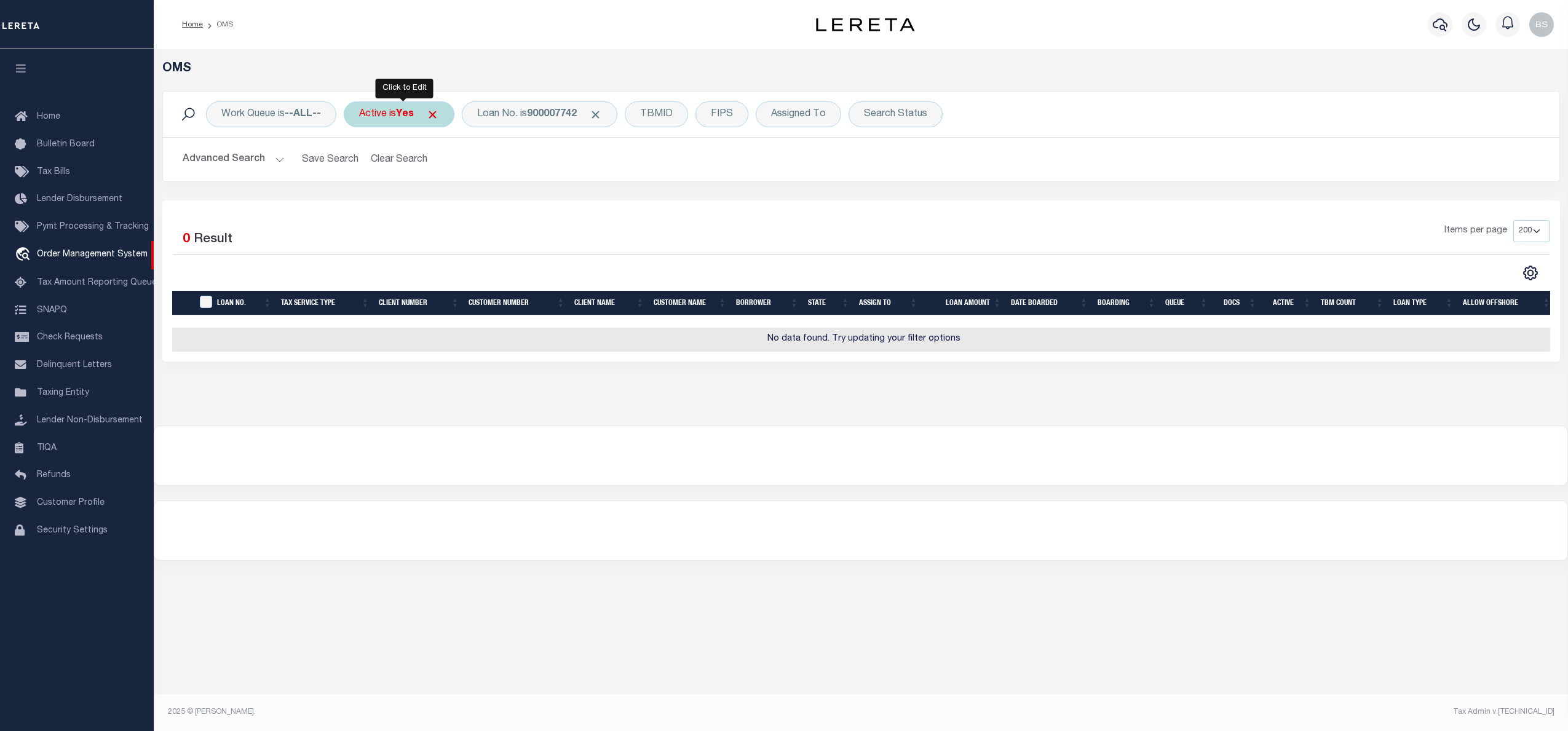
click at [395, 116] on div "Active is Yes" at bounding box center [398, 115] width 110 height 26
click at [406, 175] on select "Yes No" at bounding box center [450, 175] width 180 height 23
select select "false"
click at [363, 164] on select "Yes No" at bounding box center [450, 175] width 180 height 23
click at [521, 205] on input "Apply" at bounding box center [522, 201] width 36 height 20
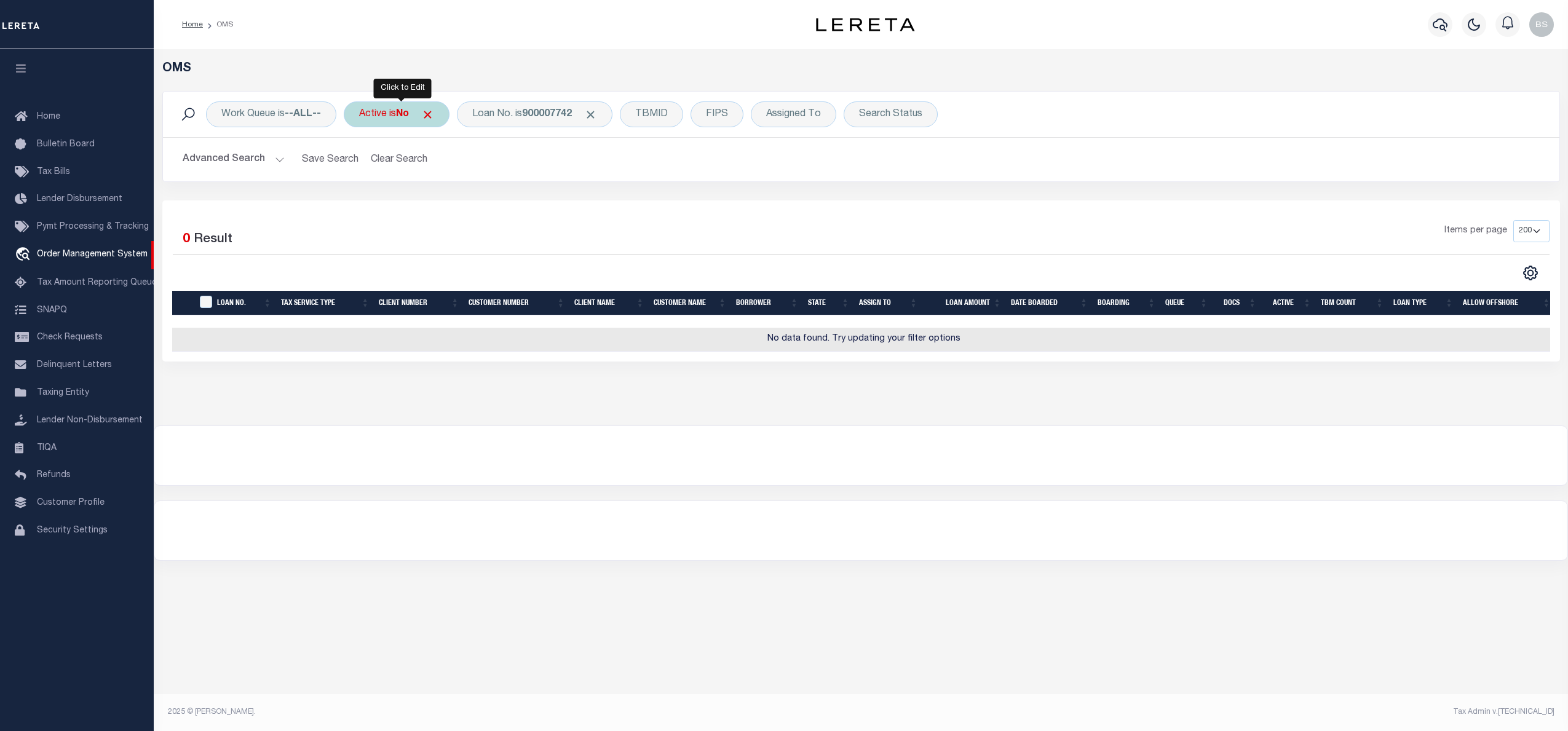
click at [398, 121] on div "Active is No" at bounding box center [396, 115] width 106 height 26
click at [408, 175] on select "Yes No" at bounding box center [450, 175] width 180 height 23
click at [363, 164] on select "Yes No" at bounding box center [450, 175] width 180 height 23
click at [396, 178] on select "Yes No" at bounding box center [450, 175] width 180 height 23
select select "true"
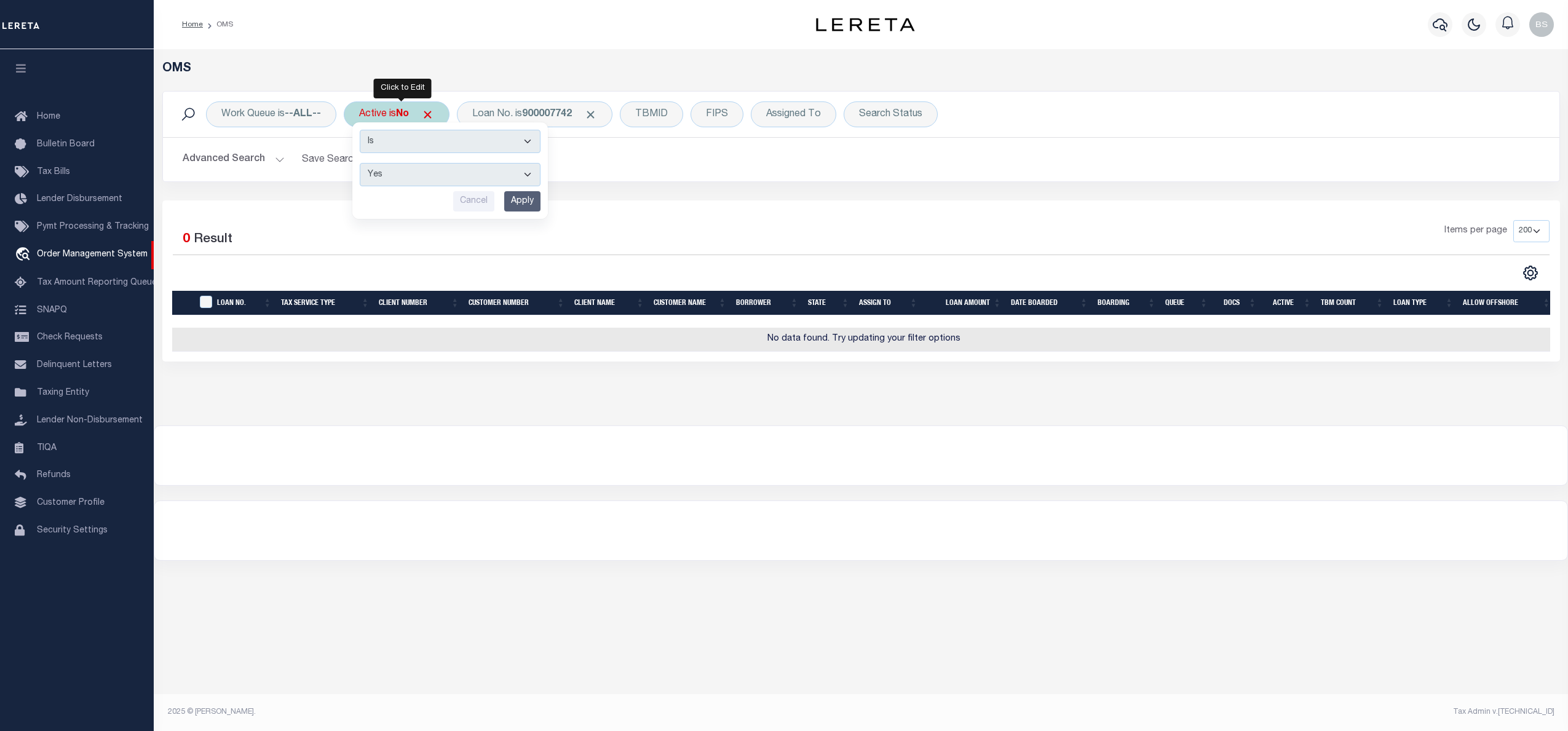
click at [363, 164] on select "Yes No" at bounding box center [450, 175] width 180 height 23
click at [546, 197] on div "Is Contains Yes No Cancel Apply" at bounding box center [450, 170] width 196 height 97
click at [528, 207] on input "Apply" at bounding box center [522, 201] width 36 height 20
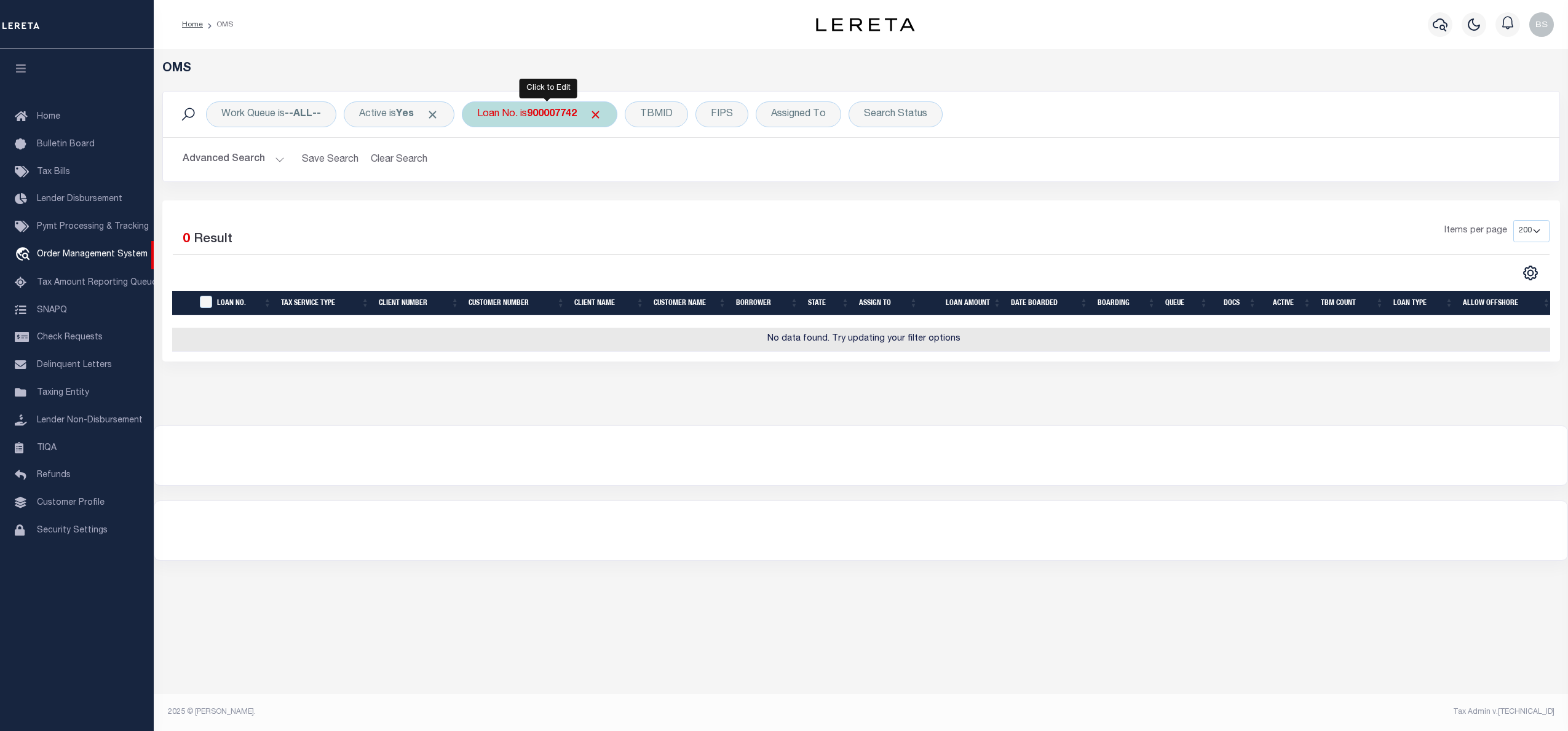
click at [532, 110] on div "Loan No. is 900007742" at bounding box center [539, 115] width 155 height 26
type input "90000742"
click at [658, 201] on input "Apply" at bounding box center [640, 201] width 36 height 20
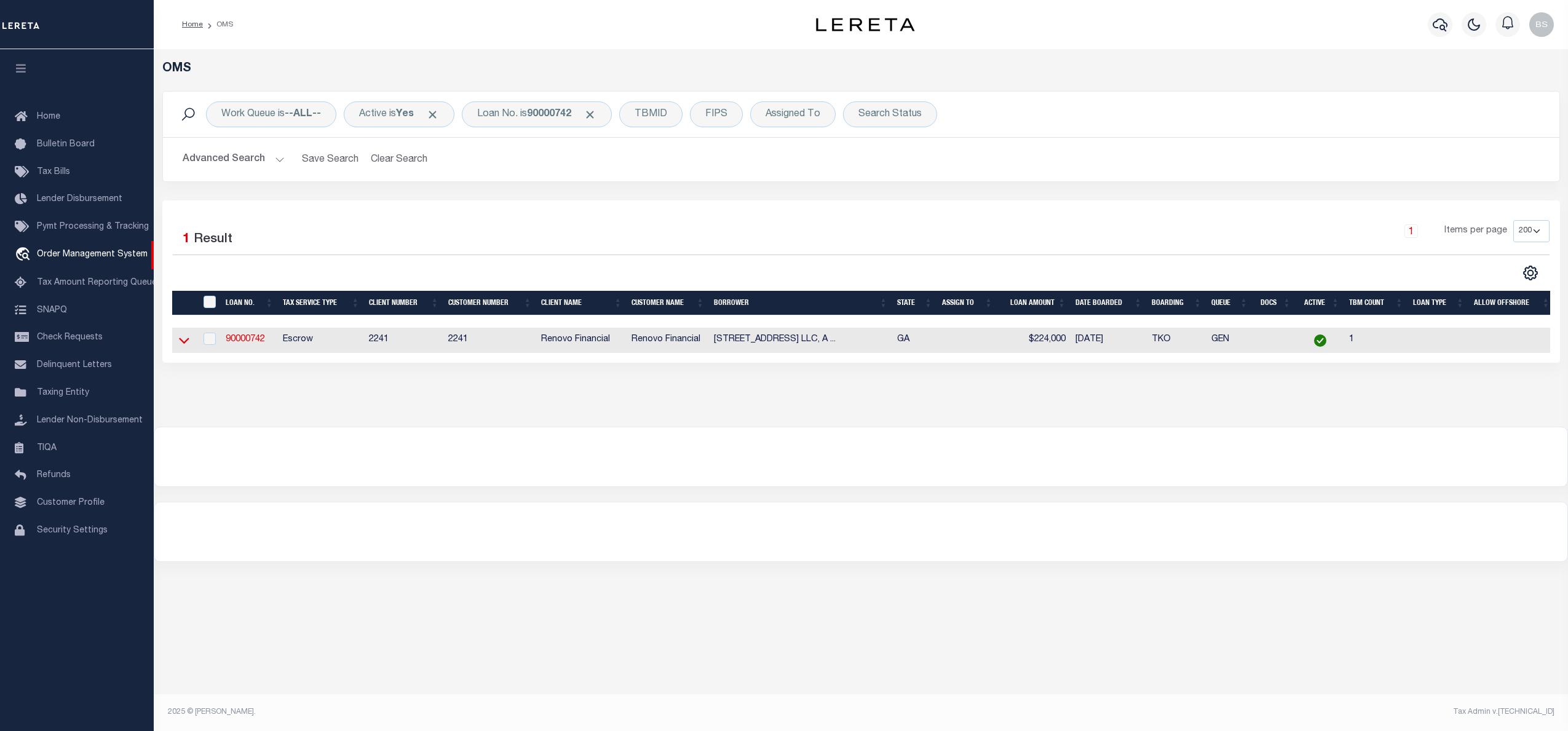
click at [185, 344] on icon at bounding box center [184, 341] width 10 height 6
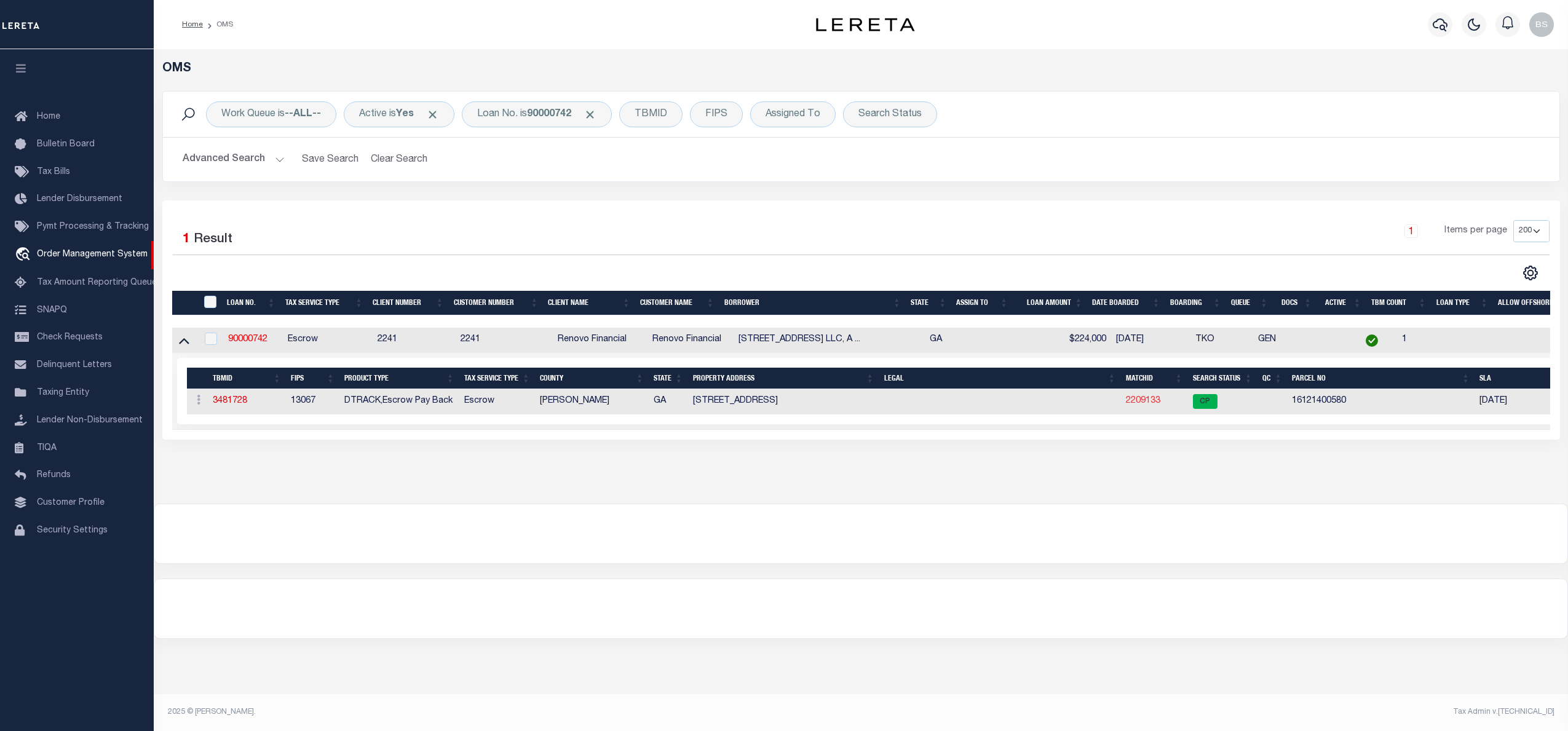
click at [1146, 404] on link "2209133" at bounding box center [1144, 400] width 35 height 9
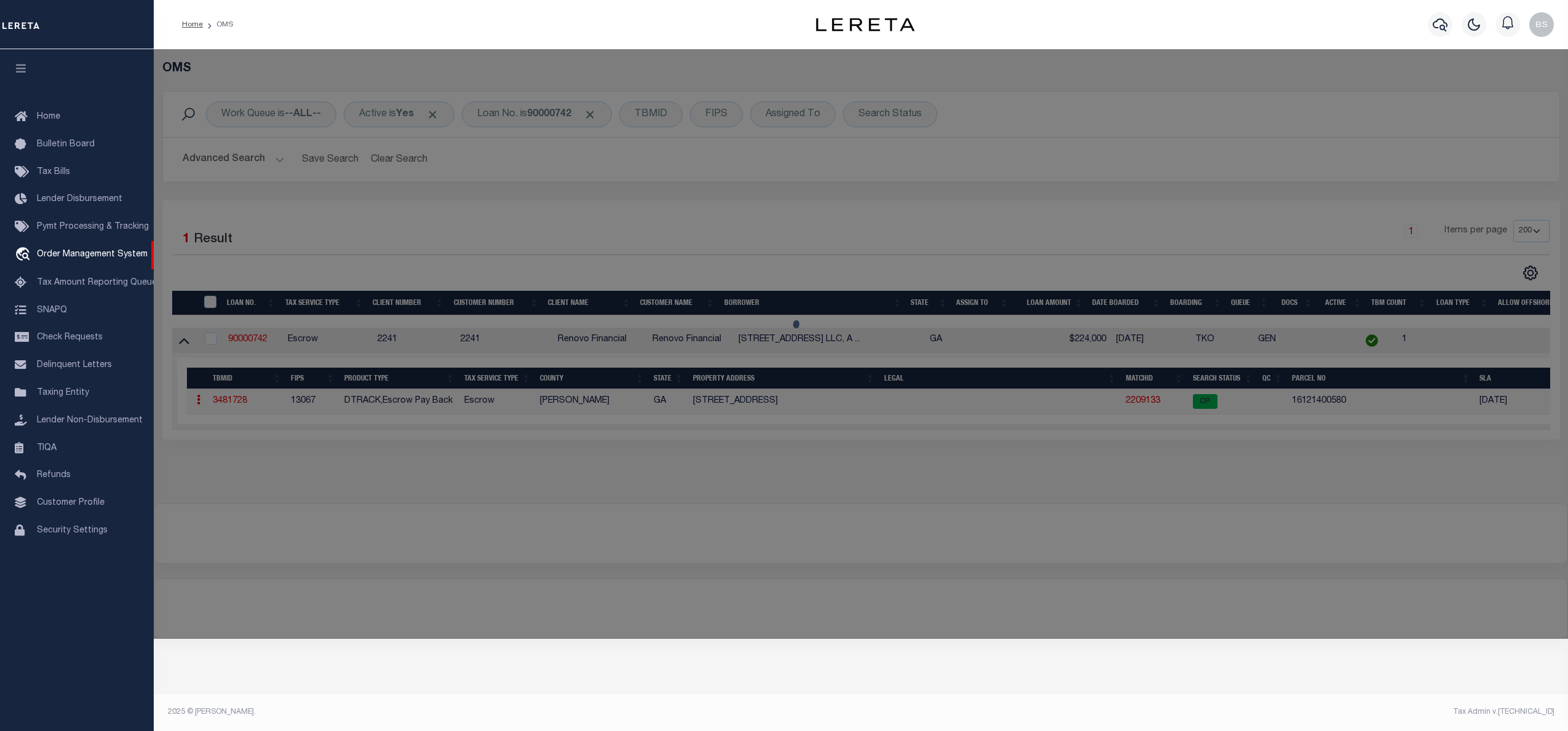
checkbox input "false"
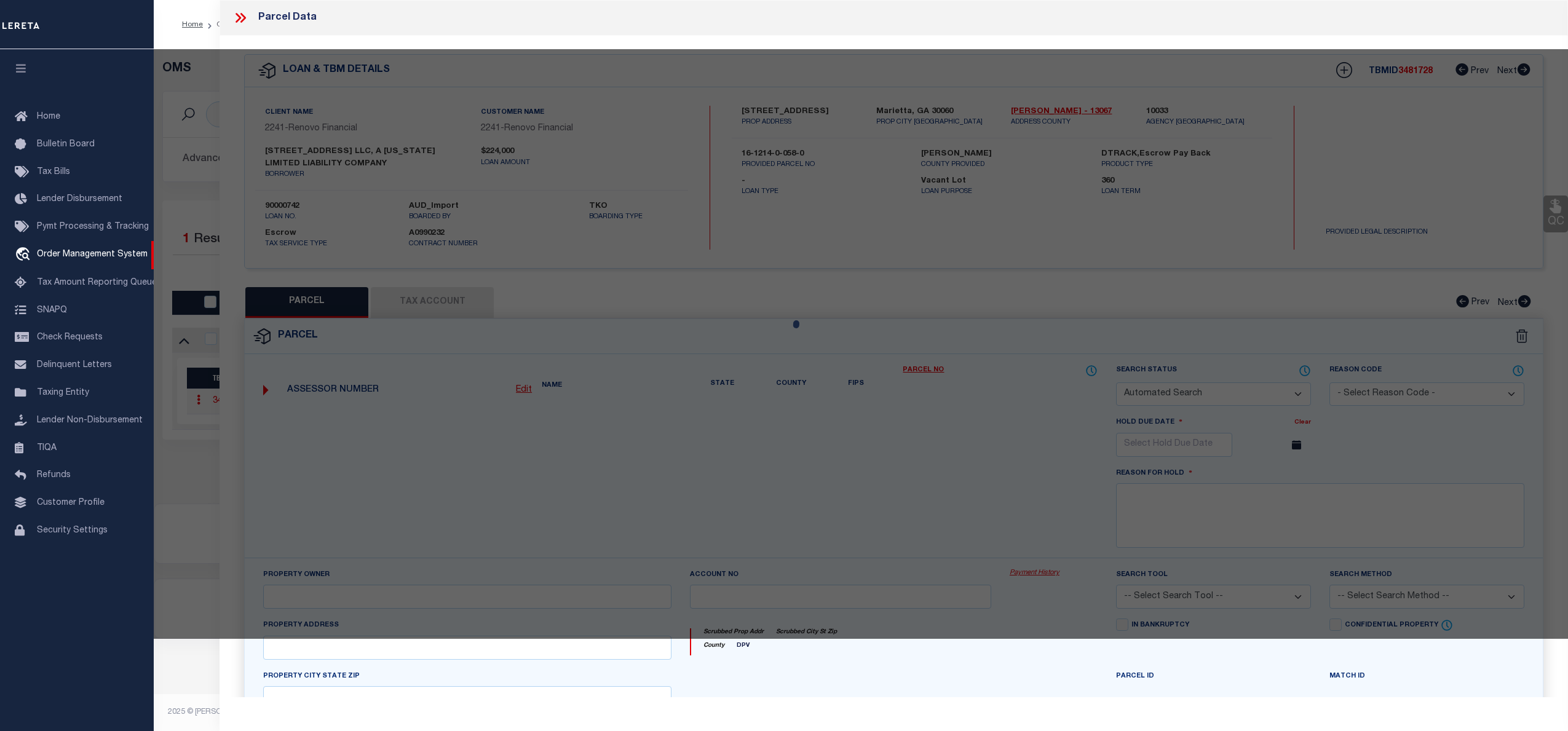
select select "CP"
type input "SOSA LLC"
select select "ATL"
select select "ADD"
type input "74 AUSTIN AVE NE"
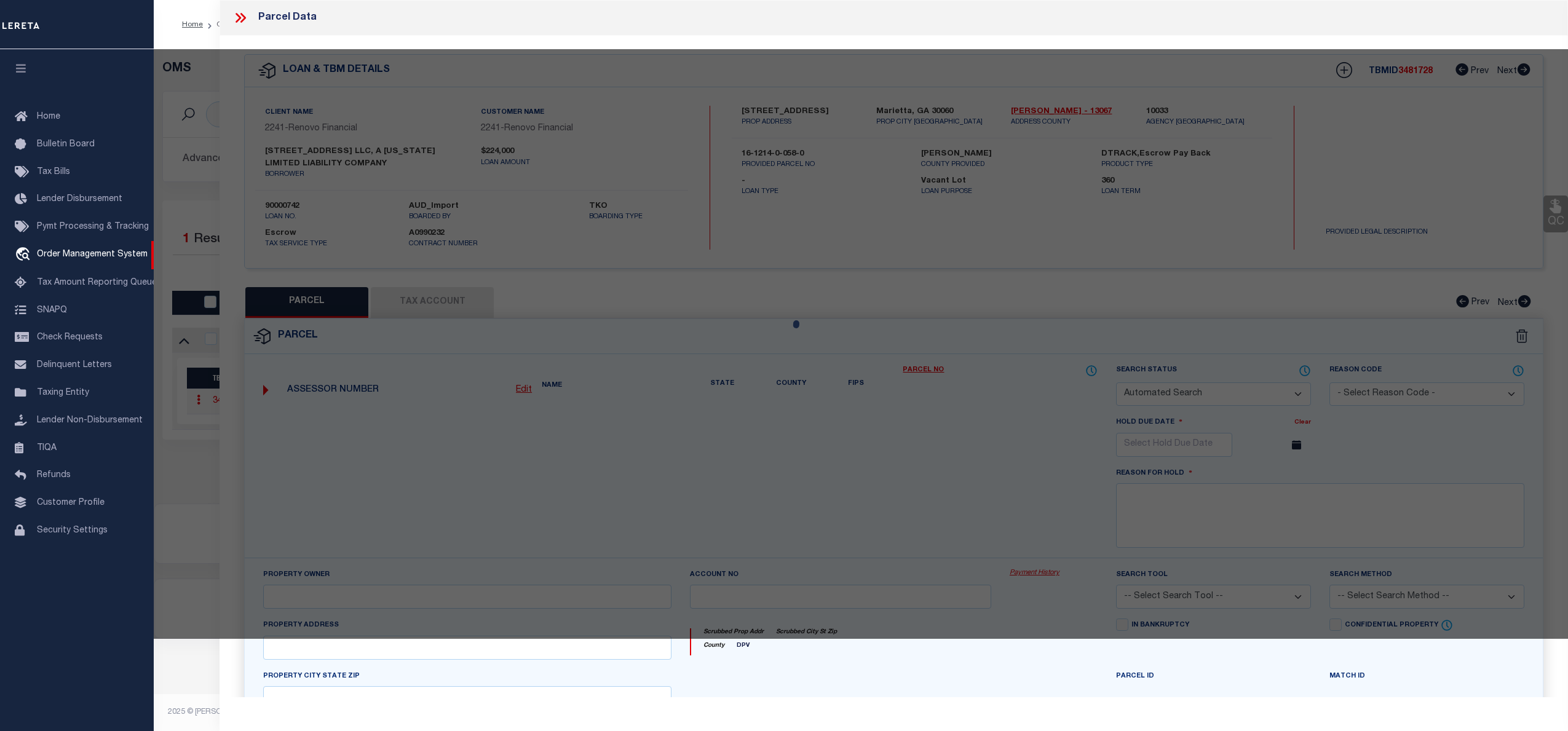
checkbox input "false"
type input "MARIETTA, GA 30060"
type textarea "DIST:4 CITY/MUNI/TWP:MARIETTA"
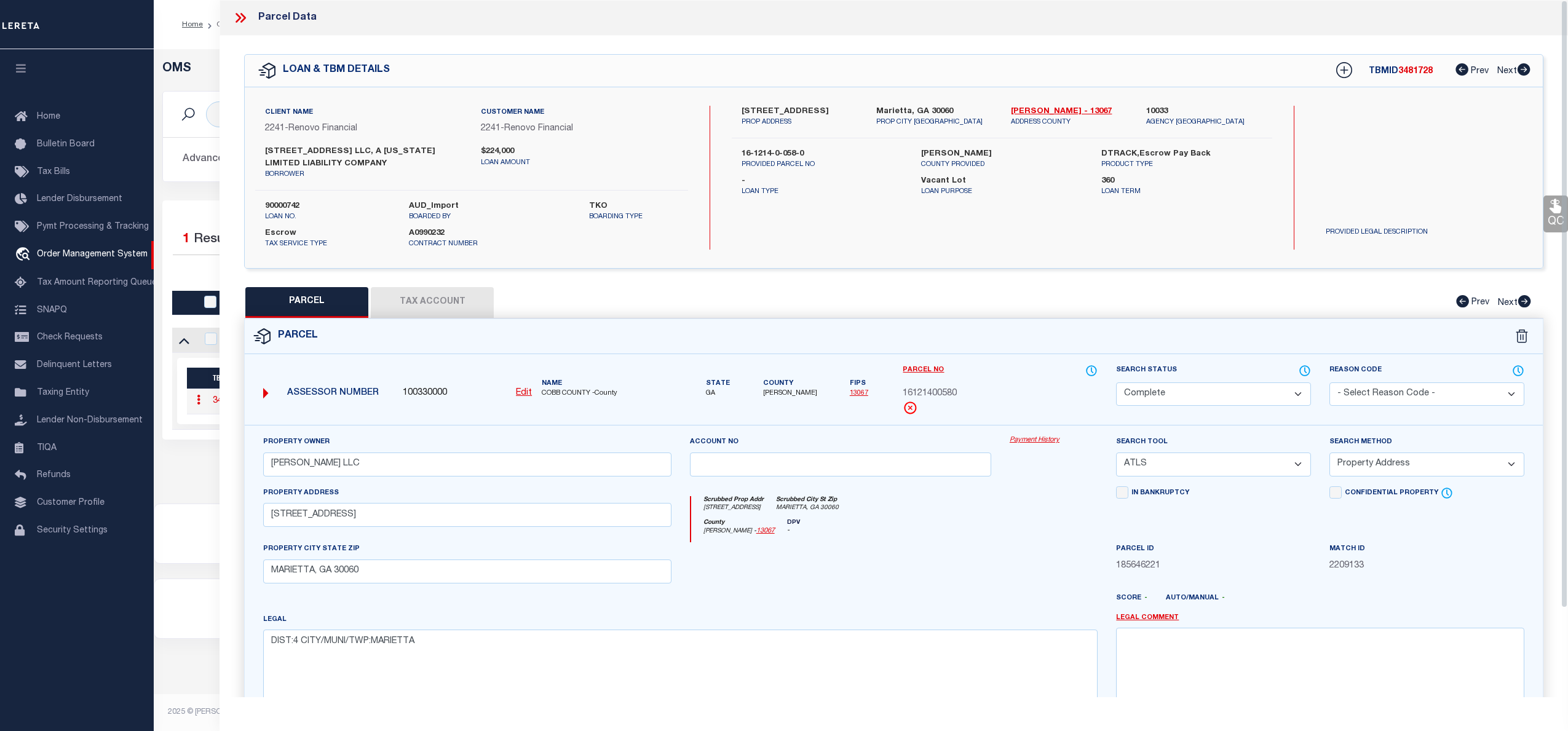
click at [1034, 443] on link "Payment History" at bounding box center [1054, 440] width 88 height 10
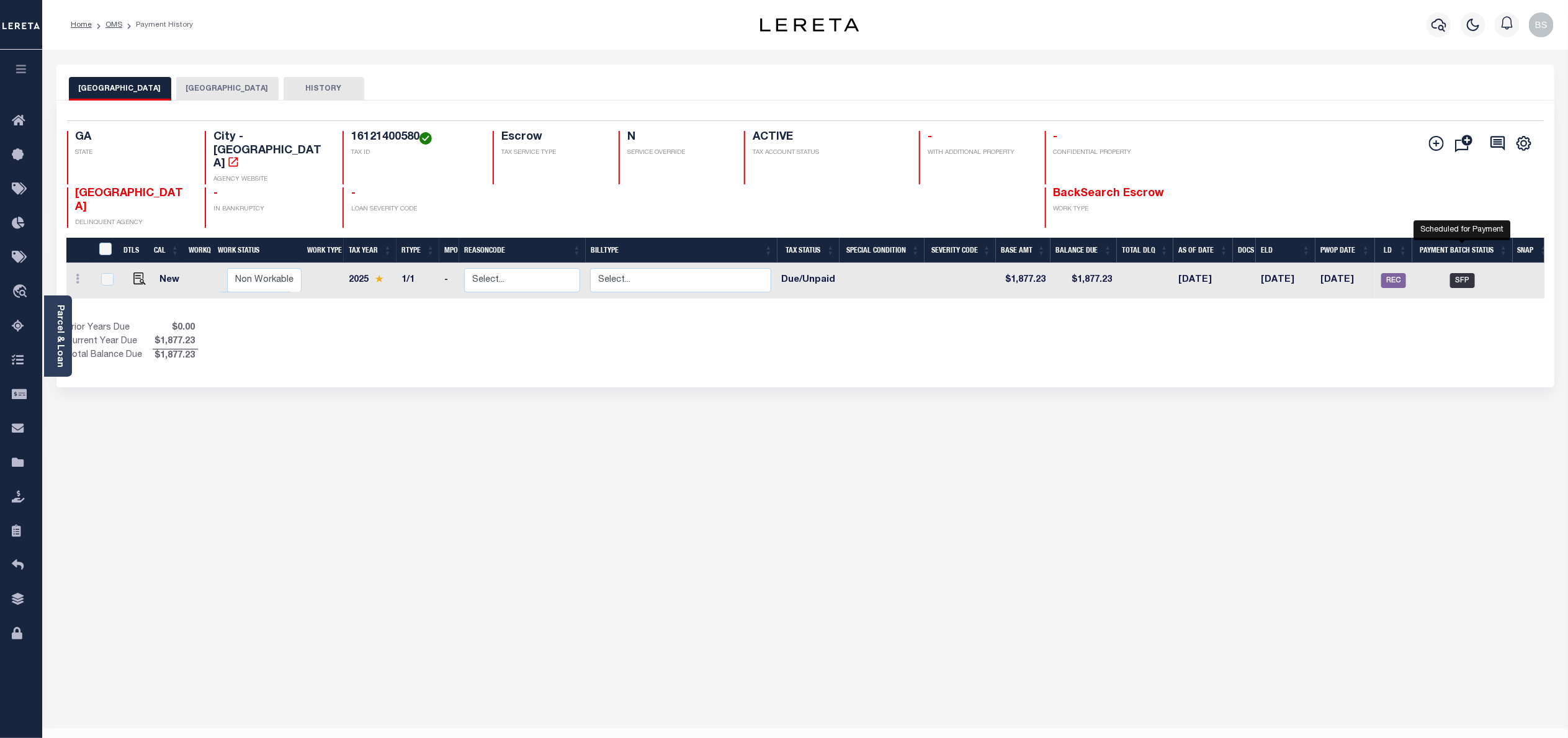
click at [1466, 273] on span "SFP" at bounding box center [1463, 280] width 25 height 15
checkbox input "true"
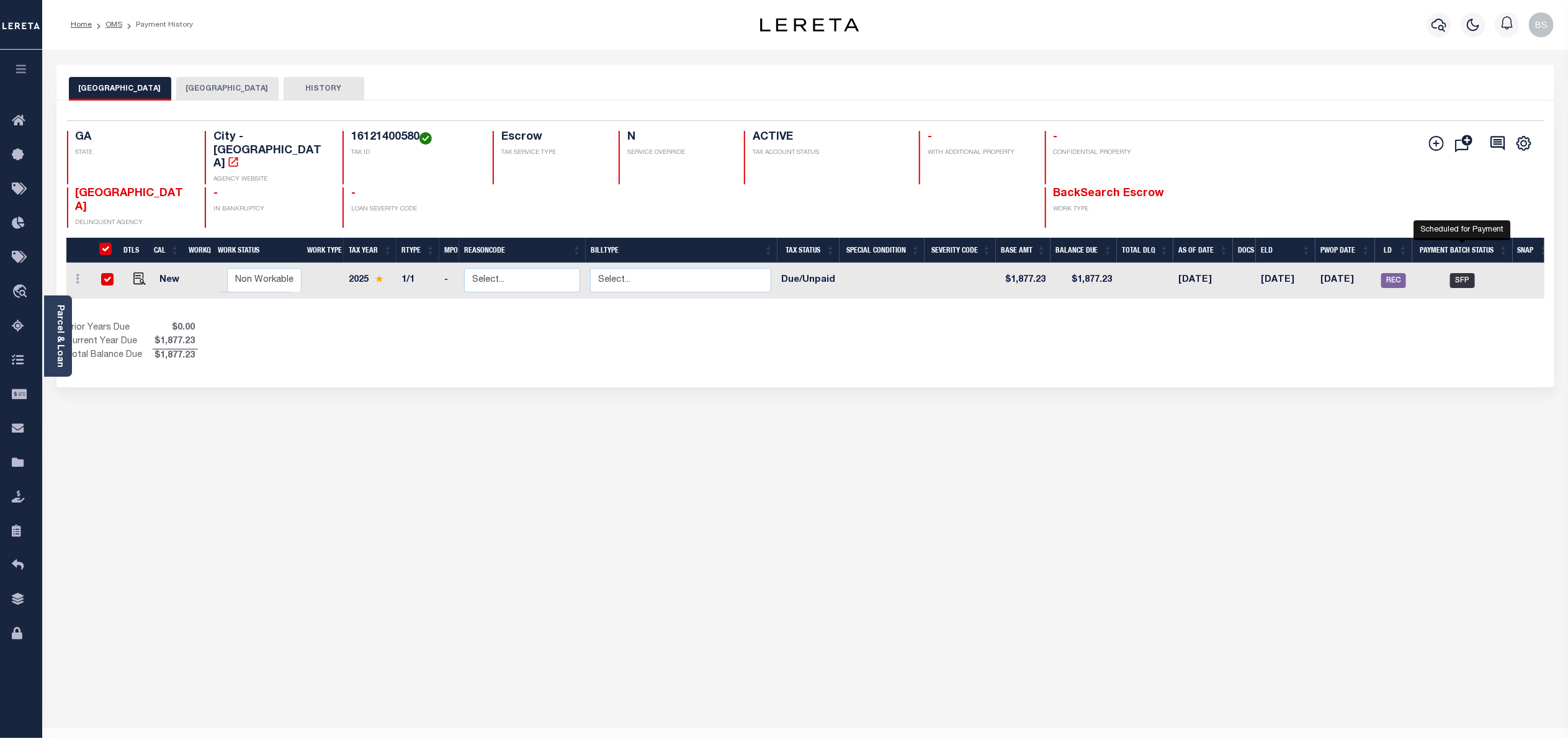
checkbox input "true"
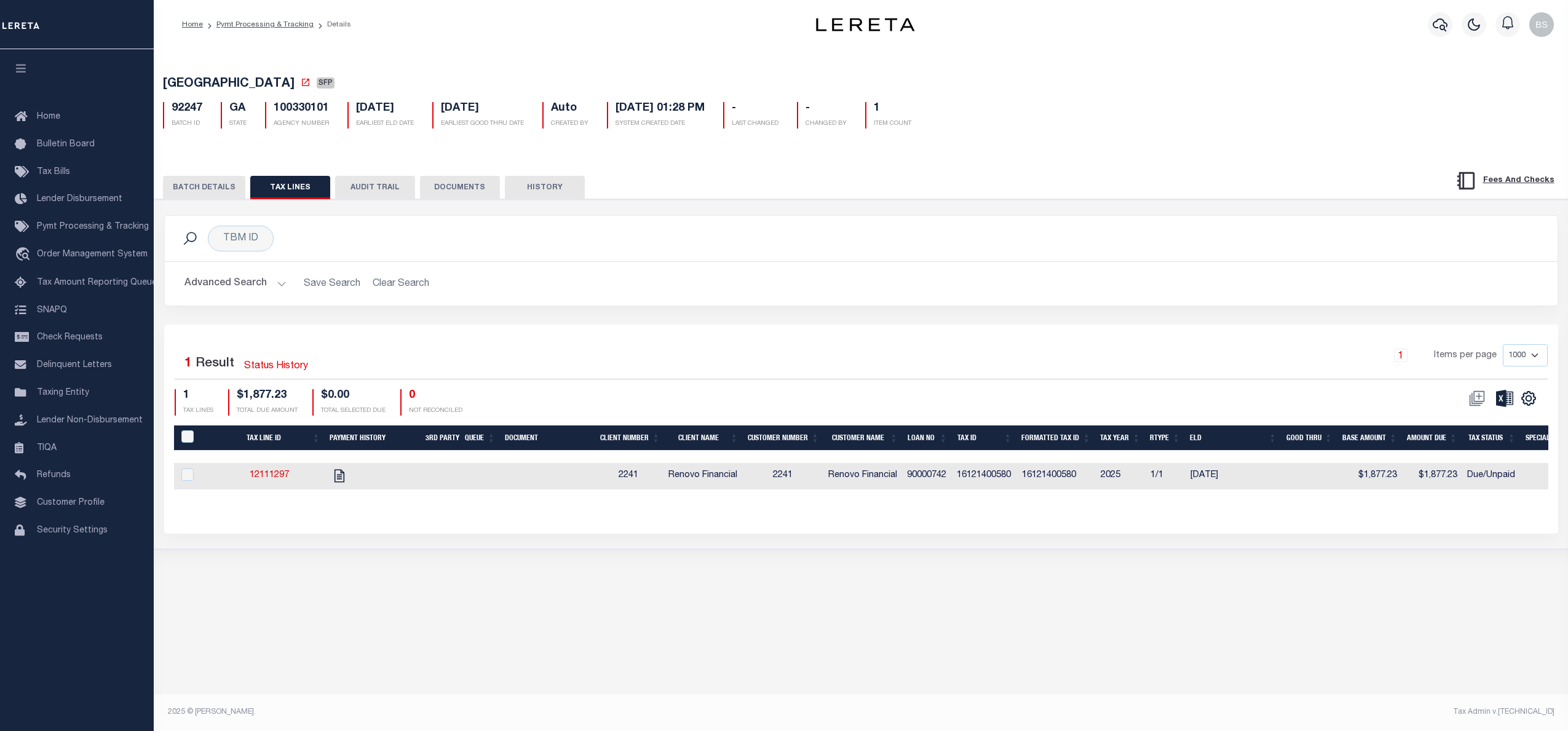
click at [206, 188] on button "BATCH DETAILS" at bounding box center [204, 188] width 82 height 23
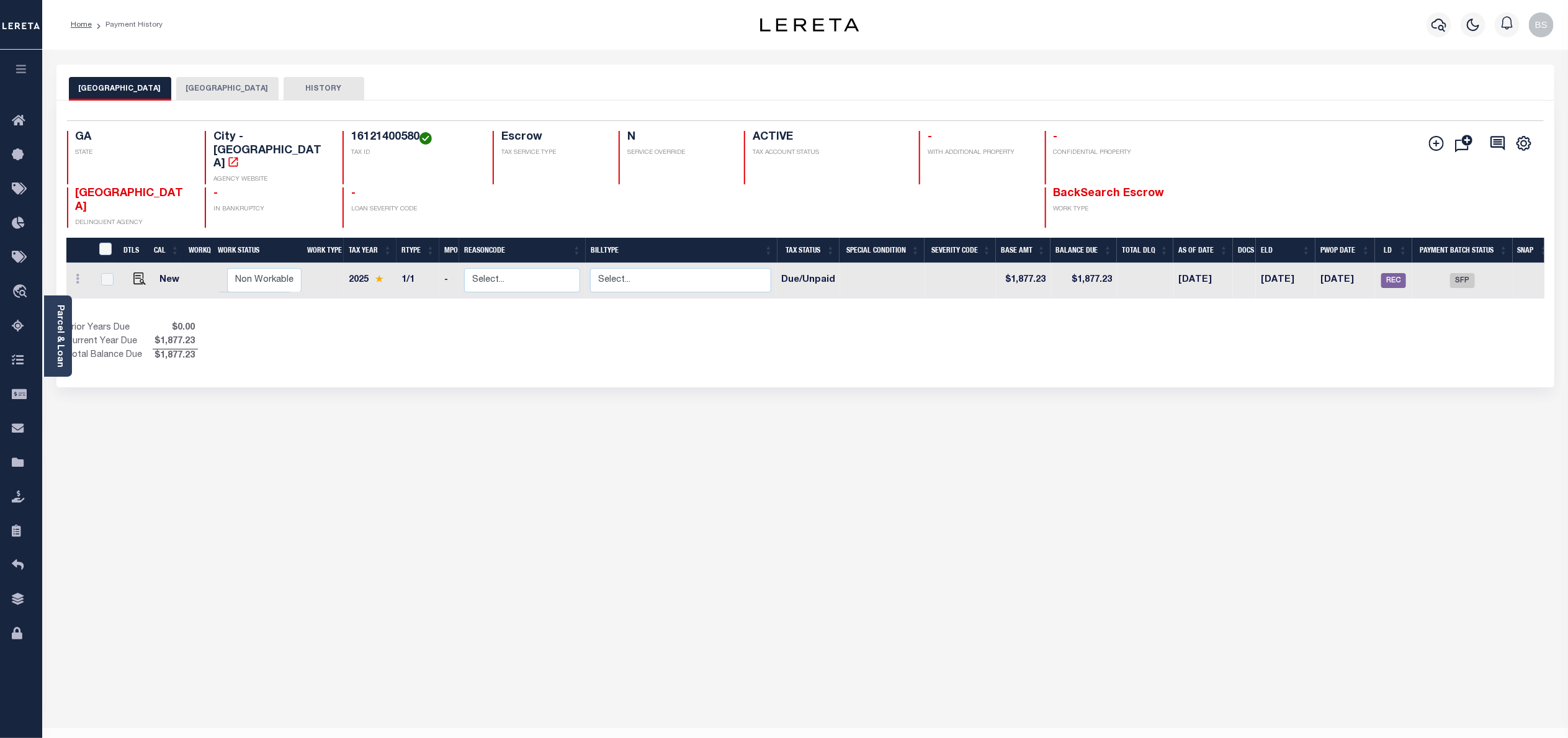
click at [190, 81] on button "[GEOGRAPHIC_DATA]" at bounding box center [227, 89] width 103 height 23
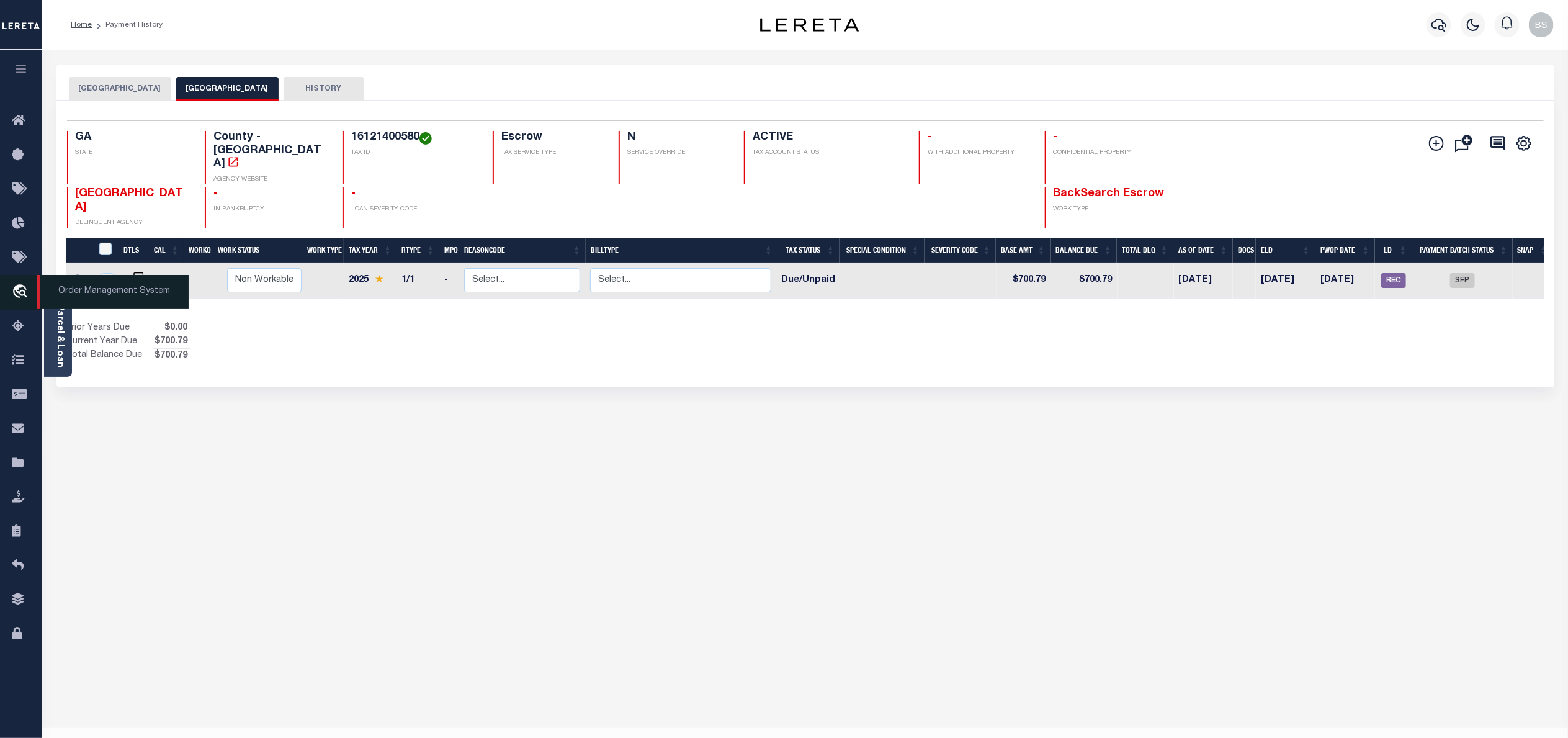
click at [71, 291] on span "Order Management System" at bounding box center [113, 291] width 152 height 34
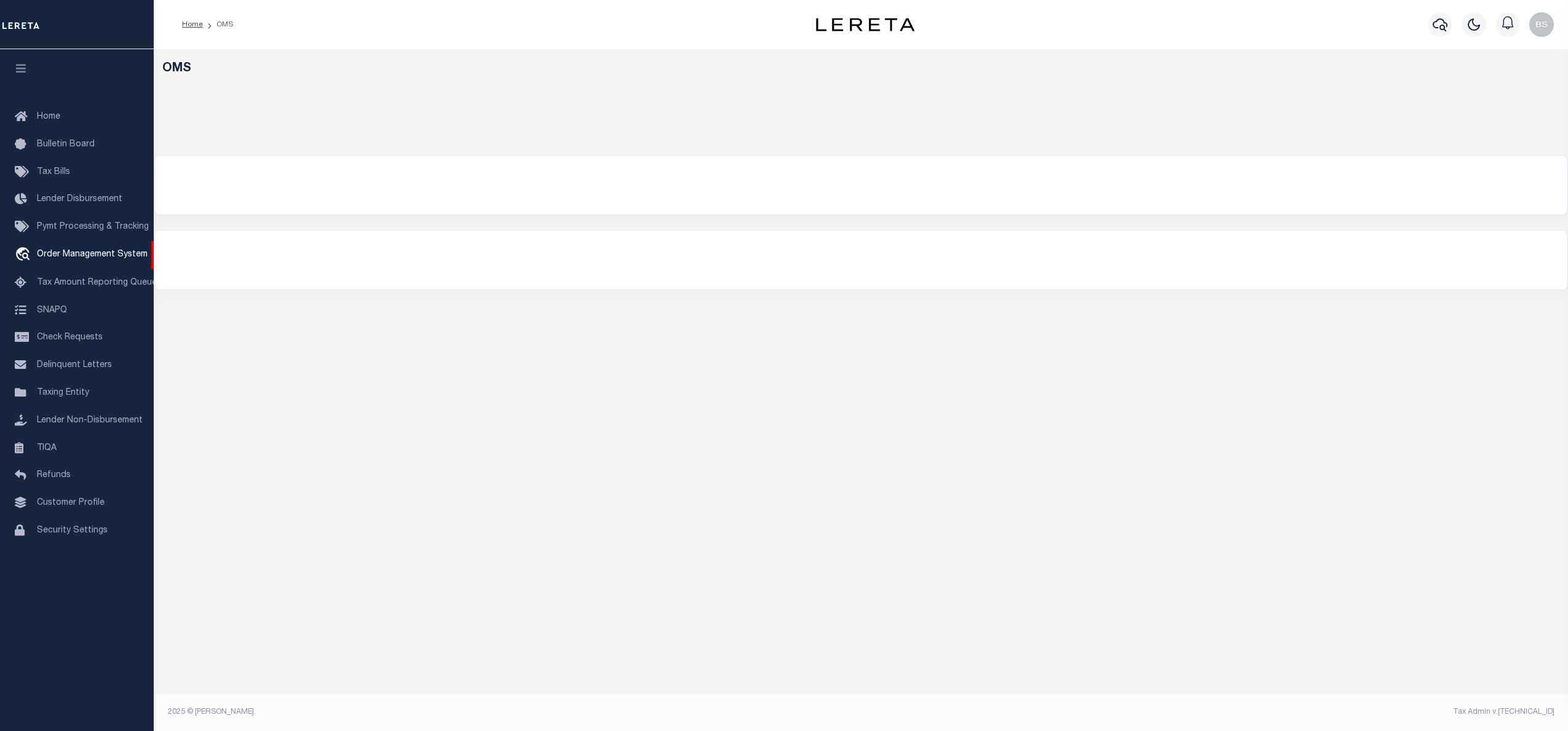
select select "200"
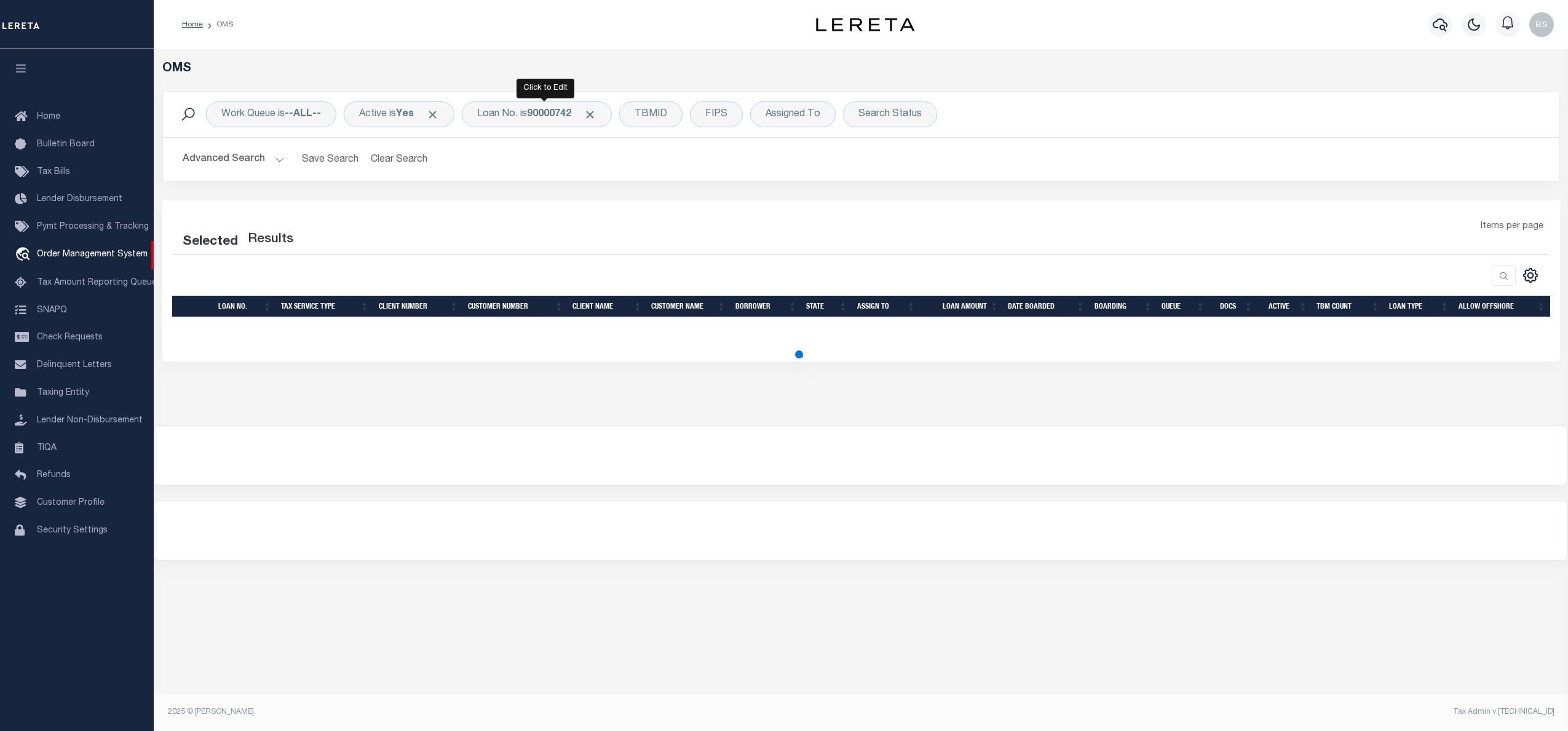
select select "200"
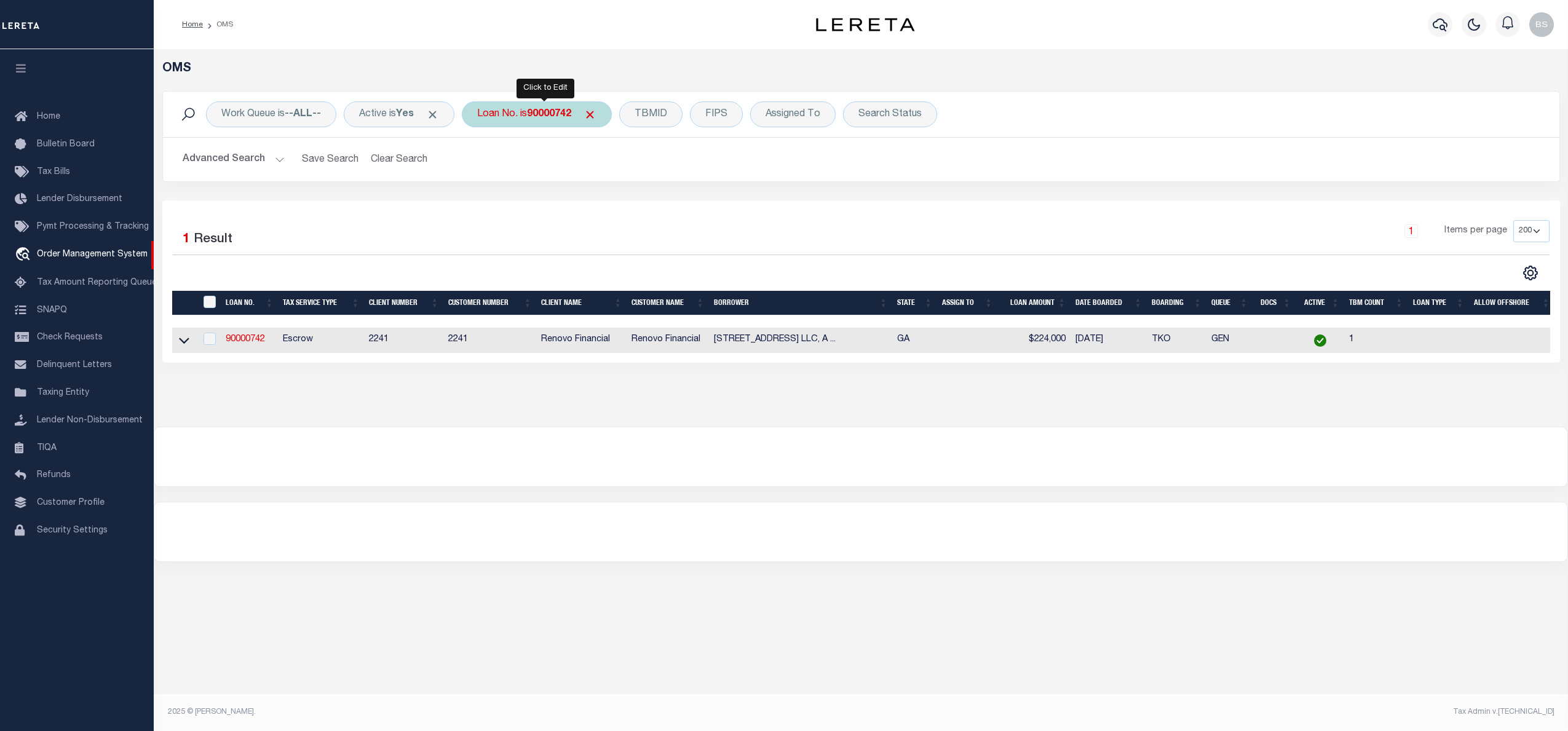
click at [549, 113] on b "90000742" at bounding box center [549, 115] width 44 height 10
type input "165883"
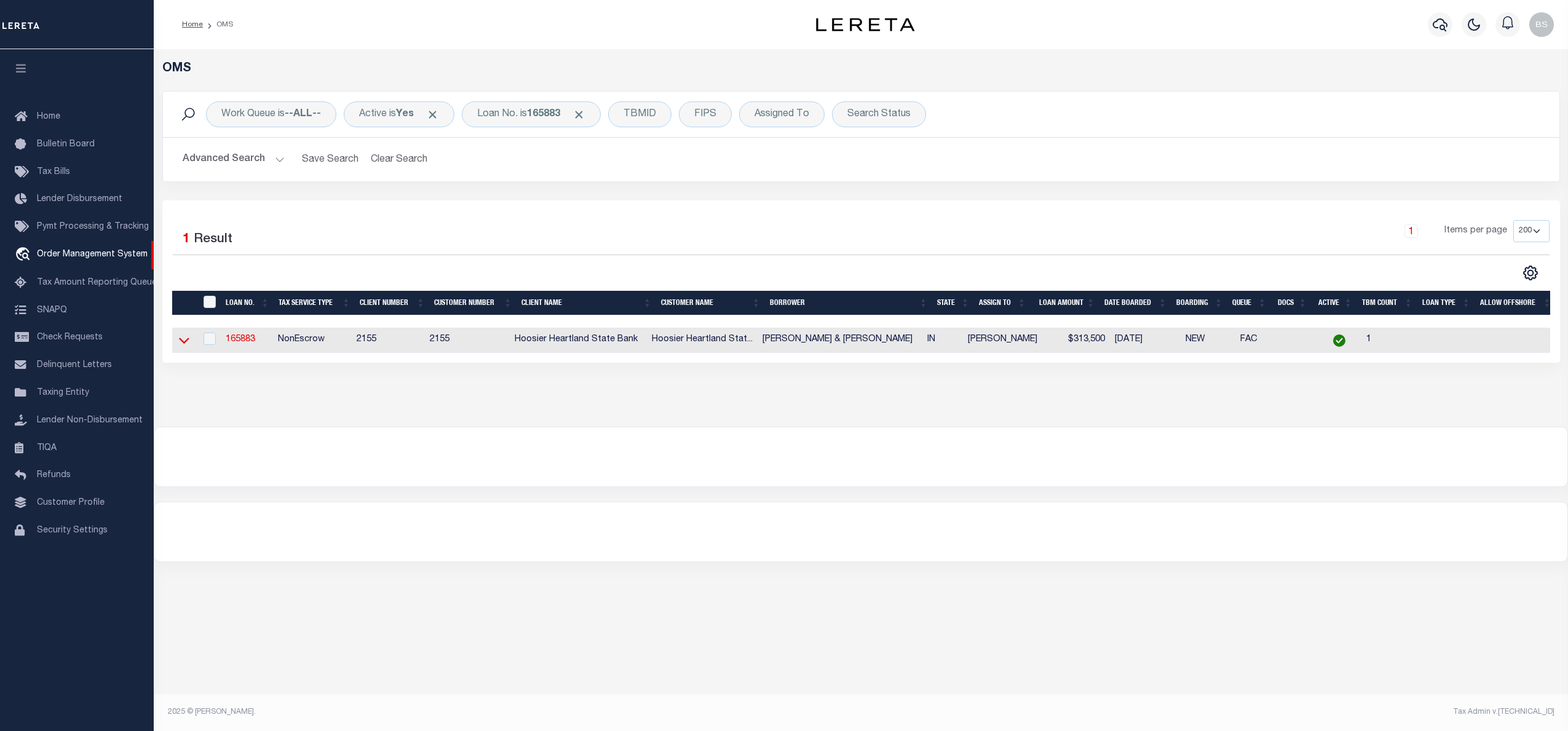
click at [183, 345] on icon at bounding box center [184, 341] width 10 height 13
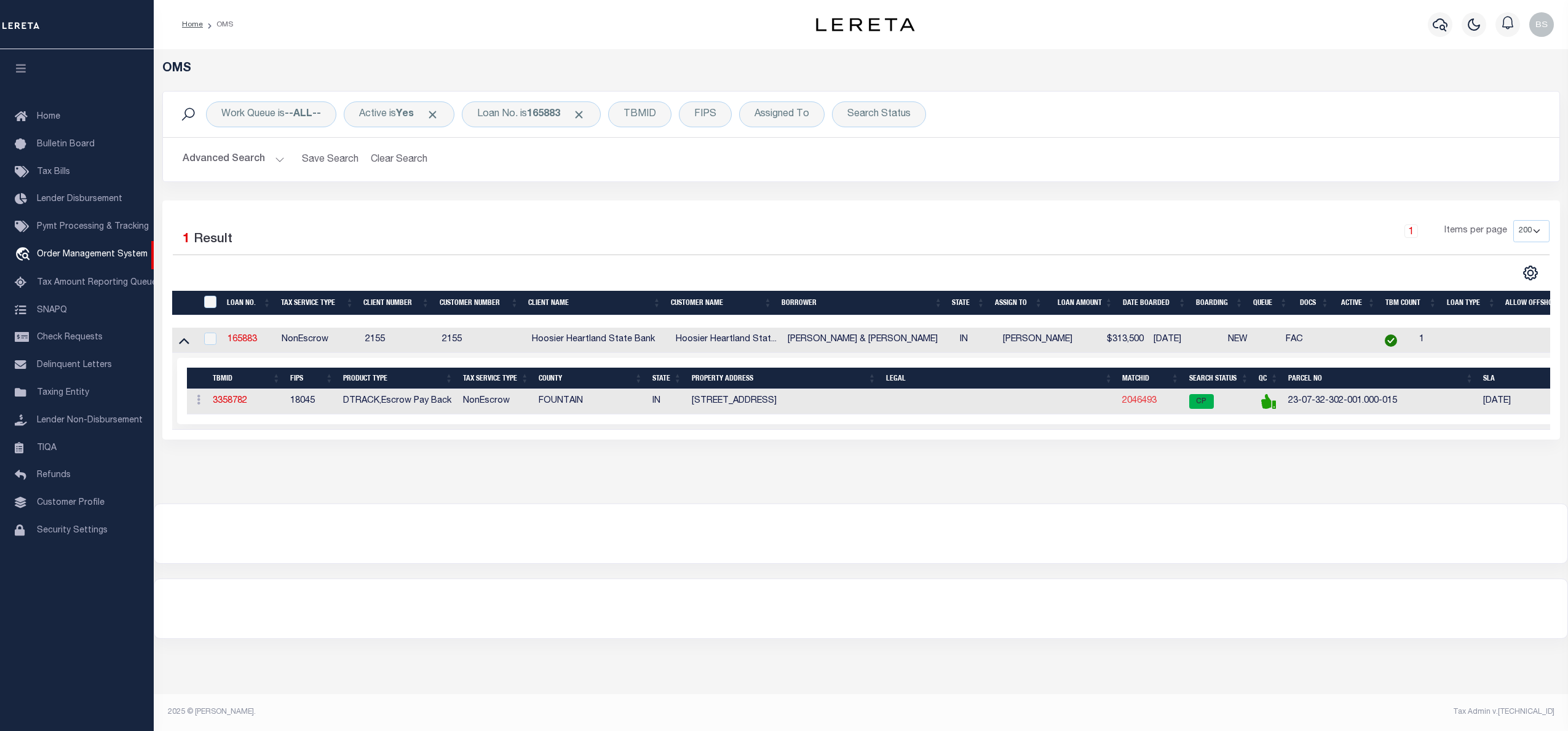
click at [1144, 403] on link "2046493" at bounding box center [1139, 400] width 35 height 9
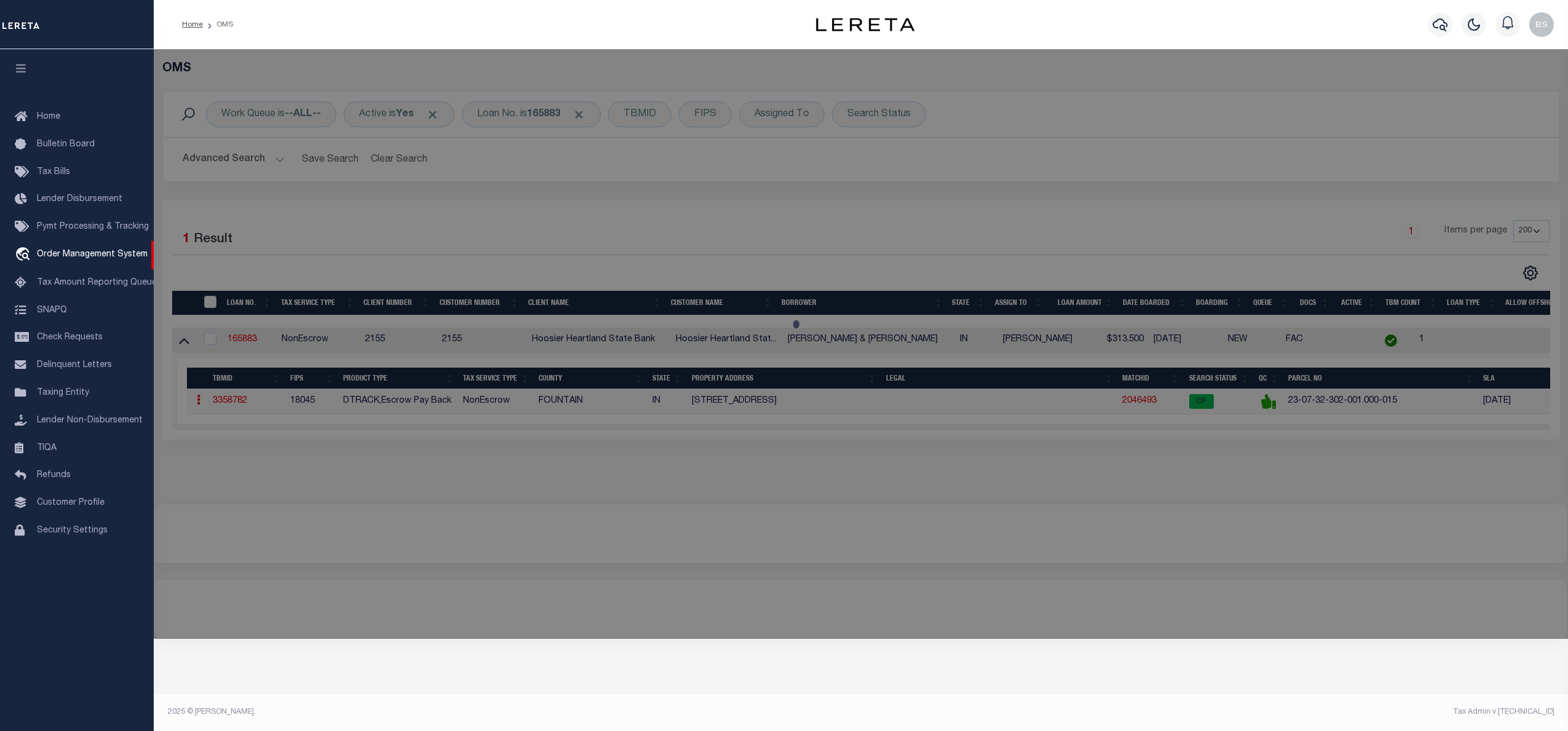
checkbox input "false"
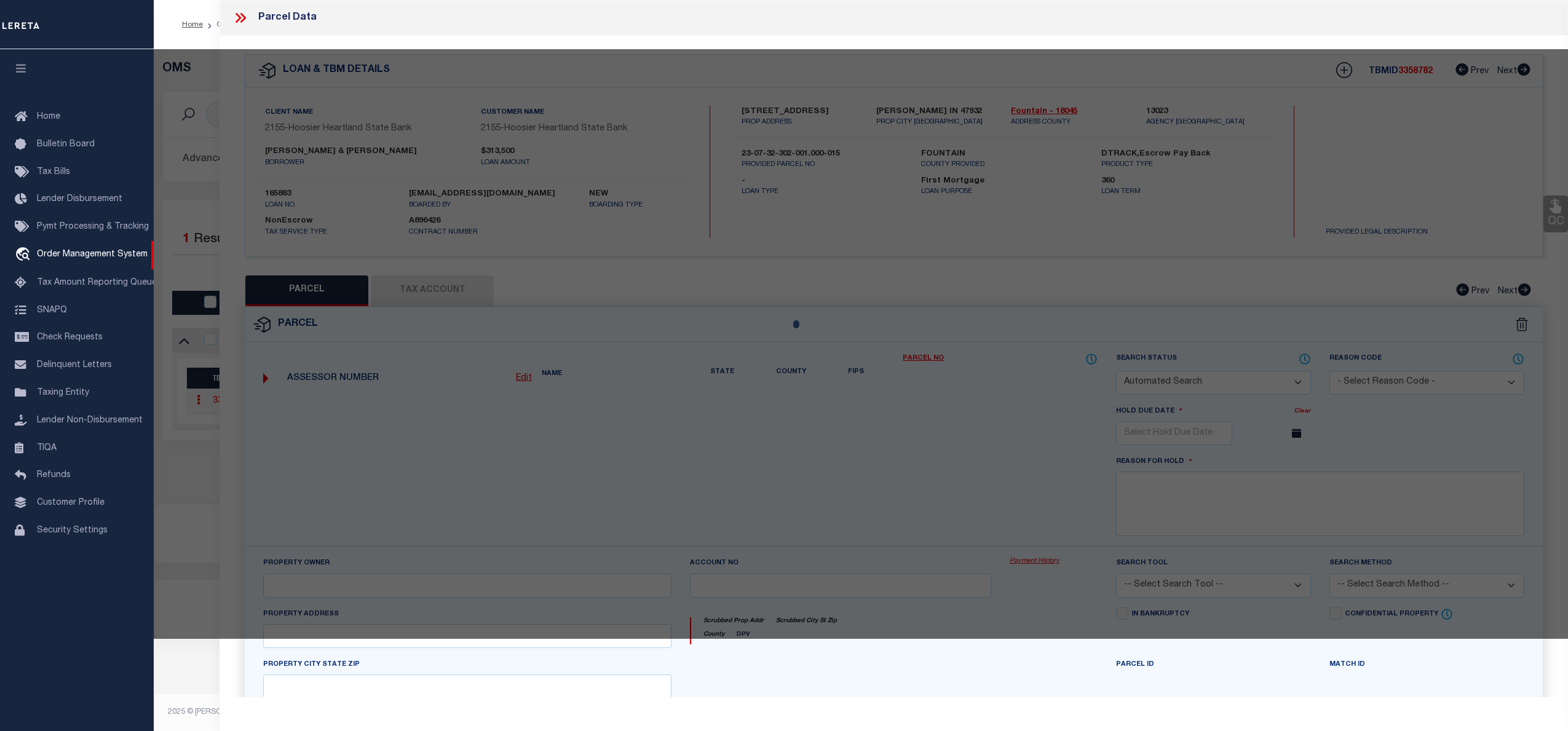
select select "CP"
type input "[PERSON_NAME] R & [PERSON_NAME]"
select select "AGW"
select select "ADD"
type input "[STREET_ADDRESS]"
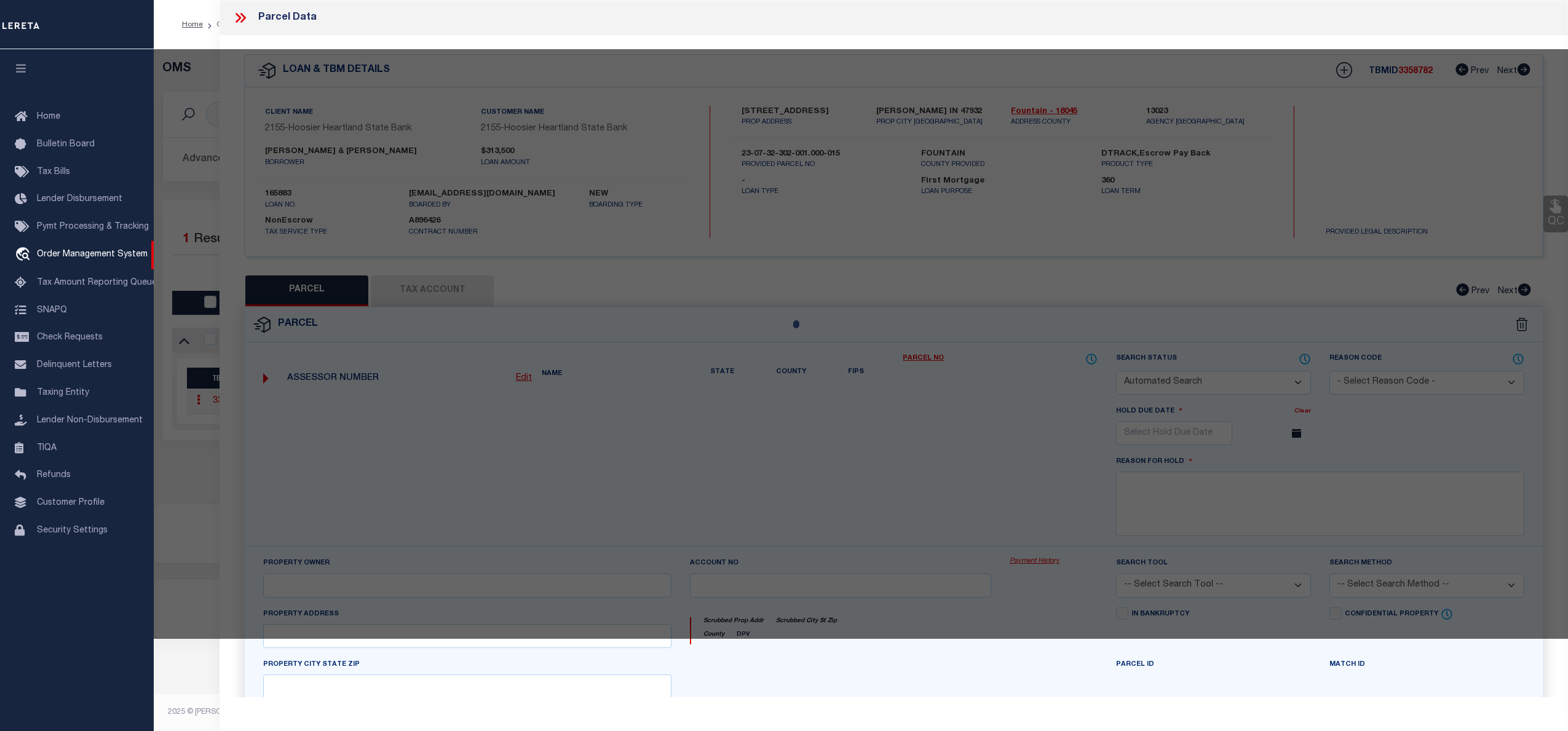
checkbox input "false"
type input "[PERSON_NAME] IN 47932"
type textarea "[PHONE_NUMBER] PT NND S3/4 E1/2 SW 32-20-8 15.034A"
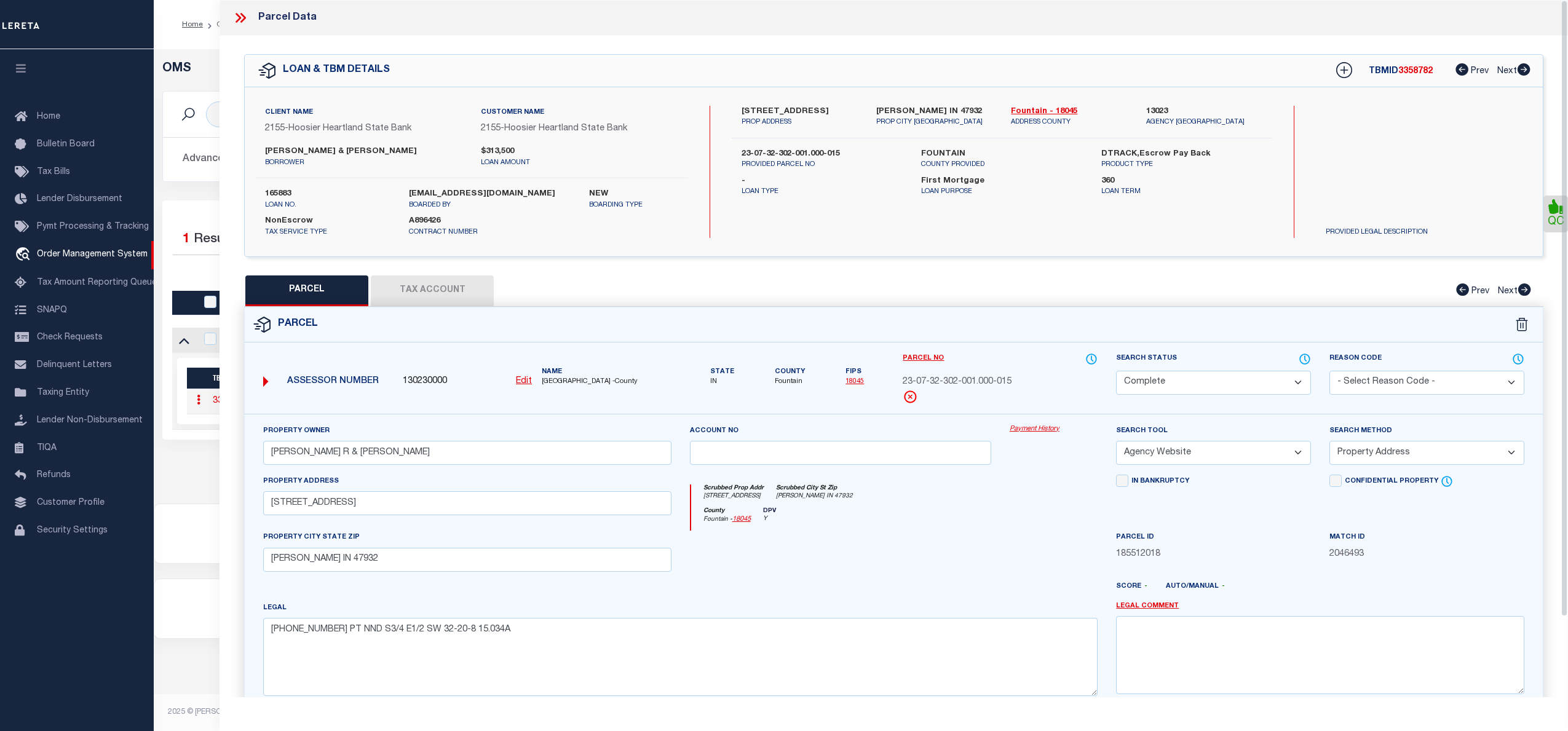
click at [1043, 430] on link "Payment History" at bounding box center [1054, 429] width 88 height 10
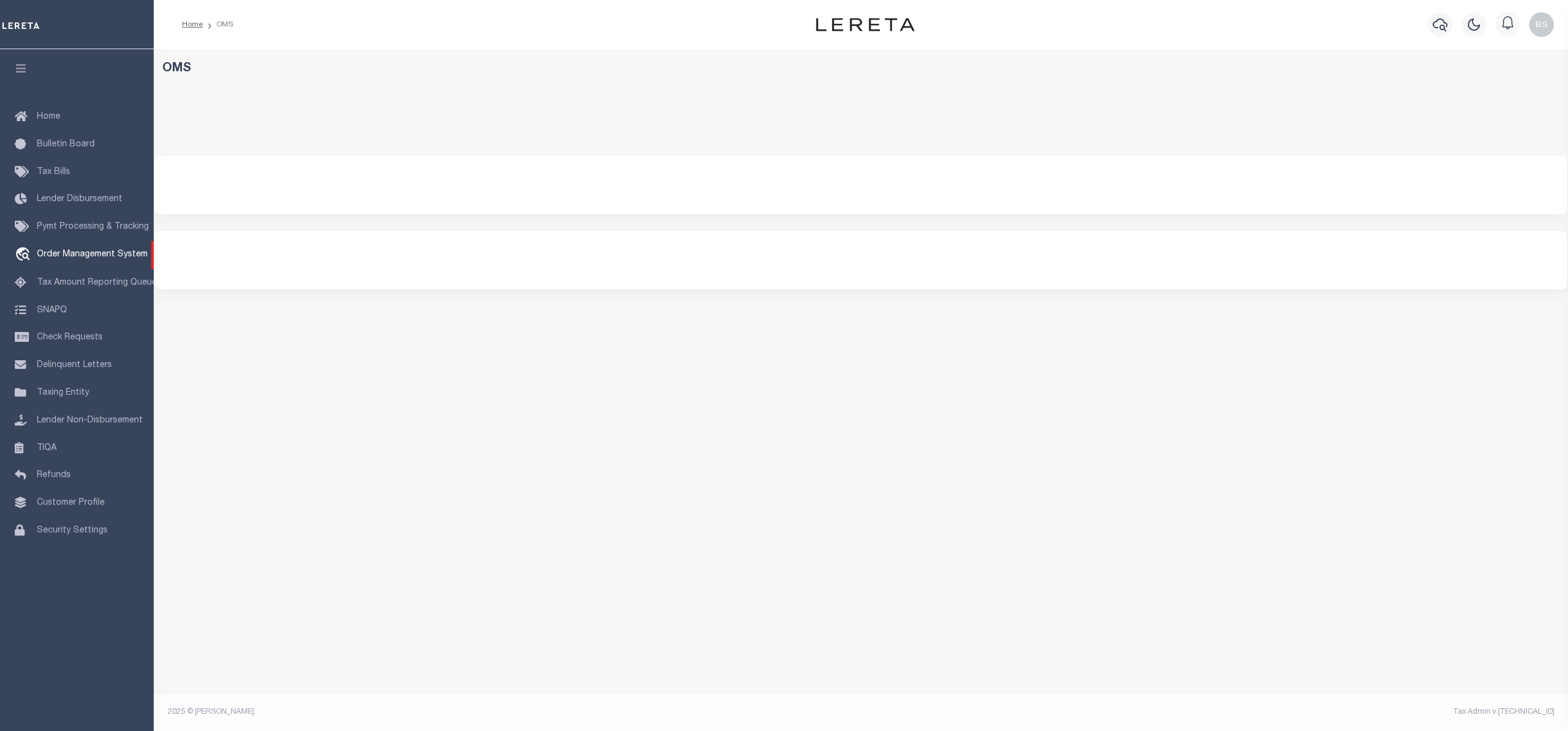
select select "200"
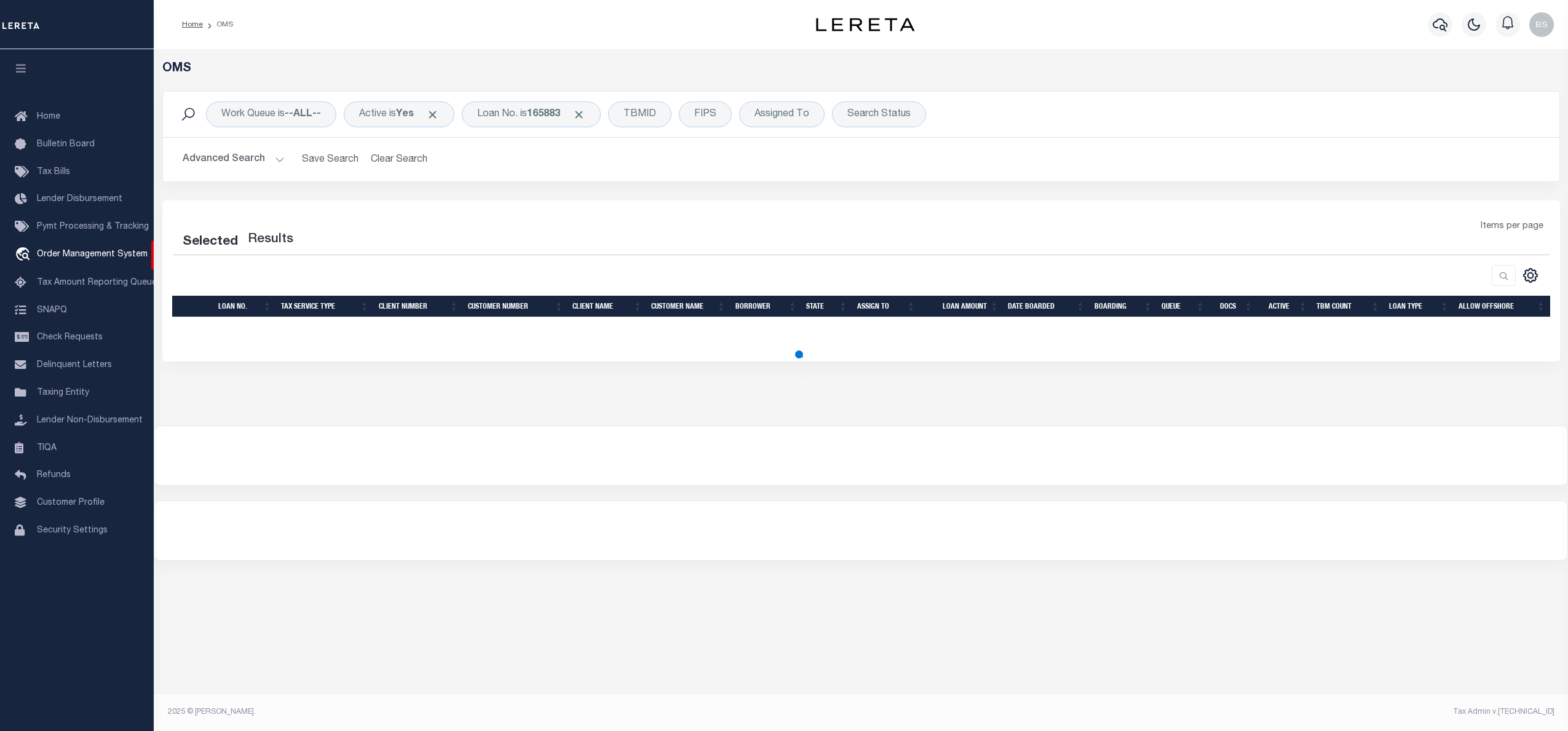
select select "200"
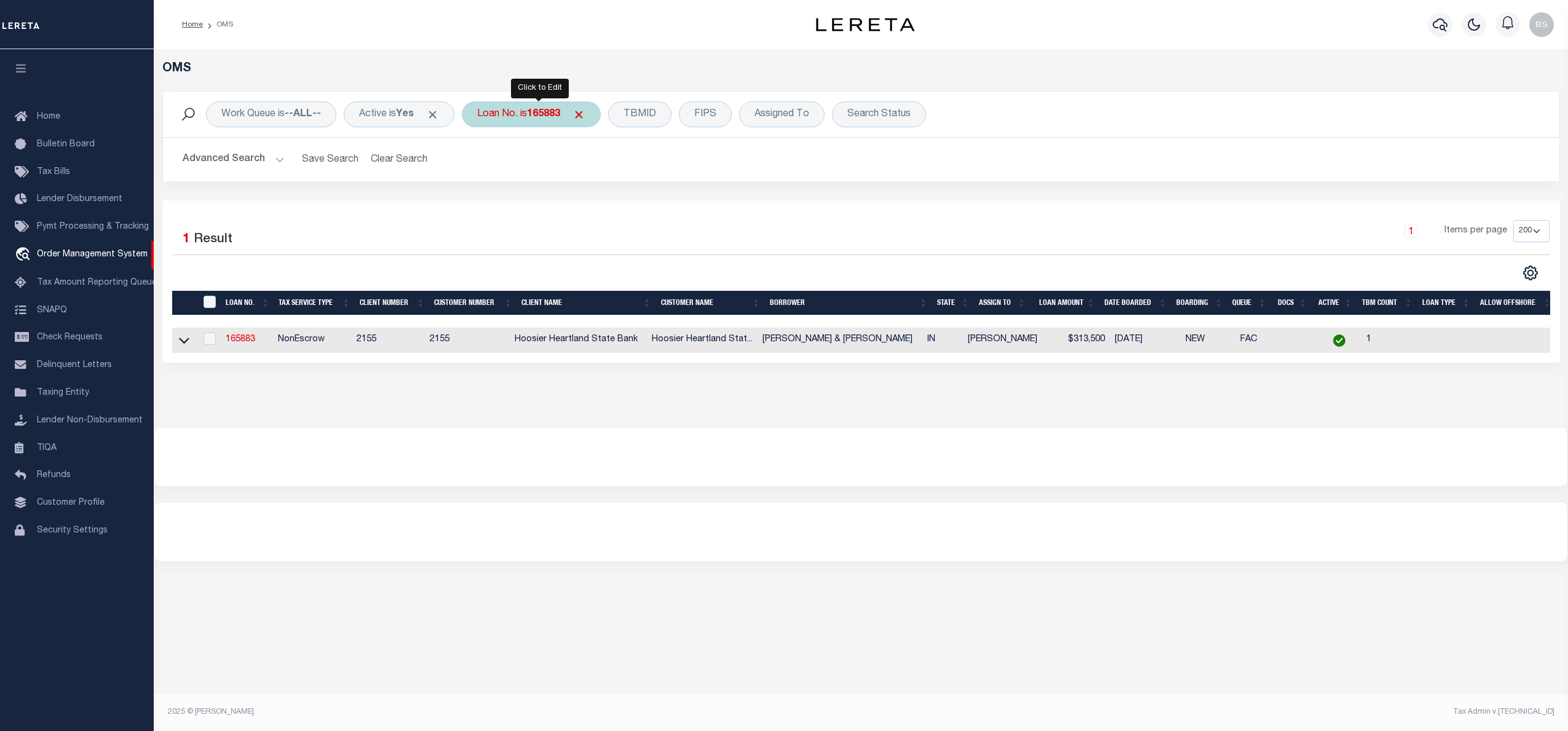
click at [526, 118] on div "Loan No. is 165883" at bounding box center [531, 115] width 139 height 26
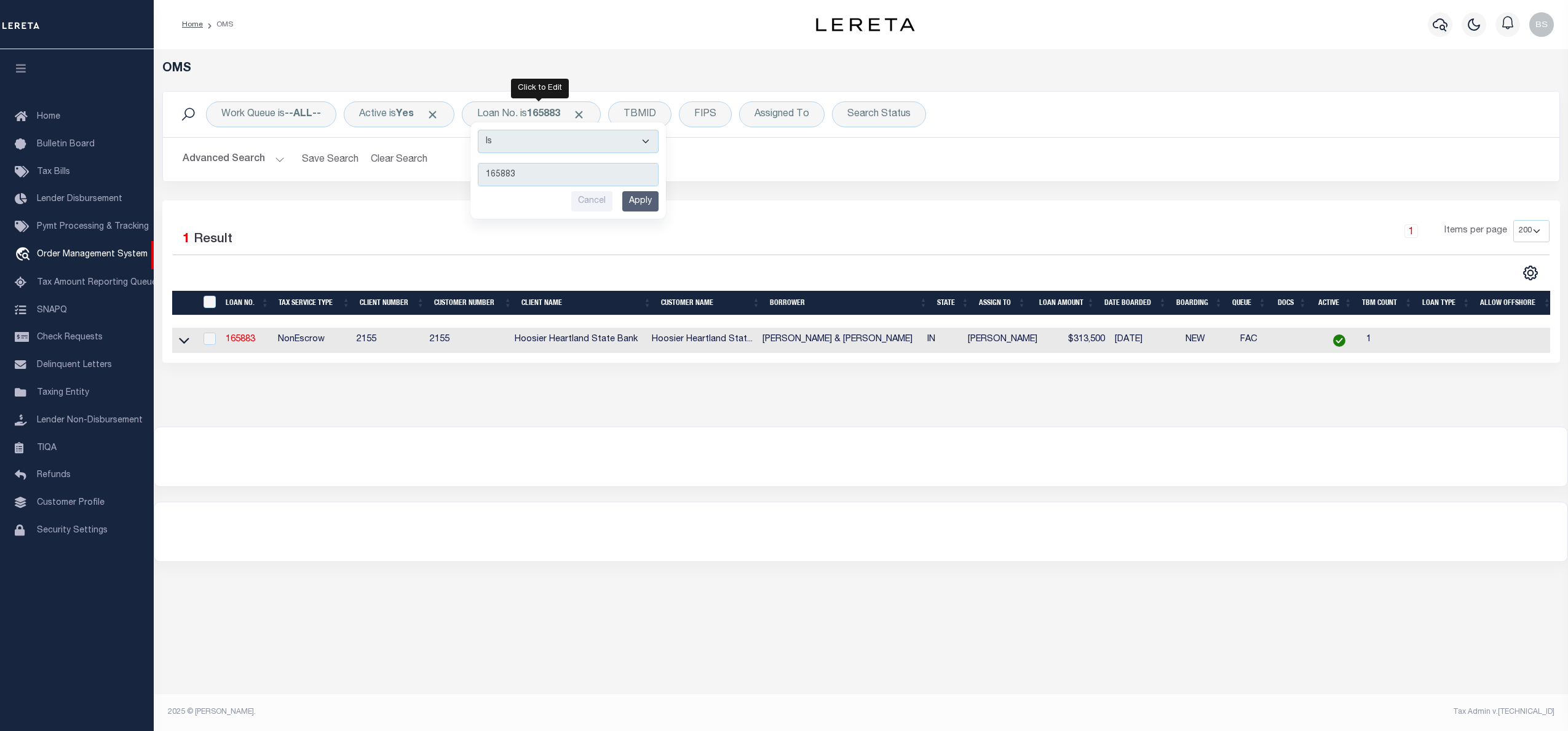
type input "175285"
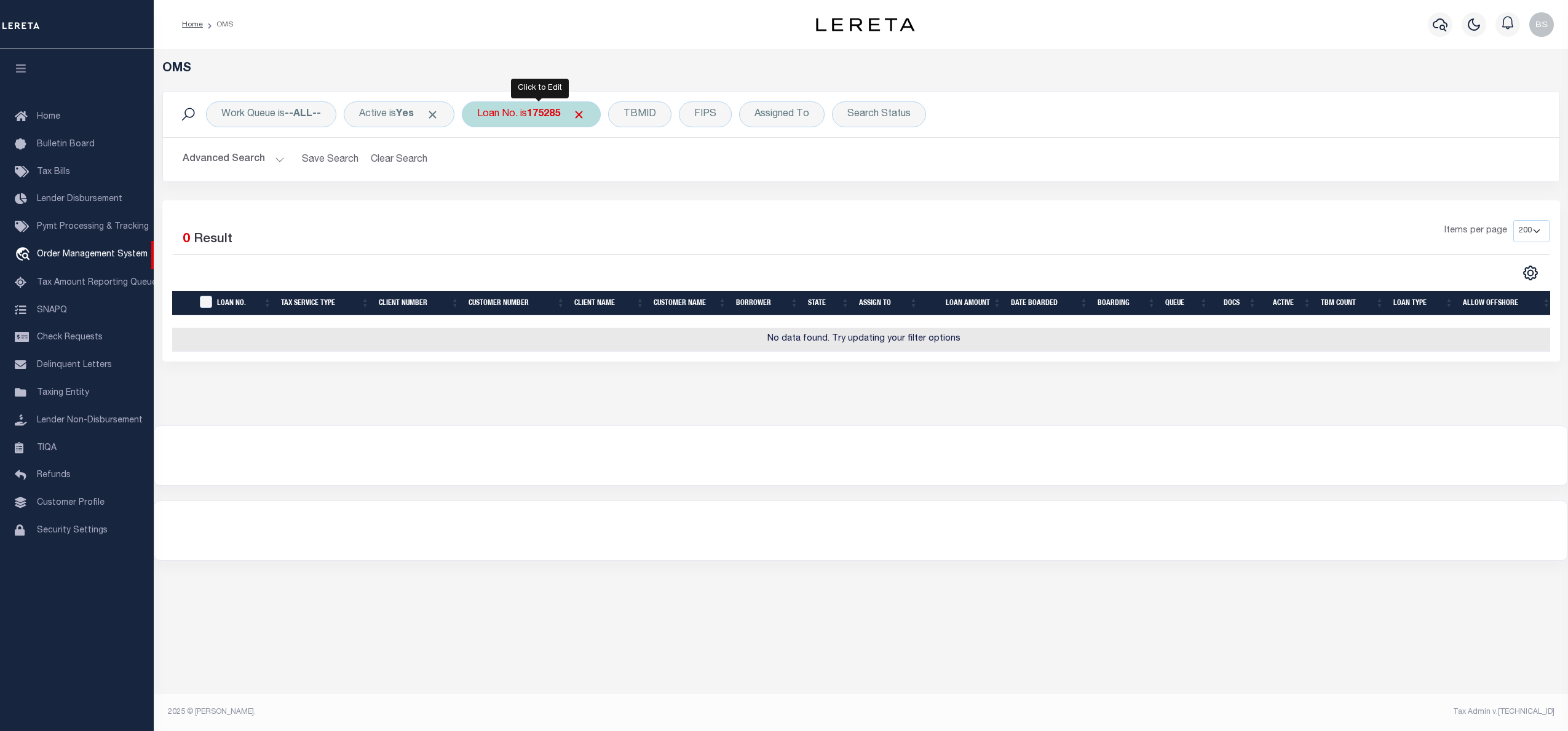
click at [533, 111] on div "Loan No. is 175285" at bounding box center [531, 115] width 139 height 26
type input "165883"
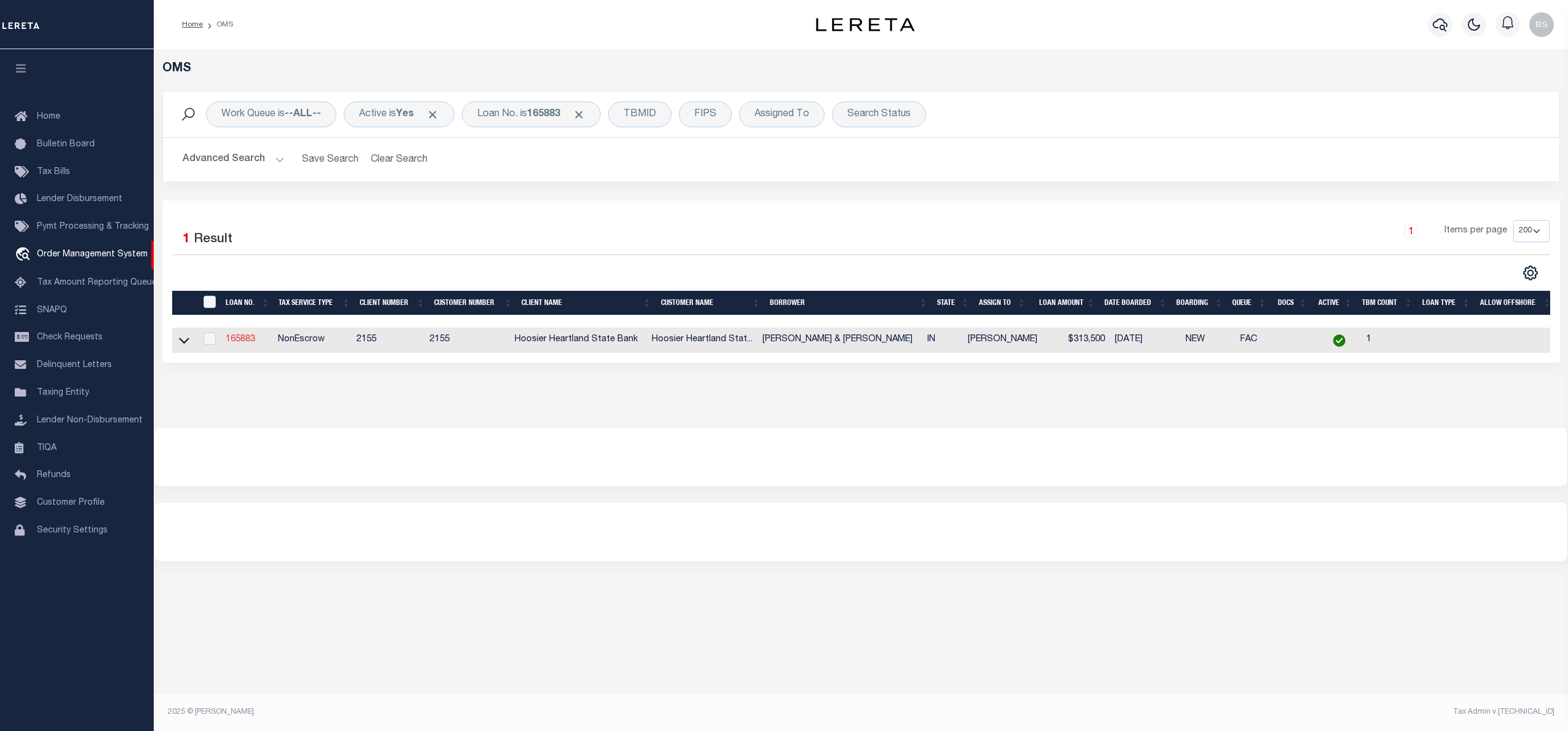
click at [250, 343] on link "165883" at bounding box center [240, 339] width 30 height 9
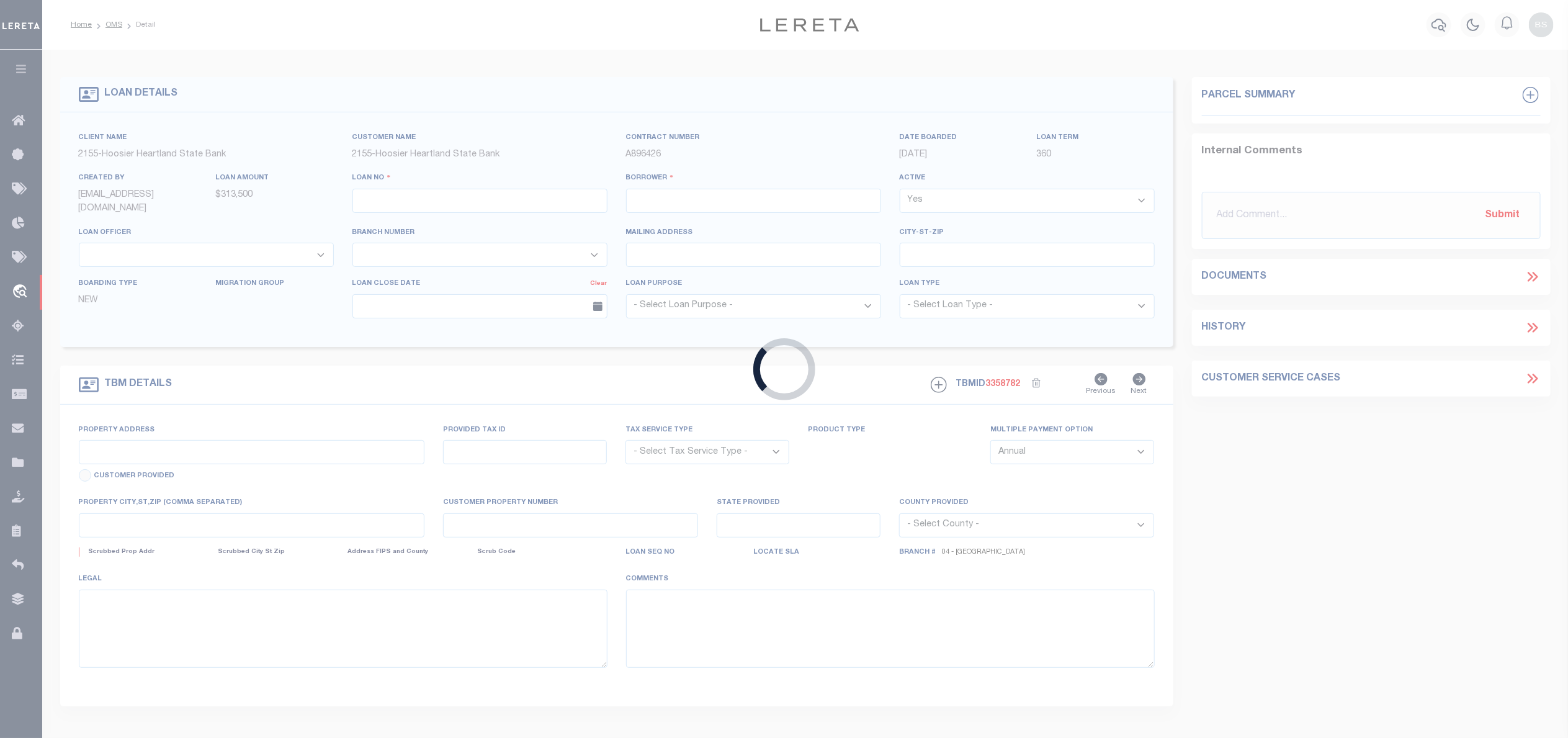
type input "165883"
type input "TIMOTHY MCMAHAN & TERRI DYE"
select select
select select "10"
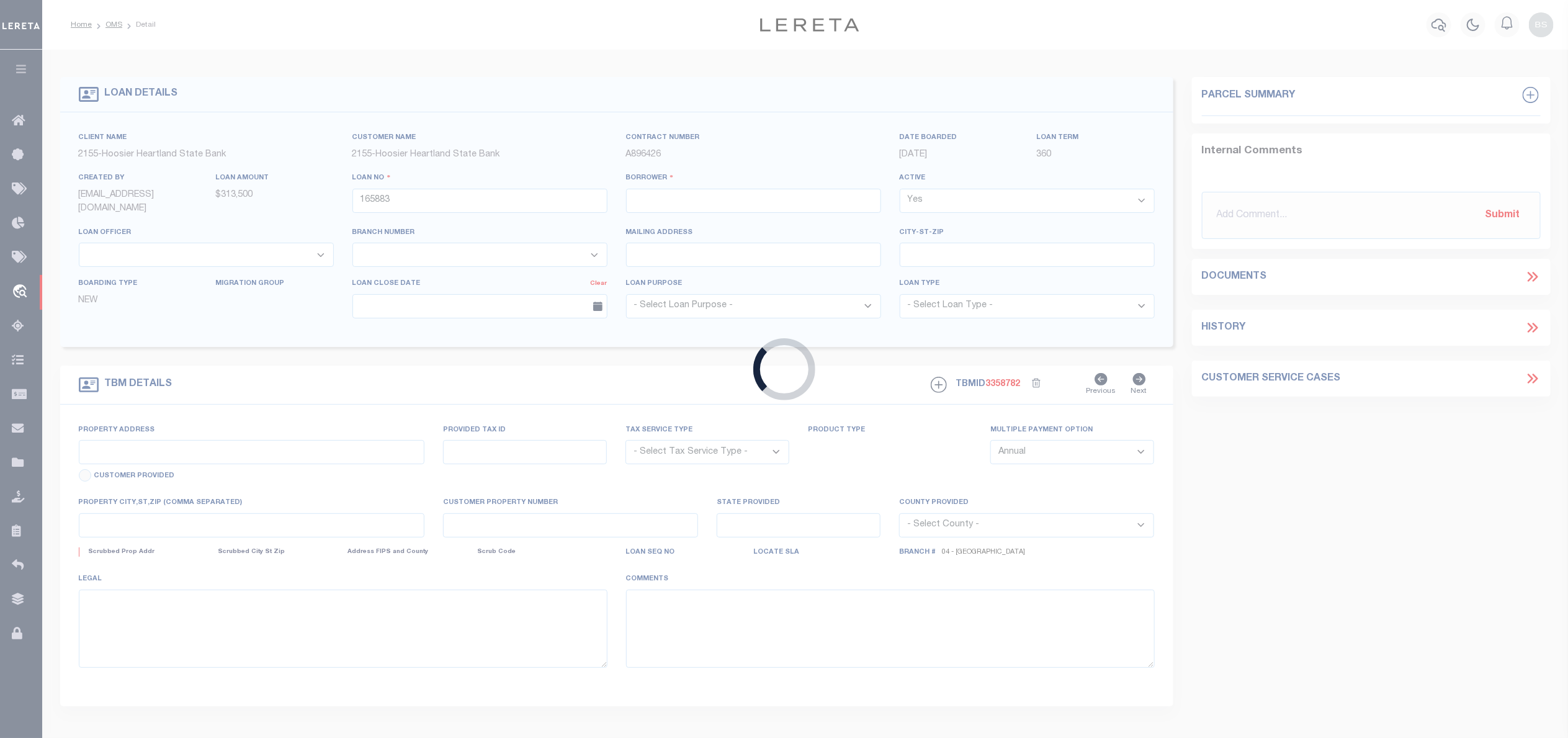
select select "NonEscrow"
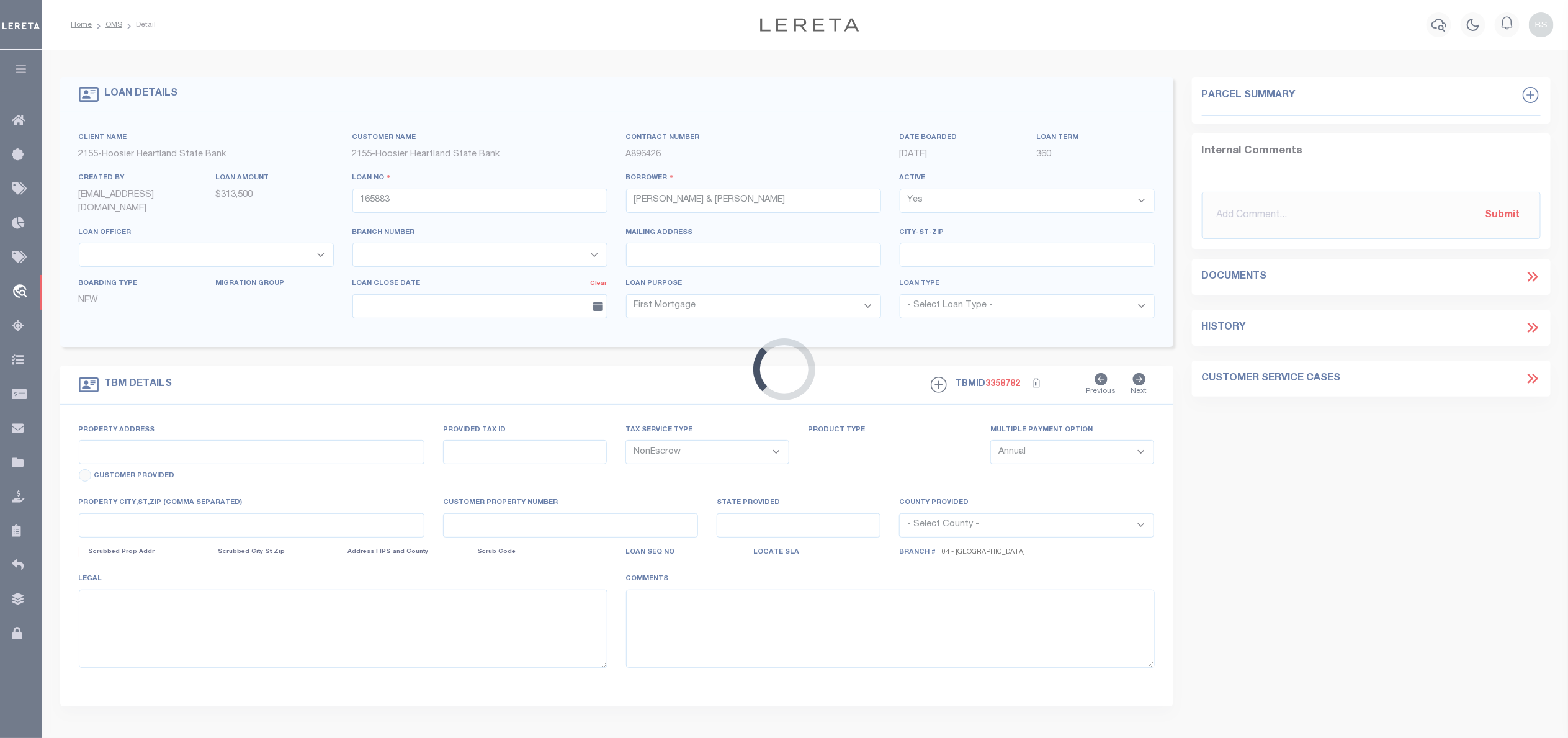
type input "1868 W US HWY 136"
type input "23-07-32-302-001.000-015"
select select
type input "COVINGTON IN 47932"
type input "IN"
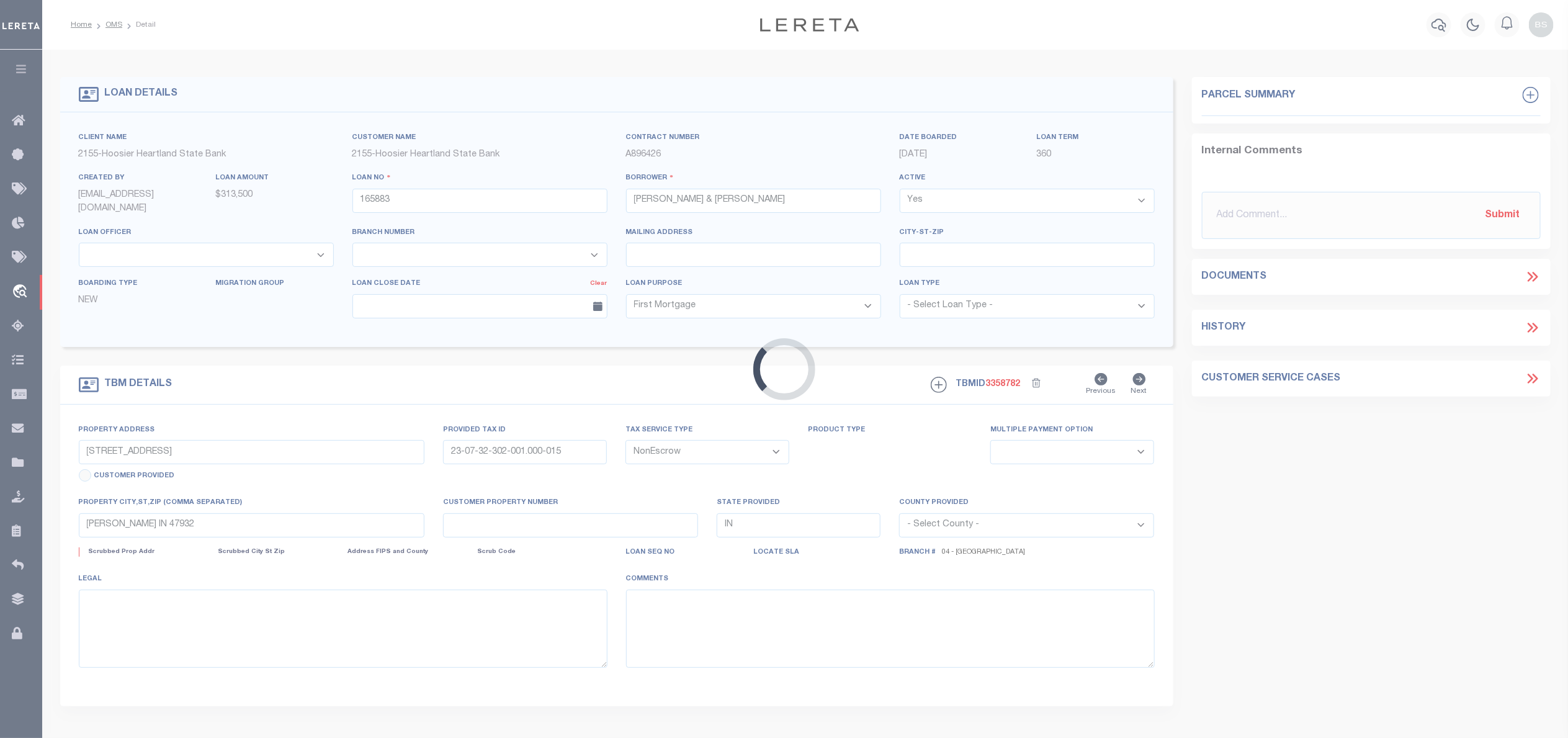
select select
select select "3668"
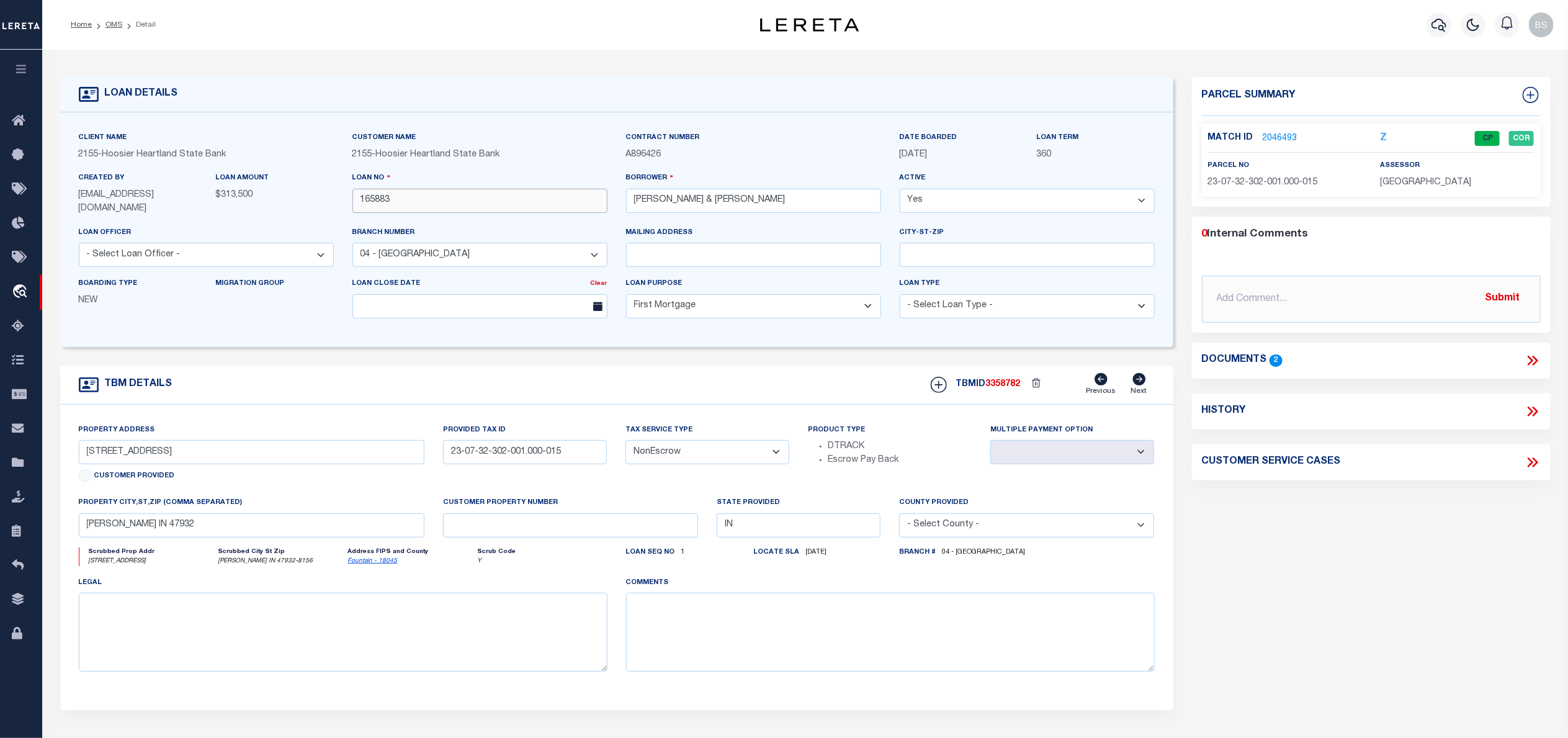
drag, startPoint x: 444, startPoint y: 205, endPoint x: 299, endPoint y: 205, distance: 145.0
click at [299, 205] on div "Client Name 2155 - Hoosier Heartland State Bank Customer Name 2155 - Hoosier He…" at bounding box center [616, 229] width 1094 height 197
paste input "75285"
type input "175285"
click at [1234, 551] on div "Parcel Summary Match ID 2046493 Z parcel no assessor 0 @King Amy" at bounding box center [1371, 417] width 377 height 681
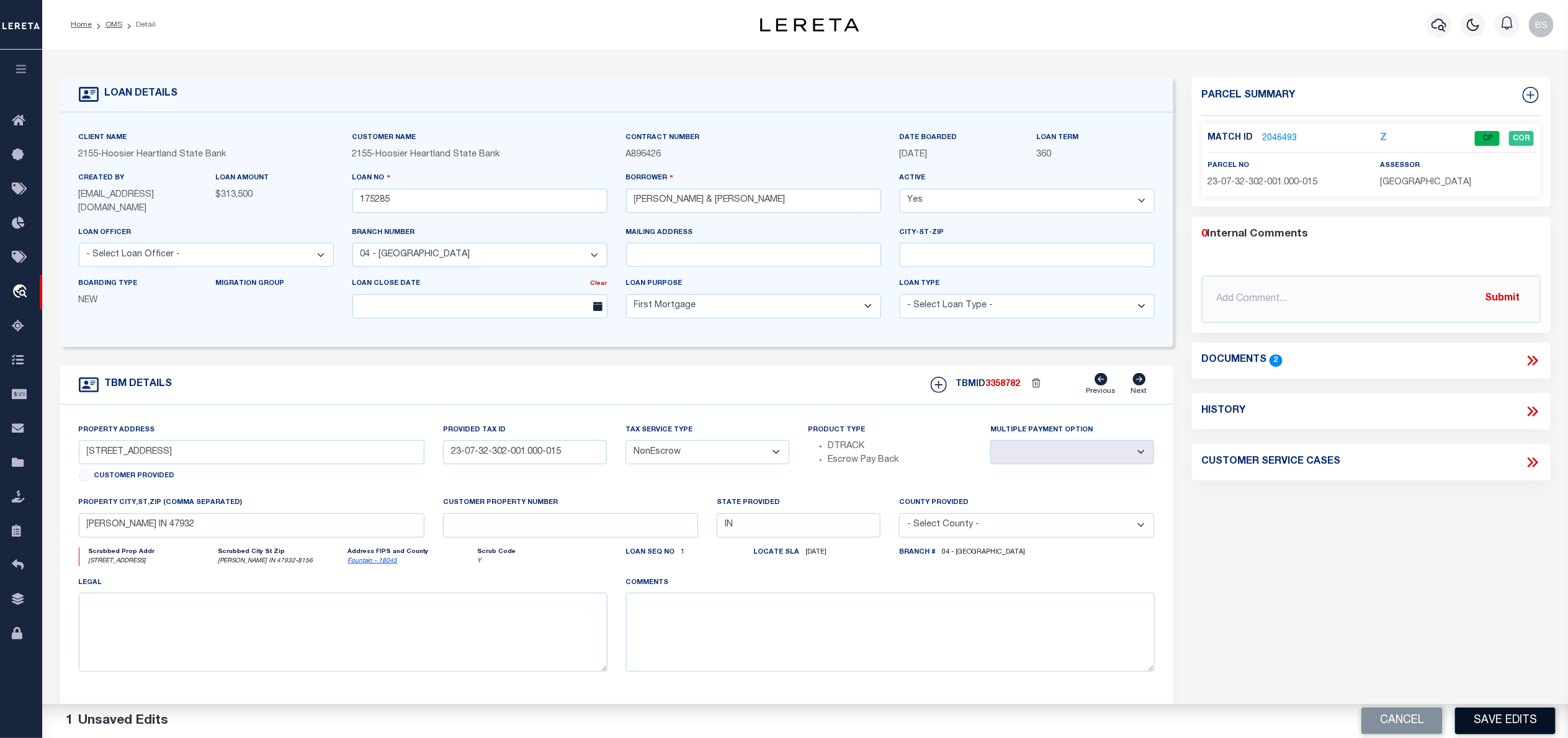
click at [1518, 719] on button "Save Edits" at bounding box center [1505, 721] width 101 height 27
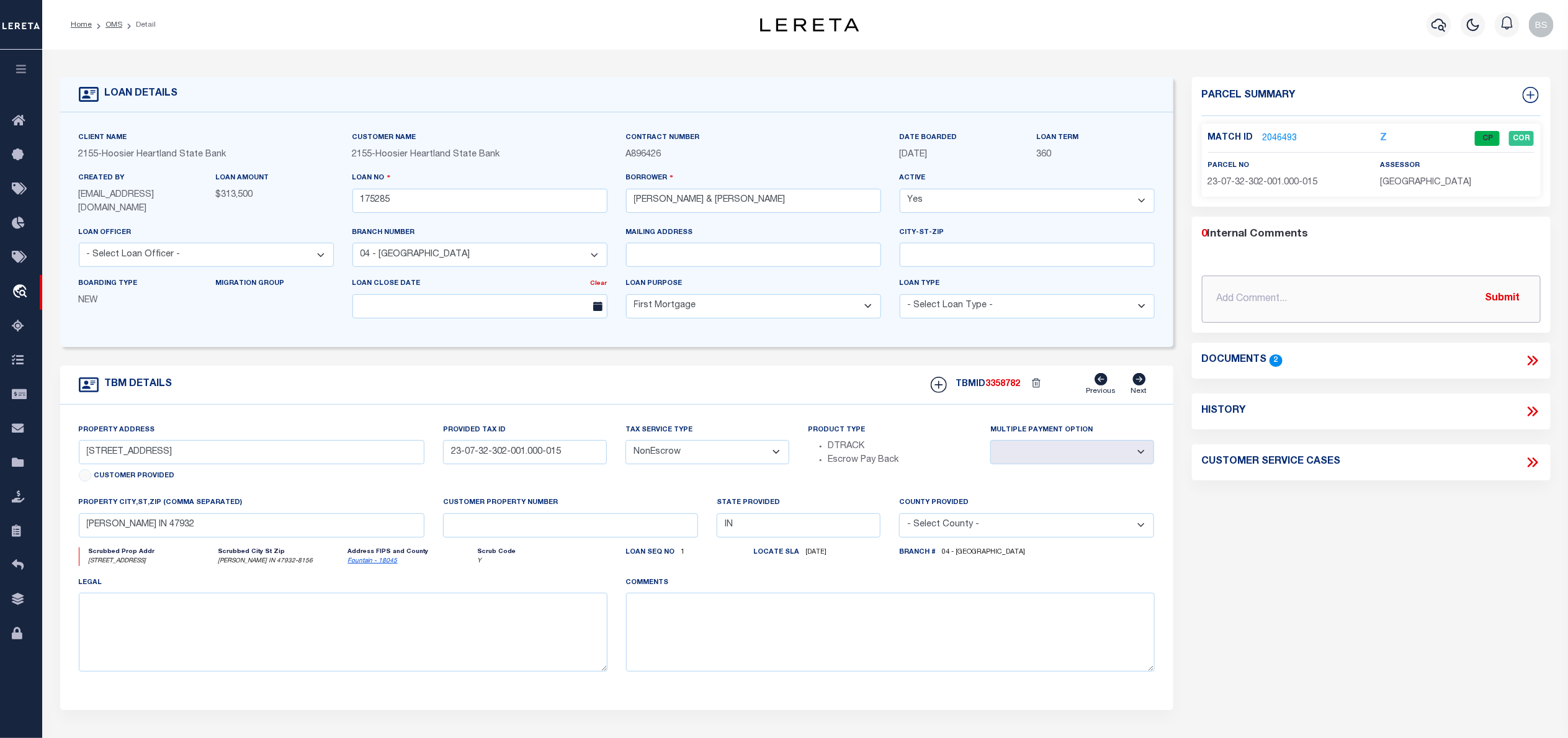
click at [1344, 288] on input "text" at bounding box center [1371, 299] width 339 height 47
paste input "CS: Per B. Smith request to update loan number 165883 to 175285. BS 10/11/25"
type input "CS: Per B. Smith request to update loan number 165883 to 175285. BS 10/11/25"
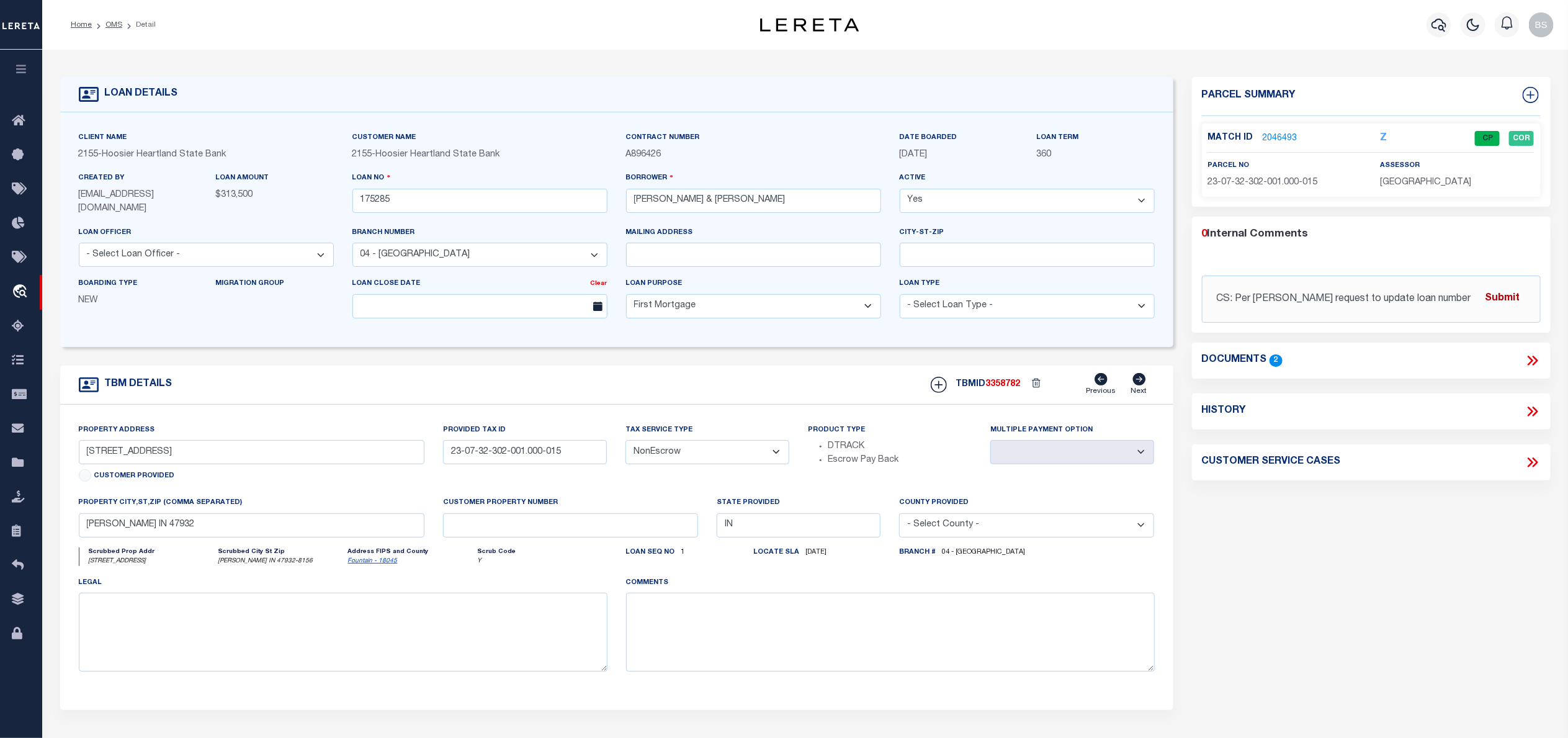
click at [1508, 298] on button "Submit" at bounding box center [1503, 299] width 51 height 25
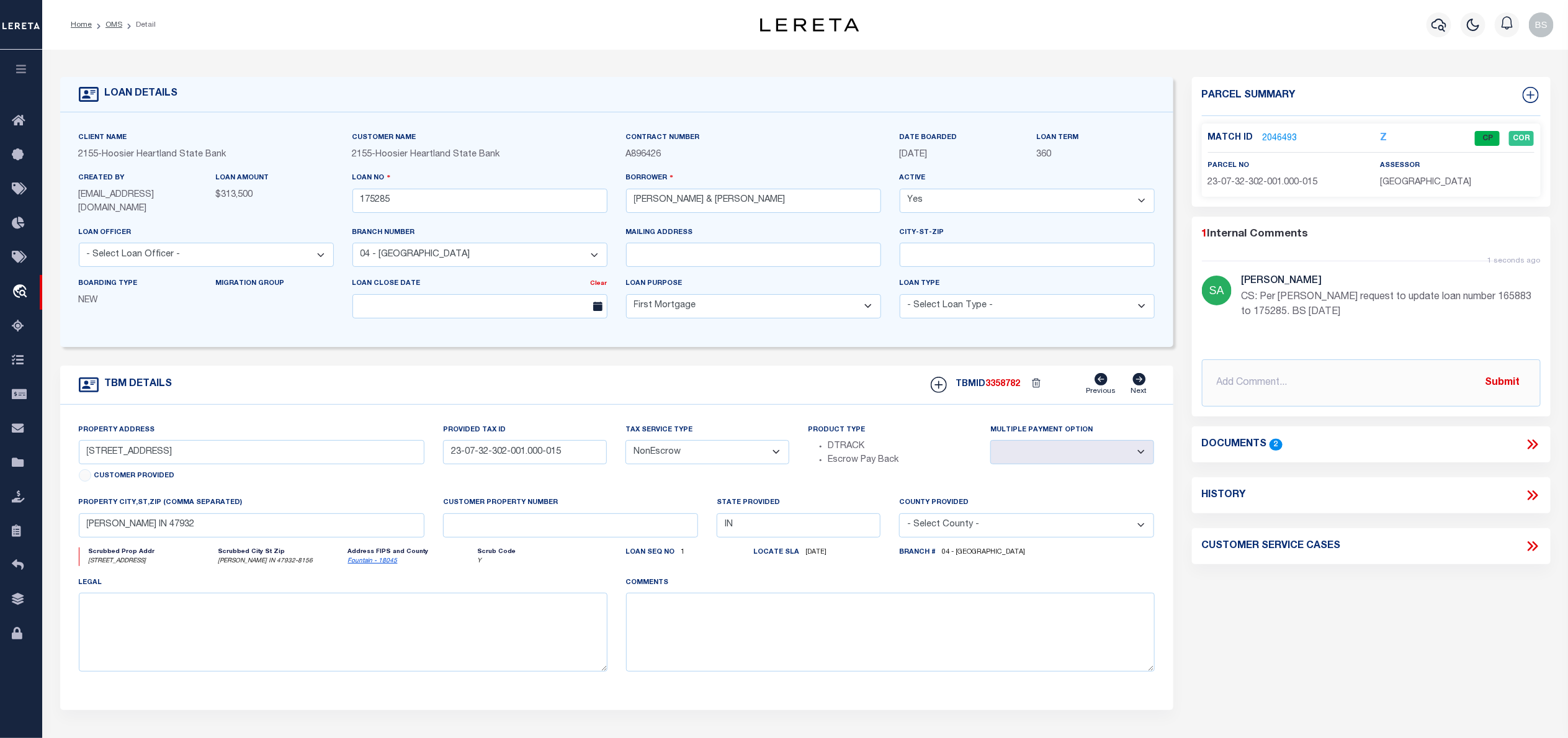
click at [1367, 620] on div "Parcel Summary Match ID 2046493 Z parcel no assessor 1 2" at bounding box center [1371, 417] width 377 height 681
click at [105, 287] on span "Order Management System" at bounding box center [113, 291] width 152 height 34
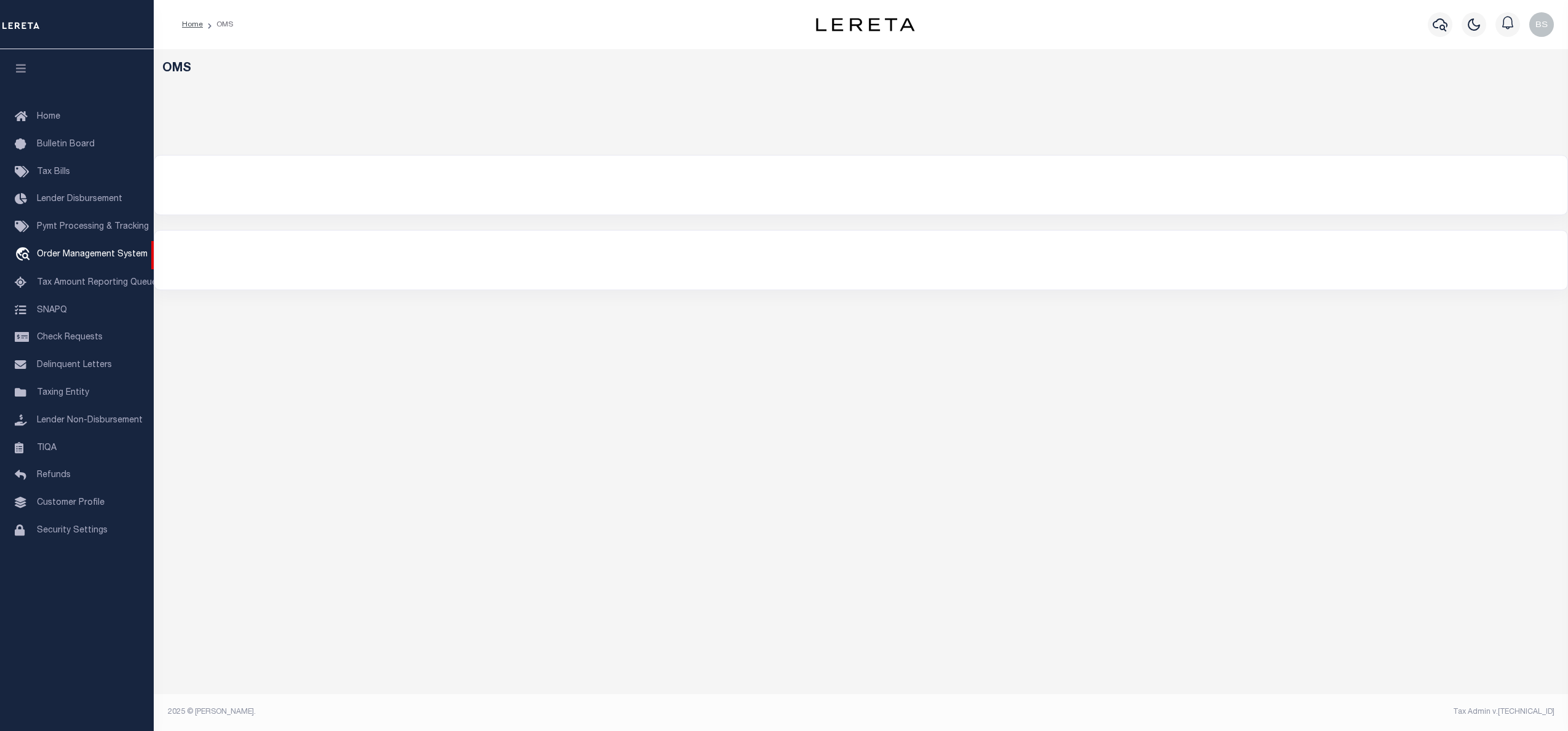
select select "200"
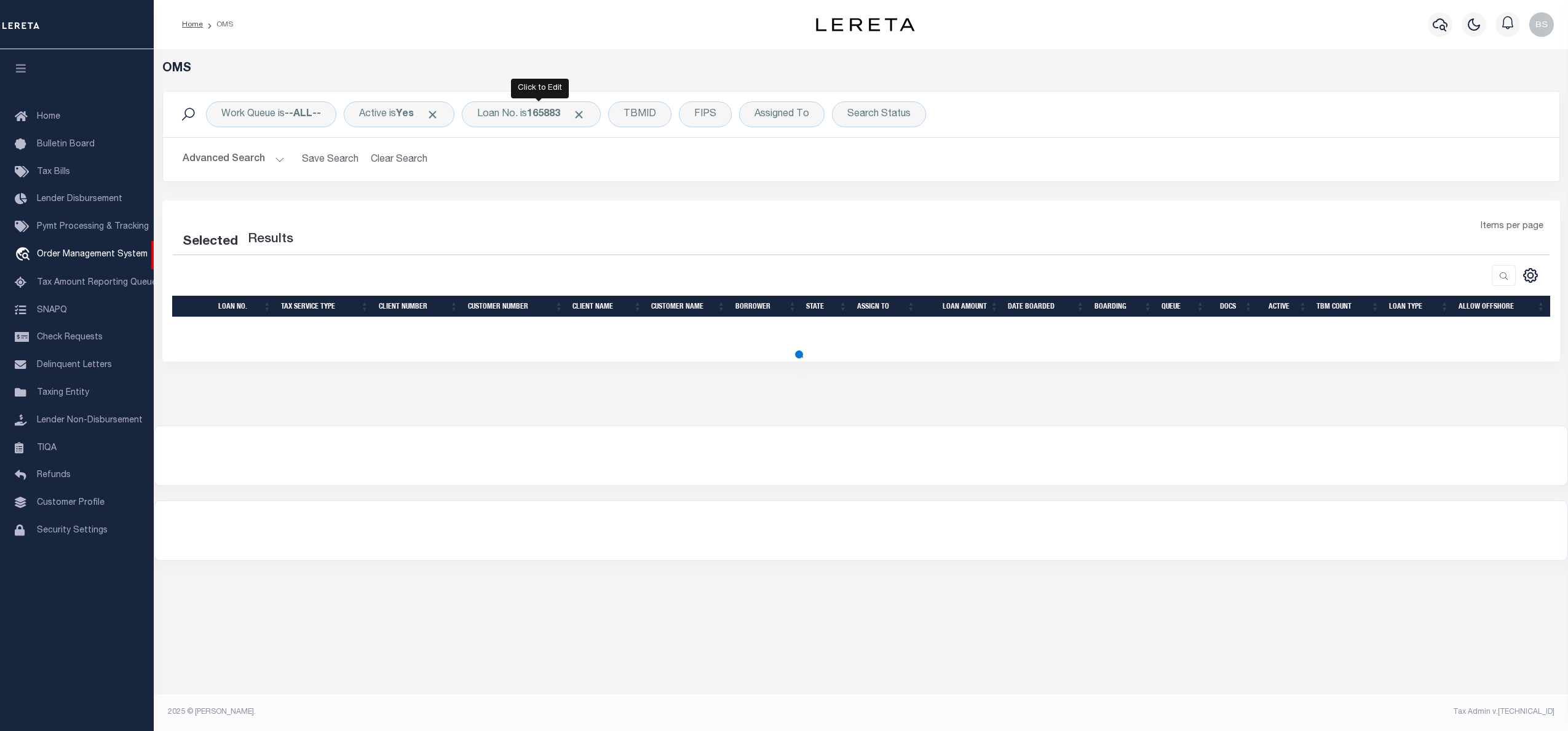
select select "200"
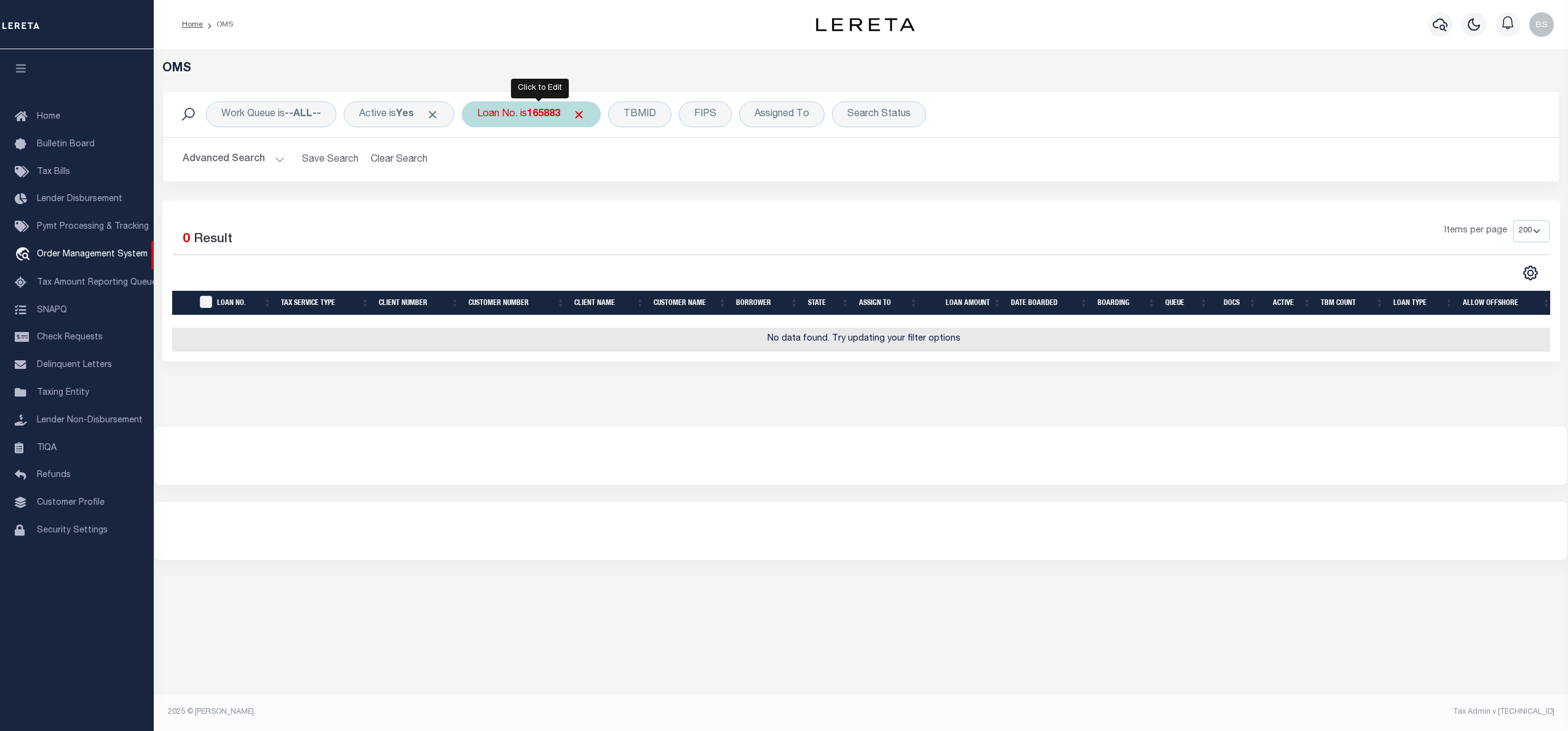
click at [529, 110] on div "Loan No. is 165883" at bounding box center [531, 115] width 139 height 26
type input "10022909"
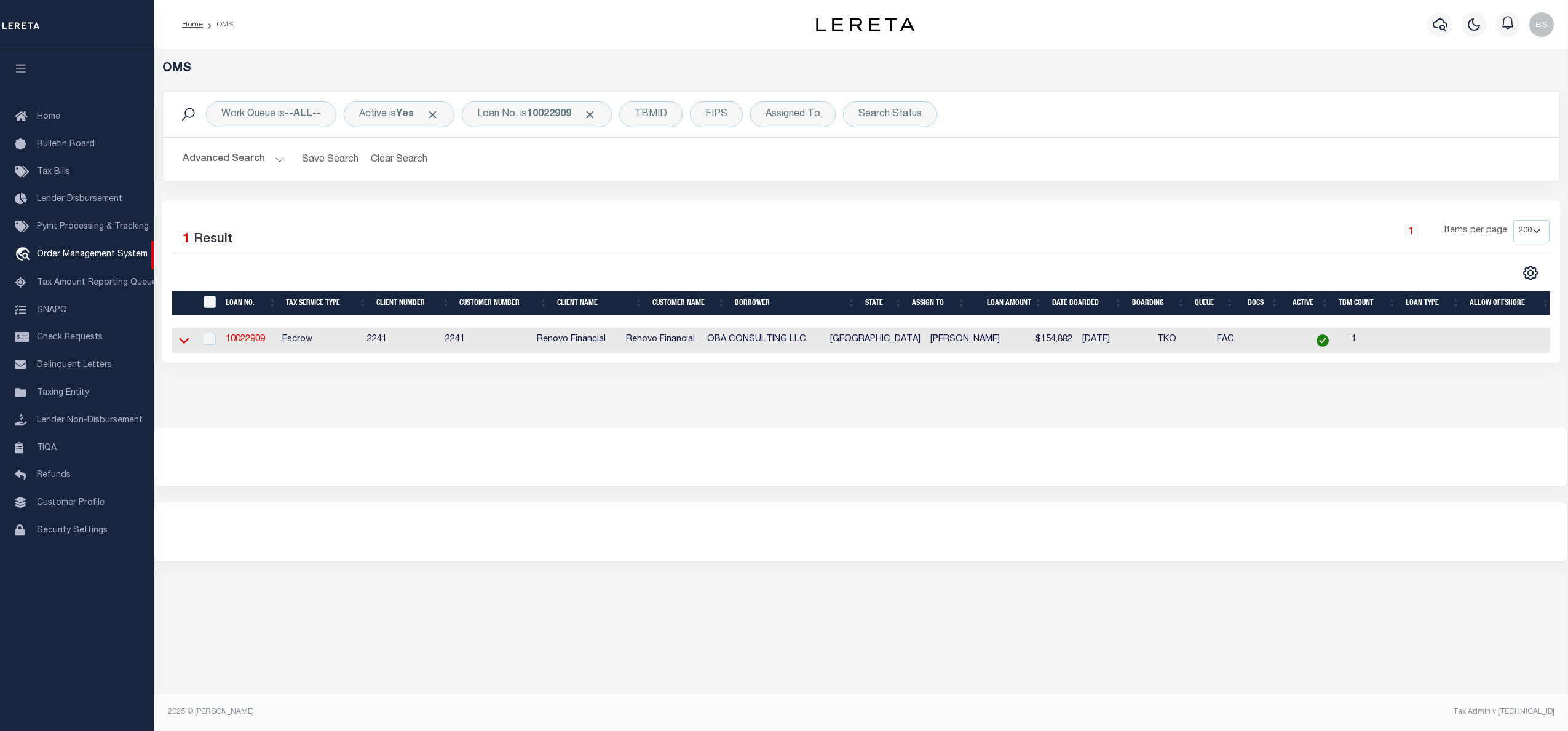
click at [185, 344] on icon at bounding box center [184, 341] width 10 height 6
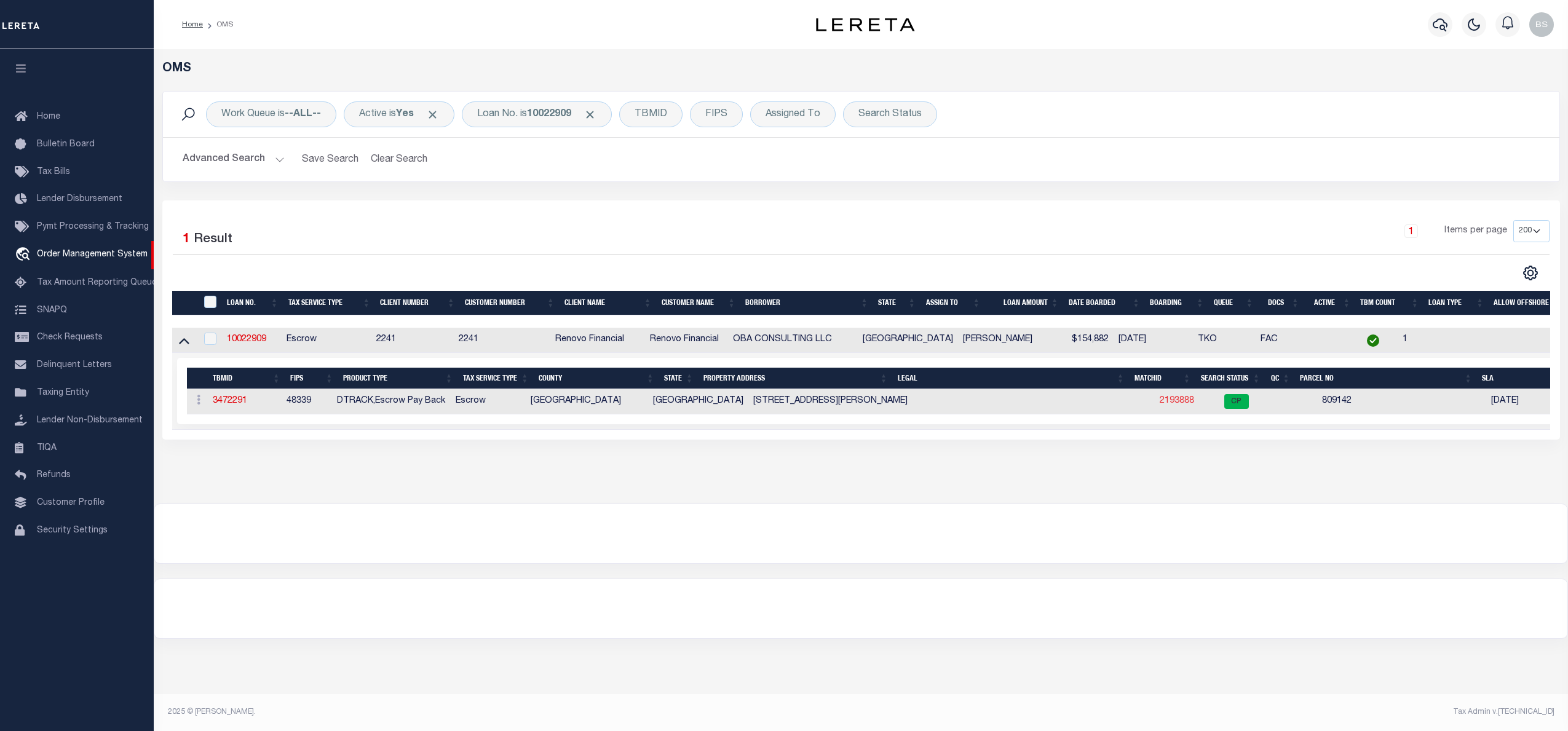
click at [1159, 404] on link "2193888" at bounding box center [1177, 400] width 35 height 9
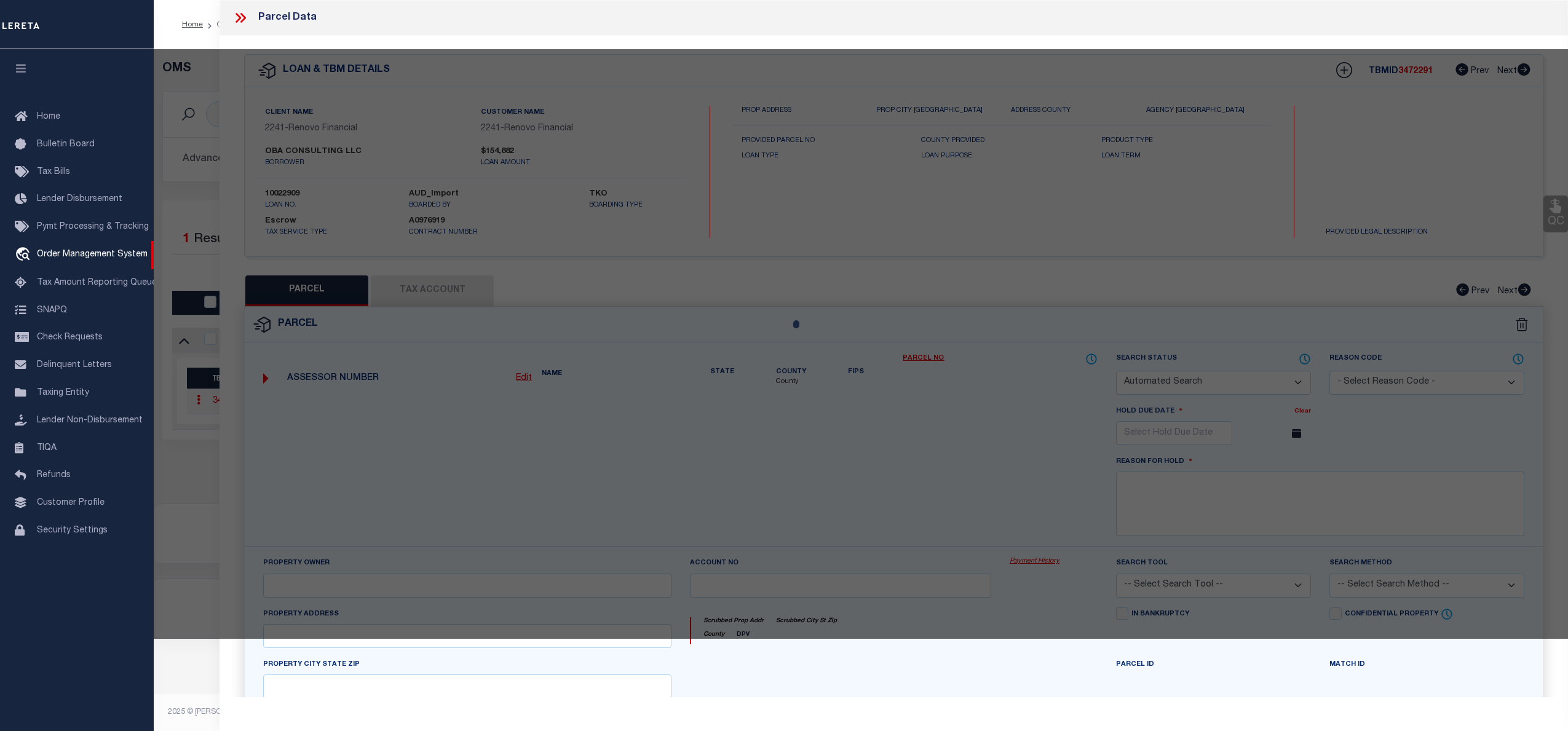
checkbox input "false"
select select "CP"
select select "099"
type input "OBA CONSULTING LLC"
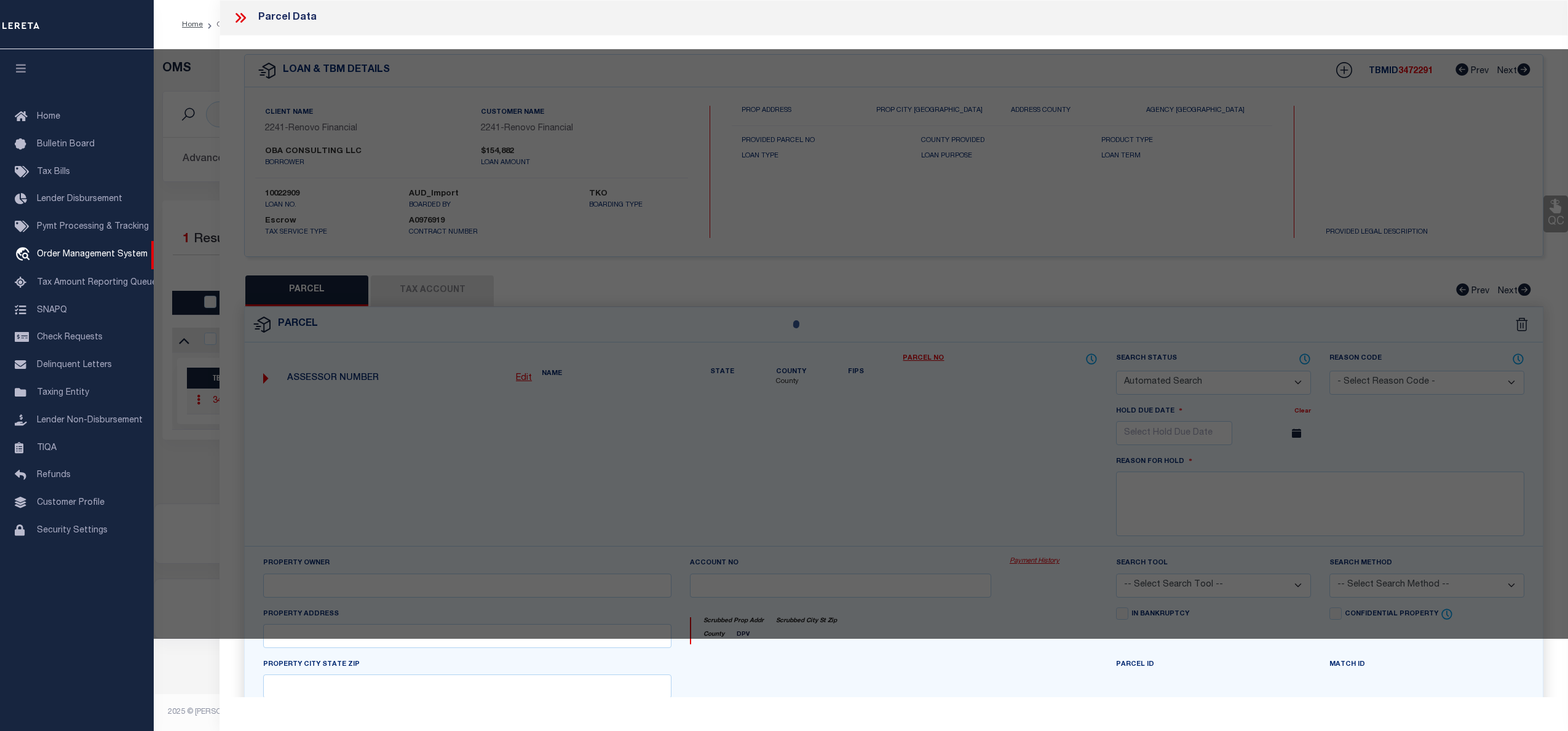
select select "AGW"
select select "ADD"
type input "[STREET_ADDRESS][PERSON_NAME],"
type input "CONROE TX 77302"
type textarea "MAVERA 10B BLK 3 LOT 1"
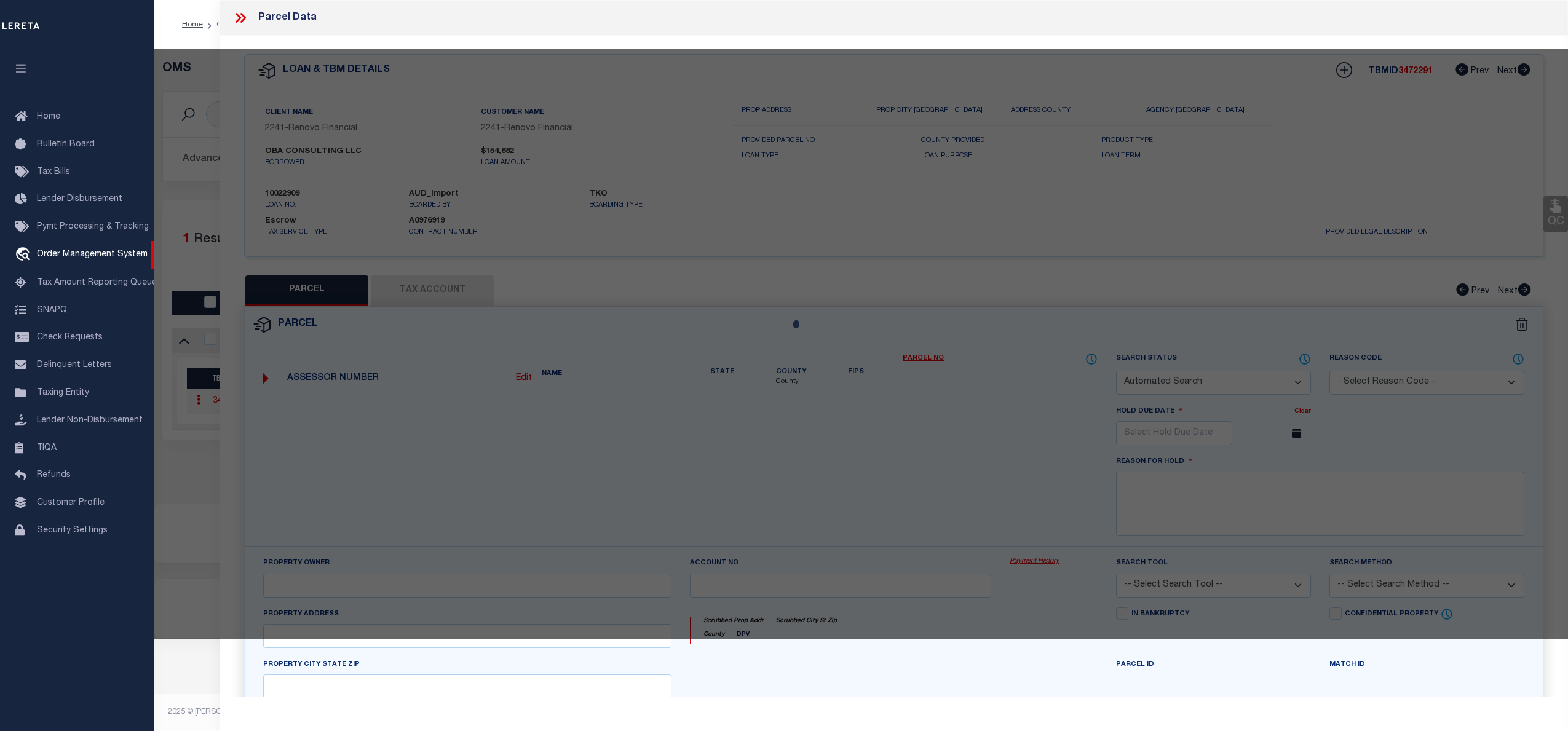
type textarea "REVIEWED [DATE] New Property removed - tax ID # added."
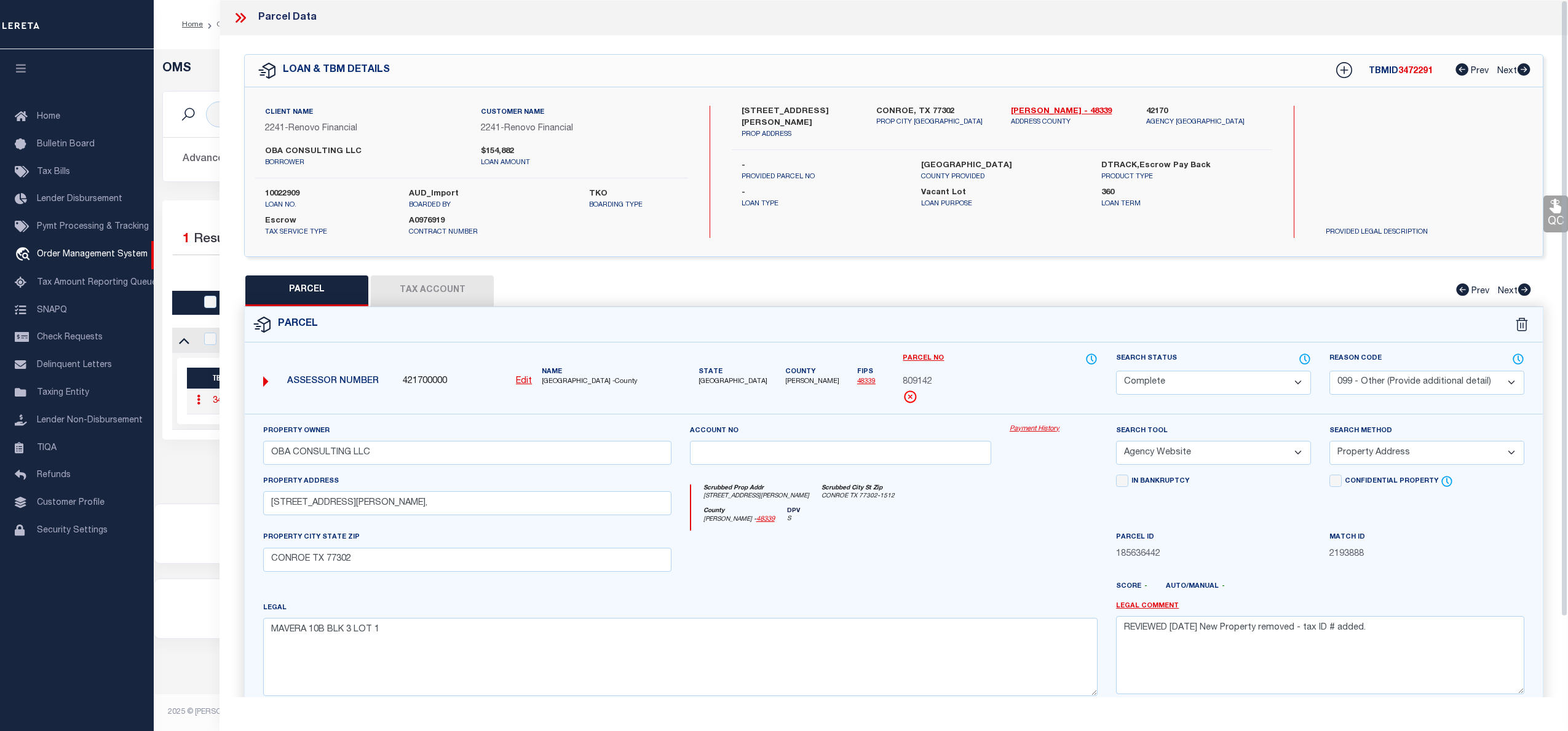
click at [1050, 432] on link "Payment History" at bounding box center [1054, 429] width 88 height 10
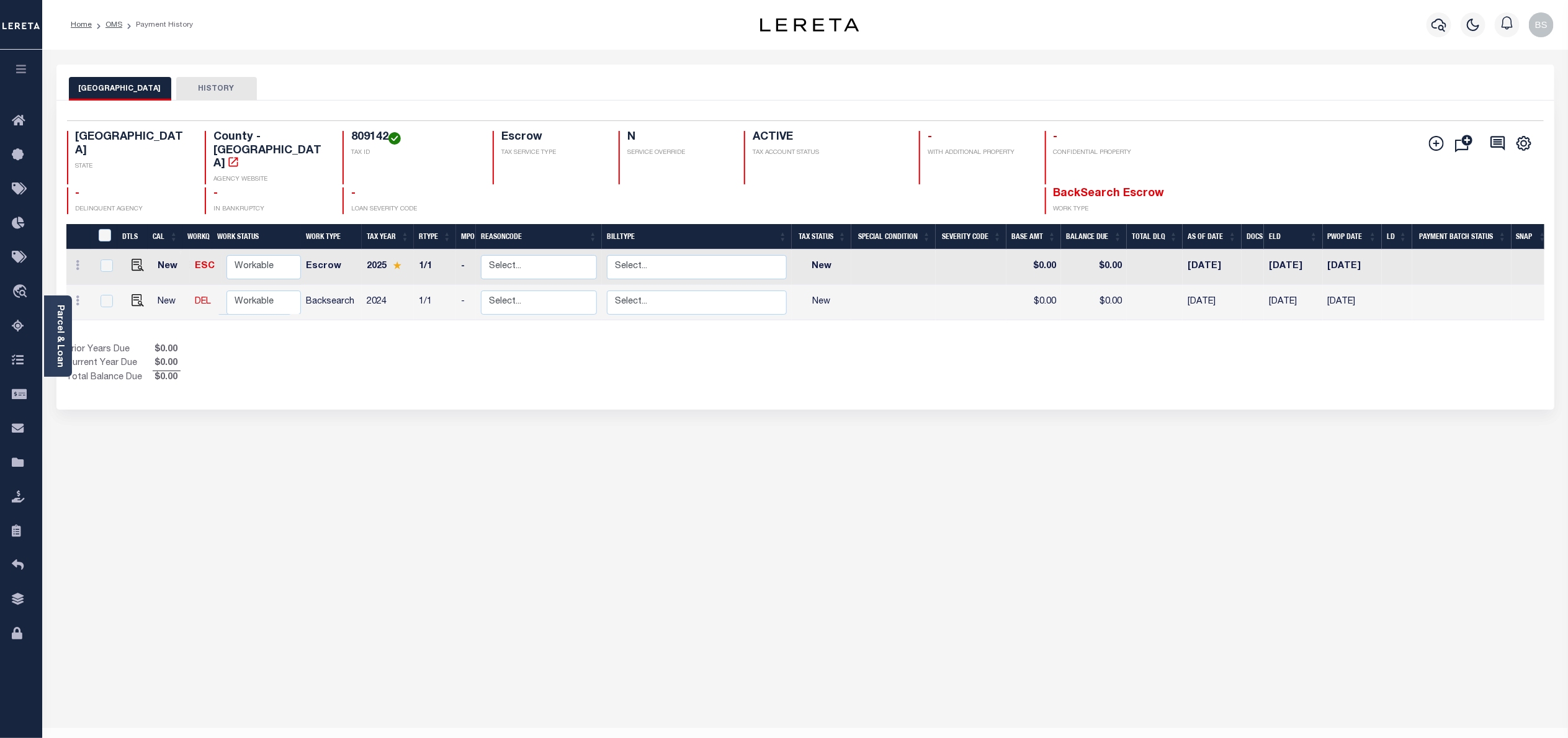
click at [351, 135] on h4 "809142" at bounding box center [415, 138] width 127 height 14
copy h4 "809142"
click at [132, 259] on img "" at bounding box center [138, 264] width 12 height 12
checkbox input "true"
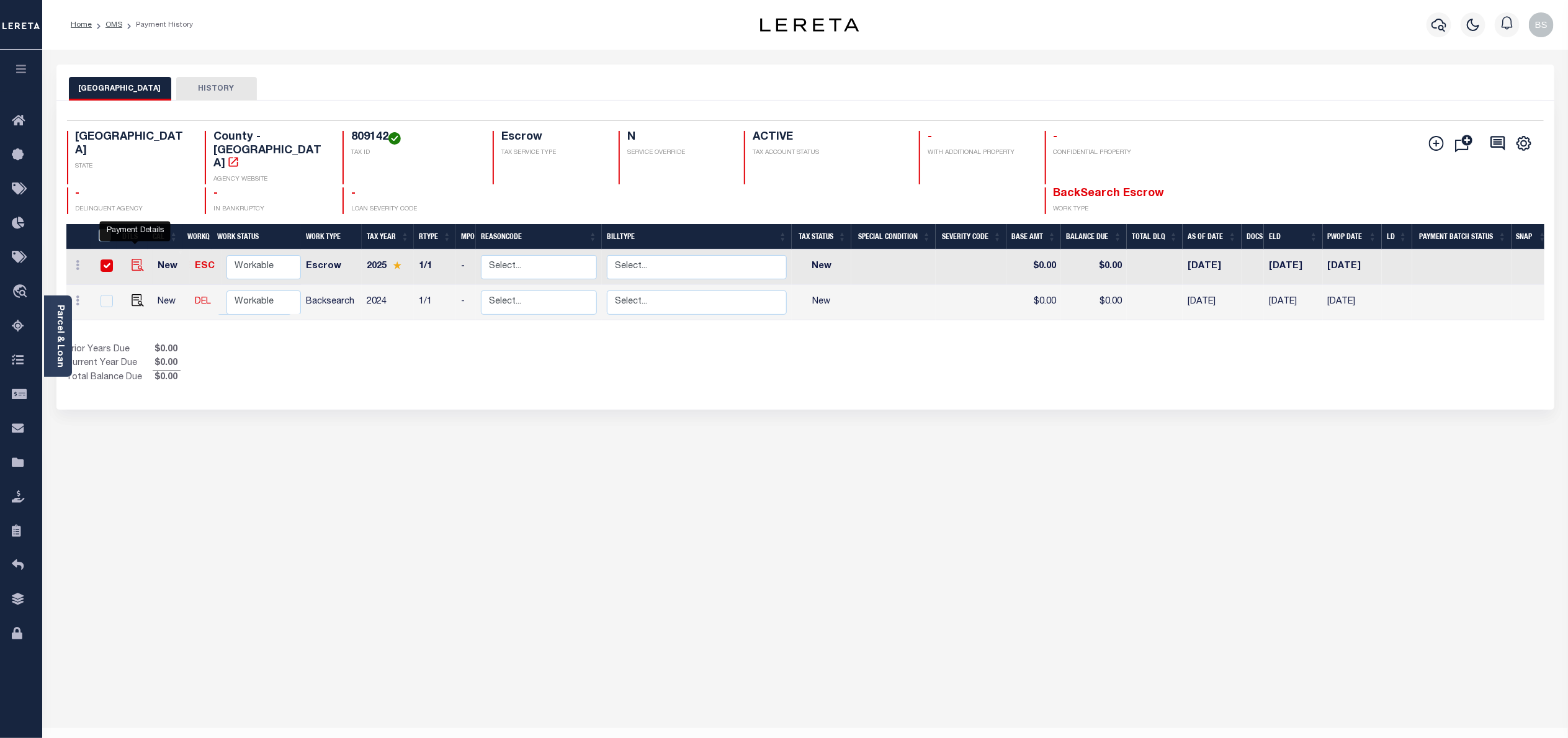
checkbox input "true"
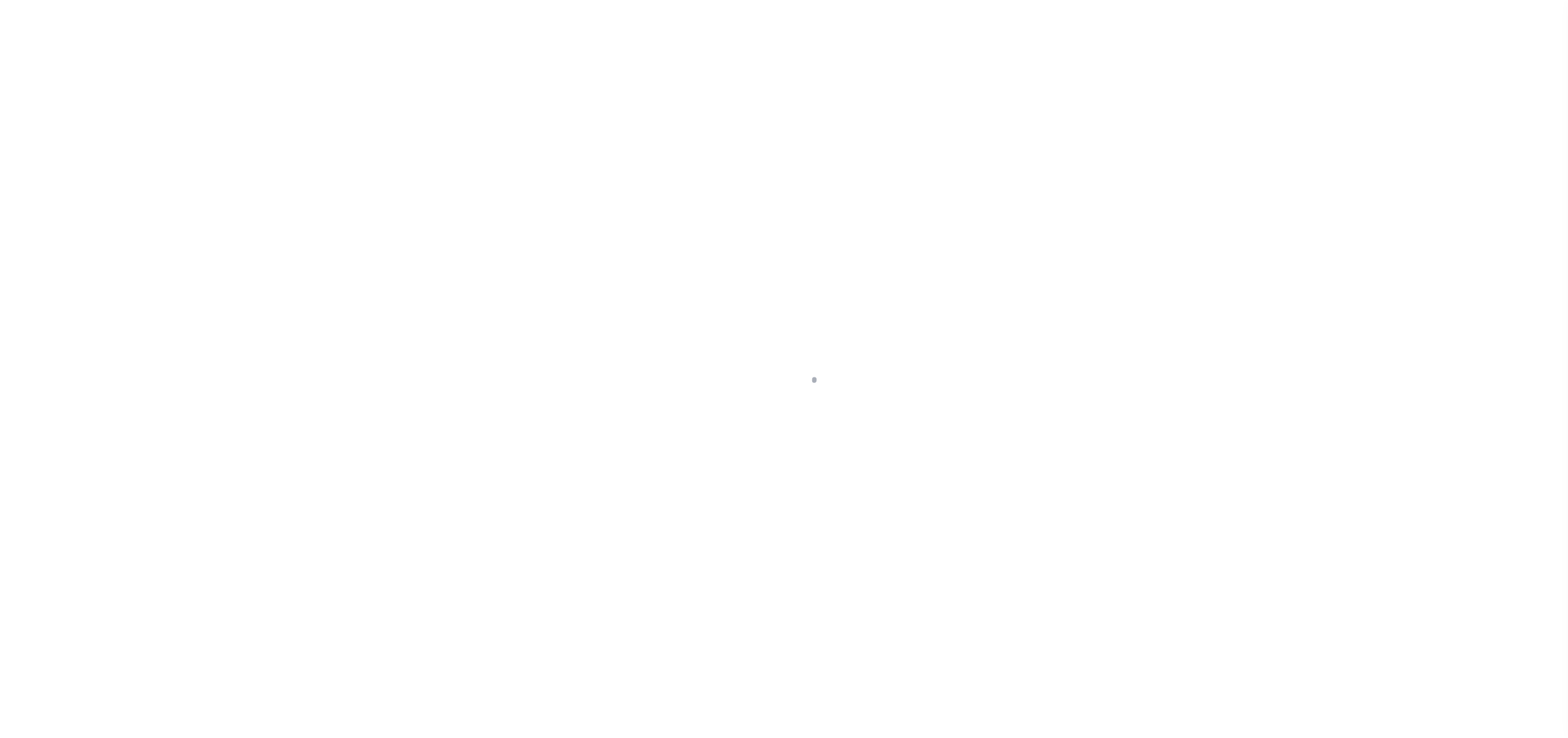
select select "NW2"
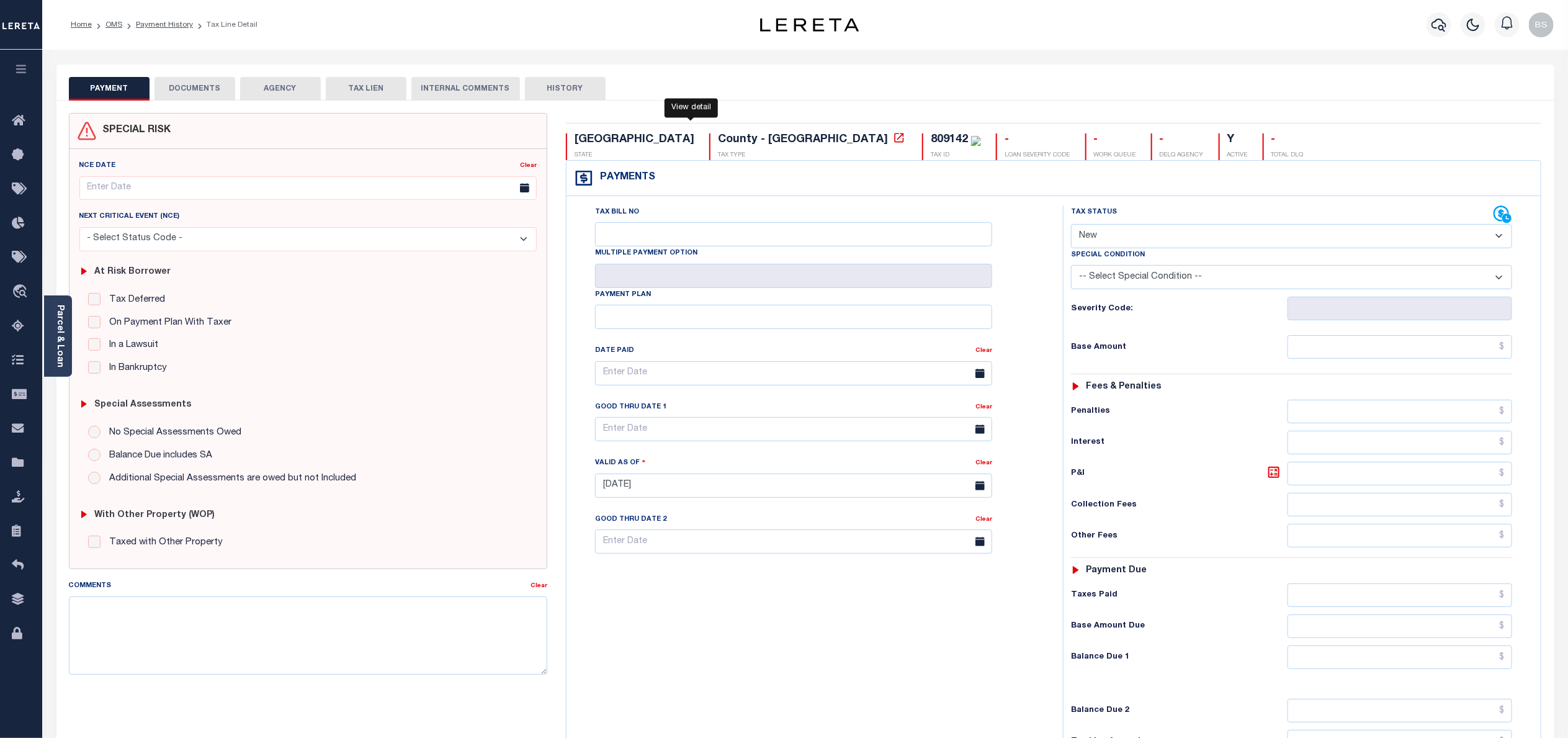
click at [893, 138] on icon at bounding box center [899, 138] width 12 height 12
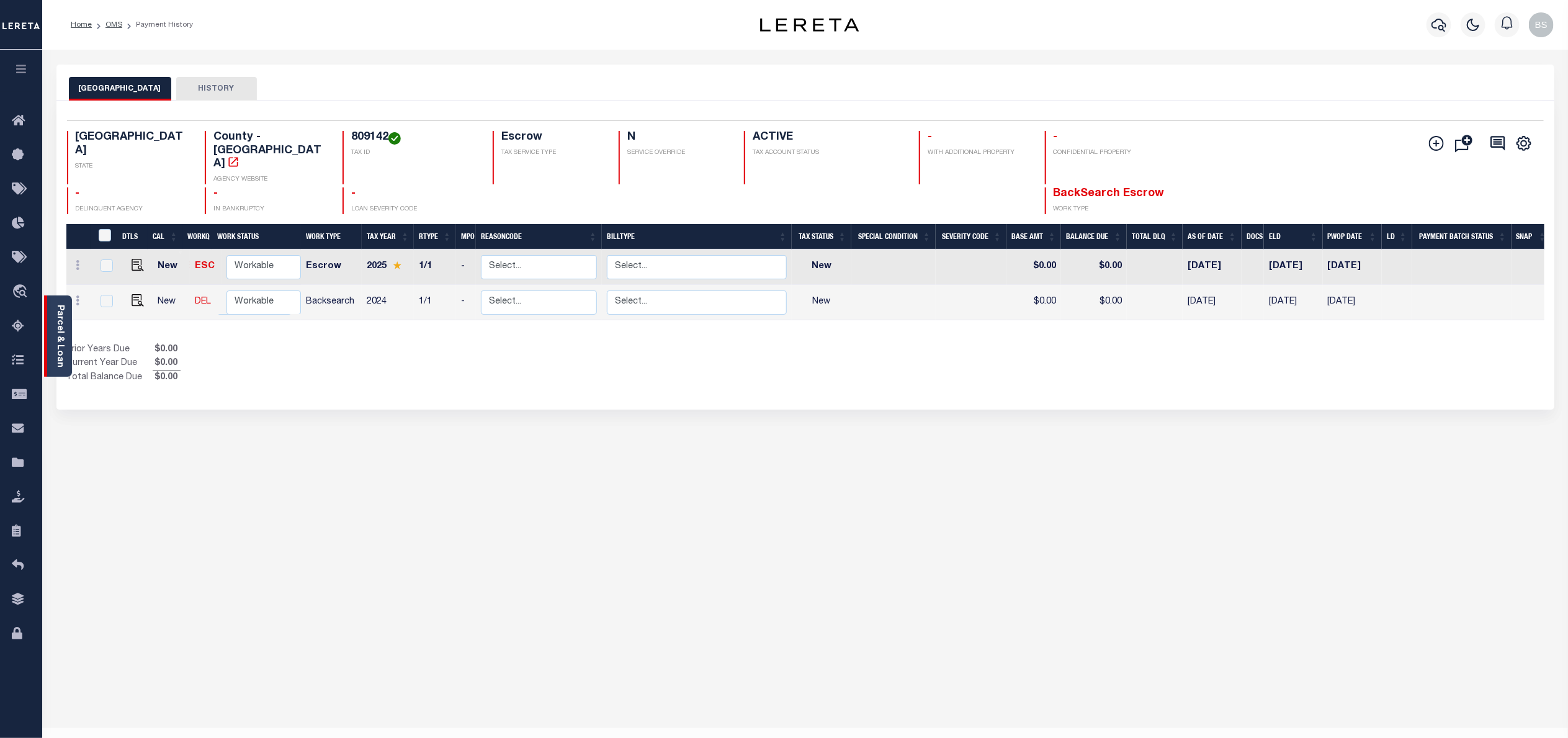
click at [57, 332] on link "Parcel & Loan" at bounding box center [60, 336] width 9 height 63
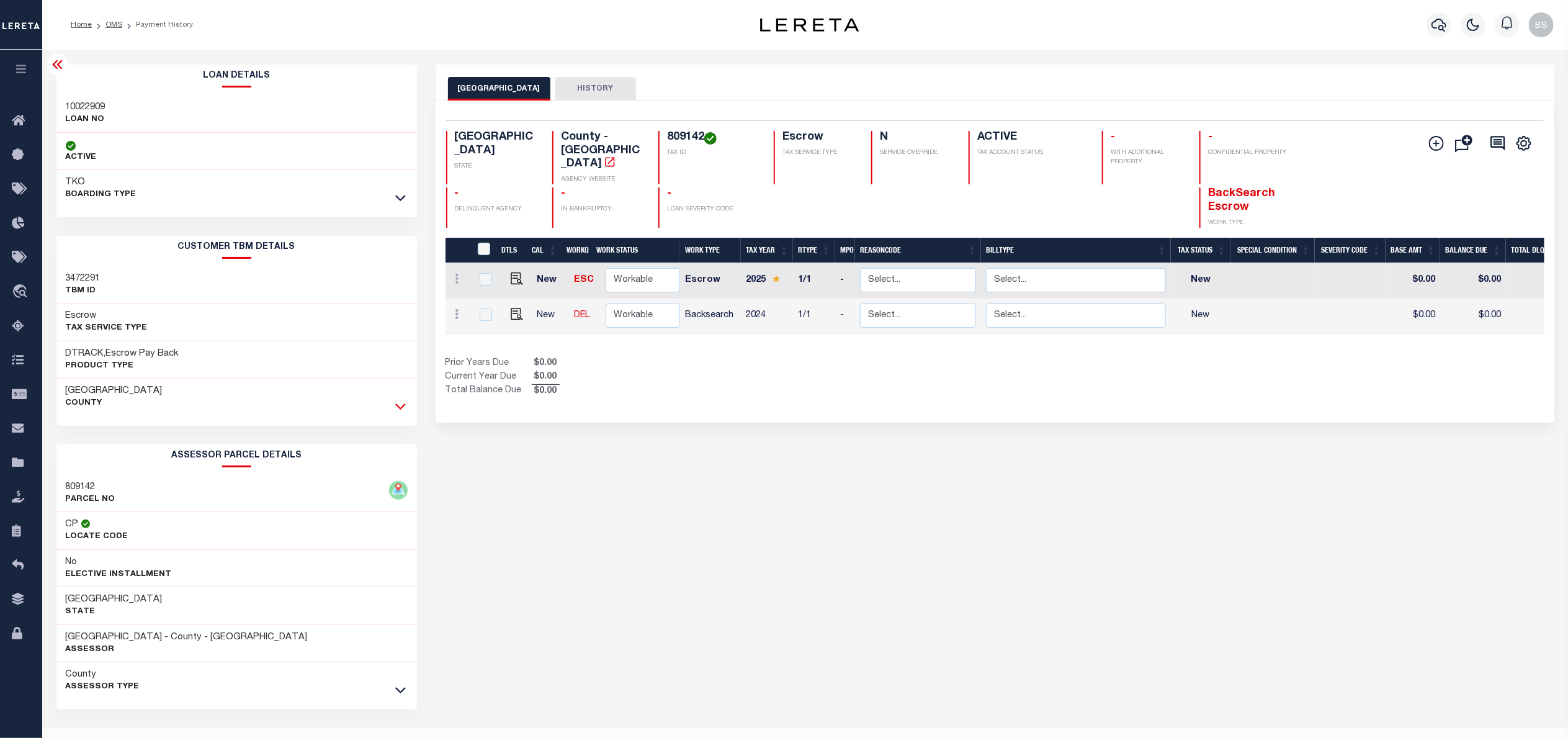
click at [404, 409] on icon at bounding box center [401, 407] width 10 height 13
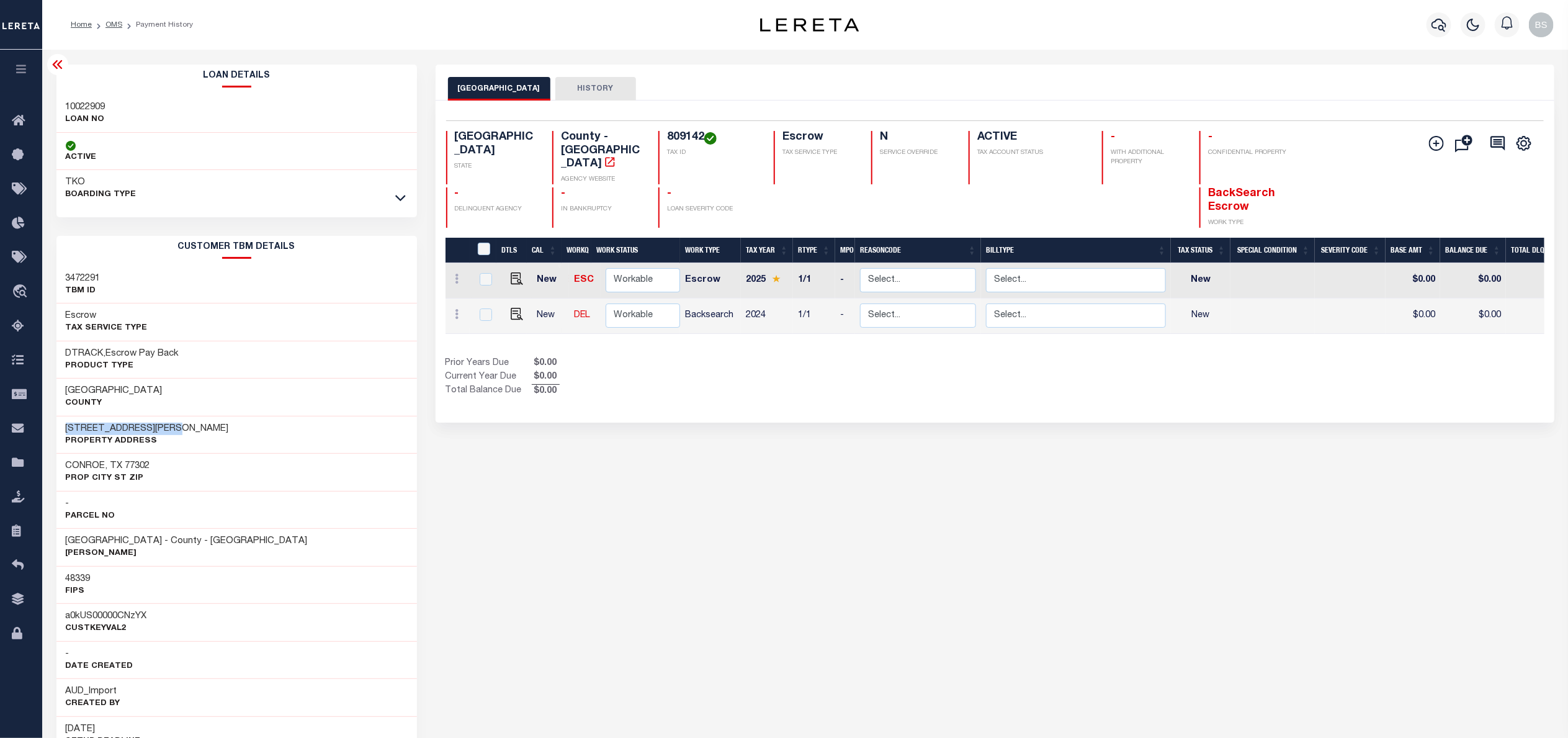
drag, startPoint x: 181, startPoint y: 426, endPoint x: 67, endPoint y: 425, distance: 114.0
click at [67, 425] on div "16504 BREEZY KNOLL CT Property Address" at bounding box center [237, 435] width 361 height 38
copy h3 "[STREET_ADDRESS][PERSON_NAME]"
click at [128, 304] on span "Order Management System" at bounding box center [113, 291] width 152 height 34
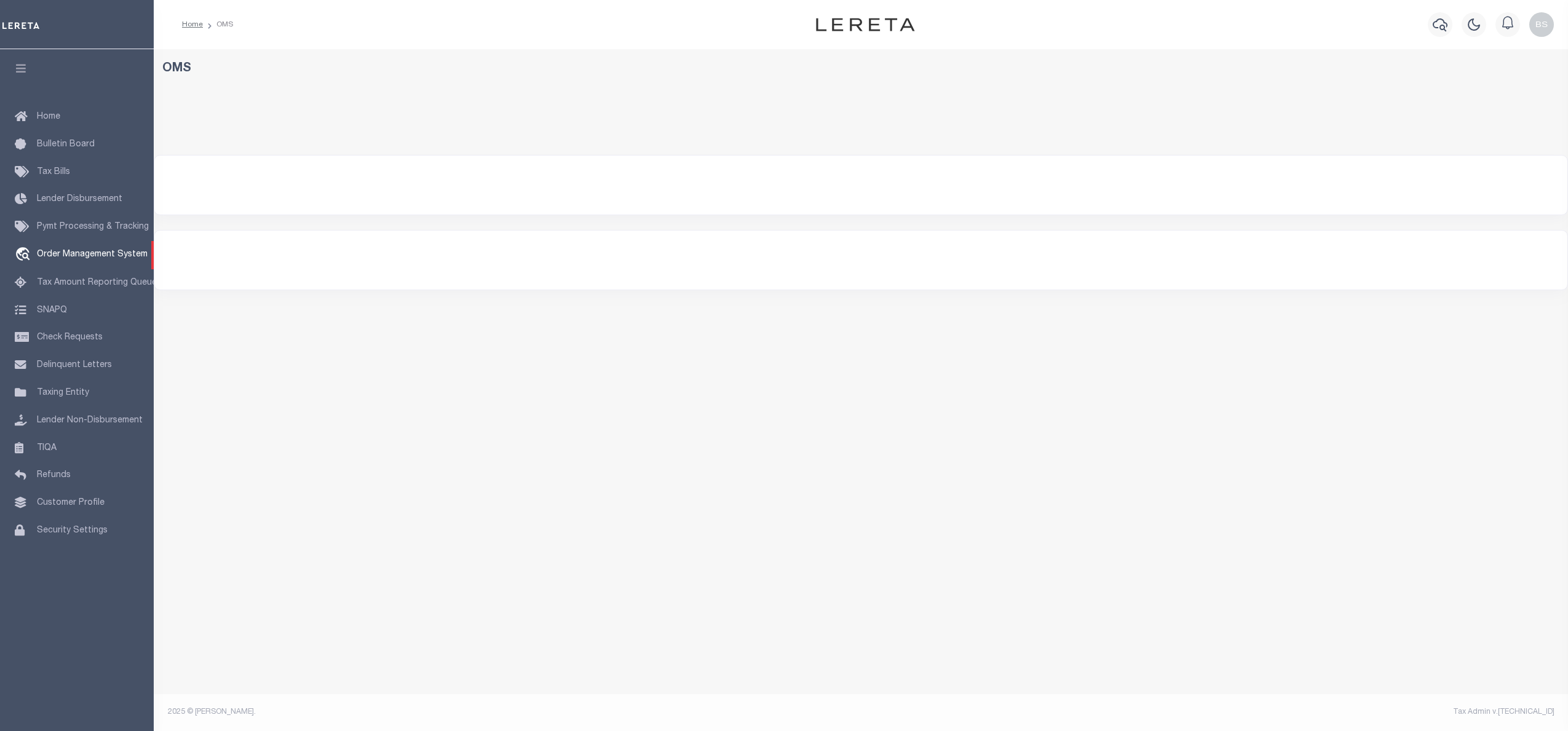
select select "200"
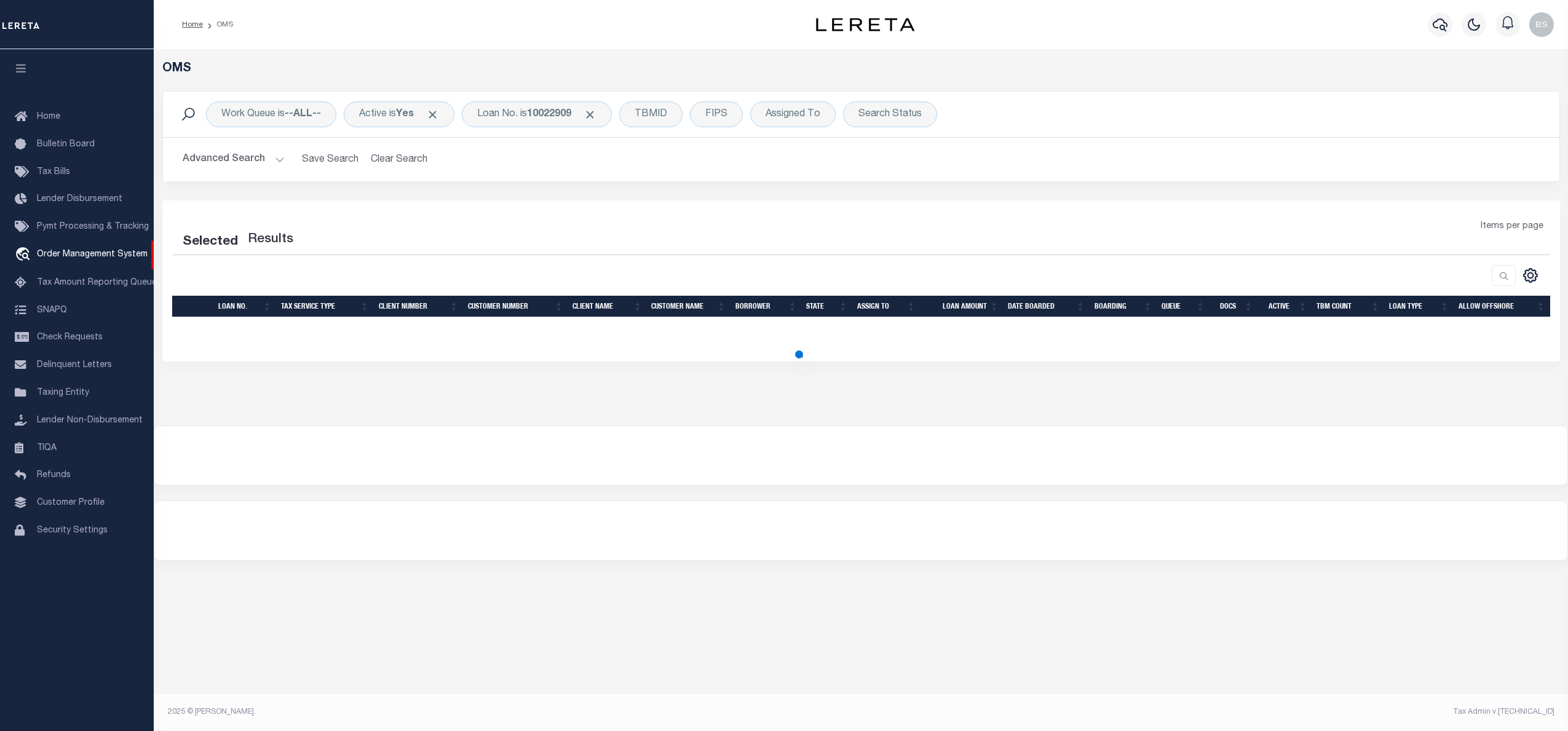
select select "200"
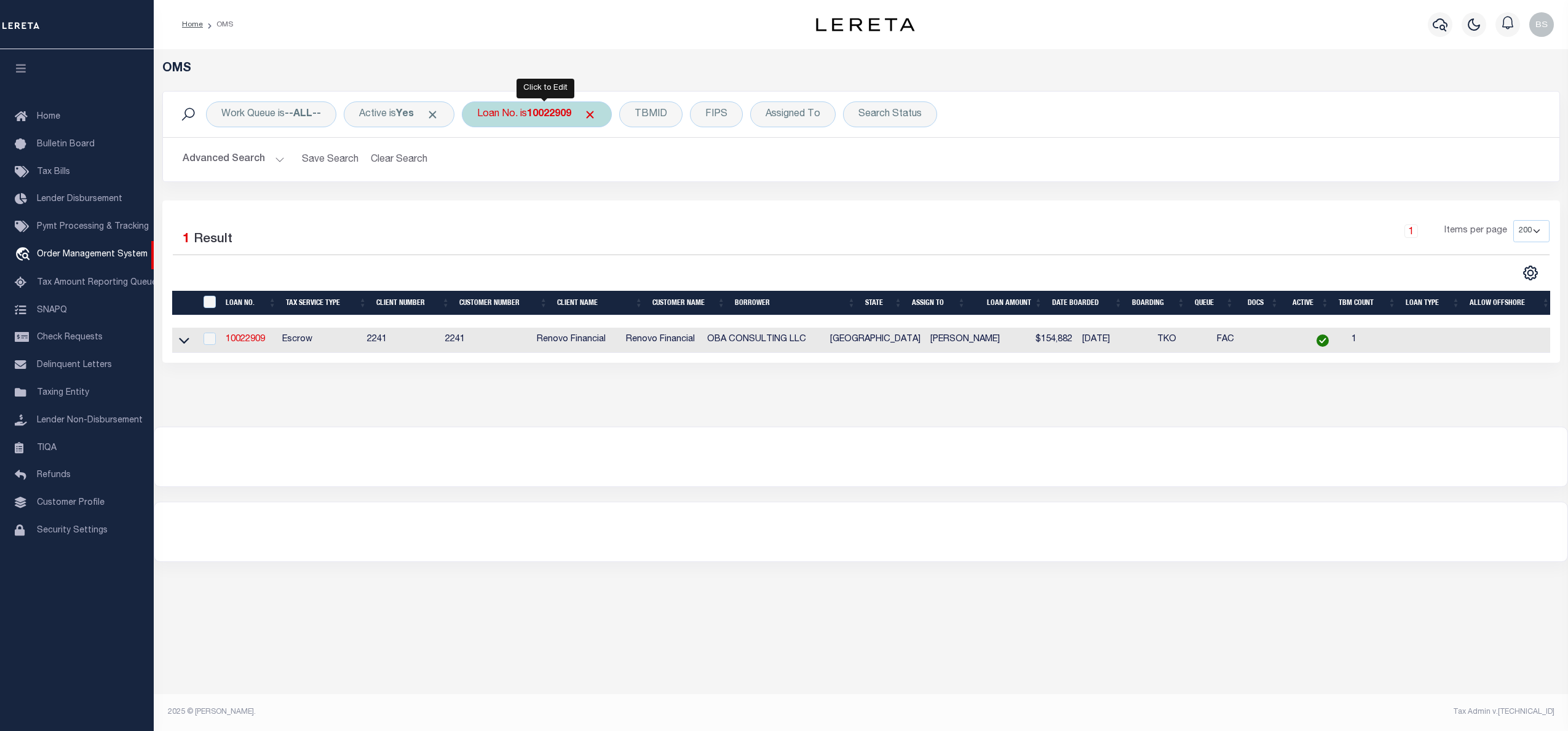
click at [536, 114] on b "10022909" at bounding box center [549, 115] width 44 height 10
type input "16756"
click at [181, 346] on icon at bounding box center [184, 341] width 10 height 13
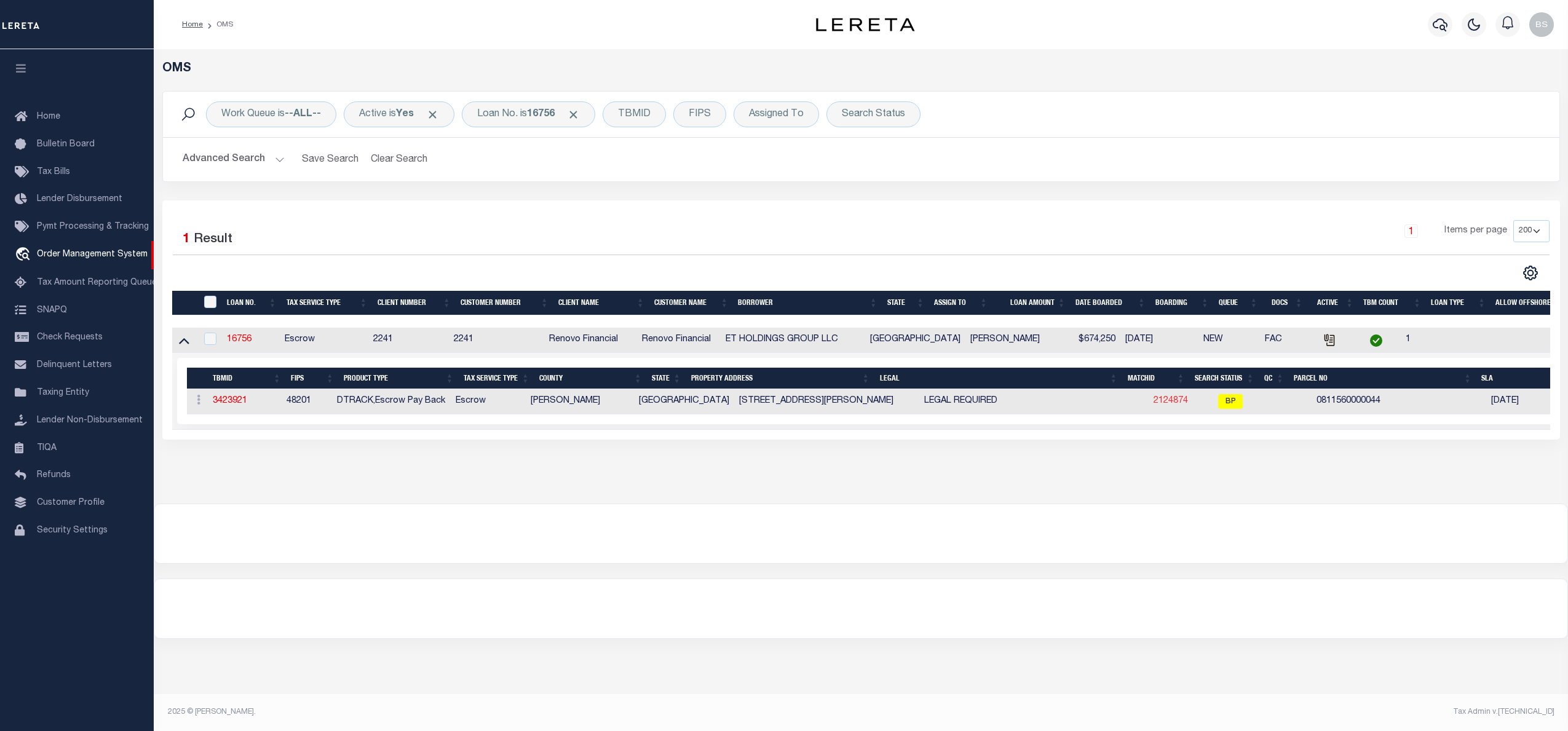
click at [1154, 405] on link "2124874" at bounding box center [1171, 400] width 35 height 9
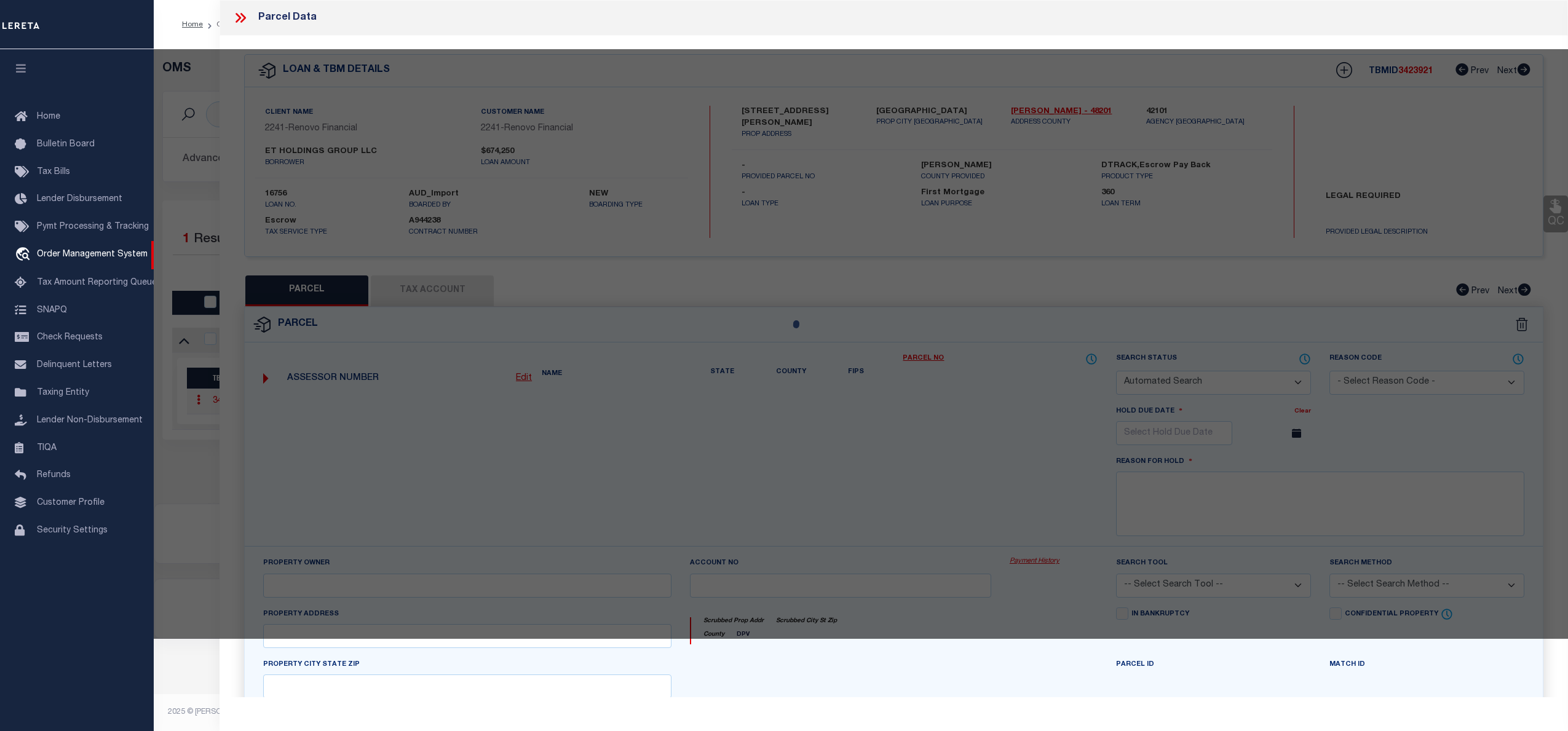
checkbox input "false"
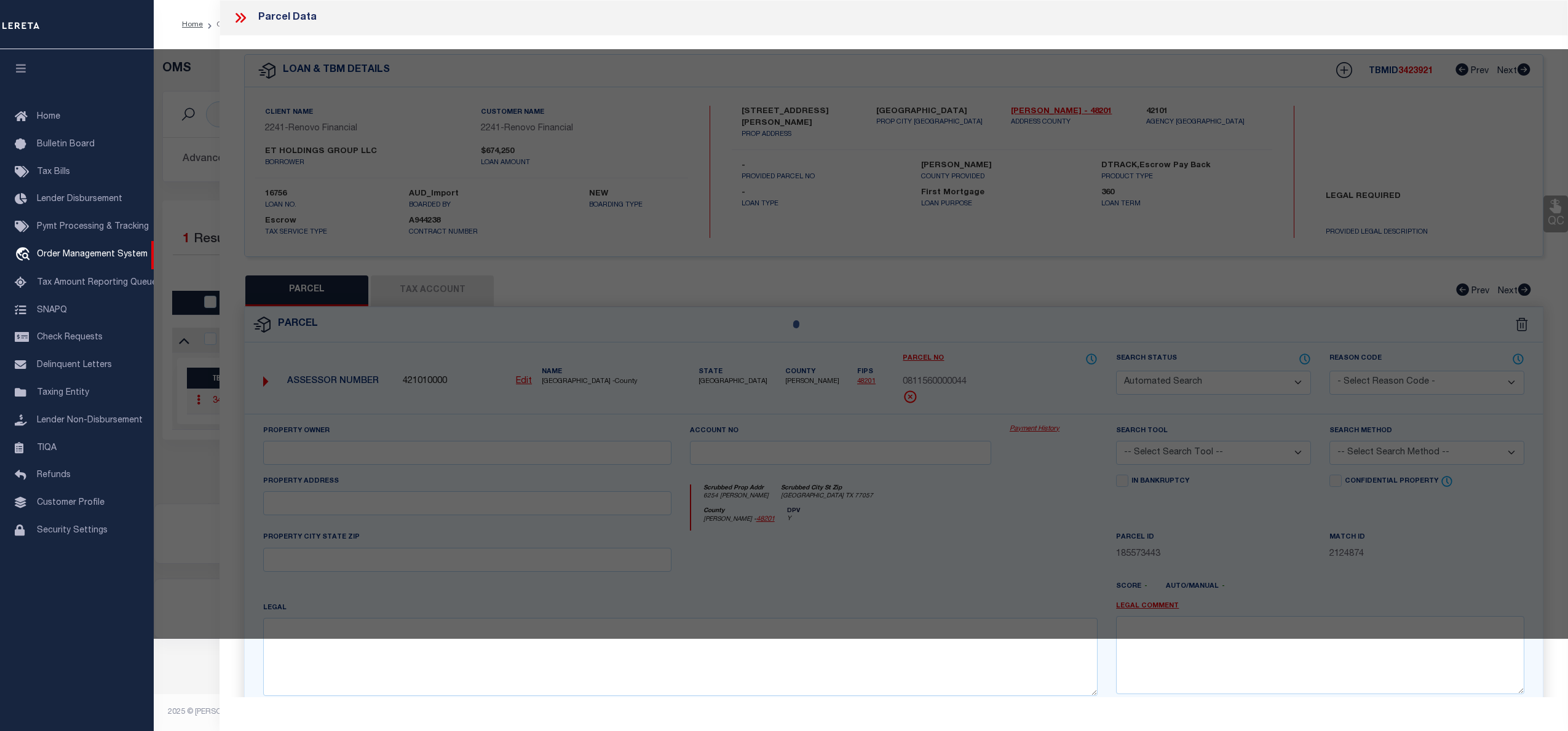
select select "BP"
type input "ETP REALTY AND INVESTMENT GROUP LLC"
select select "AGW"
select select
type input "6254 [PERSON_NAME]"
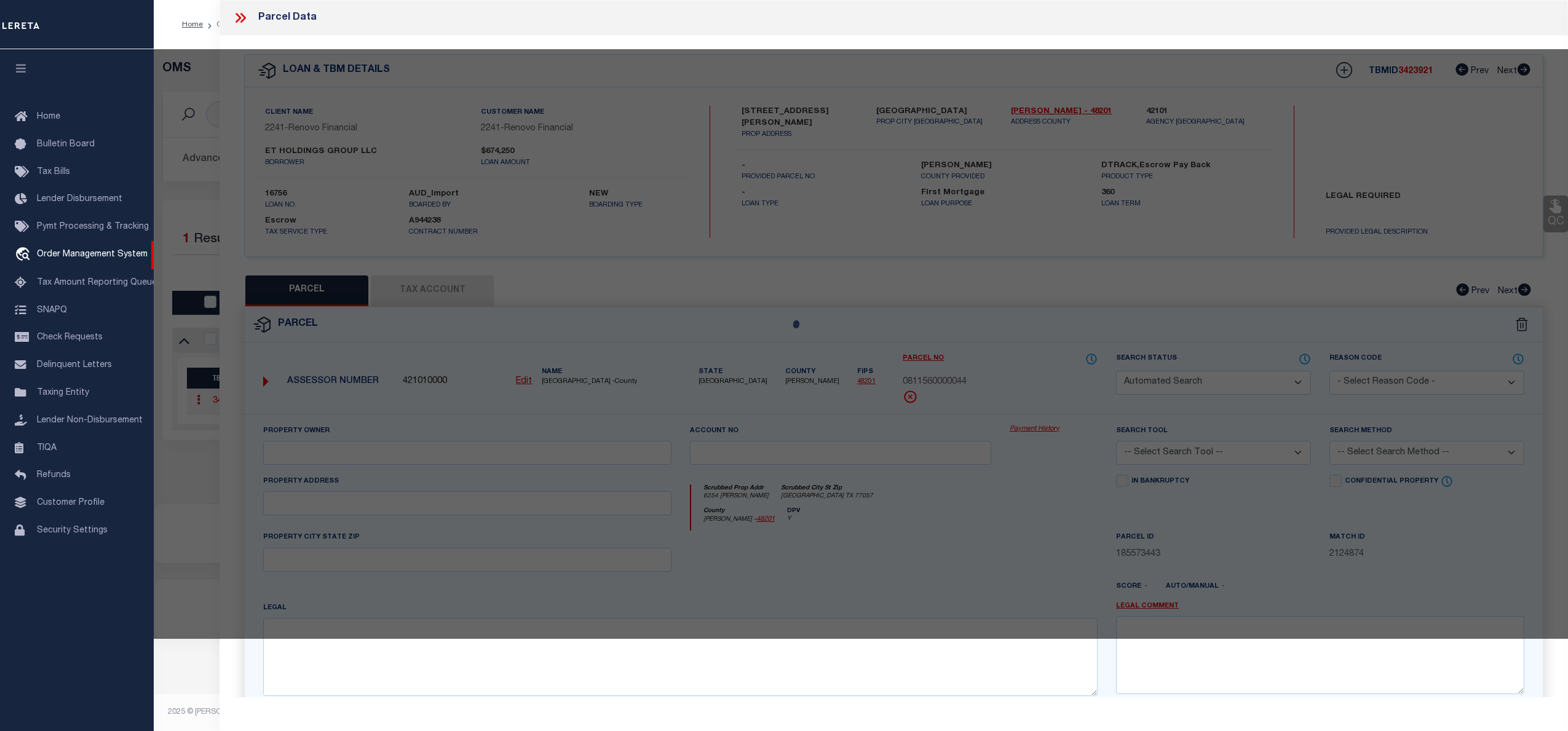
type input "[GEOGRAPHIC_DATA] TX 77057"
type textarea "LT 44 BLK 4 BRIARGROVE SEC 1"
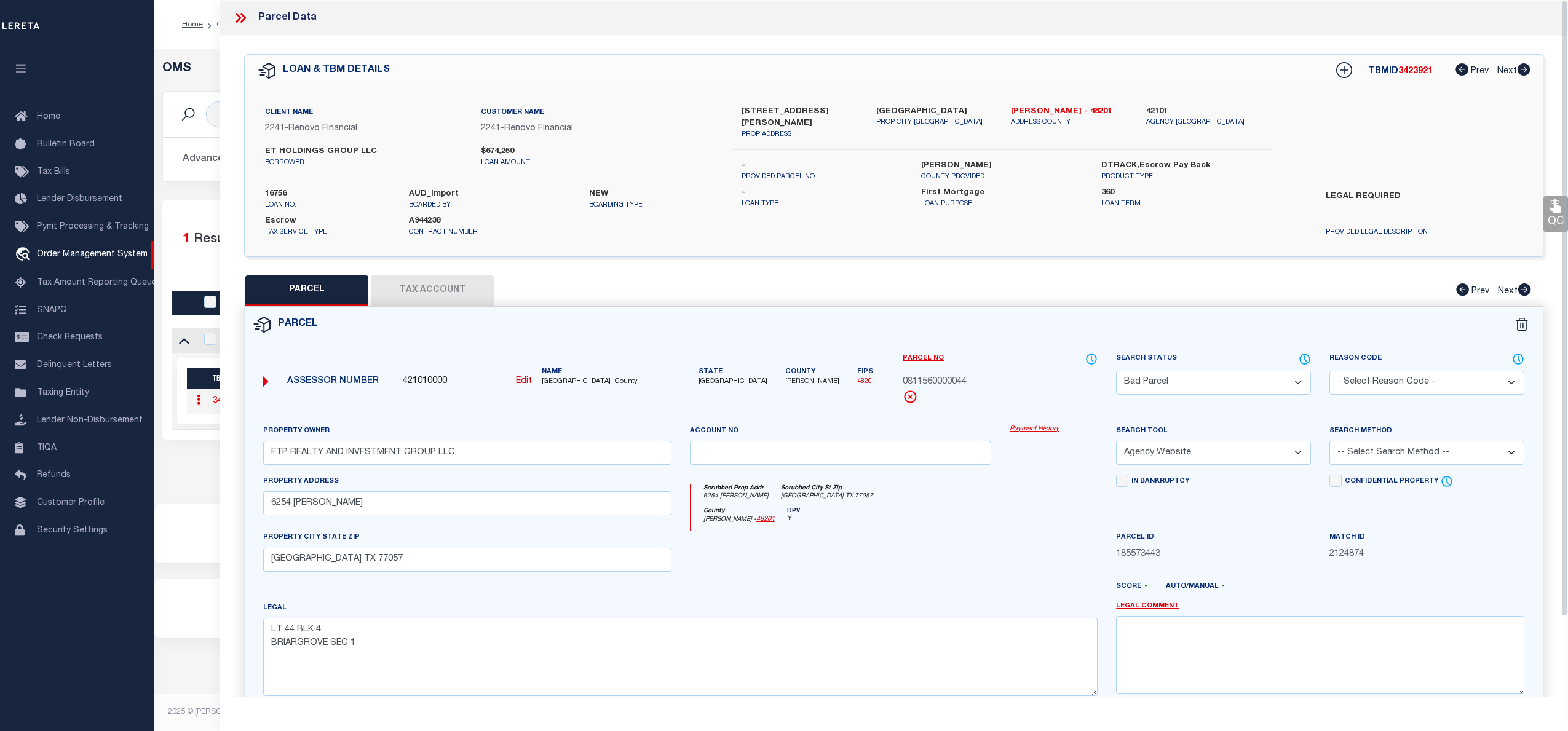
click at [1021, 425] on div "Property Owner ETP REALTY AND INVESTMENT GROUP LLC Account no Payment History S…" at bounding box center [894, 574] width 1298 height 321
click at [1037, 428] on link "Payment History" at bounding box center [1054, 429] width 88 height 10
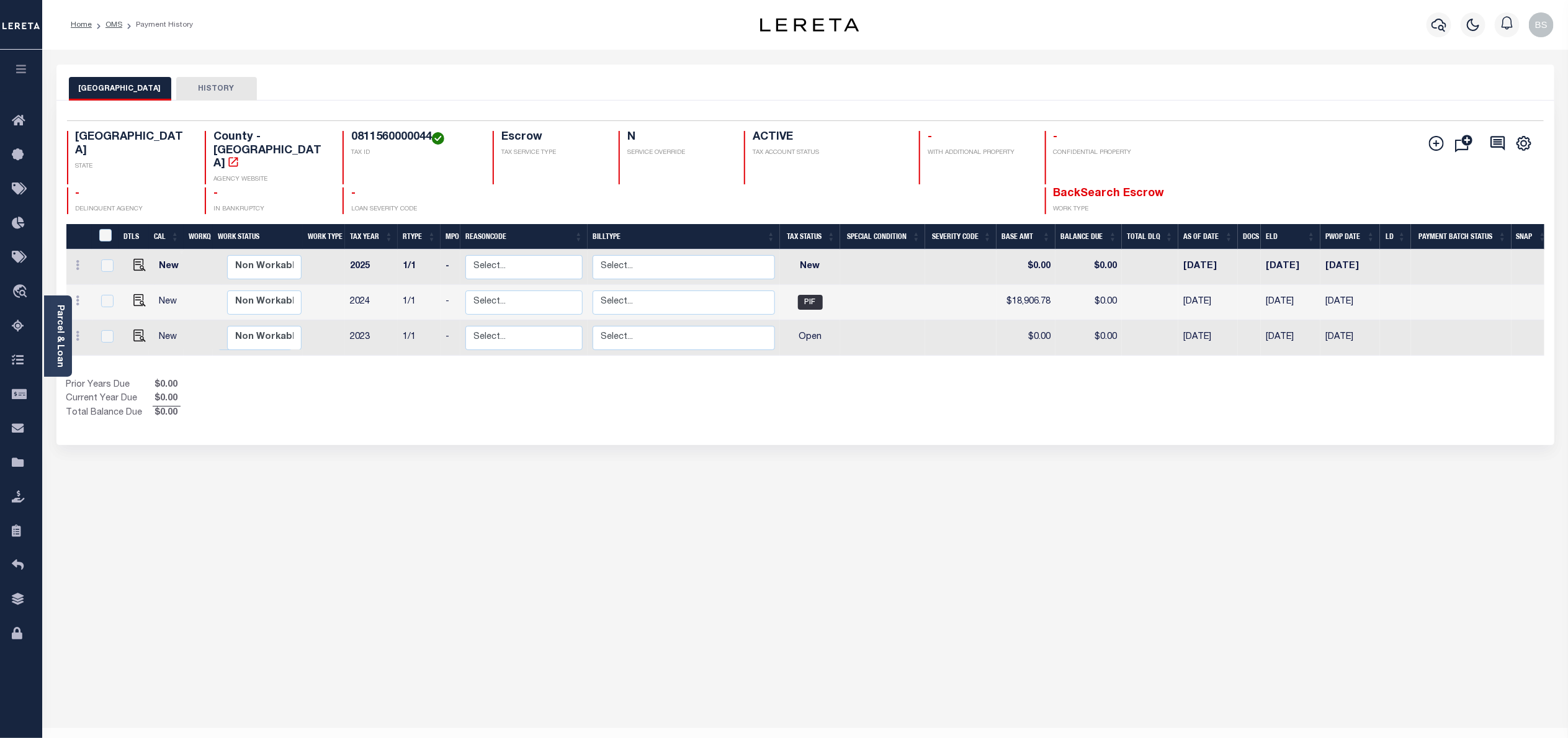
click at [375, 136] on h4 "0811560000044" at bounding box center [415, 138] width 127 height 14
copy h4 "0811560000044"
click at [140, 259] on img "" at bounding box center [139, 264] width 12 height 12
checkbox input "true"
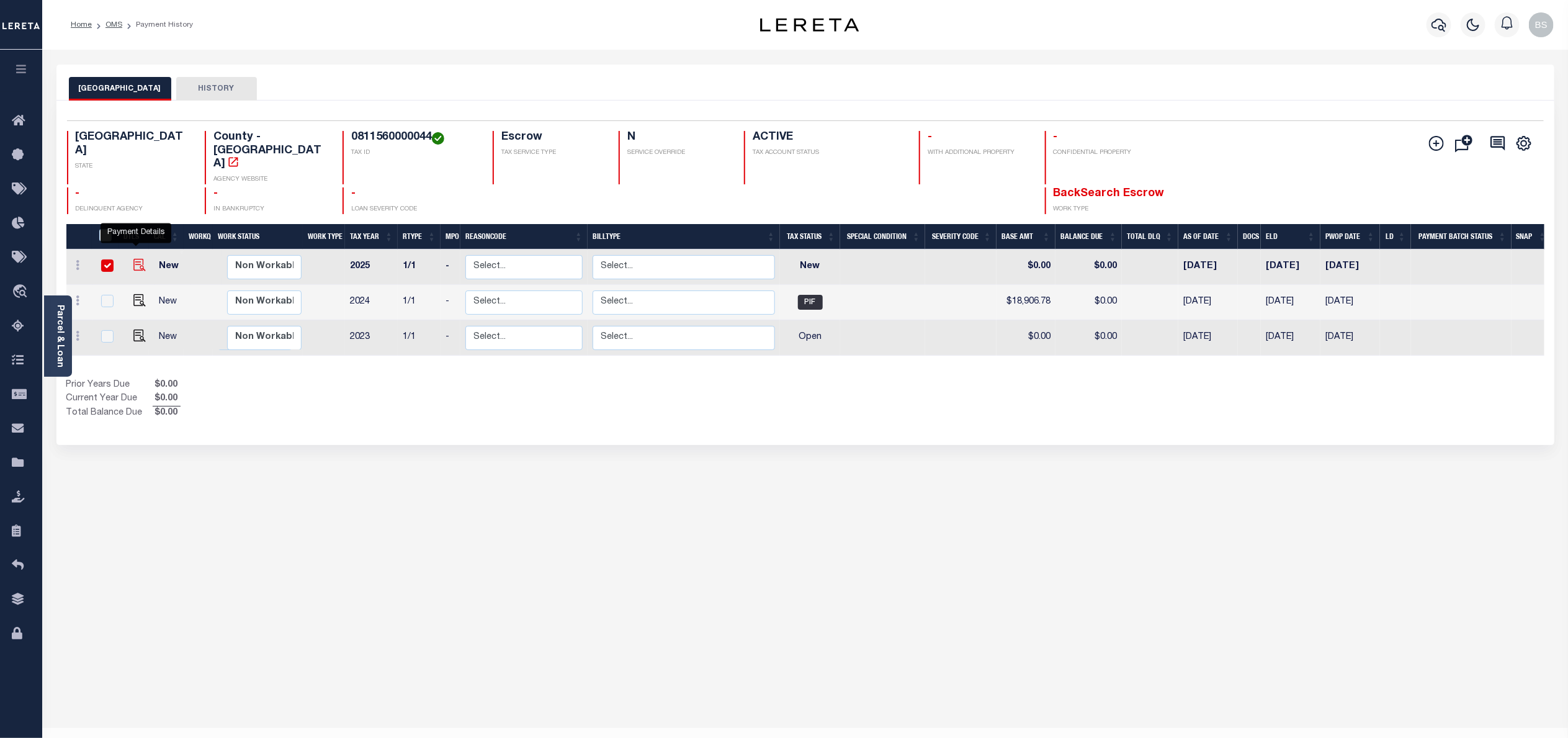
checkbox input "true"
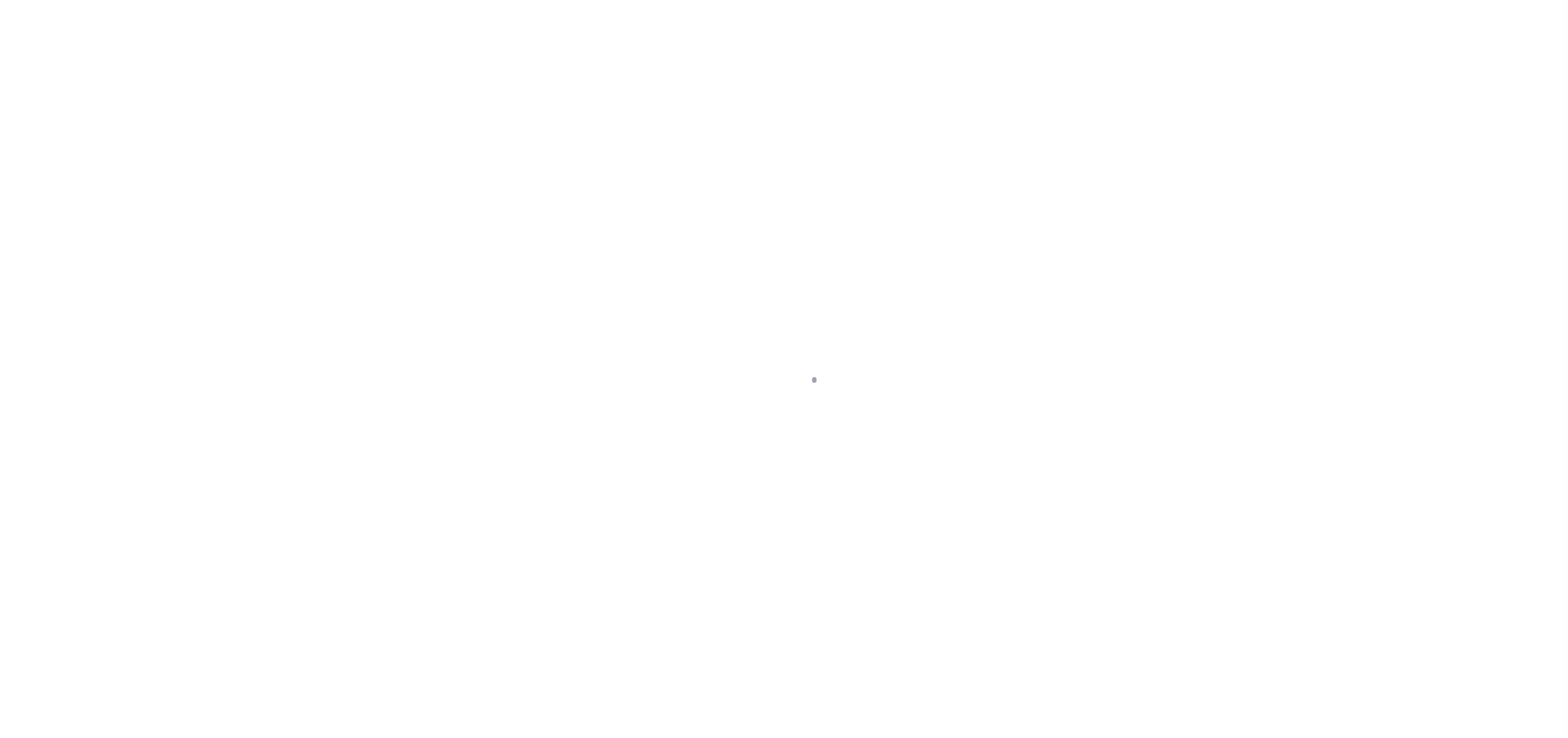
select select "NW2"
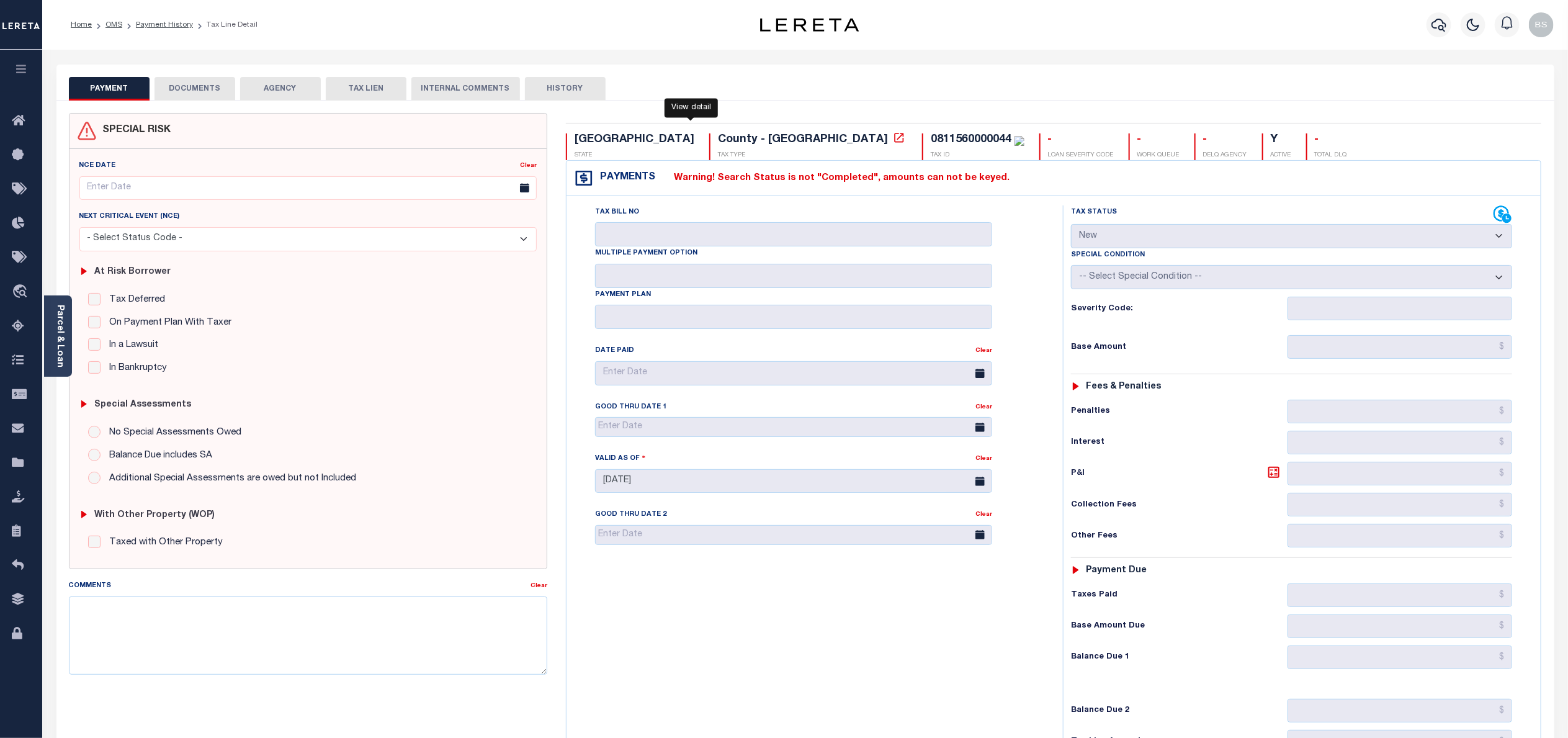
click at [893, 140] on icon at bounding box center [899, 138] width 12 height 12
click at [97, 298] on span "Order Management System" at bounding box center [113, 291] width 152 height 34
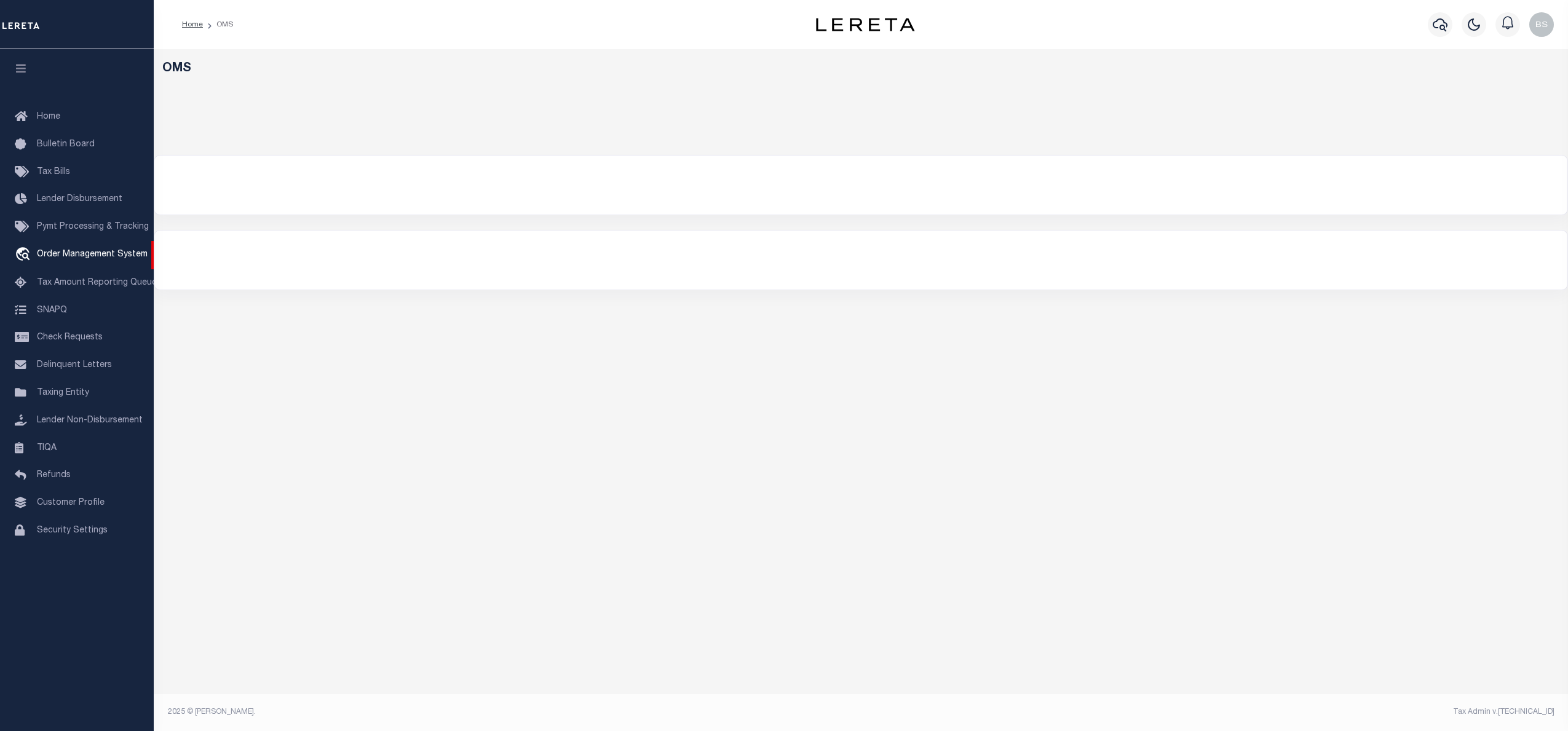
select select "200"
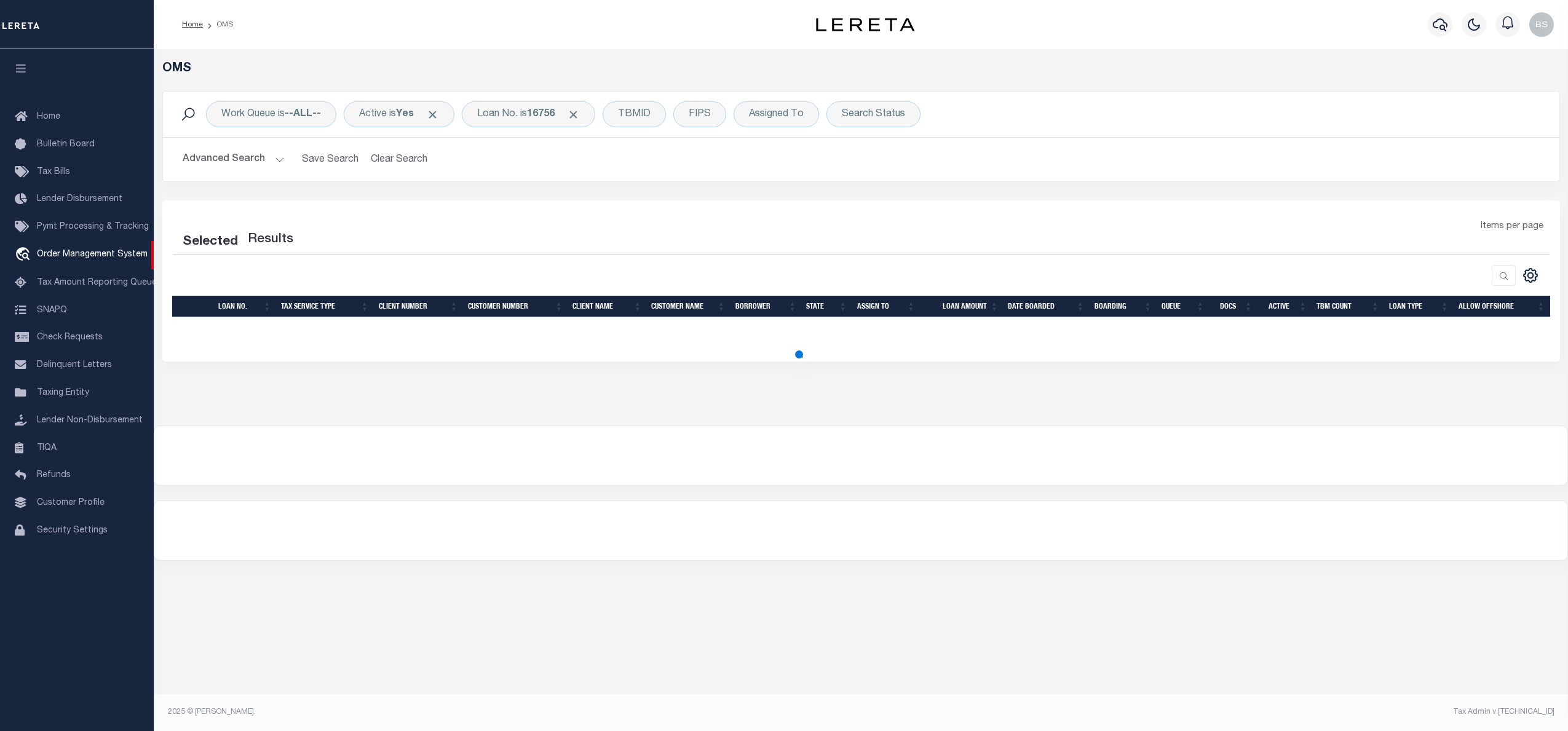
select select "200"
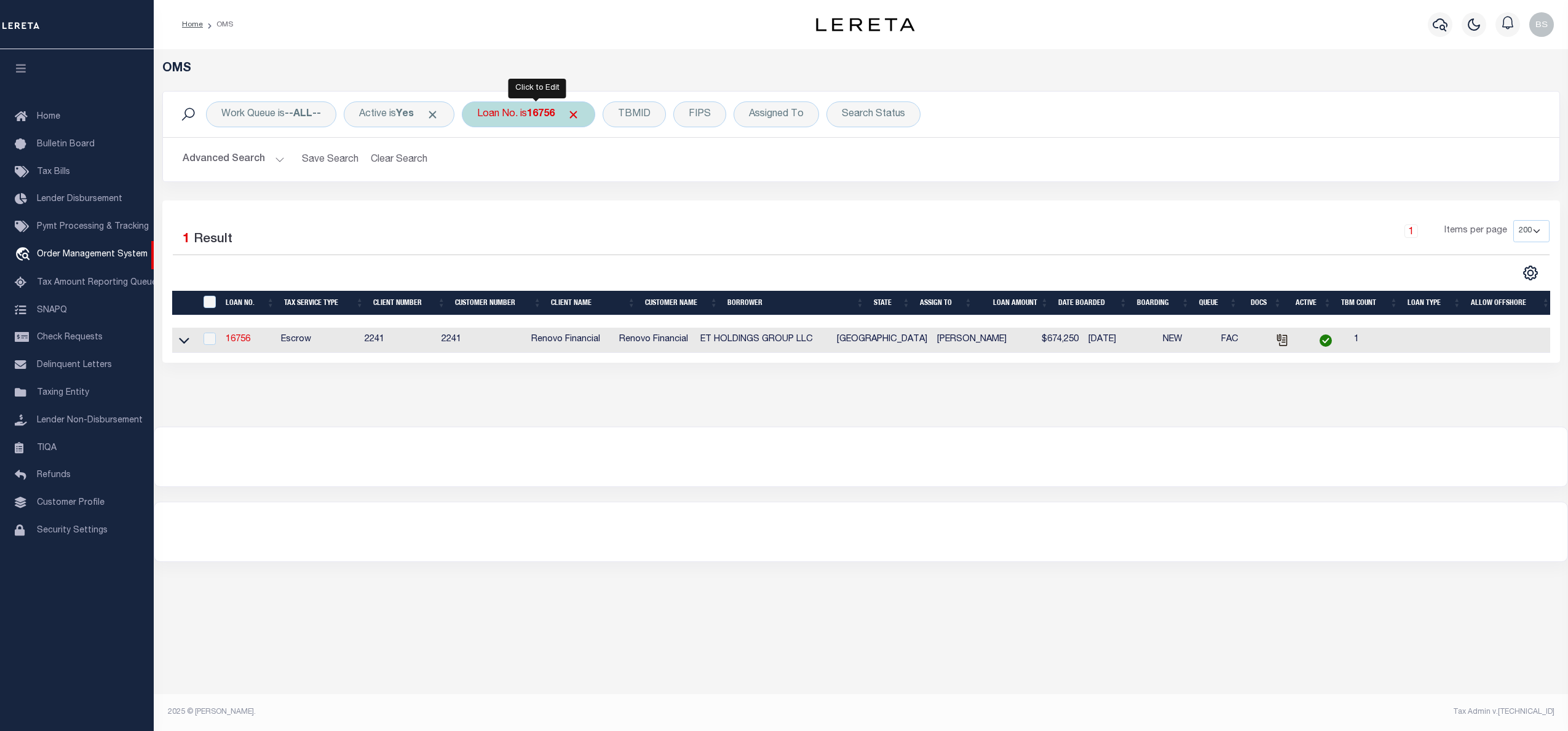
click at [539, 116] on b "16756" at bounding box center [541, 115] width 27 height 10
type input "190095397253"
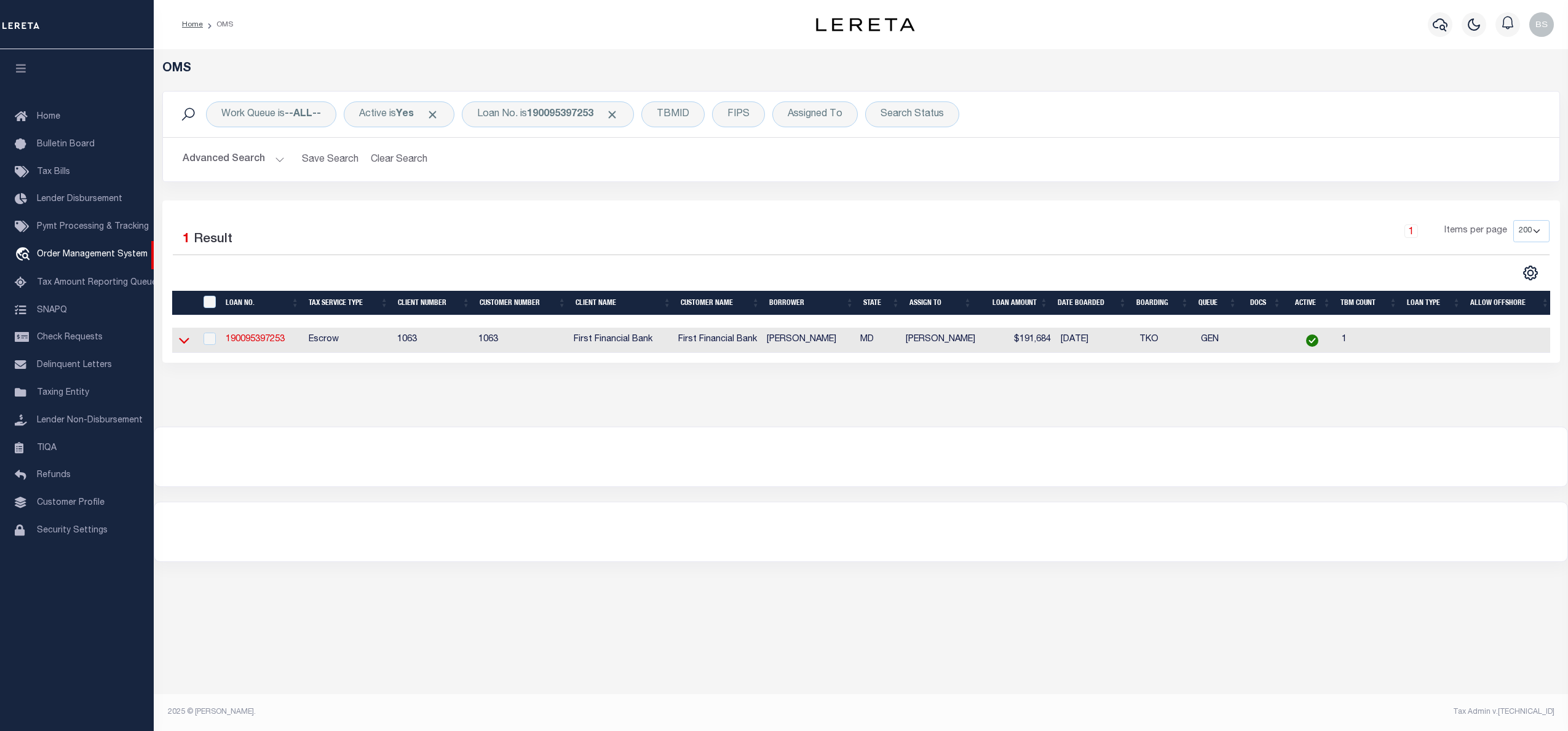
click at [183, 346] on icon at bounding box center [184, 341] width 10 height 13
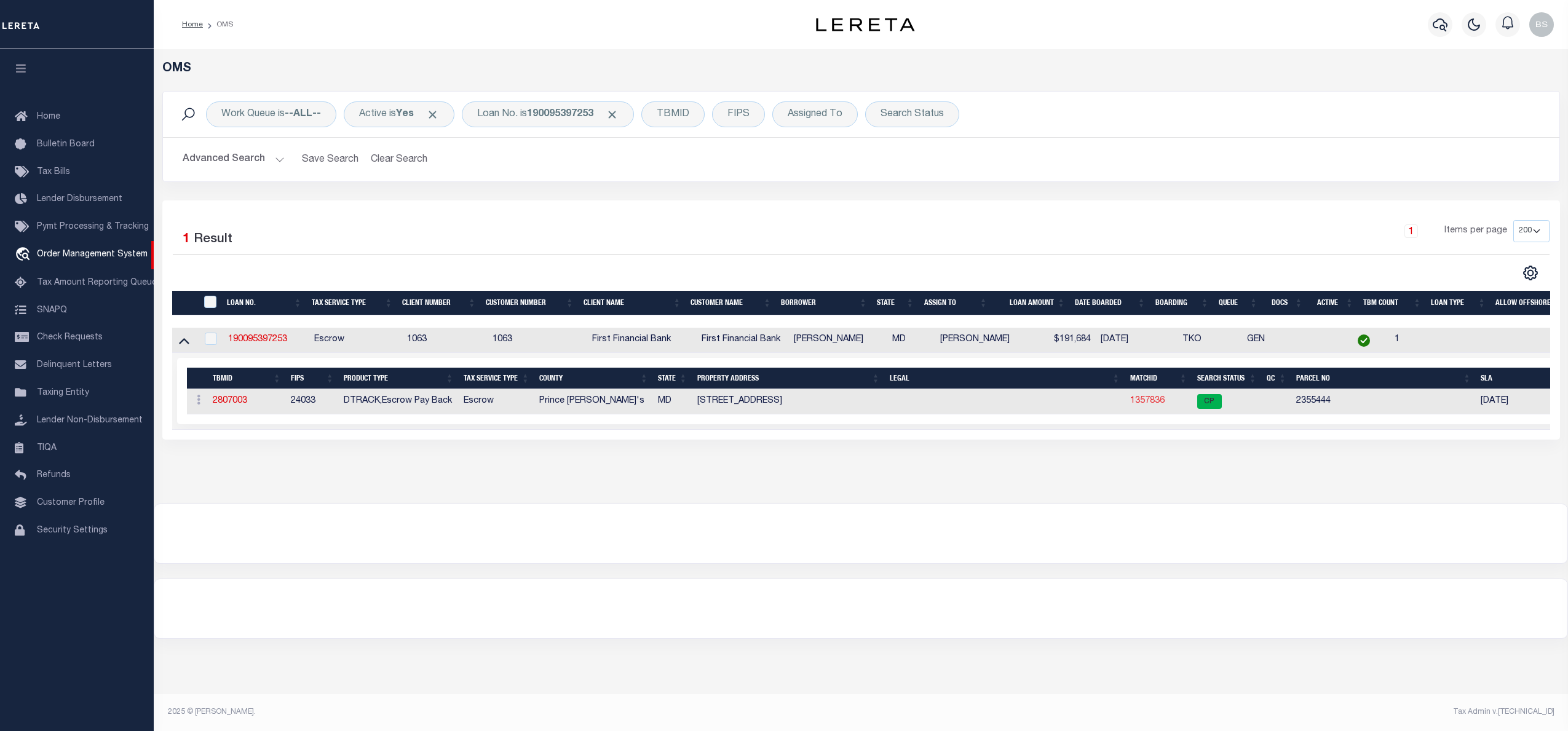
click at [1151, 405] on link "1357836" at bounding box center [1148, 400] width 35 height 9
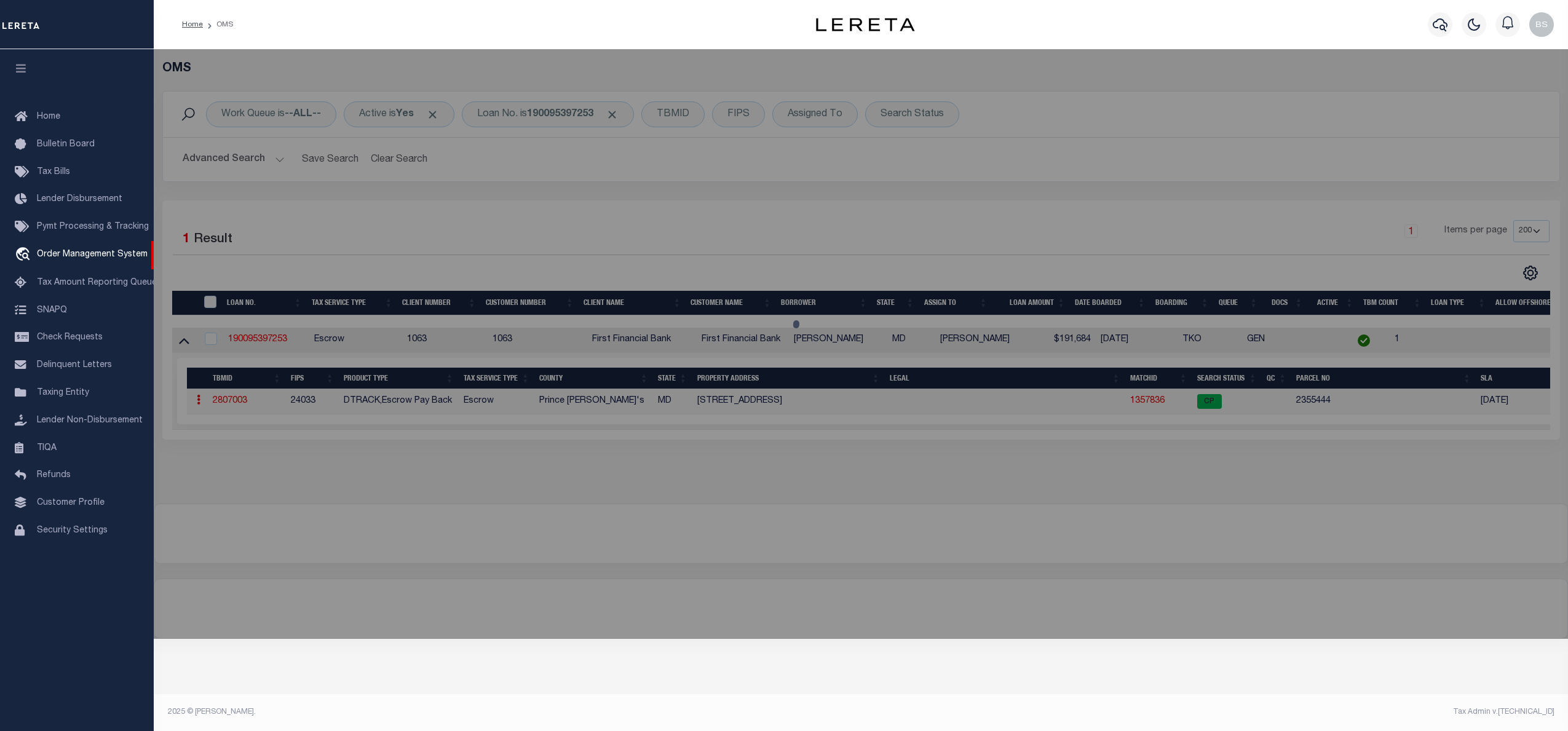
checkbox input "false"
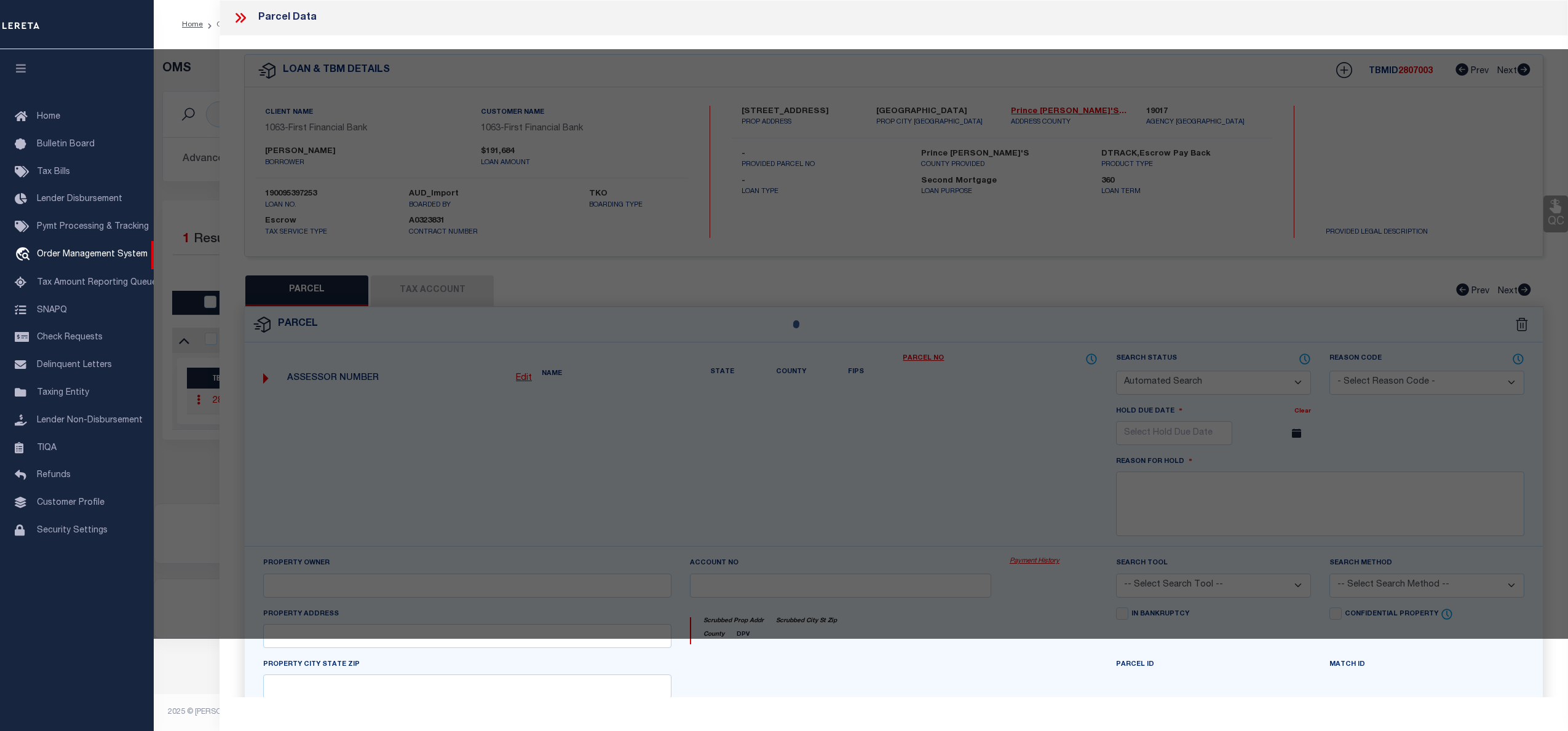
select select "CP"
type input "[PERSON_NAME] & [PERSON_NAME]"
select select
type input "[STREET_ADDRESS]"
checkbox input "false"
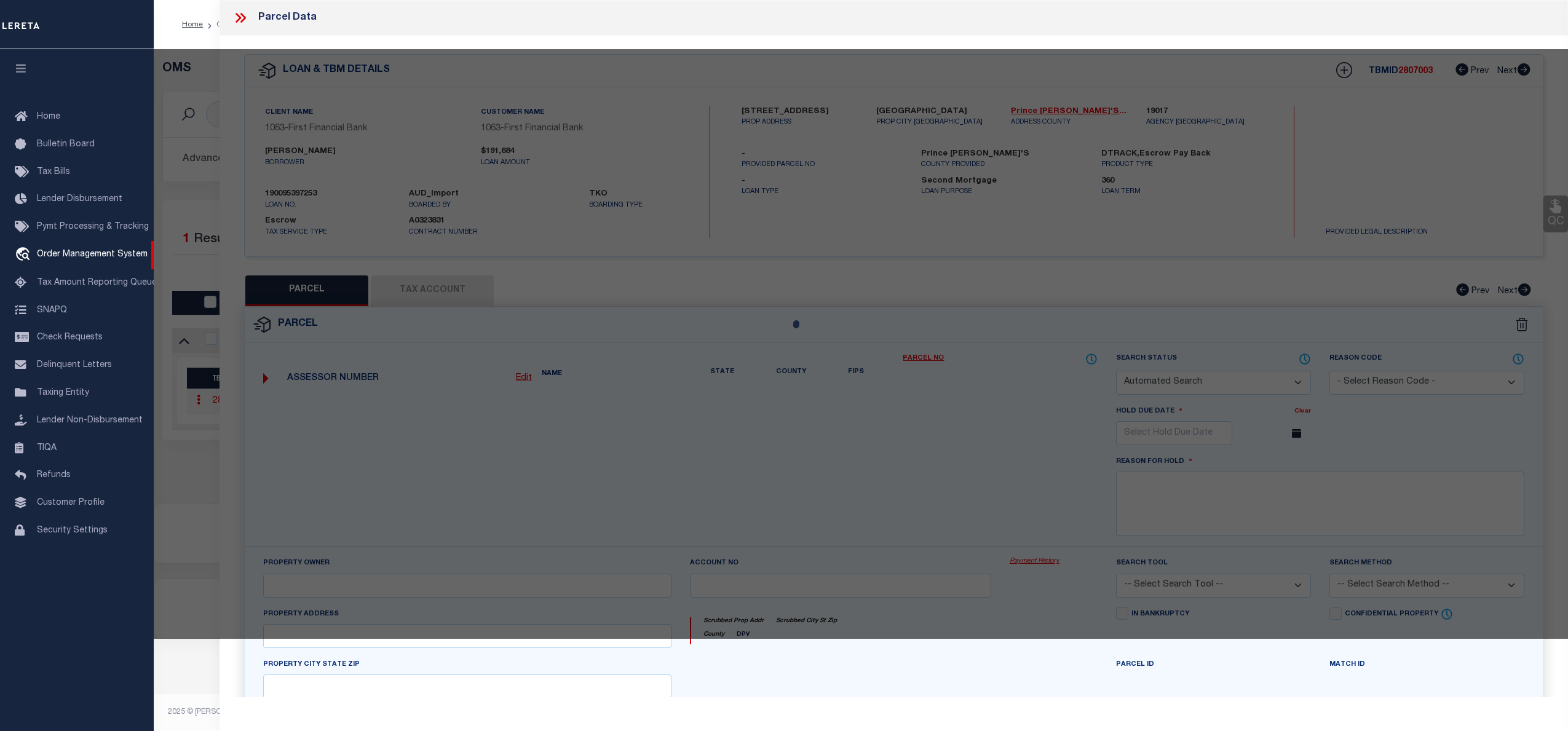
type input "COLLEGE PARK MD 20740"
type textarea "BLOCK: B, LOT : 3"
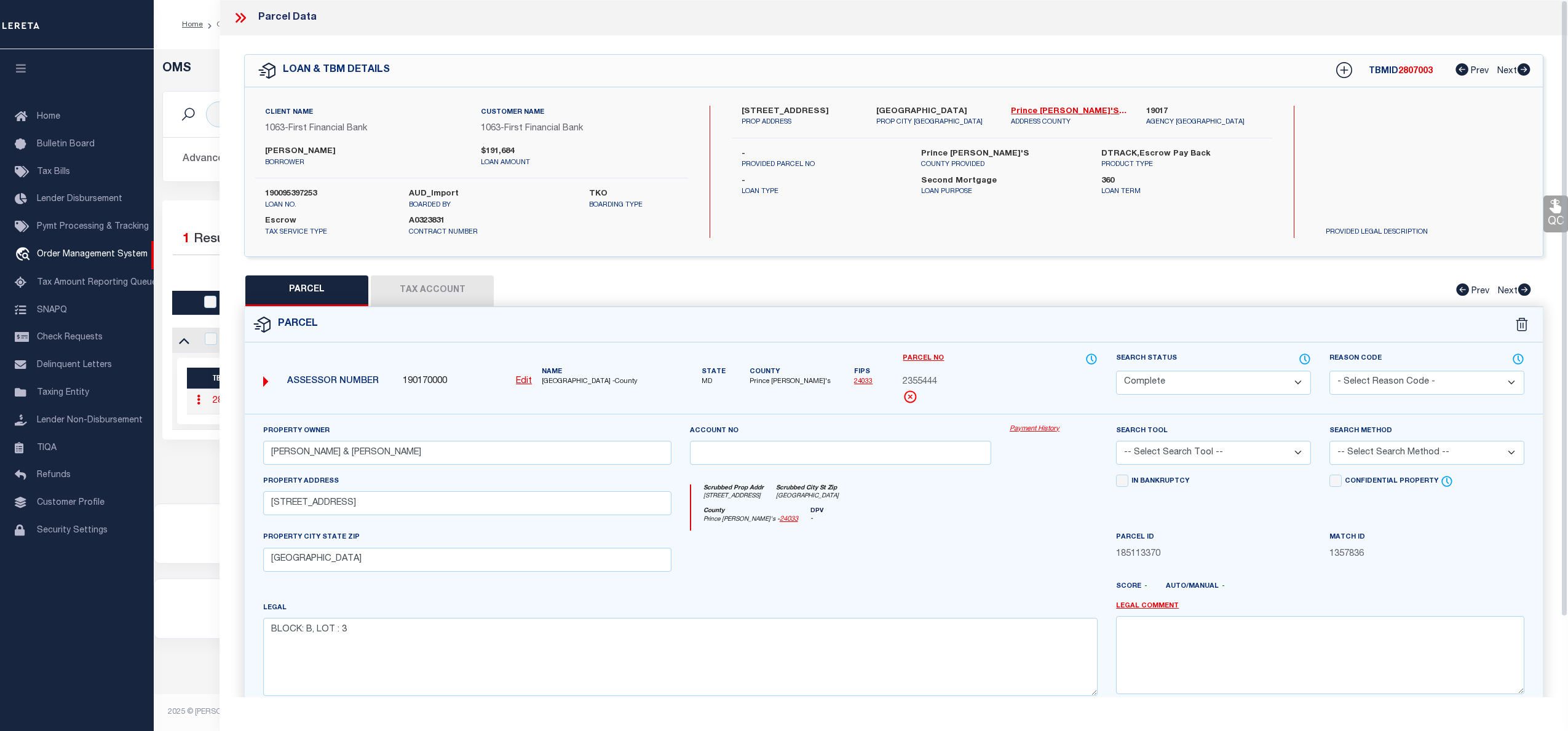
click at [1034, 432] on link "Payment History" at bounding box center [1054, 429] width 88 height 10
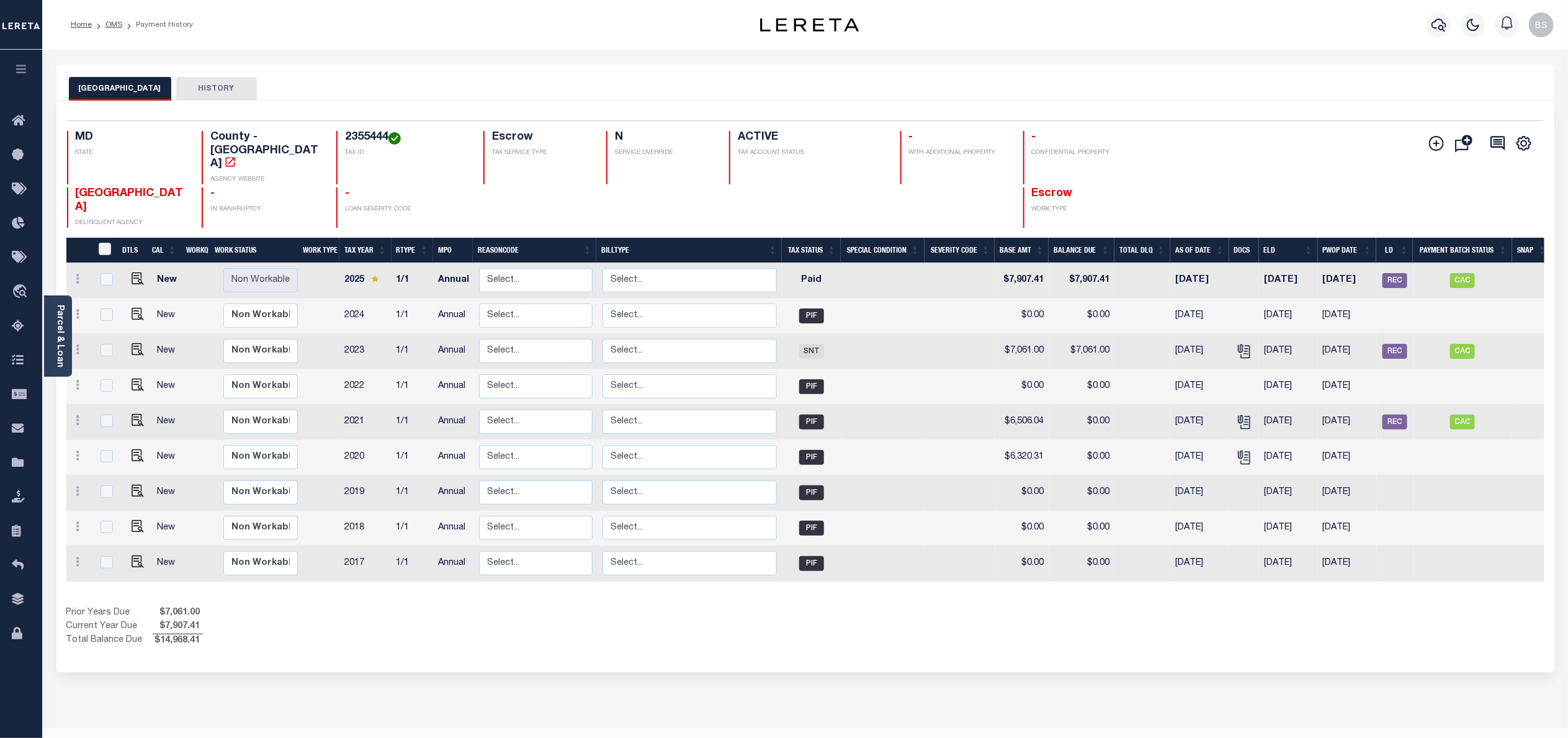
click at [349, 136] on h4 "2355444" at bounding box center [407, 138] width 123 height 14
copy h4 "2355444"
click at [135, 272] on img "" at bounding box center [138, 278] width 12 height 12
checkbox input "true"
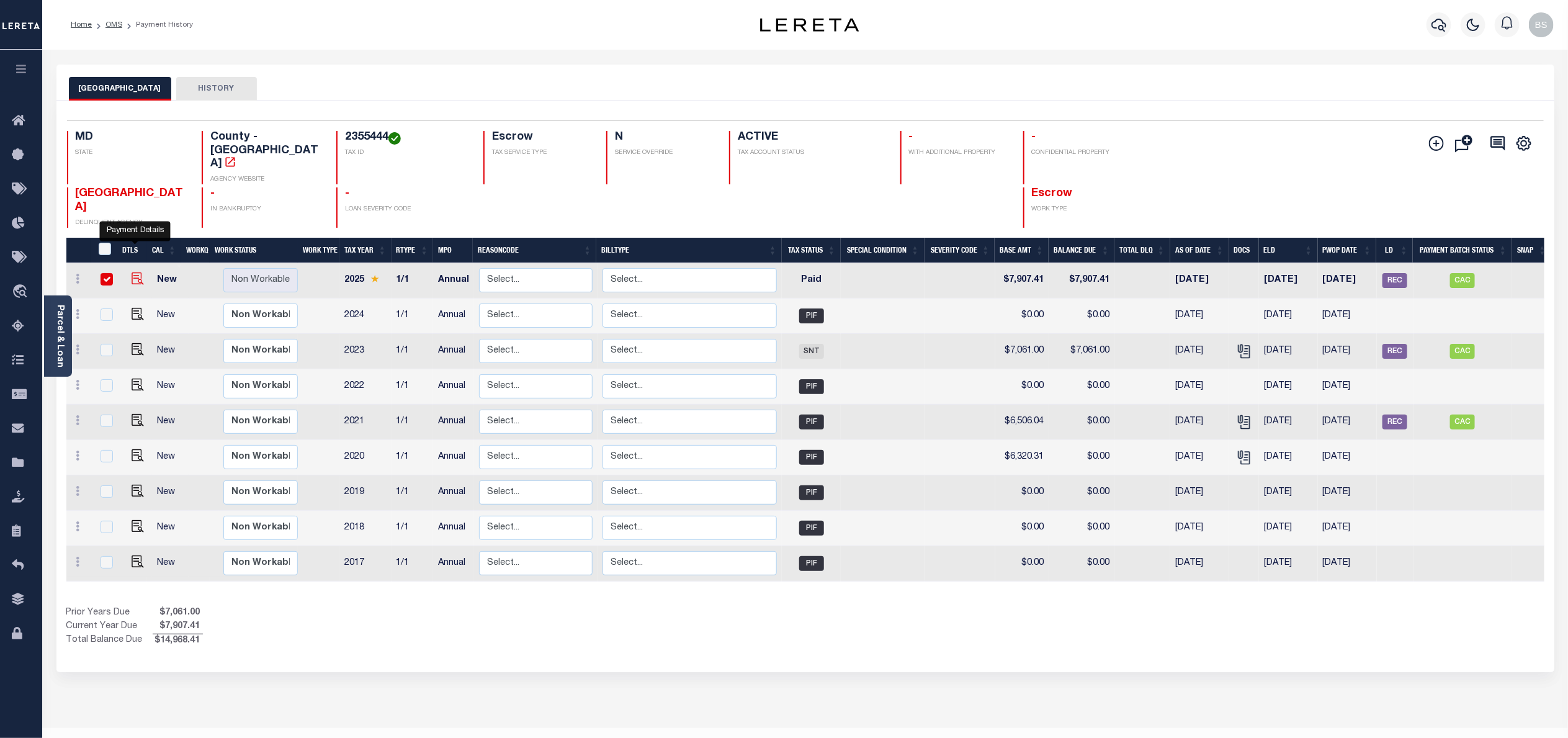
checkbox input "true"
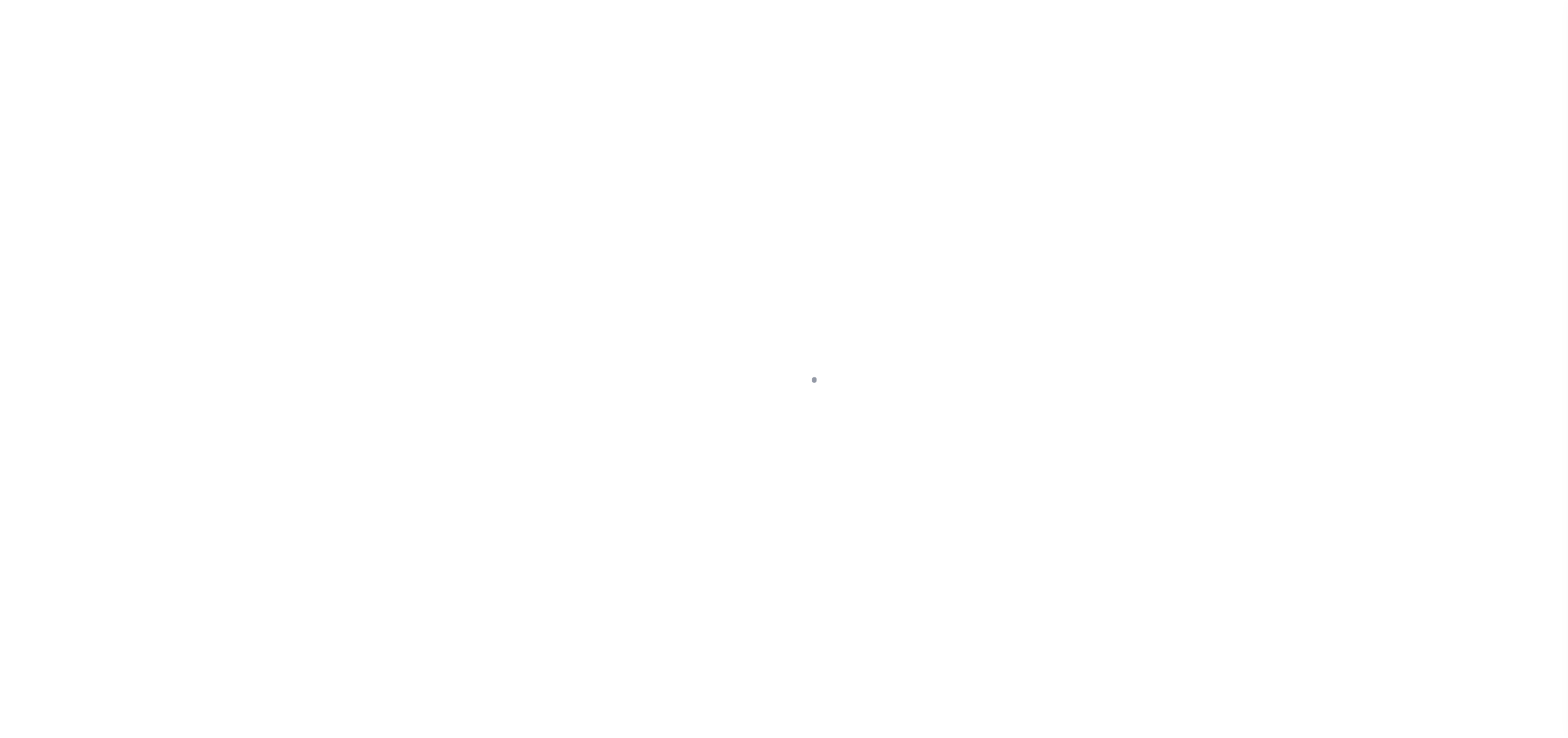
select select "PYD"
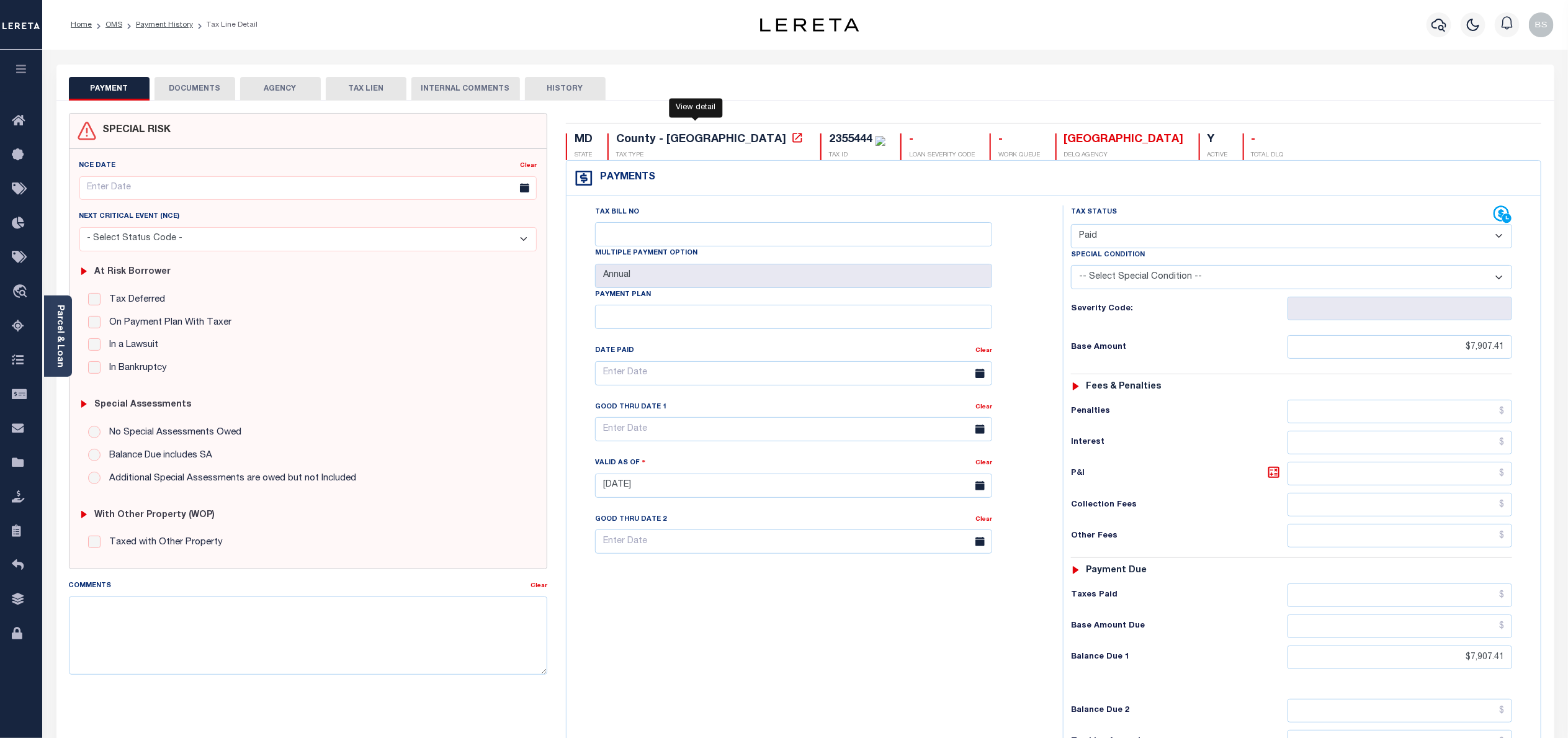
click at [793, 136] on icon at bounding box center [797, 137] width 9 height 9
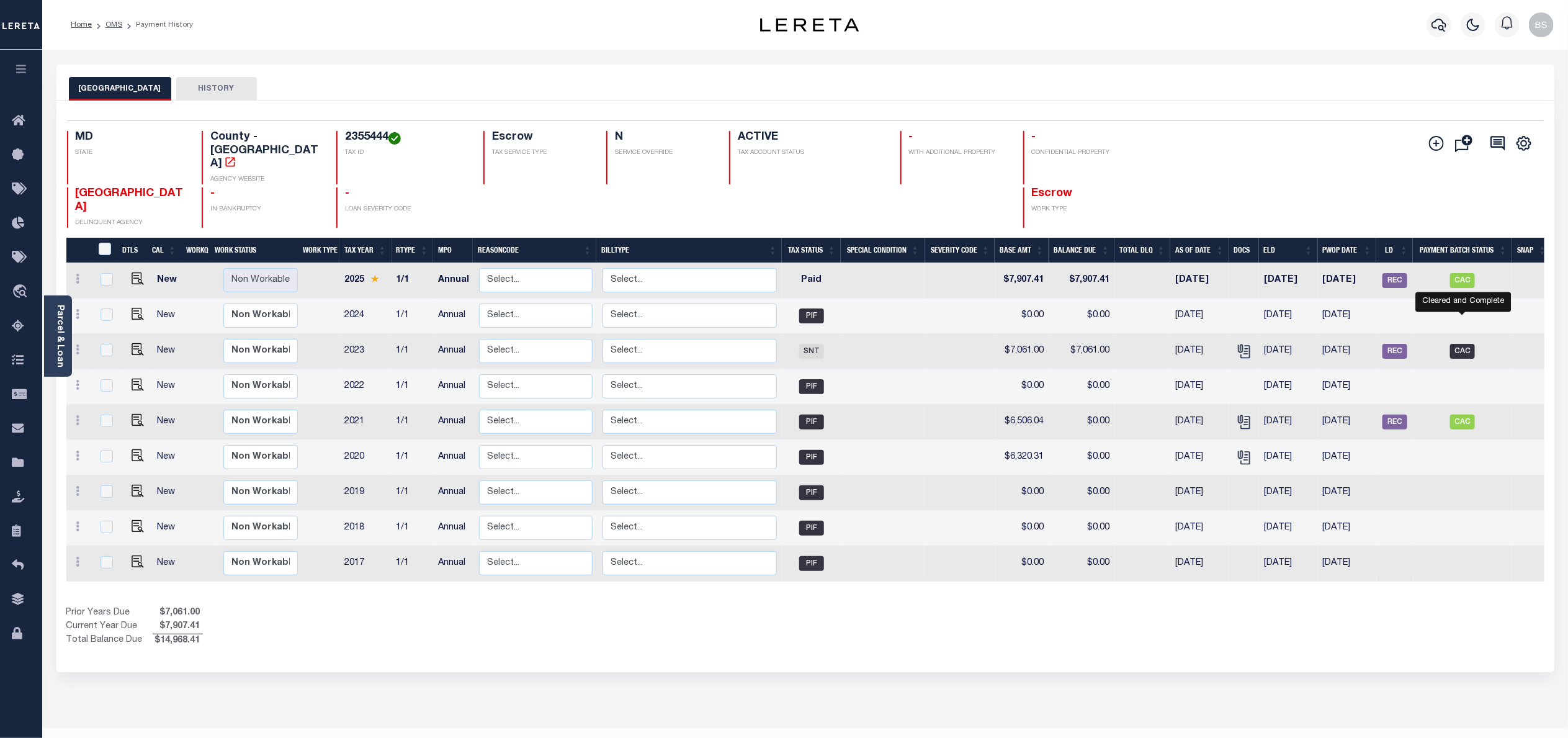
click at [1470, 344] on span "CAC" at bounding box center [1463, 351] width 25 height 15
checkbox input "true"
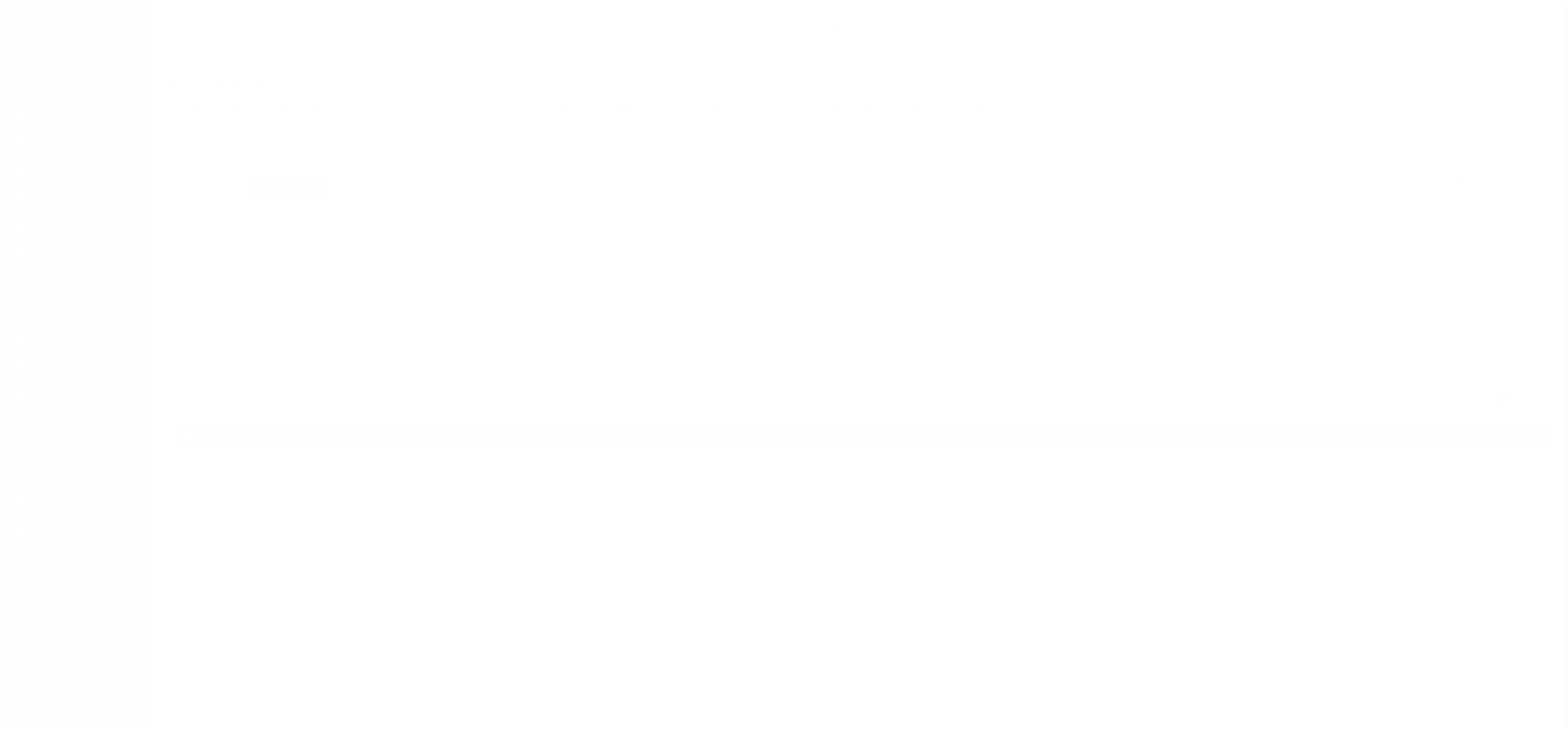
select select "CAC"
select select "CHK"
select select "[PERSON_NAME]"
select select "USS"
select select
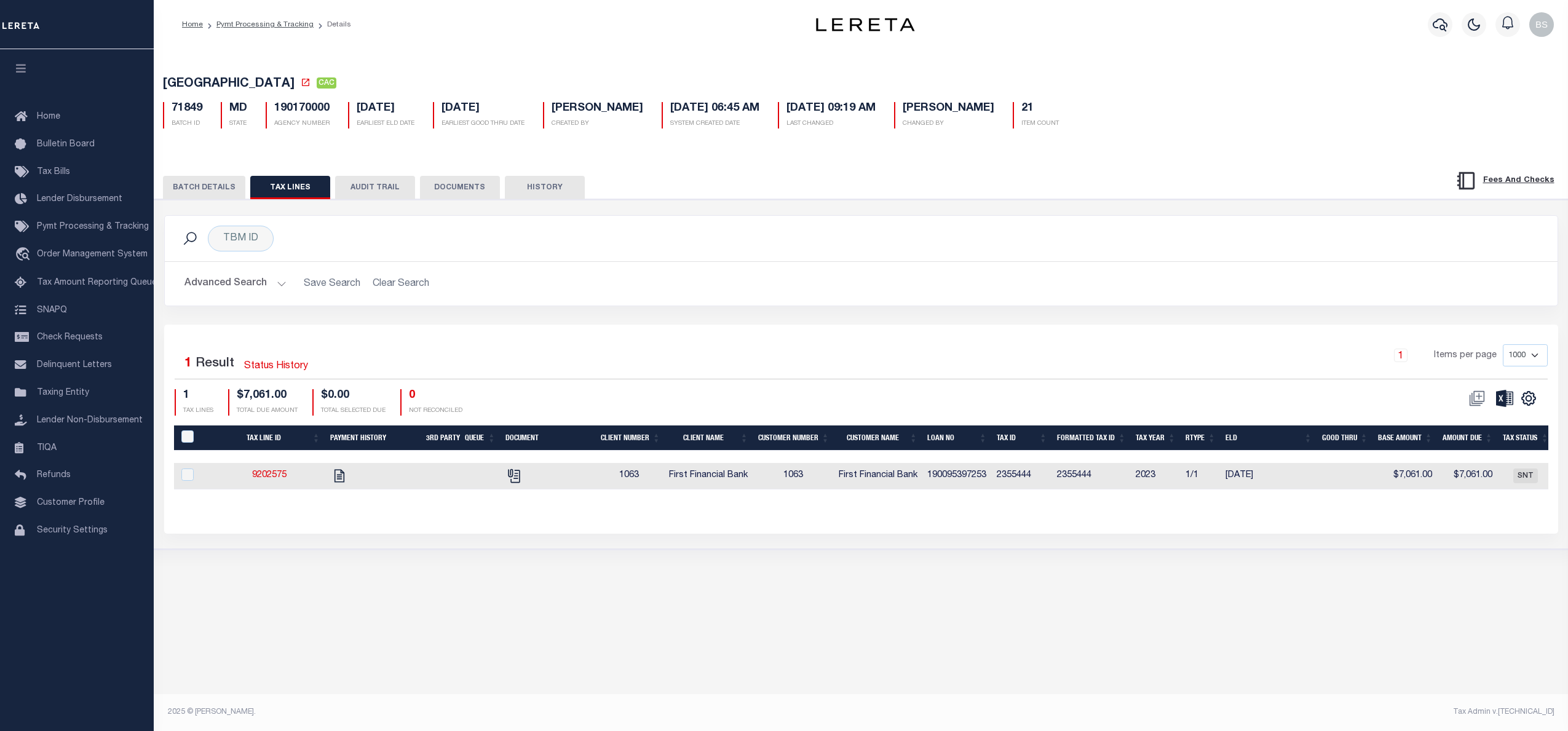
click at [197, 188] on button "BATCH DETAILS" at bounding box center [204, 188] width 82 height 23
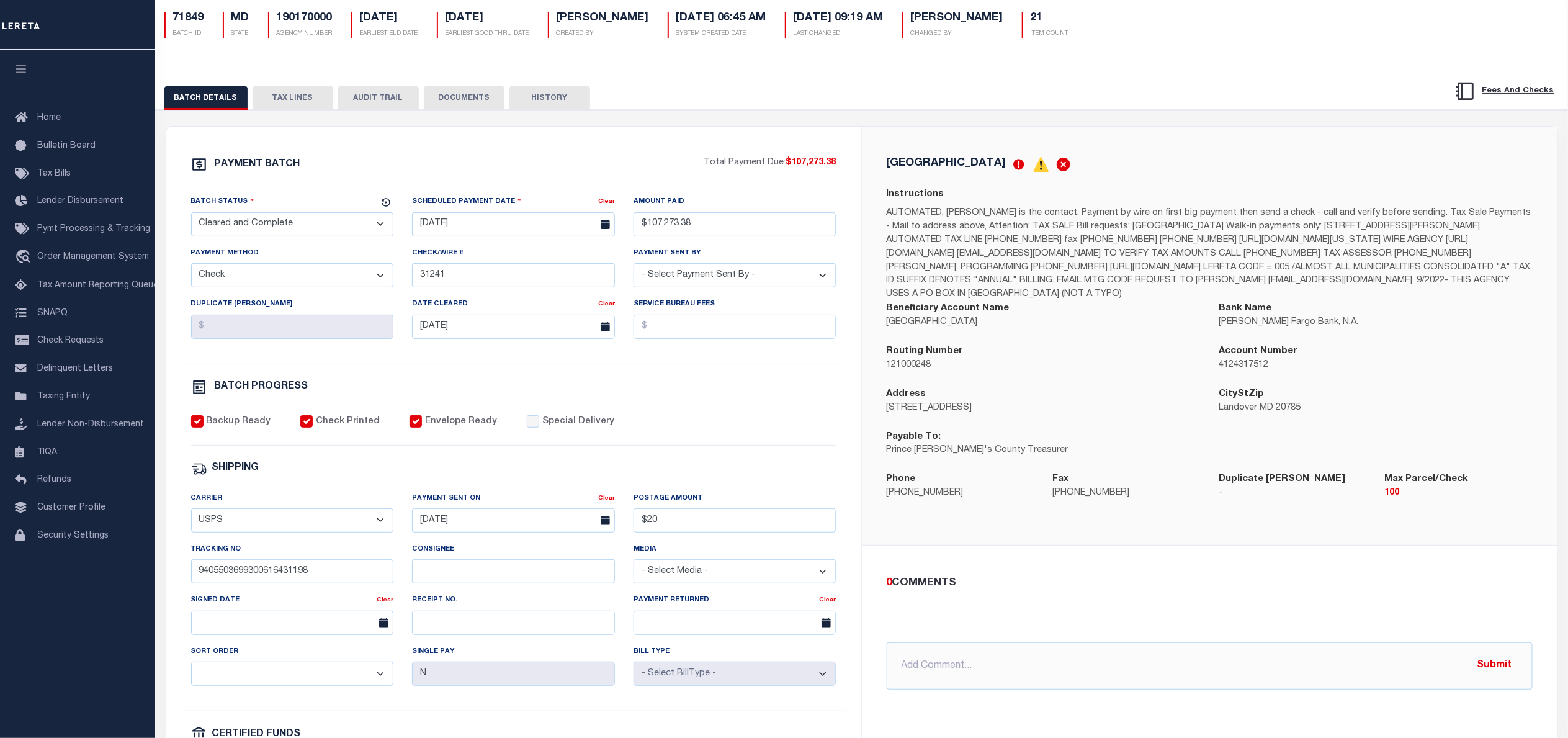
scroll to position [93, 0]
click at [88, 259] on span "Order Management System" at bounding box center [93, 257] width 111 height 9
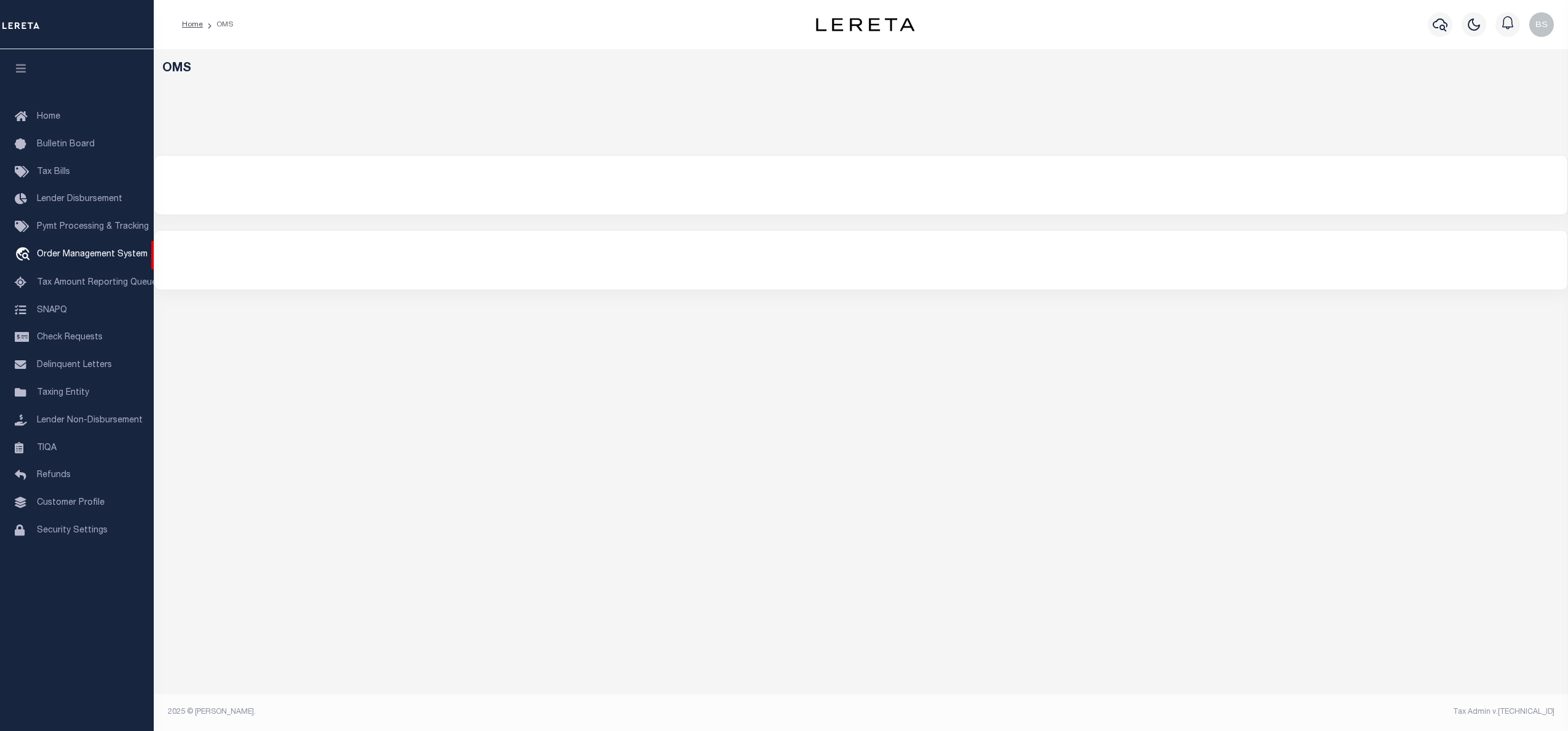
select select "200"
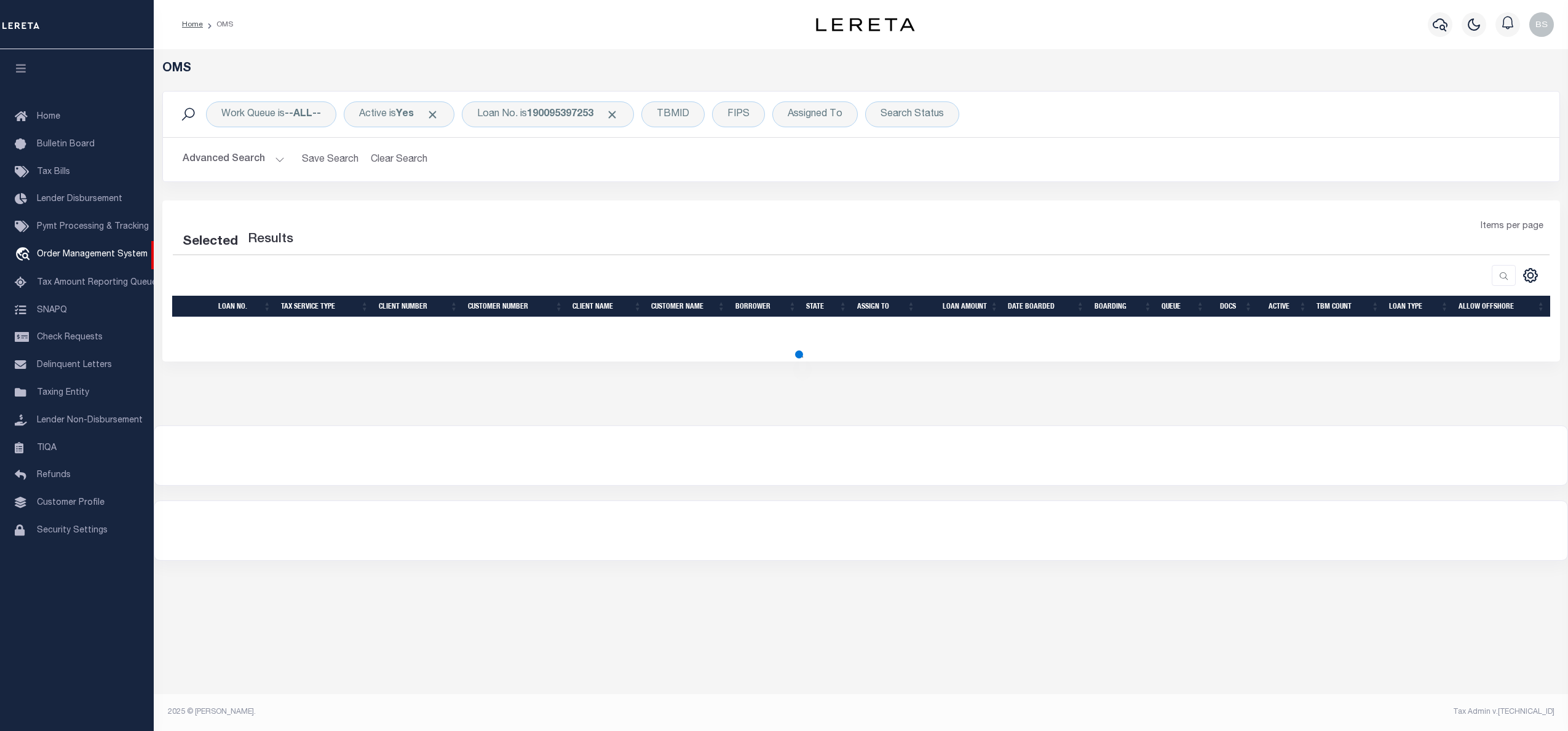
select select "200"
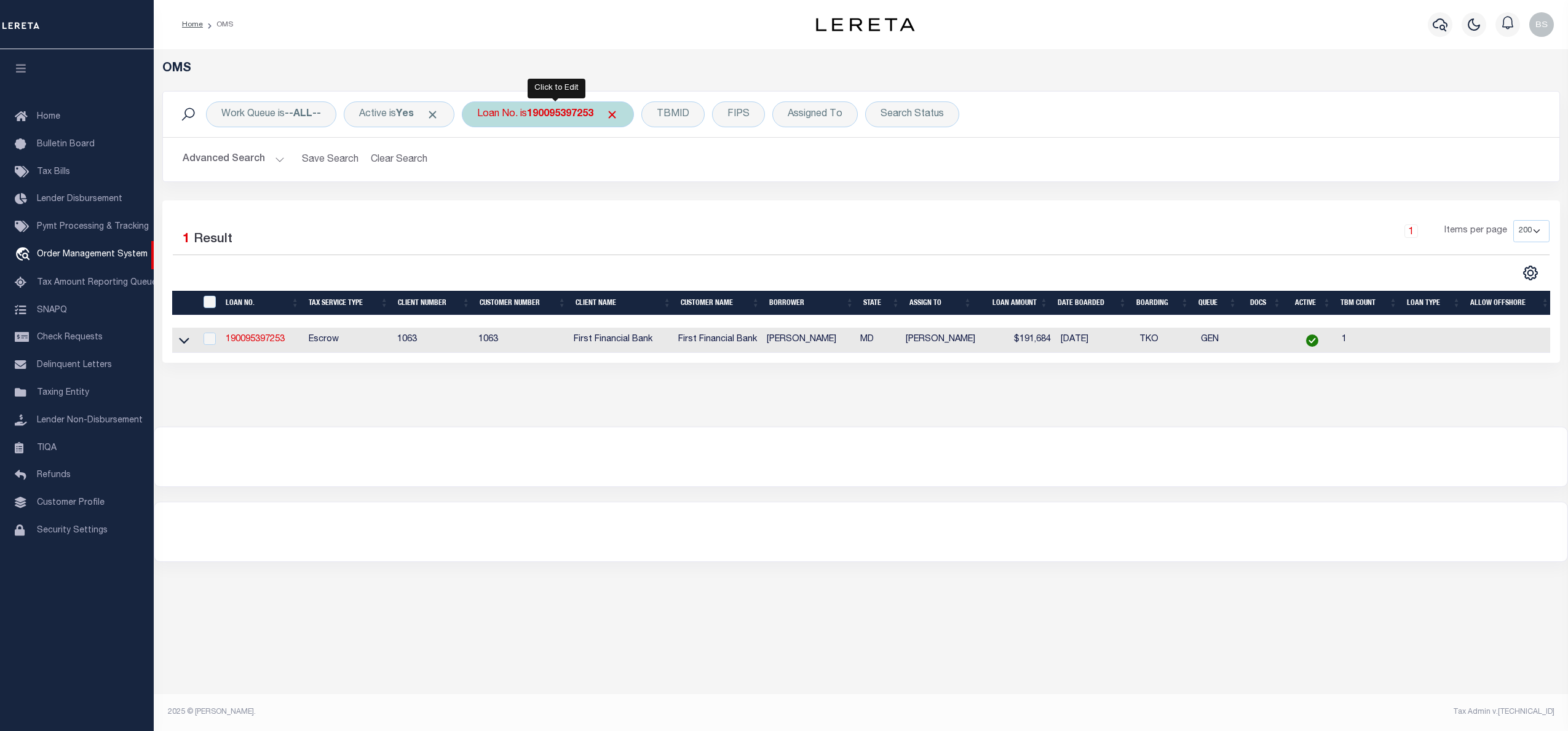
click at [559, 122] on div "Loan No. is 190095397253" at bounding box center [548, 115] width 172 height 26
type input "4809206440339"
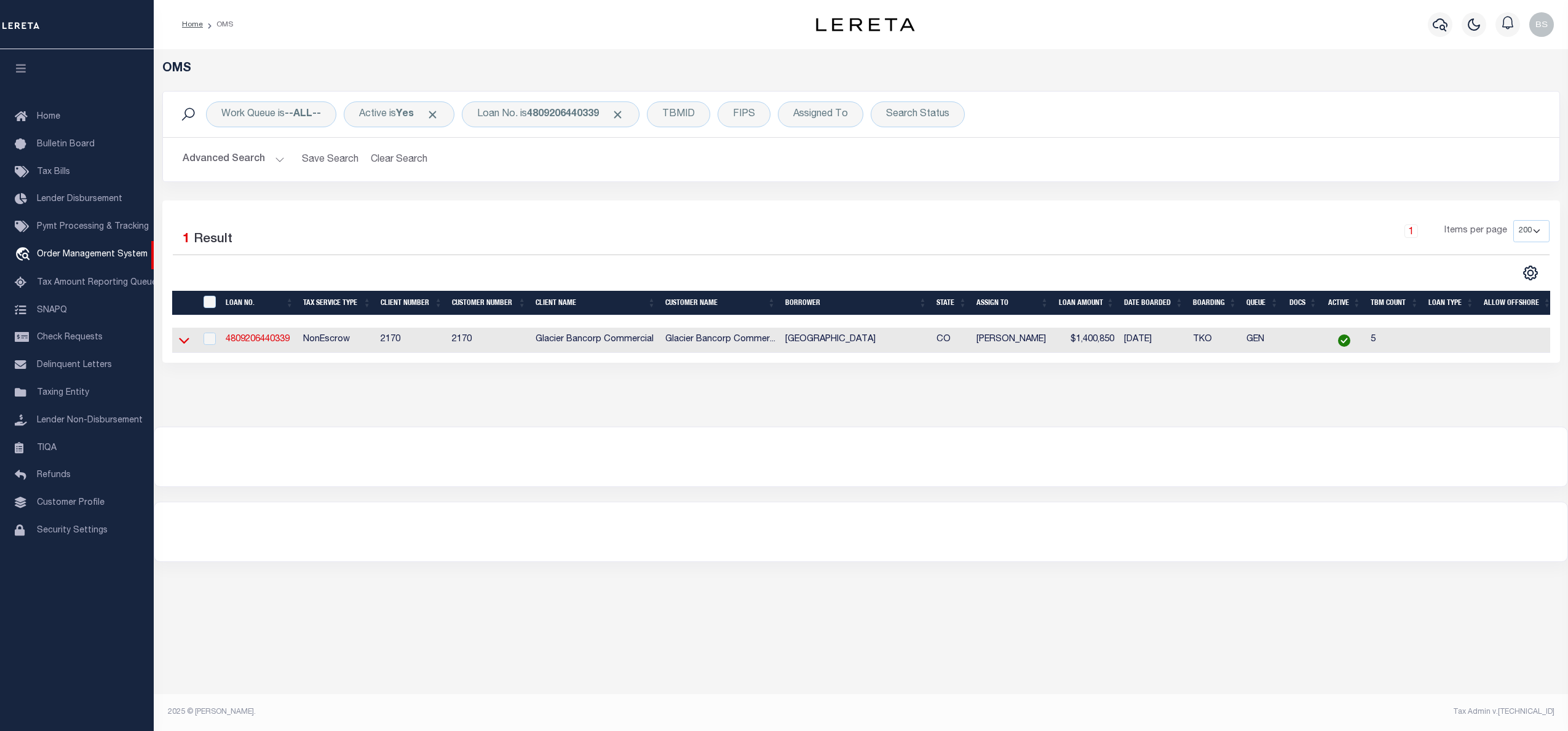
click at [183, 338] on icon at bounding box center [184, 341] width 10 height 13
